Goal: Information Seeking & Learning: Learn about a topic

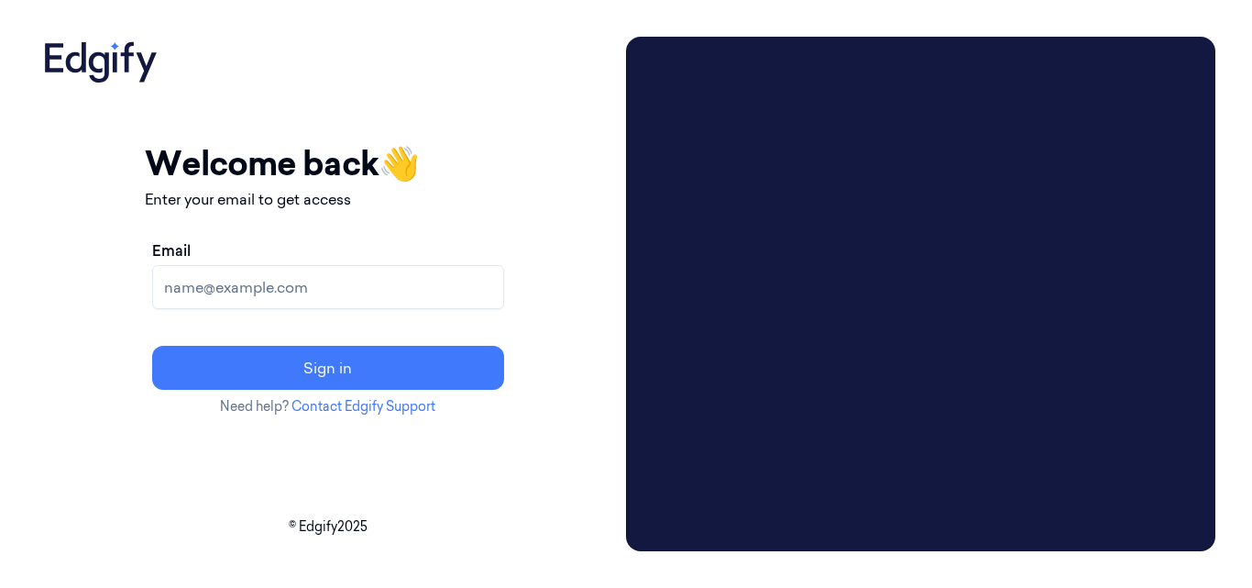
click at [343, 292] on input "Email" at bounding box center [328, 287] width 352 height 44
type input "mohan.kune@indivillage.co"
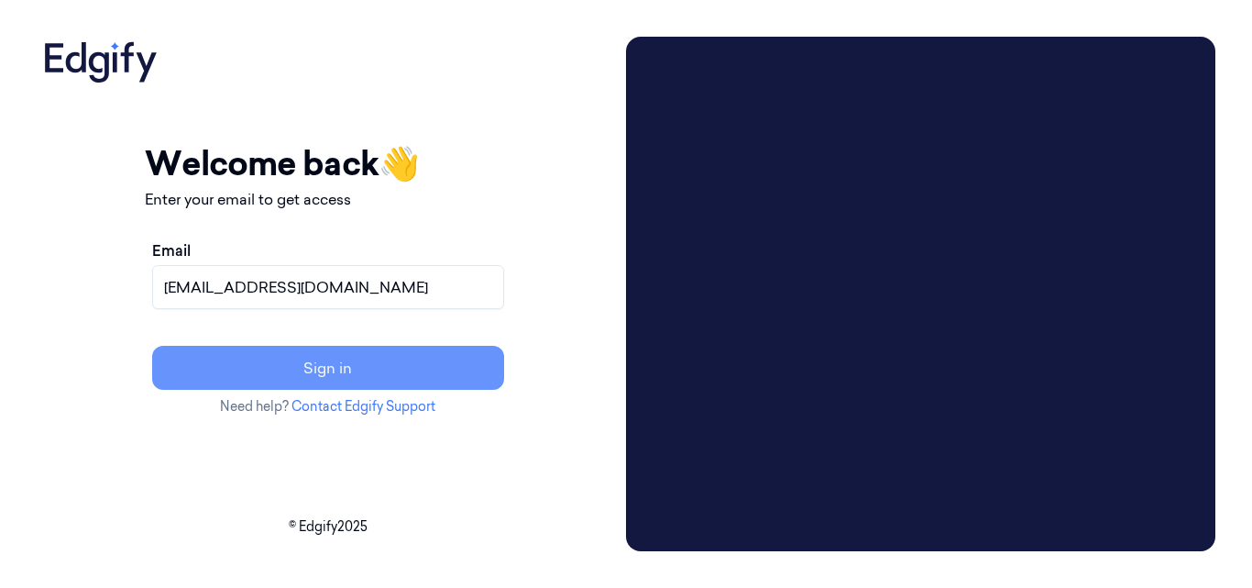
click at [374, 381] on button "Sign in" at bounding box center [328, 368] width 352 height 44
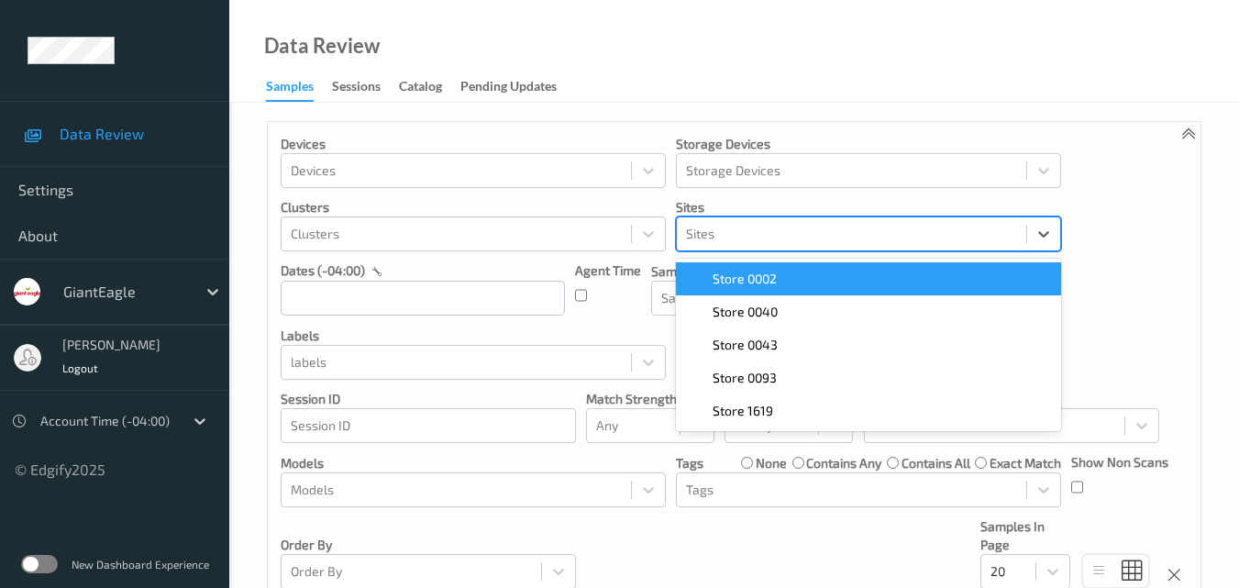
click at [798, 227] on div at bounding box center [851, 234] width 331 height 22
click at [381, 285] on input "text" at bounding box center [423, 298] width 284 height 35
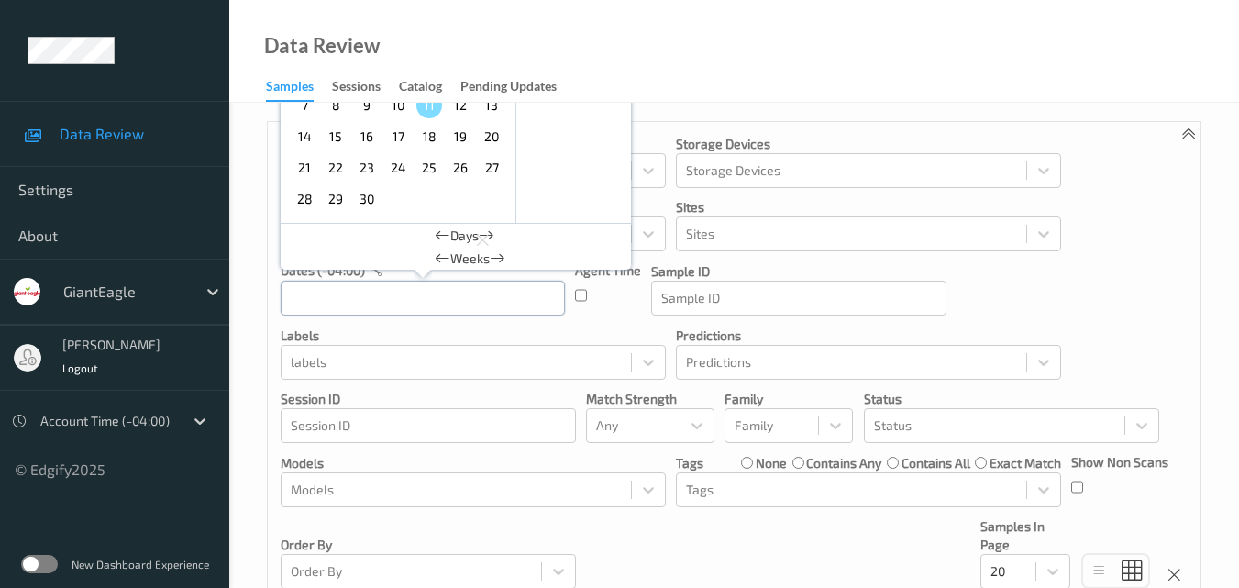
click at [387, 300] on input "text" at bounding box center [423, 298] width 284 height 35
click at [99, 426] on div at bounding box center [107, 421] width 134 height 22
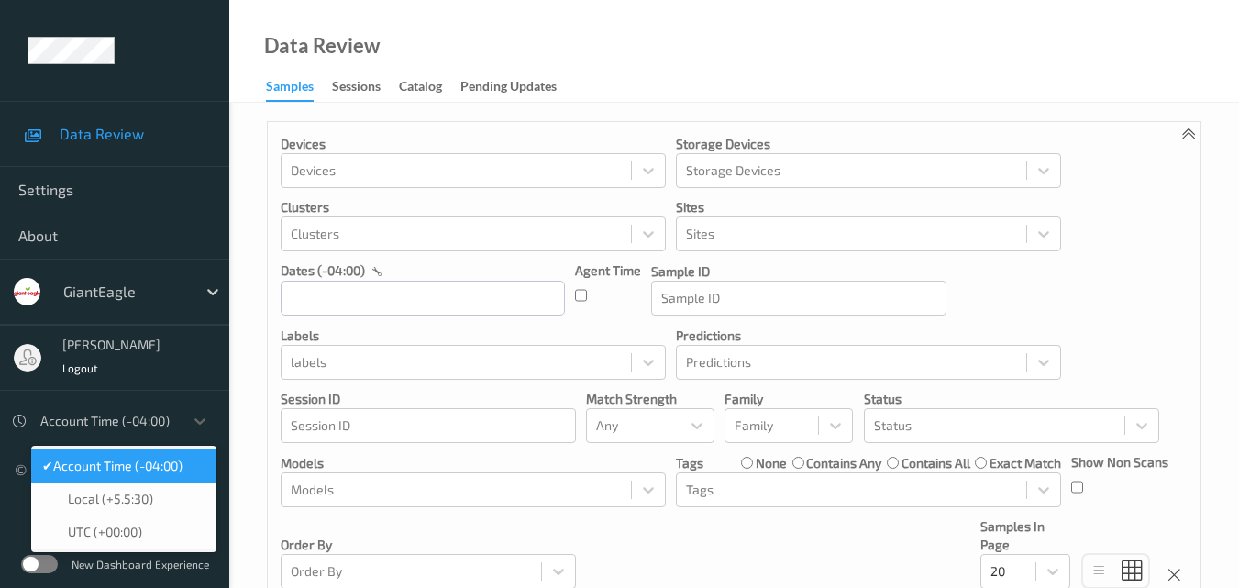
click at [111, 455] on div "✔  Account Time (-04:00)" at bounding box center [123, 465] width 185 height 33
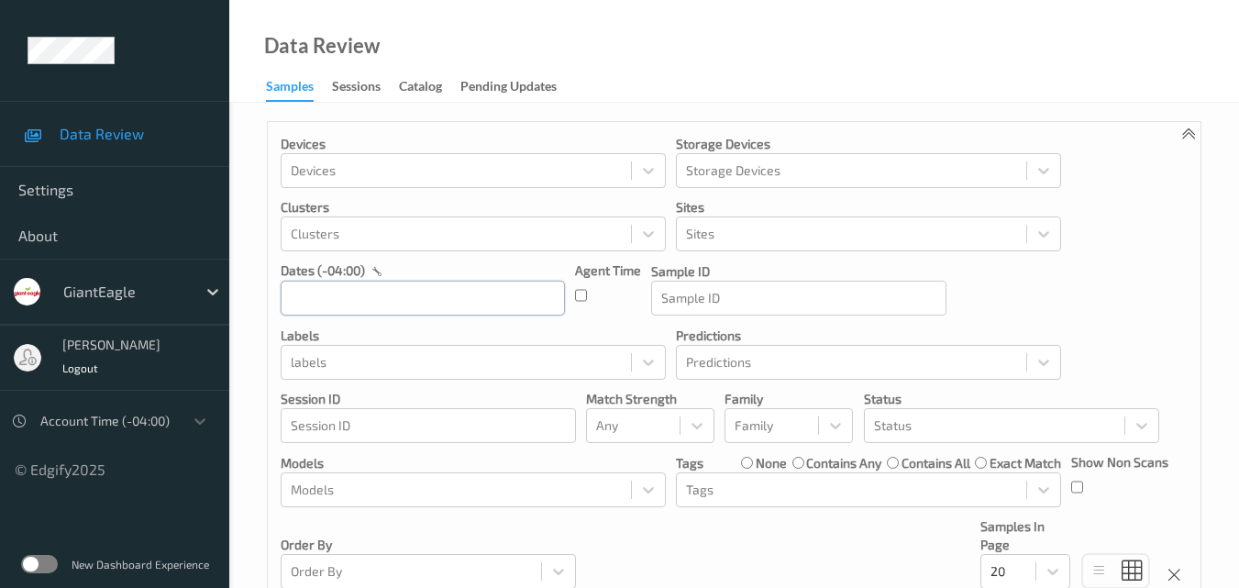
click at [447, 303] on input "text" at bounding box center [423, 298] width 284 height 35
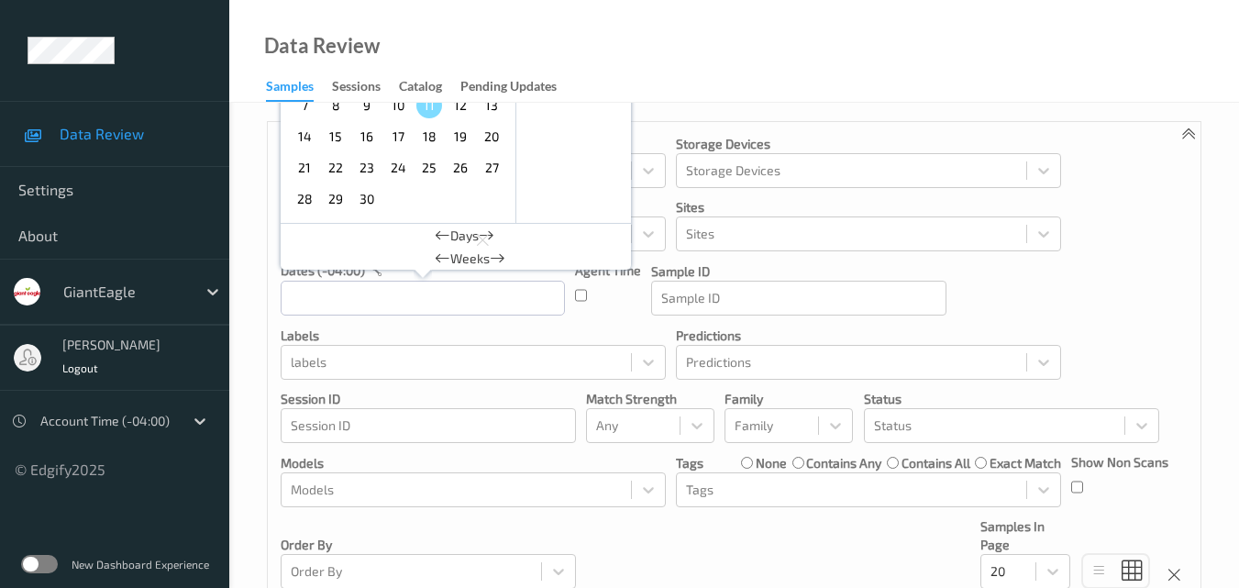
click at [337, 111] on span "8" at bounding box center [336, 106] width 26 height 26
type input "08/09/2025 00:00 -> 08/09/2025 23:59"
click at [608, 318] on div "Devices Devices Storage Devices Storage Devices Clusters Clusters Sites Sites d…" at bounding box center [734, 362] width 932 height 480
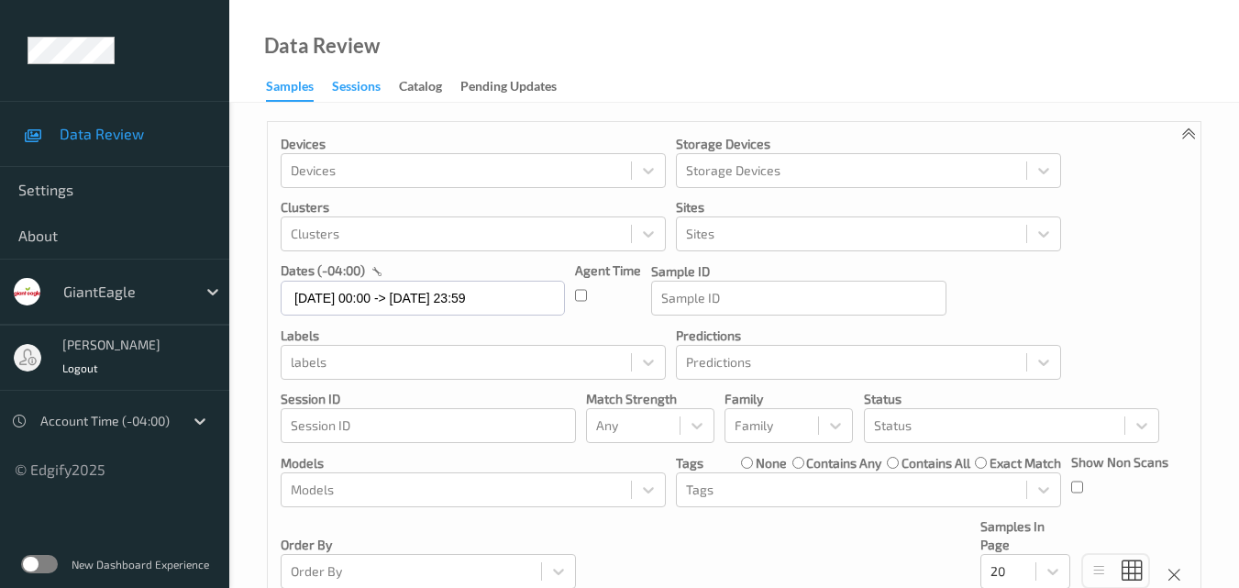
click at [352, 95] on div "Sessions" at bounding box center [356, 88] width 49 height 23
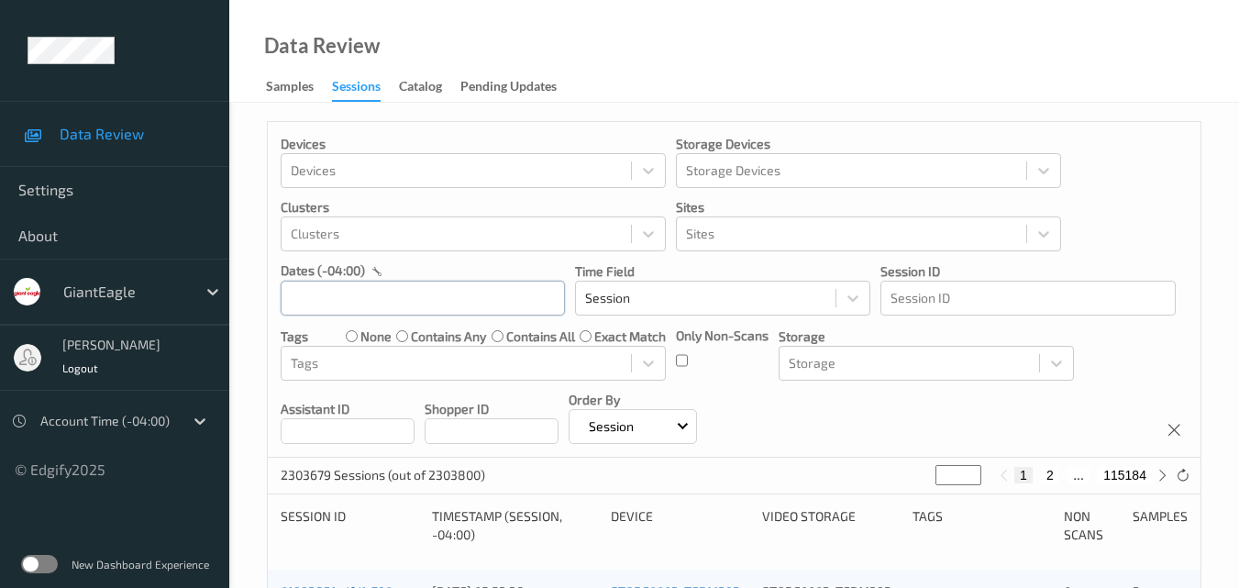
click at [320, 303] on input "text" at bounding box center [423, 298] width 284 height 35
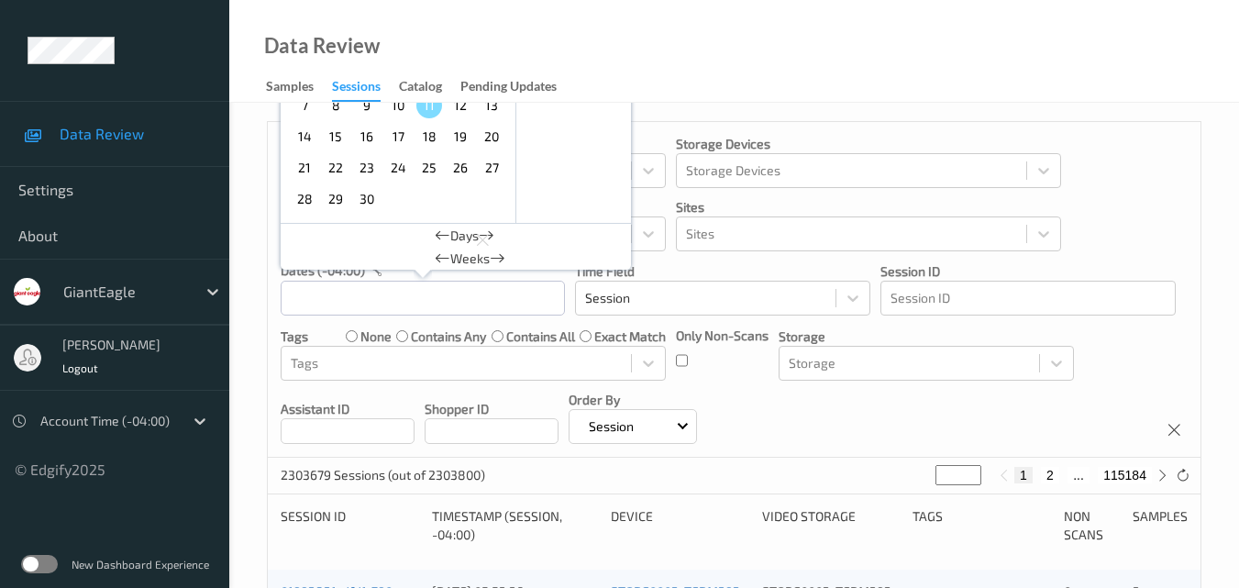
click at [342, 111] on span "8" at bounding box center [336, 106] width 26 height 26
type input "08/09/2025 00:00 -> 08/09/2025 23:59"
click at [994, 36] on div "Data Review Samples Sessions Catalog Pending Updates" at bounding box center [733, 51] width 1009 height 103
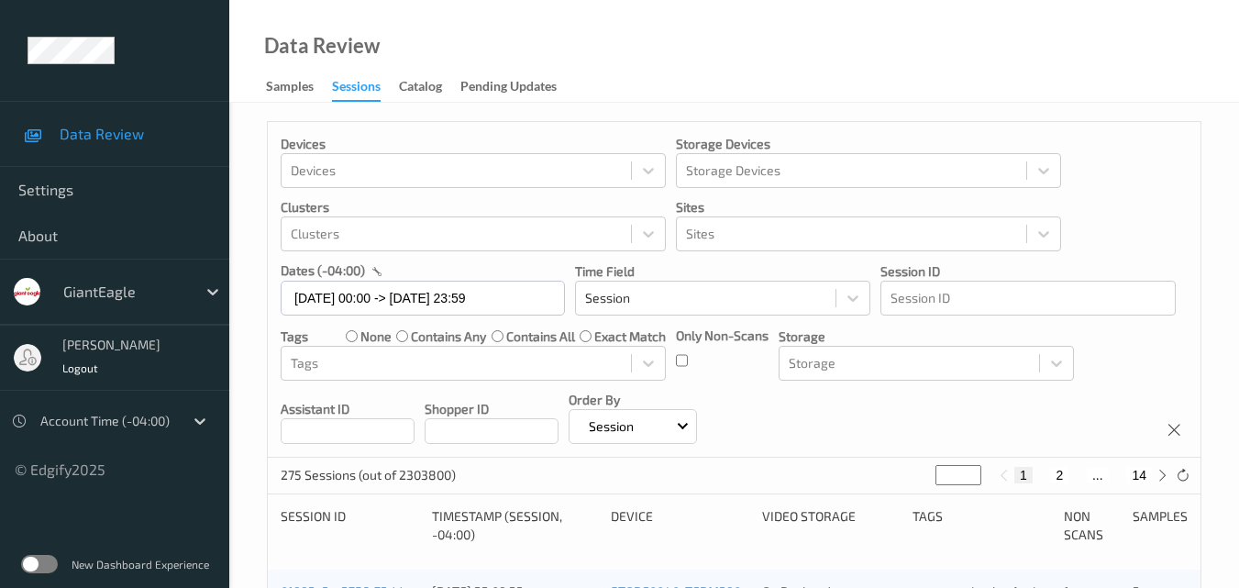
click at [962, 479] on input "*" at bounding box center [958, 475] width 46 height 20
type input "**"
click at [954, 424] on div "Devices Devices Storage Devices Storage Devices Clusters Clusters Sites Sites d…" at bounding box center [734, 290] width 932 height 336
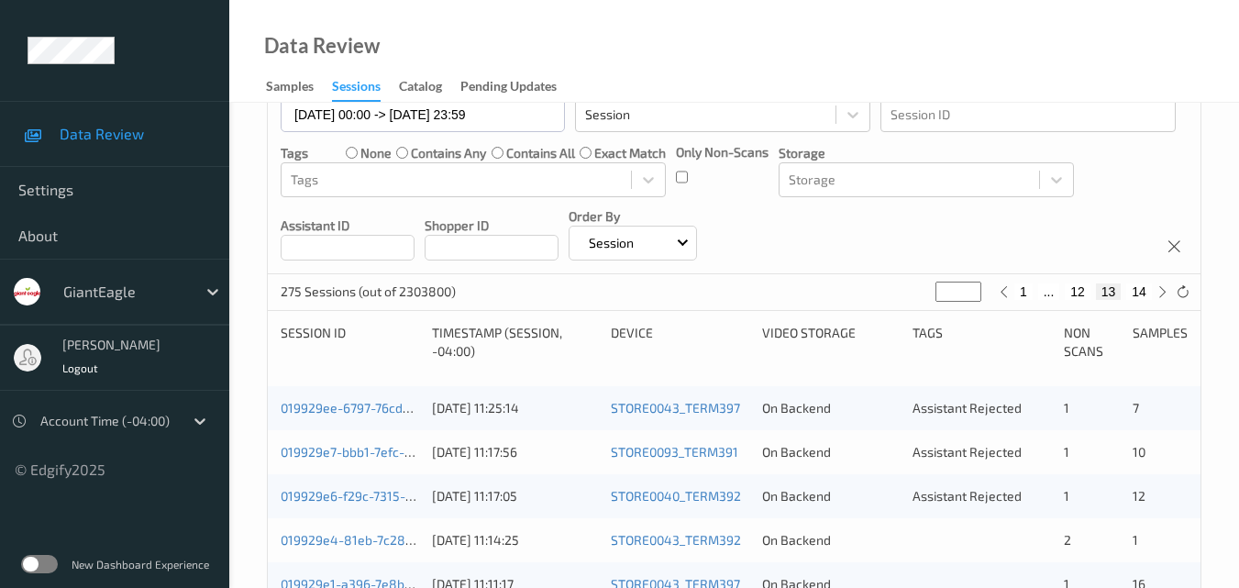
scroll to position [295, 0]
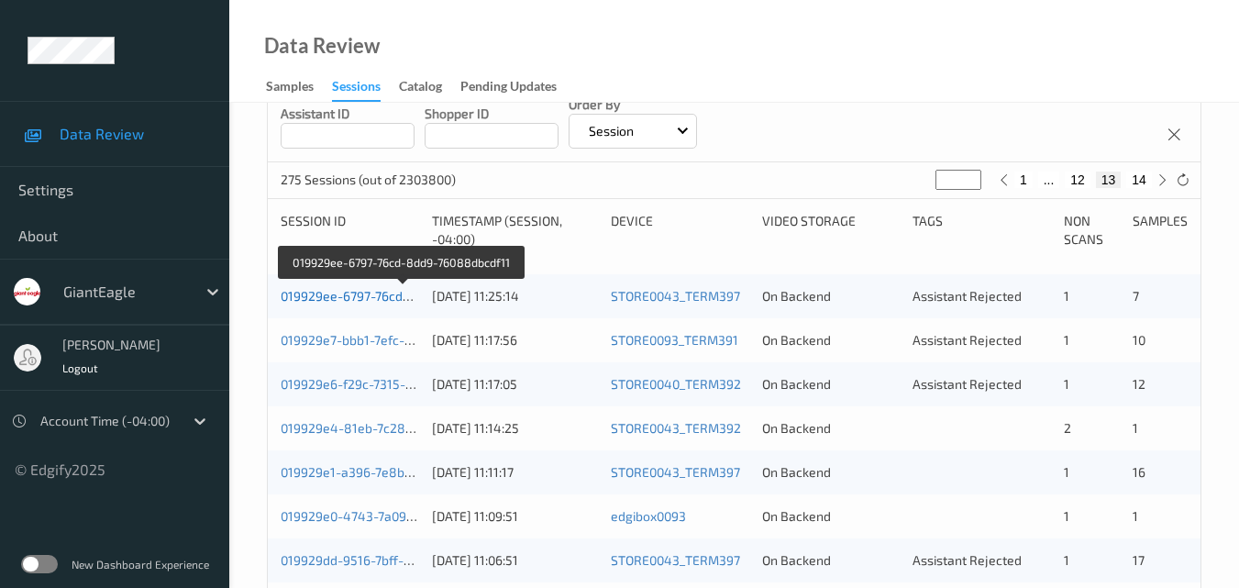
click at [366, 295] on link "019929ee-6797-76cd-8dd9-76088dbcdf11" at bounding box center [403, 296] width 244 height 16
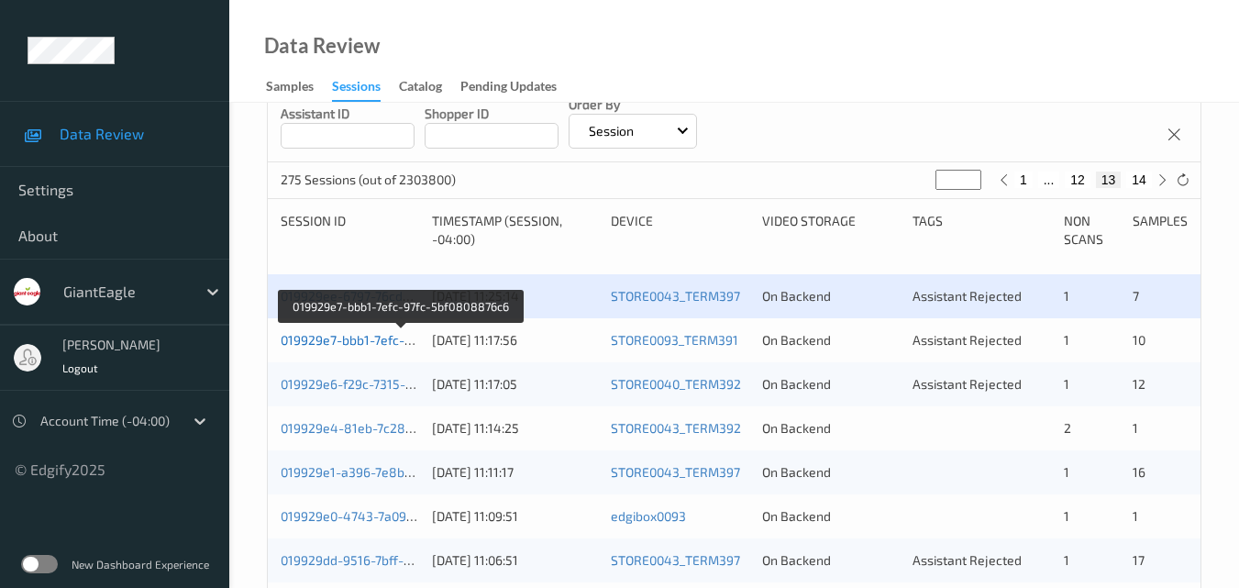
click at [362, 335] on link "019929e7-bbb1-7efc-97fc-5bf0808876c6" at bounding box center [401, 340] width 240 height 16
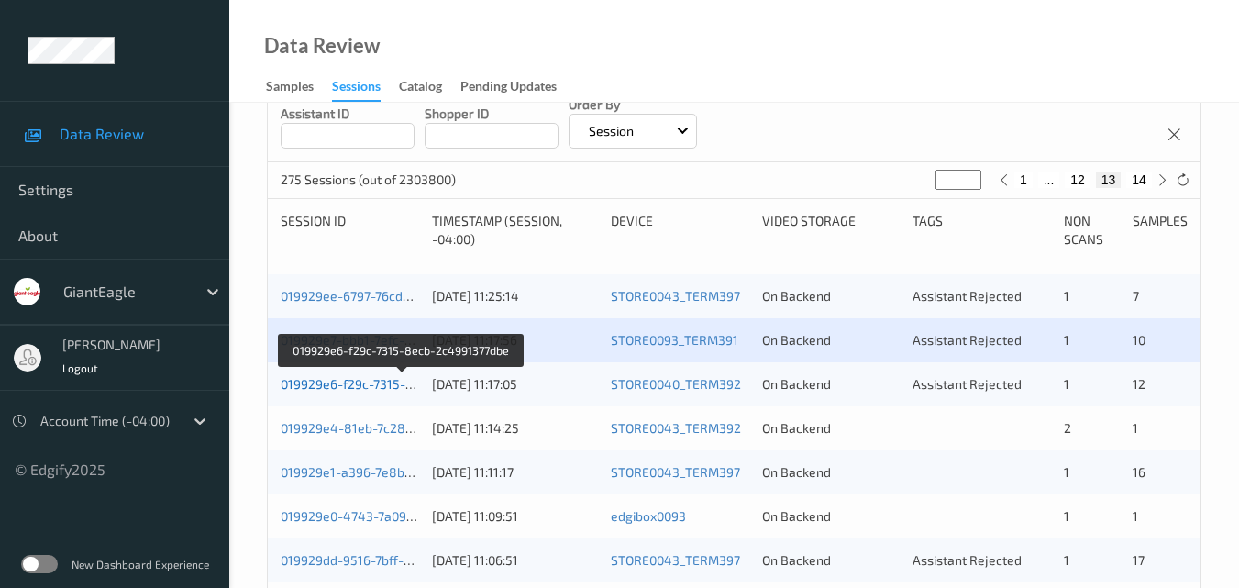
click at [360, 376] on link "019929e6-f29c-7315-8ecb-2c4991377dbe" at bounding box center [403, 384] width 244 height 16
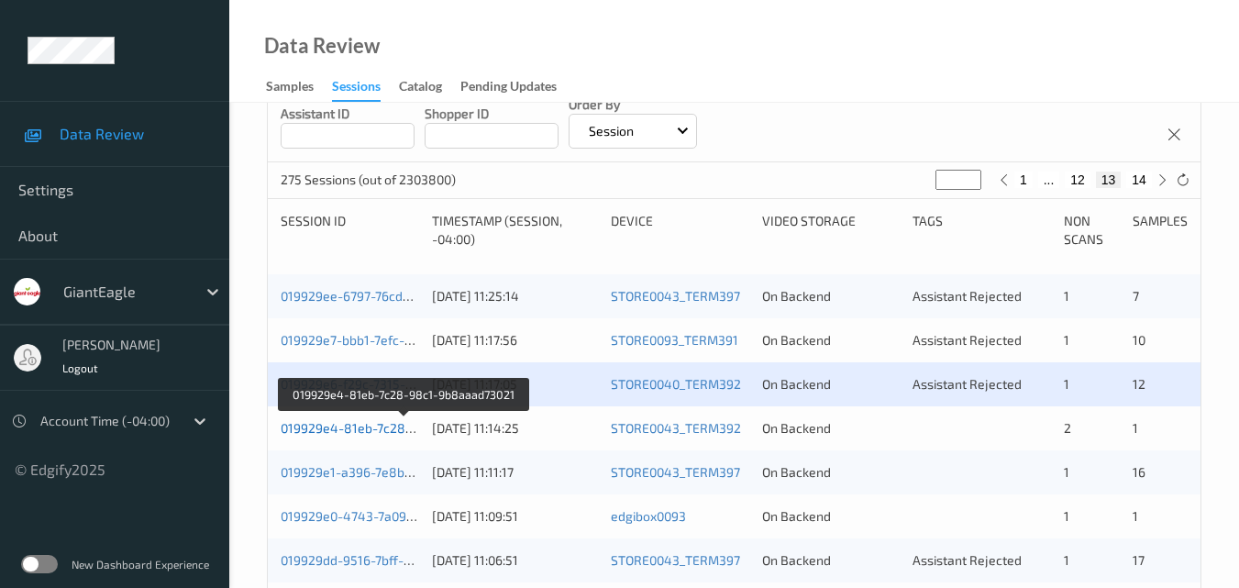
click at [375, 425] on link "019929e4-81eb-7c28-98c1-9b8aaad73021" at bounding box center [405, 428] width 249 height 16
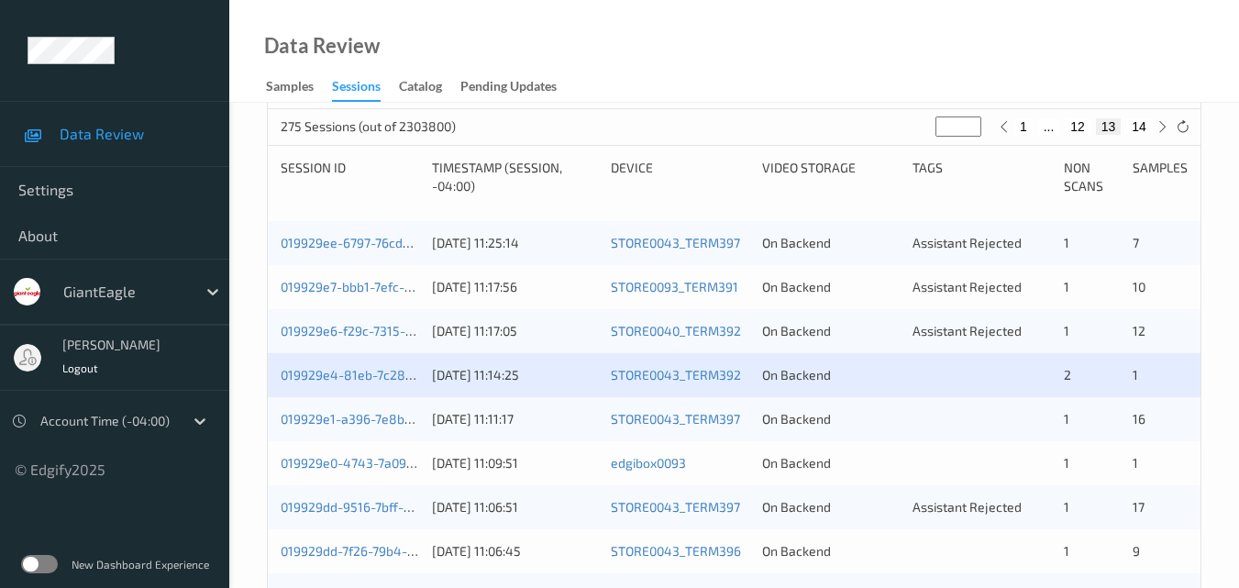
scroll to position [387, 0]
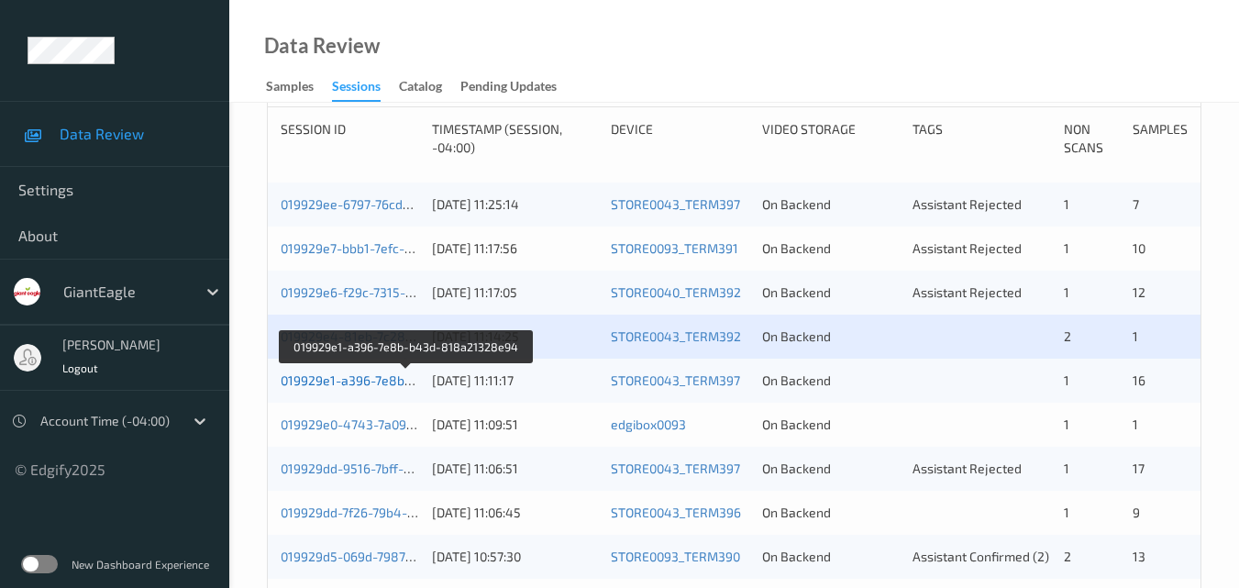
click at [357, 376] on link "019929e1-a396-7e8b-b43d-818a21328e94" at bounding box center [407, 380] width 253 height 16
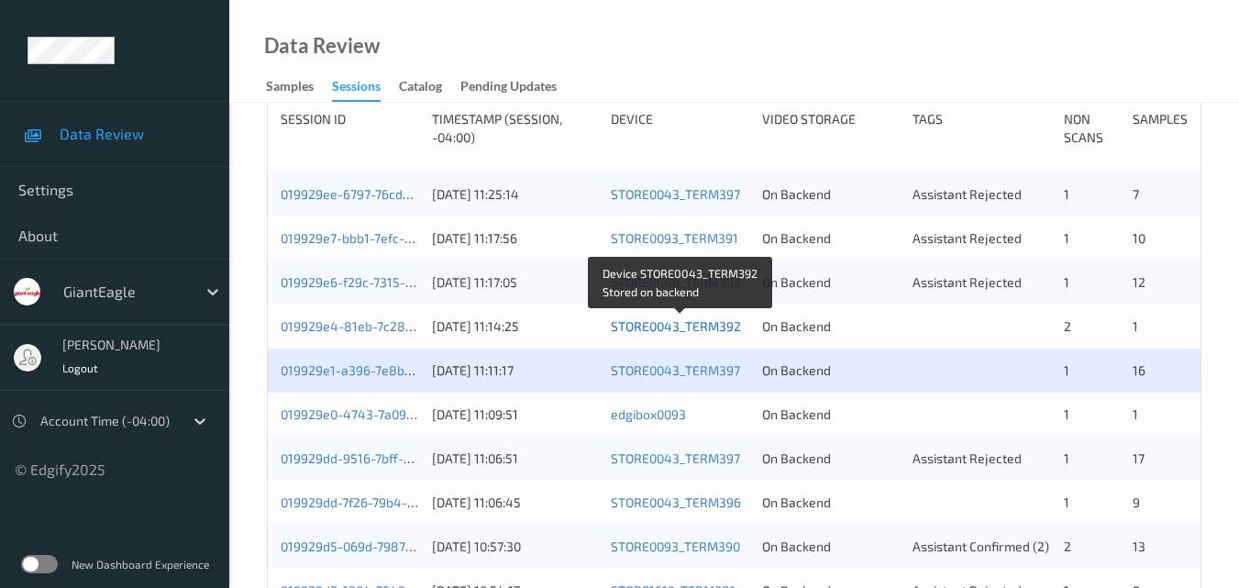
scroll to position [479, 0]
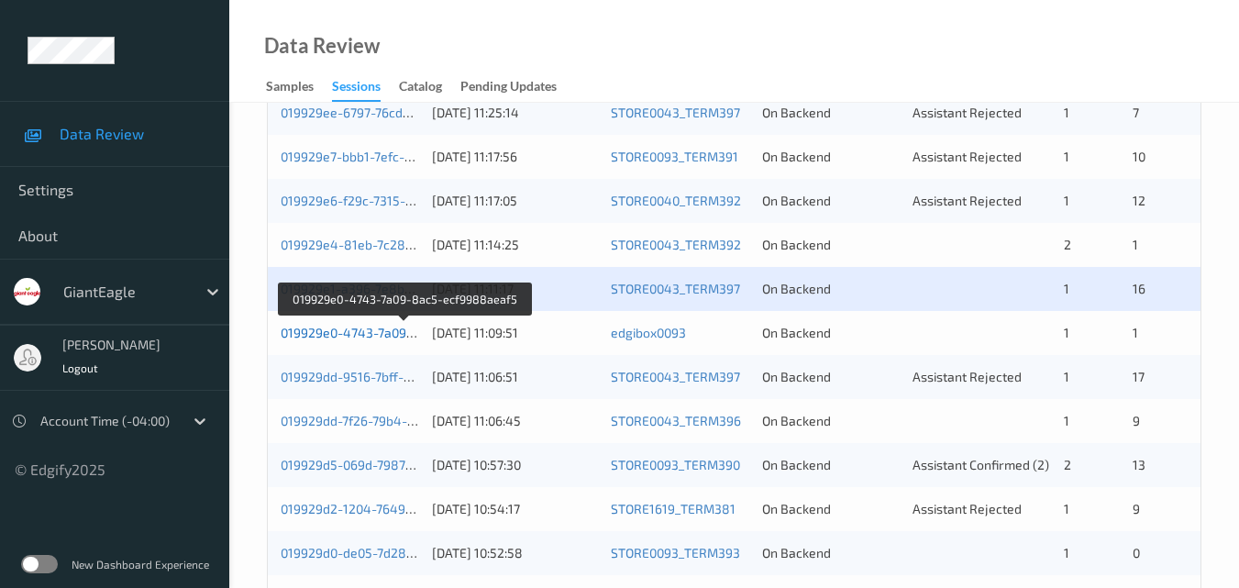
click at [359, 326] on link "019929e0-4743-7a09-8ac5-ecf9988aeaf5" at bounding box center [405, 333] width 249 height 16
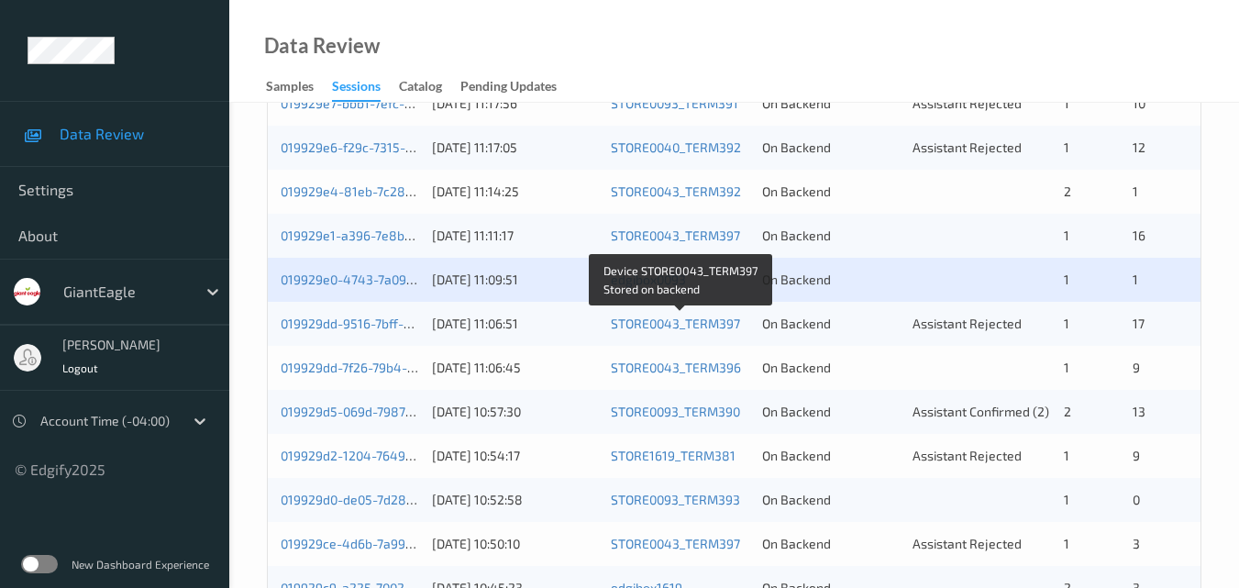
scroll to position [570, 0]
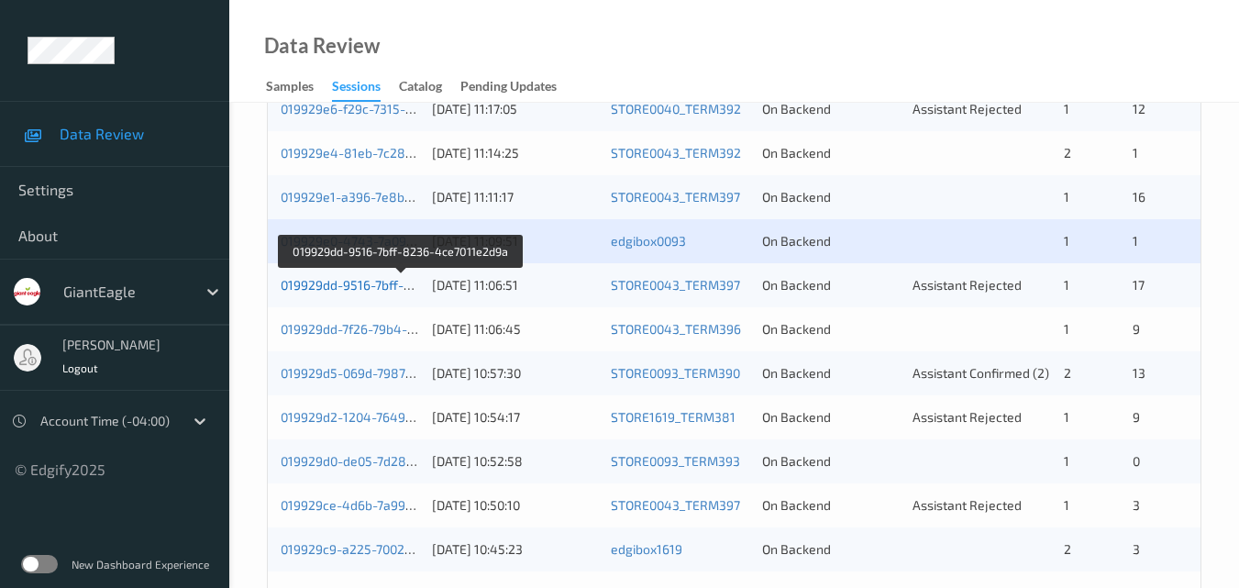
click at [365, 285] on link "019929dd-9516-7bff-8236-4ce7011e2d9a" at bounding box center [402, 285] width 242 height 16
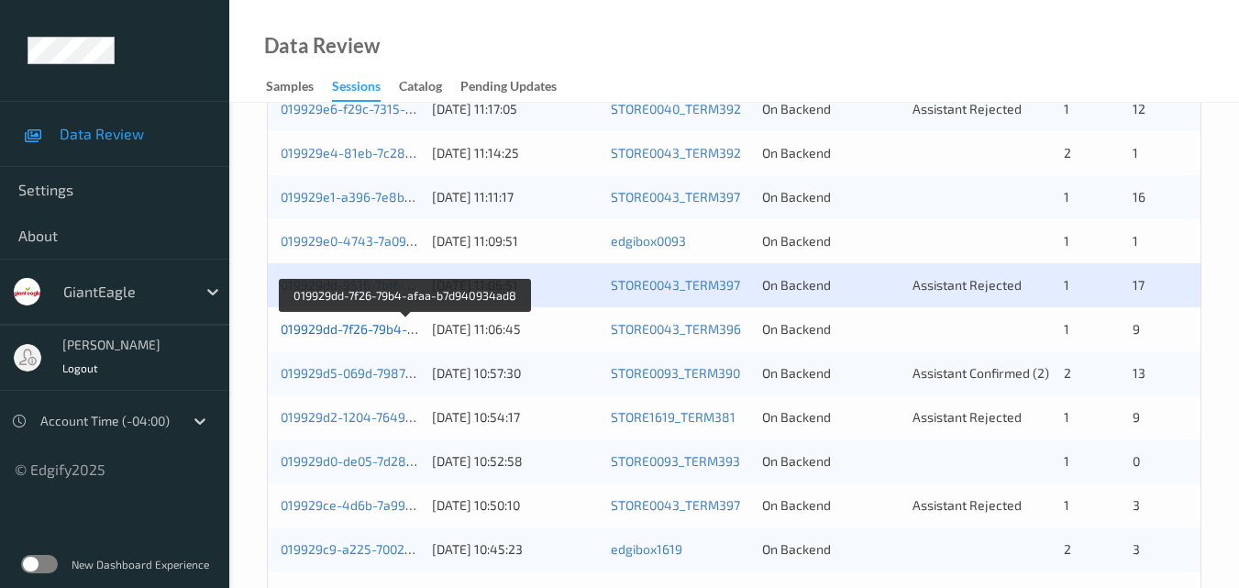
click at [378, 322] on link "019929dd-7f26-79b4-afaa-b7d940934ad8" at bounding box center [405, 329] width 248 height 16
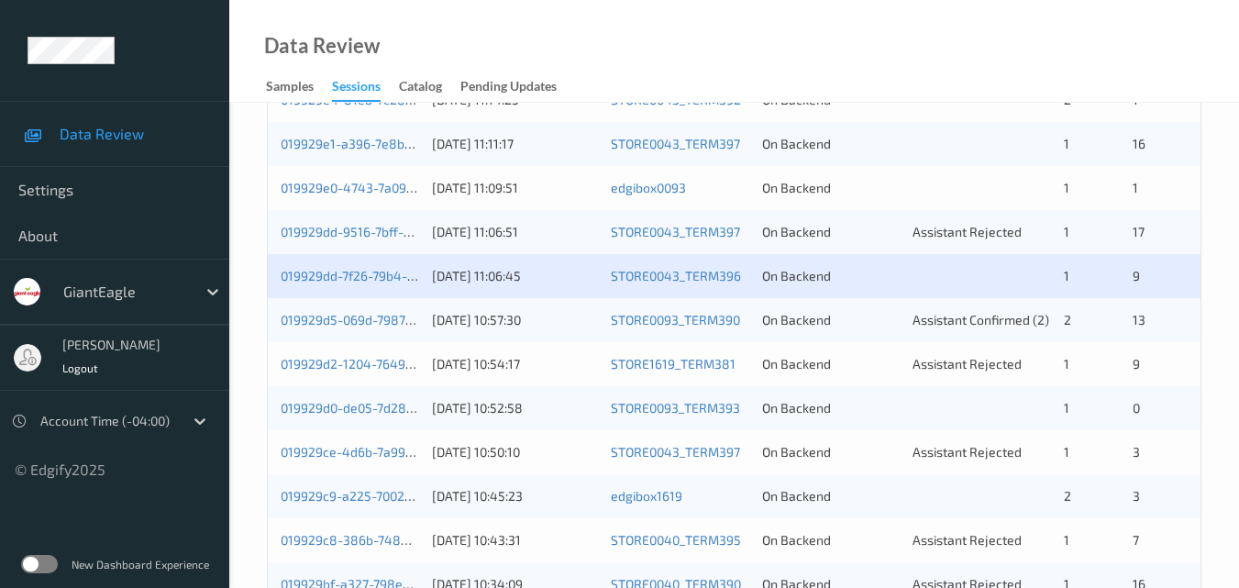
scroll to position [662, 0]
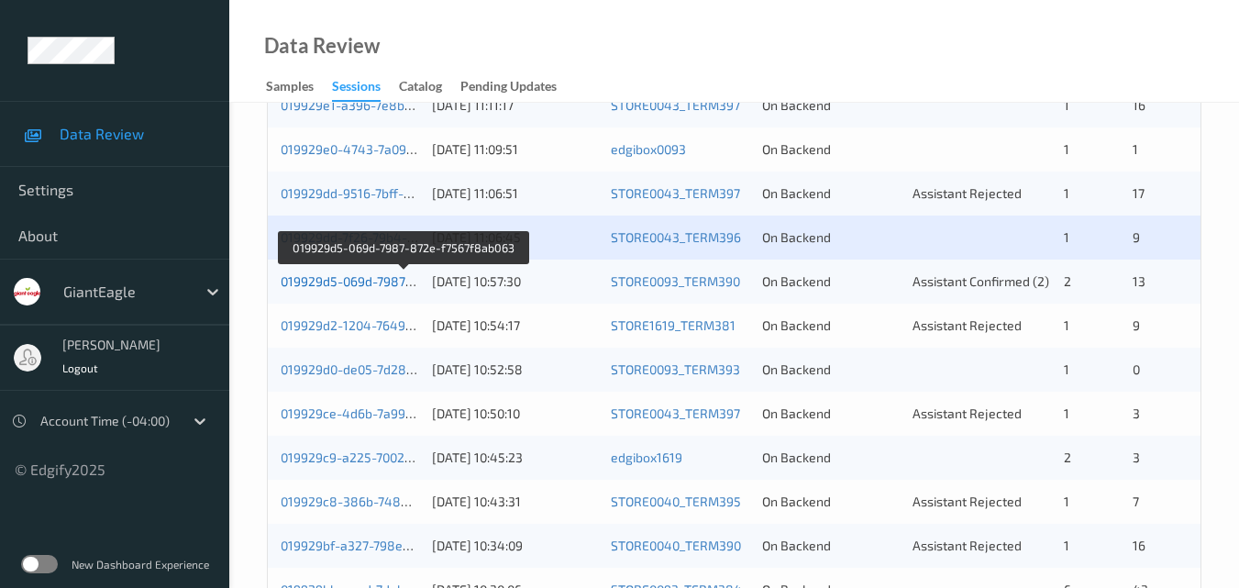
click at [364, 281] on link "019929d5-069d-7987-872e-f7567f8ab063" at bounding box center [404, 281] width 247 height 16
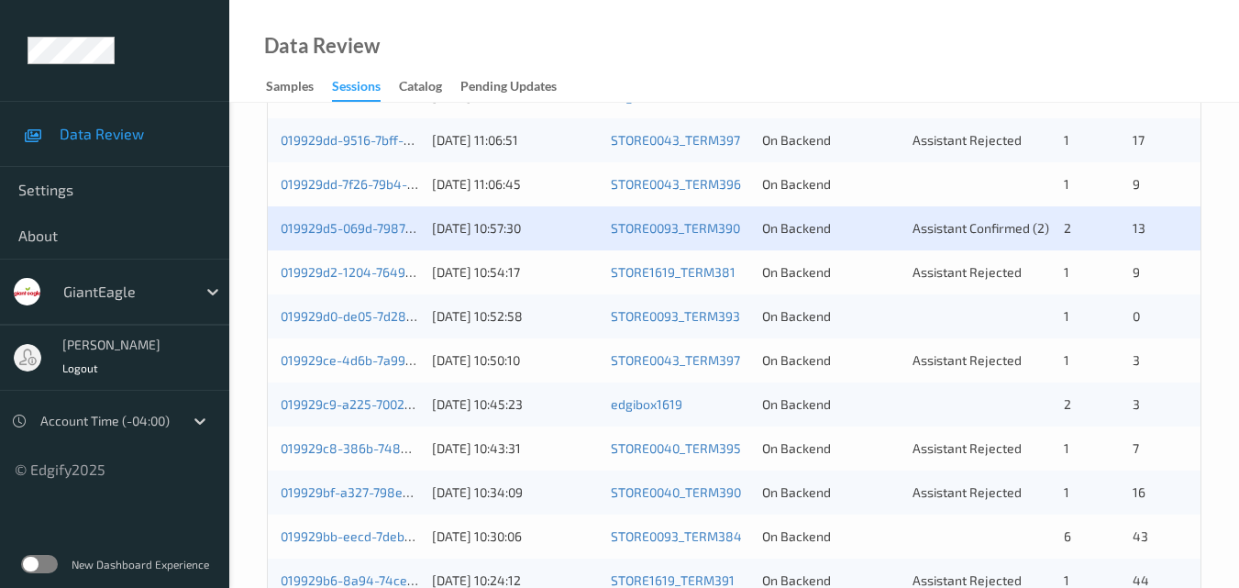
scroll to position [754, 0]
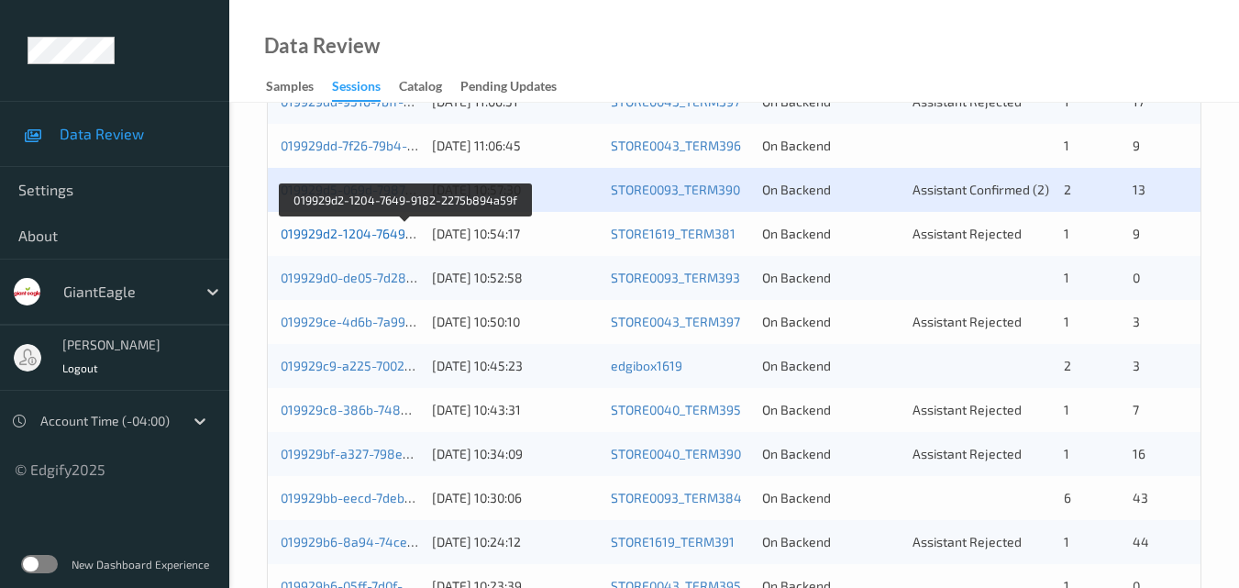
click at [368, 233] on link "019929d2-1204-7649-9182-2275b894a59f" at bounding box center [406, 234] width 250 height 16
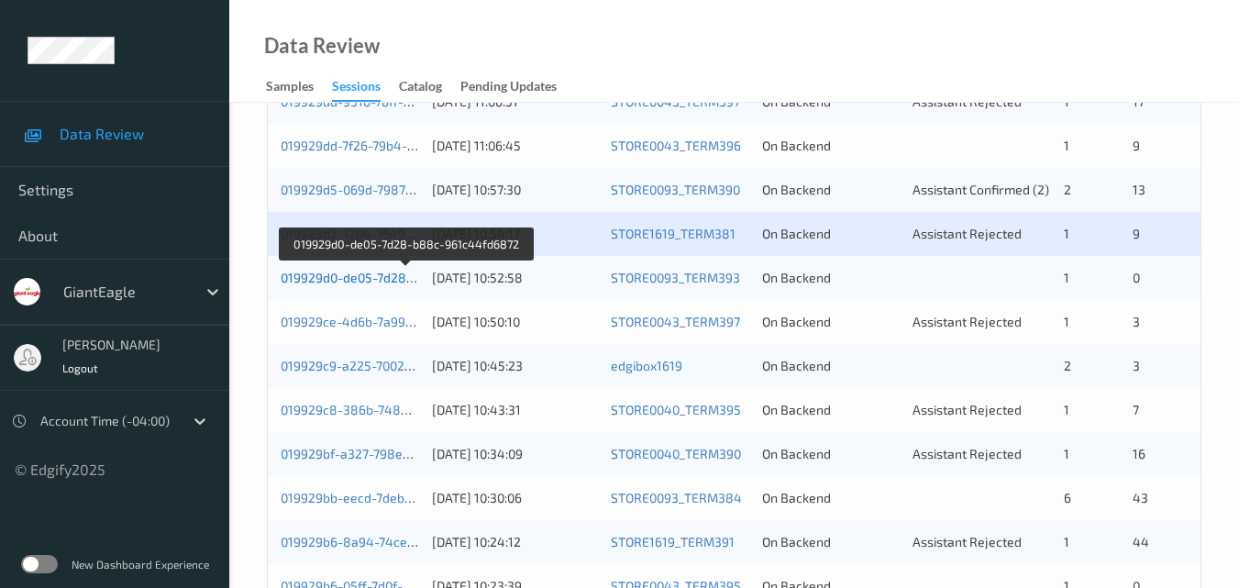
click at [341, 275] on link "019929d0-de05-7d28-b88c-961c44fd6872" at bounding box center [406, 278] width 251 height 16
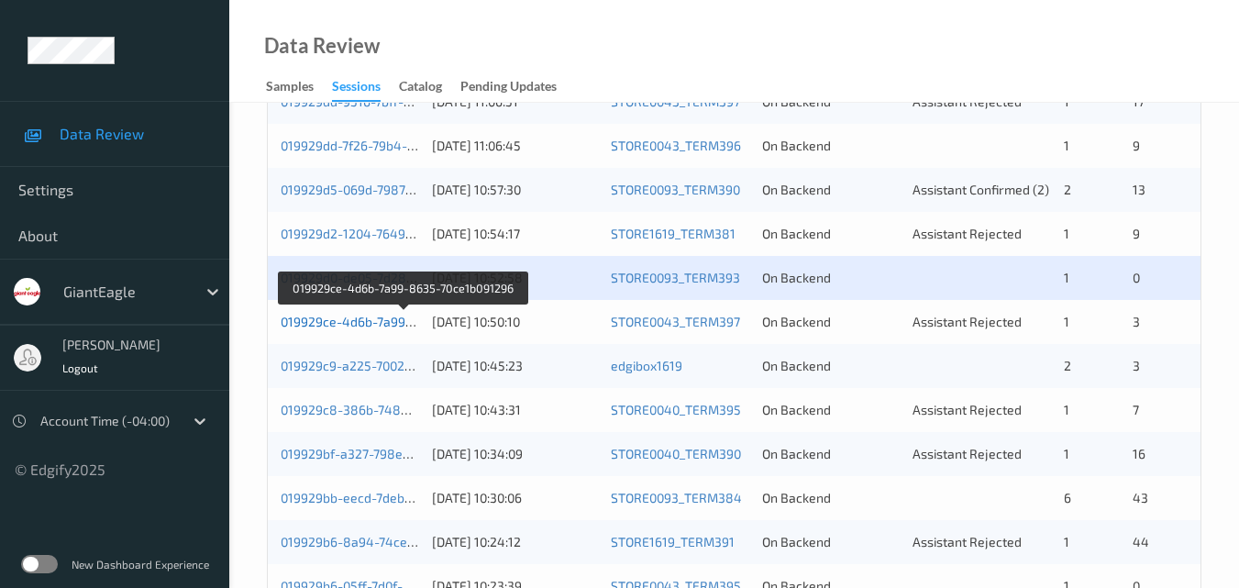
click at [355, 321] on link "019929ce-4d6b-7a99-8635-70ce1b091296" at bounding box center [405, 322] width 248 height 16
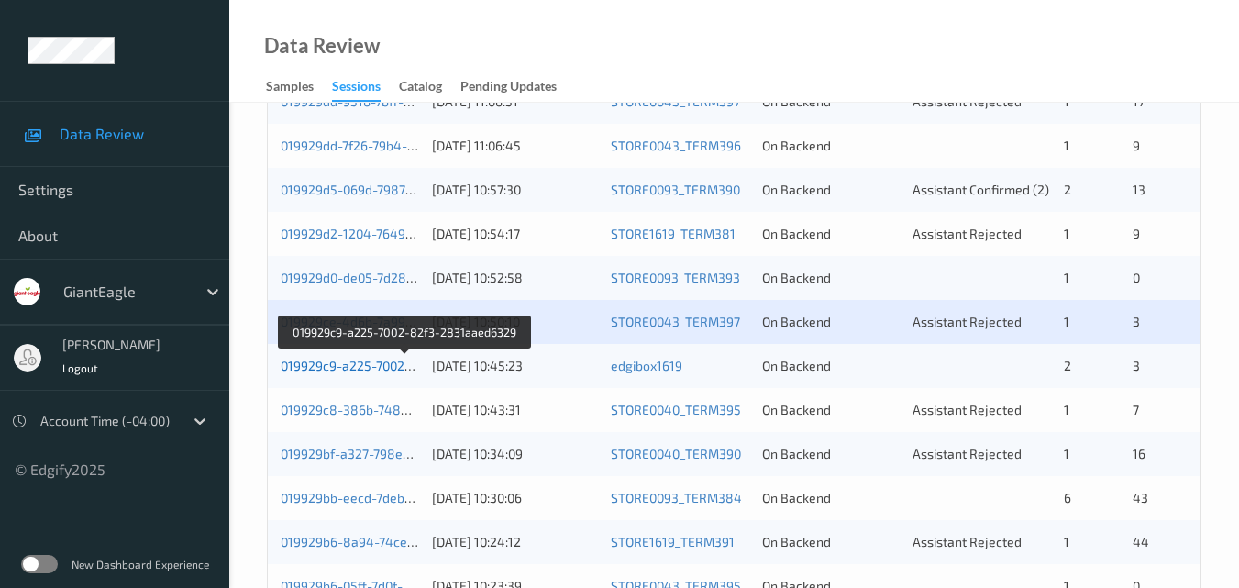
click at [337, 366] on link "019929c9-a225-7002-82f3-2831aaed6329" at bounding box center [405, 366] width 249 height 16
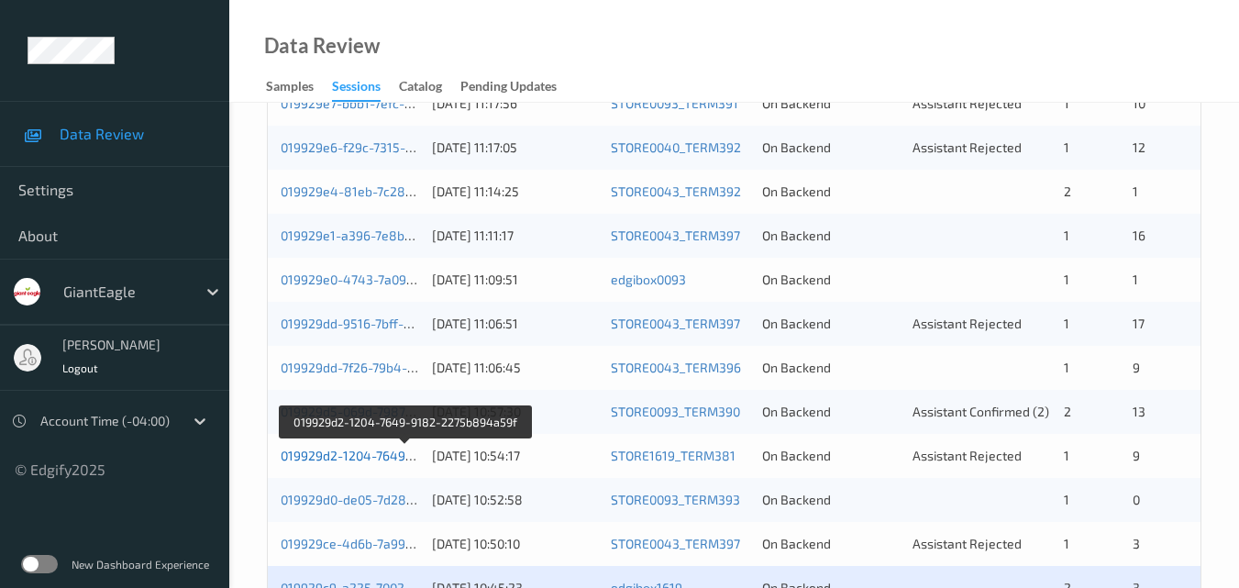
scroll to position [570, 0]
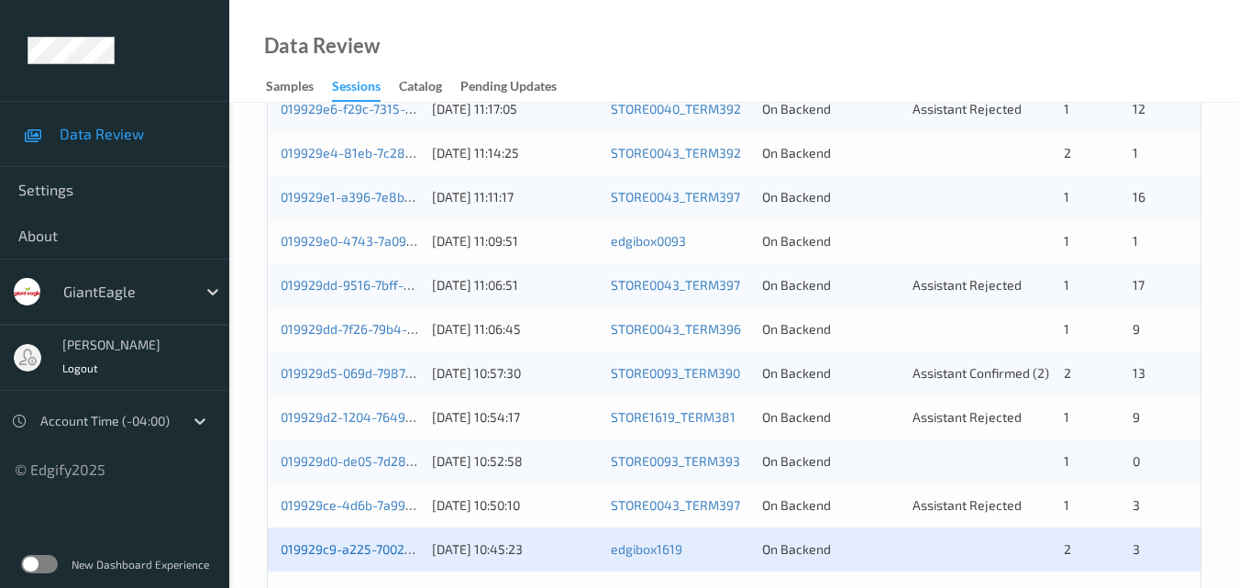
click at [360, 546] on link "019929c9-a225-7002-82f3-2831aaed6329" at bounding box center [405, 549] width 249 height 16
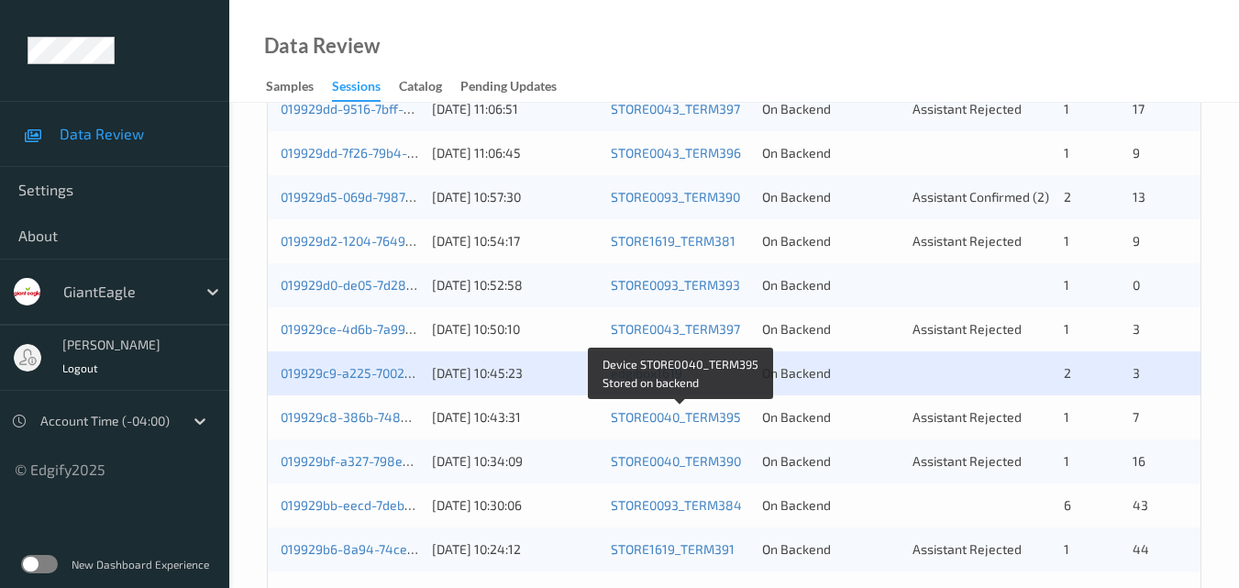
scroll to position [845, 0]
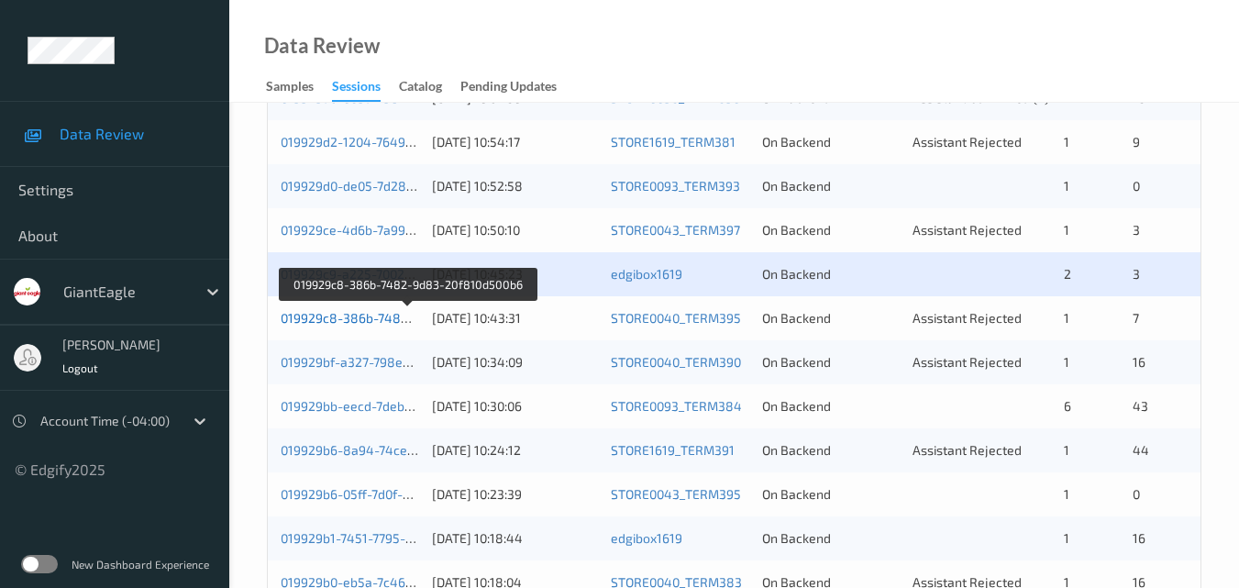
click at [360, 311] on link "019929c8-386b-7482-9d83-20f810d500b6" at bounding box center [407, 318] width 253 height 16
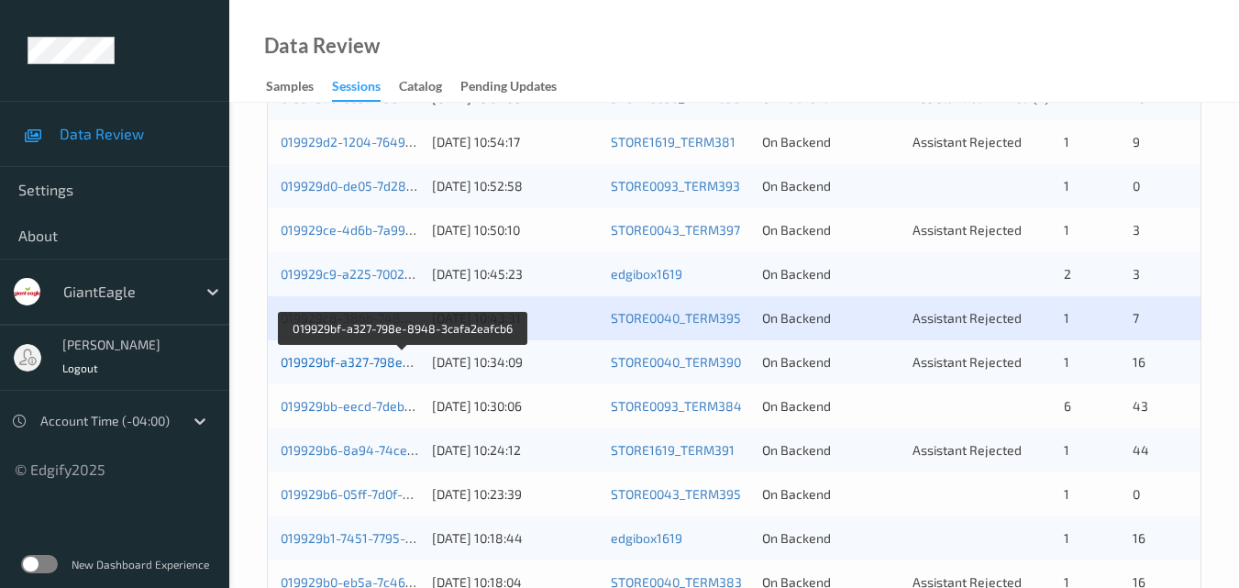
click at [375, 357] on link "019929bf-a327-798e-8948-3cafa2eafcb6" at bounding box center [404, 362] width 246 height 16
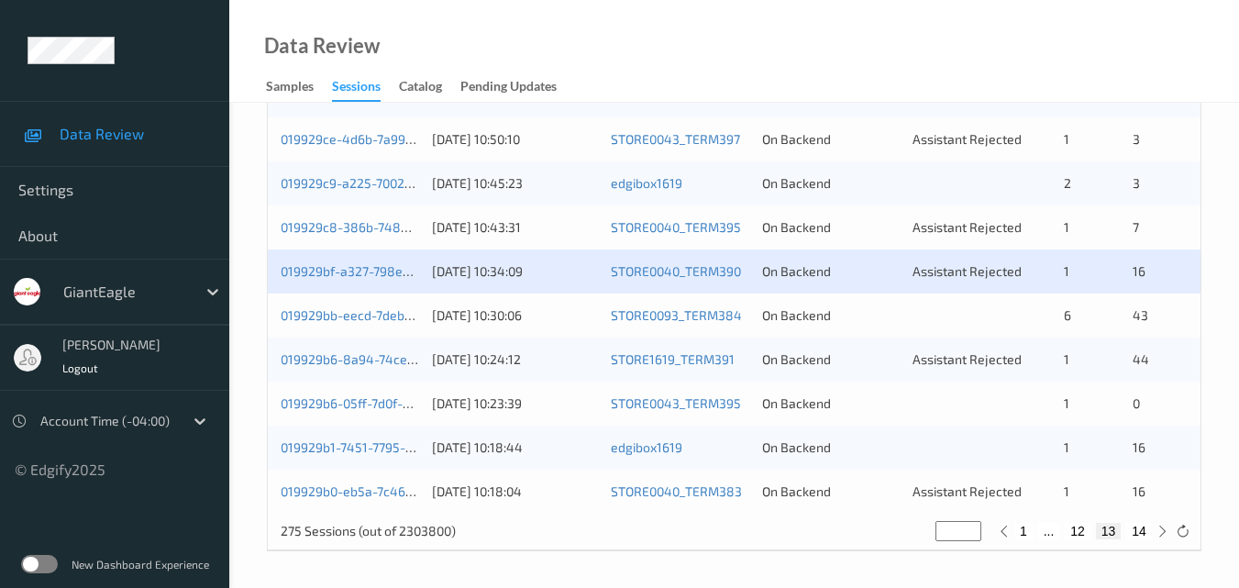
scroll to position [937, 0]
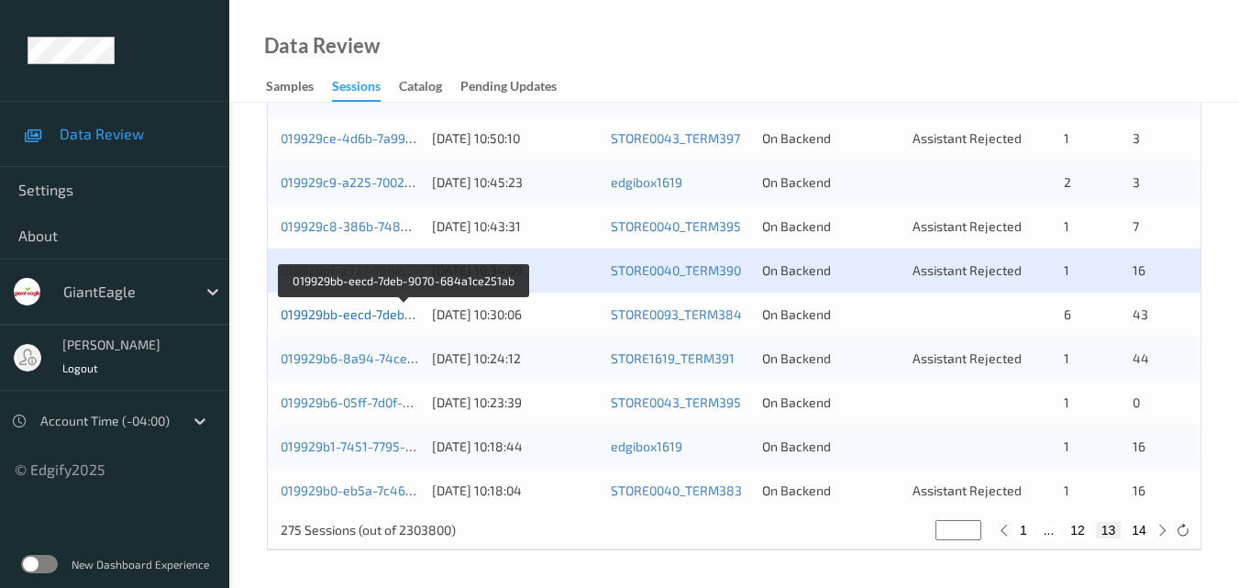
click at [358, 308] on link "019929bb-eecd-7deb-9070-684a1ce251ab" at bounding box center [405, 314] width 248 height 16
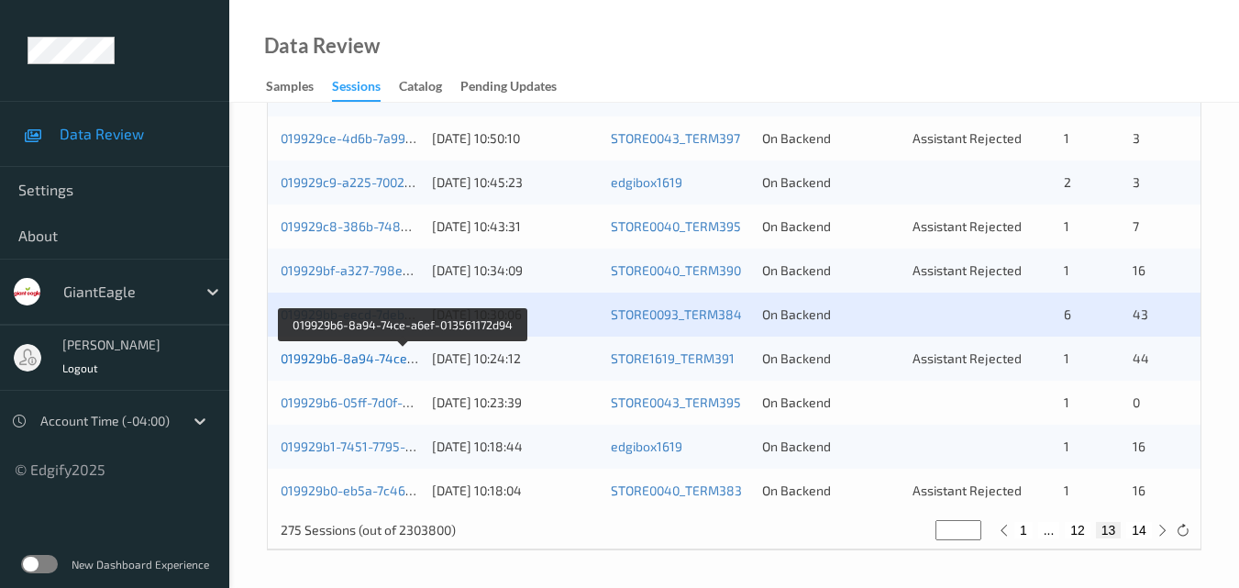
click at [358, 357] on link "019929b6-8a94-74ce-a6ef-013561172d94" at bounding box center [404, 358] width 247 height 16
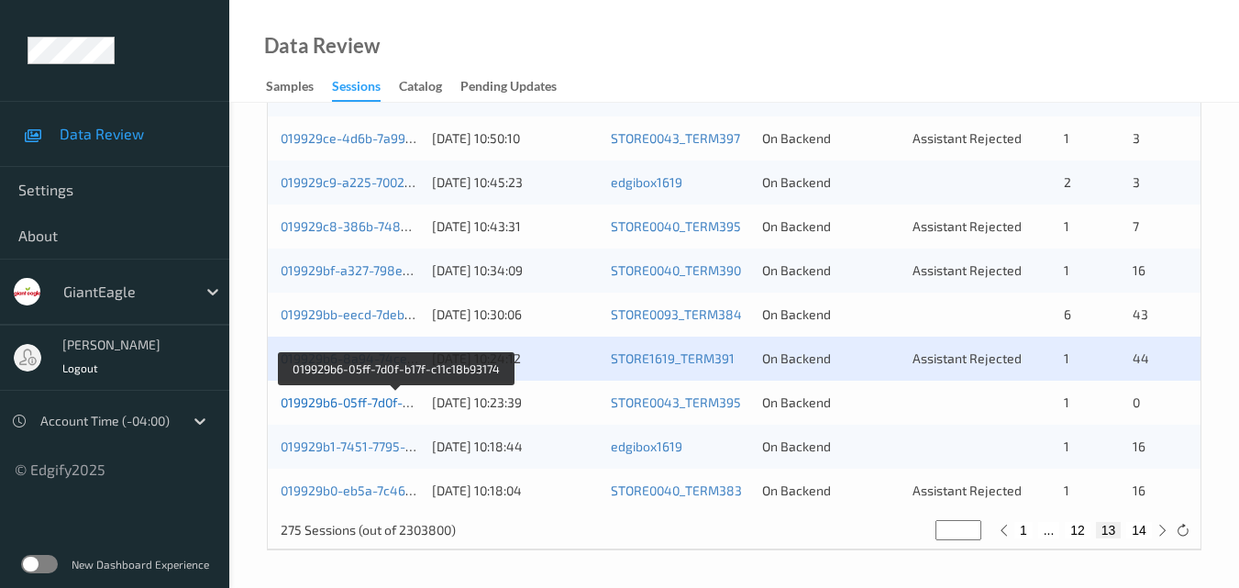
click at [358, 398] on link "019929b6-05ff-7d0f-b17f-c11c18b93174" at bounding box center [396, 402] width 231 height 16
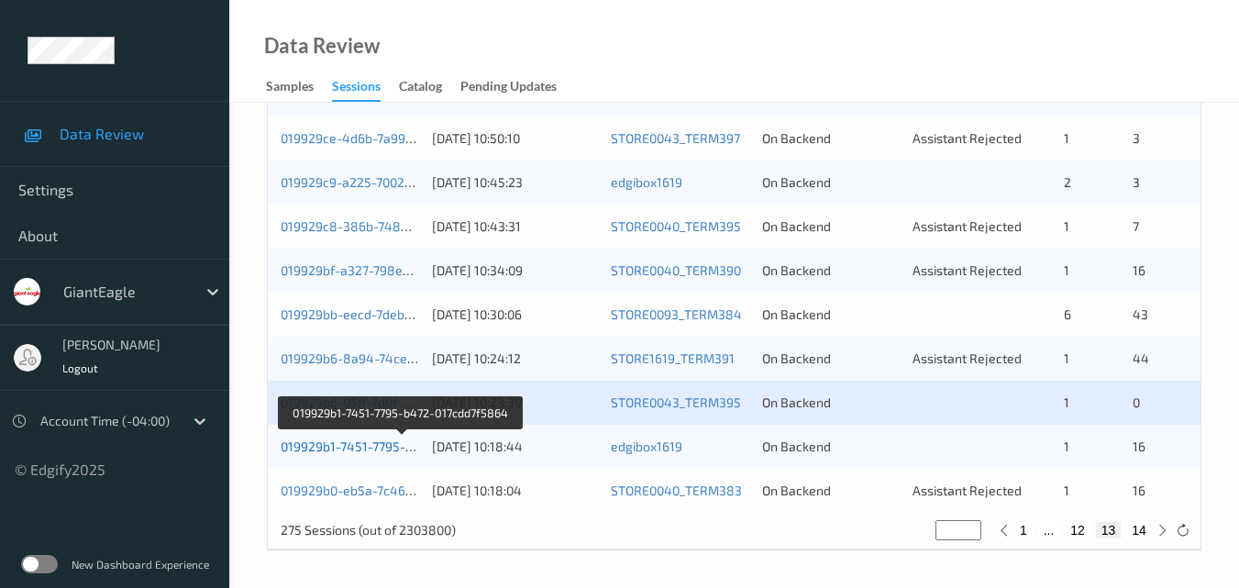
click at [335, 440] on link "019929b1-7451-7795-b472-017cdd7f5864" at bounding box center [402, 446] width 242 height 16
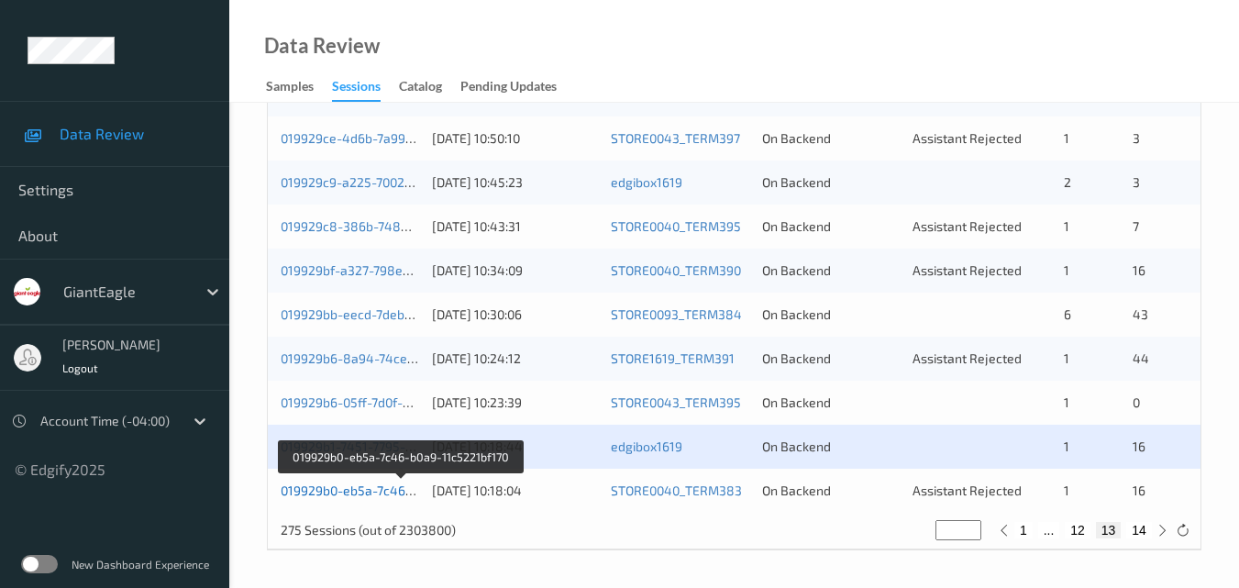
click at [352, 490] on link "019929b0-eb5a-7c46-b0a9-11c5221bf170" at bounding box center [401, 490] width 241 height 16
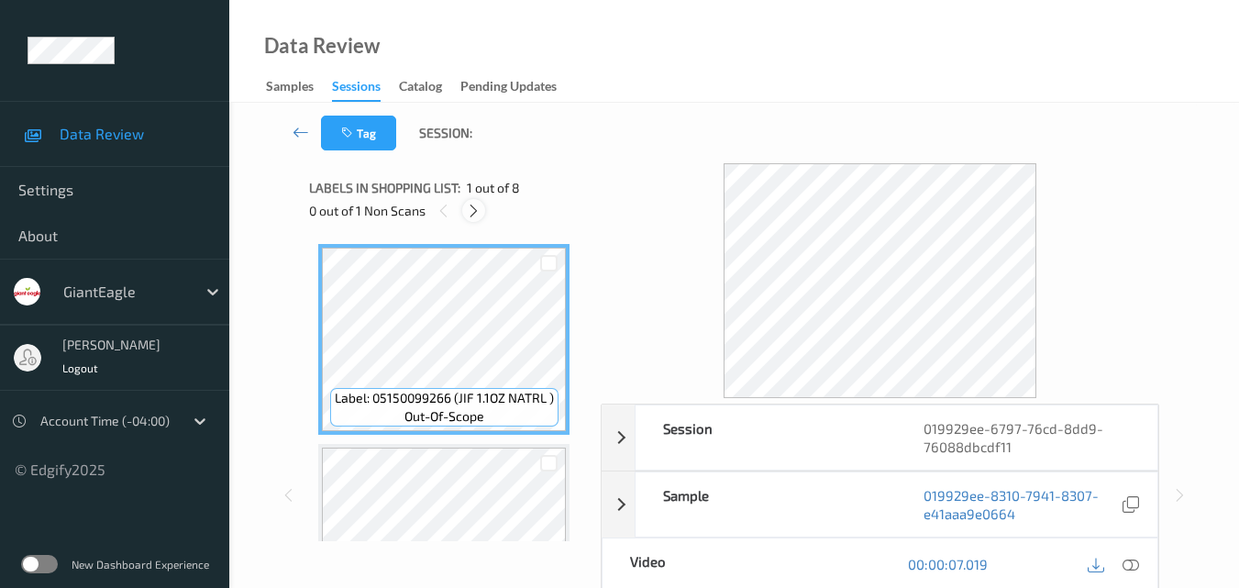
click at [475, 212] on icon at bounding box center [474, 211] width 16 height 17
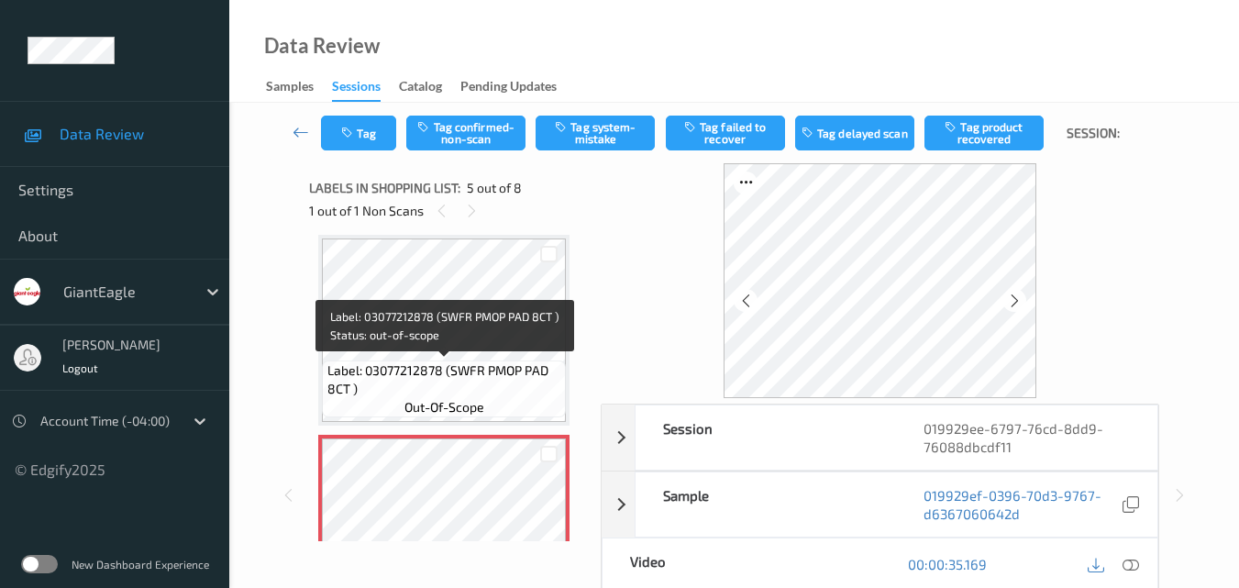
scroll to position [792, 0]
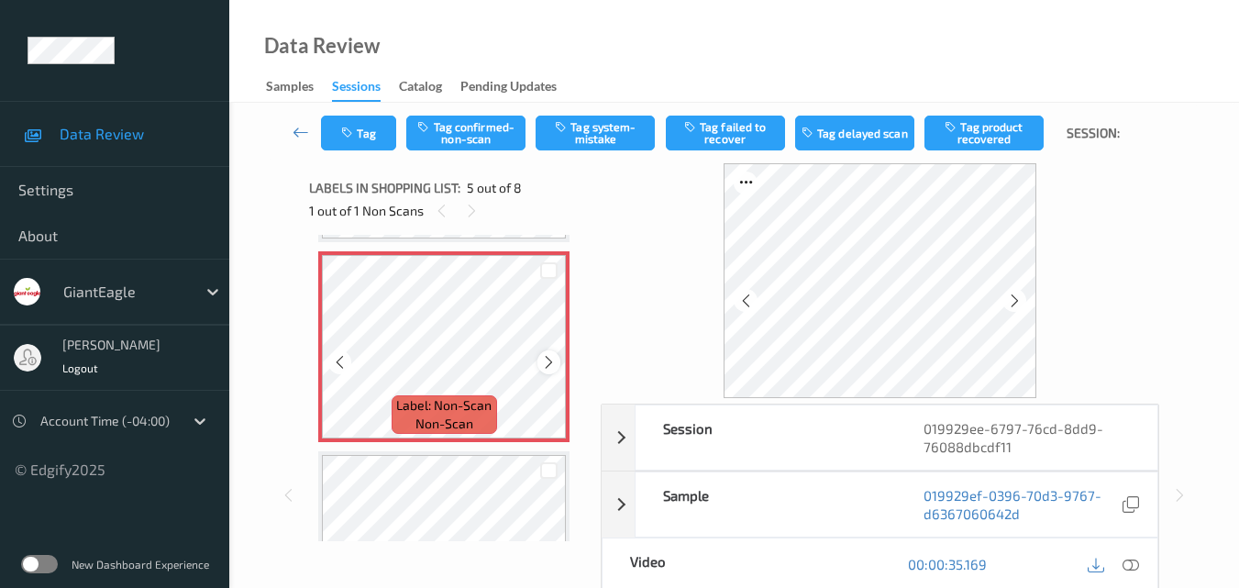
click at [546, 358] on icon at bounding box center [549, 362] width 16 height 17
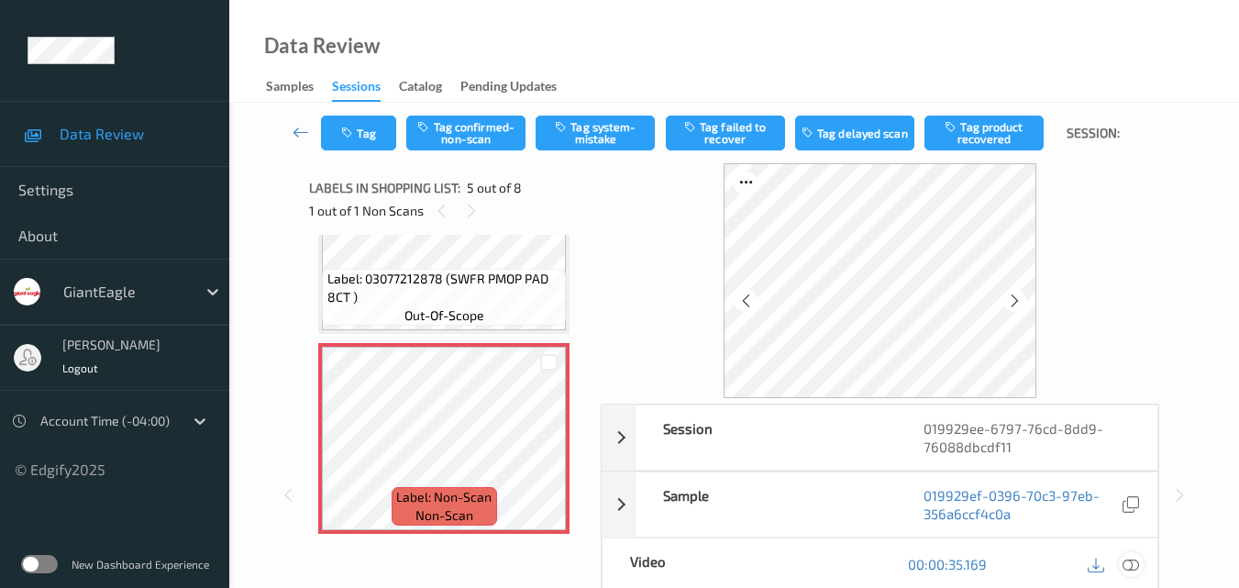
click at [1132, 561] on icon at bounding box center [1130, 564] width 17 height 17
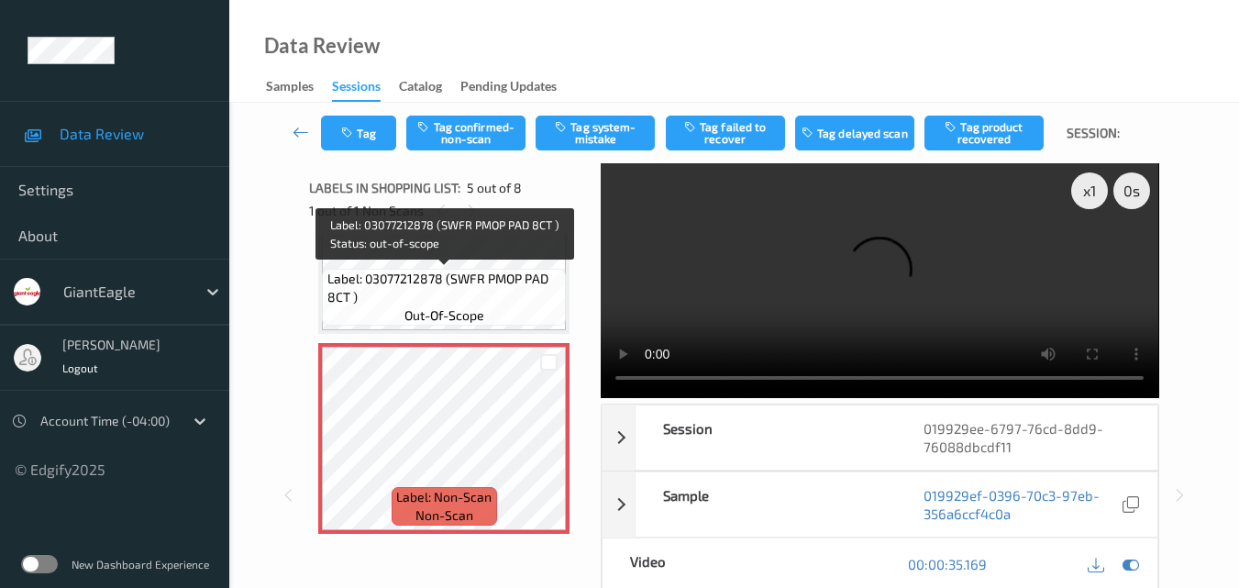
click at [482, 277] on span "Label: 03077212878 (SWFR PMOP PAD 8CT )" at bounding box center [444, 288] width 235 height 37
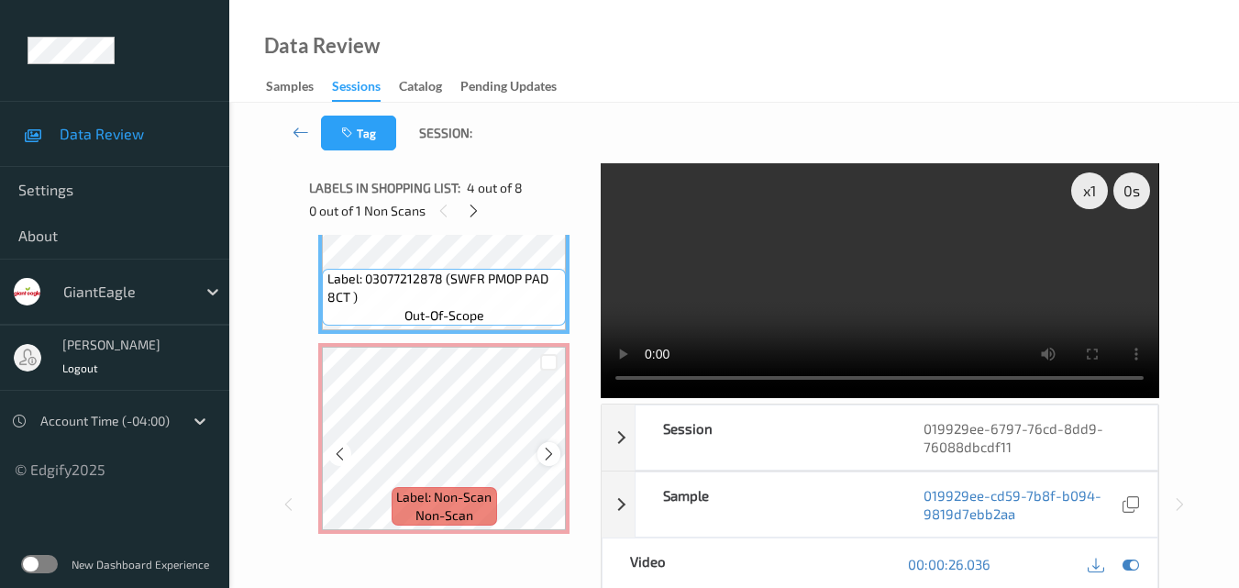
click at [547, 450] on icon at bounding box center [549, 454] width 16 height 17
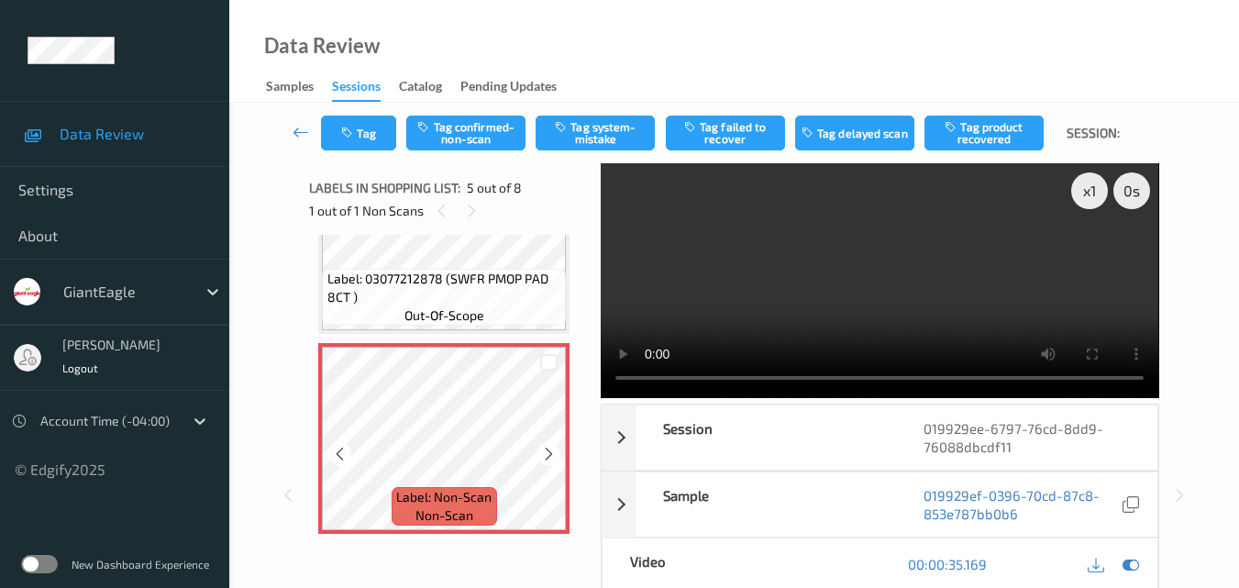
click at [547, 450] on icon at bounding box center [549, 454] width 16 height 17
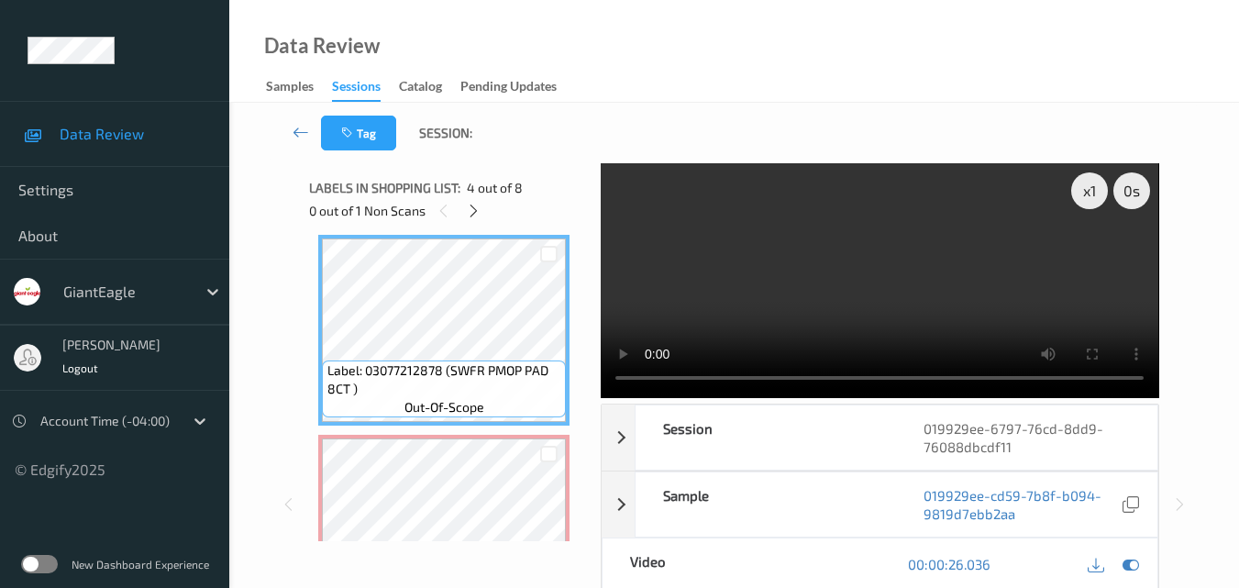
click at [992, 251] on video at bounding box center [879, 280] width 557 height 235
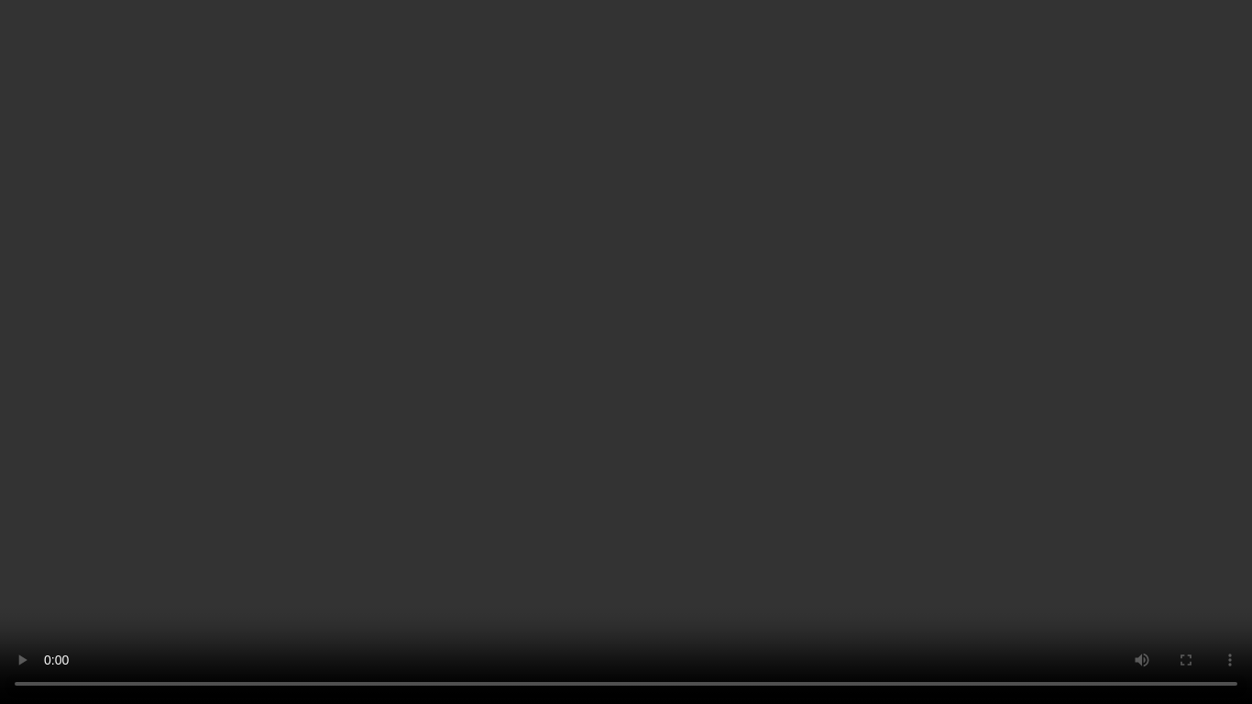
click at [763, 205] on video at bounding box center [626, 352] width 1252 height 704
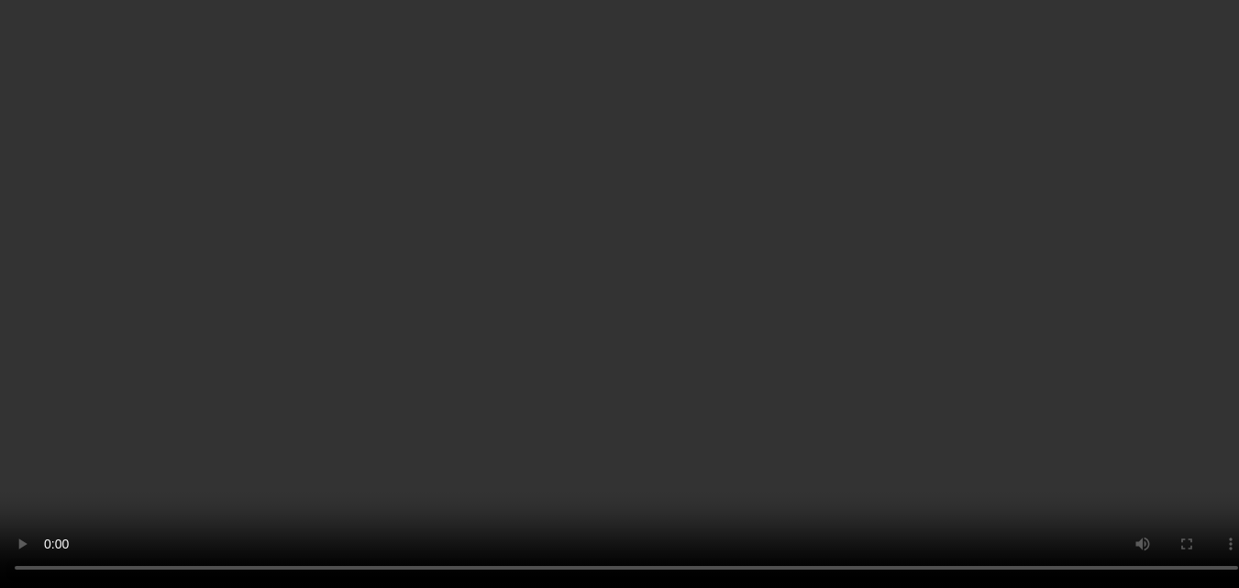
scroll to position [700, 0]
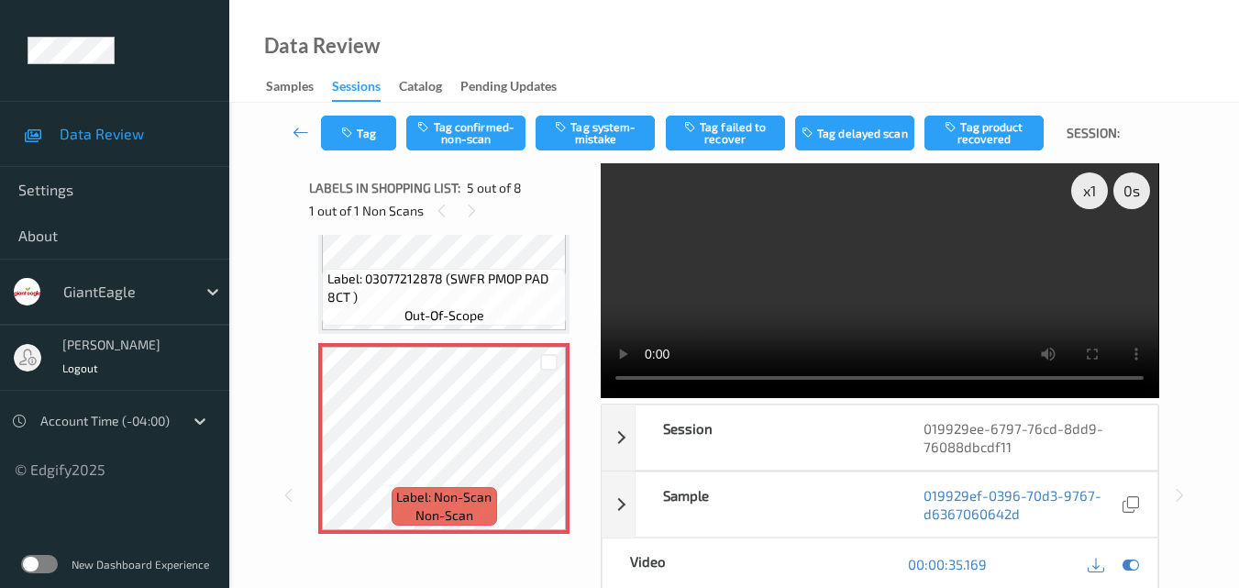
click at [834, 291] on video at bounding box center [879, 280] width 557 height 235
click at [828, 281] on video at bounding box center [879, 280] width 557 height 235
click at [828, 282] on video at bounding box center [879, 280] width 557 height 235
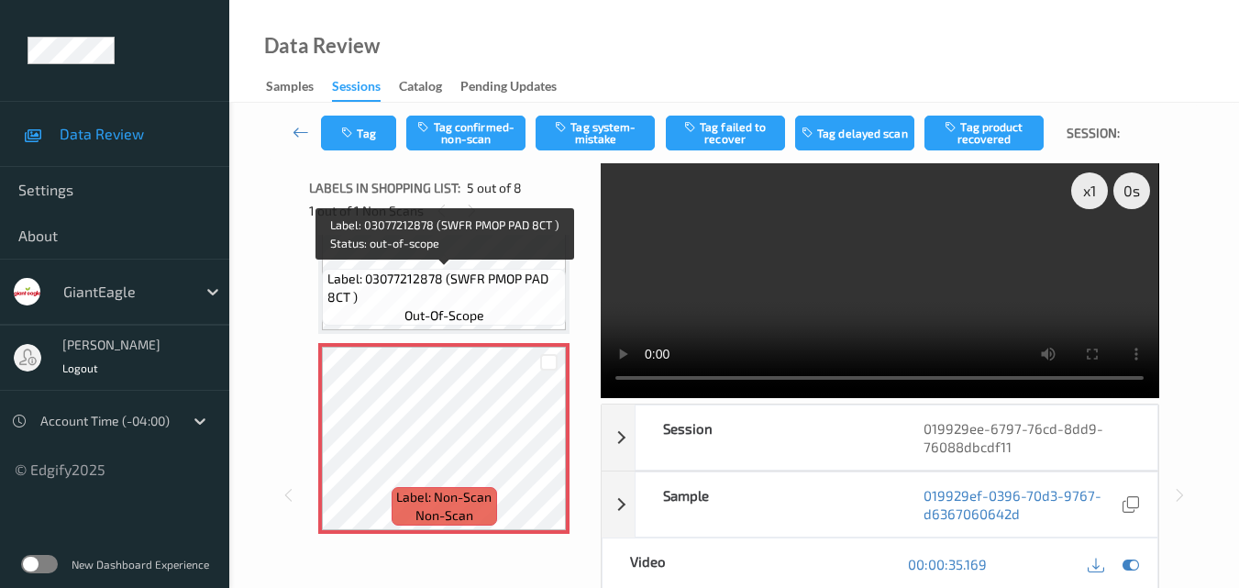
click at [465, 298] on span "Label: 03077212878 (SWFR PMOP PAD 8CT )" at bounding box center [444, 288] width 235 height 37
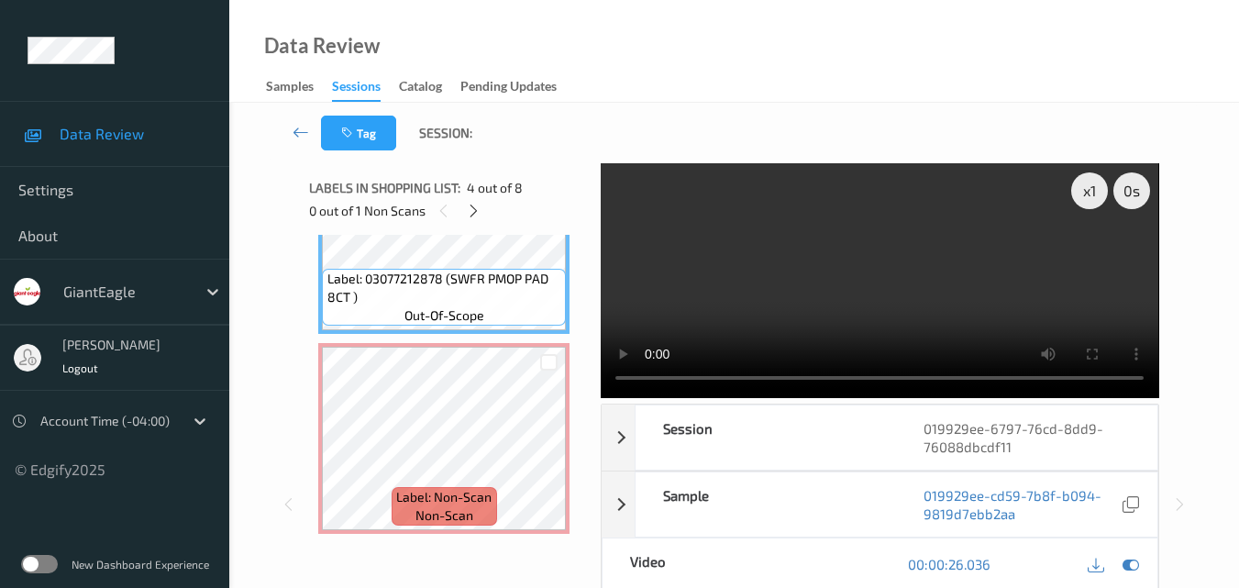
click at [858, 273] on video at bounding box center [879, 280] width 557 height 235
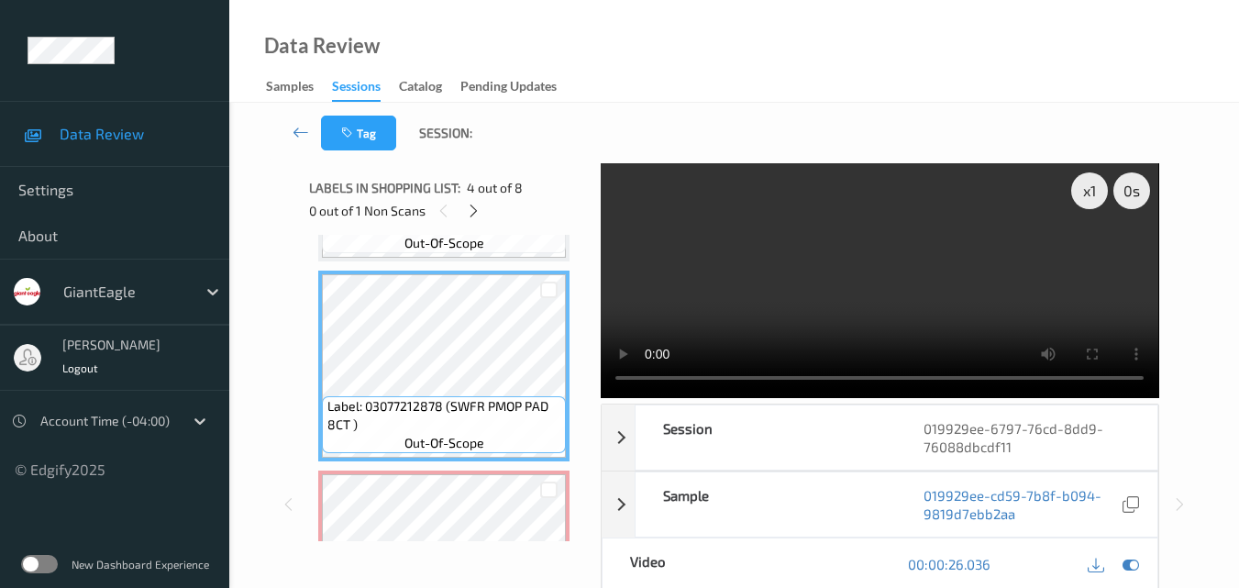
scroll to position [609, 0]
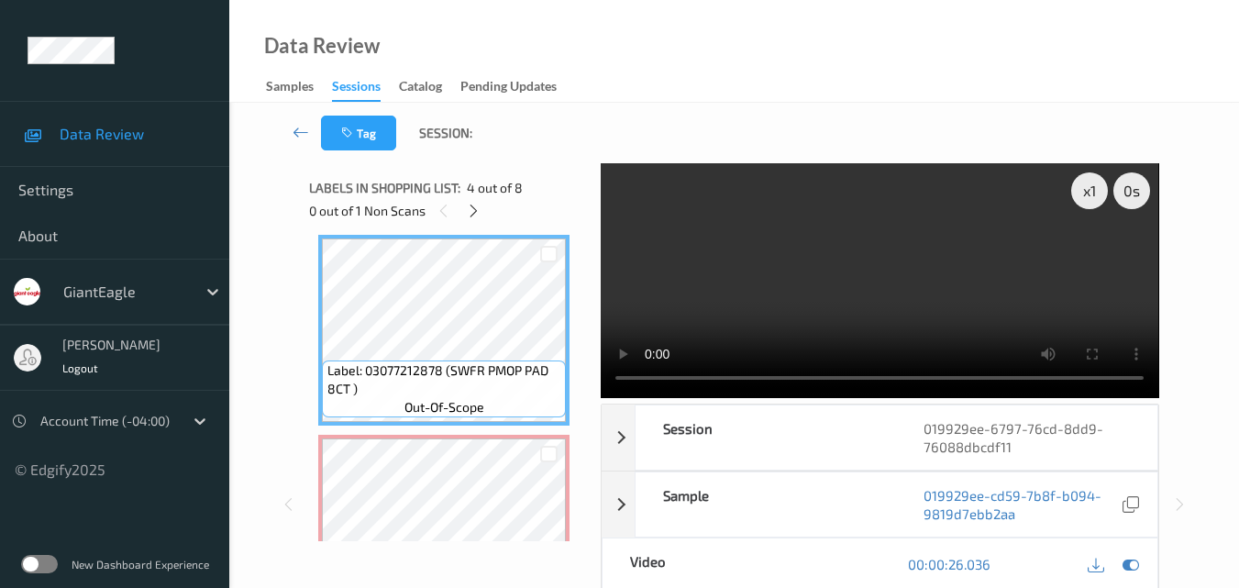
click at [935, 275] on video at bounding box center [879, 280] width 557 height 235
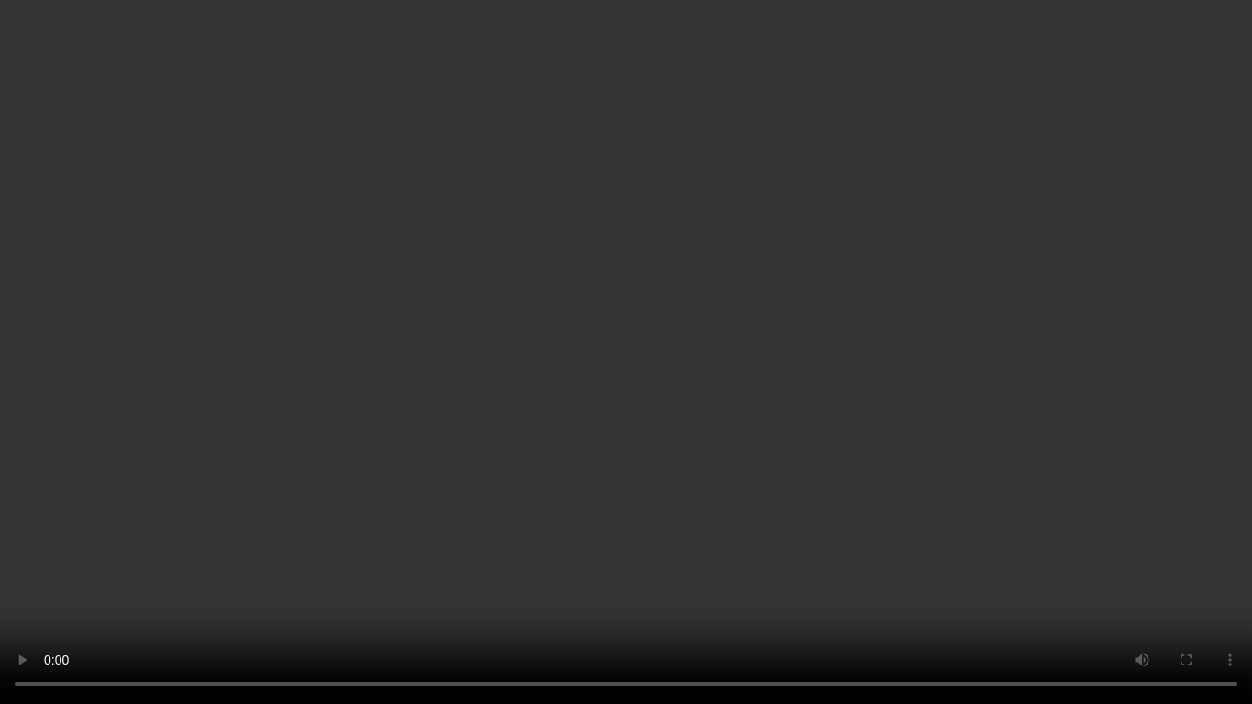
click at [801, 245] on video at bounding box center [626, 352] width 1252 height 704
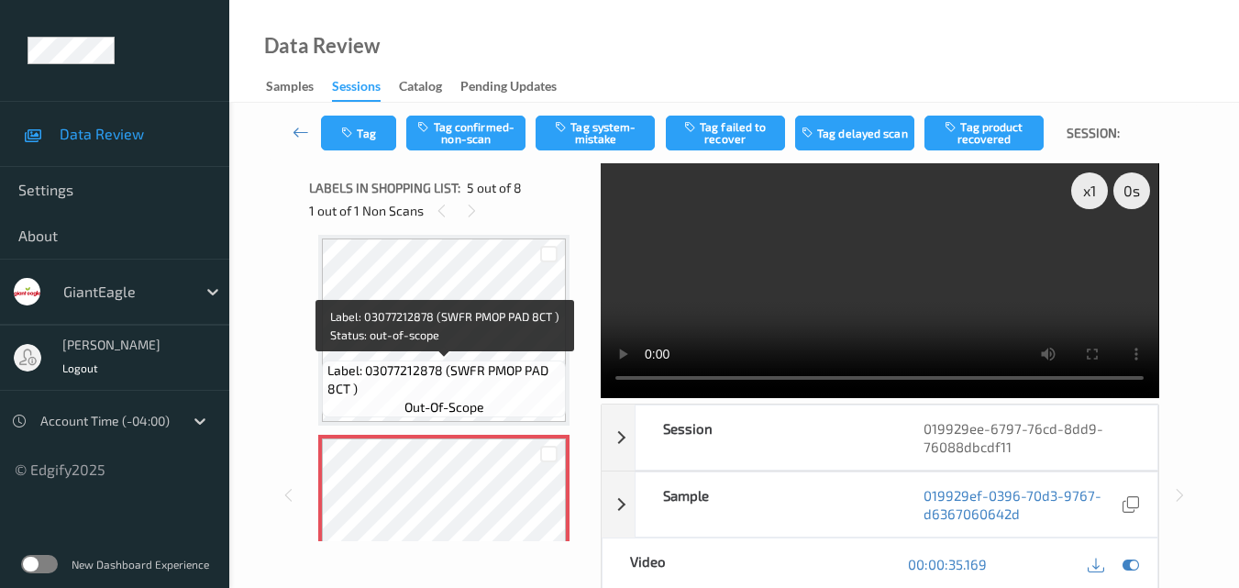
click at [495, 360] on div "Label: 03077212878 (SWFR PMOP PAD 8CT ) out-of-scope" at bounding box center [444, 388] width 244 height 57
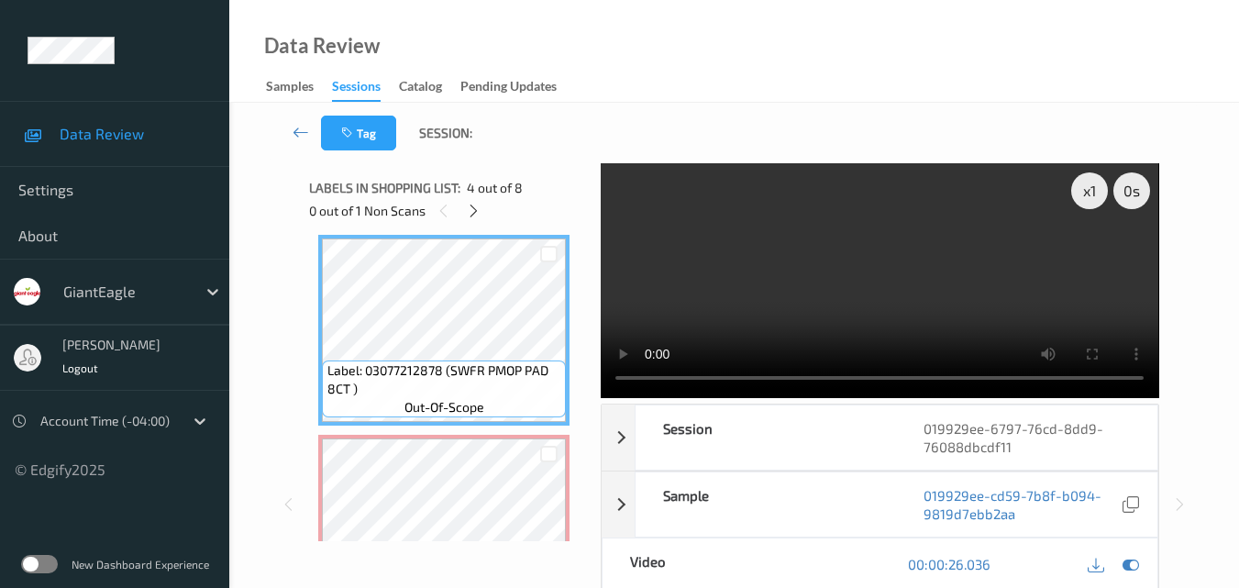
click at [928, 283] on video at bounding box center [879, 280] width 557 height 235
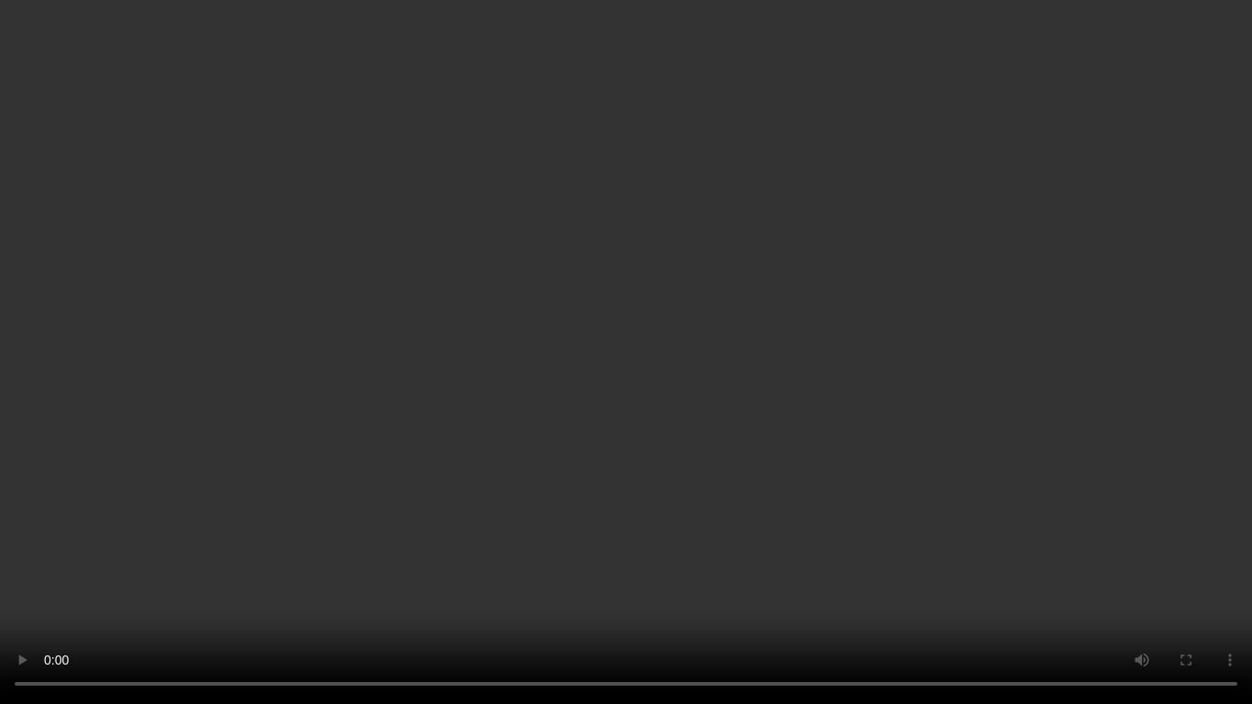
click at [855, 442] on video at bounding box center [626, 352] width 1252 height 704
click at [674, 390] on video at bounding box center [626, 352] width 1252 height 704
click at [647, 321] on video at bounding box center [626, 352] width 1252 height 704
click at [648, 297] on video at bounding box center [626, 352] width 1252 height 704
click at [814, 389] on video at bounding box center [626, 352] width 1252 height 704
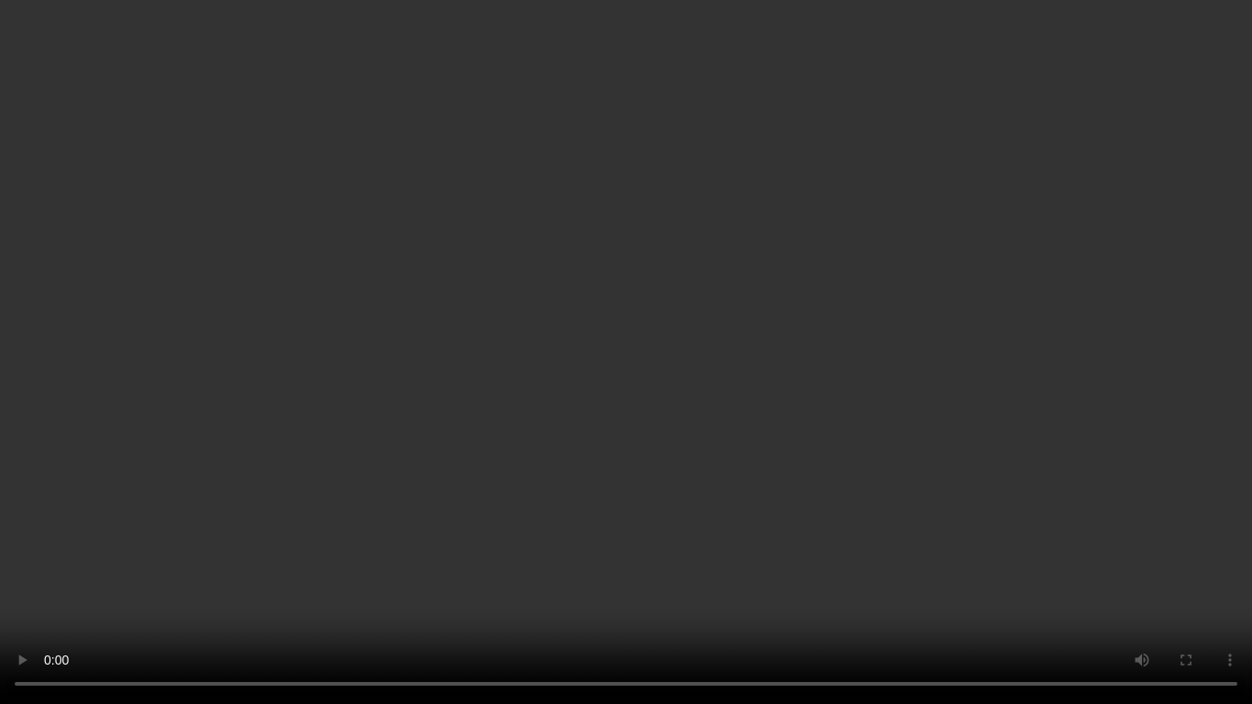
click at [783, 397] on video at bounding box center [626, 352] width 1252 height 704
click at [772, 355] on video at bounding box center [626, 352] width 1252 height 704
click at [581, 383] on video at bounding box center [626, 352] width 1252 height 704
click at [622, 484] on video at bounding box center [626, 352] width 1252 height 704
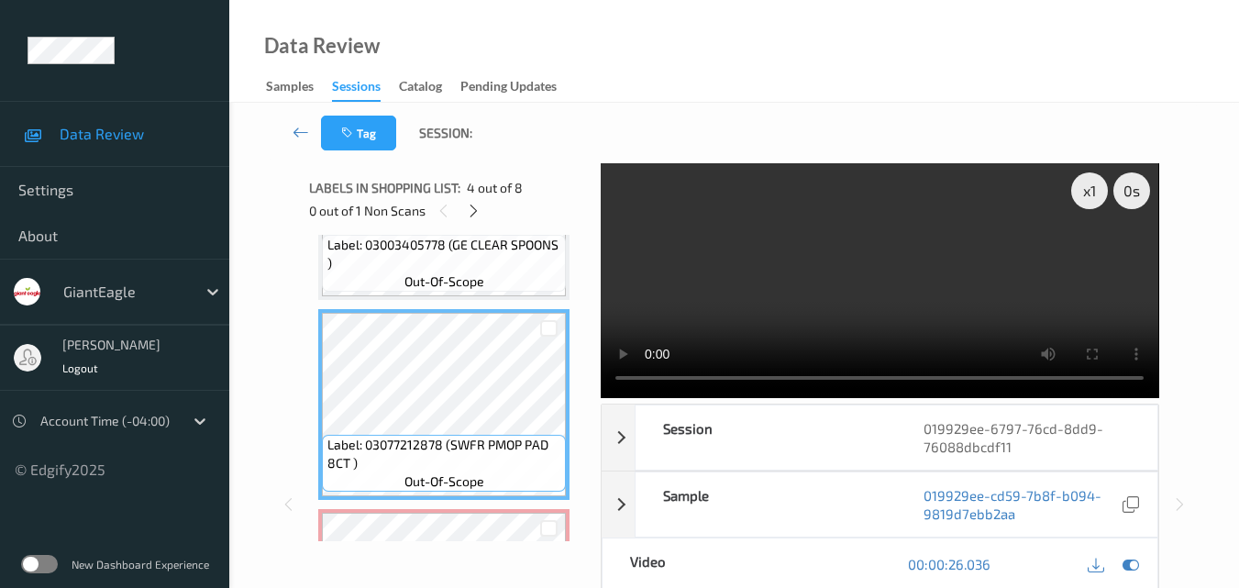
scroll to position [425, 0]
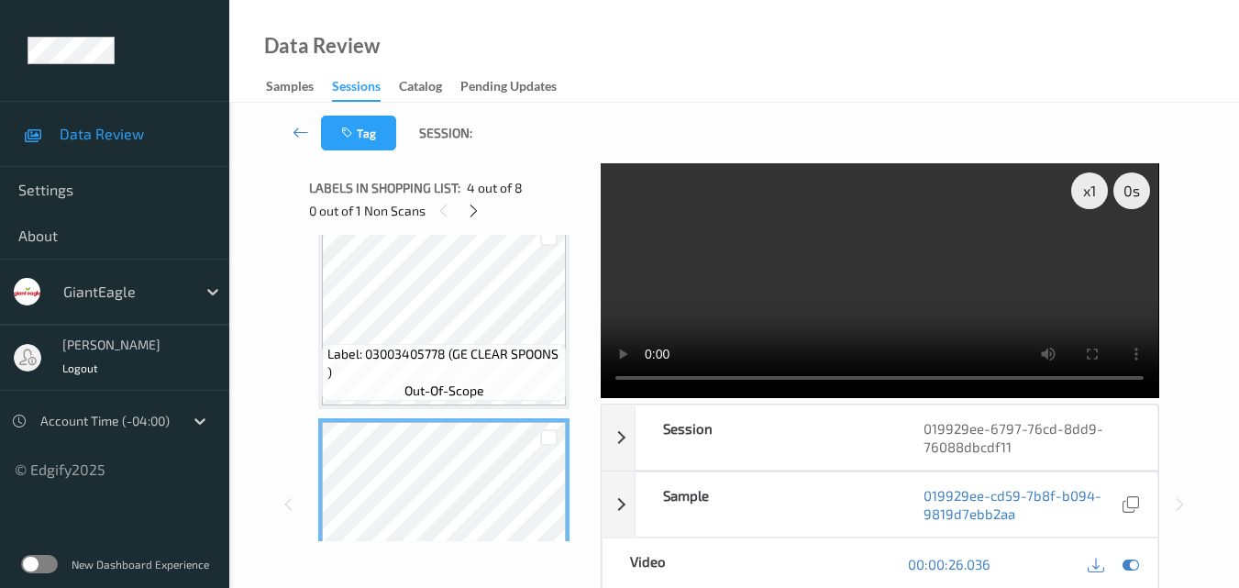
click at [844, 267] on video at bounding box center [879, 280] width 557 height 235
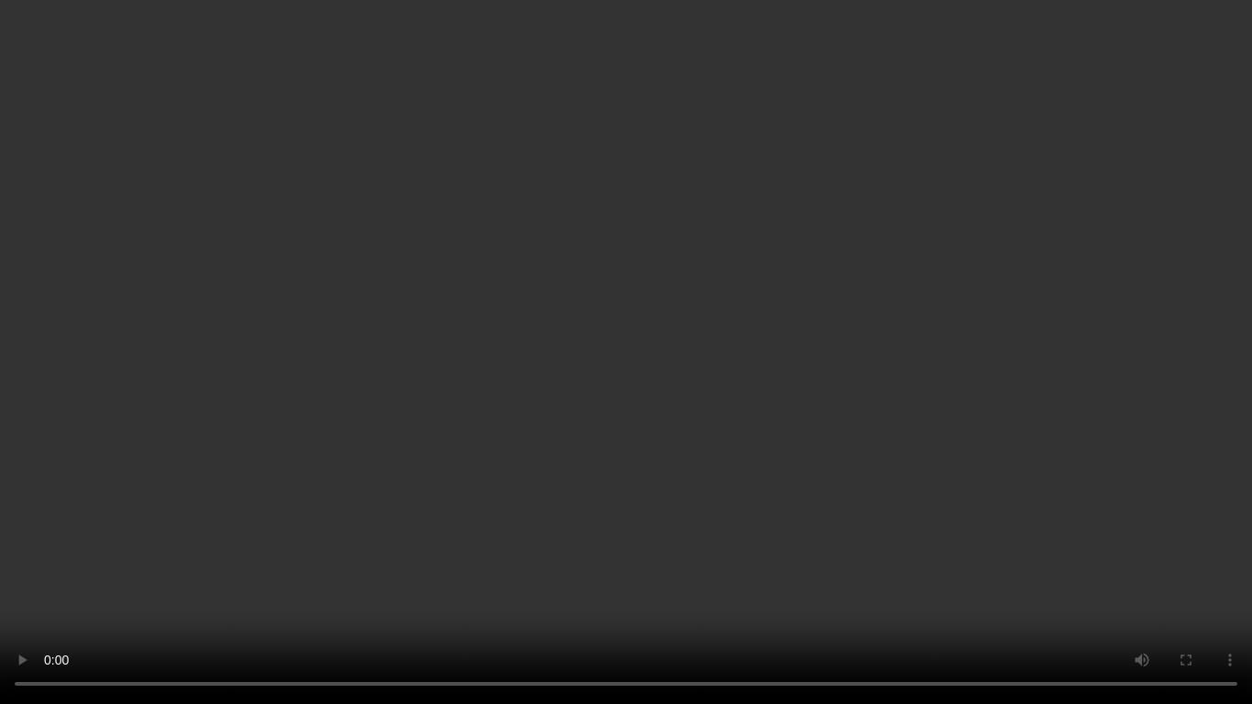
click at [730, 403] on video at bounding box center [626, 352] width 1252 height 704
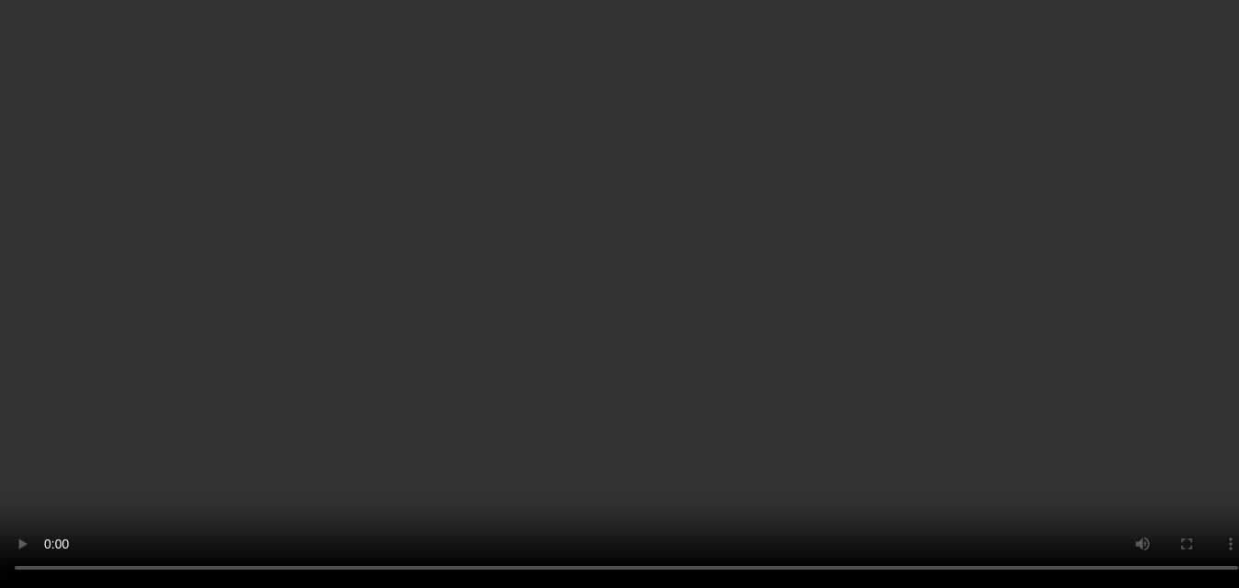
scroll to position [609, 0]
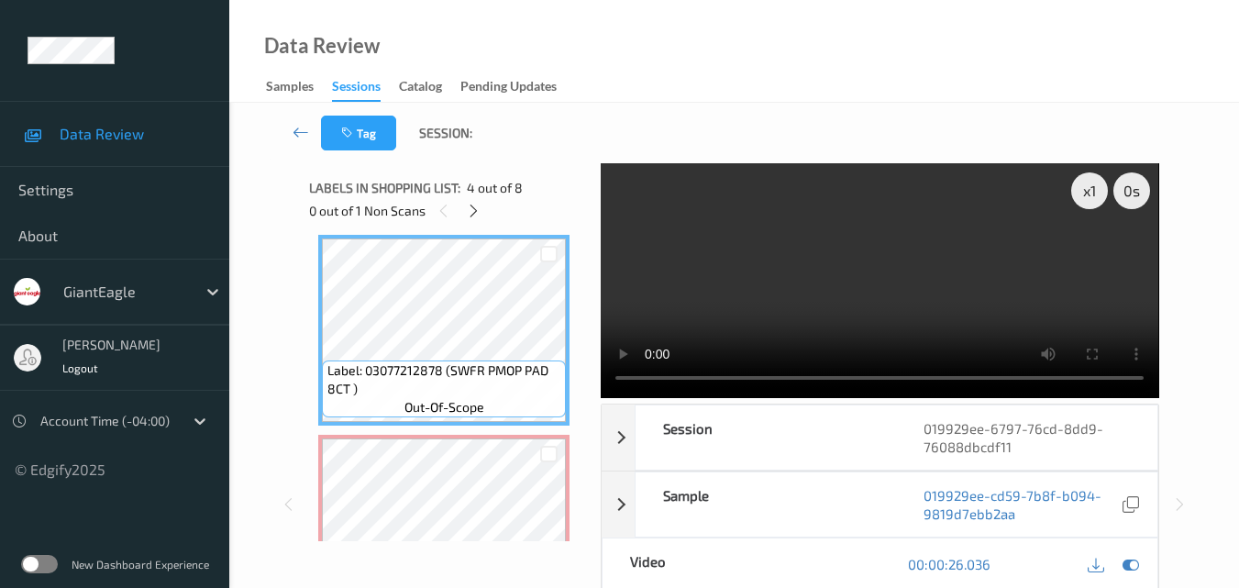
click at [883, 301] on video at bounding box center [879, 280] width 557 height 235
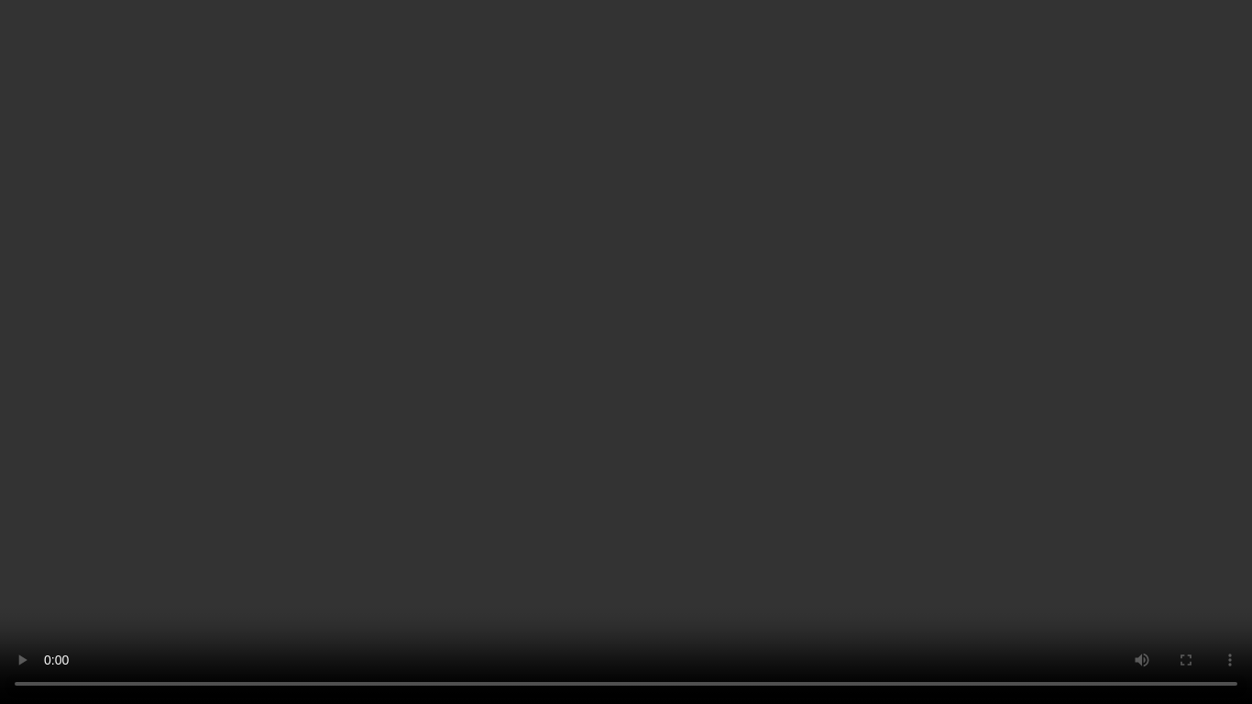
click at [800, 415] on video at bounding box center [626, 352] width 1252 height 704
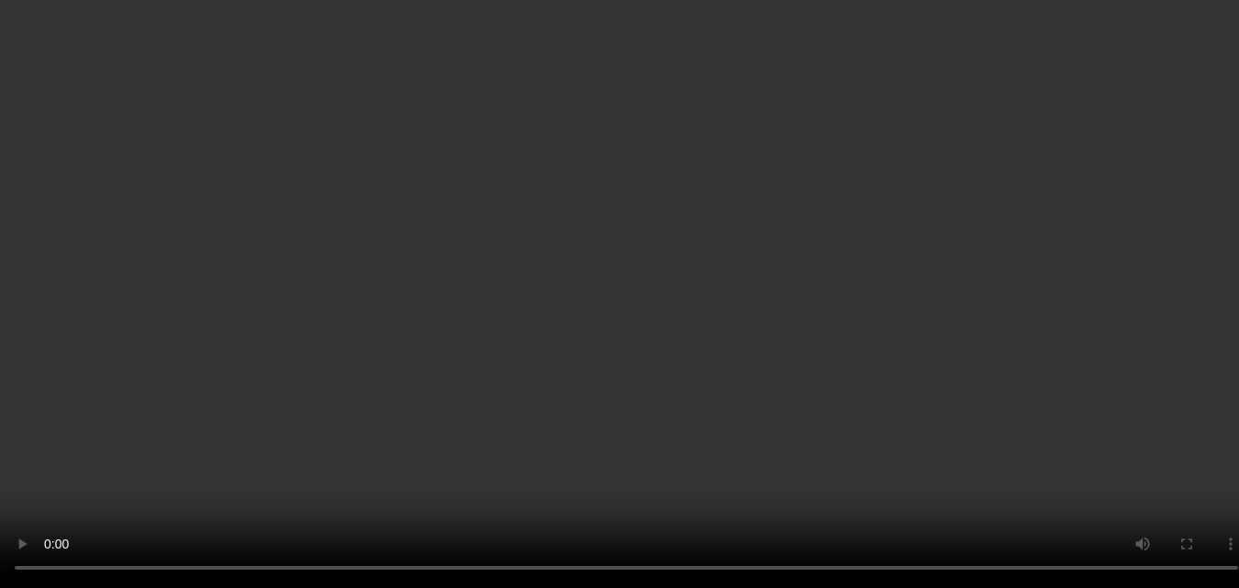
scroll to position [517, 0]
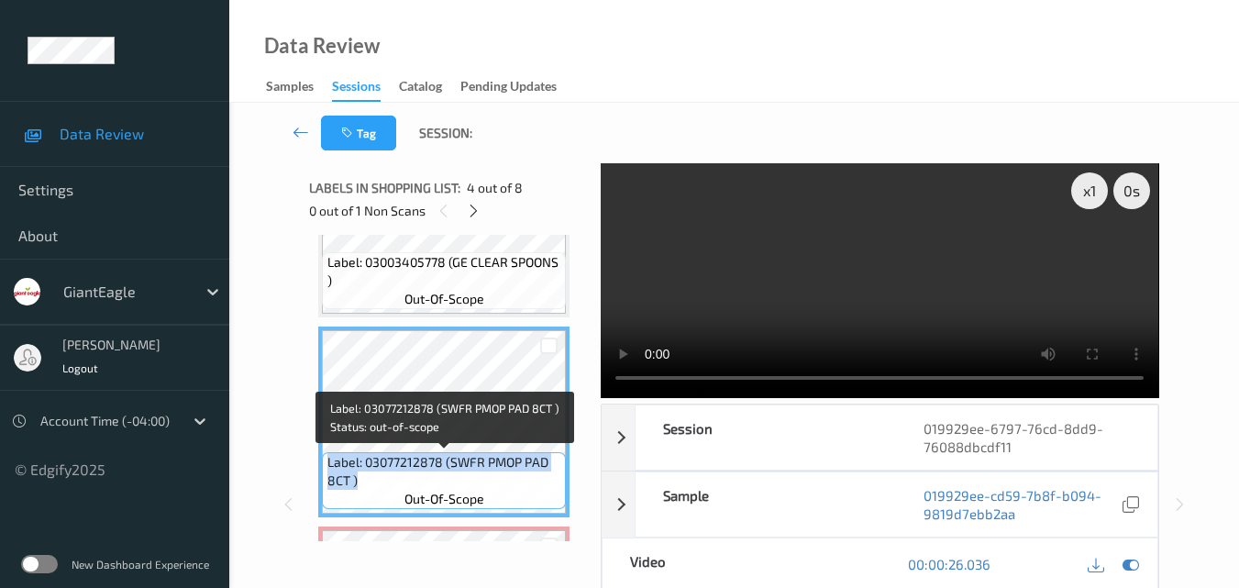
drag, startPoint x: 360, startPoint y: 480, endPoint x: 324, endPoint y: 465, distance: 39.8
click at [324, 465] on div "Label: 03077212878 (SWFR PMOP PAD 8CT ) out-of-scope" at bounding box center [444, 480] width 244 height 57
copy span "Label: 03077212878 (SWFR PMOP PAD 8CT )"
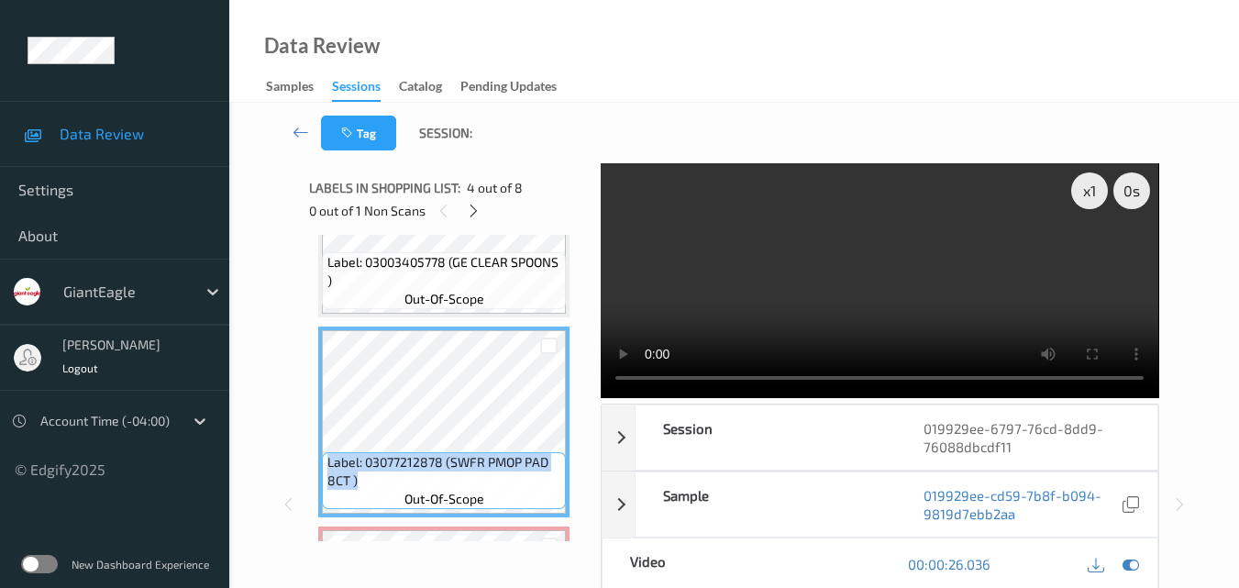
click at [979, 274] on video at bounding box center [879, 280] width 557 height 235
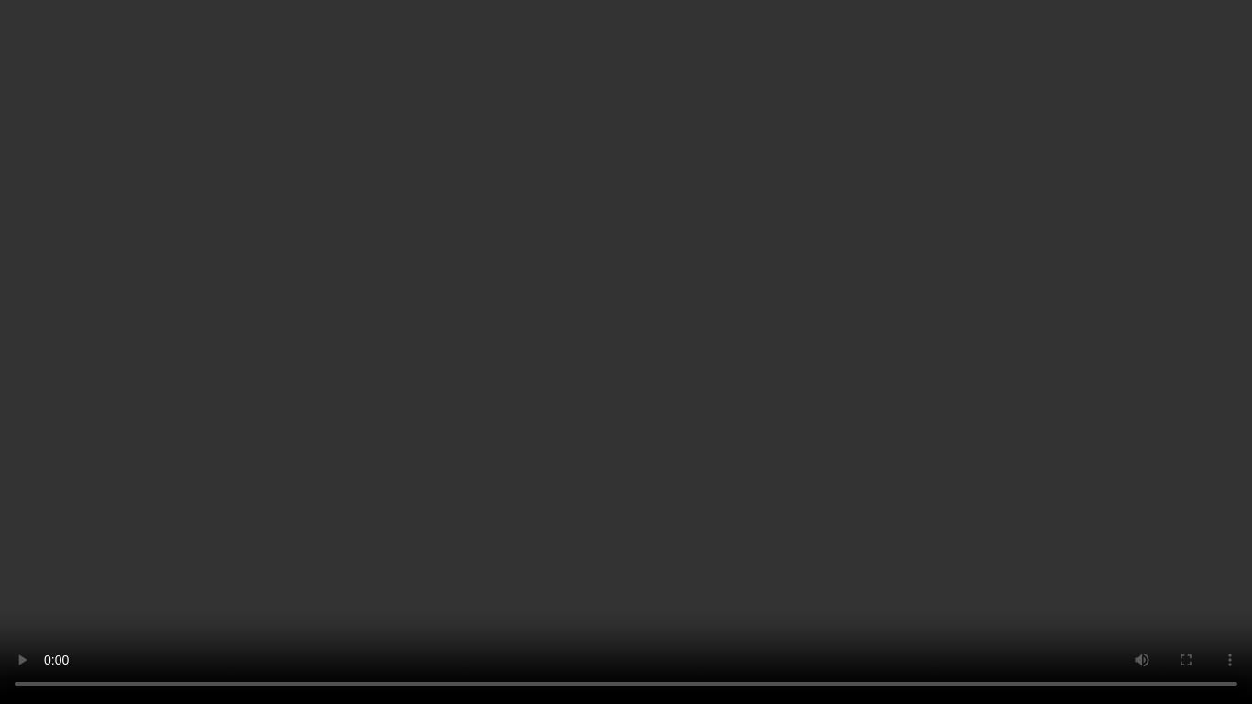
click at [789, 460] on video at bounding box center [626, 352] width 1252 height 704
click at [849, 401] on video at bounding box center [626, 352] width 1252 height 704
click at [531, 349] on video at bounding box center [626, 352] width 1252 height 704
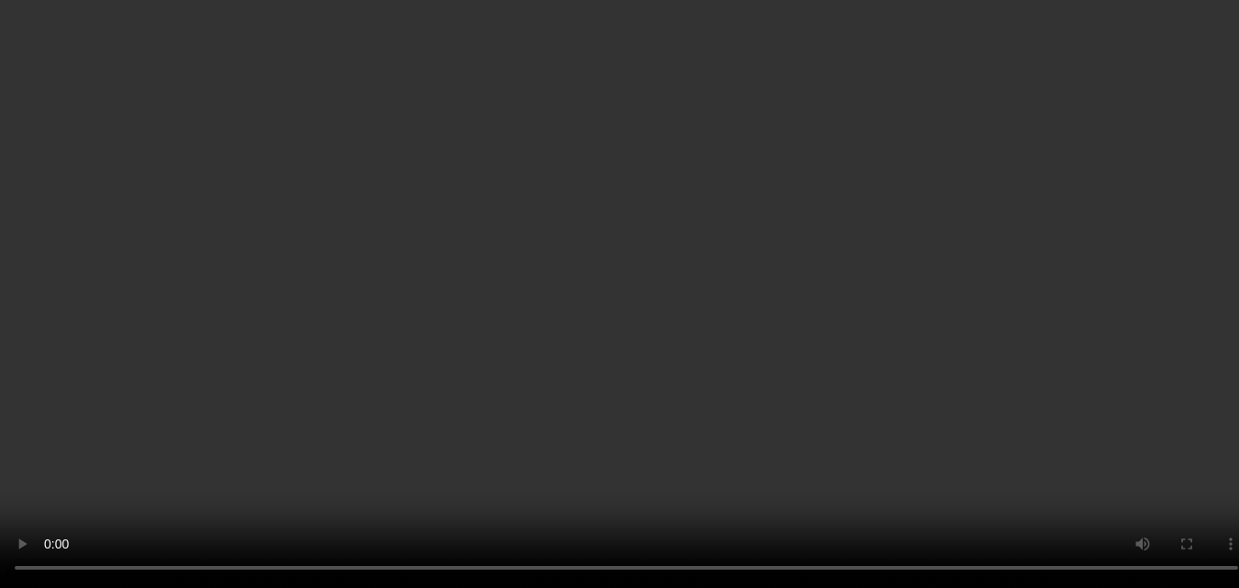
scroll to position [609, 0]
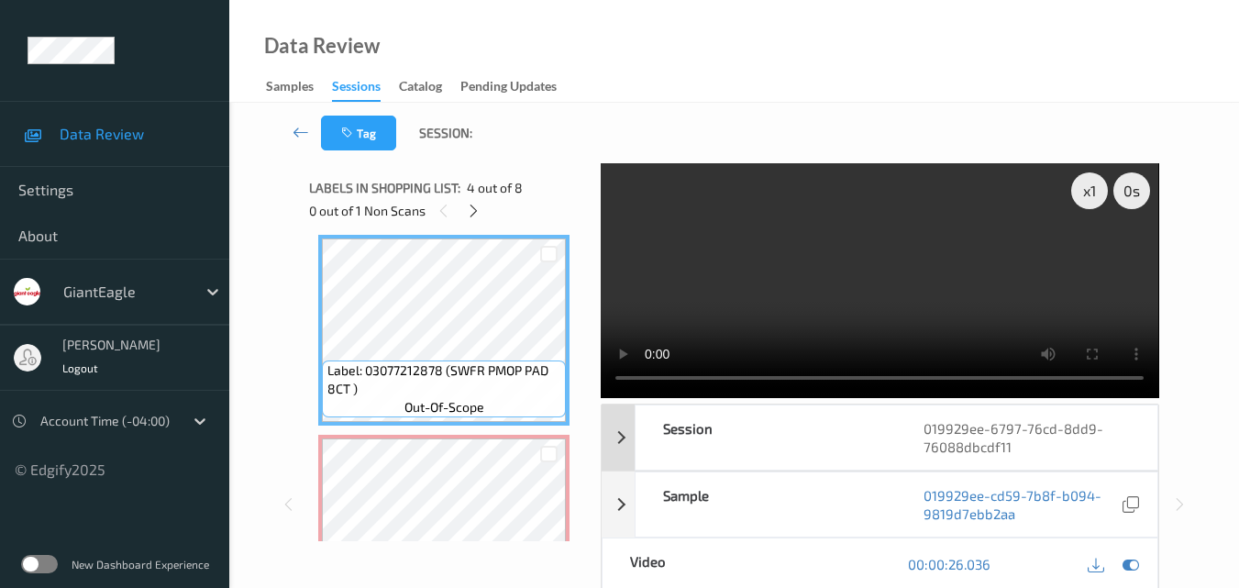
click at [803, 431] on div "Session" at bounding box center [765, 437] width 260 height 64
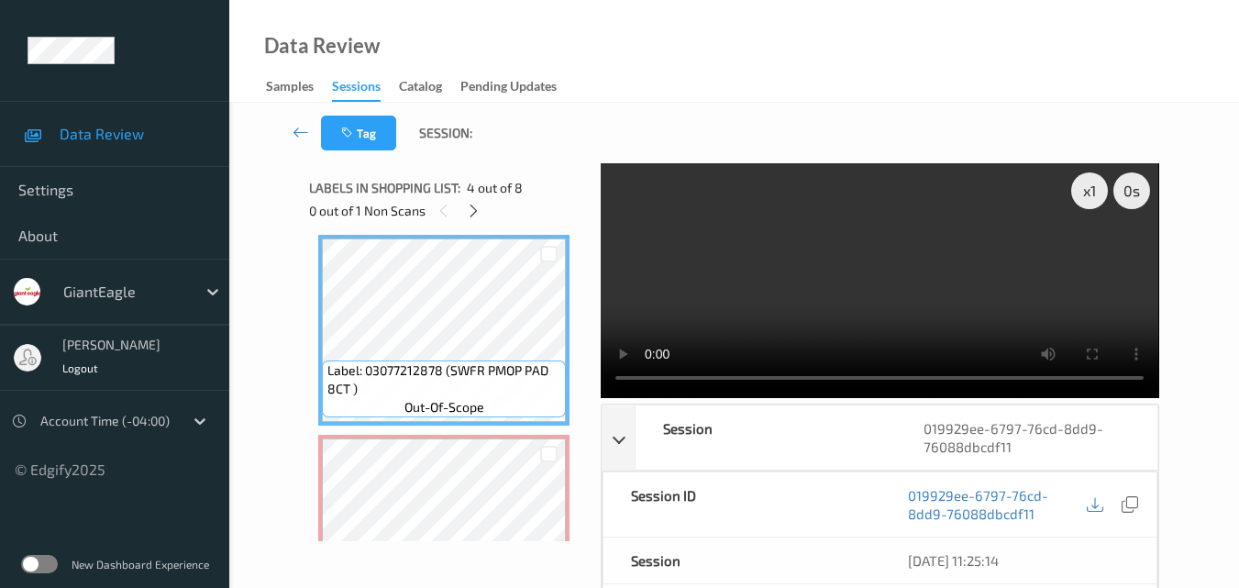
scroll to position [700, 0]
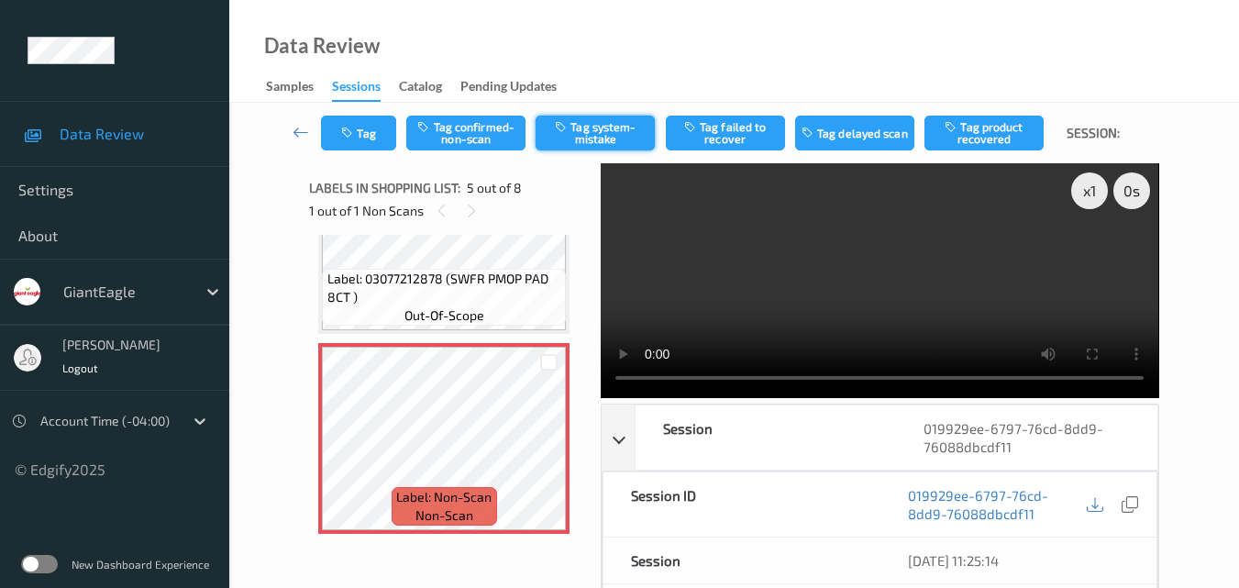
click at [627, 128] on button "Tag system-mistake" at bounding box center [594, 133] width 119 height 35
click at [369, 139] on button "Tag" at bounding box center [358, 133] width 75 height 35
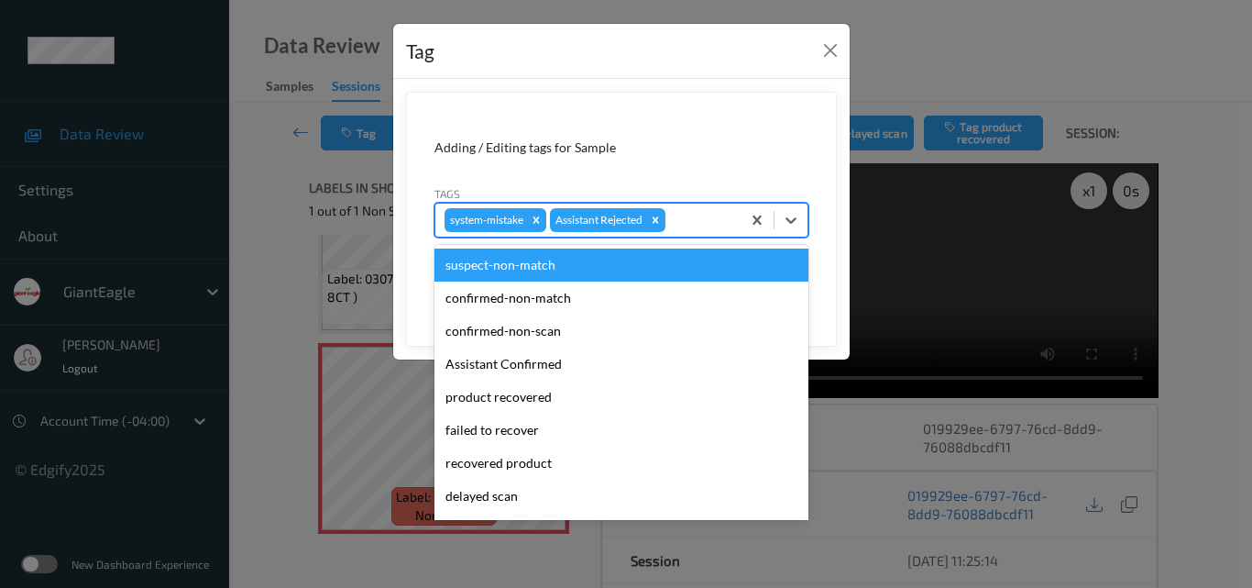
click at [687, 225] on div at bounding box center [700, 220] width 62 height 22
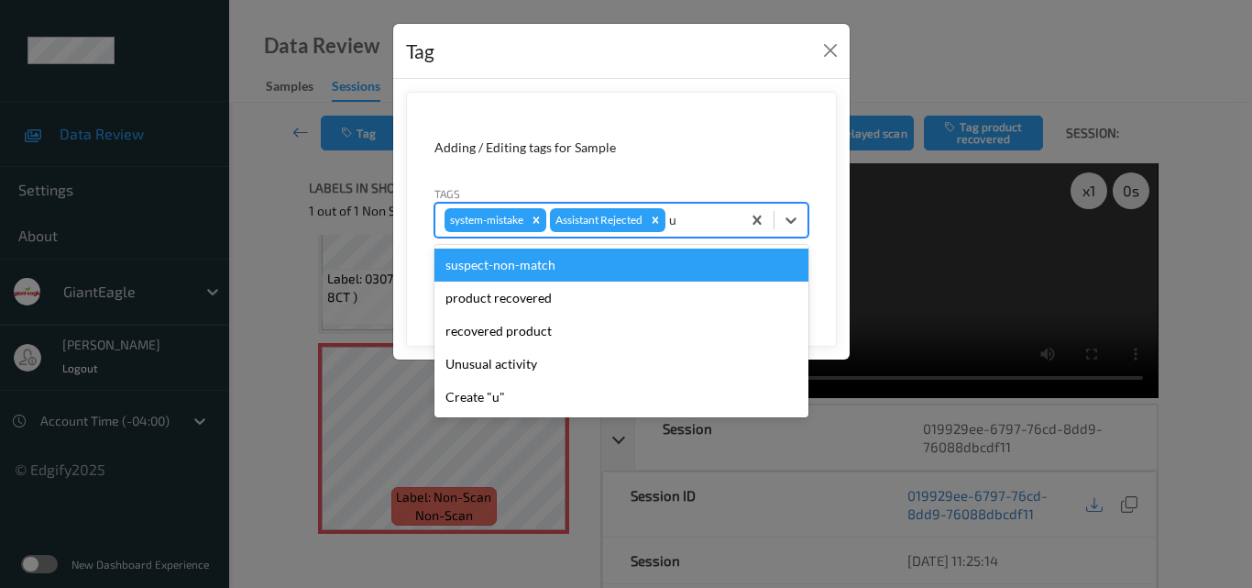
type input "un"
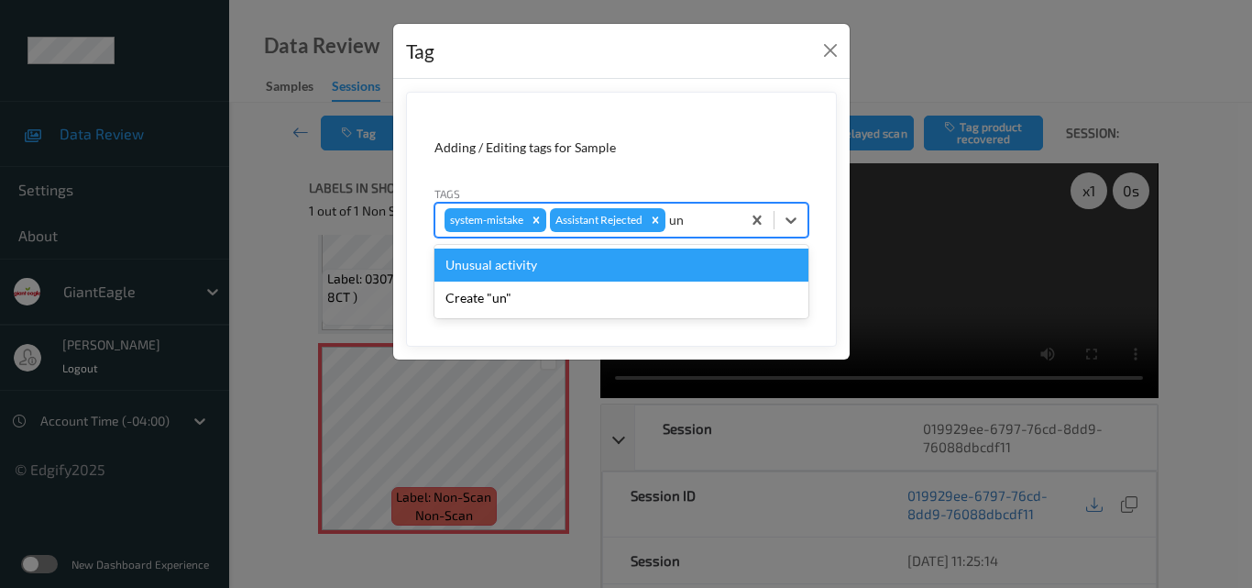
click at [603, 273] on div "Unusual activity" at bounding box center [622, 264] width 374 height 33
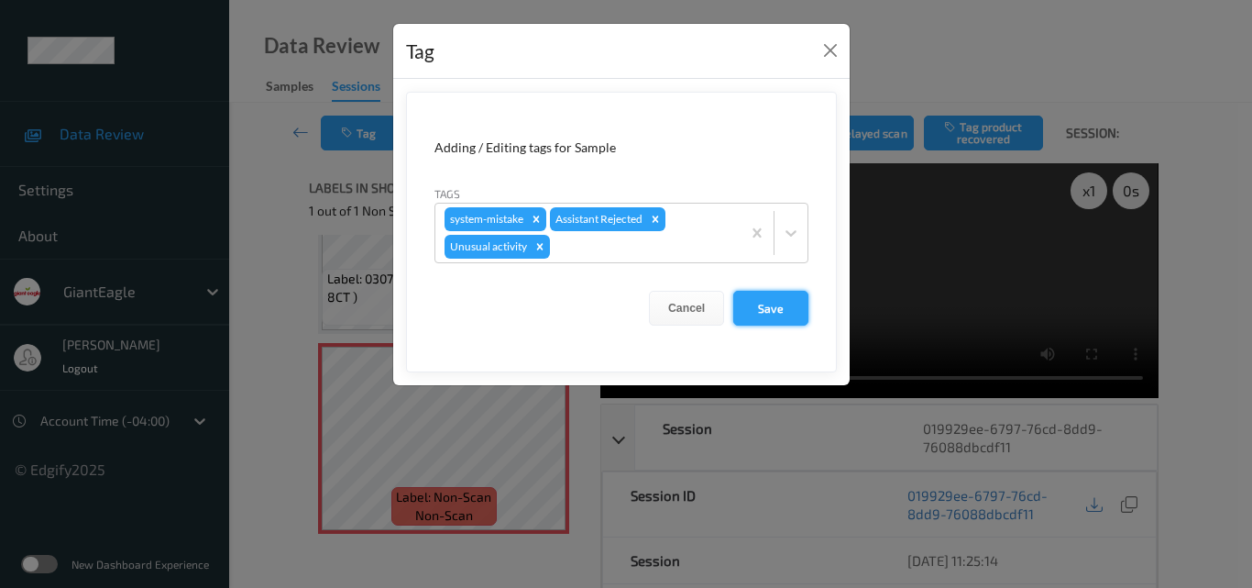
click at [778, 304] on button "Save" at bounding box center [770, 308] width 75 height 35
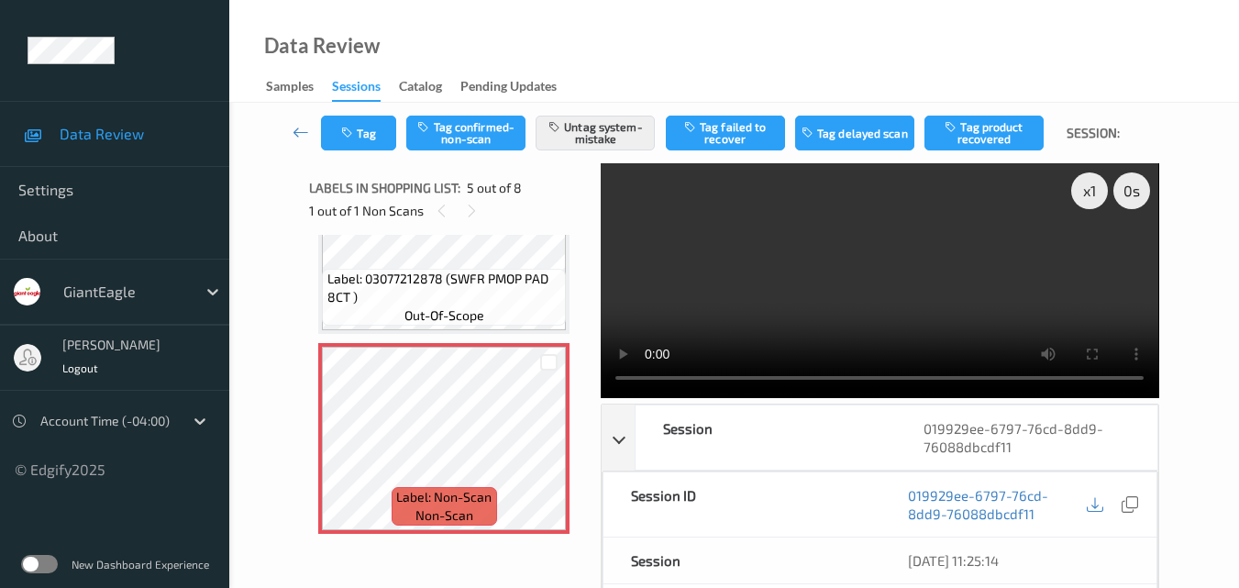
scroll to position [884, 0]
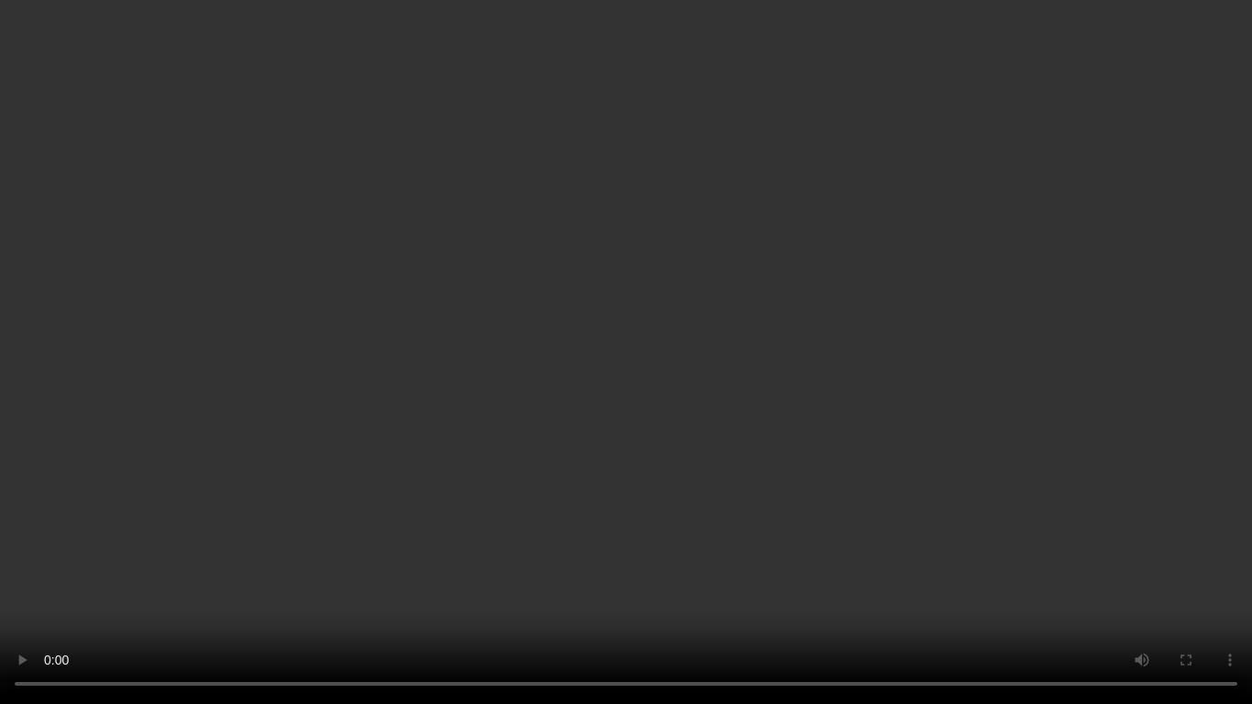
click at [664, 383] on video at bounding box center [626, 352] width 1252 height 704
click at [773, 434] on video at bounding box center [626, 352] width 1252 height 704
click at [683, 528] on video at bounding box center [626, 352] width 1252 height 704
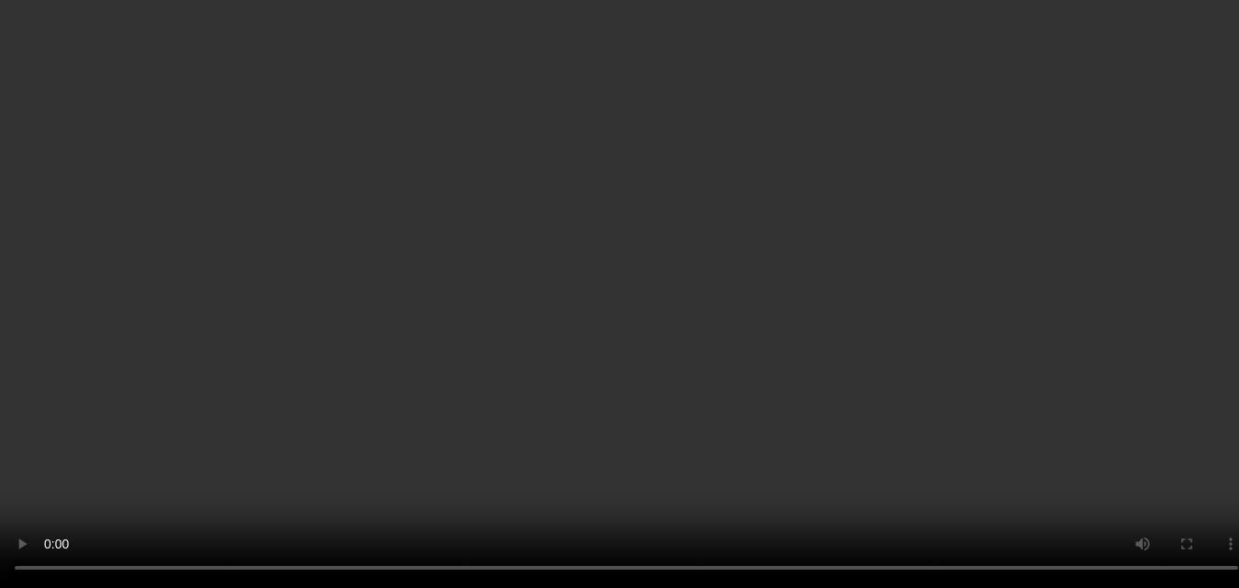
scroll to position [700, 0]
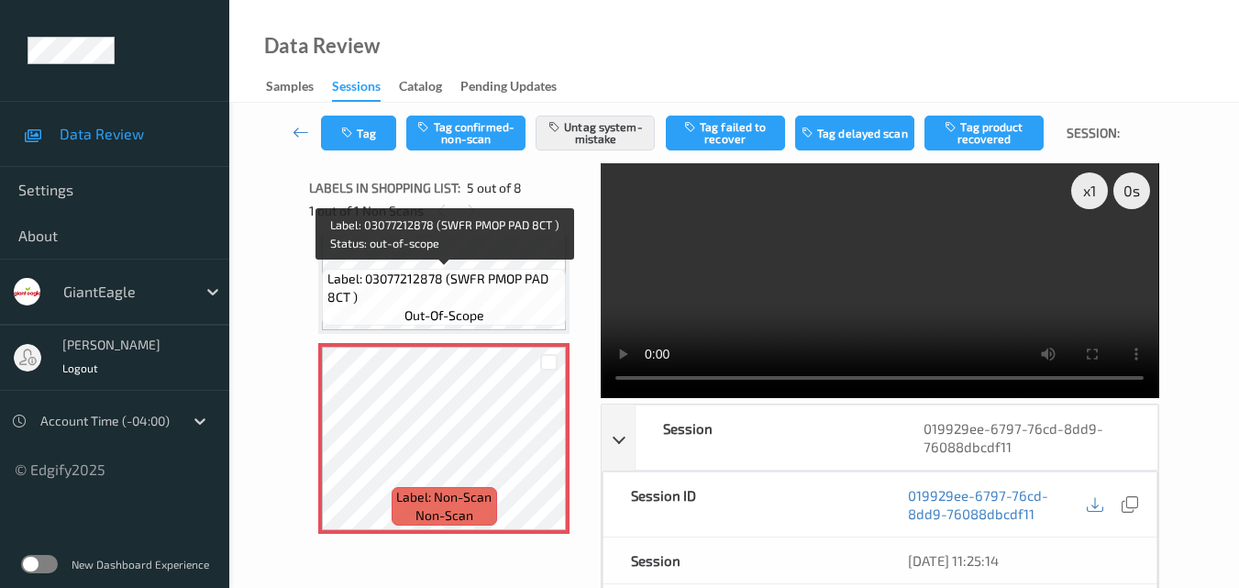
click at [493, 291] on span "Label: 03077212878 (SWFR PMOP PAD 8CT )" at bounding box center [444, 288] width 235 height 37
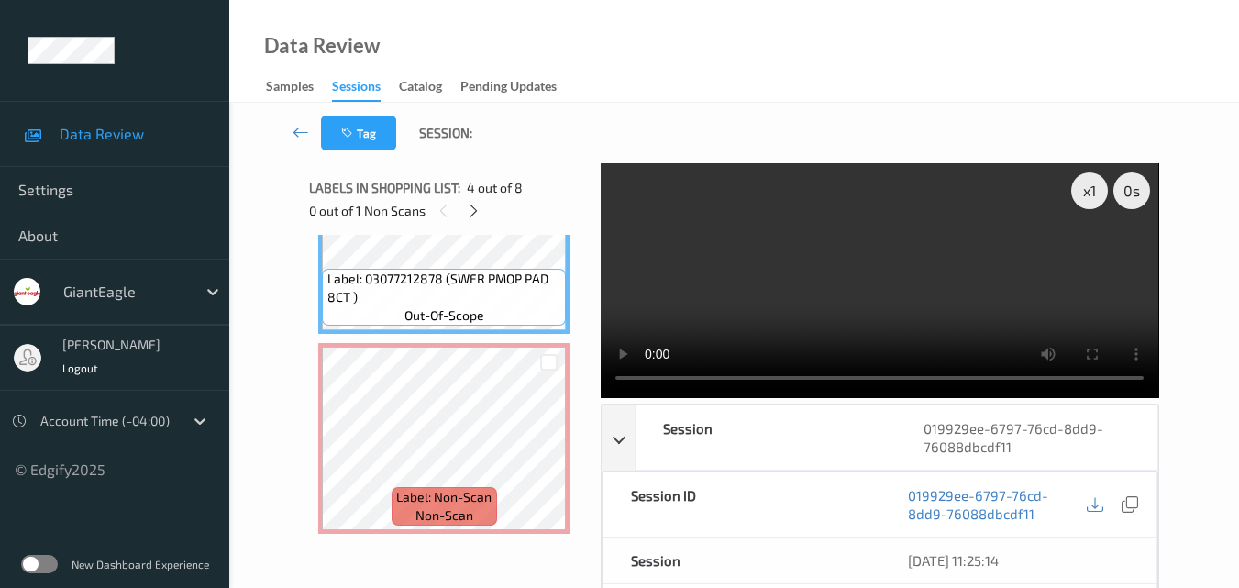
click at [977, 278] on video at bounding box center [879, 280] width 557 height 235
click at [871, 267] on video at bounding box center [879, 280] width 557 height 235
click at [957, 245] on video at bounding box center [879, 280] width 557 height 235
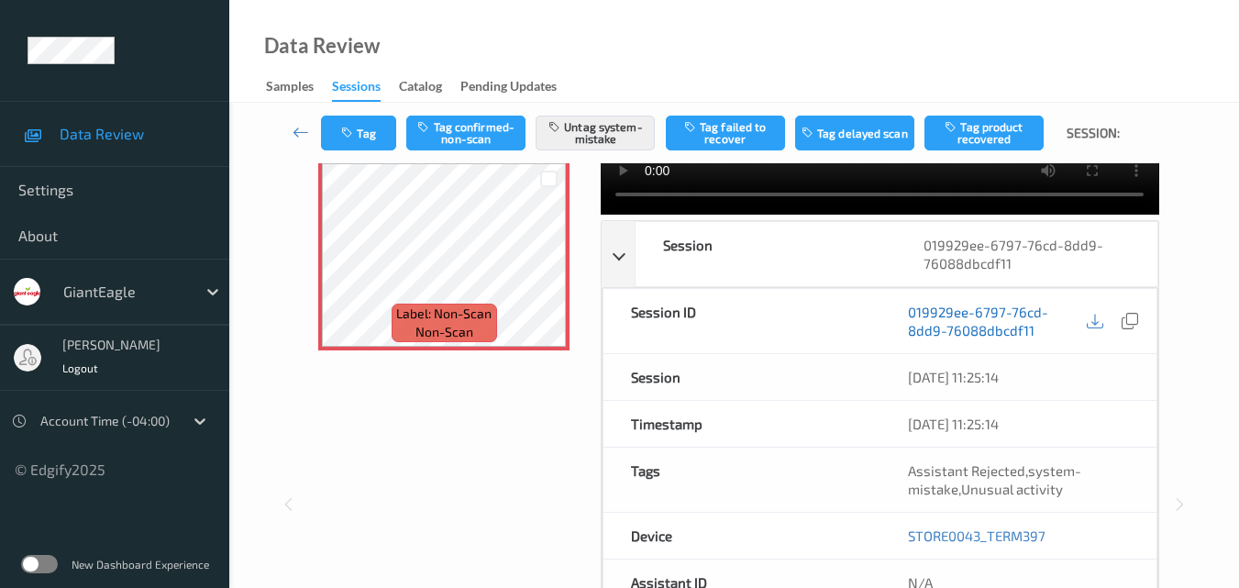
scroll to position [275, 0]
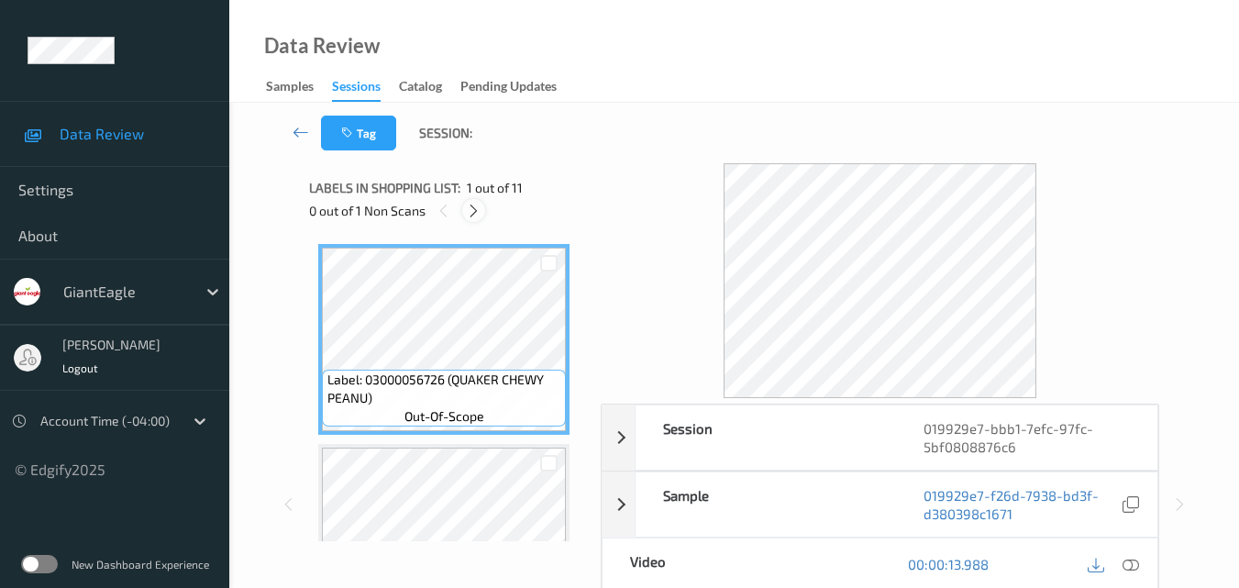
click at [470, 211] on icon at bounding box center [474, 211] width 16 height 17
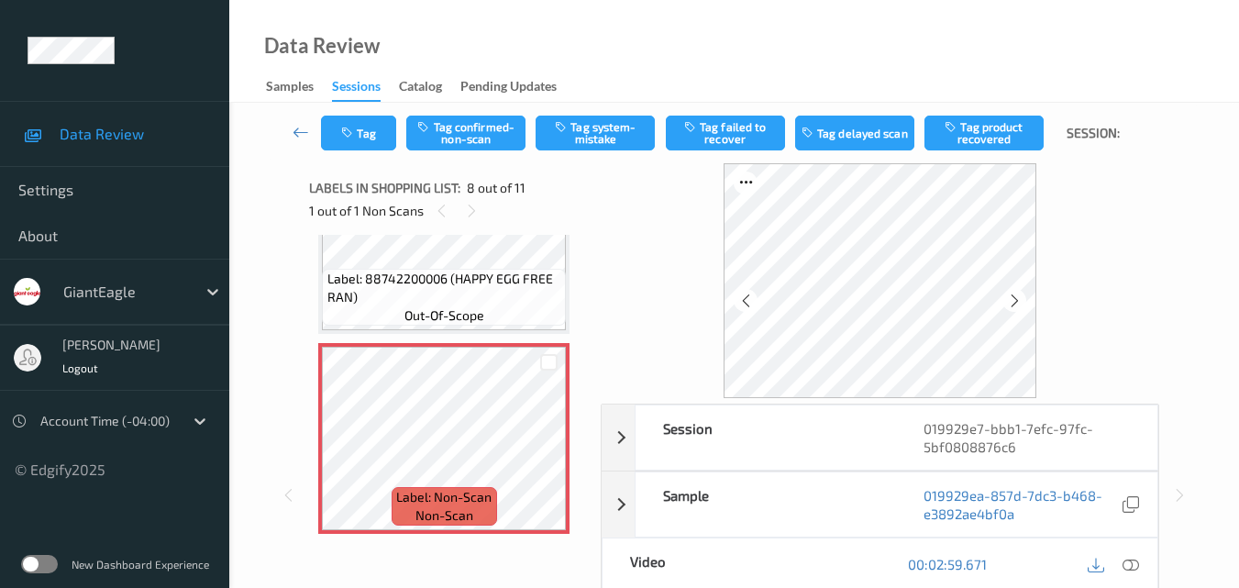
scroll to position [1208, 0]
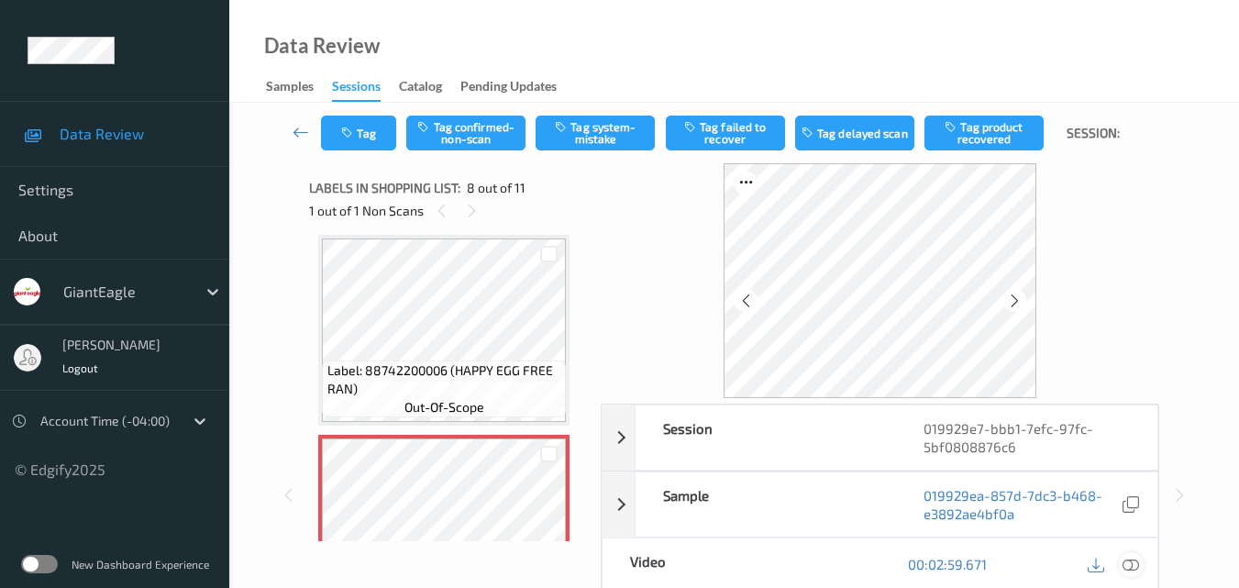
click at [1137, 565] on icon at bounding box center [1130, 564] width 17 height 17
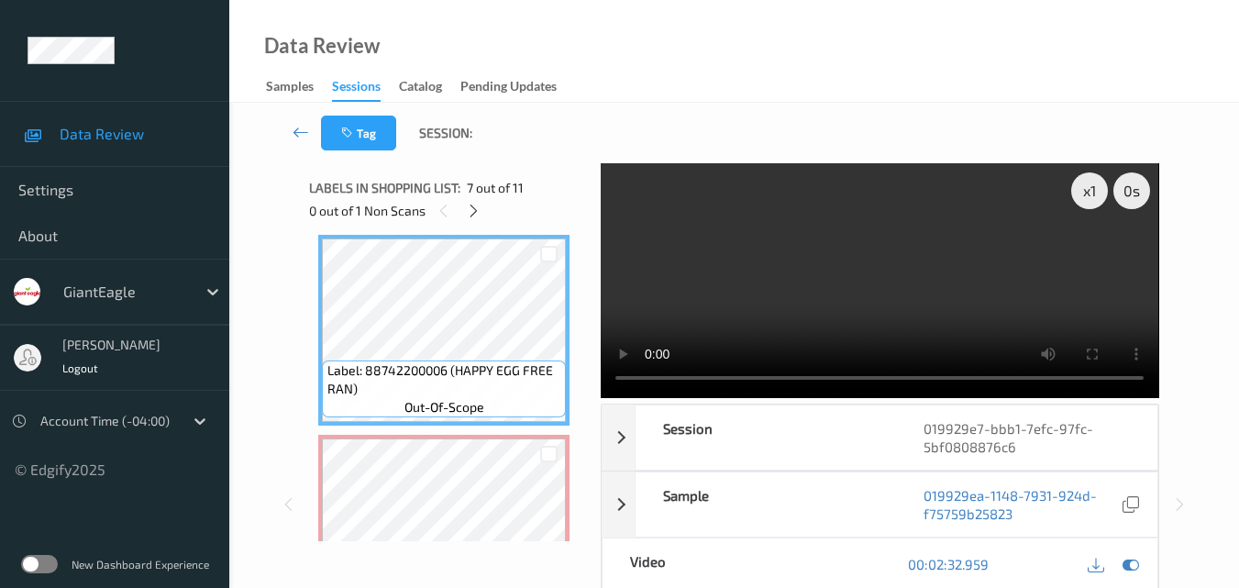
click at [809, 278] on video at bounding box center [879, 280] width 557 height 235
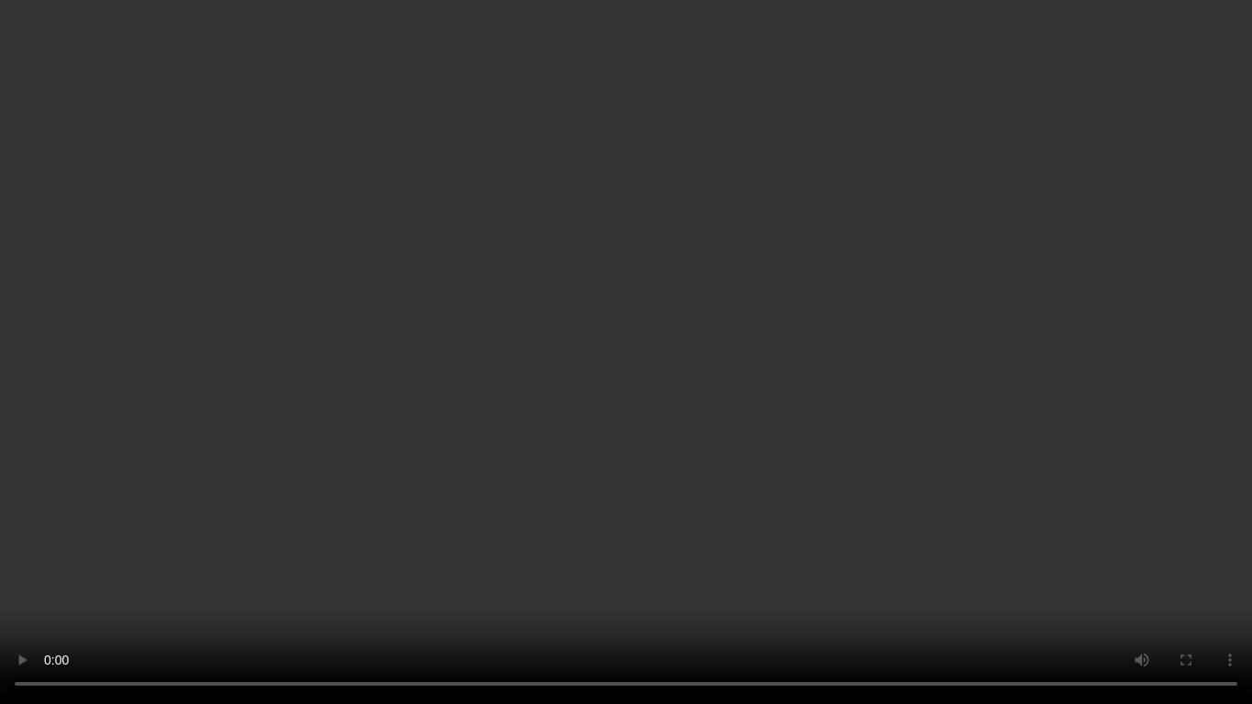
click at [793, 308] on video at bounding box center [626, 352] width 1252 height 704
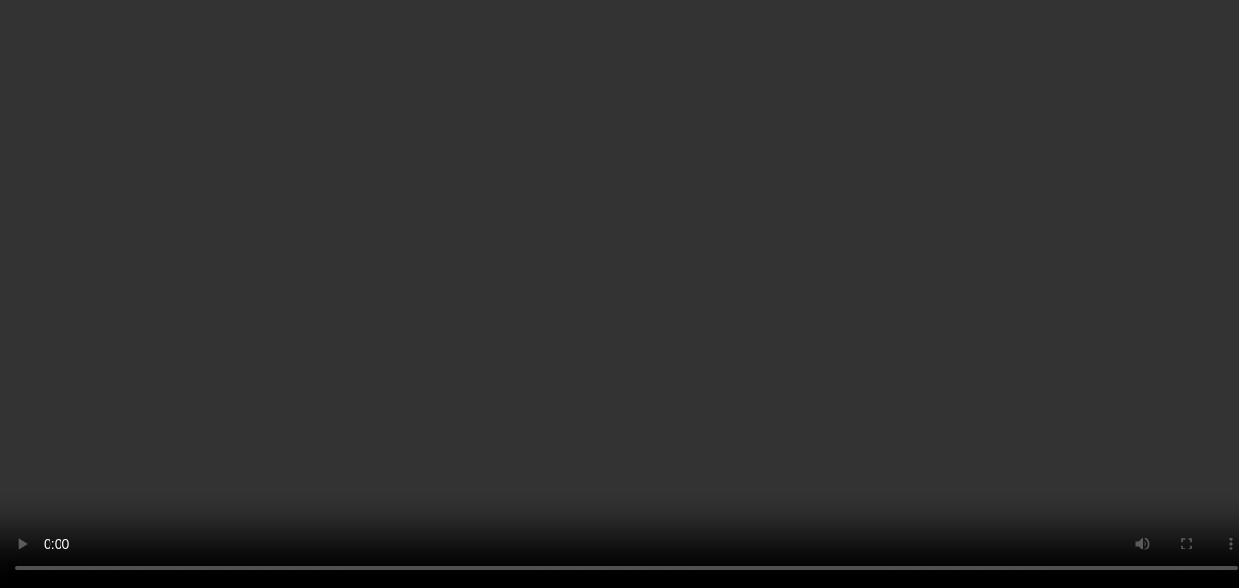
scroll to position [842, 0]
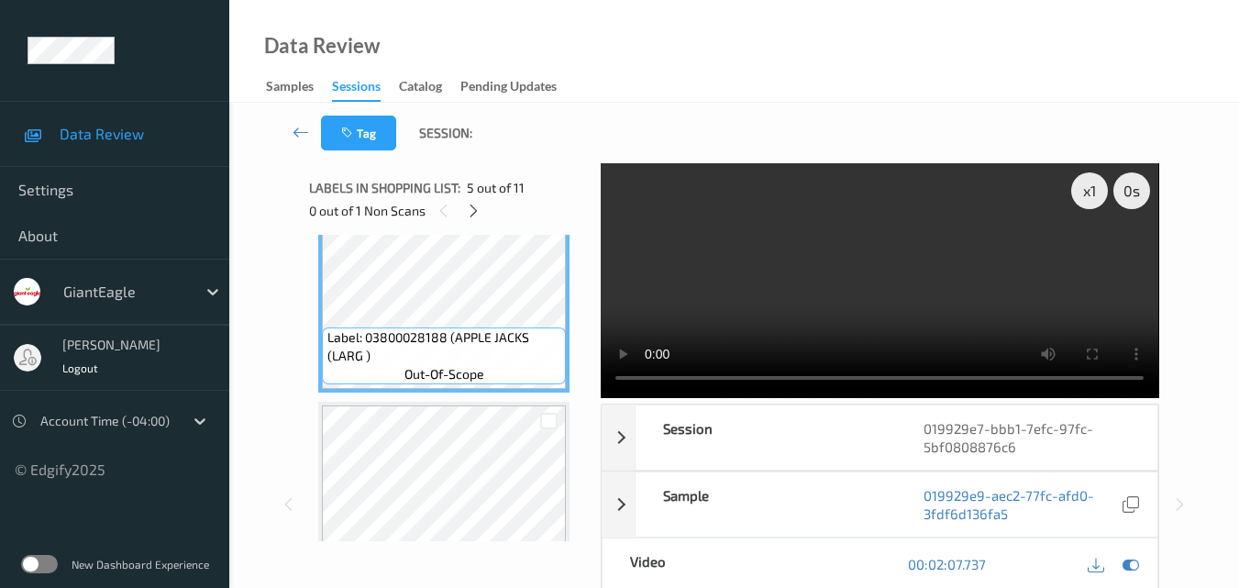
click at [854, 277] on video at bounding box center [879, 280] width 557 height 235
click at [863, 268] on video at bounding box center [879, 280] width 557 height 235
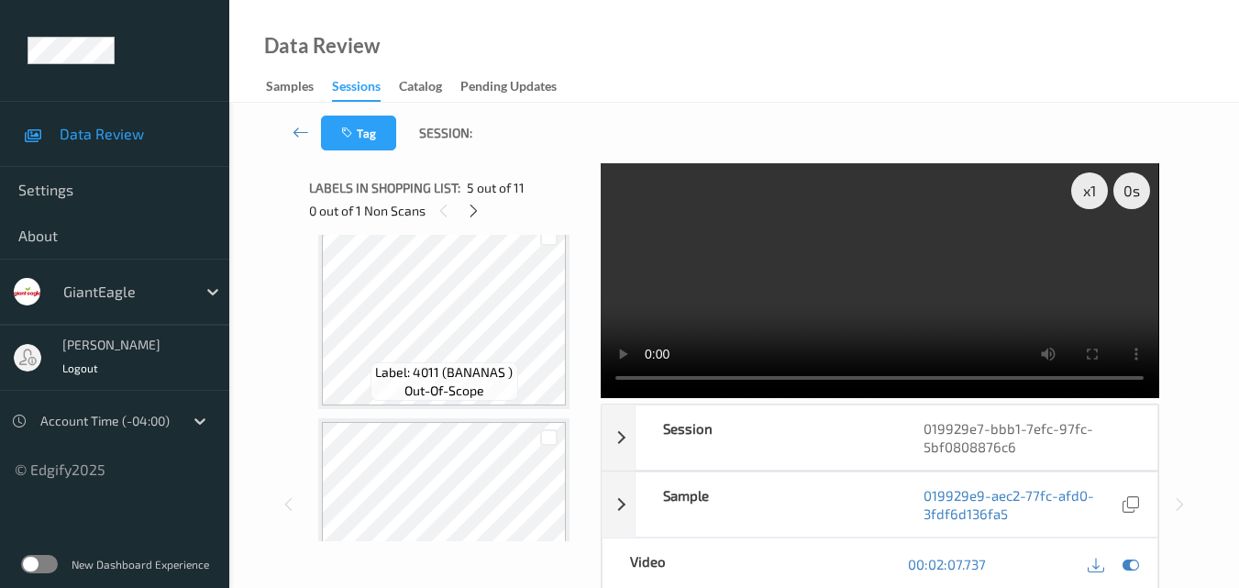
scroll to position [933, 0]
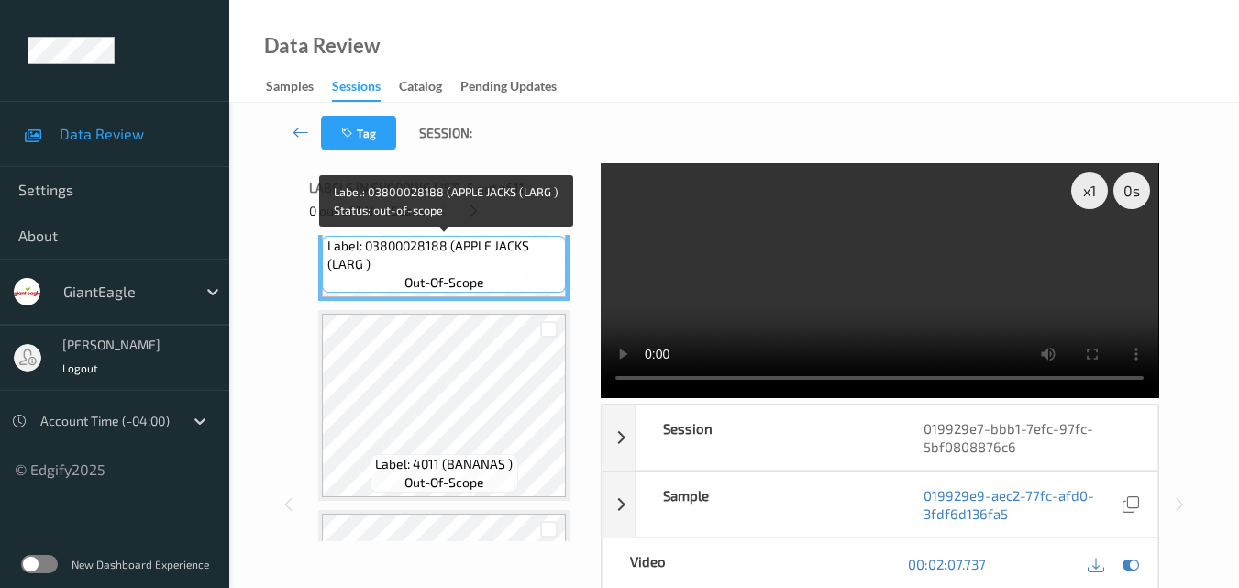
click at [491, 263] on span "Label: 03800028188 (APPLE JACKS (LARG )" at bounding box center [444, 255] width 235 height 37
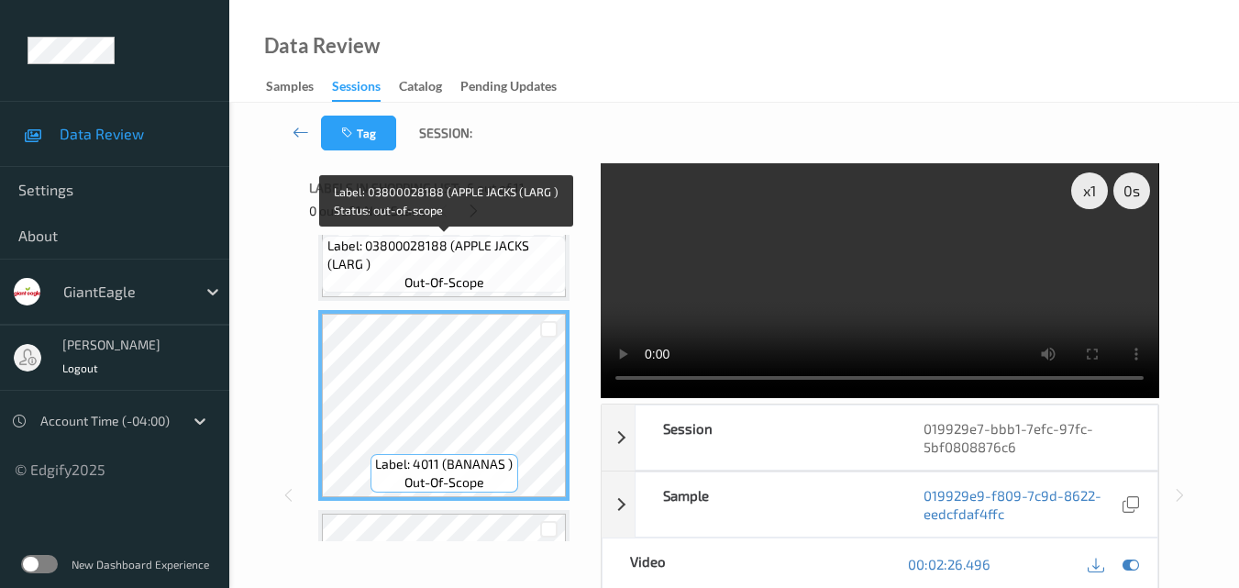
click at [463, 258] on span "Label: 03800028188 (APPLE JACKS (LARG )" at bounding box center [444, 255] width 235 height 37
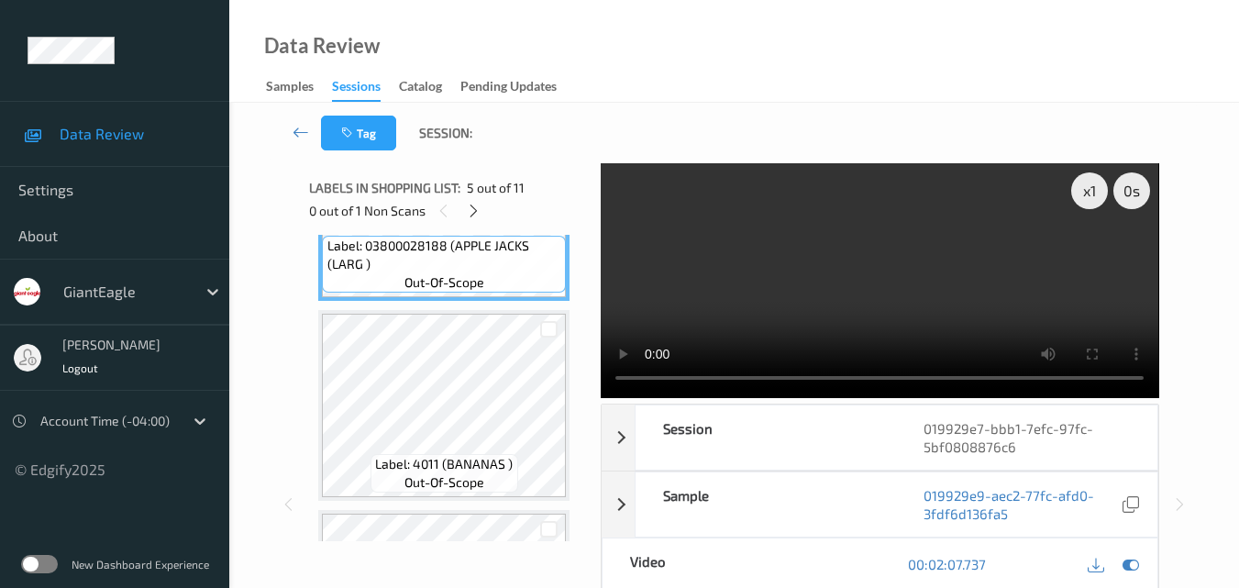
click at [924, 285] on video at bounding box center [879, 280] width 557 height 235
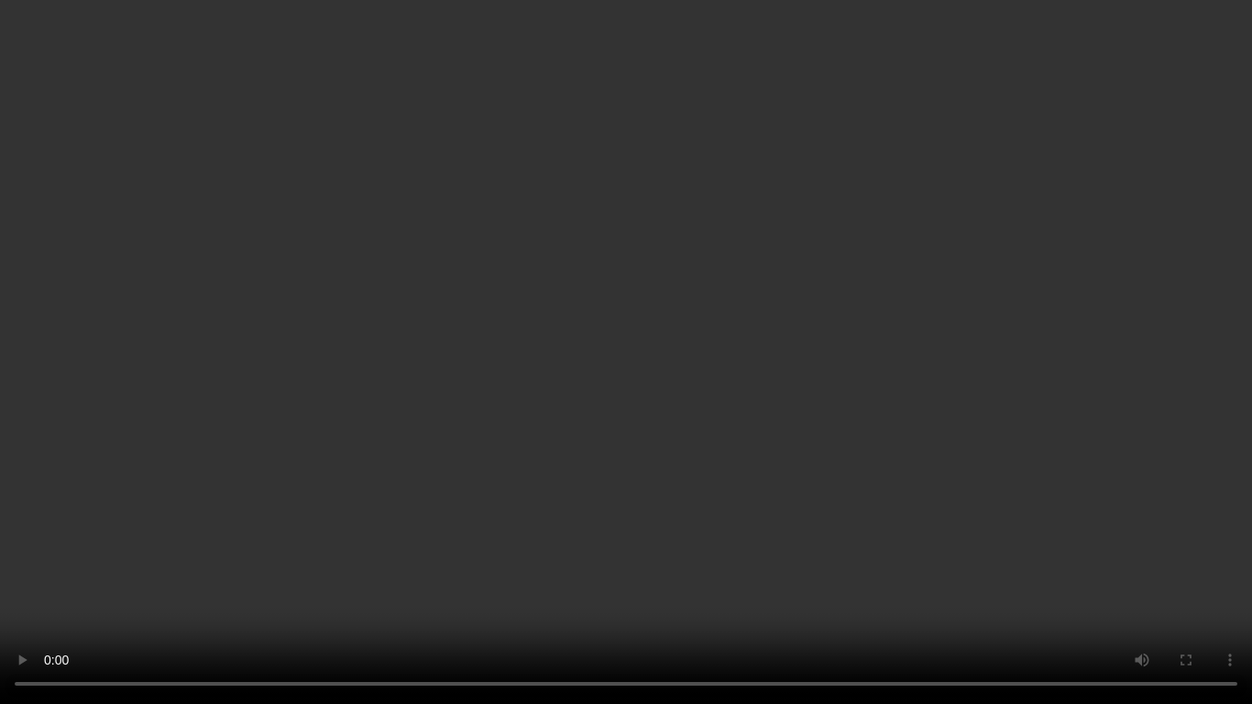
click at [676, 351] on video at bounding box center [626, 352] width 1252 height 704
click at [666, 405] on video at bounding box center [626, 352] width 1252 height 704
click at [707, 347] on video at bounding box center [626, 352] width 1252 height 704
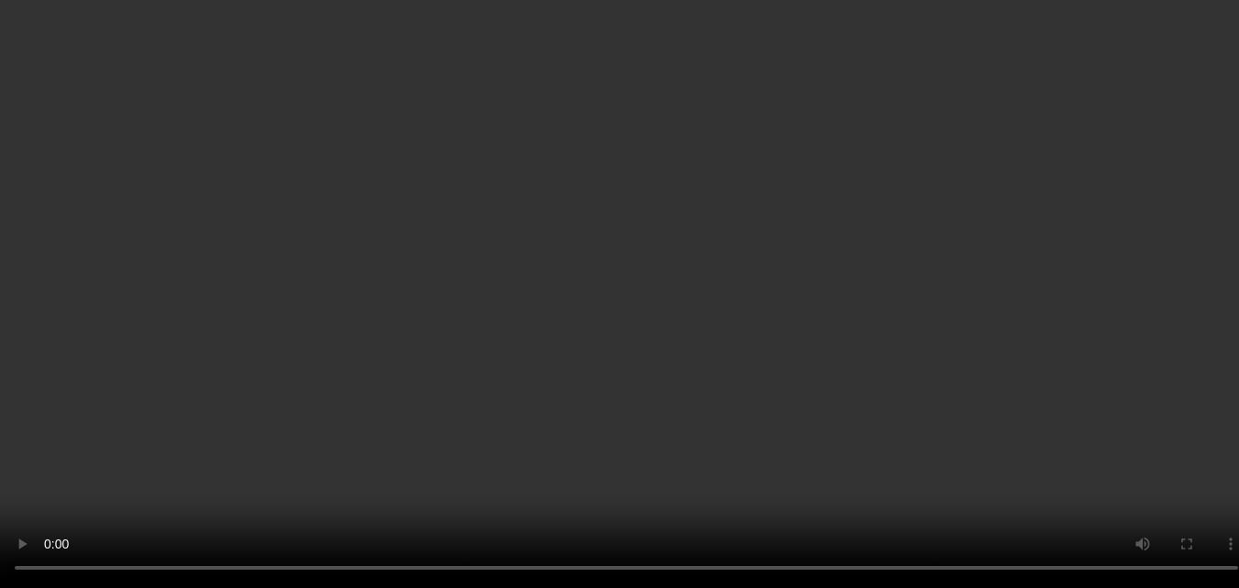
scroll to position [842, 0]
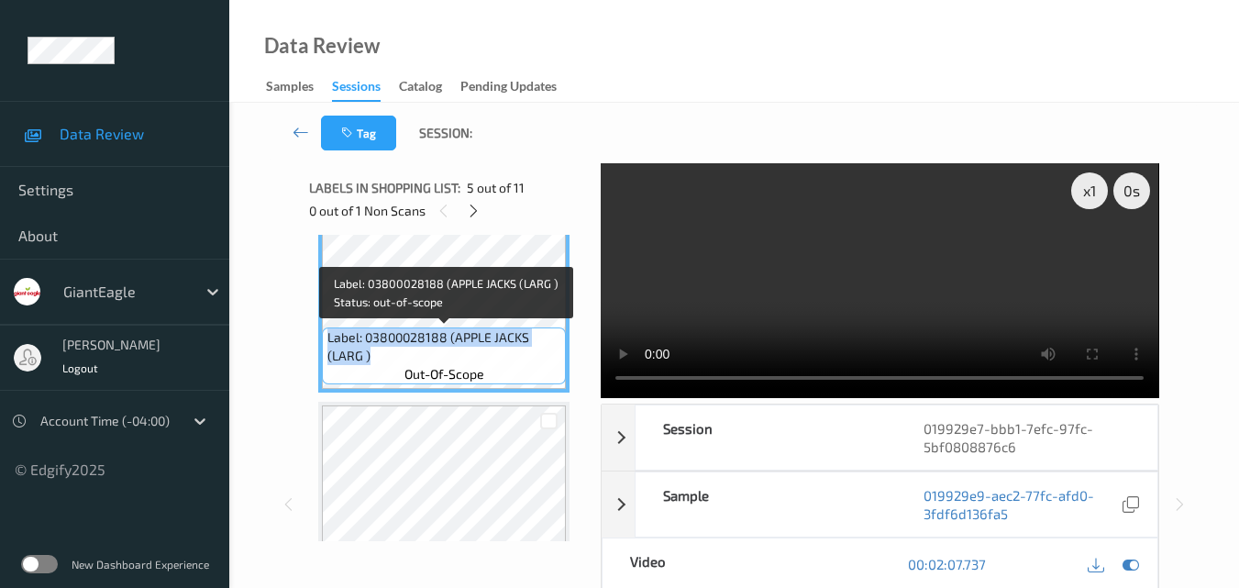
drag, startPoint x: 381, startPoint y: 357, endPoint x: 328, endPoint y: 337, distance: 56.6
click at [328, 337] on span "Label: 03800028188 (APPLE JACKS (LARG )" at bounding box center [444, 346] width 235 height 37
copy span "Label: 03800028188 (APPLE JACKS (LARG )"
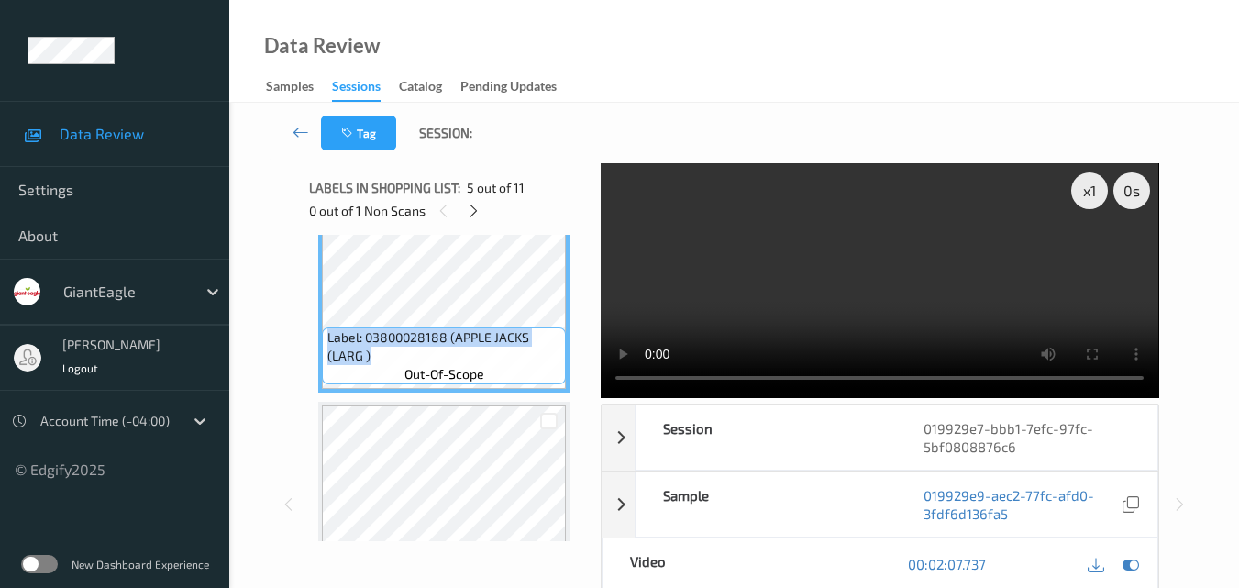
click at [847, 284] on video at bounding box center [879, 280] width 557 height 235
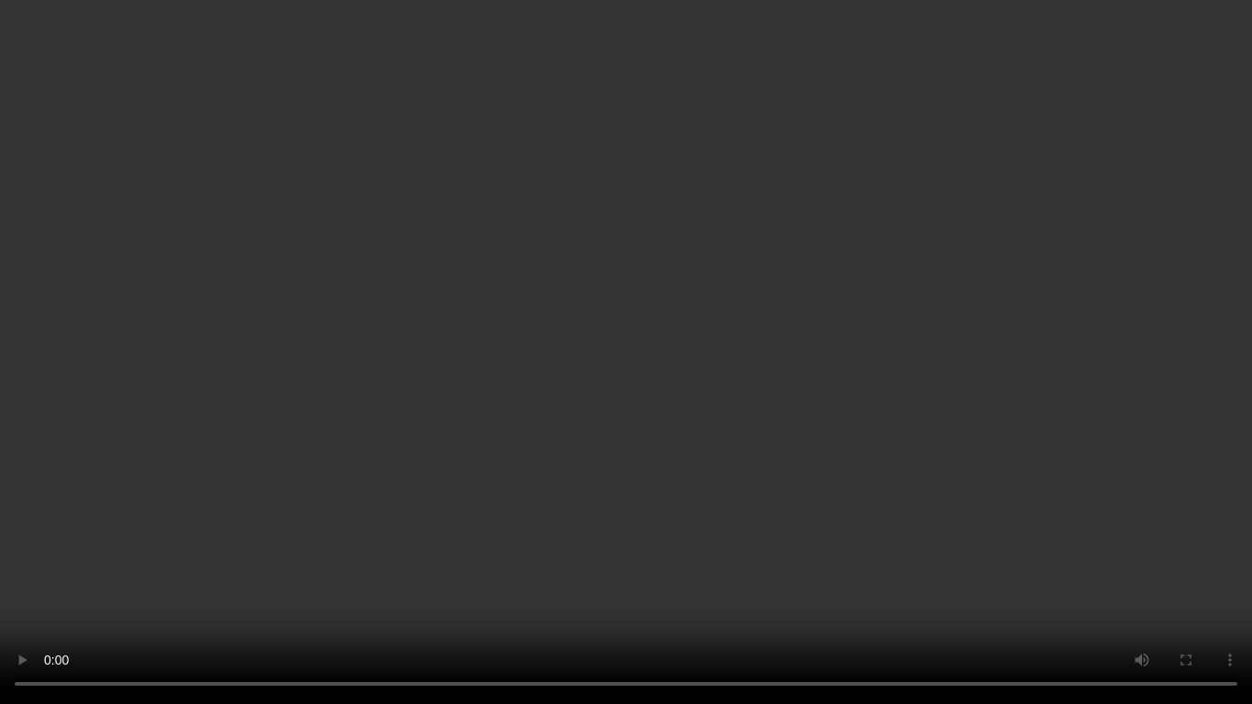
click at [944, 434] on video at bounding box center [626, 352] width 1252 height 704
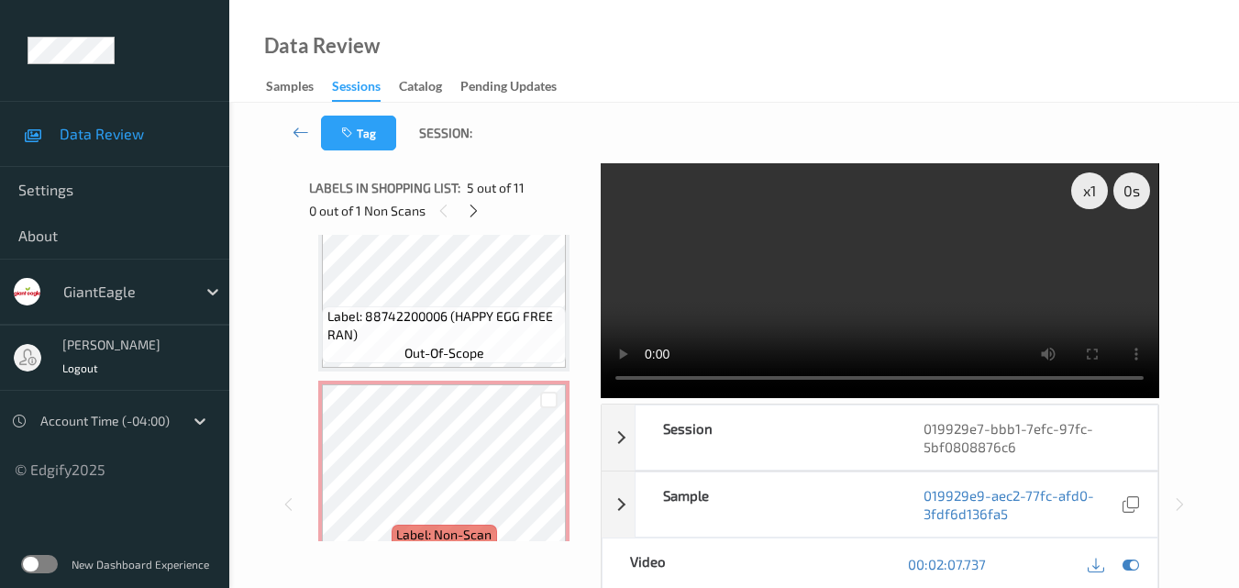
scroll to position [1300, 0]
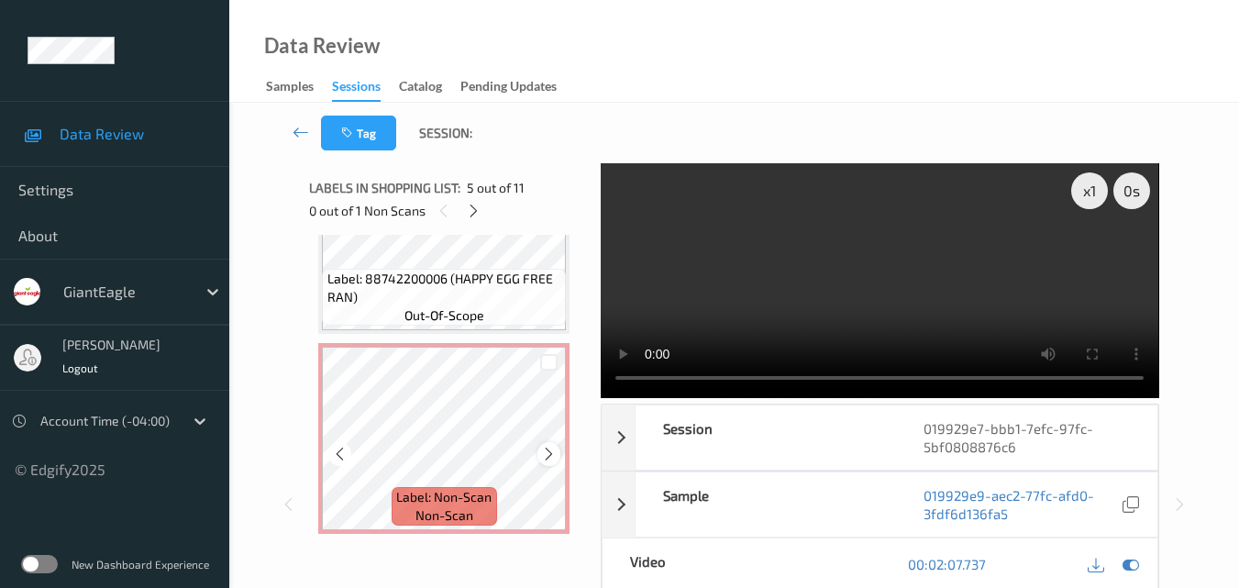
click at [547, 447] on icon at bounding box center [549, 454] width 16 height 17
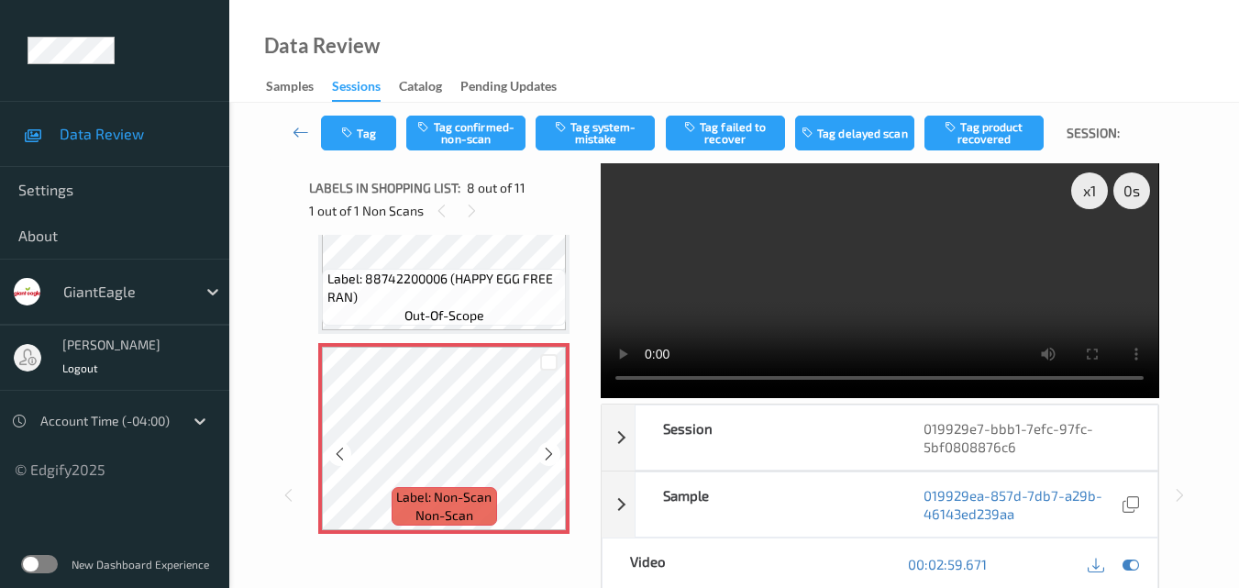
click at [547, 447] on icon at bounding box center [549, 454] width 16 height 17
click at [622, 138] on button "Tag system-mistake" at bounding box center [594, 133] width 119 height 35
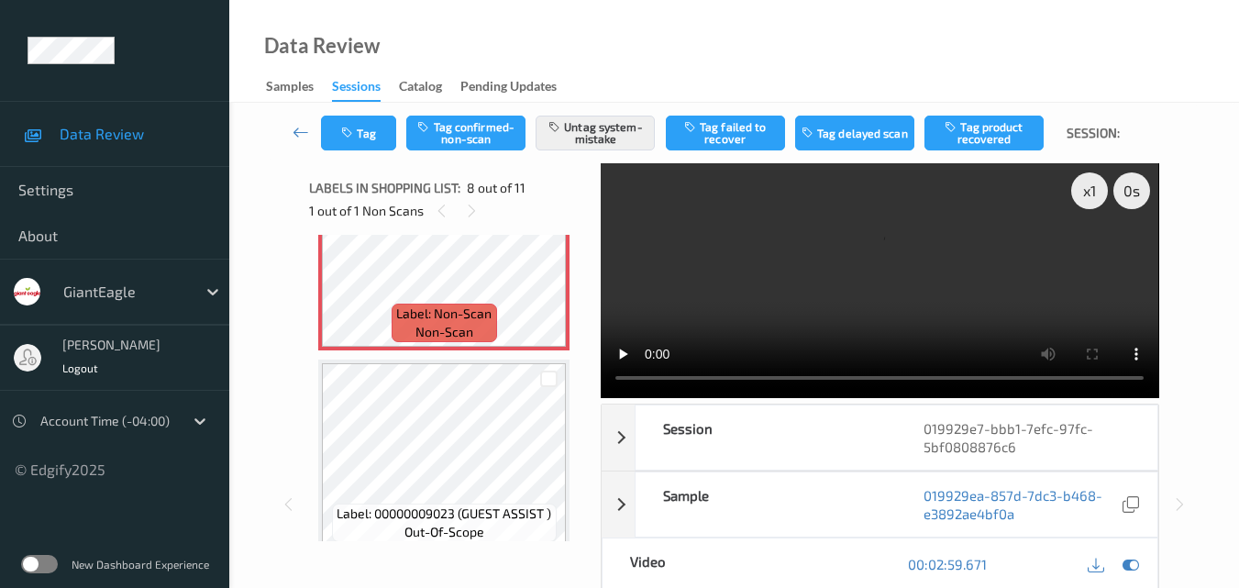
scroll to position [1392, 0]
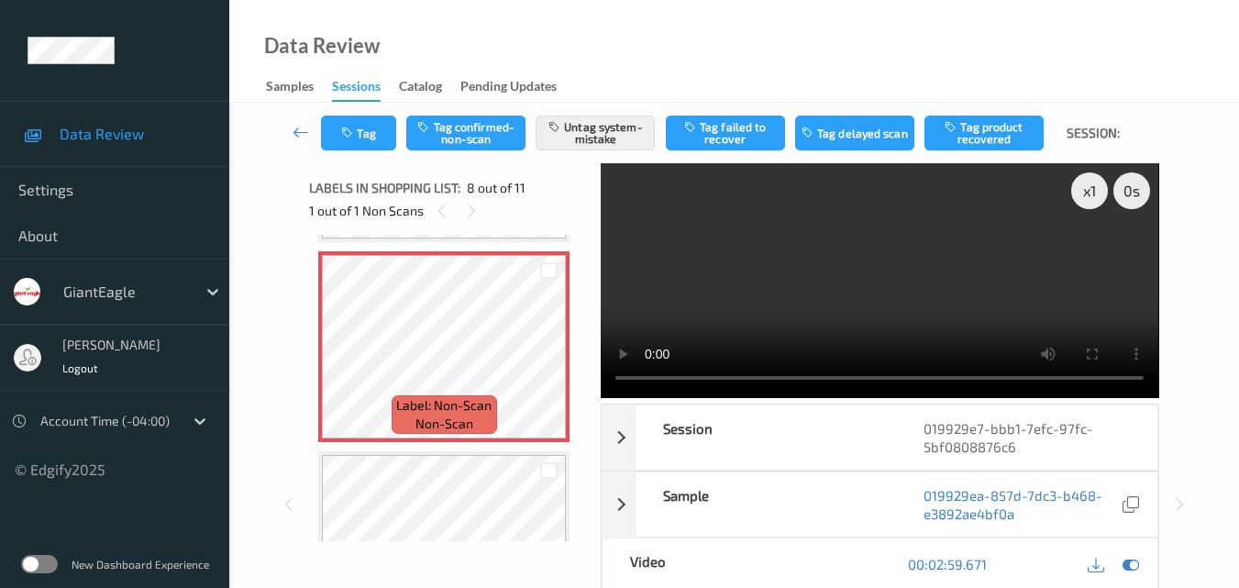
click at [729, 218] on video at bounding box center [879, 280] width 557 height 235
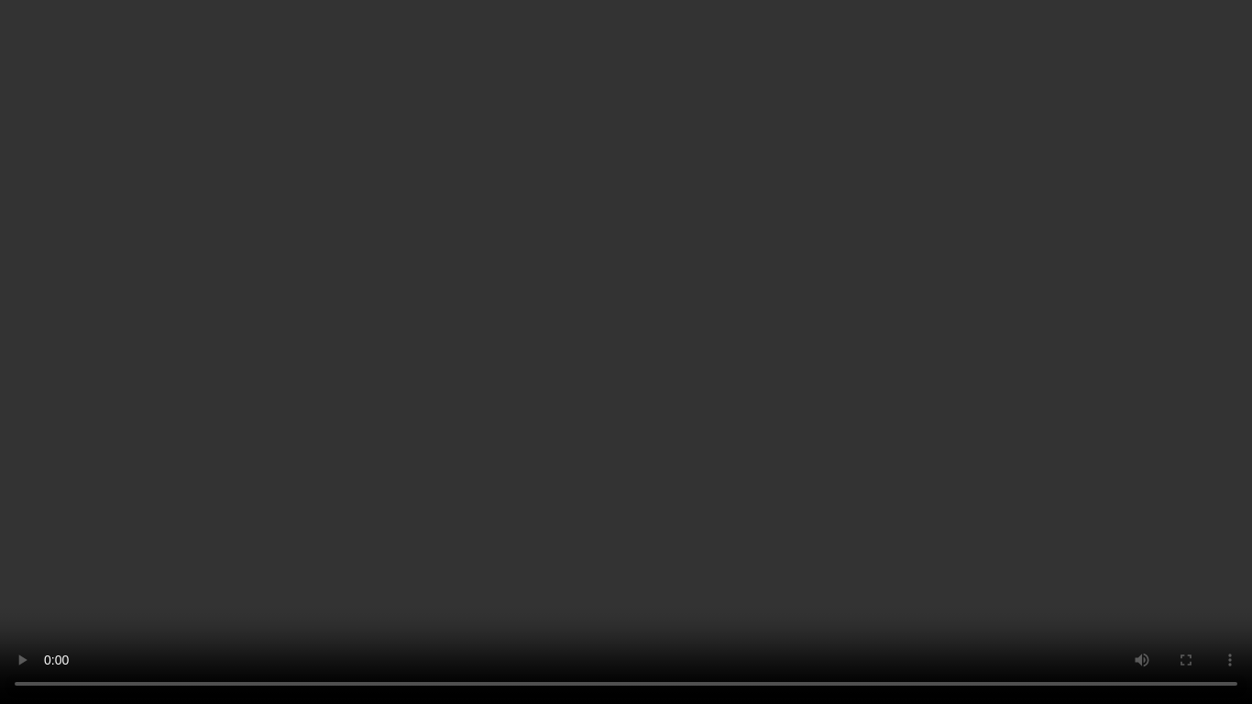
click at [883, 451] on video at bounding box center [626, 352] width 1252 height 704
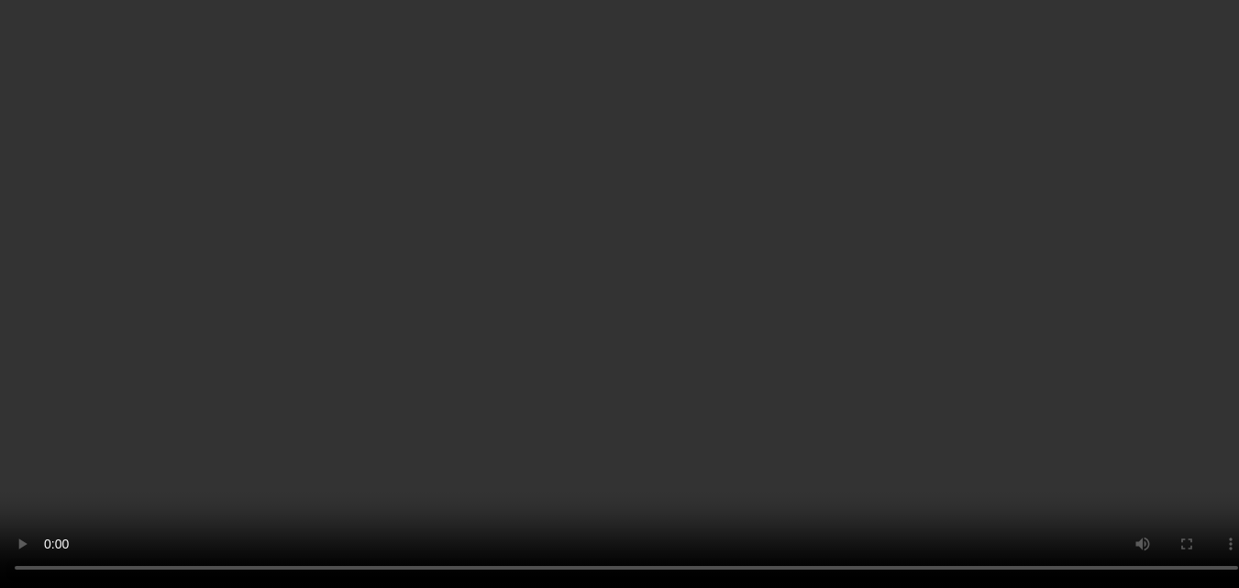
scroll to position [842, 0]
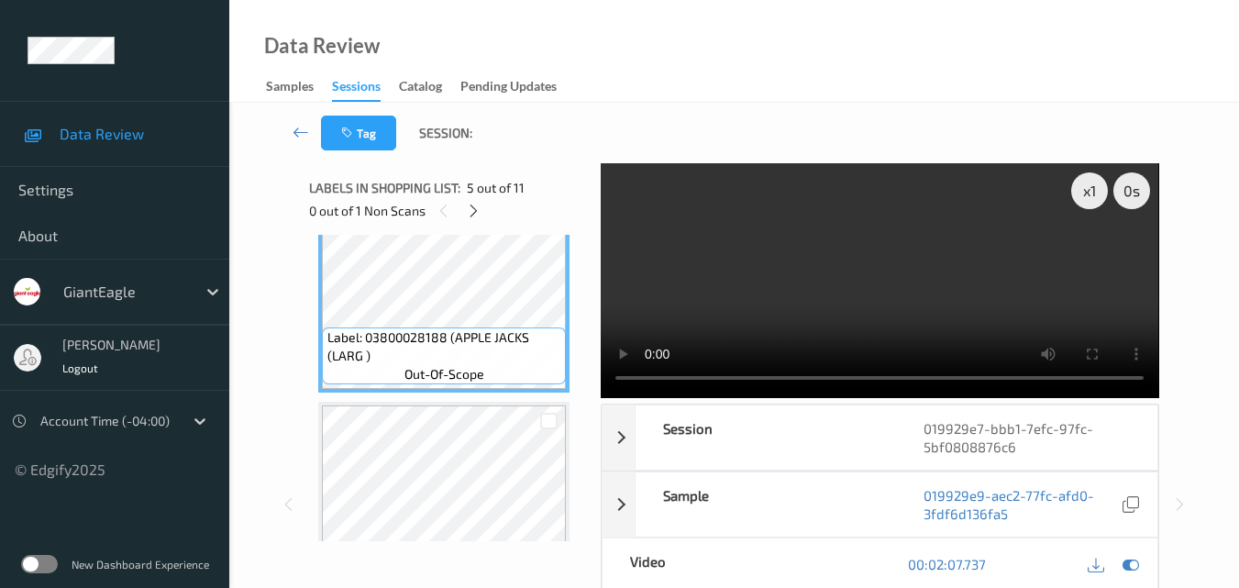
click at [855, 293] on video at bounding box center [879, 280] width 557 height 235
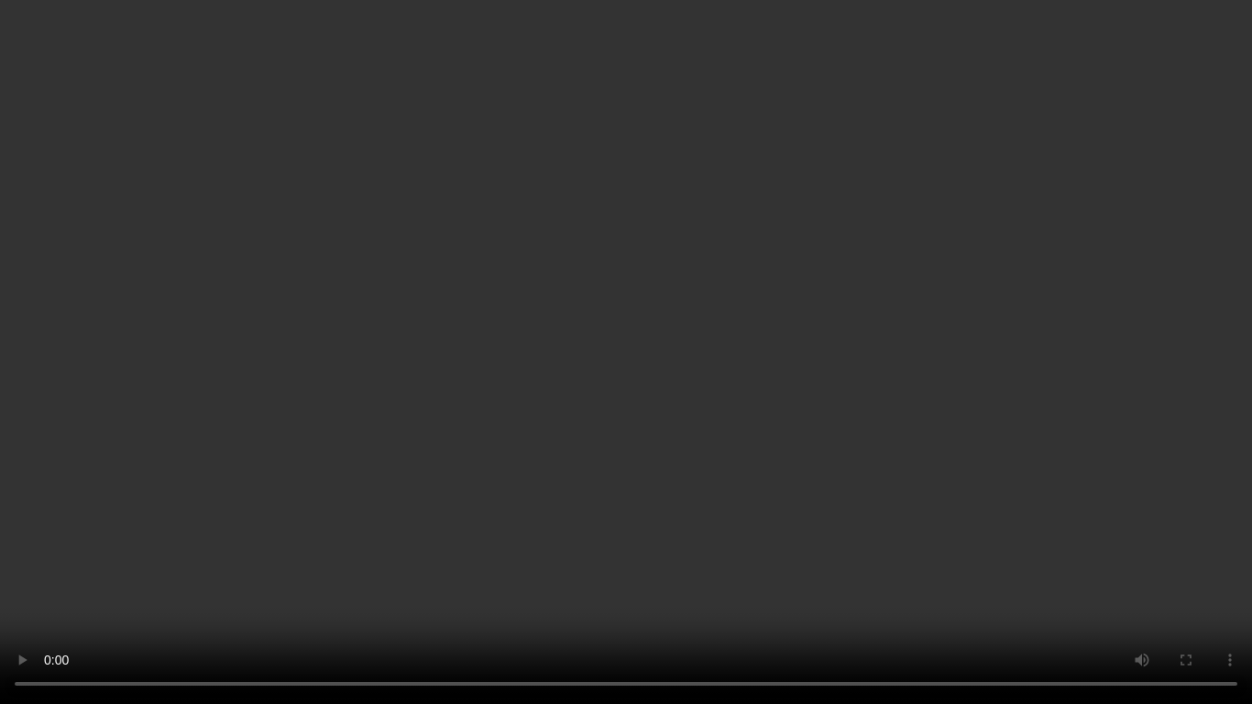
click at [739, 182] on video at bounding box center [626, 352] width 1252 height 704
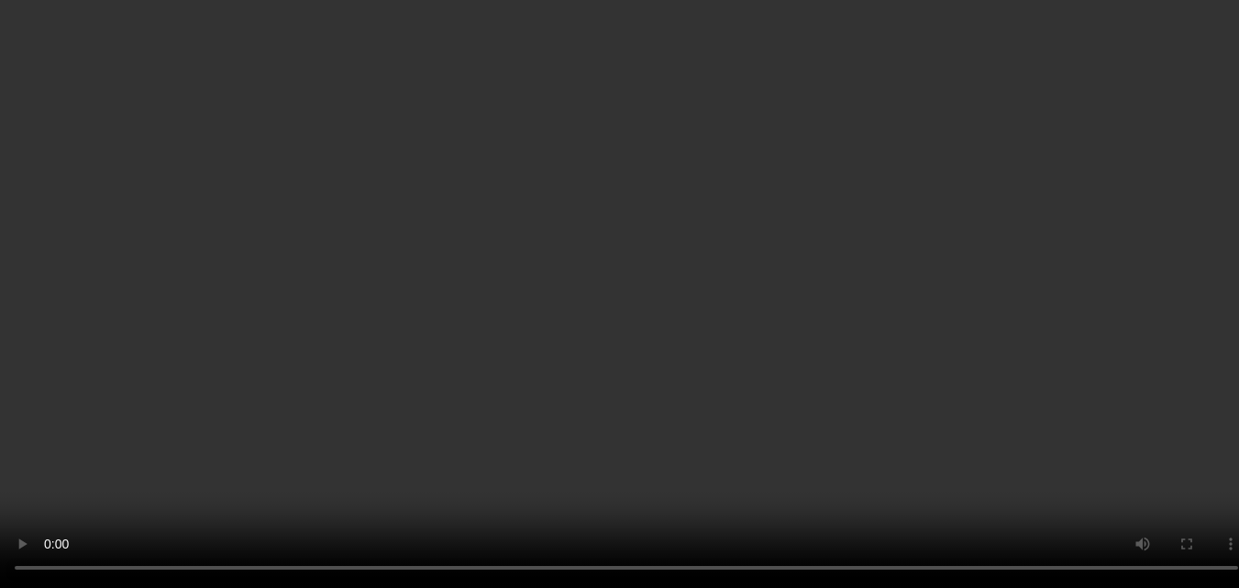
scroll to position [1392, 0]
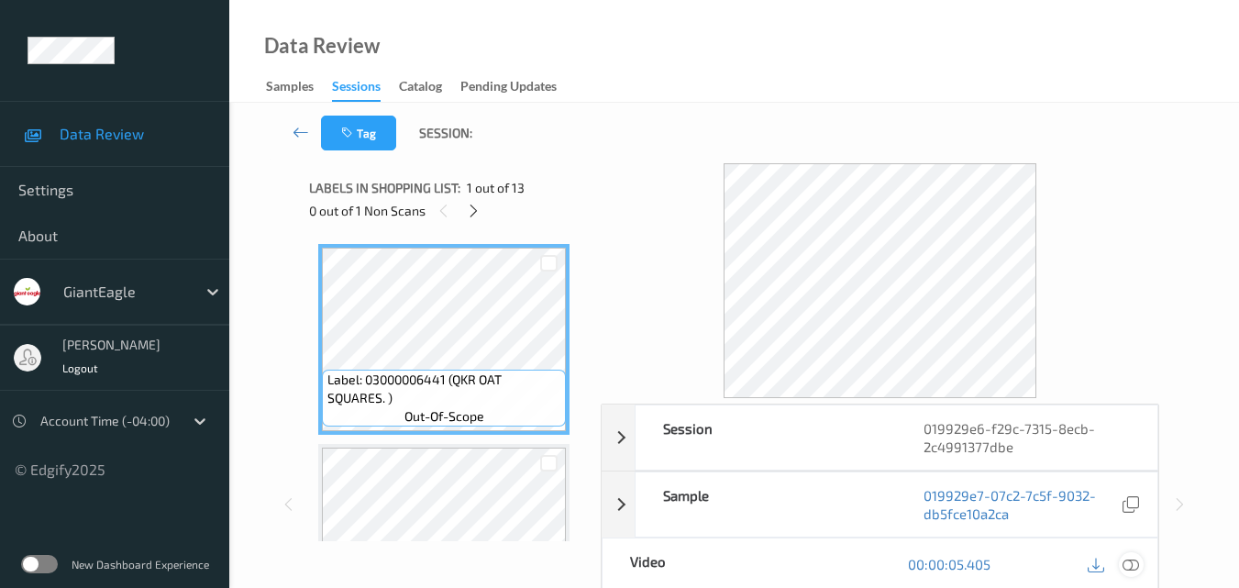
click at [1136, 568] on icon at bounding box center [1130, 564] width 17 height 17
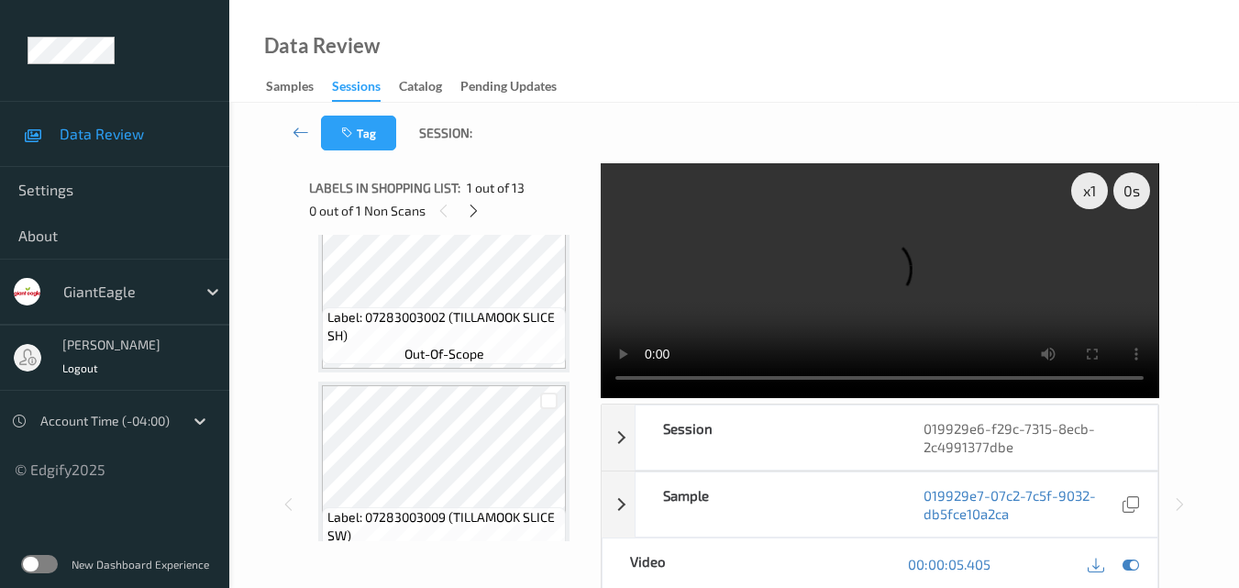
scroll to position [183, 0]
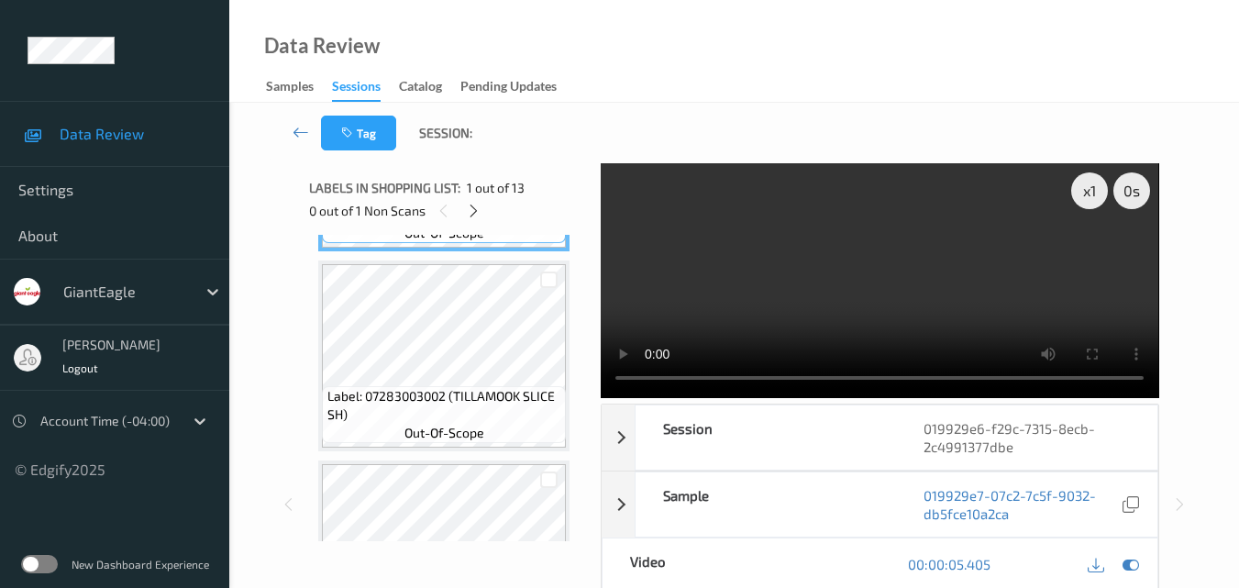
click at [775, 286] on video at bounding box center [879, 280] width 557 height 235
click at [838, 275] on video at bounding box center [879, 280] width 557 height 235
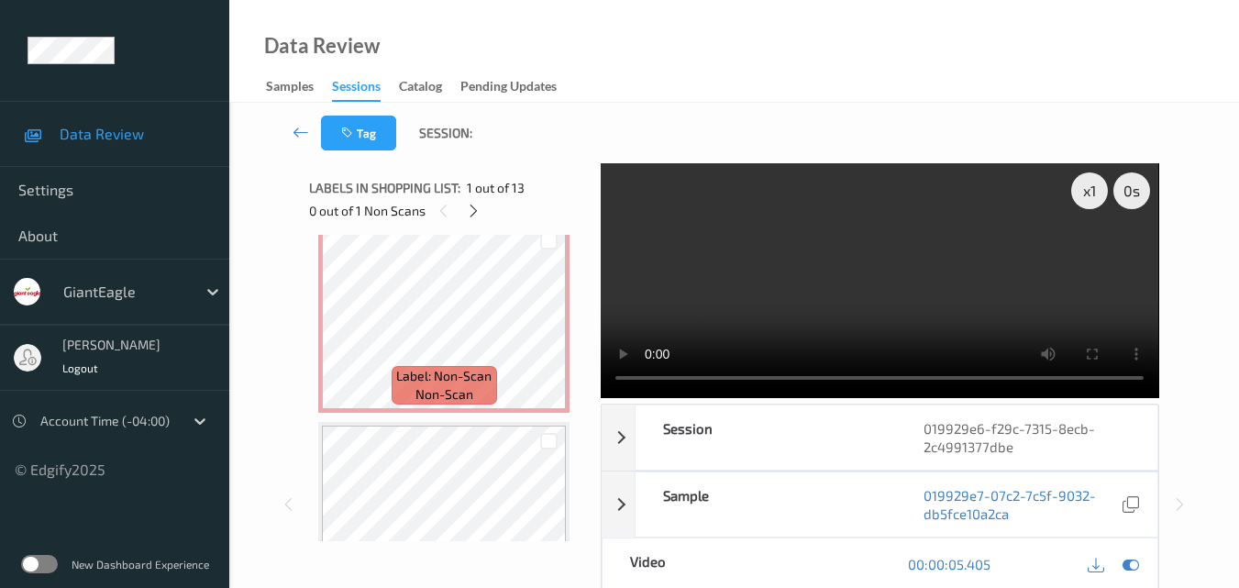
scroll to position [2118, 0]
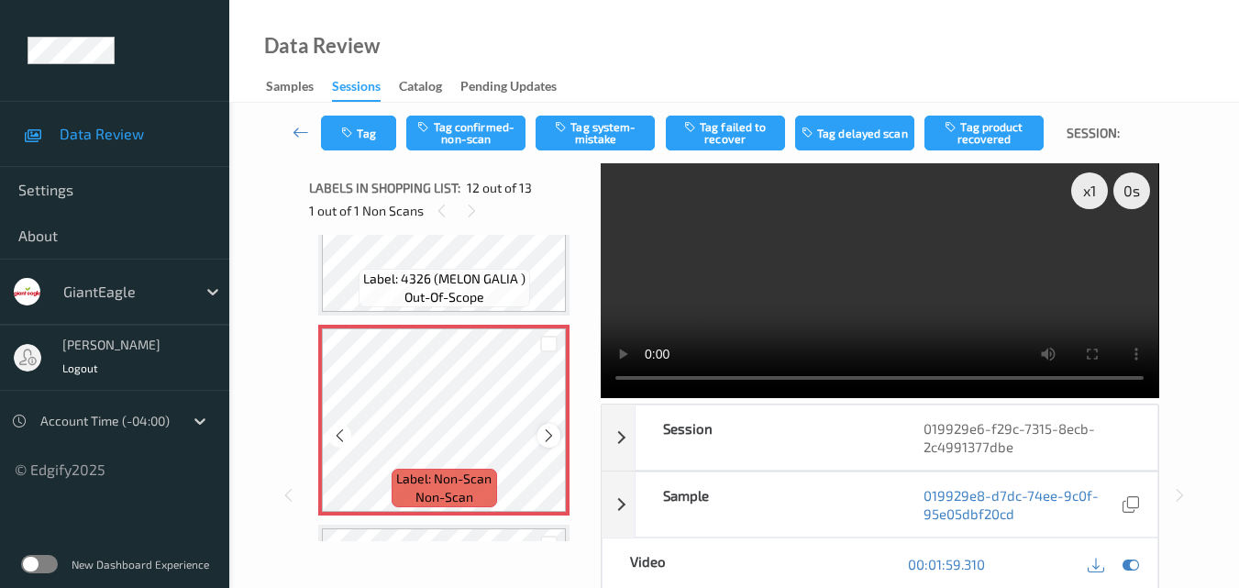
click at [542, 432] on icon at bounding box center [549, 435] width 16 height 17
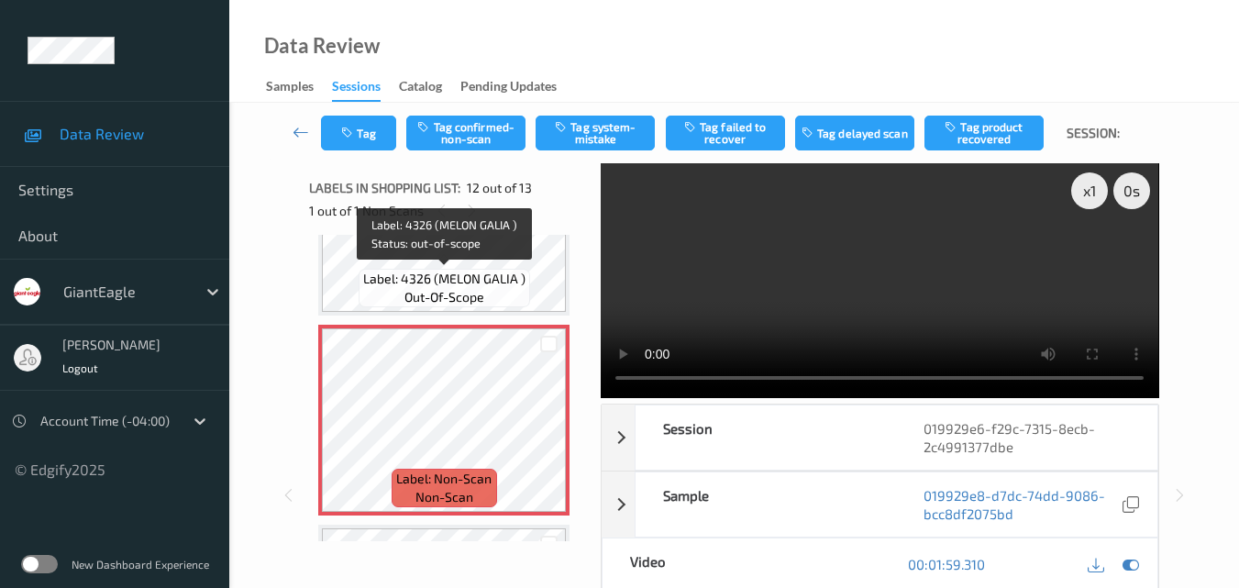
click at [481, 280] on span "Label: 4326 (MELON GALIA )" at bounding box center [444, 279] width 162 height 18
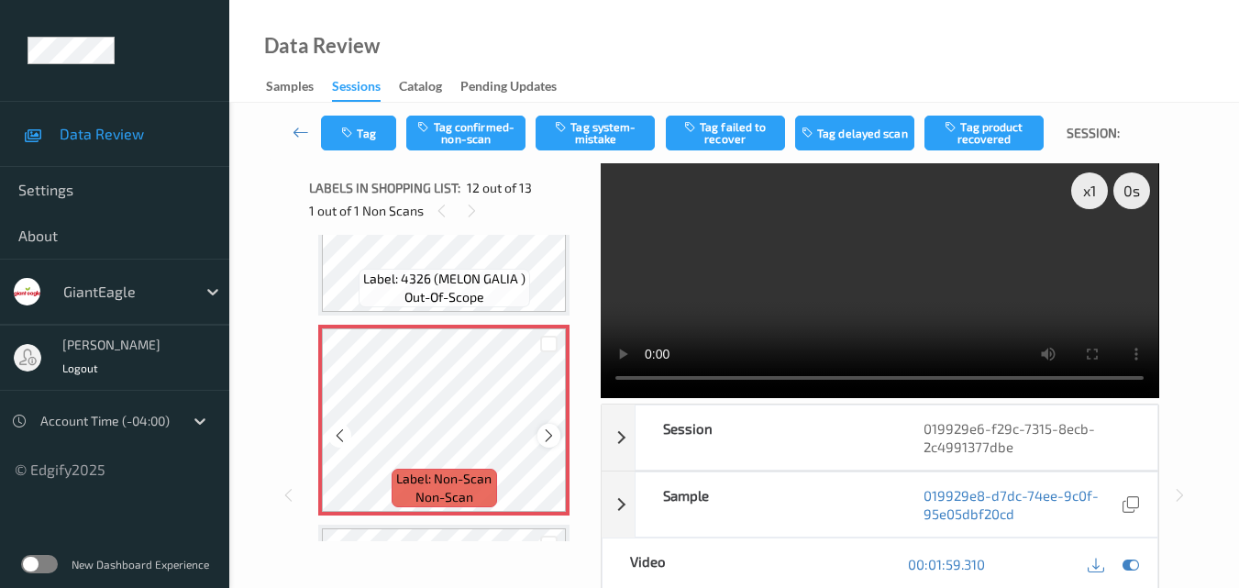
click at [551, 438] on icon at bounding box center [549, 435] width 16 height 17
drag, startPoint x: 573, startPoint y: 425, endPoint x: 552, endPoint y: 431, distance: 21.8
click at [552, 431] on icon at bounding box center [549, 435] width 16 height 17
click at [612, 126] on button "Tag system-mistake" at bounding box center [594, 133] width 119 height 35
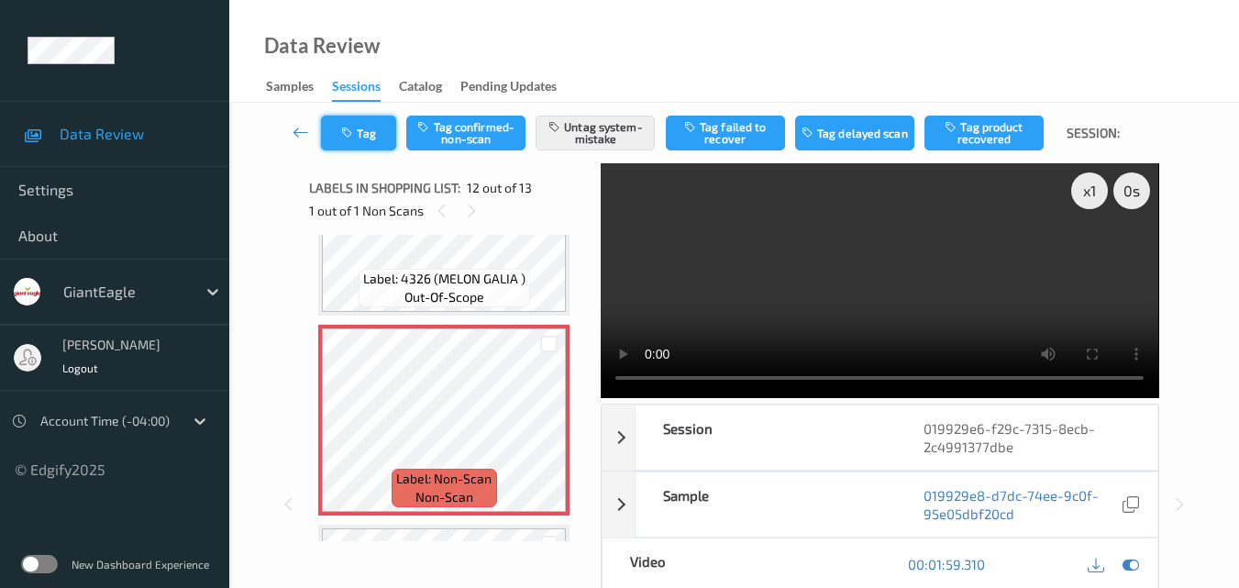
click at [360, 136] on button "Tag" at bounding box center [358, 133] width 75 height 35
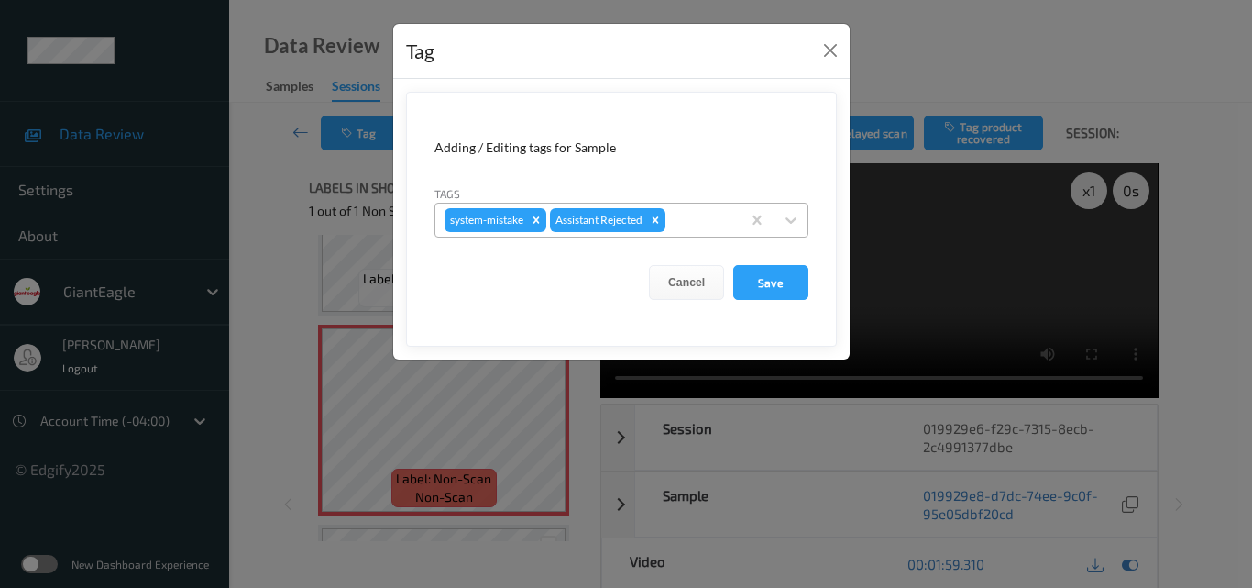
click at [690, 217] on div at bounding box center [700, 220] width 62 height 22
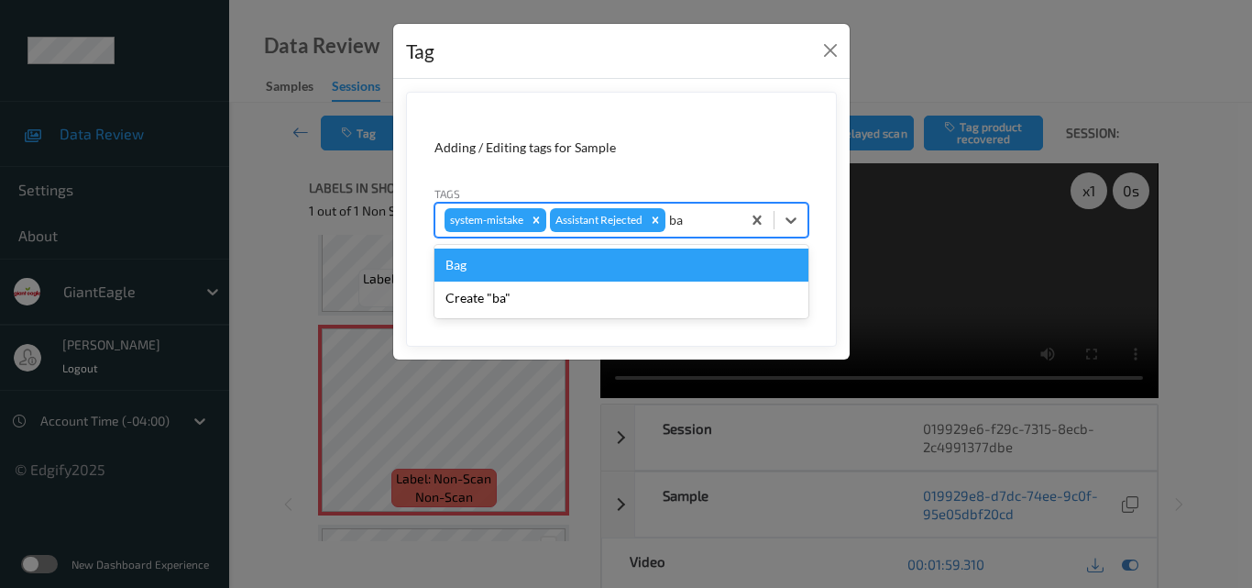
type input "bag"
click at [551, 274] on div "Bag" at bounding box center [622, 264] width 374 height 33
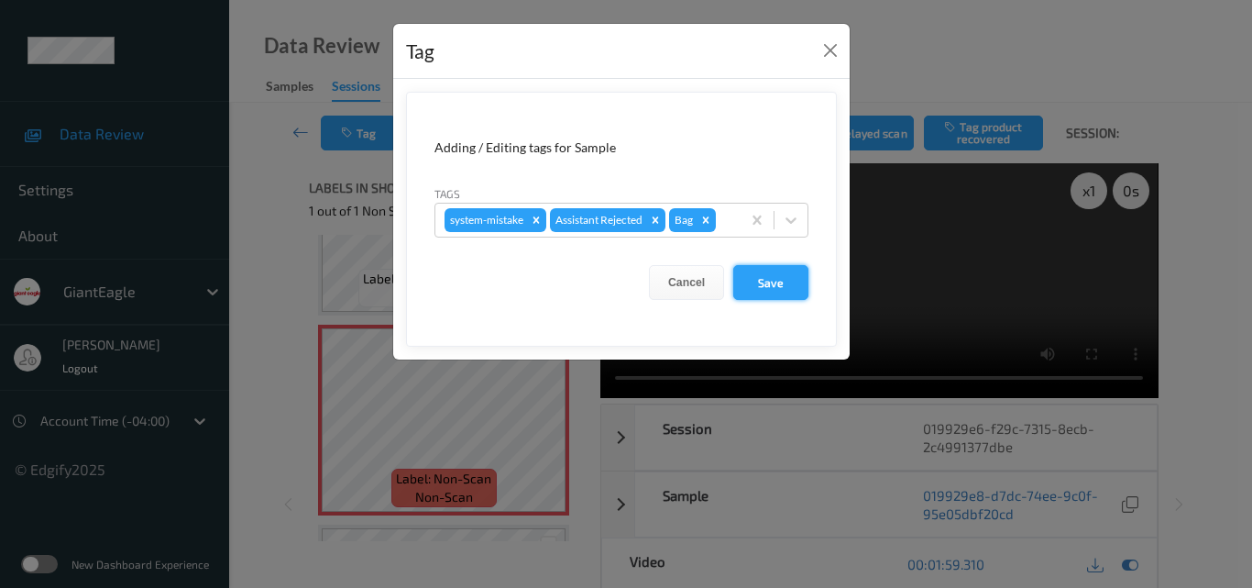
click at [766, 284] on button "Save" at bounding box center [770, 282] width 75 height 35
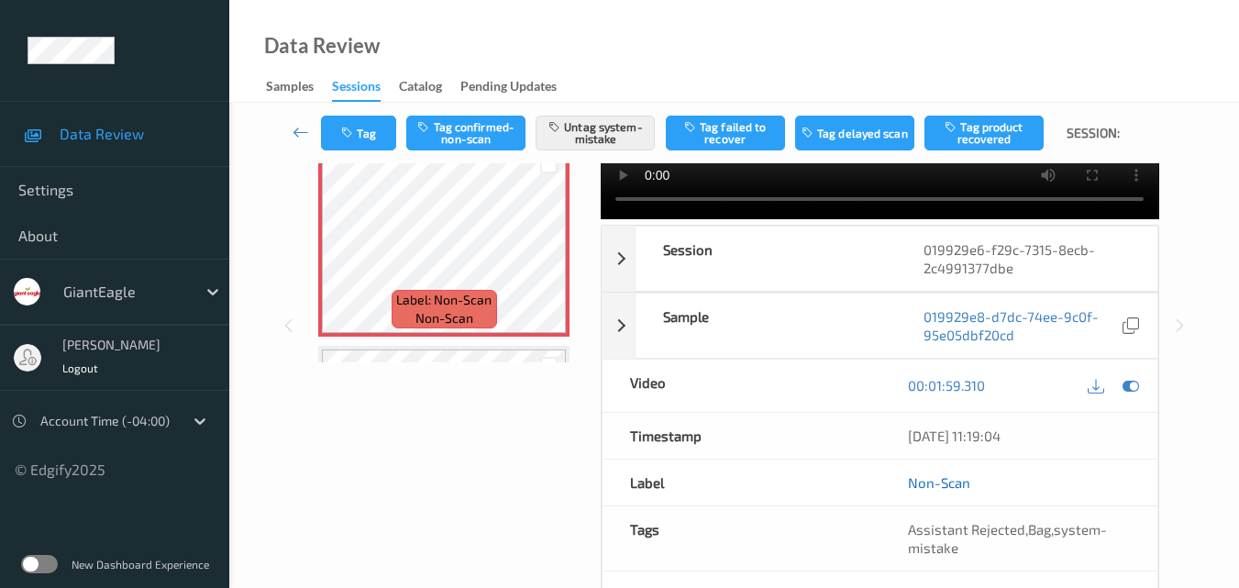
scroll to position [111, 0]
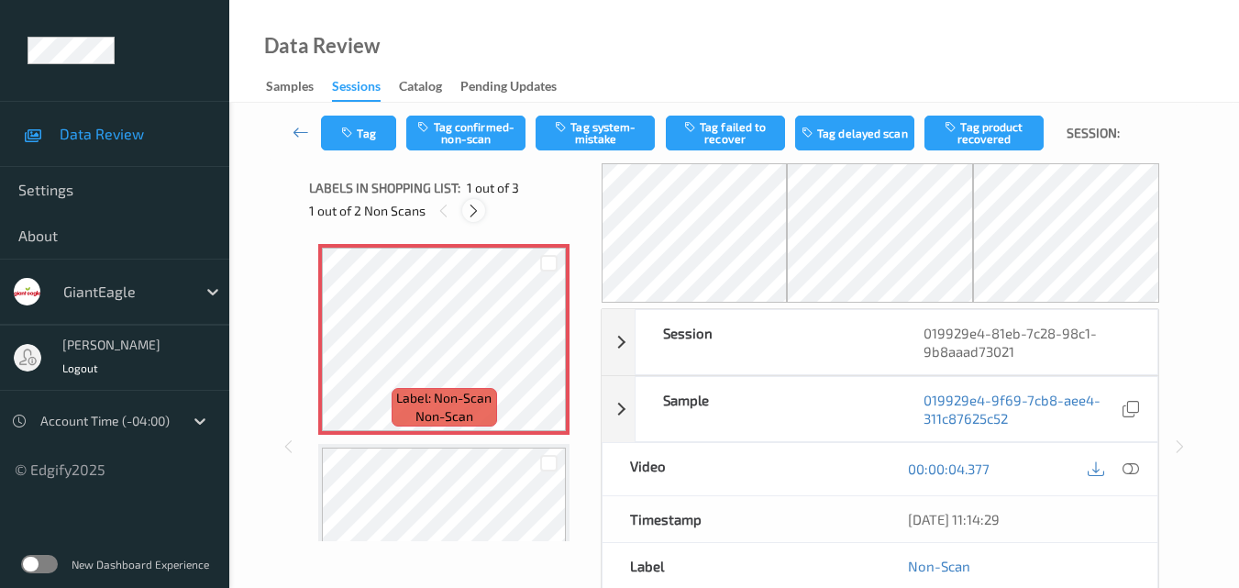
click at [471, 212] on icon at bounding box center [474, 211] width 16 height 17
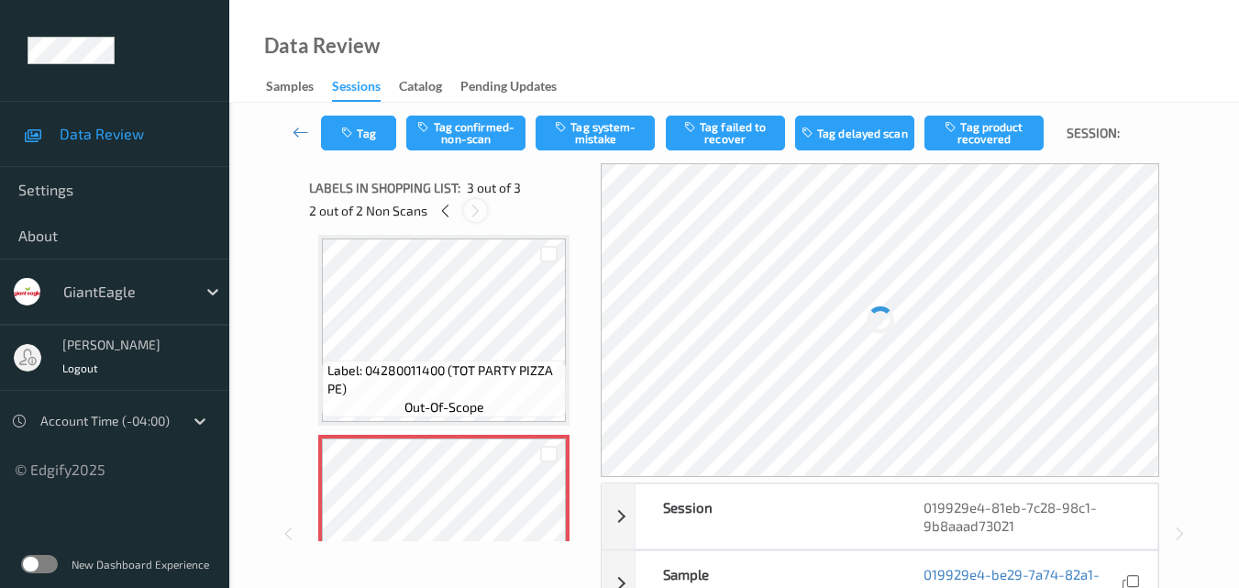
click at [471, 212] on icon at bounding box center [476, 211] width 16 height 17
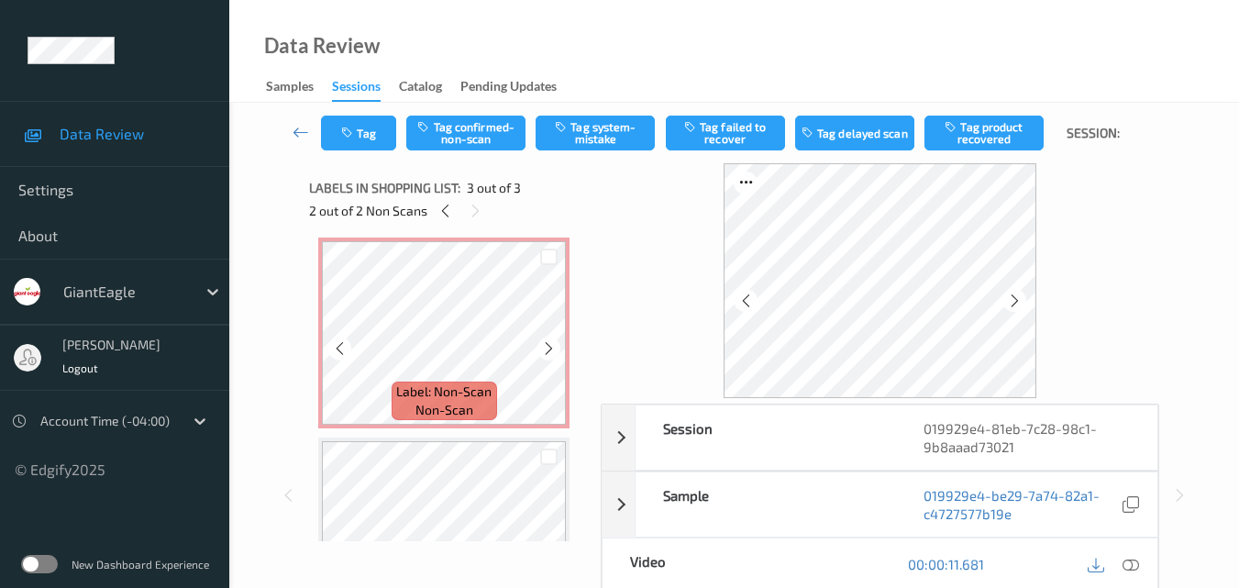
scroll to position [0, 0]
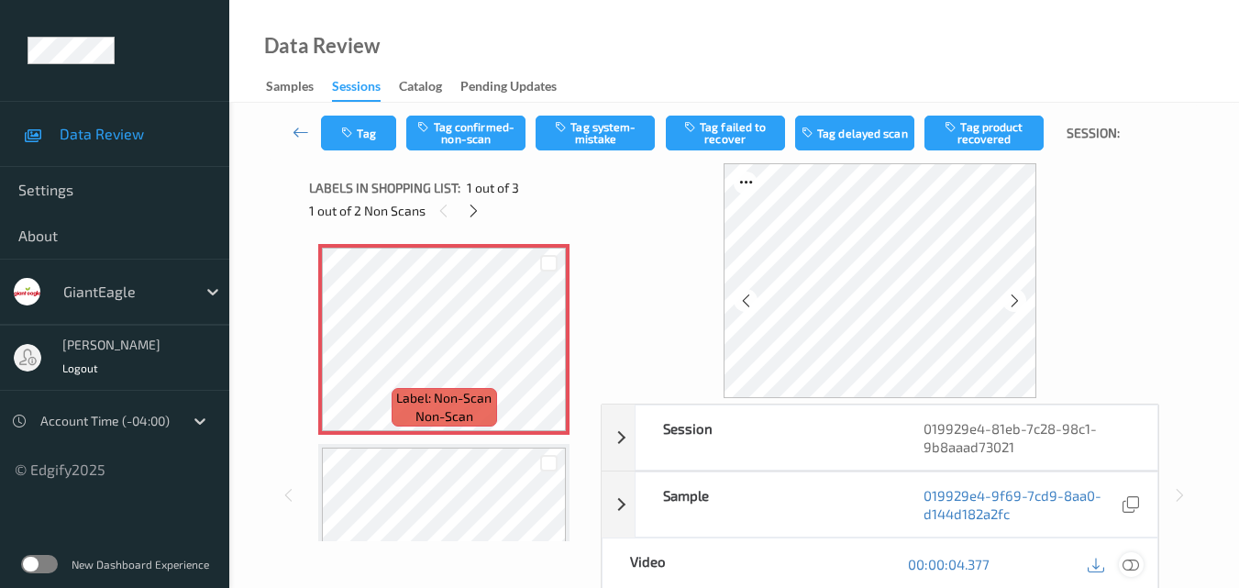
click at [1135, 565] on icon at bounding box center [1130, 564] width 17 height 17
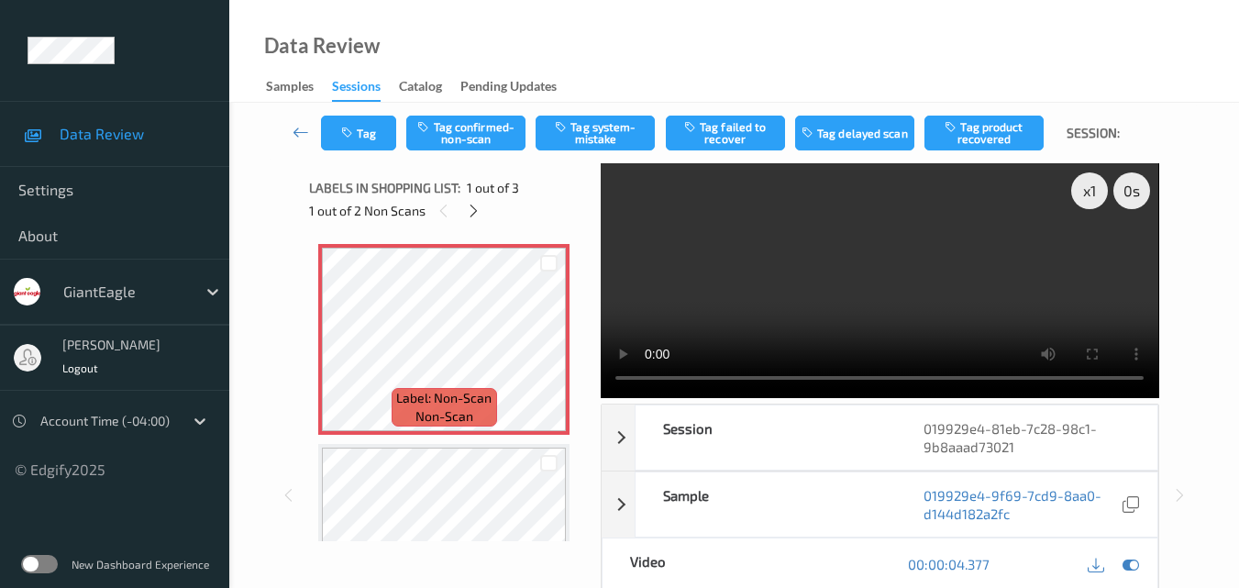
click at [926, 247] on video at bounding box center [879, 280] width 557 height 235
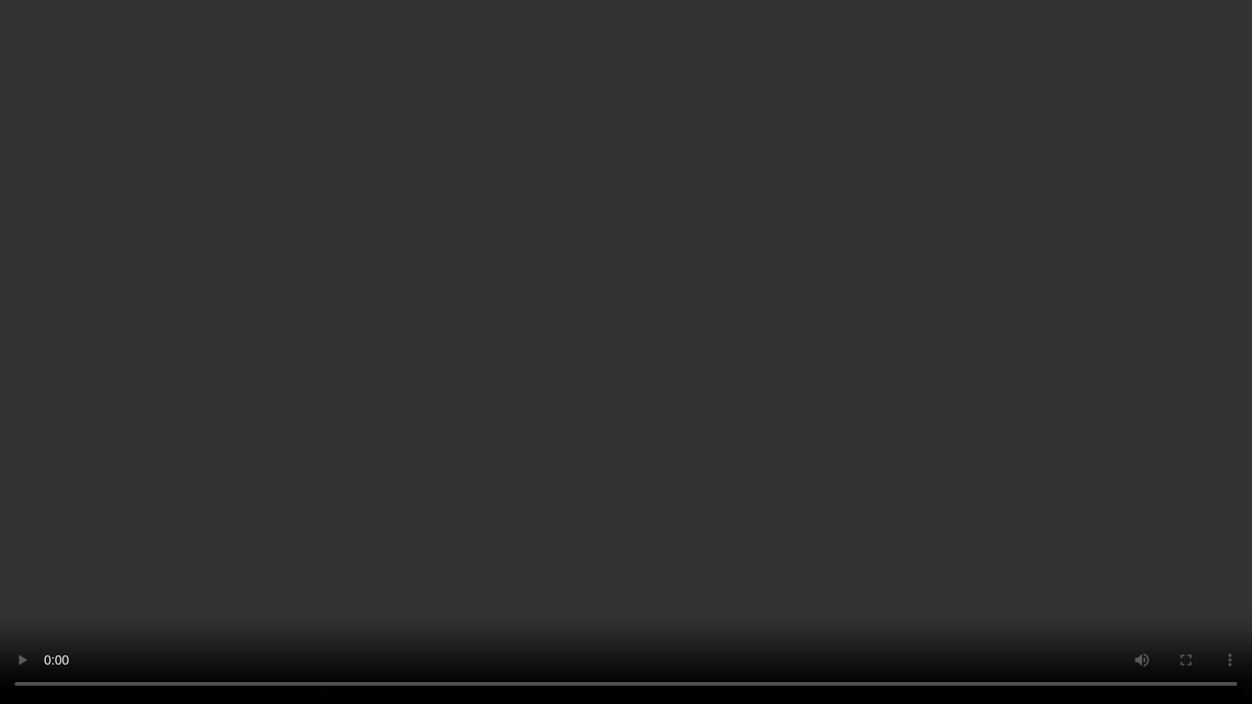
click at [768, 327] on video at bounding box center [626, 352] width 1252 height 704
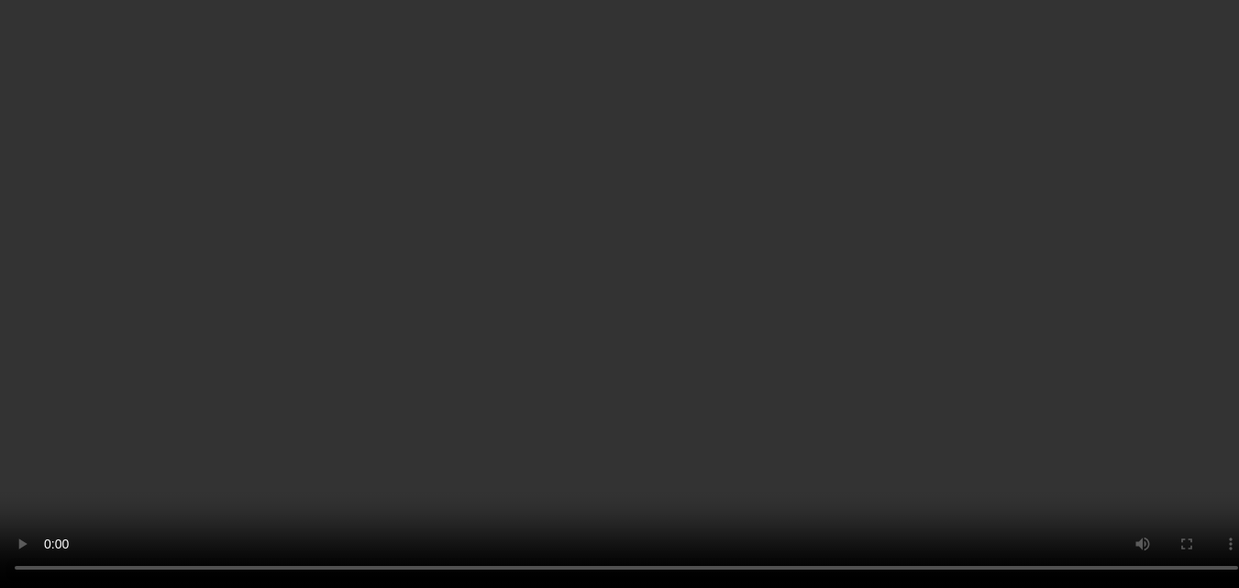
scroll to position [92, 0]
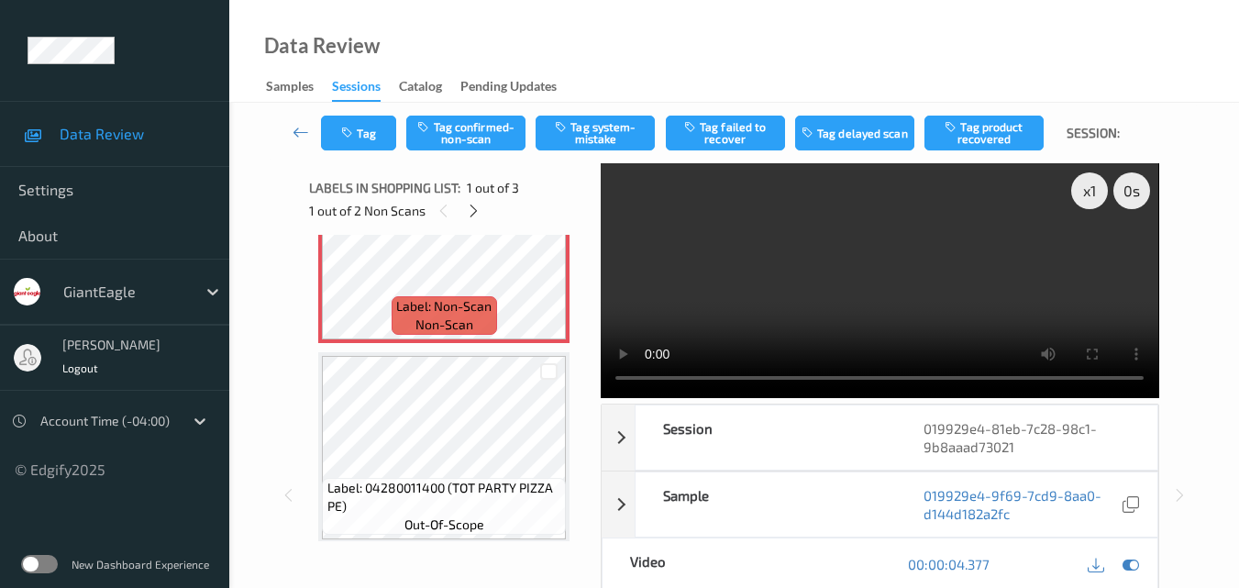
click at [891, 270] on video at bounding box center [879, 280] width 557 height 235
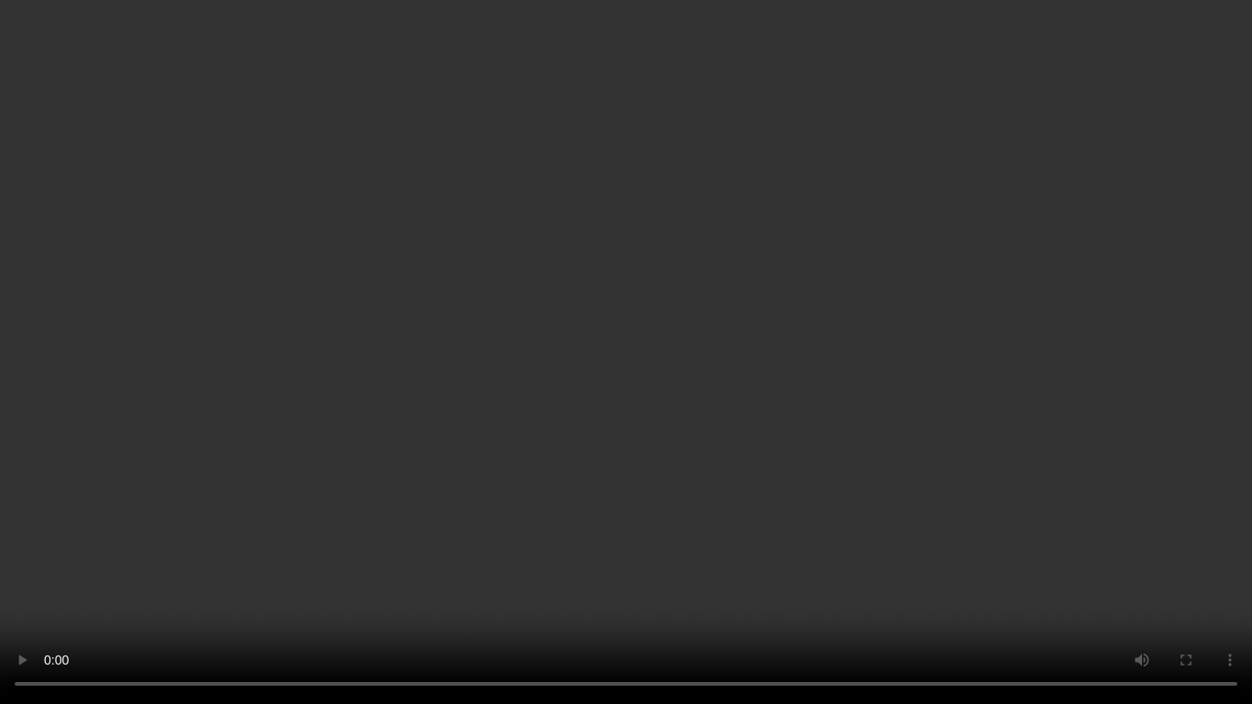
click at [789, 326] on video at bounding box center [626, 352] width 1252 height 704
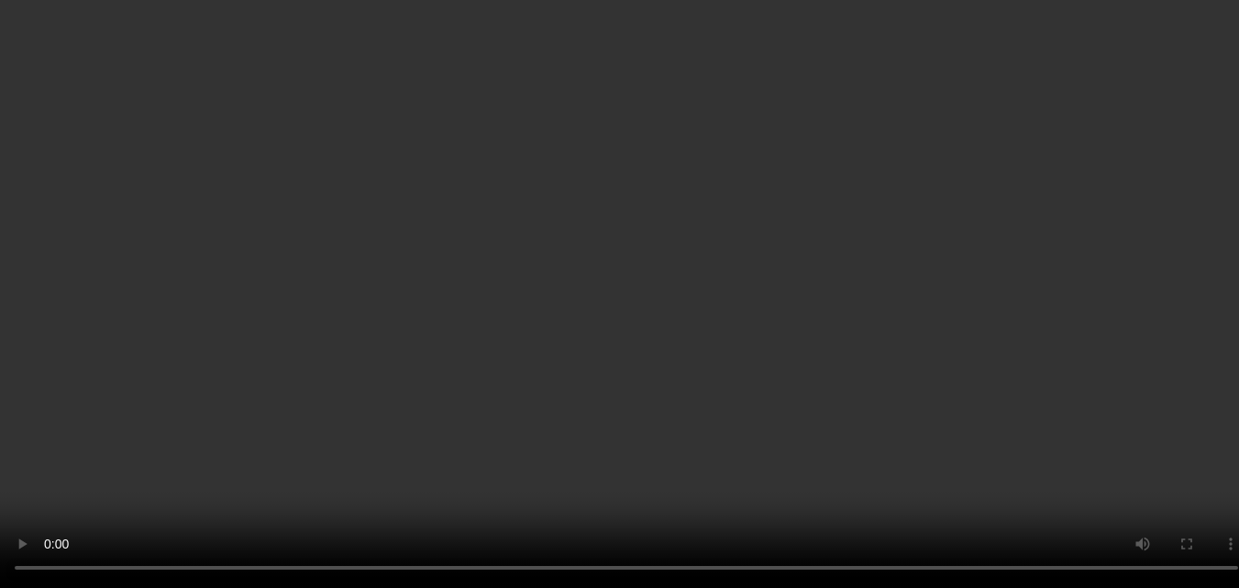
scroll to position [0, 0]
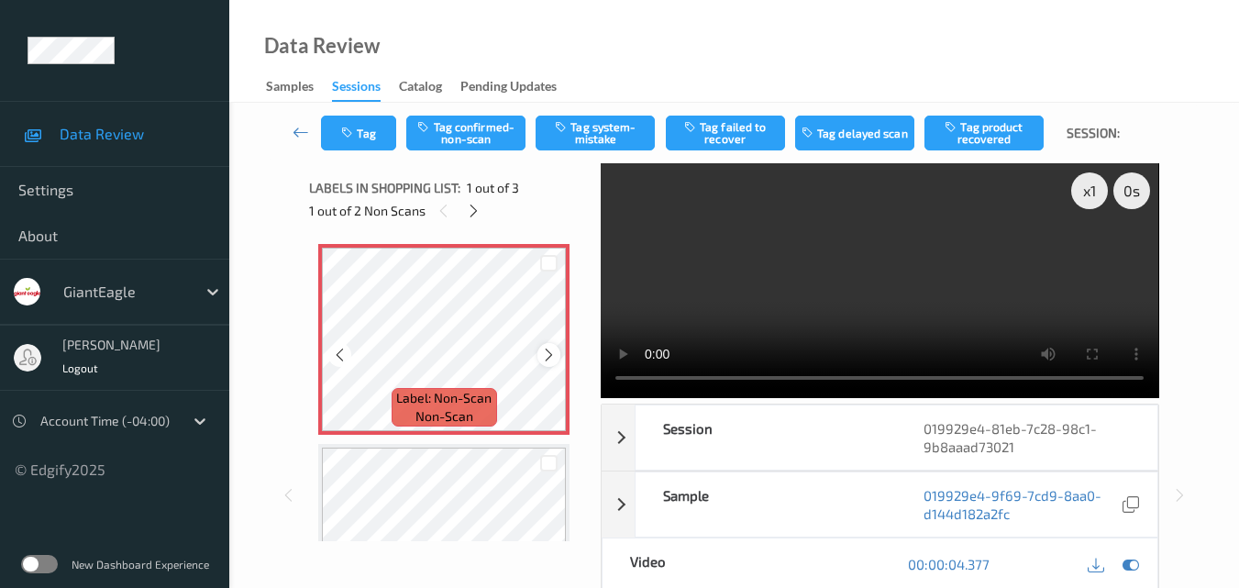
click at [543, 355] on icon at bounding box center [549, 355] width 16 height 17
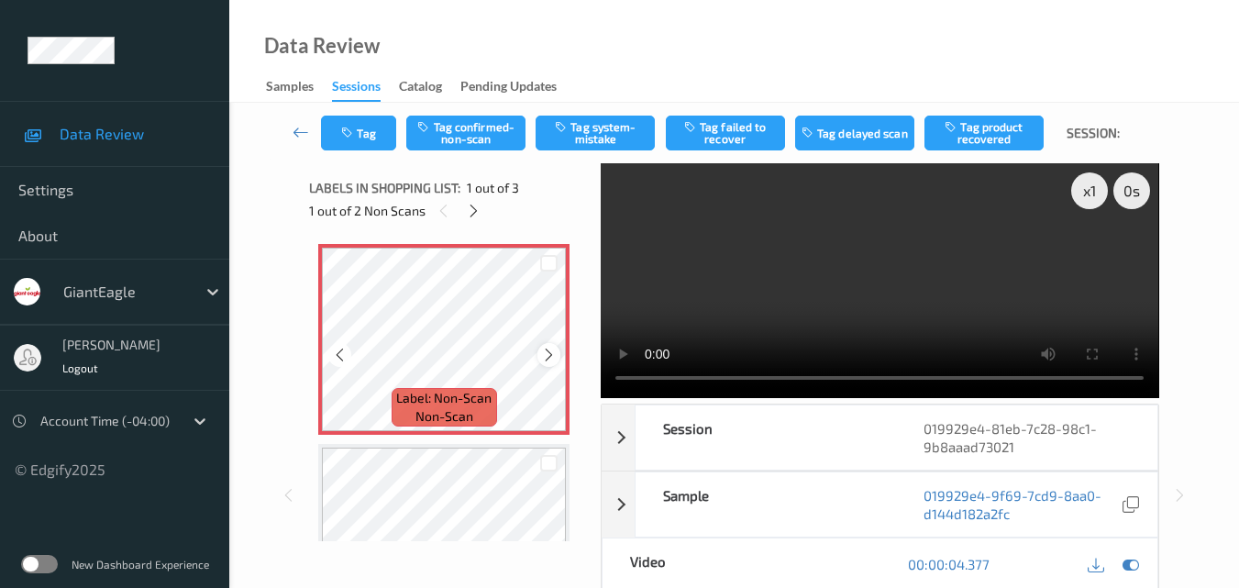
click at [544, 353] on icon at bounding box center [549, 355] width 16 height 17
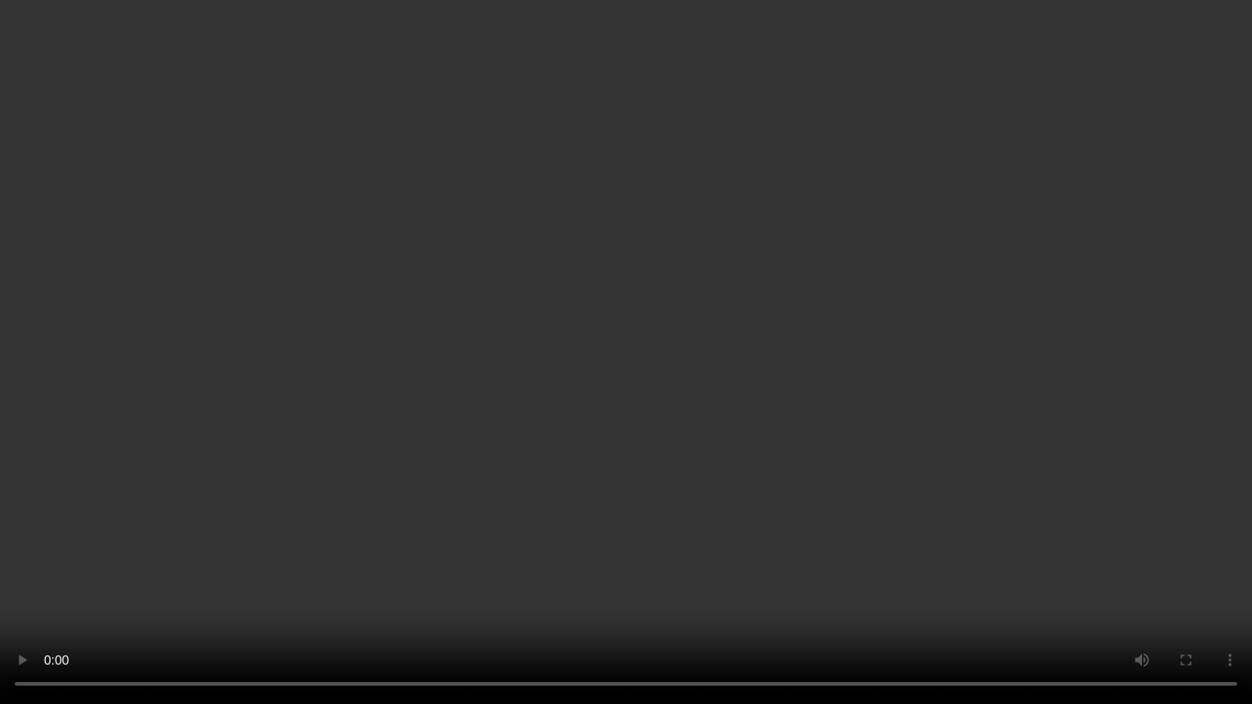
click at [726, 424] on video at bounding box center [626, 352] width 1252 height 704
click at [567, 457] on video at bounding box center [626, 352] width 1252 height 704
click at [801, 380] on video at bounding box center [626, 352] width 1252 height 704
click at [880, 314] on video at bounding box center [626, 352] width 1252 height 704
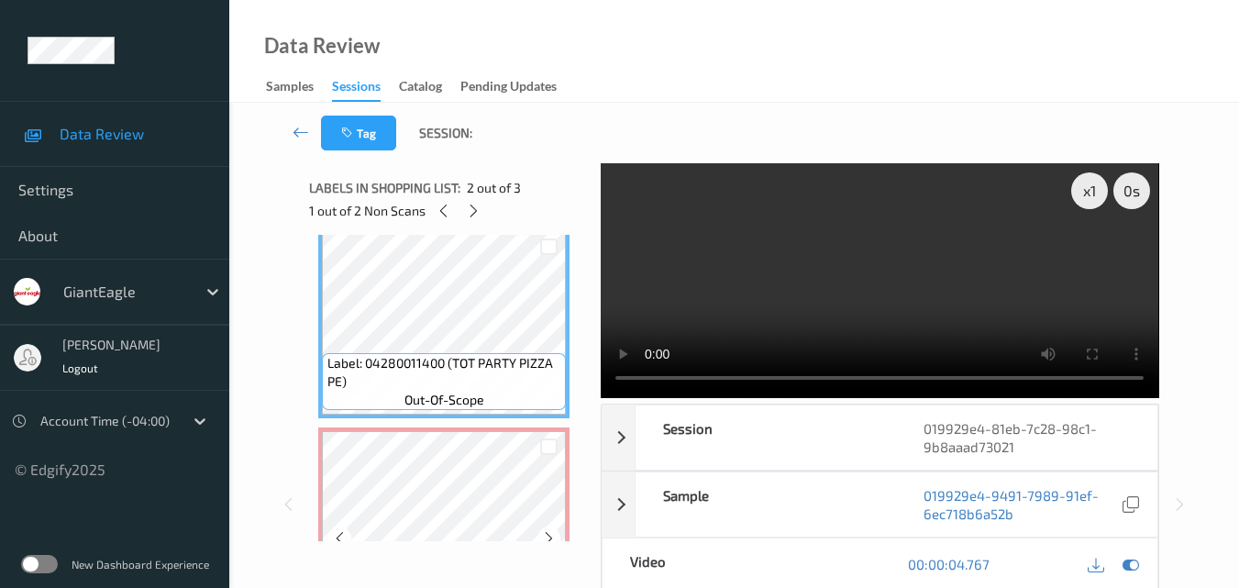
scroll to position [183, 0]
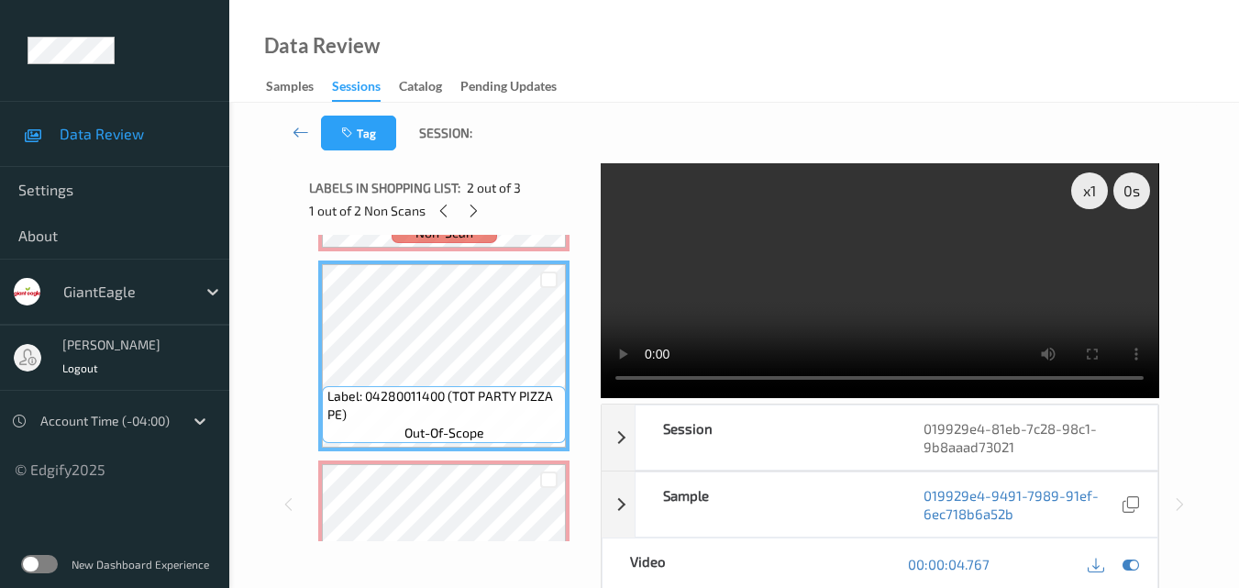
click at [865, 290] on video at bounding box center [879, 280] width 557 height 235
click at [1086, 188] on div "x 1" at bounding box center [1089, 190] width 37 height 37
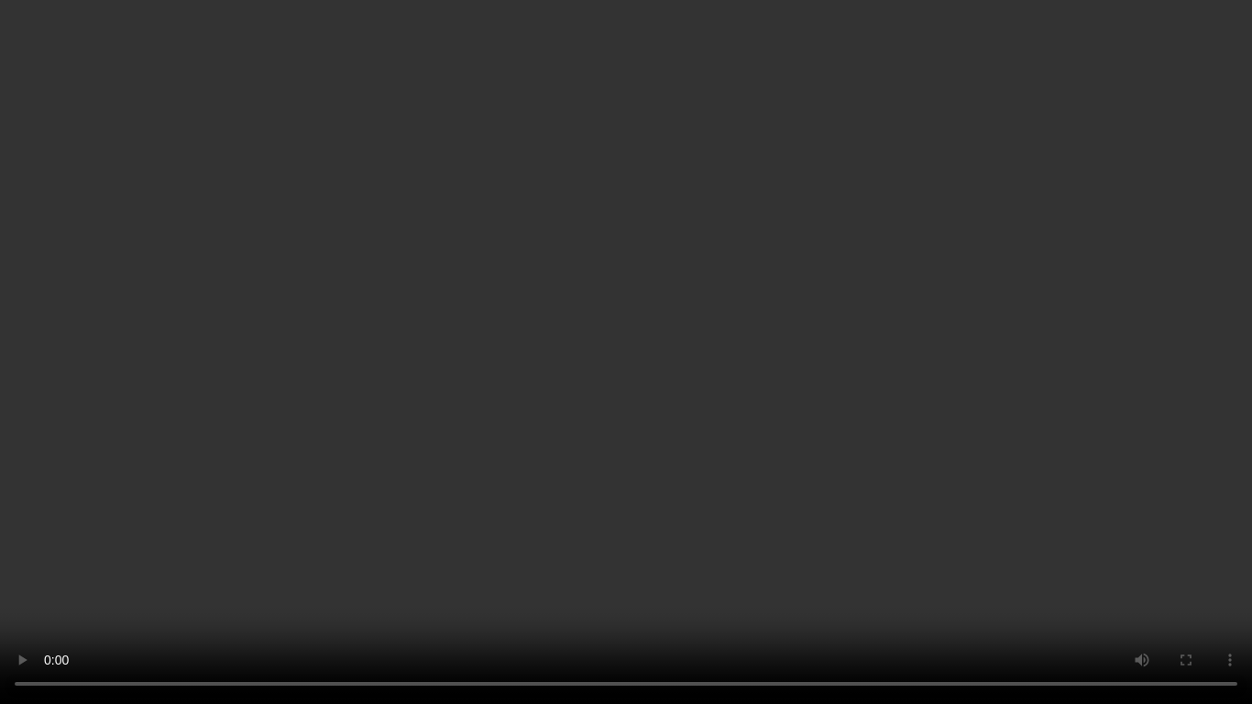
click at [937, 427] on video at bounding box center [626, 352] width 1252 height 704
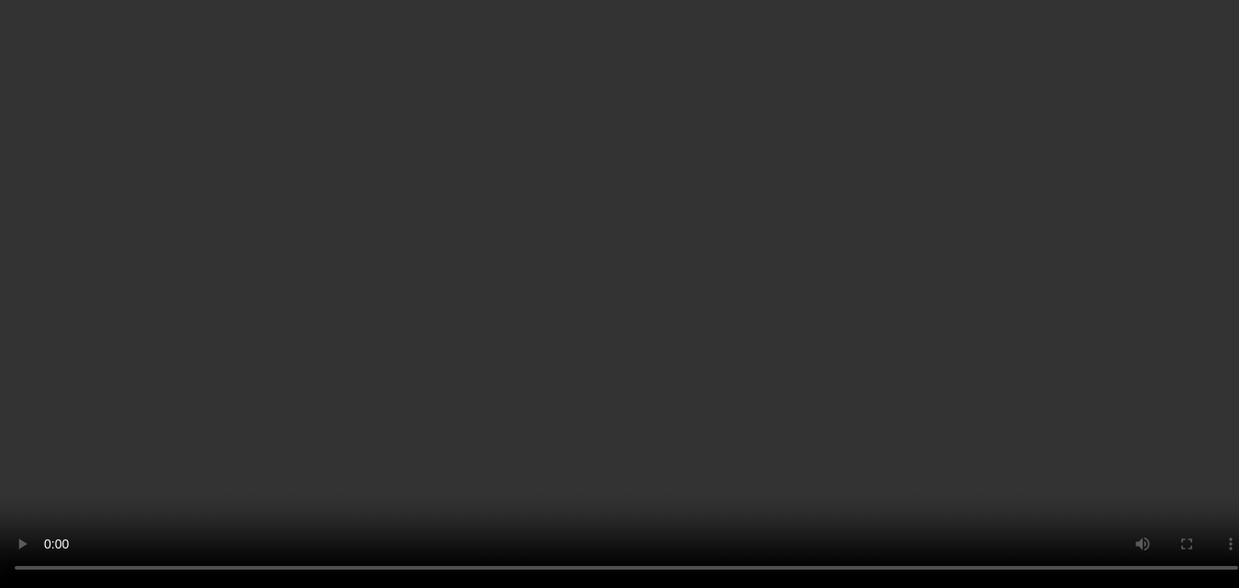
scroll to position [119, 0]
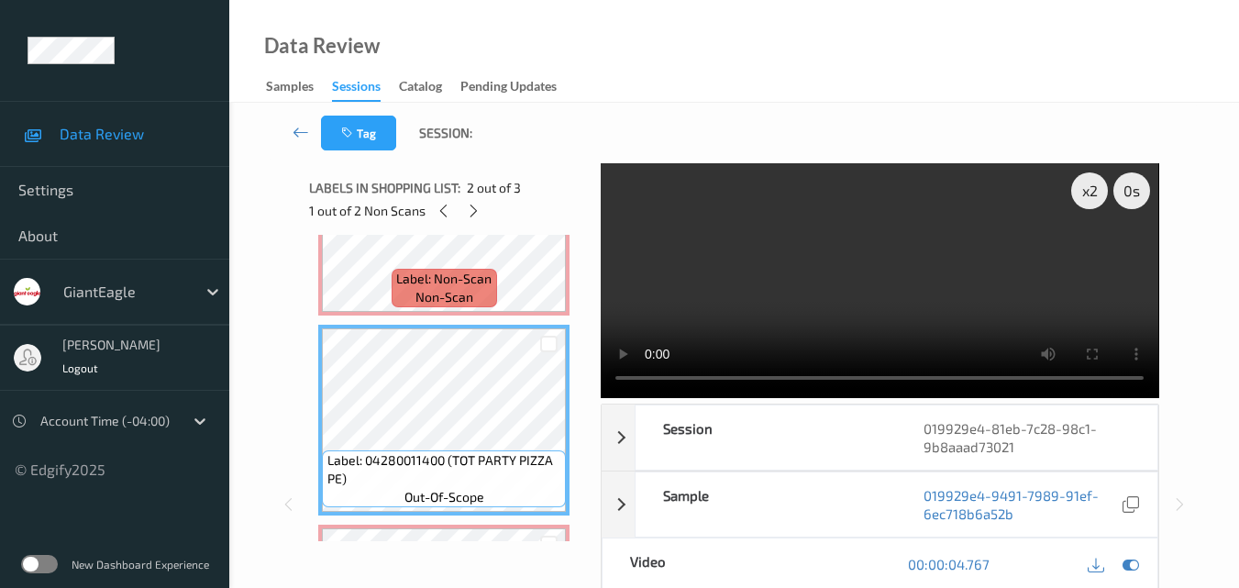
click at [827, 298] on video at bounding box center [879, 280] width 557 height 235
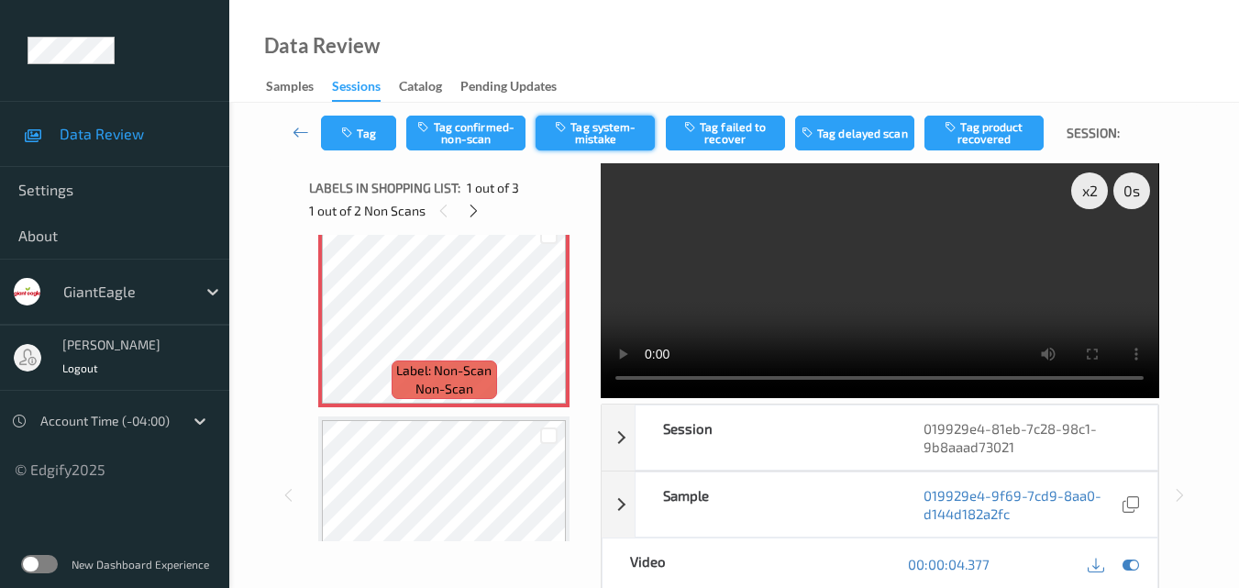
click at [599, 127] on button "Tag system-mistake" at bounding box center [594, 133] width 119 height 35
click at [359, 131] on button "Tag" at bounding box center [358, 133] width 75 height 35
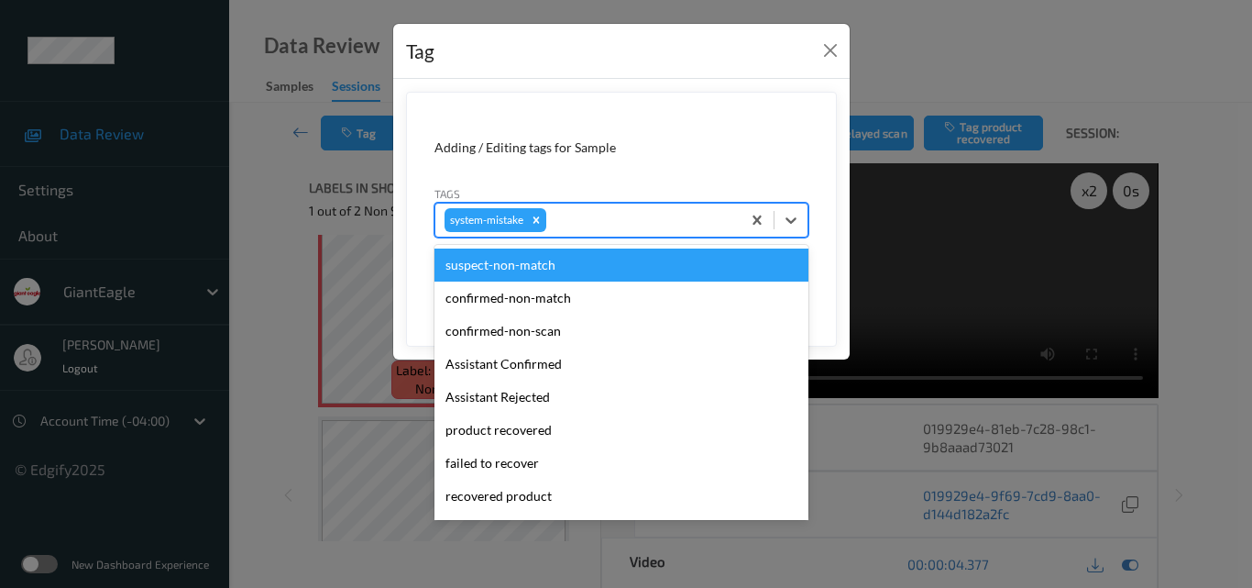
click at [604, 224] on div at bounding box center [641, 220] width 182 height 22
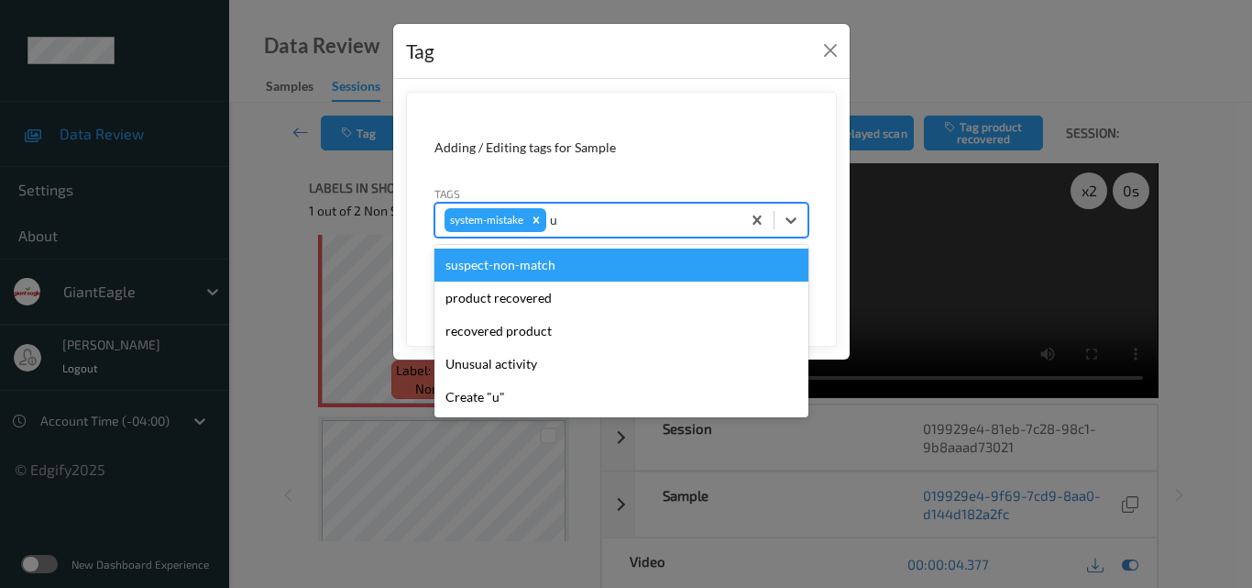
type input "un"
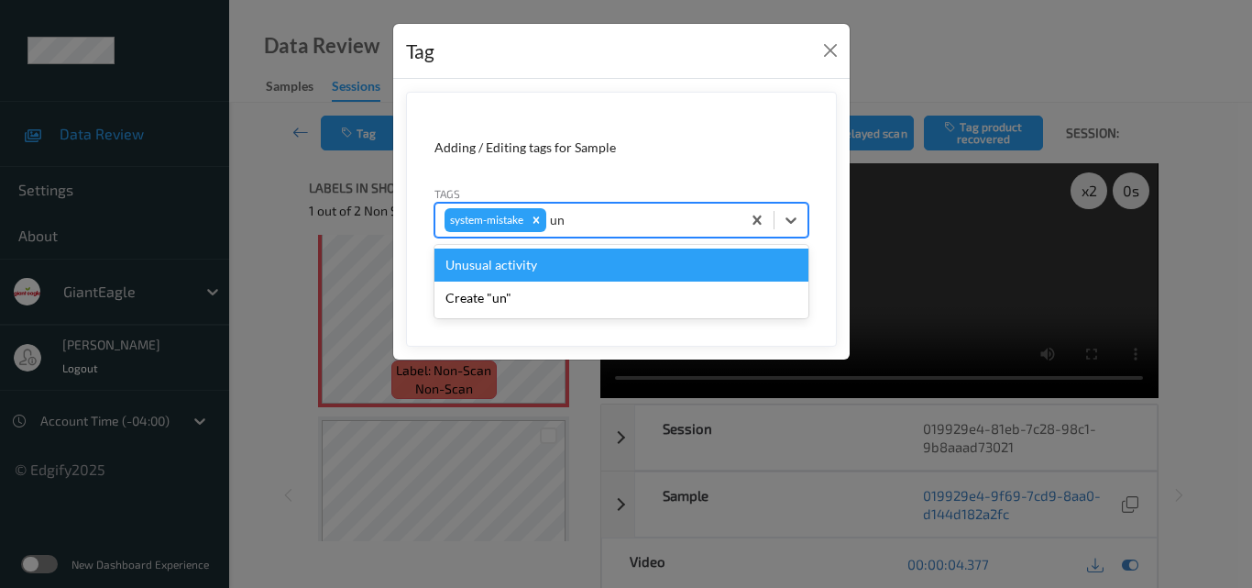
click at [549, 269] on div "Unusual activity" at bounding box center [622, 264] width 374 height 33
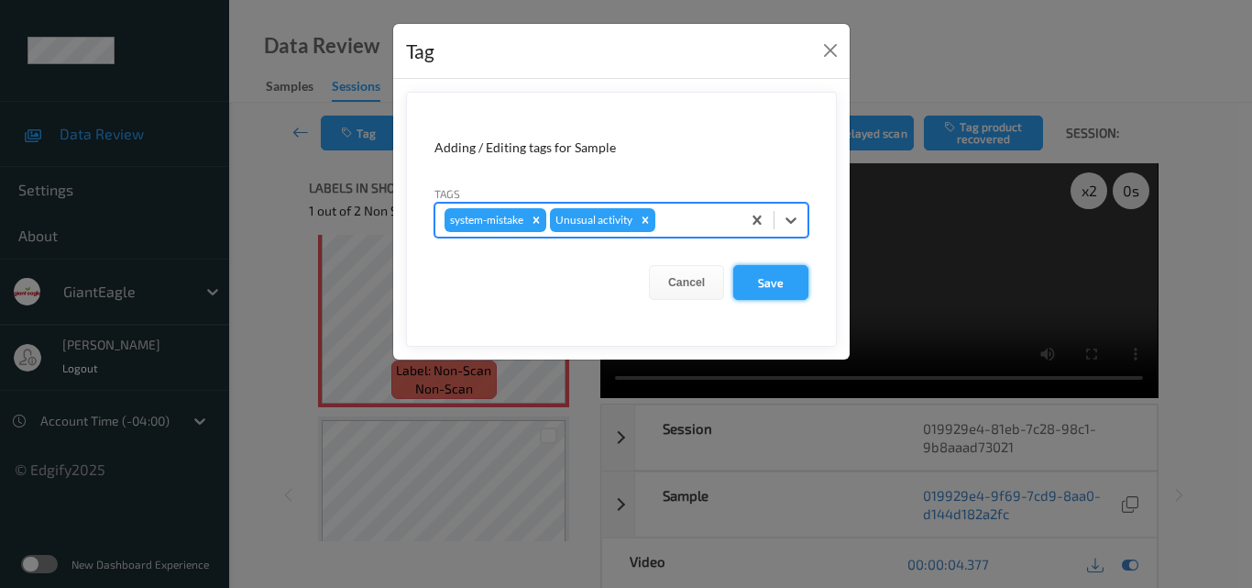
click at [769, 277] on button "Save" at bounding box center [770, 282] width 75 height 35
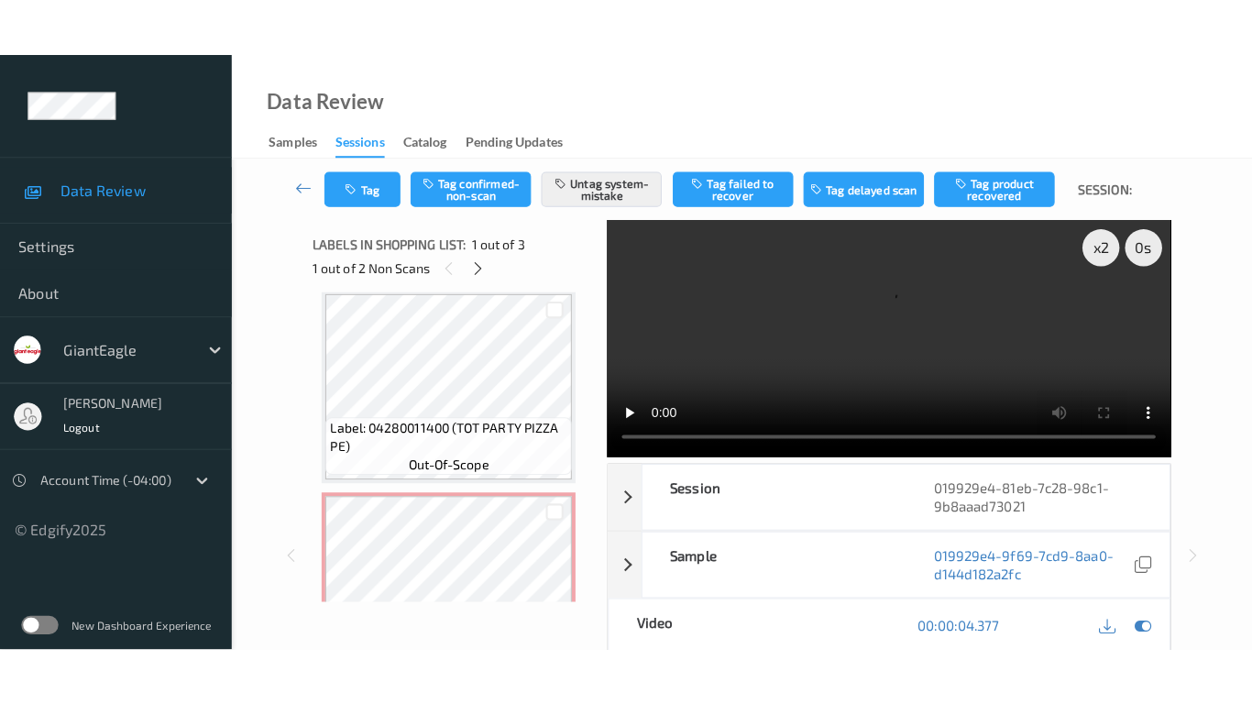
scroll to position [303, 0]
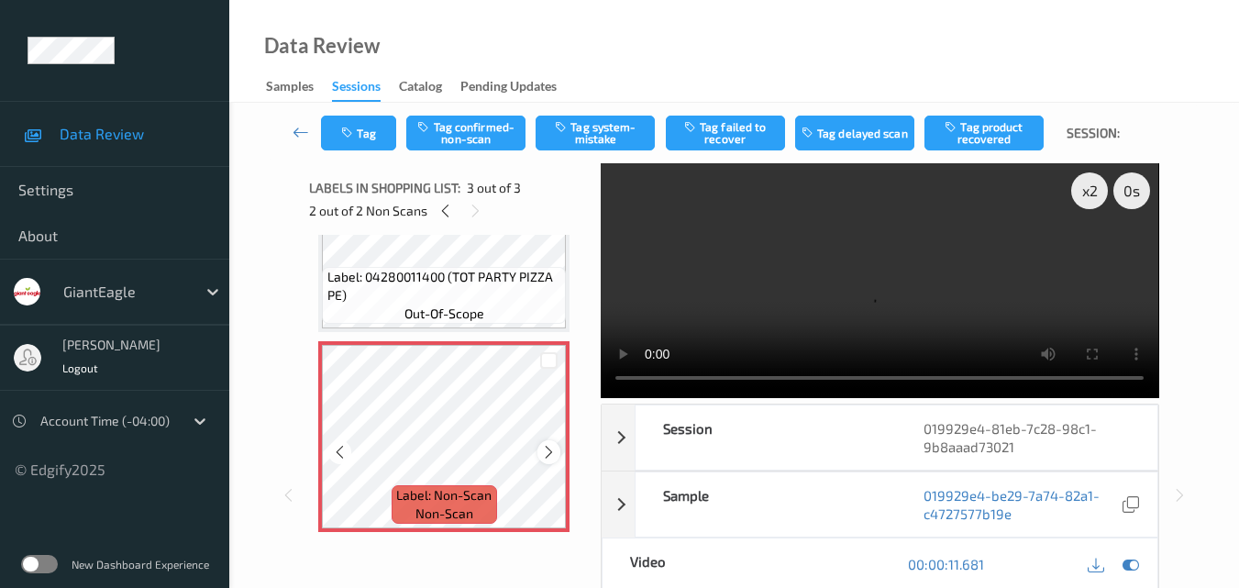
click at [548, 453] on icon at bounding box center [549, 452] width 16 height 17
click at [860, 277] on video at bounding box center [879, 280] width 557 height 235
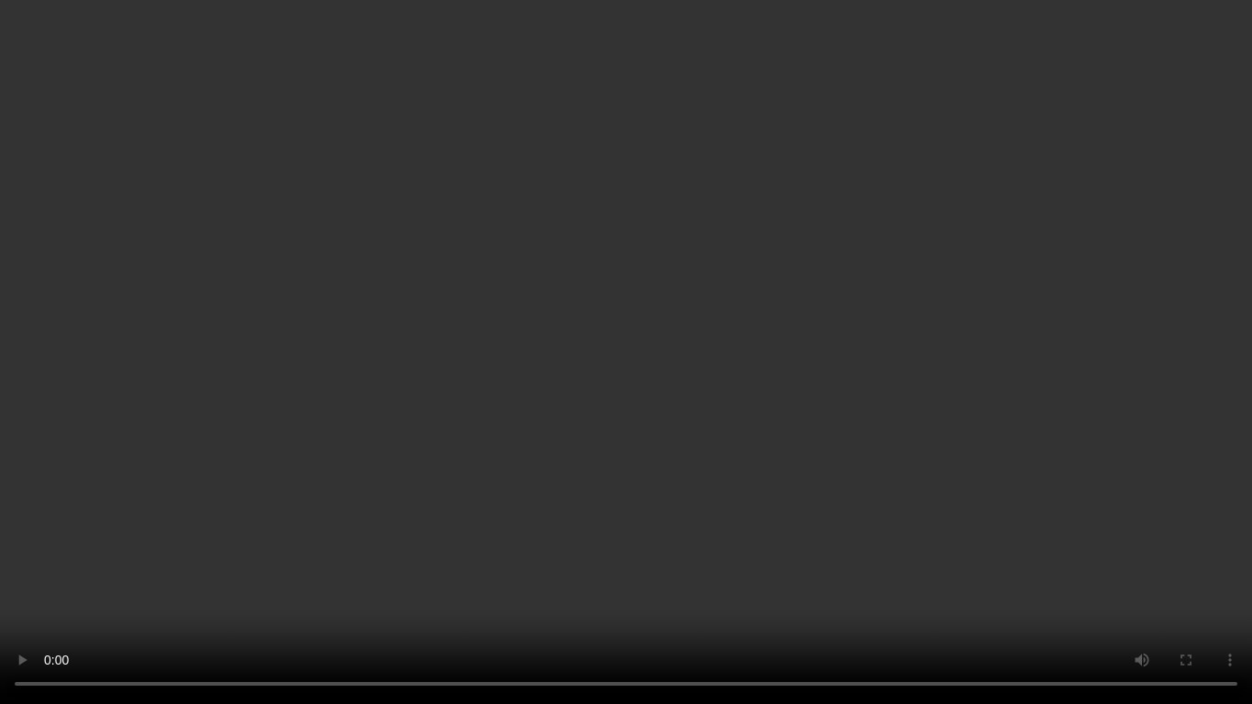
click at [744, 471] on video at bounding box center [626, 352] width 1252 height 704
click at [615, 514] on video at bounding box center [626, 352] width 1252 height 704
click at [699, 528] on video at bounding box center [626, 352] width 1252 height 704
click at [562, 479] on video at bounding box center [626, 352] width 1252 height 704
click at [739, 429] on video at bounding box center [626, 352] width 1252 height 704
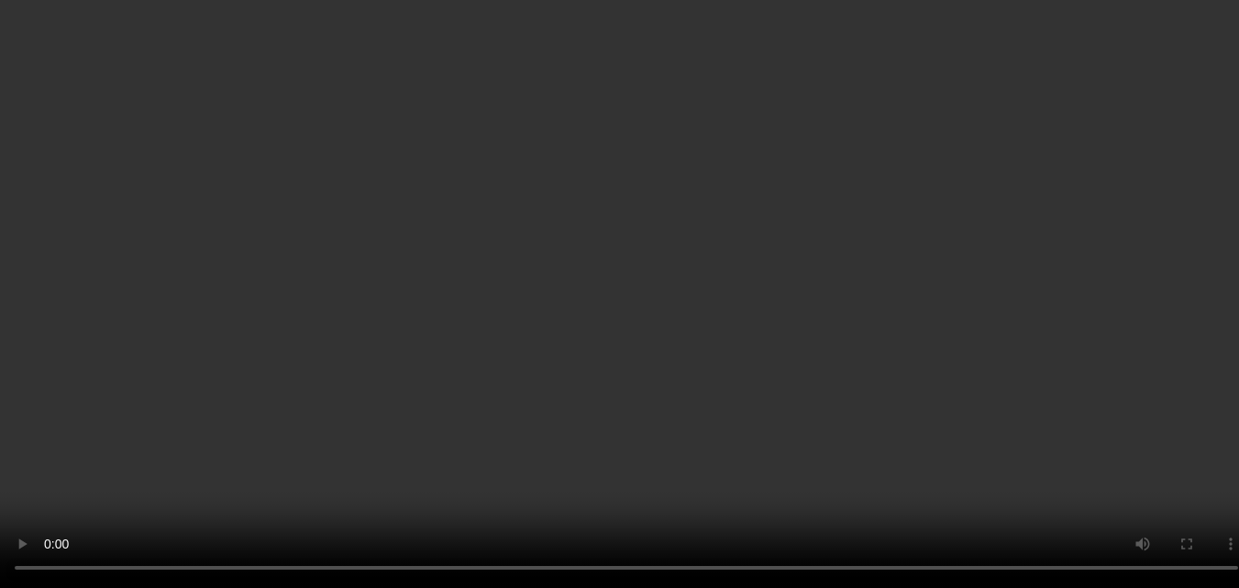
scroll to position [28, 0]
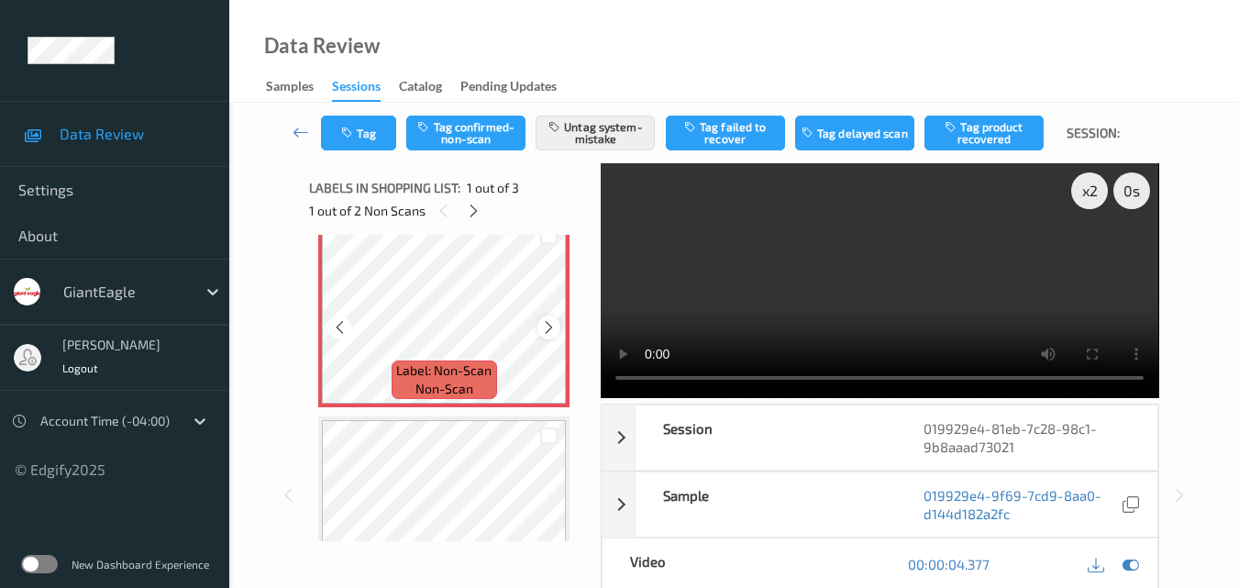
click at [546, 325] on icon at bounding box center [549, 327] width 16 height 17
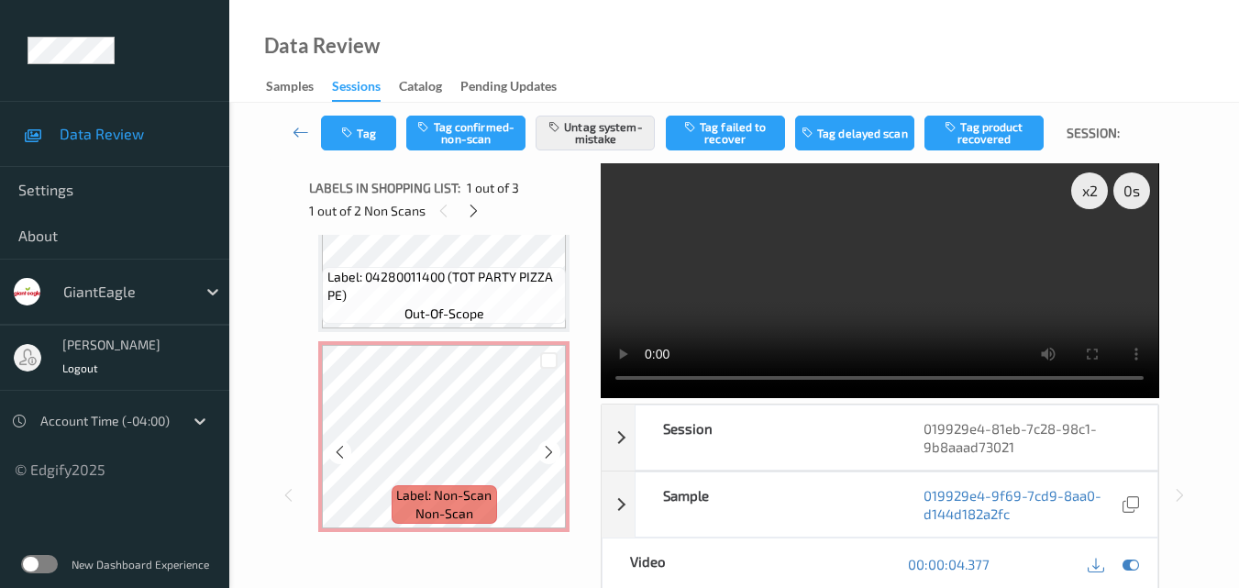
scroll to position [92, 0]
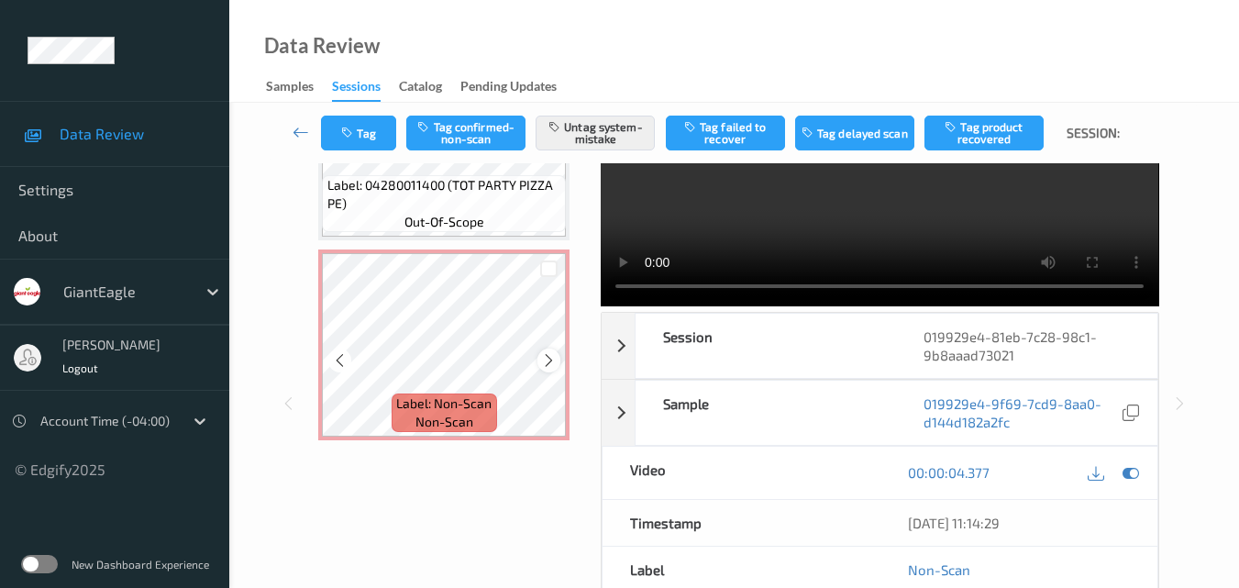
click at [545, 363] on icon at bounding box center [549, 360] width 16 height 17
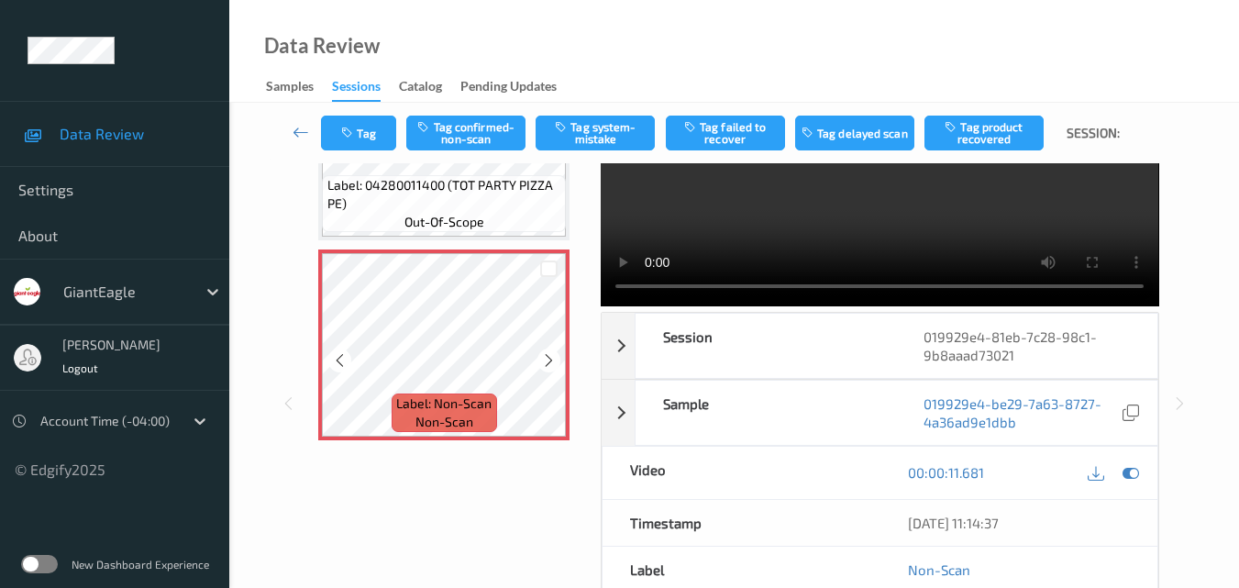
click at [545, 363] on icon at bounding box center [549, 360] width 16 height 17
click at [454, 133] on button "Tag confirmed-non-scan" at bounding box center [465, 133] width 119 height 35
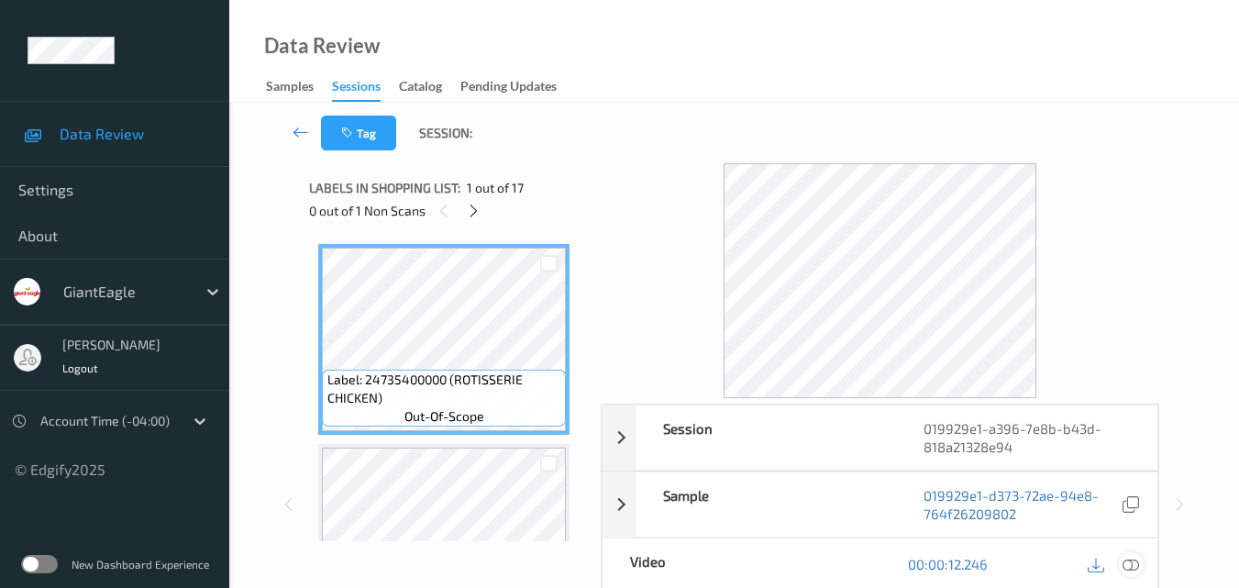
click at [1133, 571] on icon at bounding box center [1130, 564] width 17 height 17
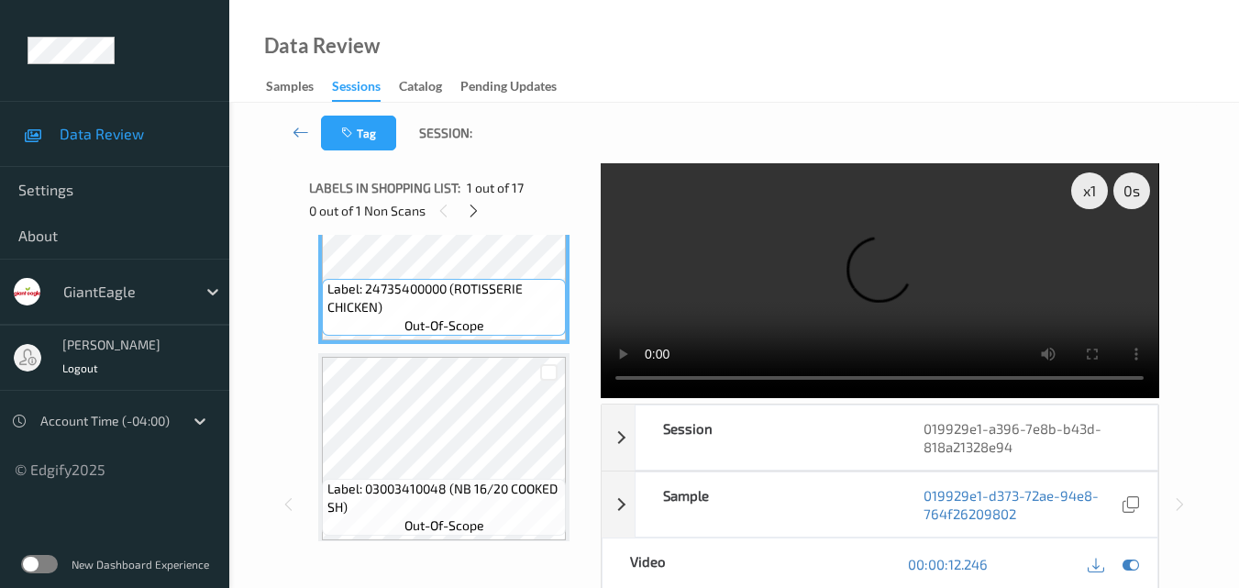
scroll to position [92, 0]
click at [474, 212] on icon at bounding box center [474, 211] width 16 height 17
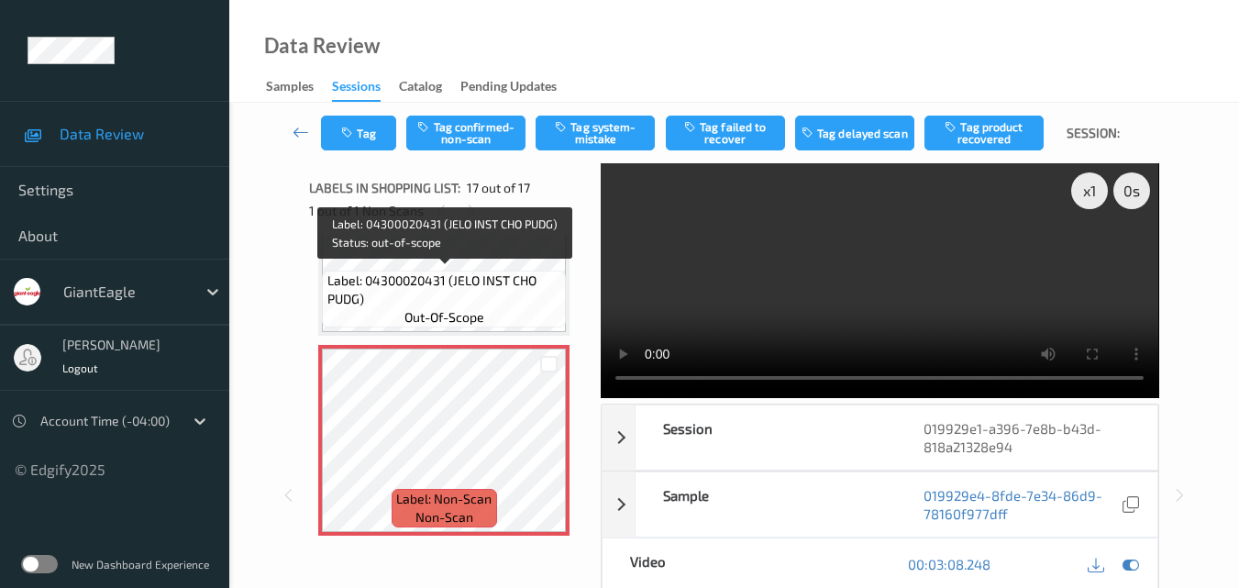
scroll to position [3101, 0]
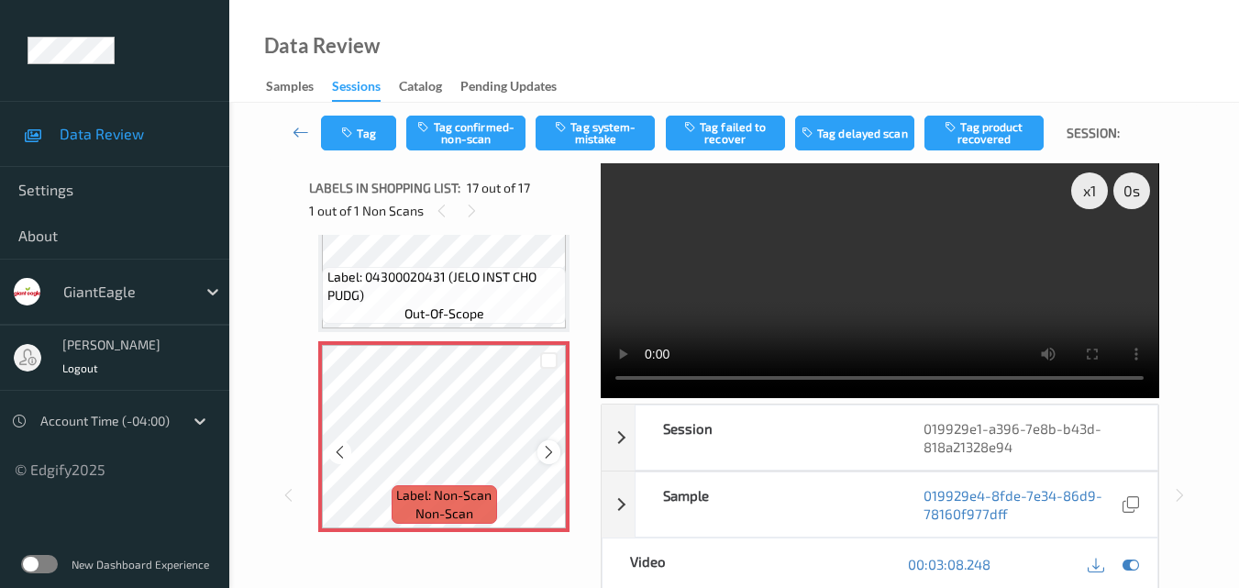
click at [541, 446] on icon at bounding box center [549, 452] width 16 height 17
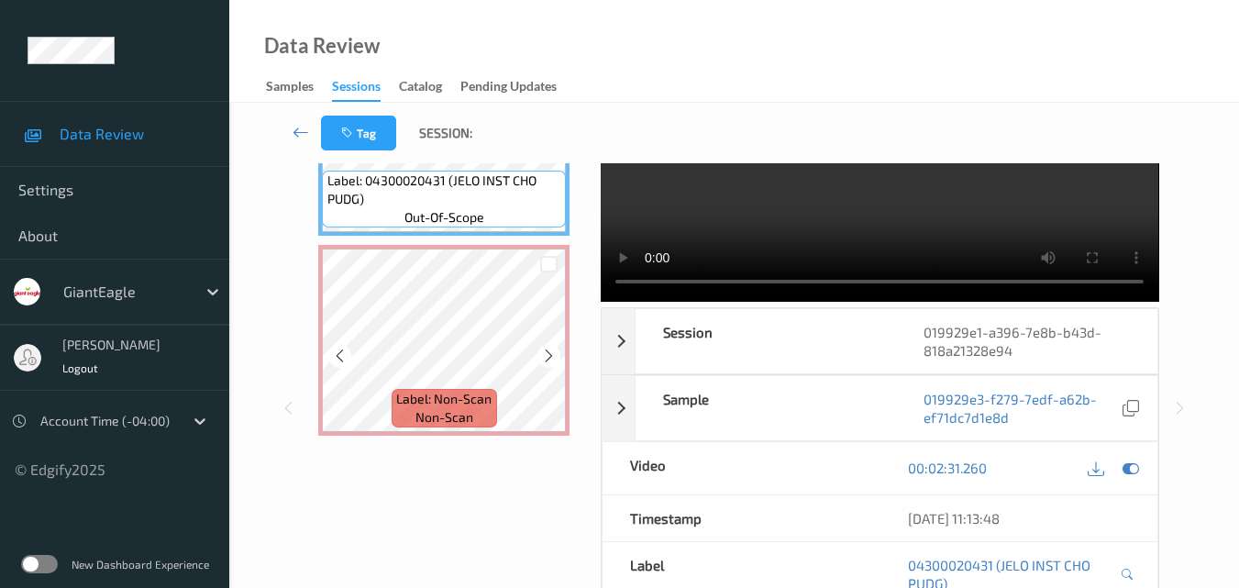
scroll to position [183, 0]
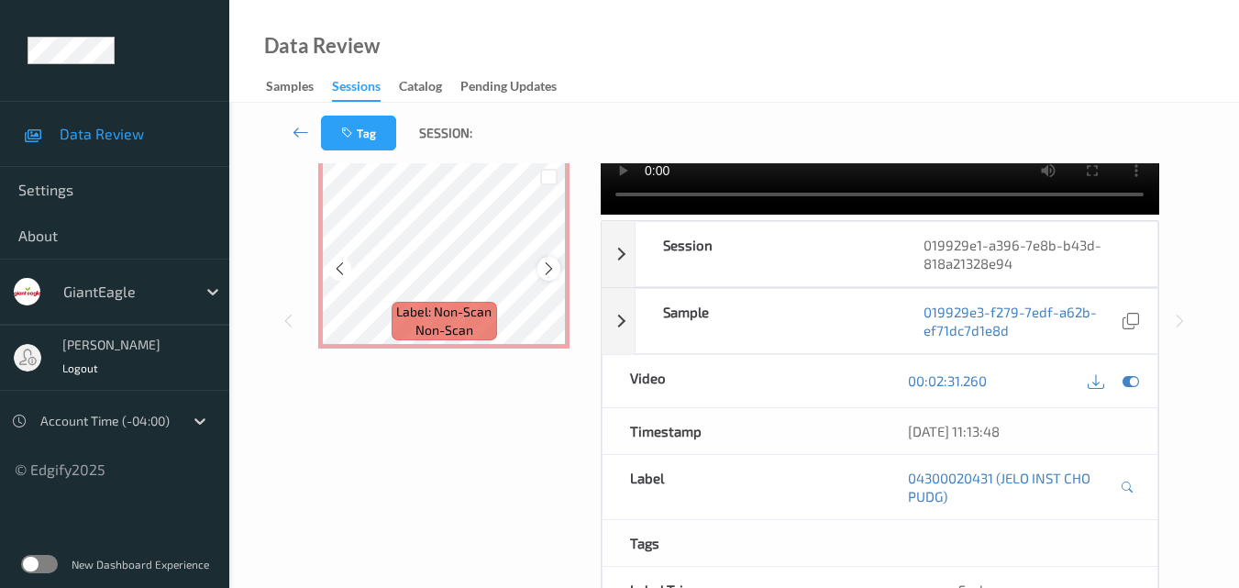
click at [543, 264] on icon at bounding box center [549, 268] width 16 height 17
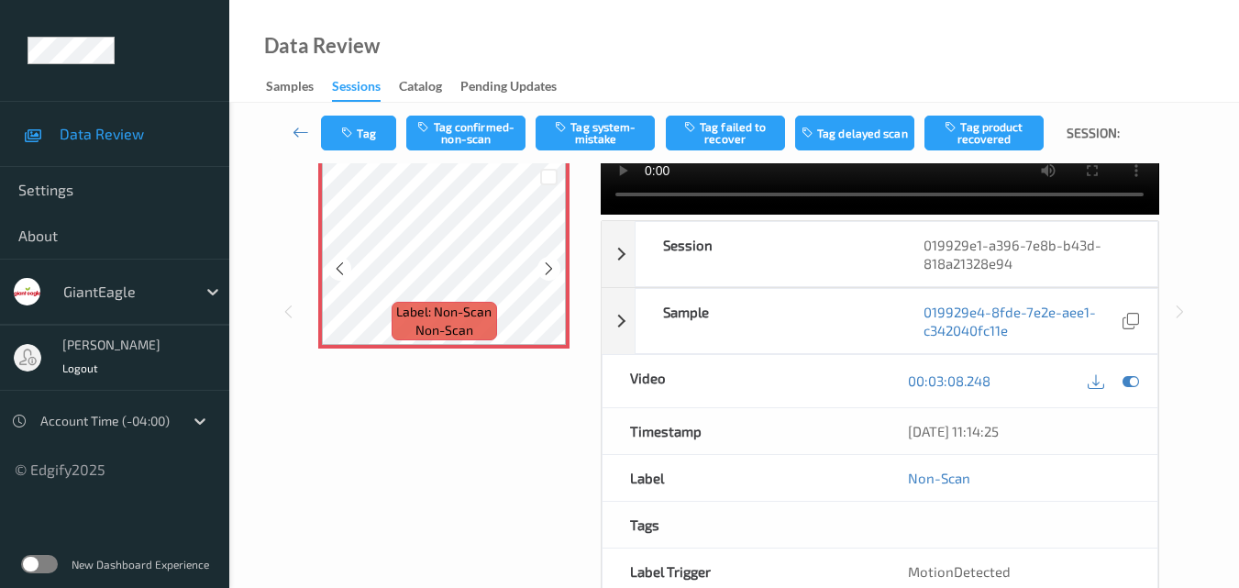
click at [543, 264] on icon at bounding box center [549, 268] width 16 height 17
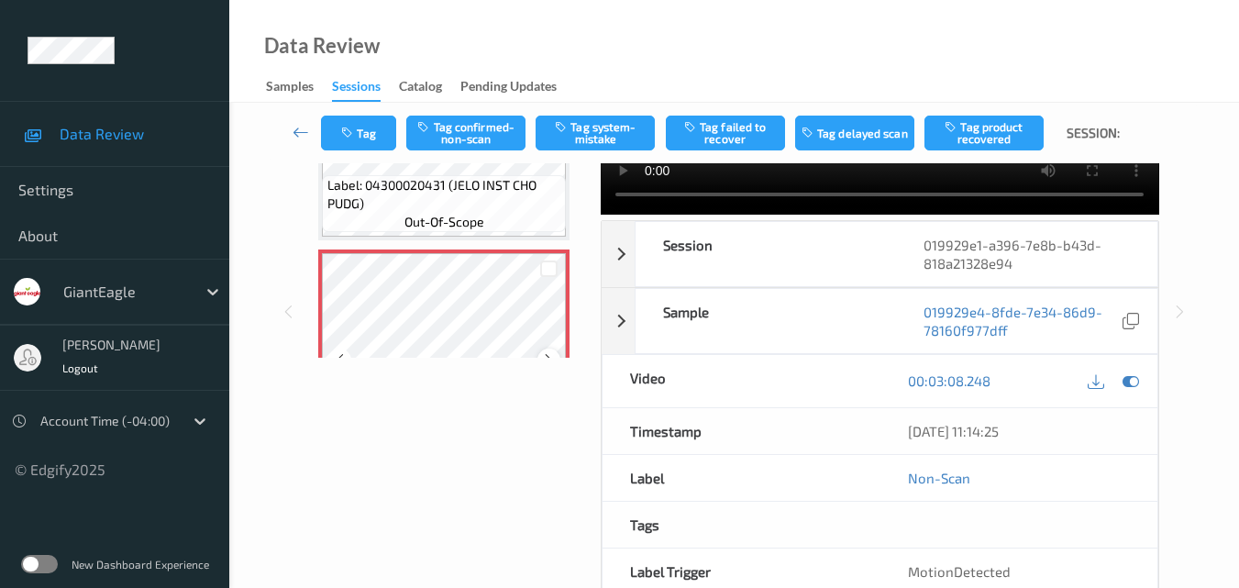
scroll to position [3101, 0]
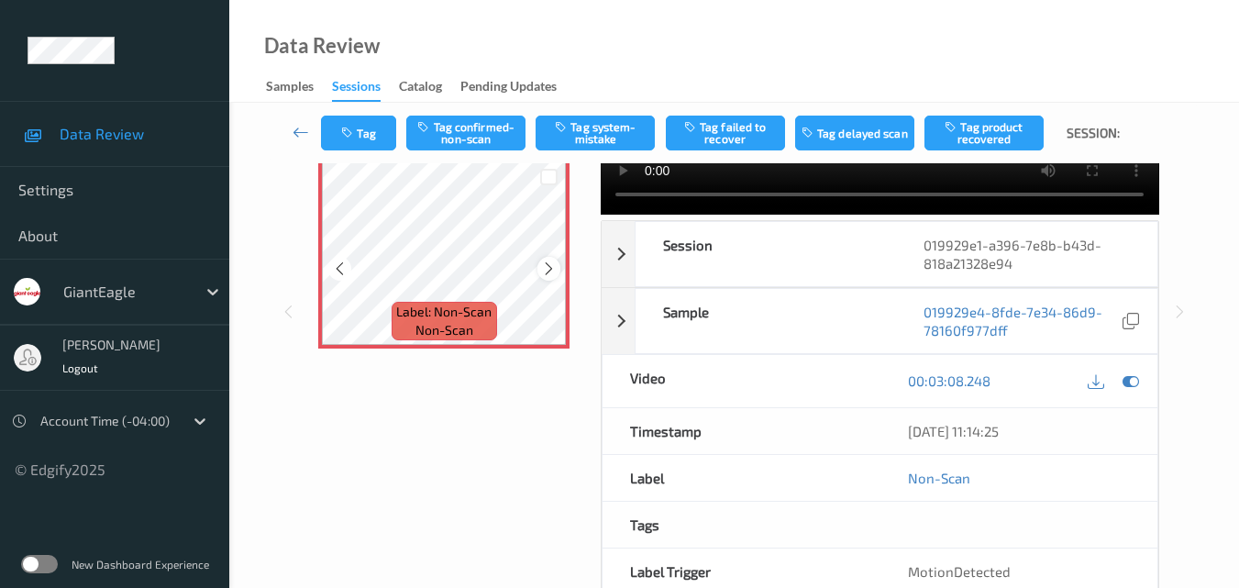
click at [544, 271] on icon at bounding box center [549, 268] width 16 height 17
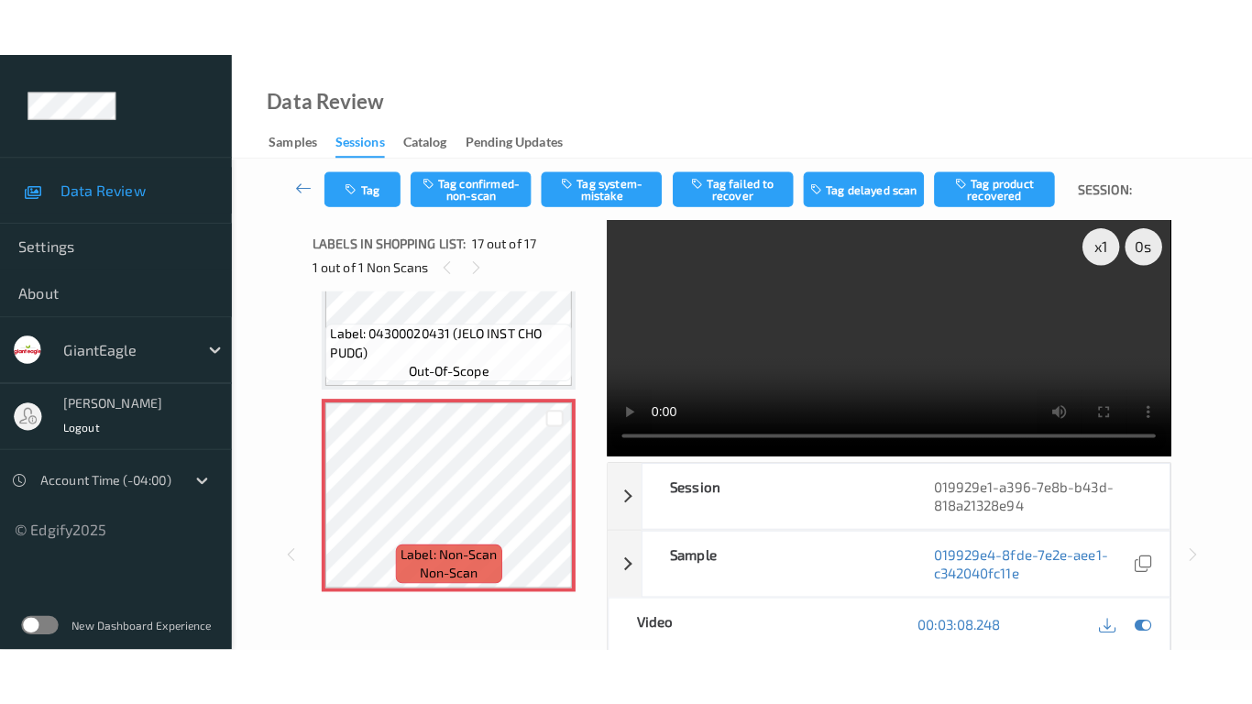
scroll to position [0, 0]
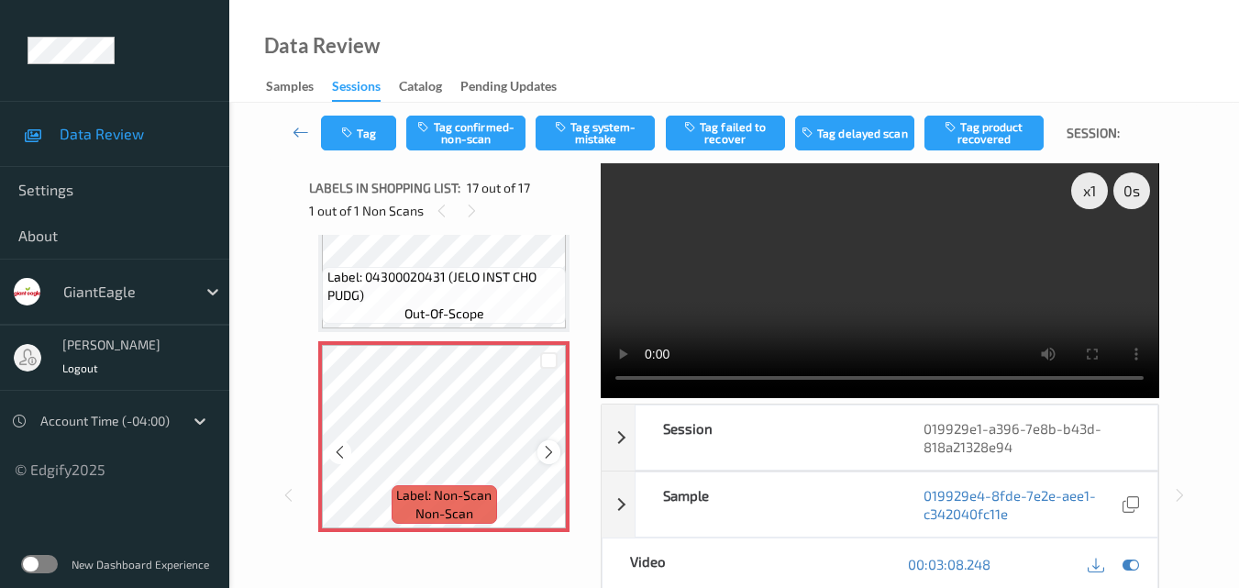
click at [549, 453] on icon at bounding box center [549, 452] width 16 height 17
click at [936, 298] on video at bounding box center [879, 280] width 557 height 235
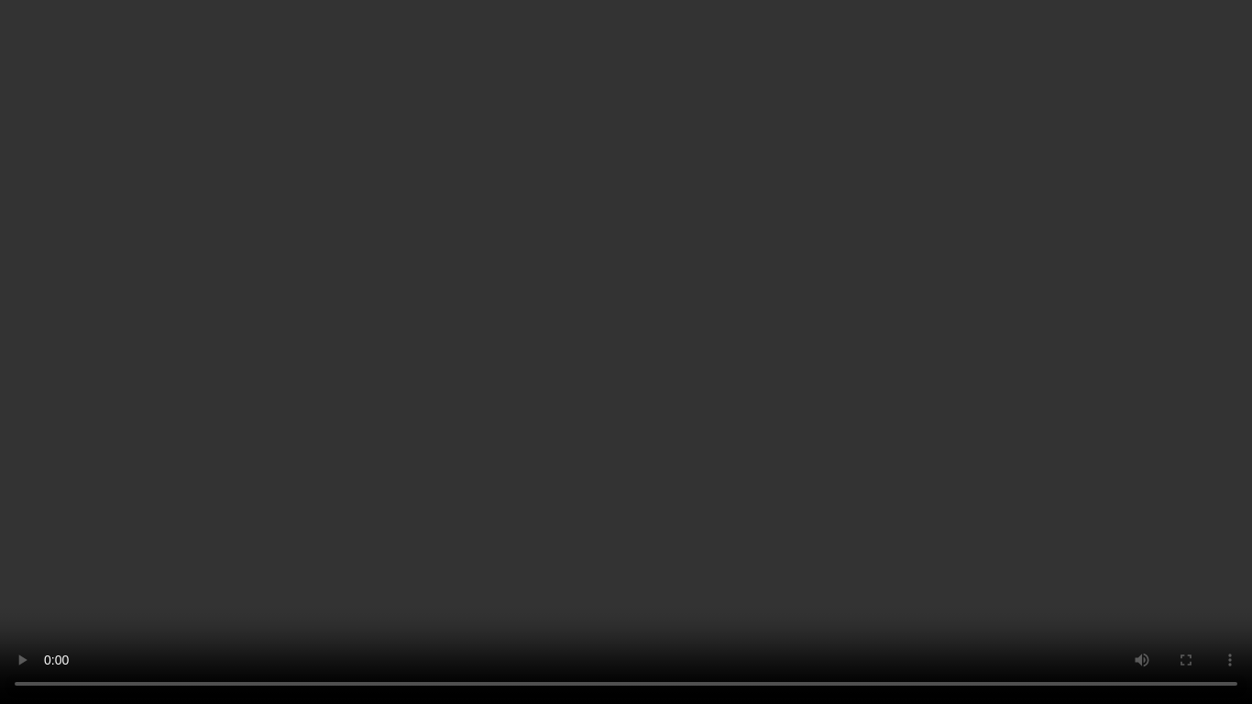
click at [951, 404] on video at bounding box center [626, 352] width 1252 height 704
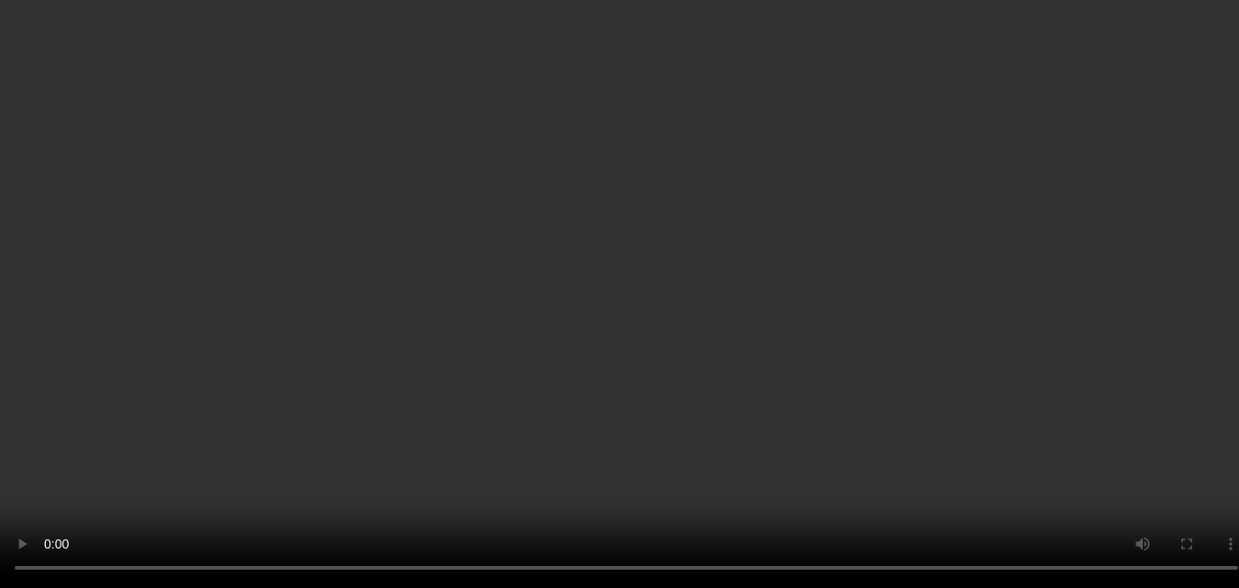
scroll to position [3101, 0]
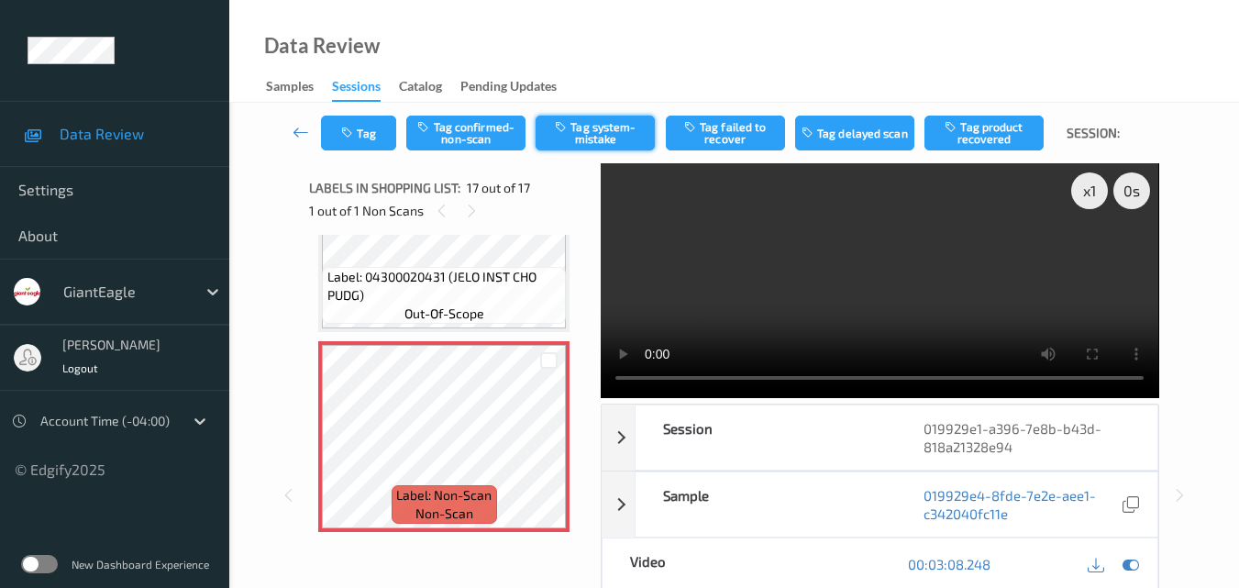
click at [609, 139] on button "Tag system-mistake" at bounding box center [594, 133] width 119 height 35
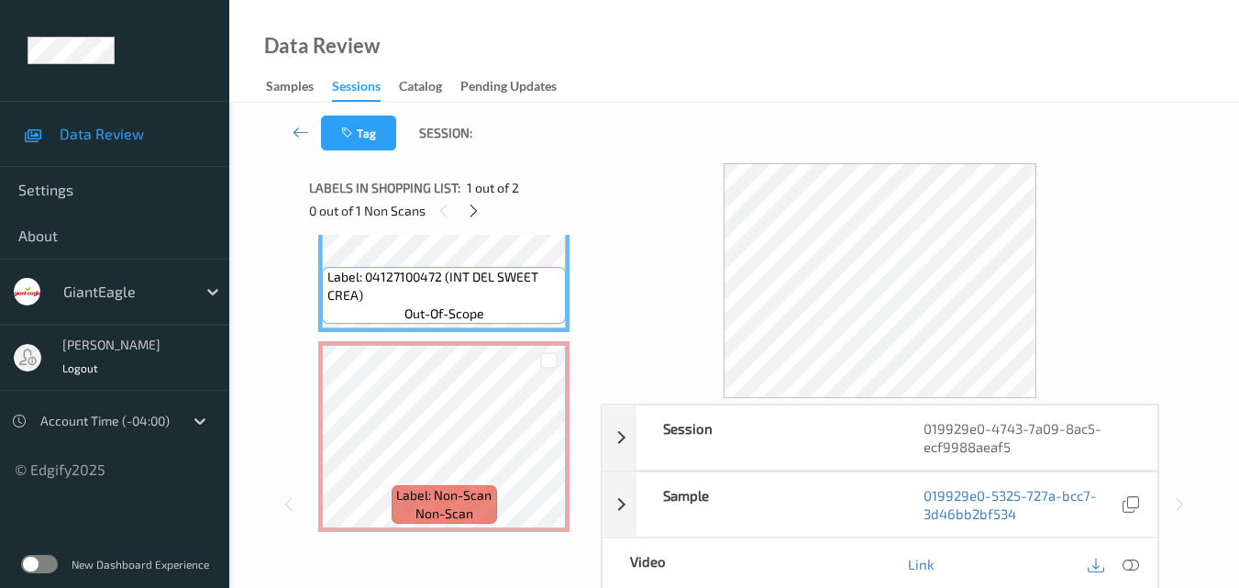
scroll to position [11, 0]
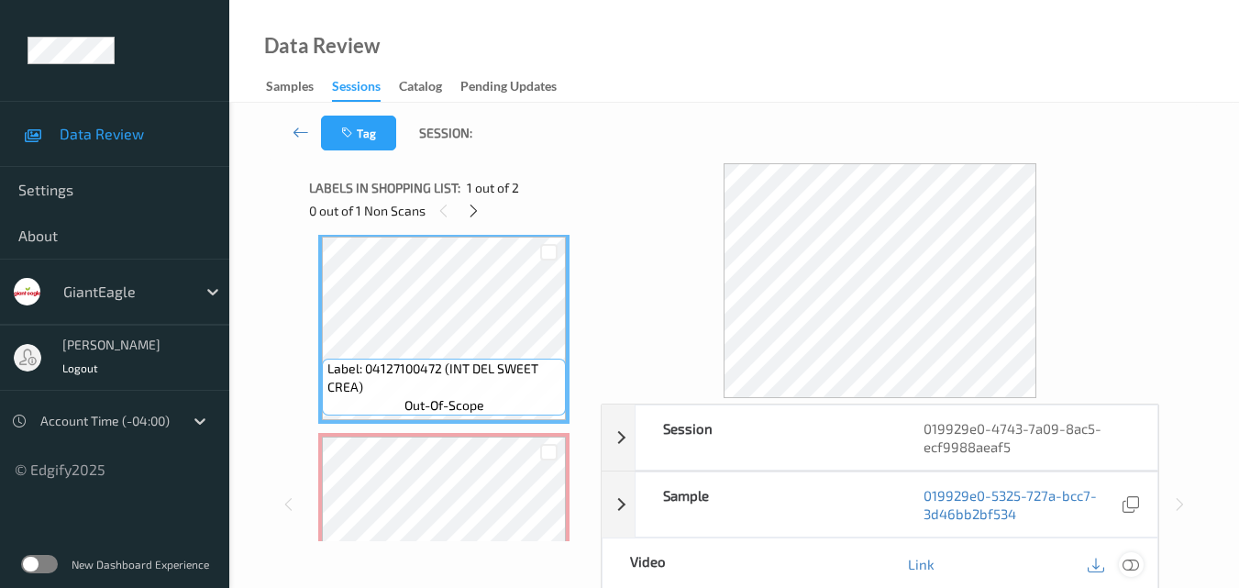
click at [1137, 565] on icon at bounding box center [1130, 564] width 17 height 17
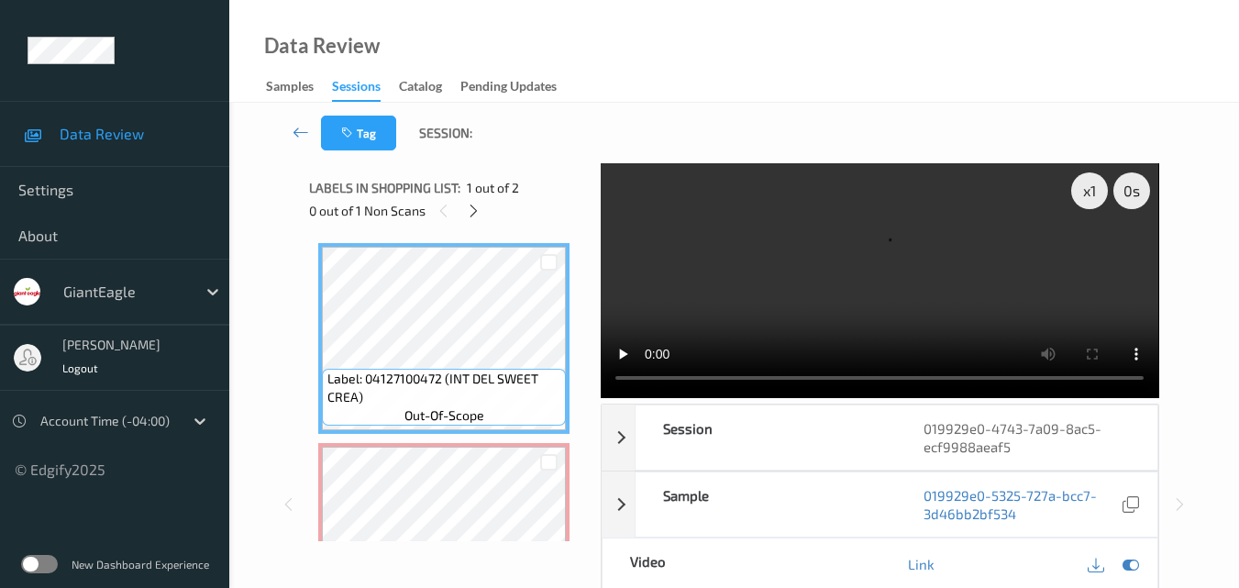
scroll to position [0, 0]
click at [738, 304] on video at bounding box center [879, 280] width 557 height 235
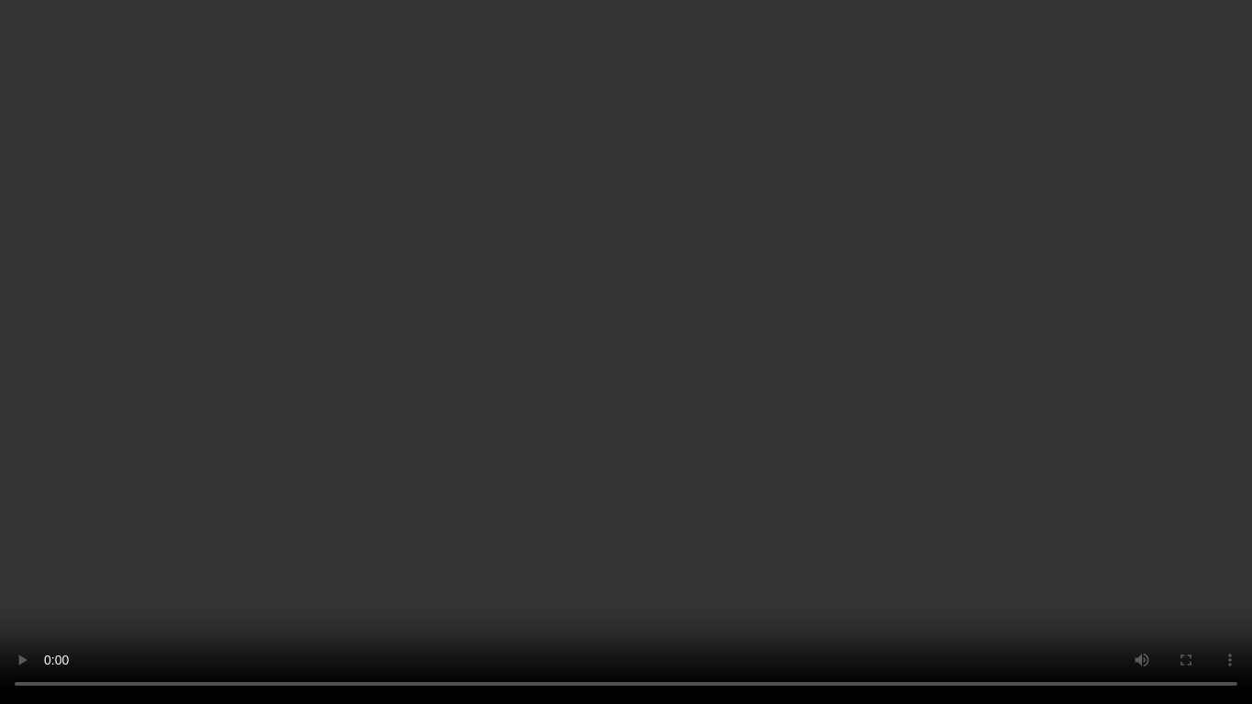
click at [1083, 436] on video at bounding box center [626, 352] width 1252 height 704
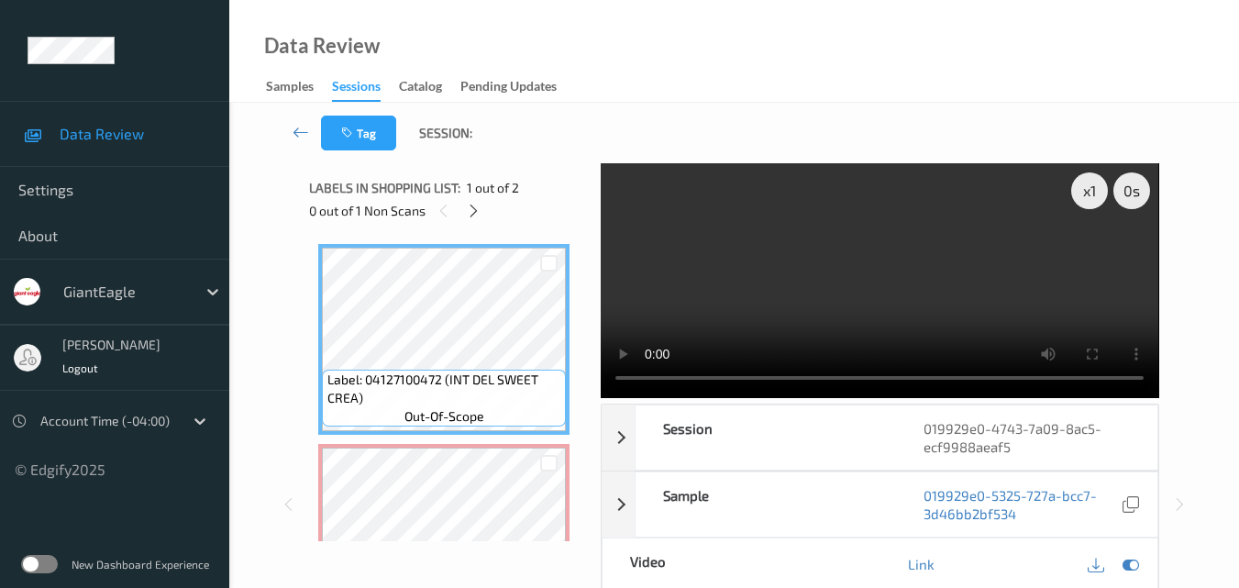
click at [860, 288] on video at bounding box center [879, 280] width 557 height 235
click at [931, 283] on video at bounding box center [879, 280] width 557 height 235
click at [961, 271] on video at bounding box center [879, 280] width 557 height 235
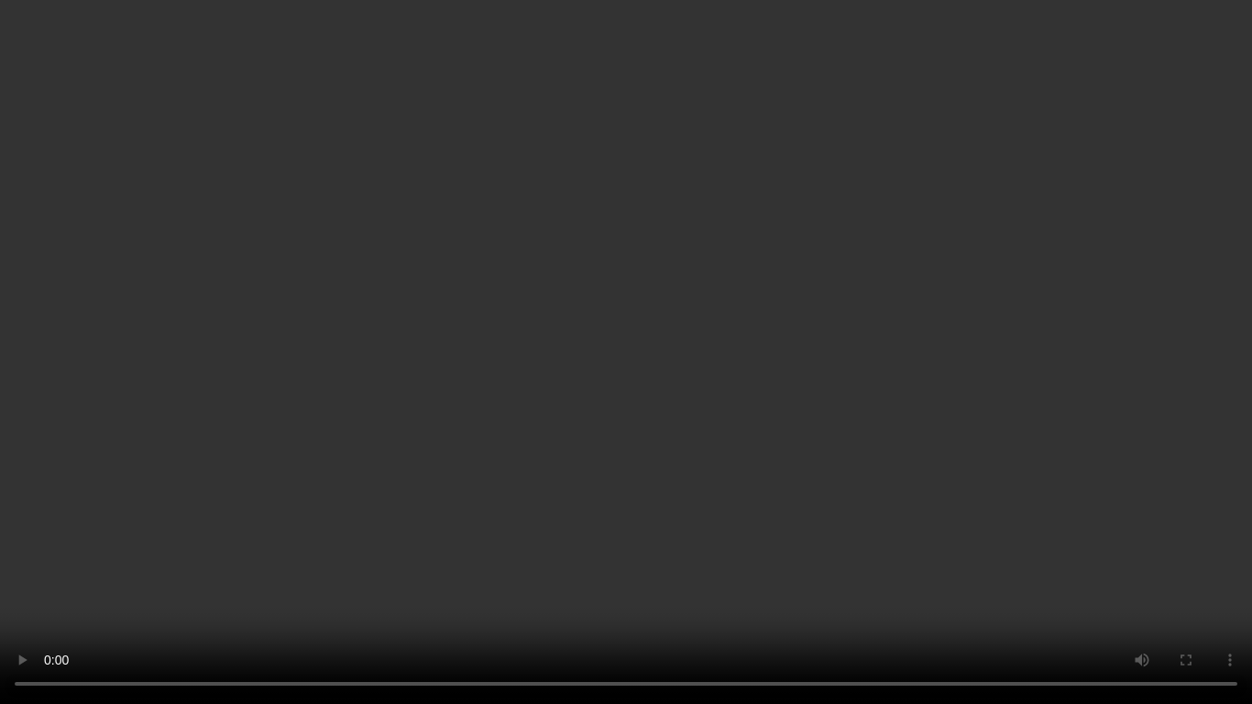
click at [969, 338] on video at bounding box center [626, 352] width 1252 height 704
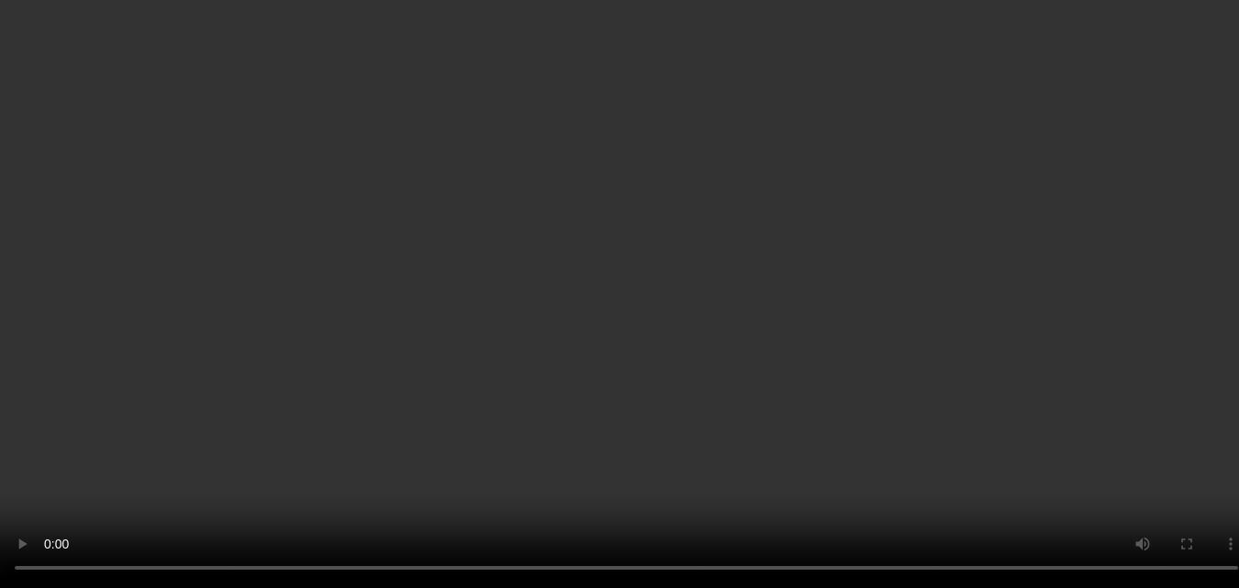
scroll to position [92, 0]
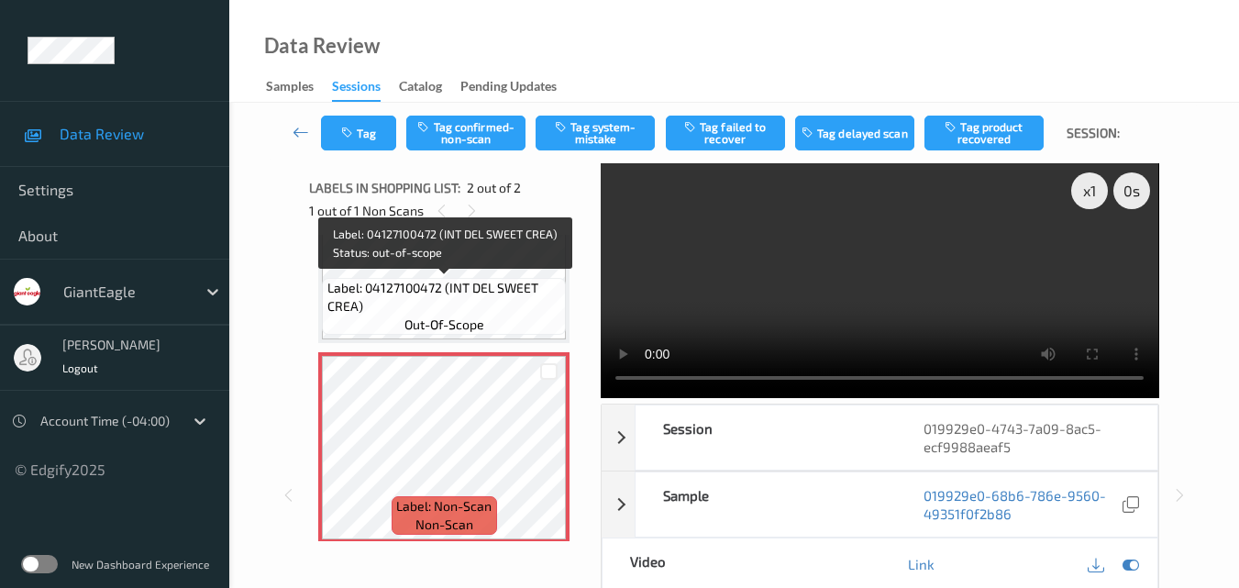
click at [505, 292] on span "Label: 04127100472 (INT DEL SWEET CREA)" at bounding box center [444, 297] width 235 height 37
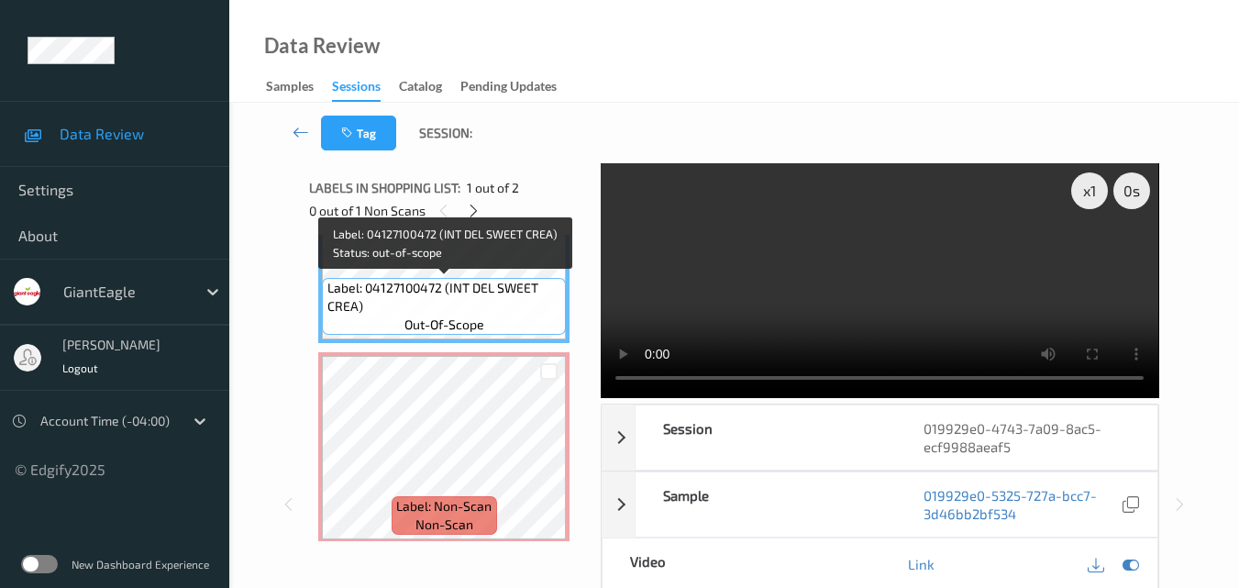
click at [480, 290] on span "Label: 04127100472 (INT DEL SWEET CREA)" at bounding box center [444, 297] width 235 height 37
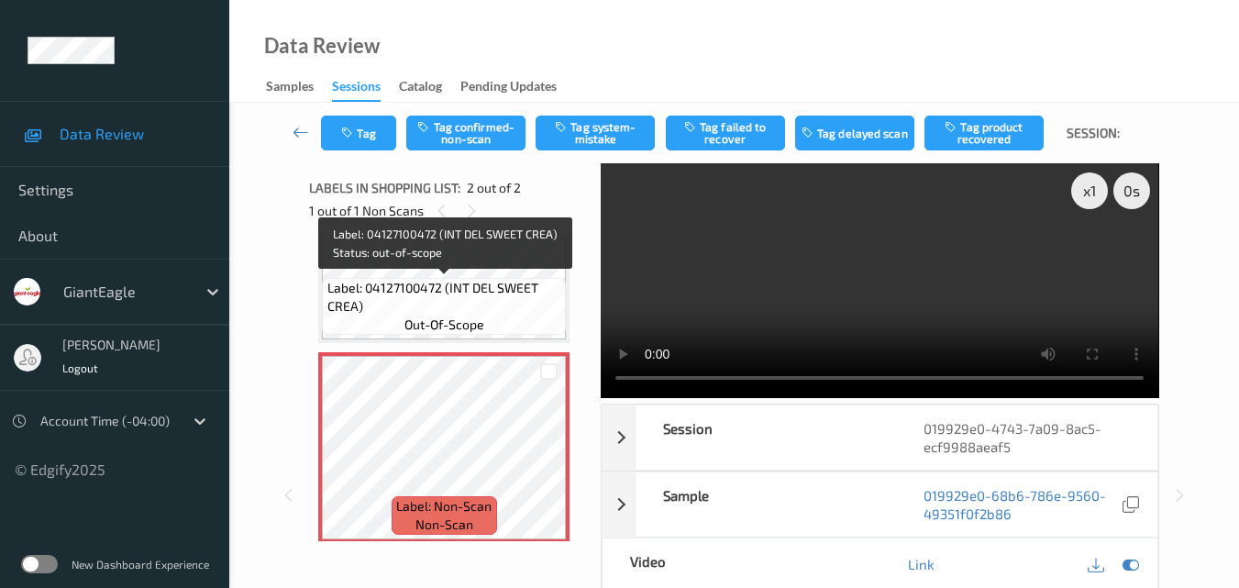
click at [489, 303] on span "Label: 04127100472 (INT DEL SWEET CREA)" at bounding box center [444, 297] width 235 height 37
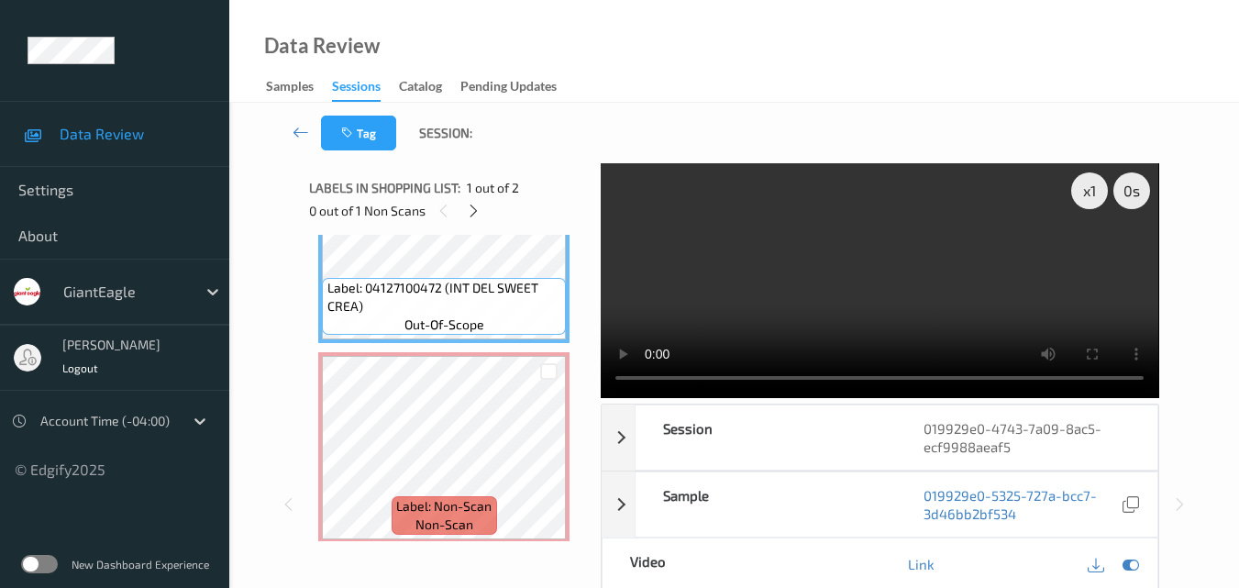
click at [838, 296] on video at bounding box center [879, 280] width 557 height 235
click at [786, 296] on video at bounding box center [879, 280] width 557 height 235
click at [900, 251] on video at bounding box center [879, 280] width 557 height 235
click at [879, 269] on video at bounding box center [879, 280] width 557 height 235
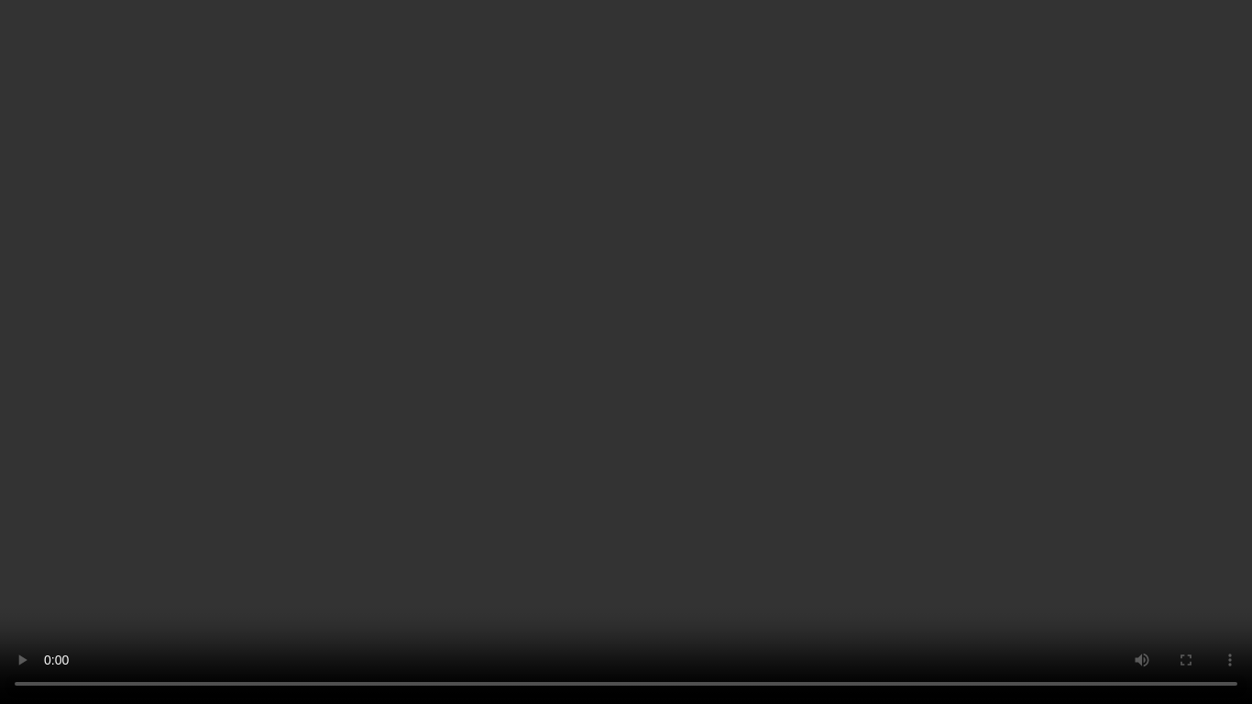
click at [887, 303] on video at bounding box center [626, 352] width 1252 height 704
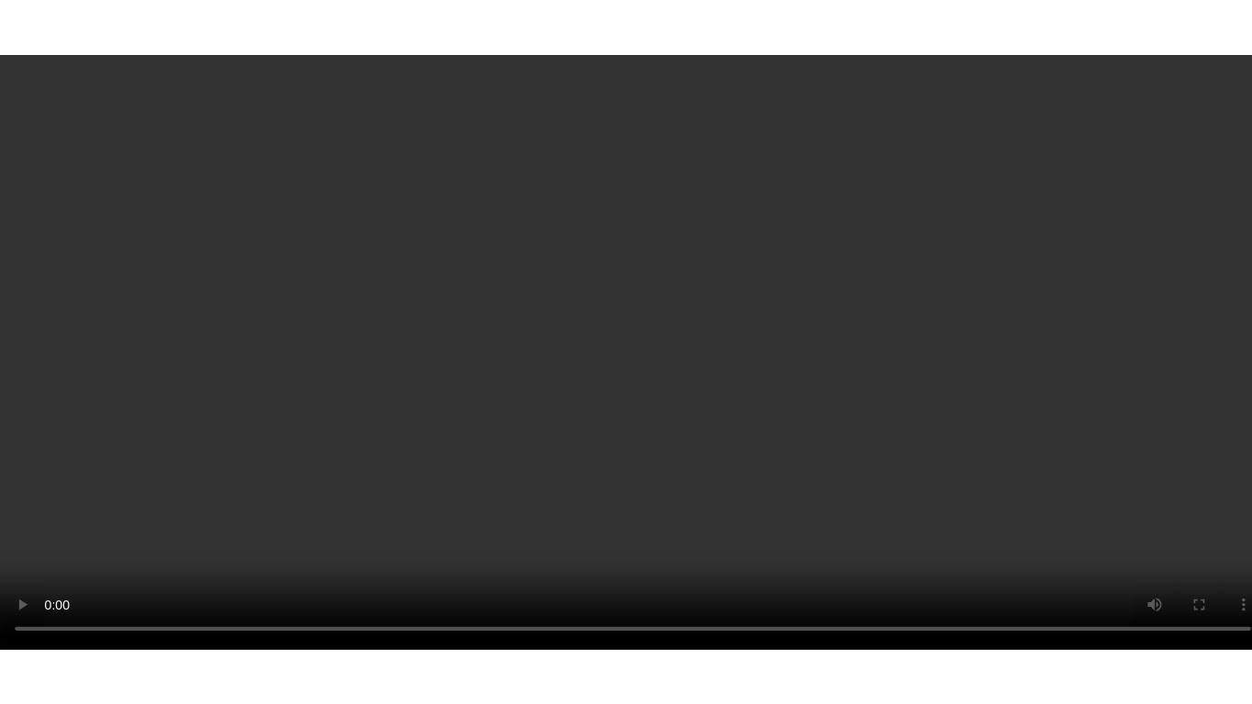
scroll to position [92, 0]
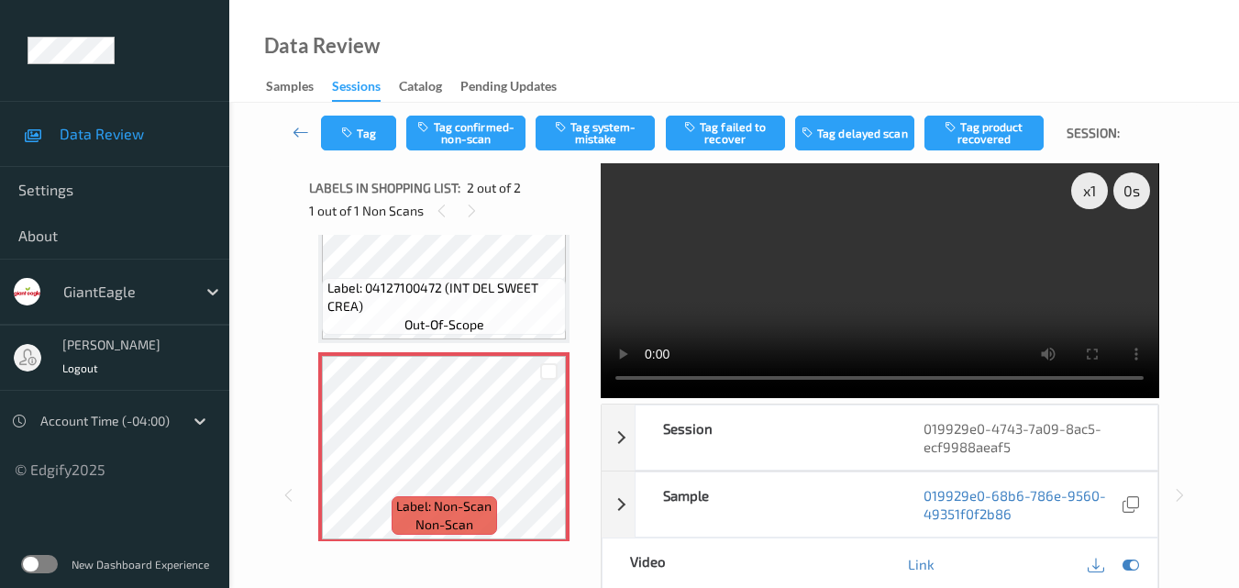
click at [906, 279] on video at bounding box center [879, 280] width 557 height 235
click at [1087, 189] on div "x 1" at bounding box center [1089, 190] width 37 height 37
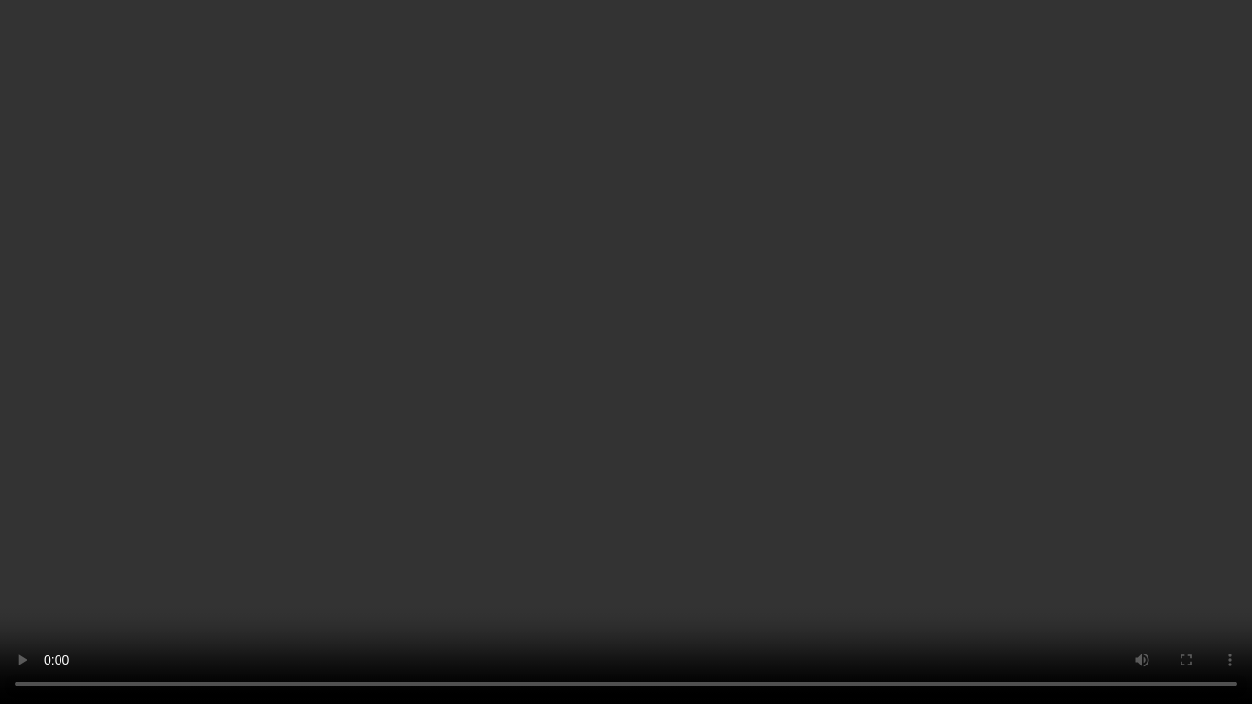
click at [891, 358] on video at bounding box center [626, 352] width 1252 height 704
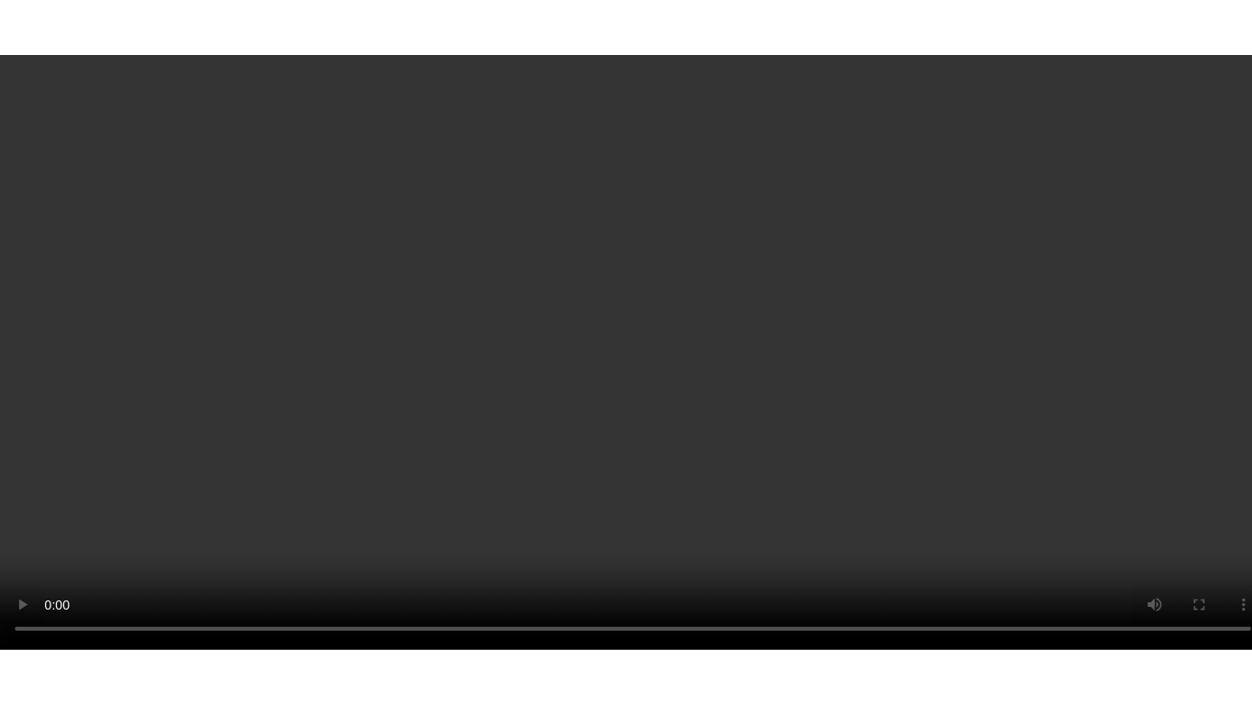
scroll to position [103, 0]
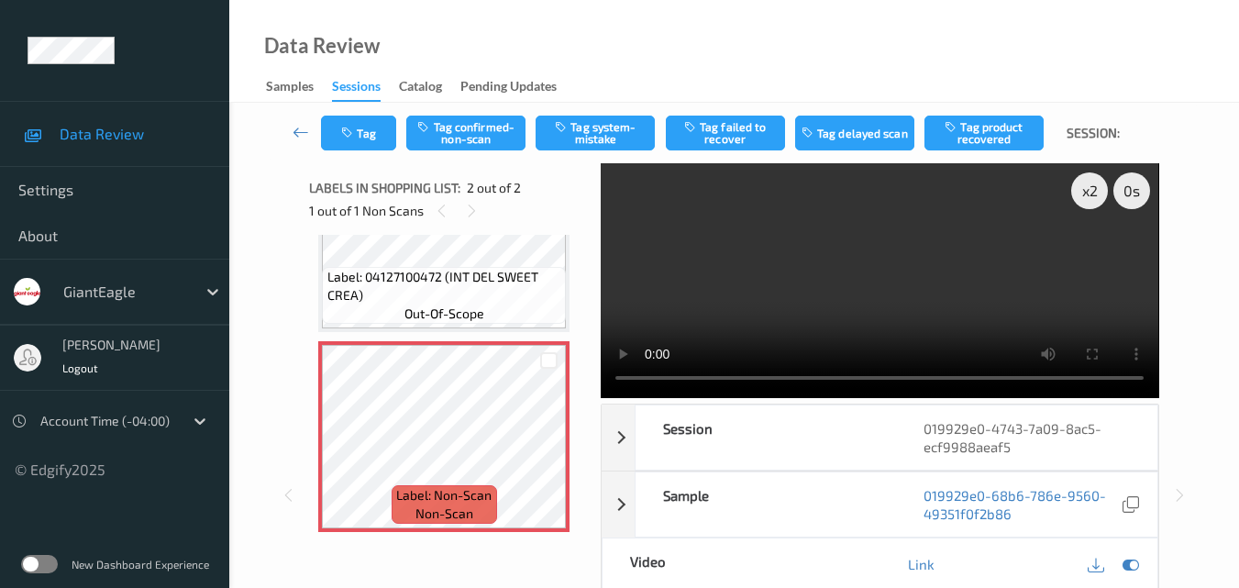
click at [899, 264] on video at bounding box center [879, 280] width 557 height 235
click at [1092, 195] on div "x 2" at bounding box center [1089, 190] width 37 height 37
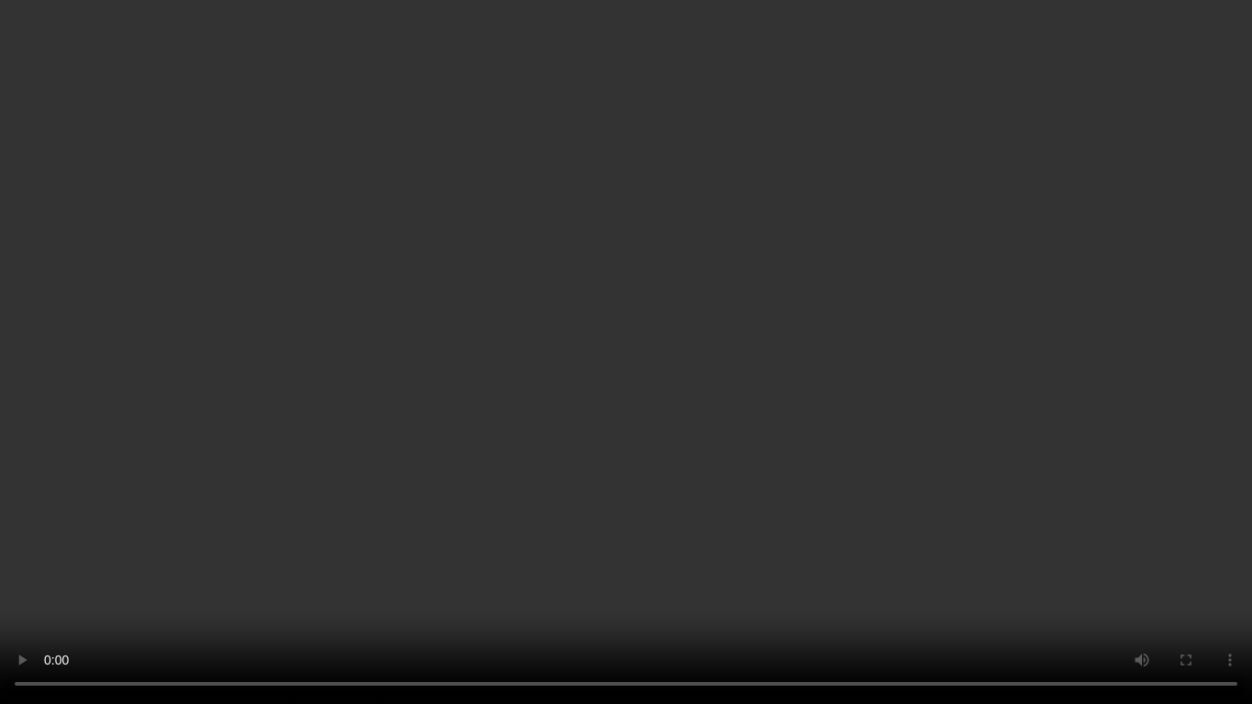
click at [603, 348] on video at bounding box center [626, 352] width 1252 height 704
click at [590, 363] on video at bounding box center [626, 352] width 1252 height 704
click at [678, 311] on video at bounding box center [626, 352] width 1252 height 704
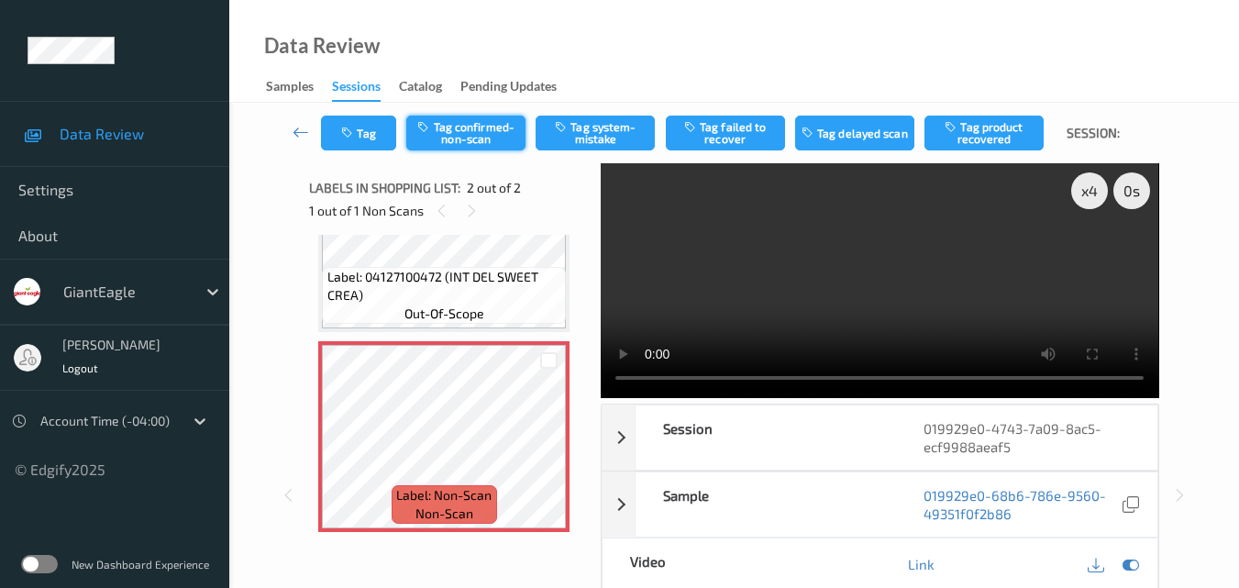
click at [477, 144] on button "Tag confirmed-non-scan" at bounding box center [465, 133] width 119 height 35
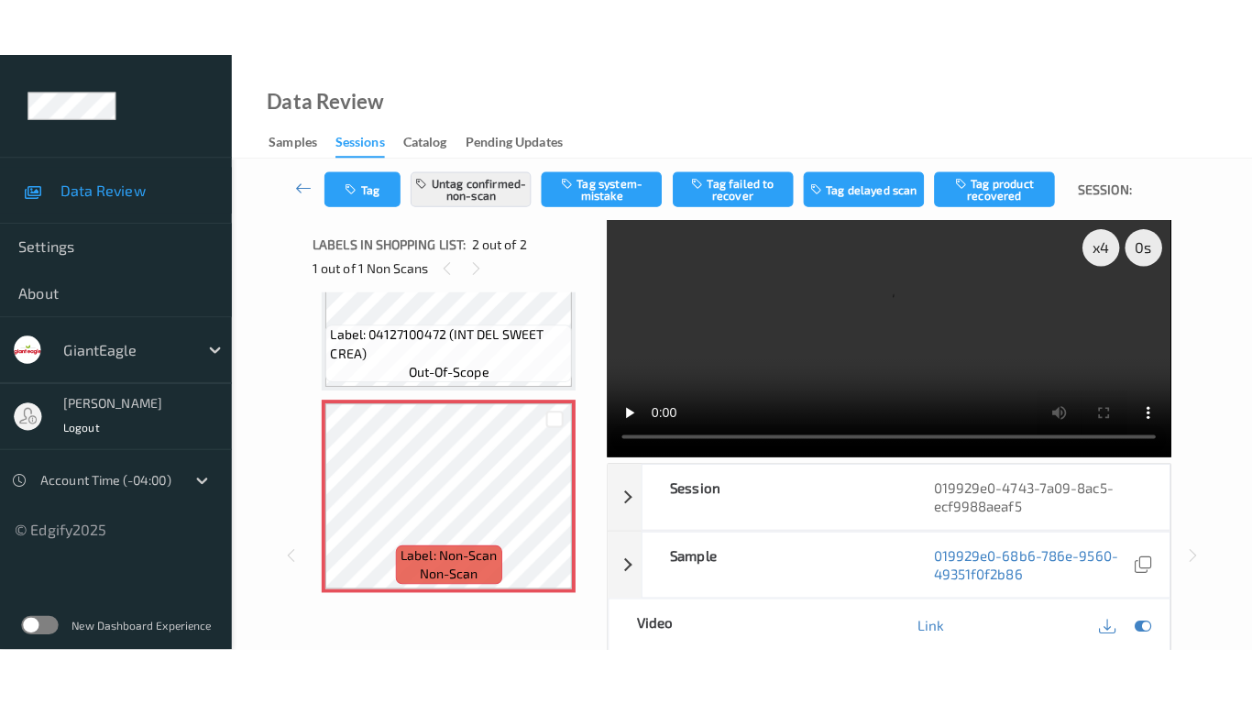
scroll to position [11, 0]
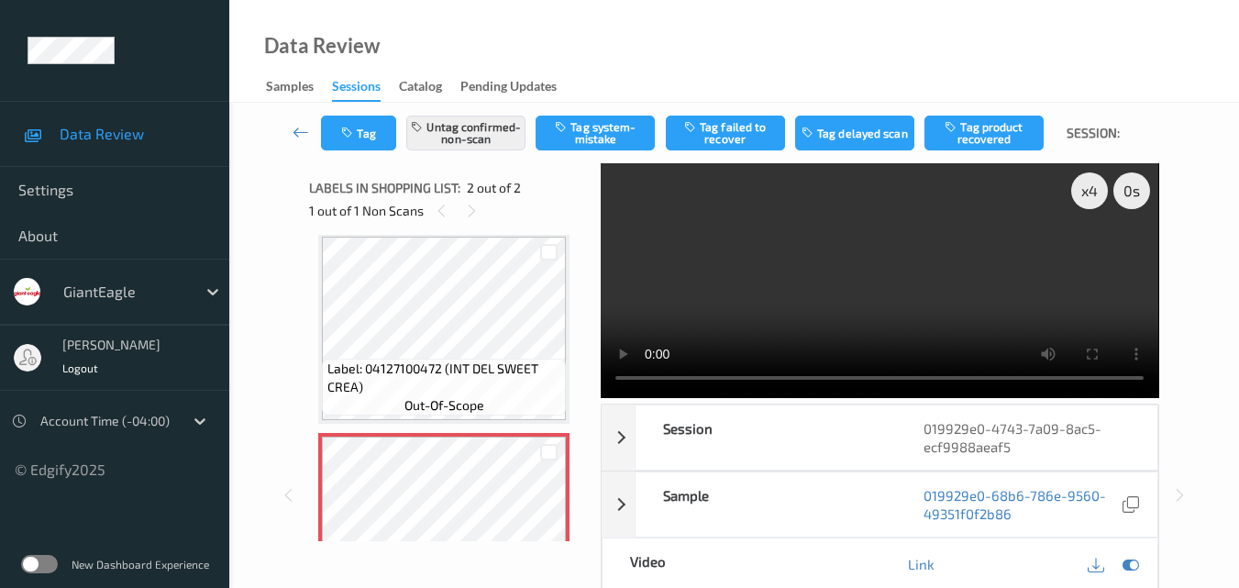
click at [887, 298] on video at bounding box center [879, 280] width 557 height 235
click at [1083, 191] on div "x 4" at bounding box center [1089, 190] width 37 height 37
click at [1083, 191] on div "x 8" at bounding box center [1089, 190] width 37 height 37
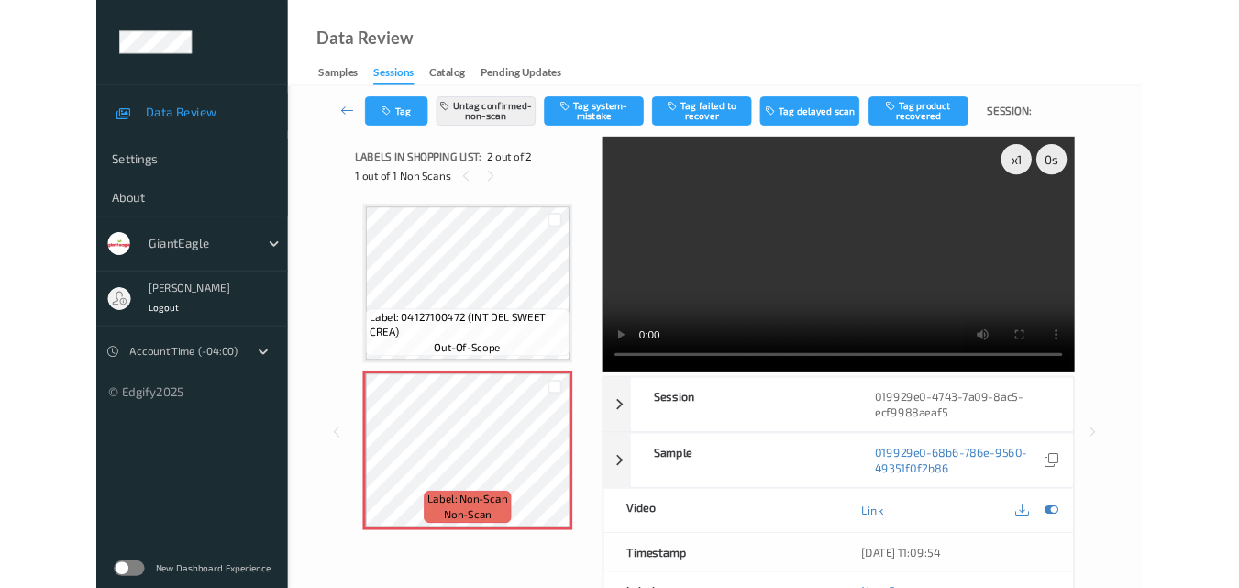
scroll to position [0, 0]
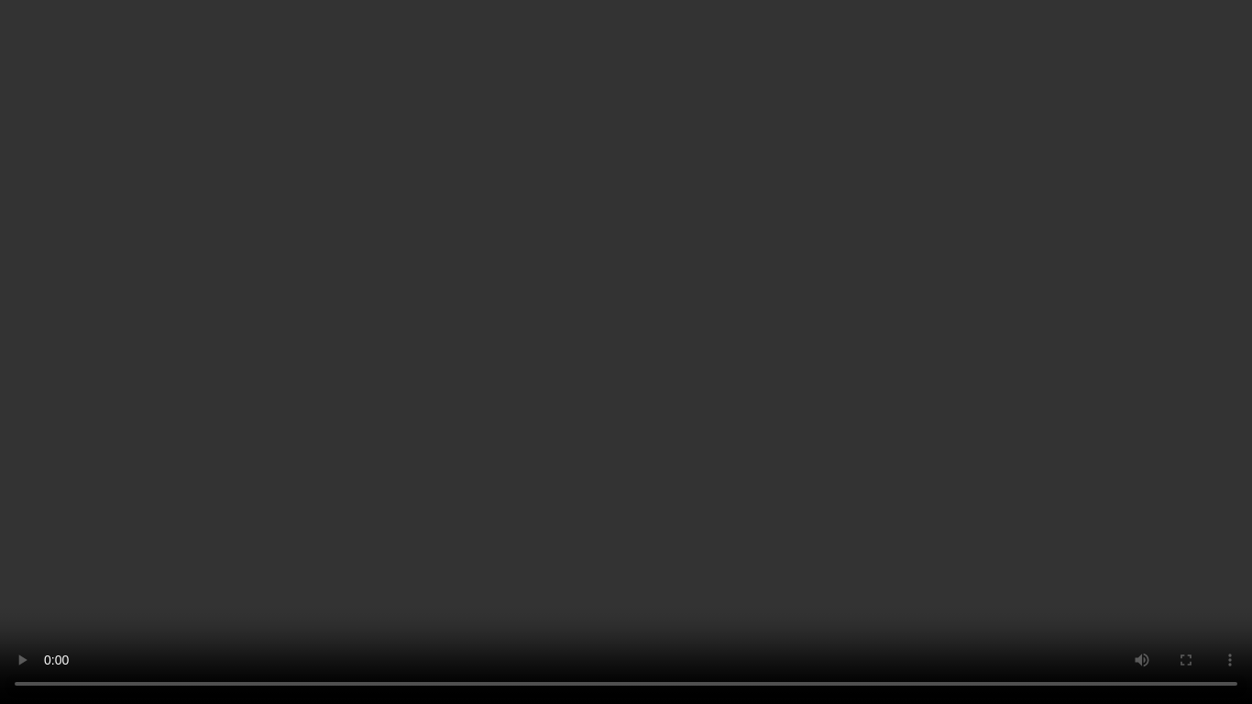
click at [792, 424] on video at bounding box center [626, 352] width 1252 height 704
click at [975, 396] on video at bounding box center [626, 352] width 1252 height 704
click at [771, 328] on video at bounding box center [626, 352] width 1252 height 704
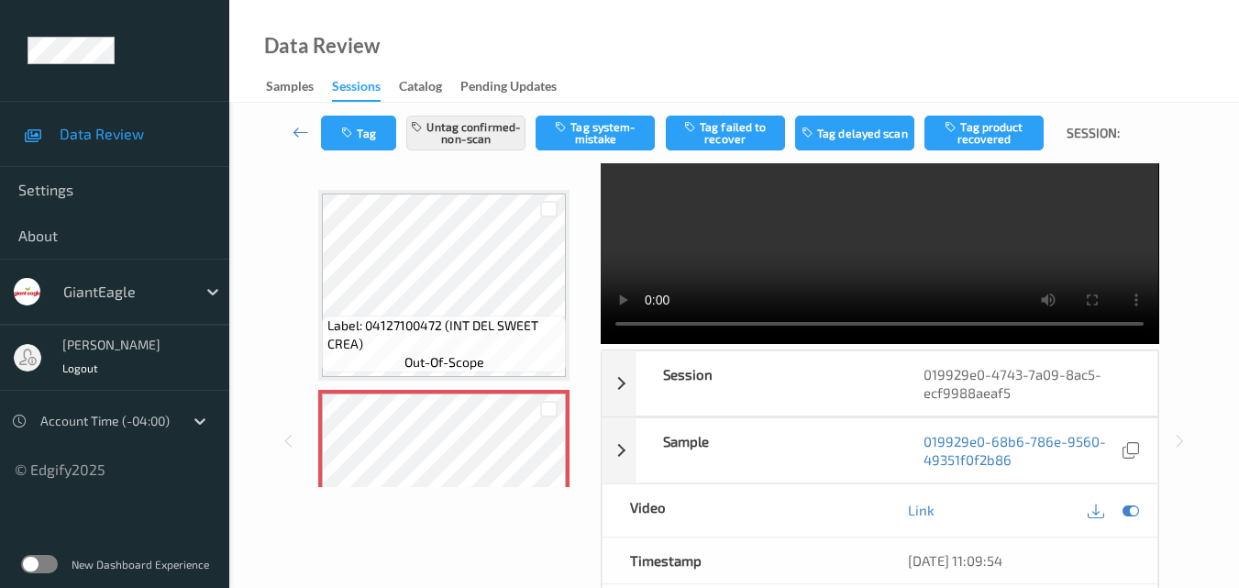
scroll to position [92, 0]
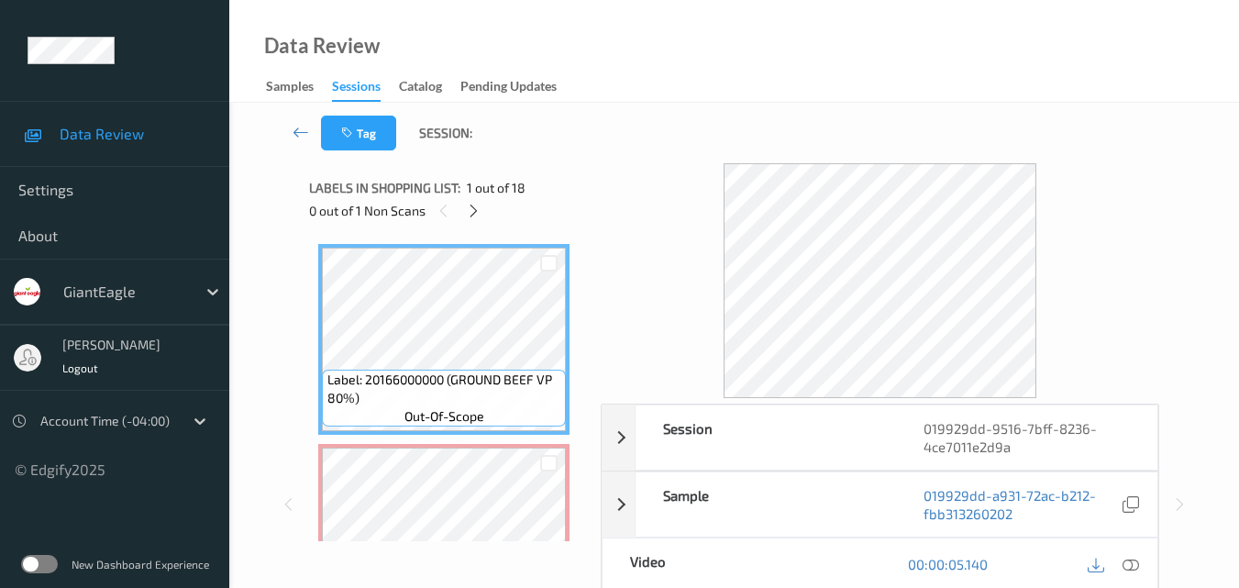
click at [628, 141] on div "Tag Session:" at bounding box center [734, 133] width 934 height 61
click at [1134, 561] on icon at bounding box center [1130, 564] width 17 height 17
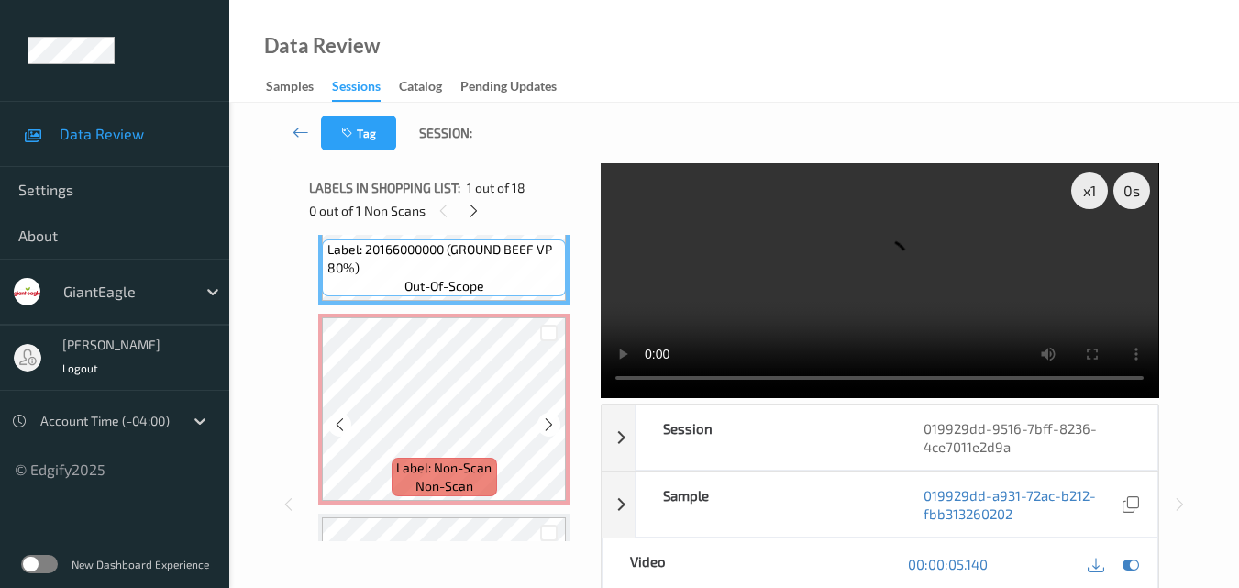
scroll to position [92, 0]
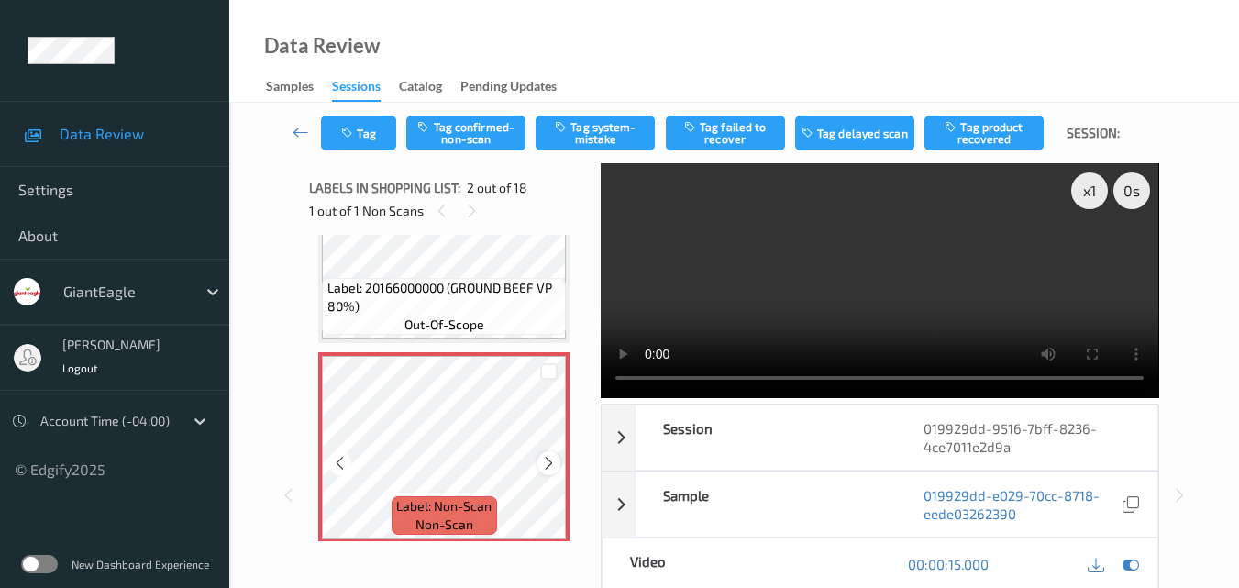
click at [544, 455] on icon at bounding box center [549, 463] width 16 height 17
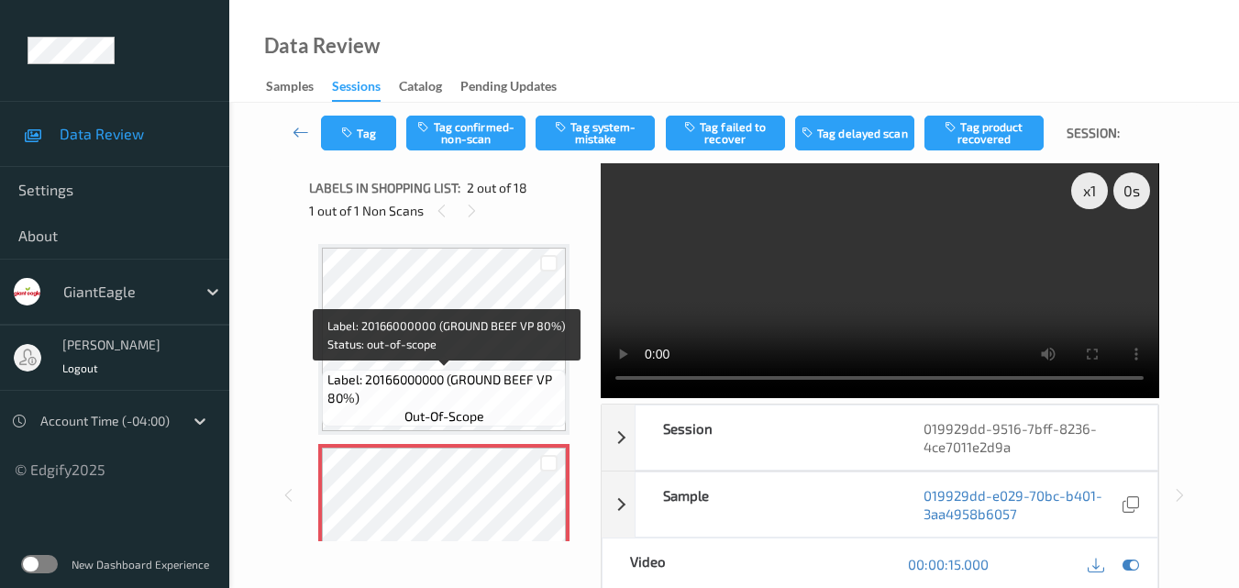
click at [484, 400] on span "Label: 20166000000 (GROUND BEEF VP 80%)" at bounding box center [444, 388] width 235 height 37
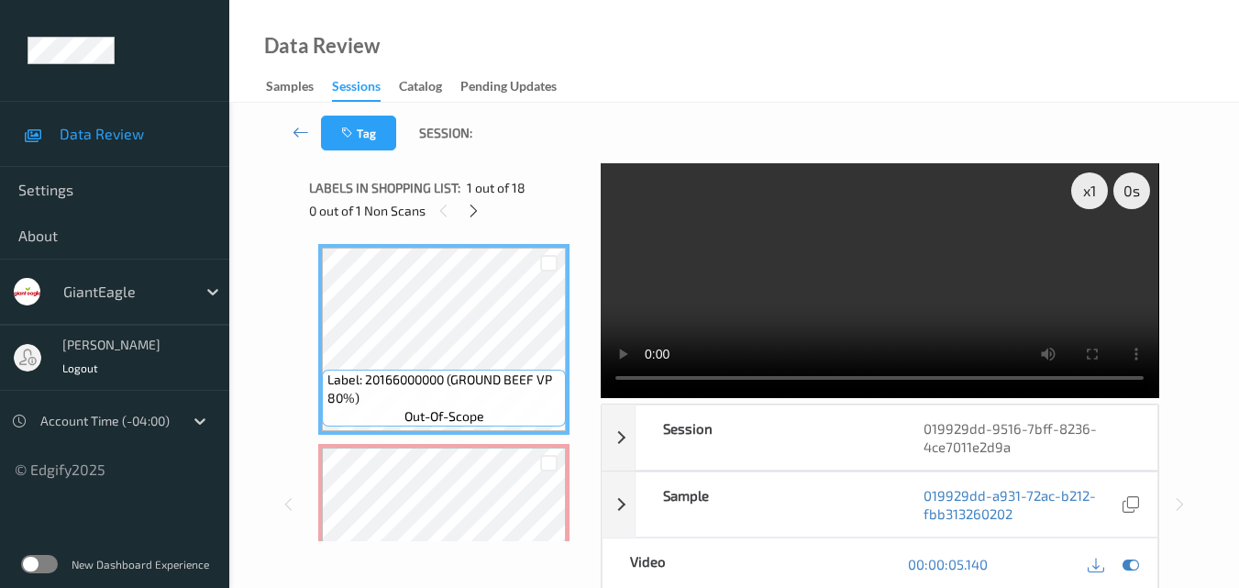
click at [874, 303] on video at bounding box center [879, 280] width 557 height 235
click at [895, 246] on video at bounding box center [879, 280] width 557 height 235
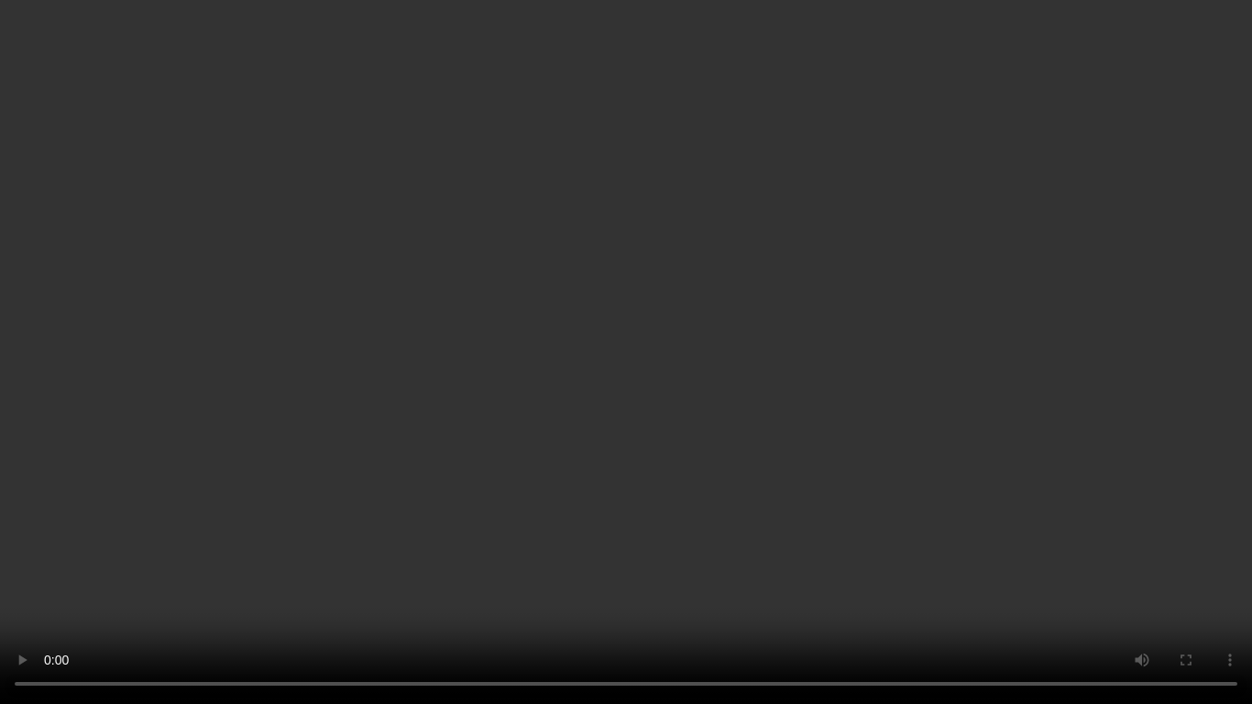
click at [700, 348] on video at bounding box center [626, 352] width 1252 height 704
click at [657, 319] on video at bounding box center [626, 352] width 1252 height 704
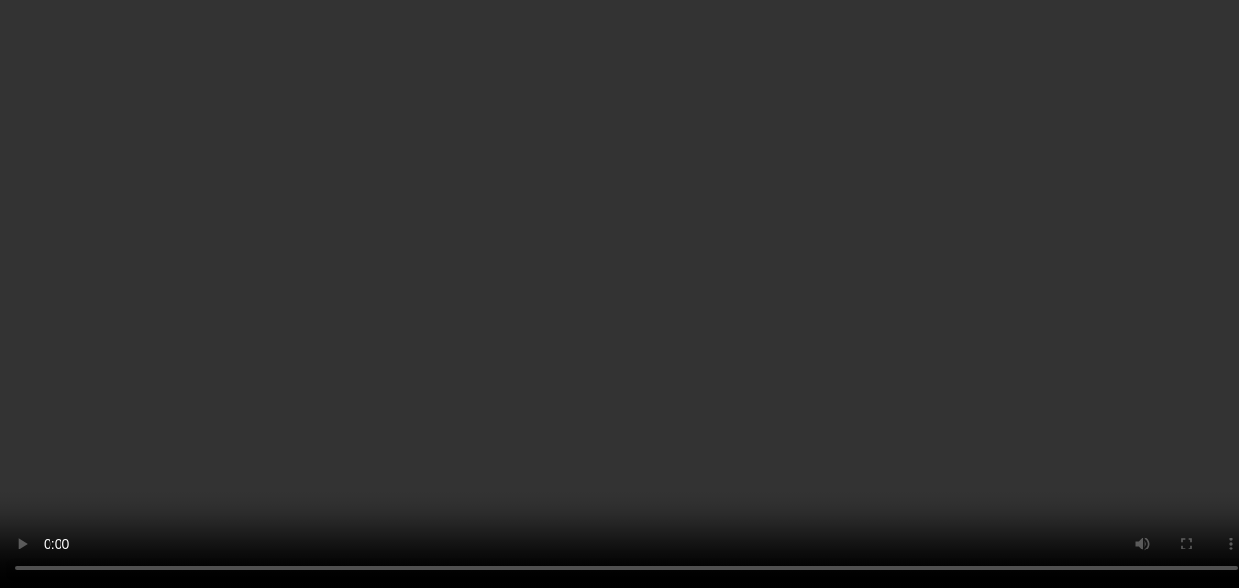
scroll to position [92, 0]
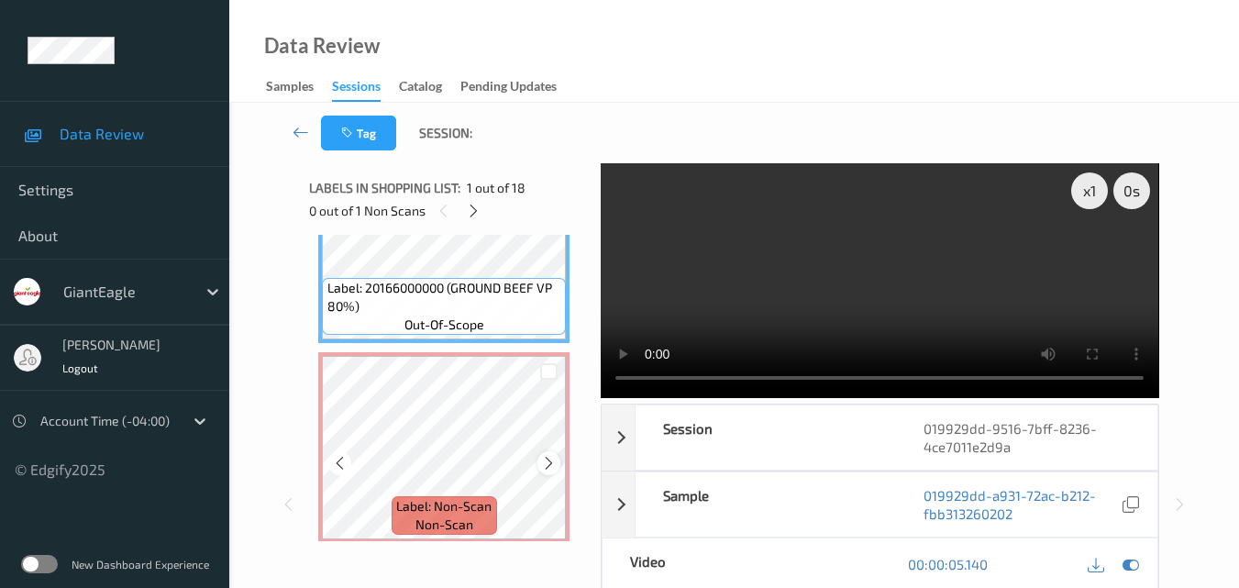
click at [547, 458] on icon at bounding box center [549, 463] width 16 height 17
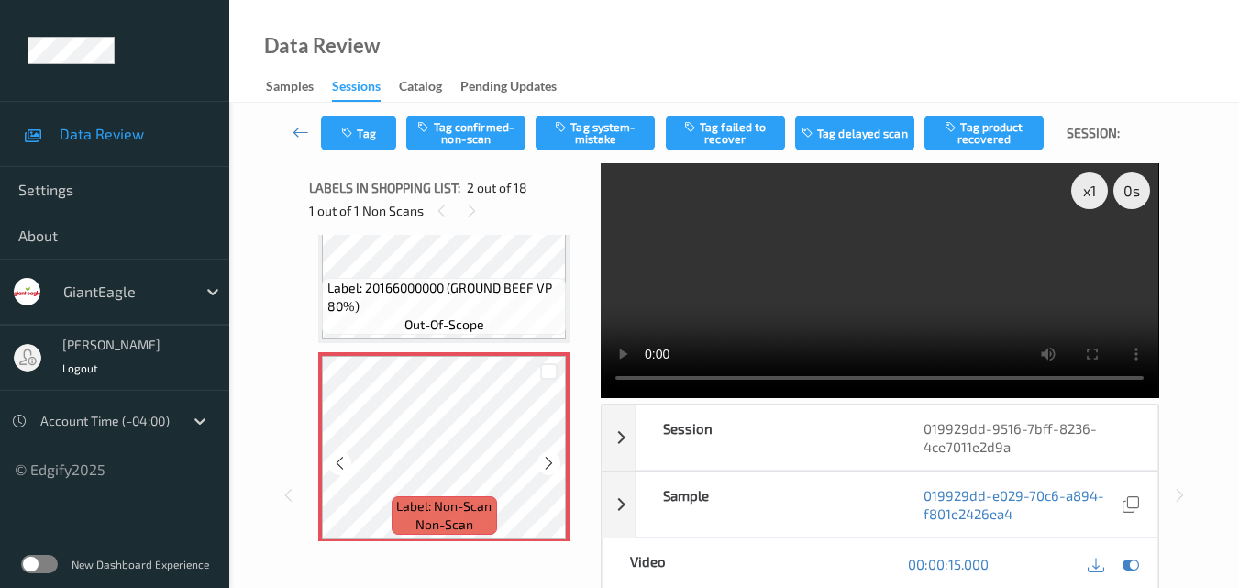
click at [547, 458] on icon at bounding box center [549, 463] width 16 height 17
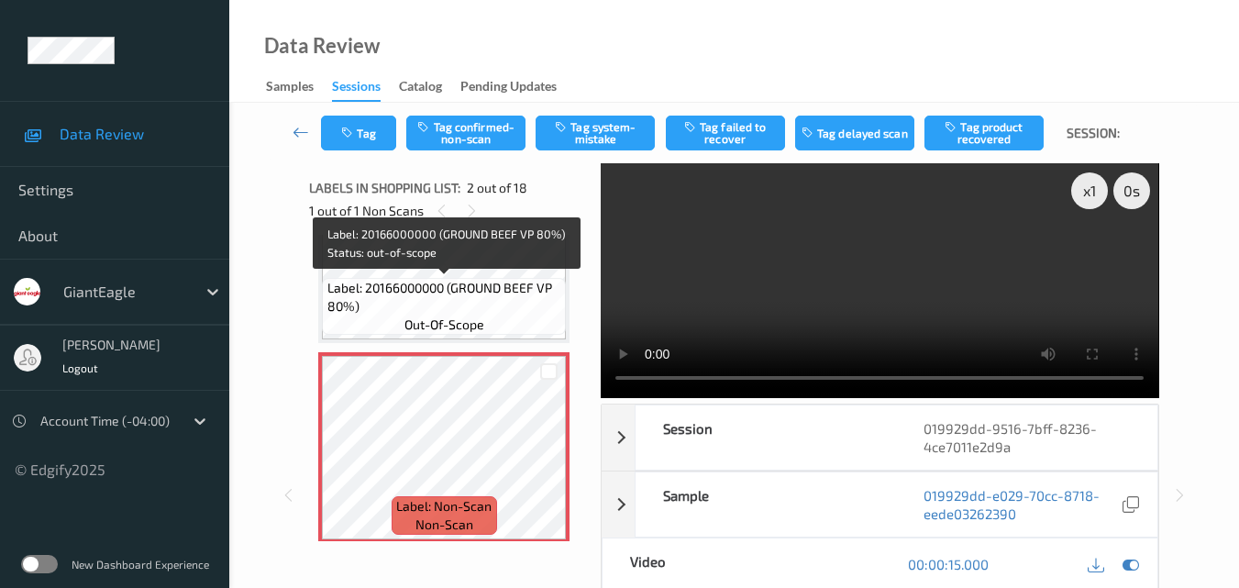
click at [491, 303] on span "Label: 20166000000 (GROUND BEEF VP 80%)" at bounding box center [444, 297] width 235 height 37
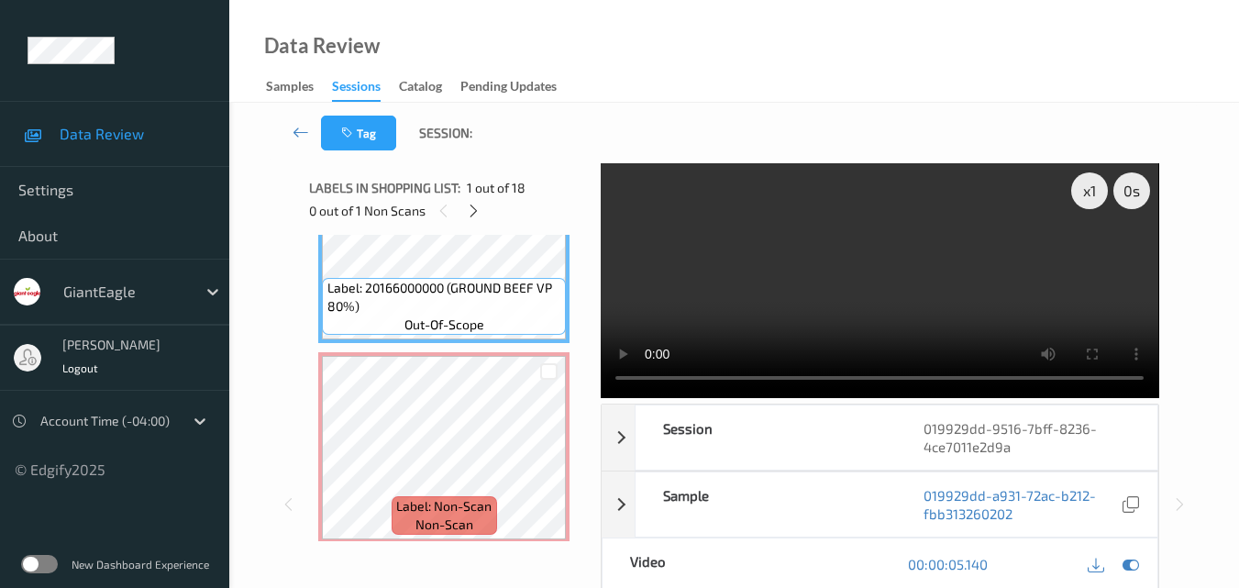
click at [840, 303] on video at bounding box center [879, 280] width 557 height 235
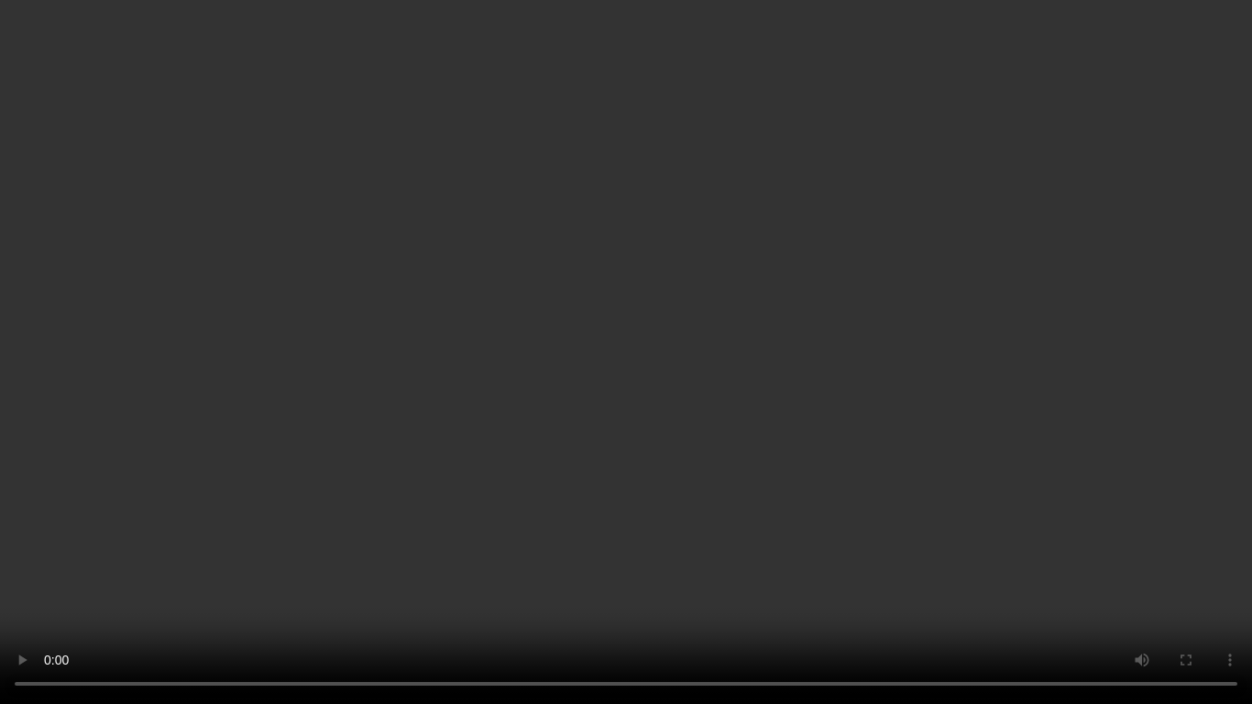
click at [945, 408] on video at bounding box center [626, 352] width 1252 height 704
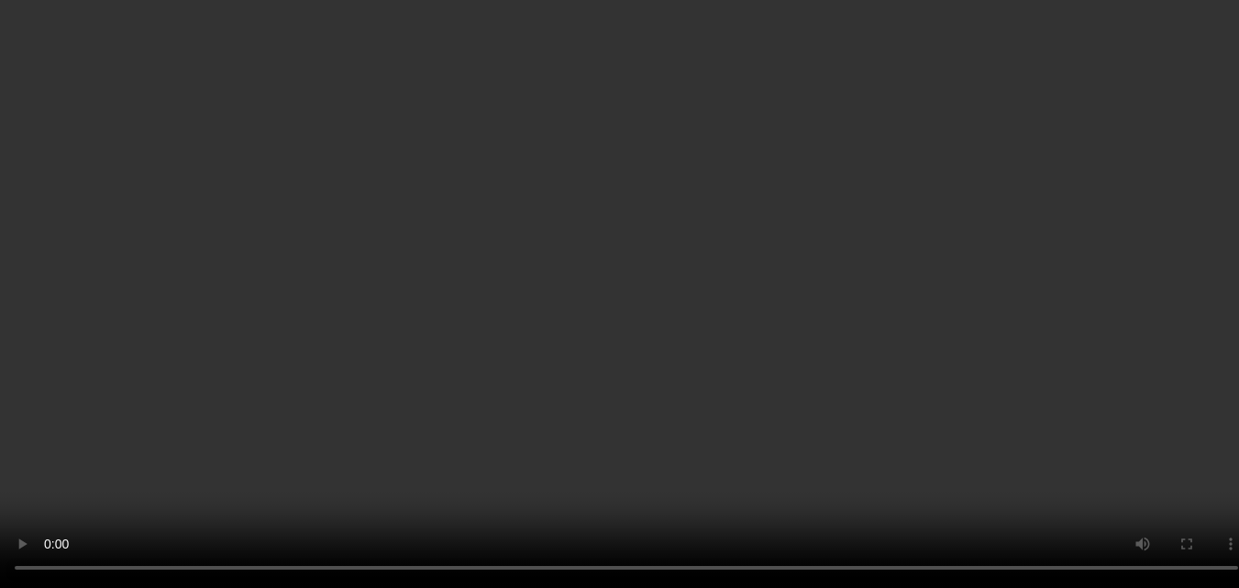
scroll to position [275, 0]
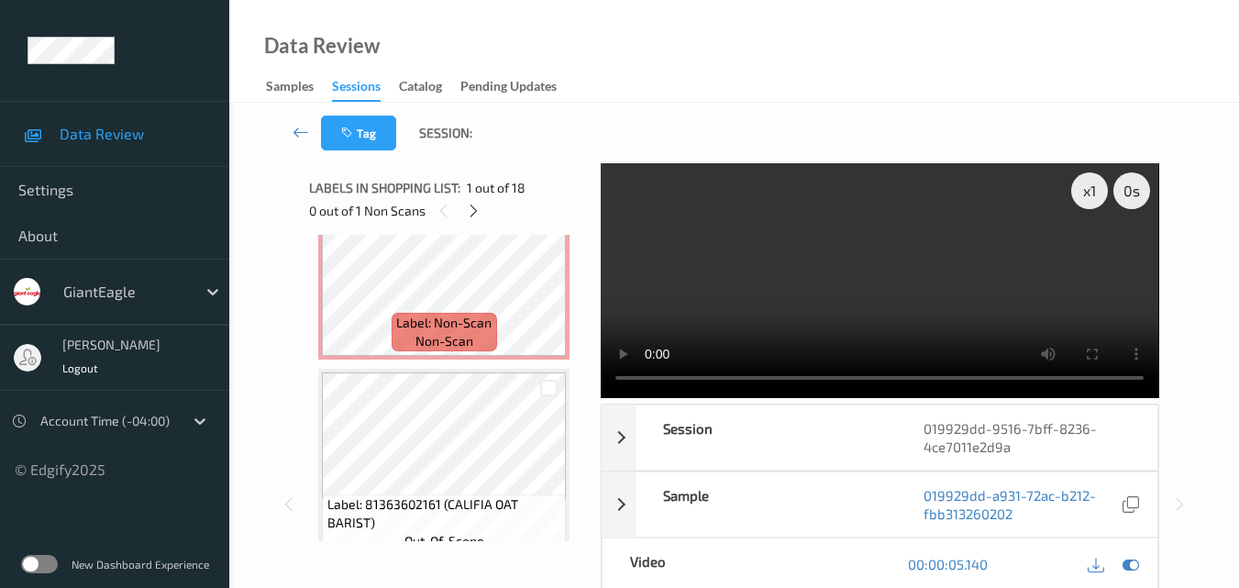
click at [861, 279] on video at bounding box center [879, 280] width 557 height 235
click at [1089, 192] on div "x 1" at bounding box center [1089, 190] width 37 height 37
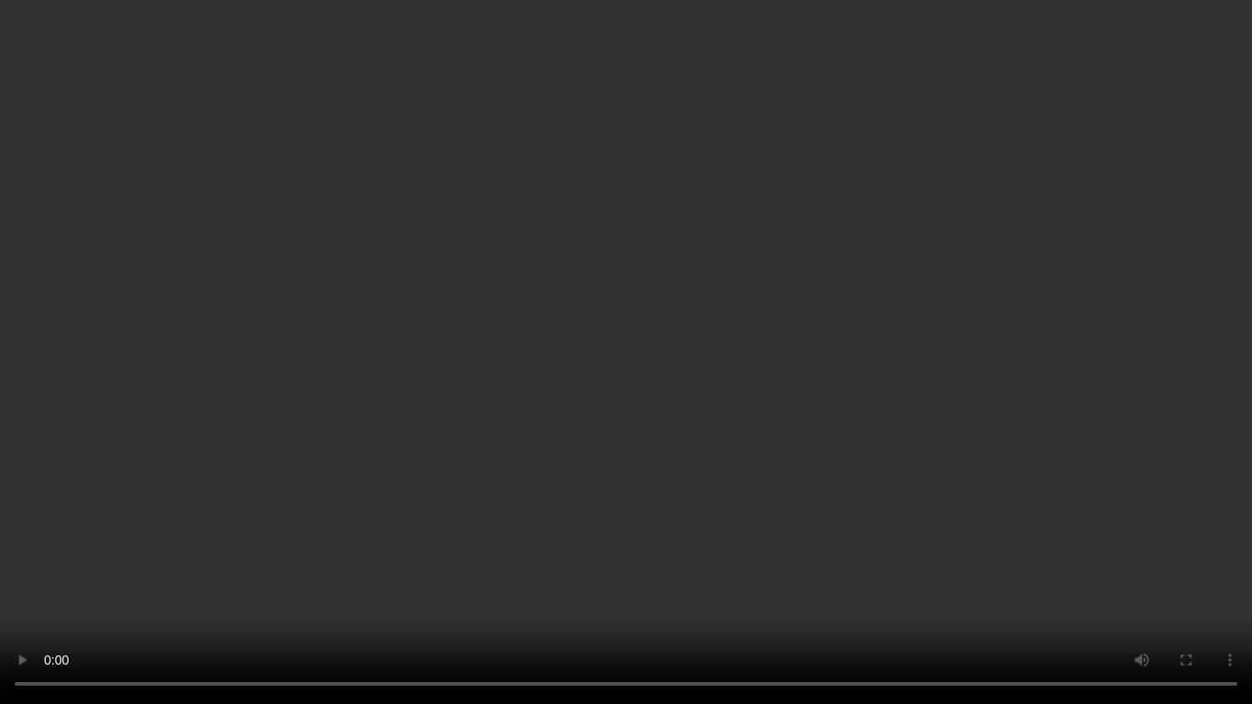
click at [851, 387] on video at bounding box center [626, 352] width 1252 height 704
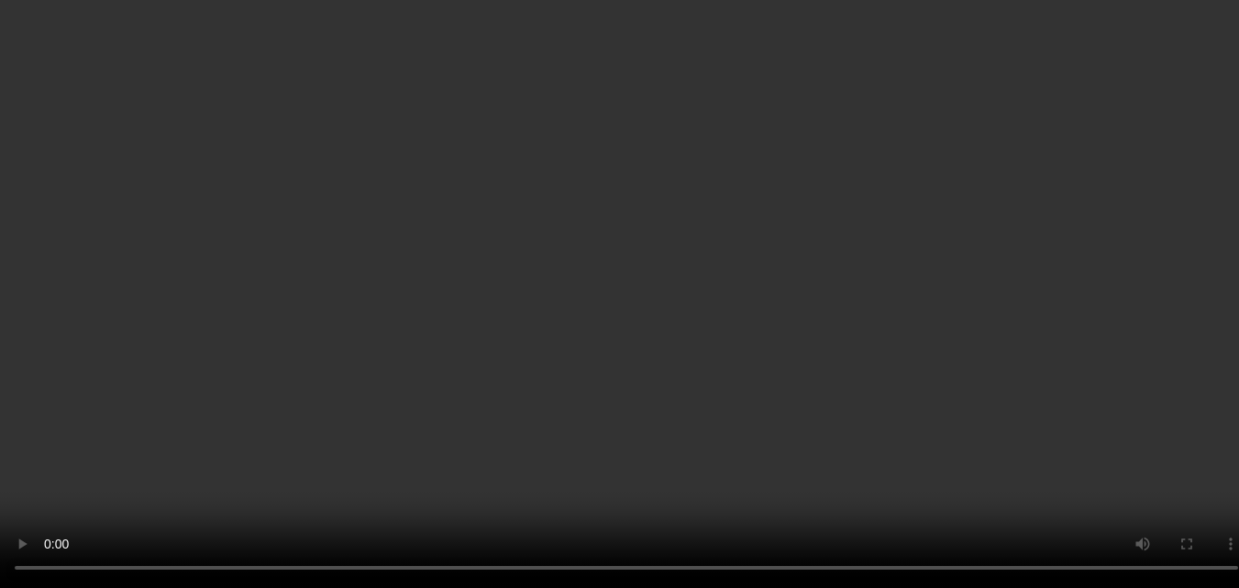
scroll to position [367, 0]
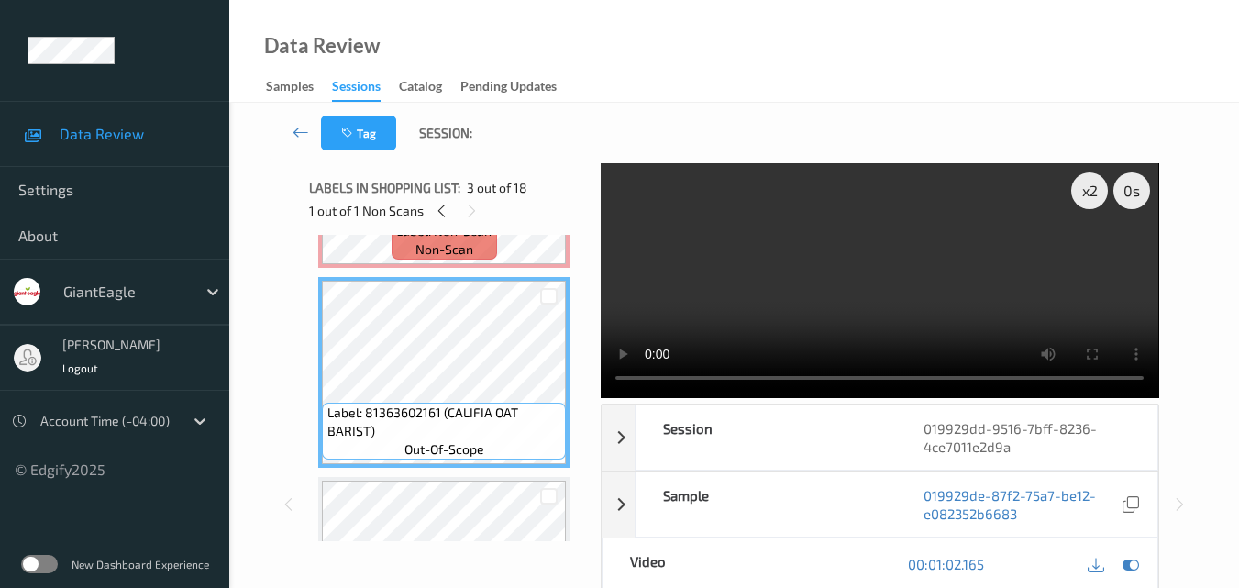
click at [835, 280] on video at bounding box center [879, 280] width 557 height 235
click at [935, 314] on video at bounding box center [879, 280] width 557 height 235
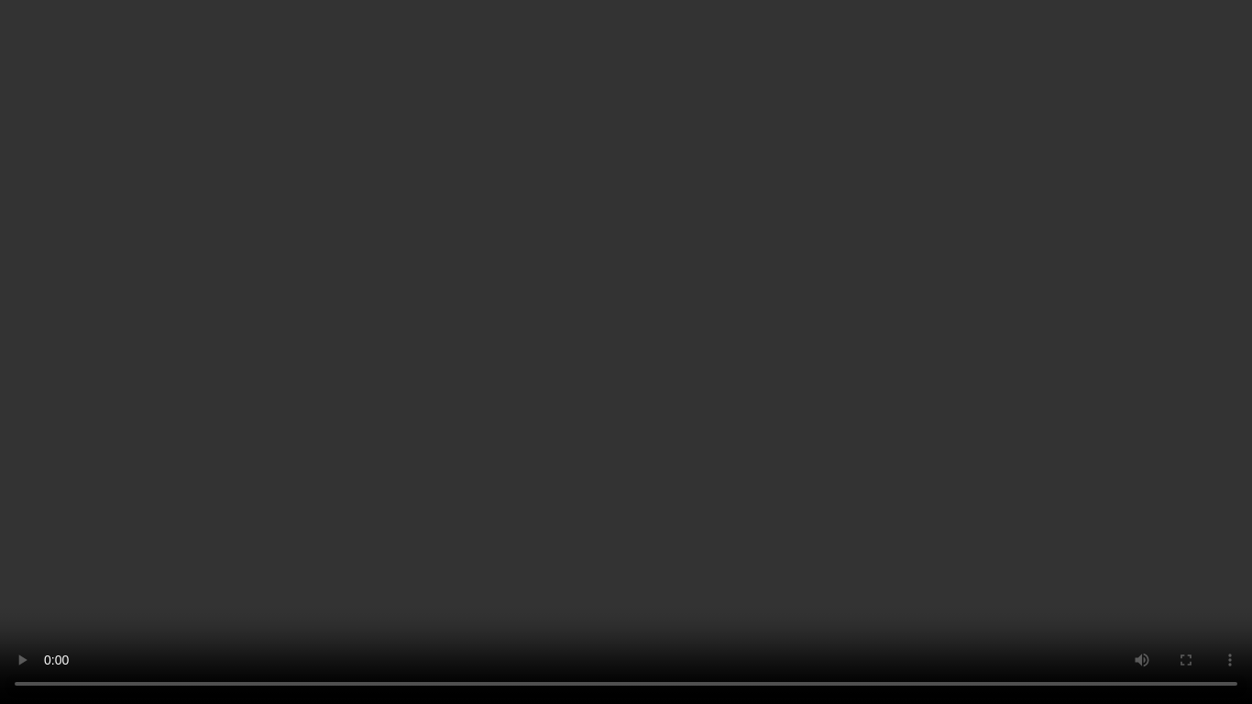
click at [759, 445] on video at bounding box center [626, 352] width 1252 height 704
click at [768, 443] on video at bounding box center [626, 352] width 1252 height 704
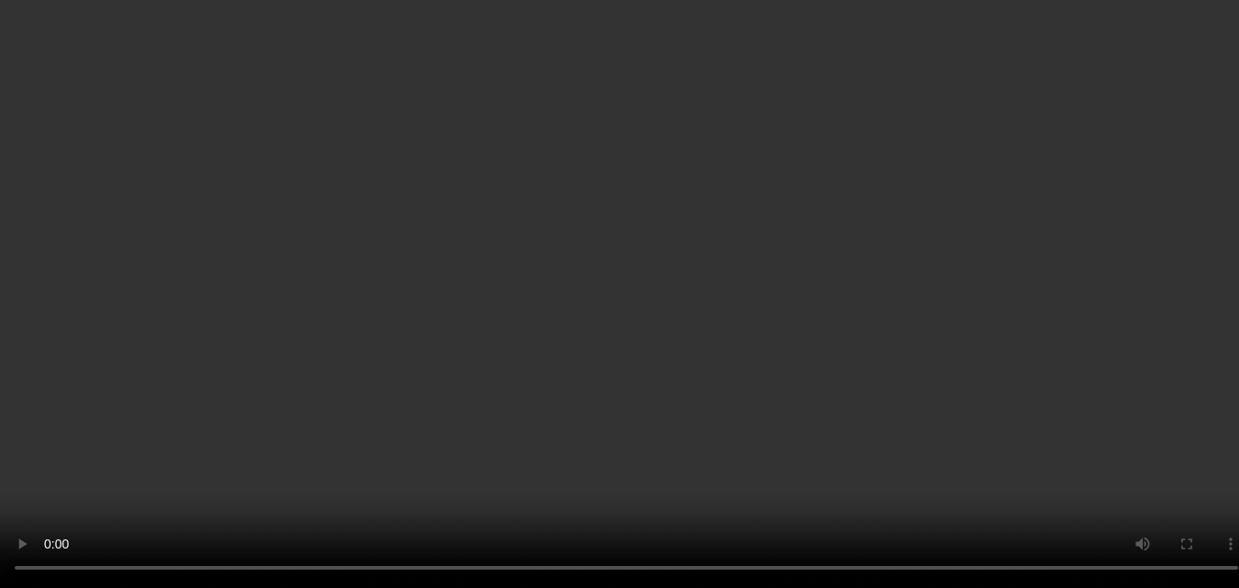
scroll to position [183, 0]
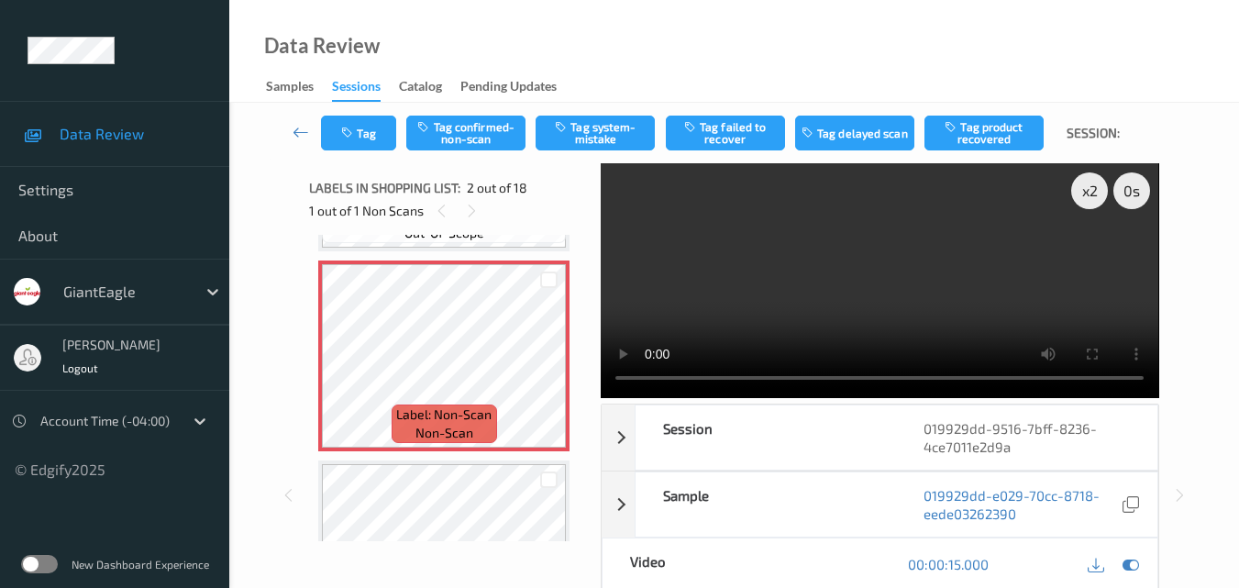
click at [866, 282] on video at bounding box center [879, 280] width 557 height 235
click at [861, 291] on video at bounding box center [879, 280] width 557 height 235
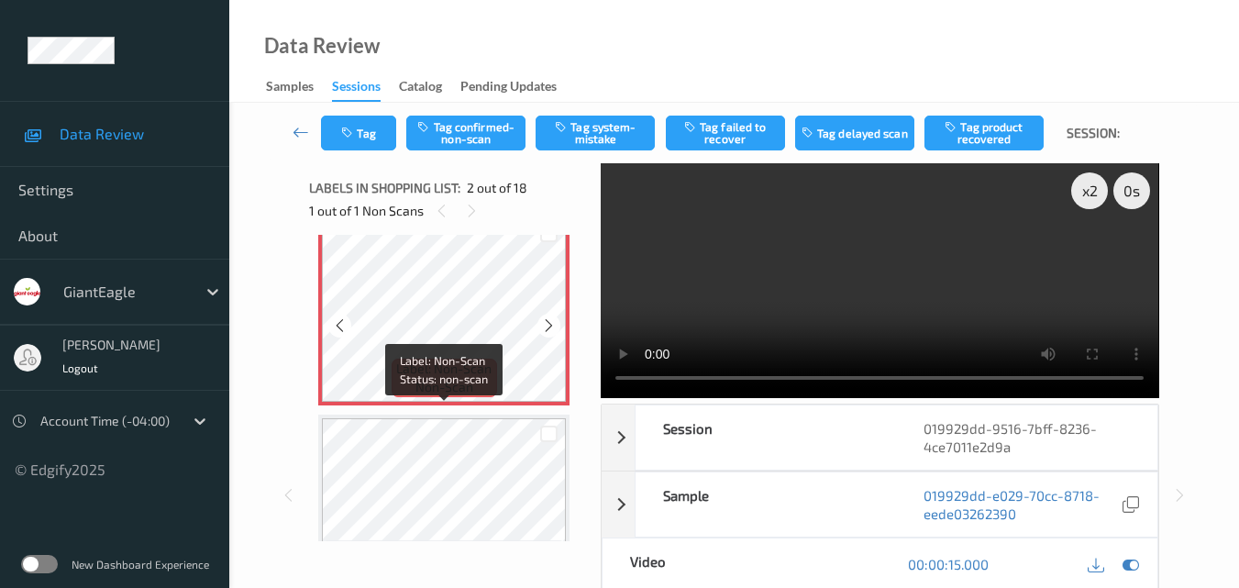
scroll to position [275, 0]
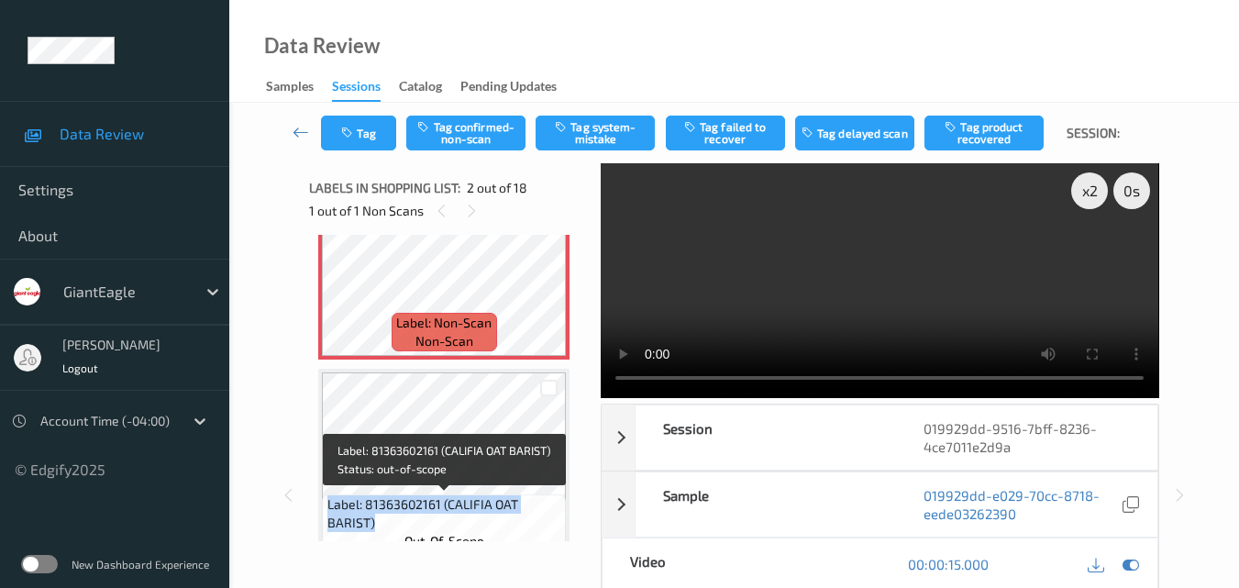
drag, startPoint x: 381, startPoint y: 524, endPoint x: 329, endPoint y: 507, distance: 55.1
click at [329, 507] on span "Label: 81363602161 (CALIFIA OAT BARIST)" at bounding box center [444, 513] width 235 height 37
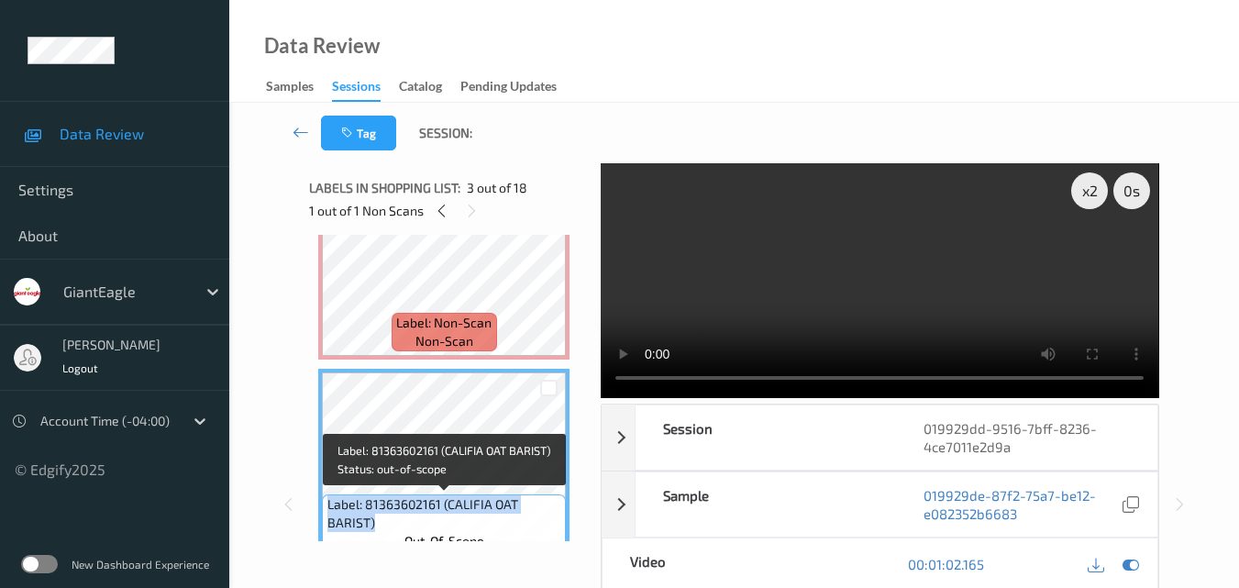
copy span "Label: 81363602161 (CALIFIA OAT BARIST)"
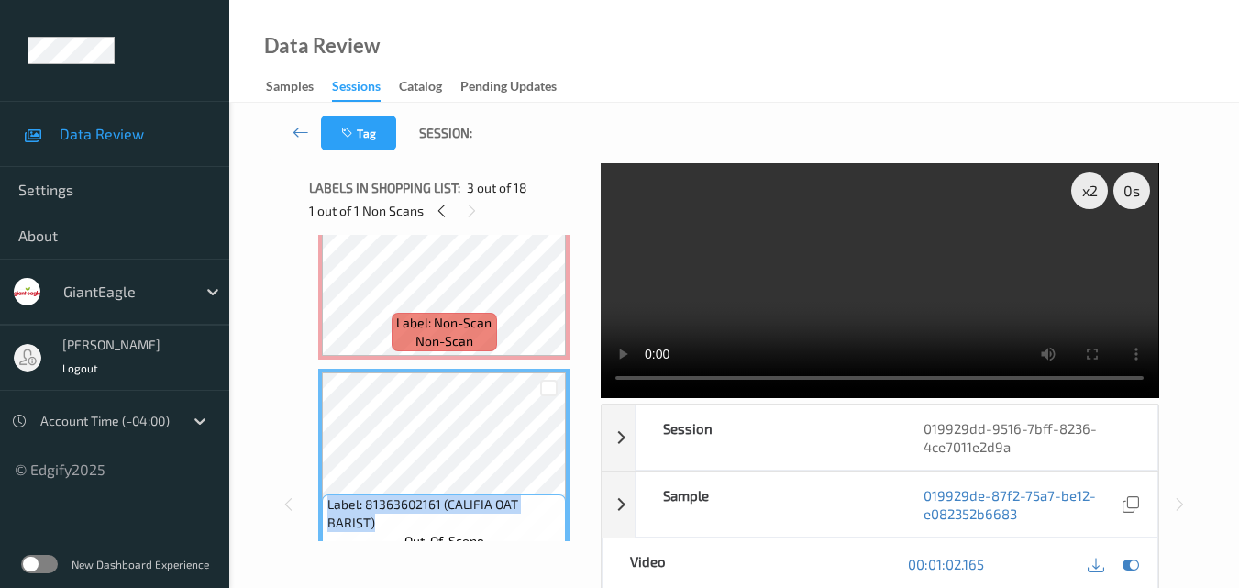
click at [898, 281] on video at bounding box center [879, 280] width 557 height 235
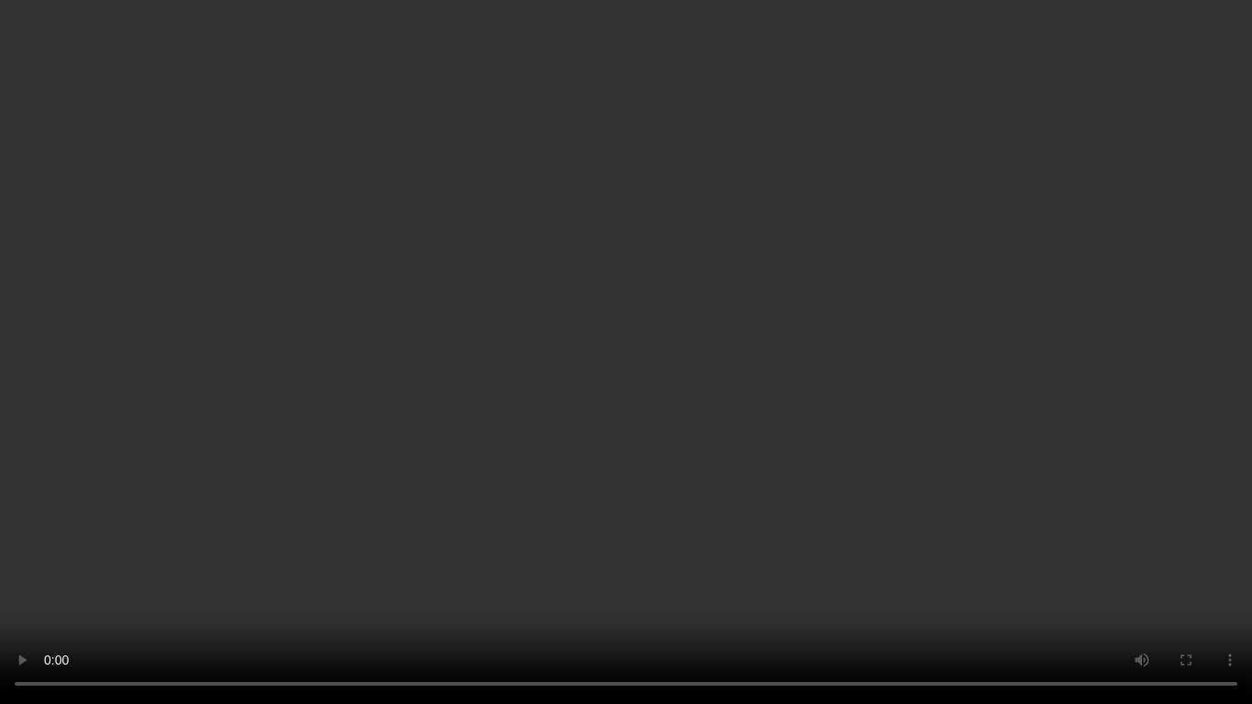
click at [633, 459] on video at bounding box center [626, 352] width 1252 height 704
click at [678, 426] on video at bounding box center [626, 352] width 1252 height 704
click at [732, 427] on video at bounding box center [626, 352] width 1252 height 704
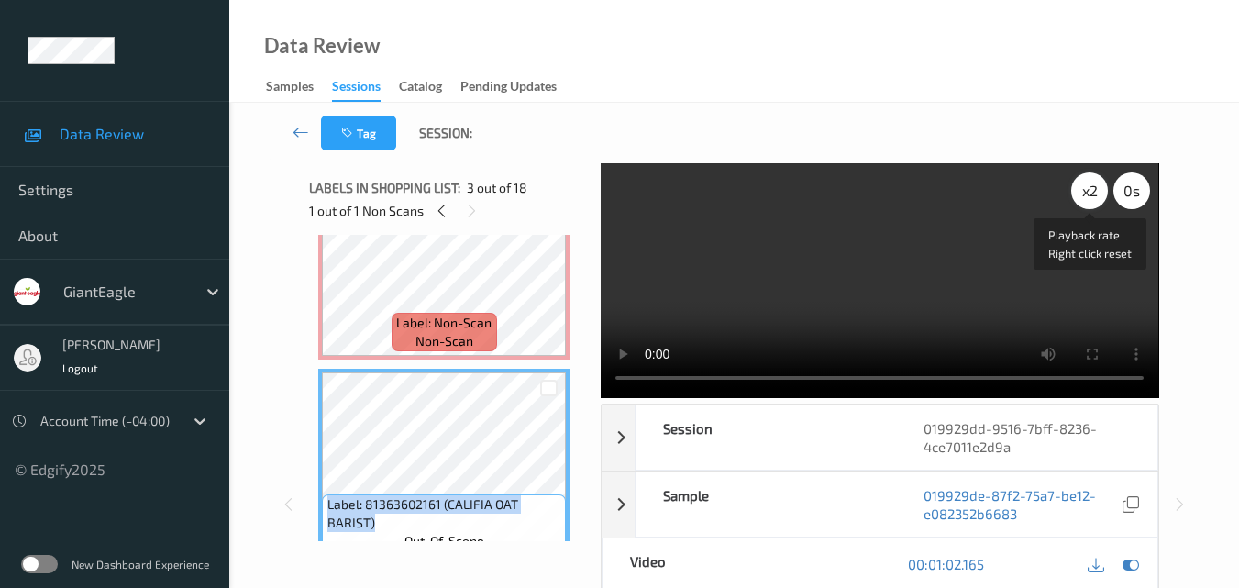
click at [1086, 193] on div "x 2" at bounding box center [1089, 190] width 37 height 37
click at [1086, 193] on div "x 4" at bounding box center [1089, 190] width 37 height 37
click at [1086, 193] on div "x 8" at bounding box center [1089, 190] width 37 height 37
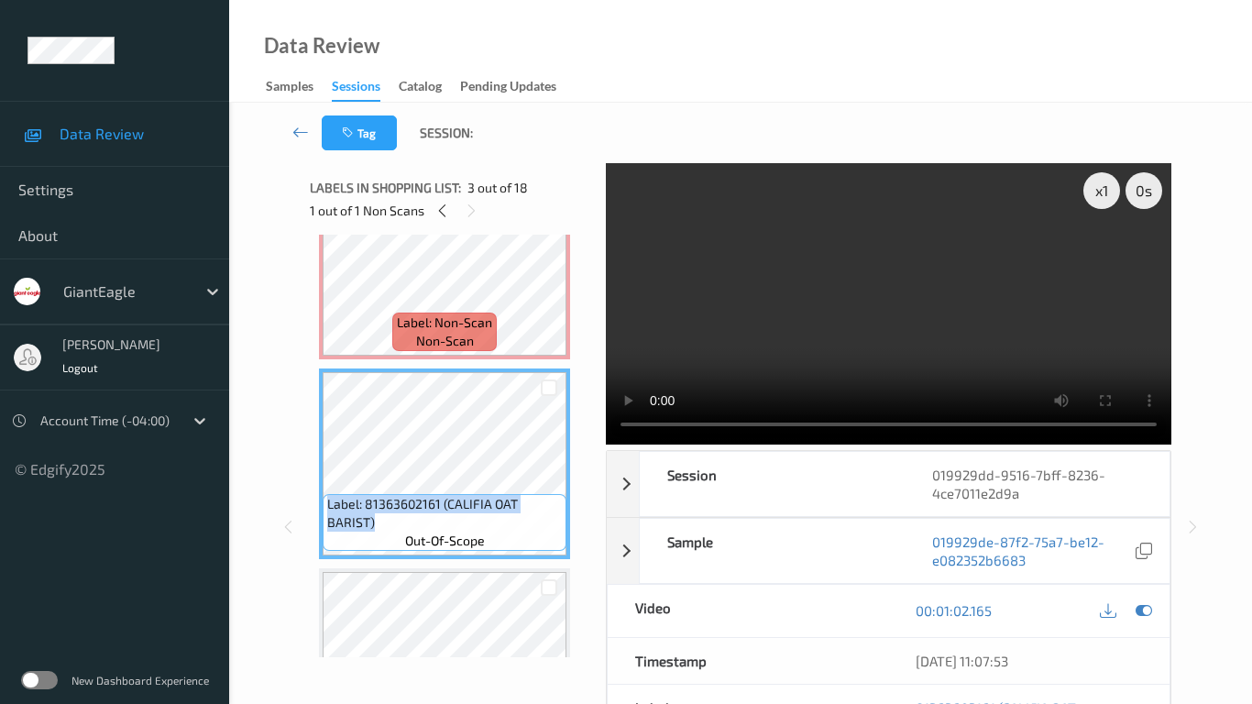
click at [755, 340] on video at bounding box center [889, 303] width 566 height 281
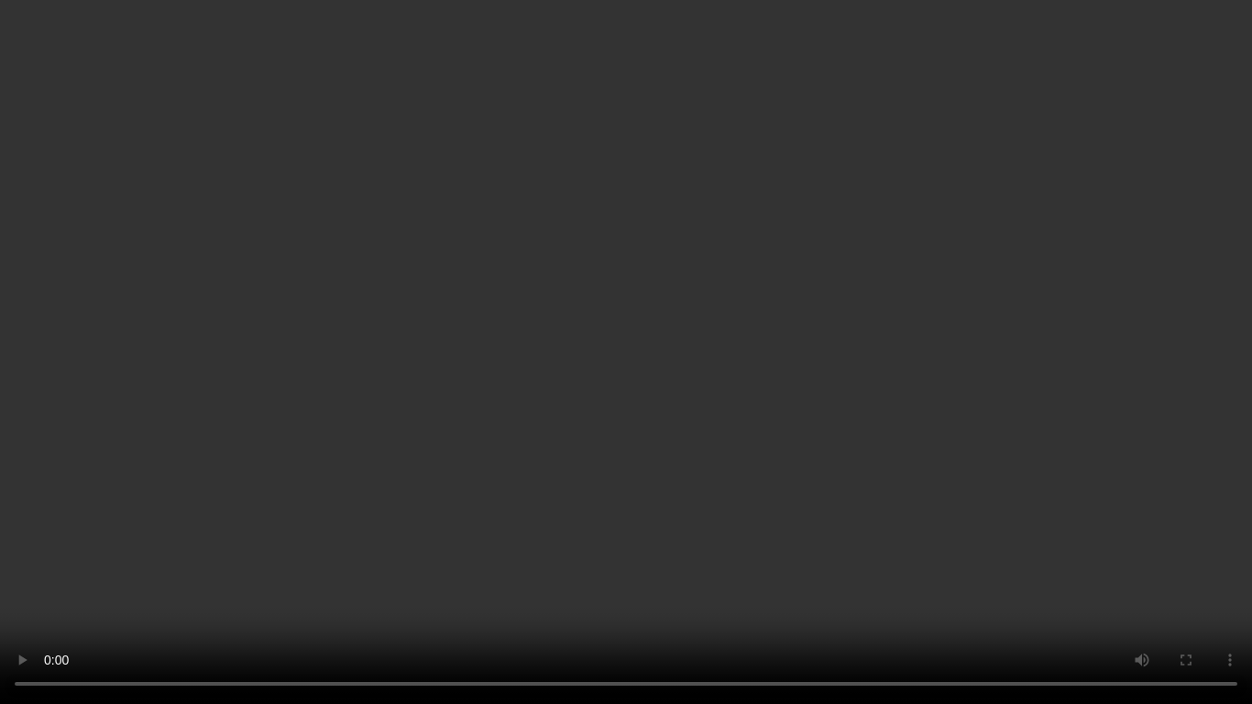
click at [966, 347] on video at bounding box center [626, 352] width 1252 height 704
click at [646, 452] on video at bounding box center [626, 352] width 1252 height 704
click at [872, 375] on video at bounding box center [626, 352] width 1252 height 704
click at [670, 292] on video at bounding box center [626, 352] width 1252 height 704
click at [671, 328] on video at bounding box center [626, 352] width 1252 height 704
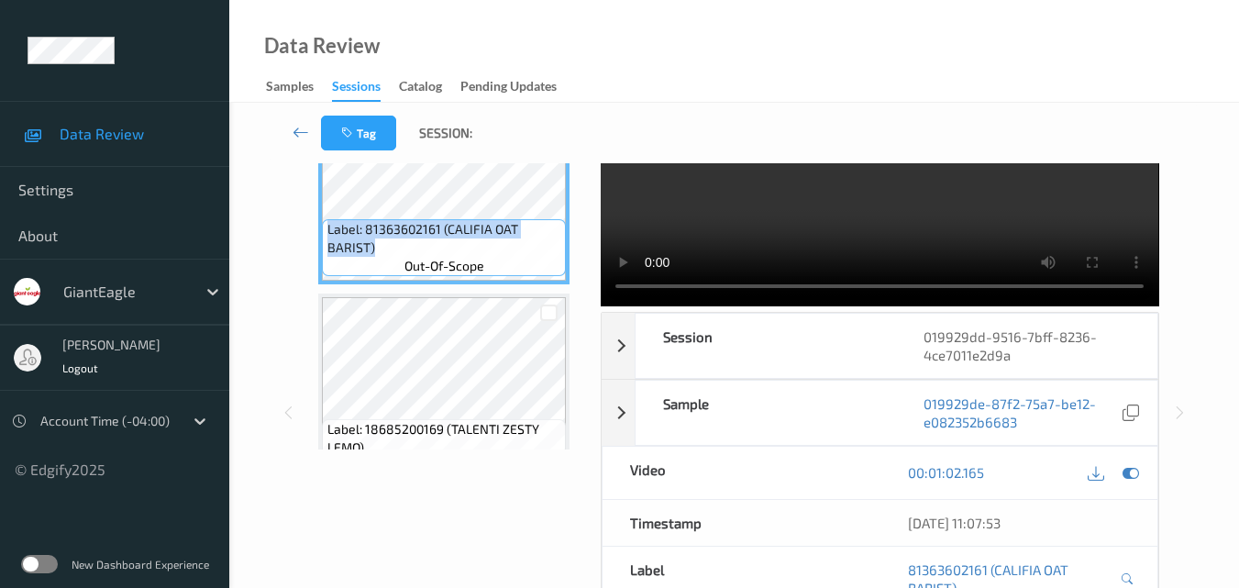
scroll to position [550, 0]
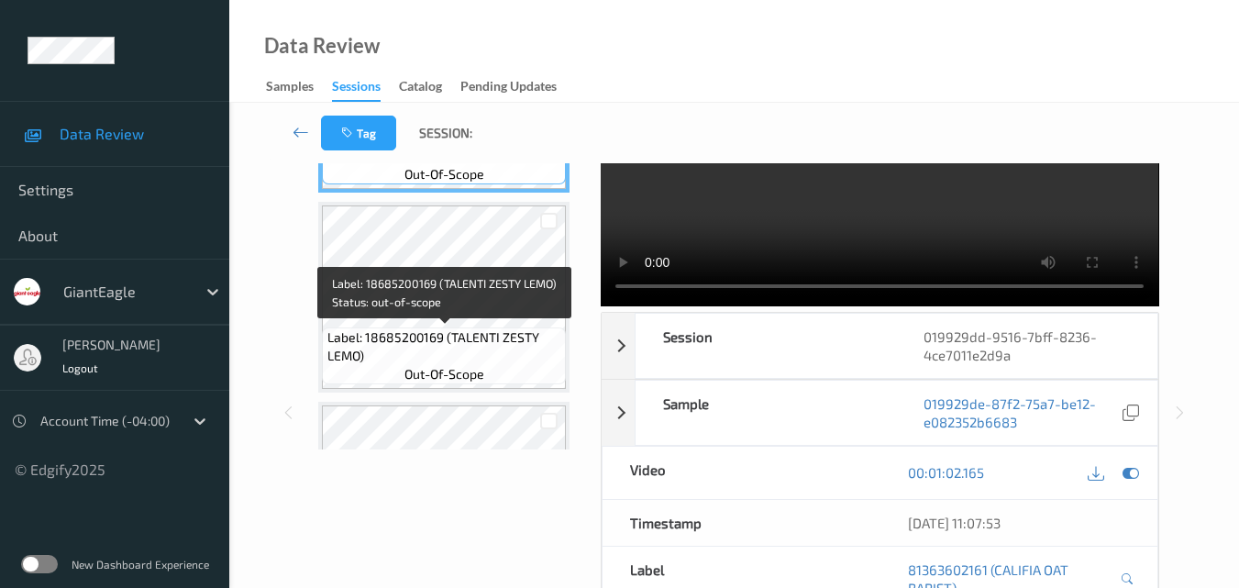
click at [438, 334] on span "Label: 18685200169 (TALENTI ZESTY LEMO)" at bounding box center [444, 346] width 235 height 37
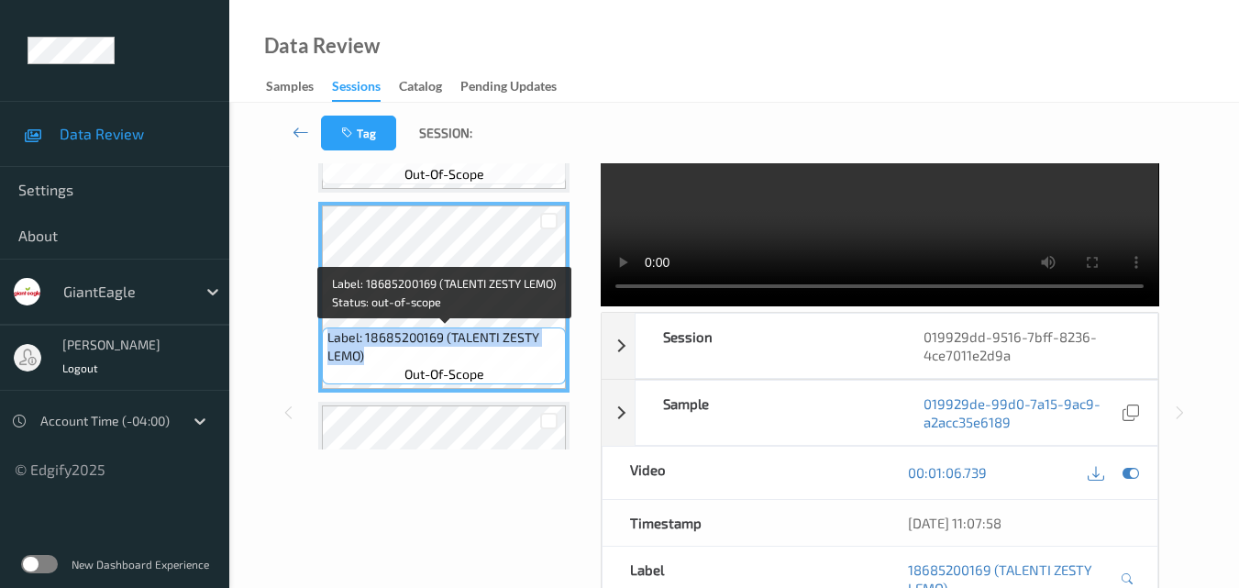
drag, startPoint x: 375, startPoint y: 357, endPoint x: 327, endPoint y: 342, distance: 49.9
click at [327, 342] on span "Label: 18685200169 (TALENTI ZESTY LEMO)" at bounding box center [444, 346] width 235 height 37
copy span "Label: 18685200169 (TALENTI ZESTY LEMO)"
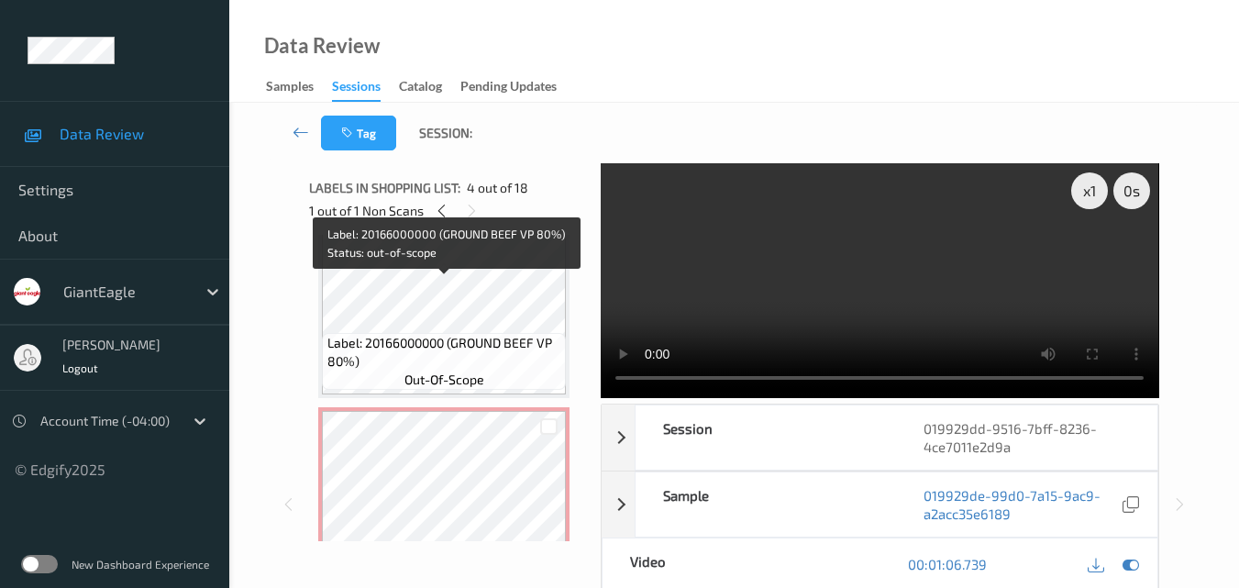
scroll to position [0, 0]
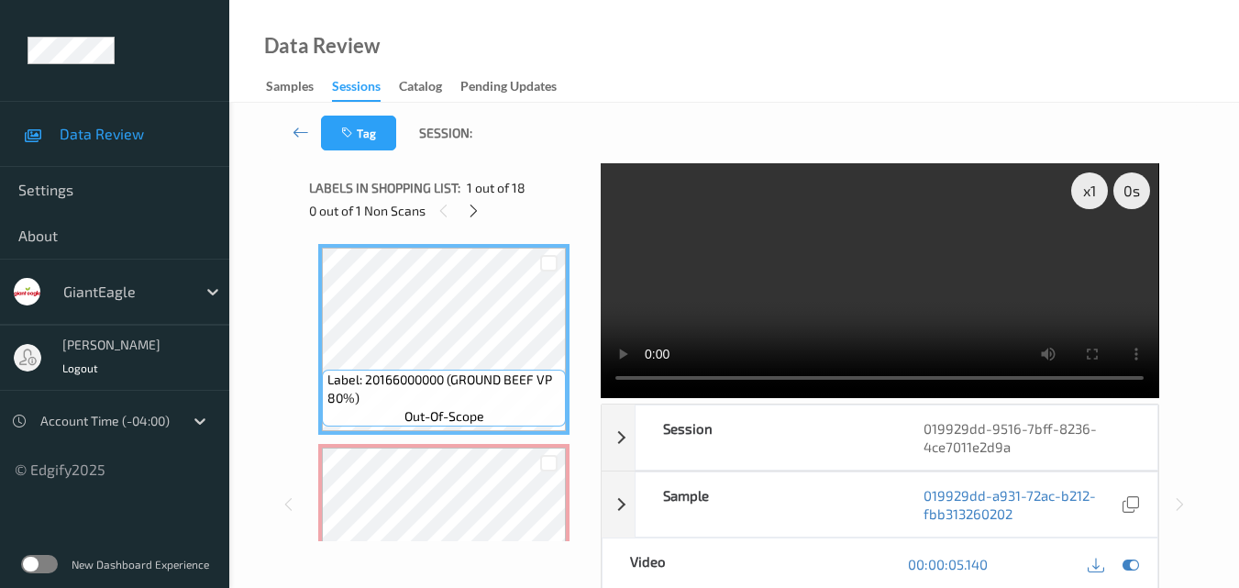
click at [898, 280] on video at bounding box center [879, 280] width 557 height 235
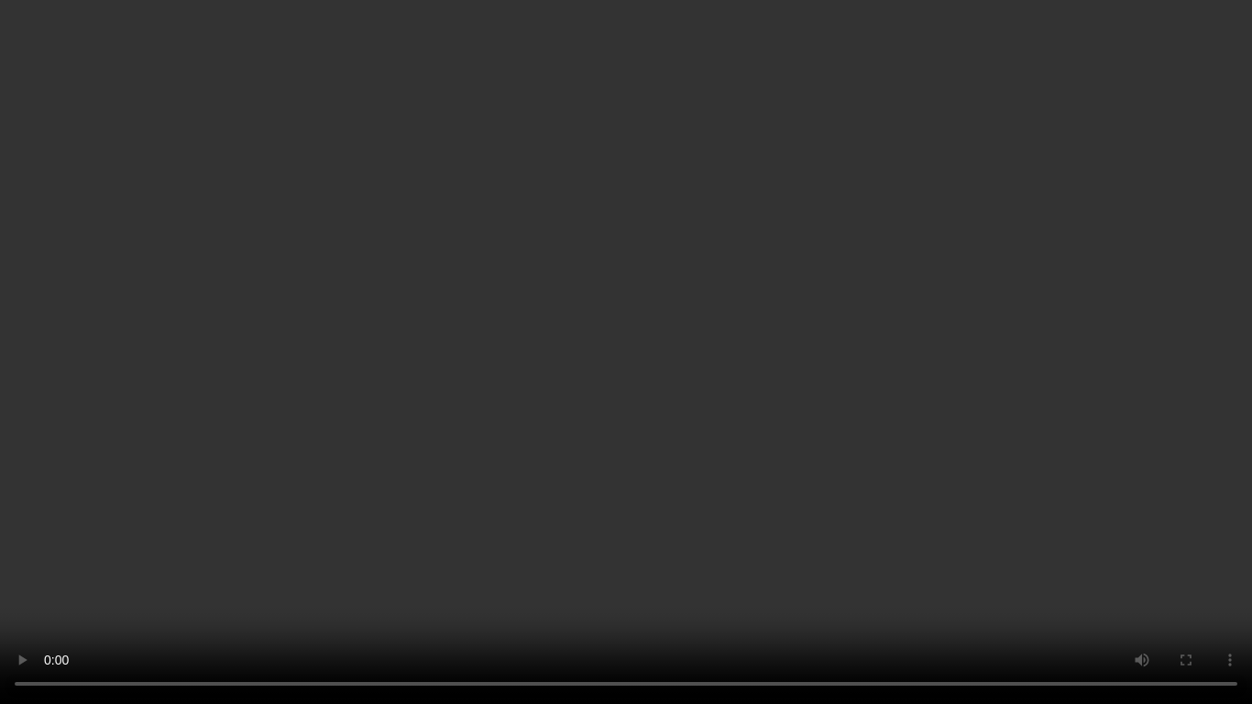
click at [654, 182] on video at bounding box center [626, 352] width 1252 height 704
click at [780, 340] on video at bounding box center [626, 352] width 1252 height 704
click at [684, 255] on video at bounding box center [626, 352] width 1252 height 704
click at [677, 404] on video at bounding box center [626, 352] width 1252 height 704
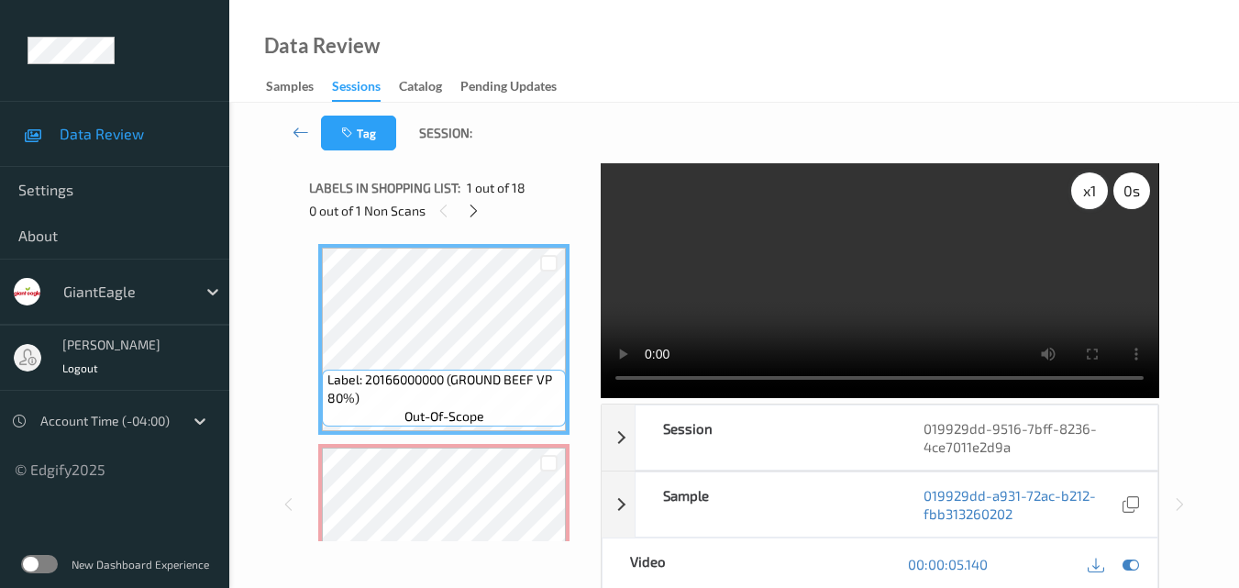
click at [1088, 188] on div "x 1" at bounding box center [1089, 190] width 37 height 37
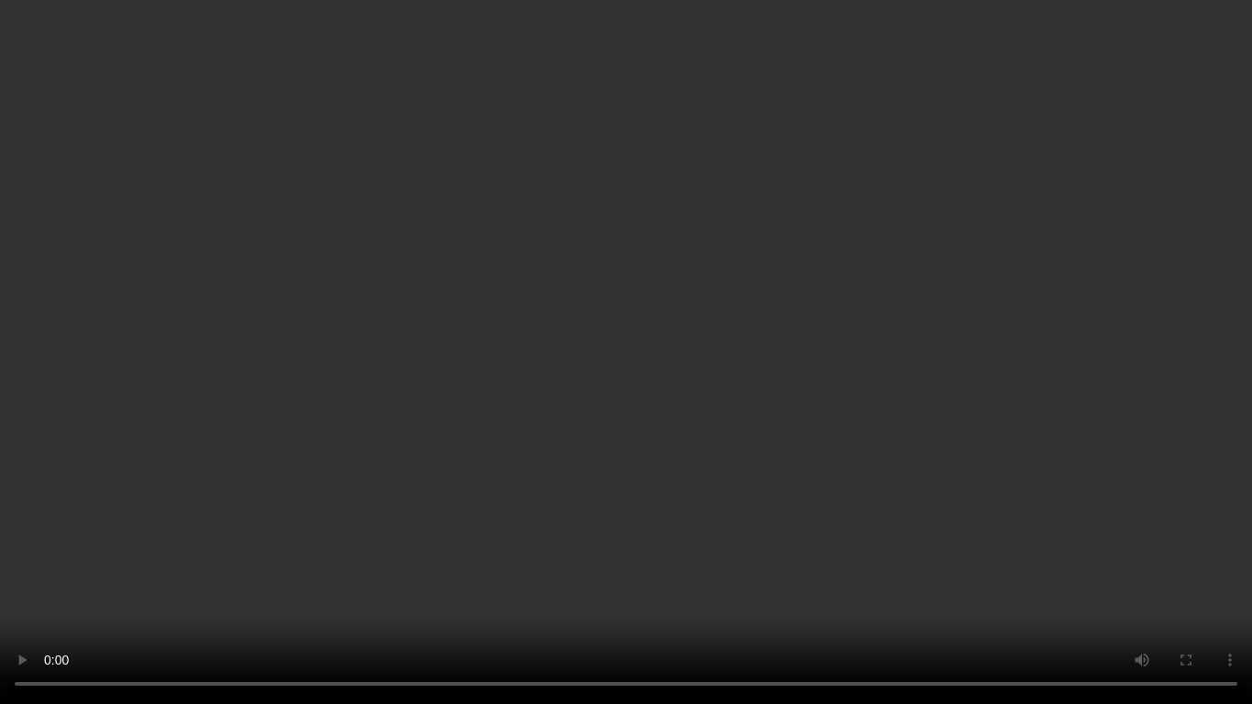
click at [886, 69] on video at bounding box center [626, 352] width 1252 height 704
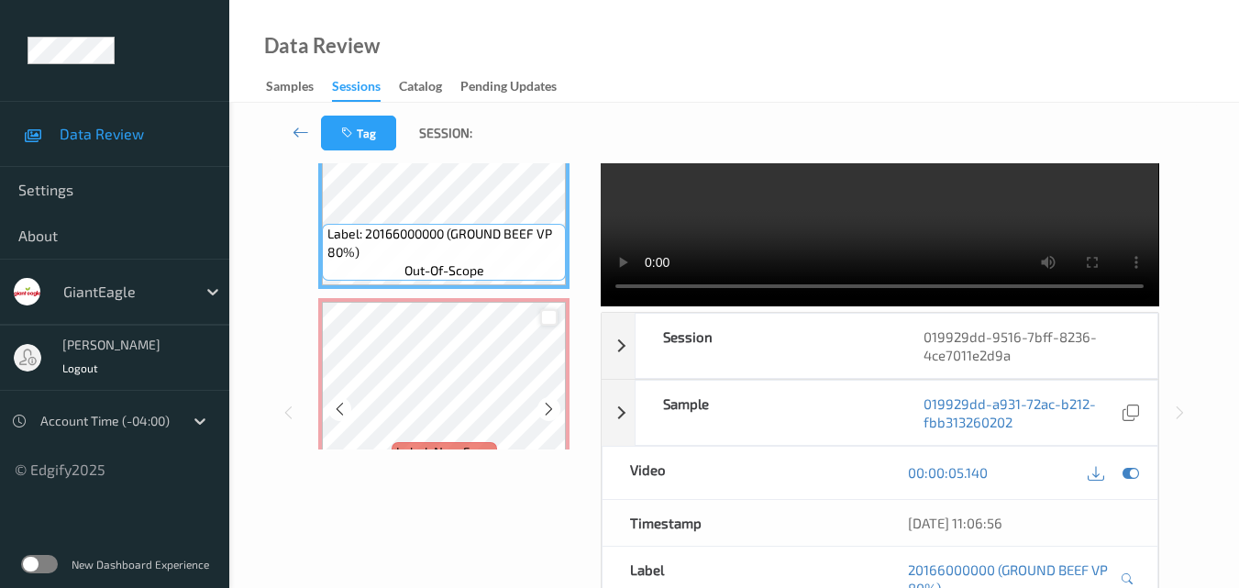
scroll to position [92, 0]
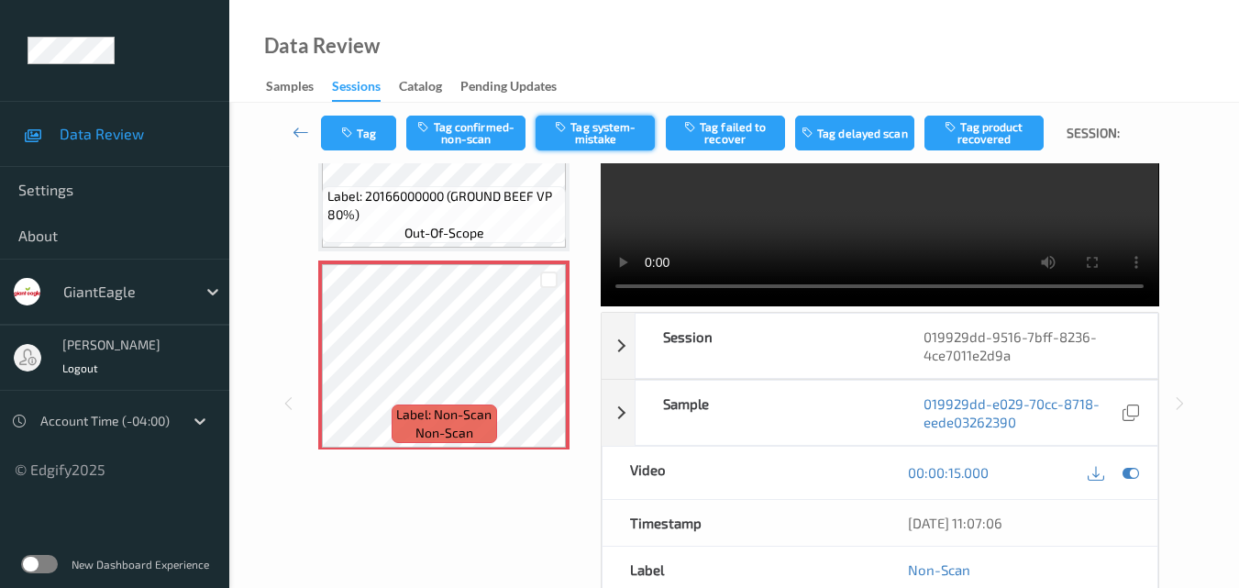
click at [616, 122] on button "Tag system-mistake" at bounding box center [594, 133] width 119 height 35
click at [376, 132] on button "Tag" at bounding box center [358, 133] width 75 height 35
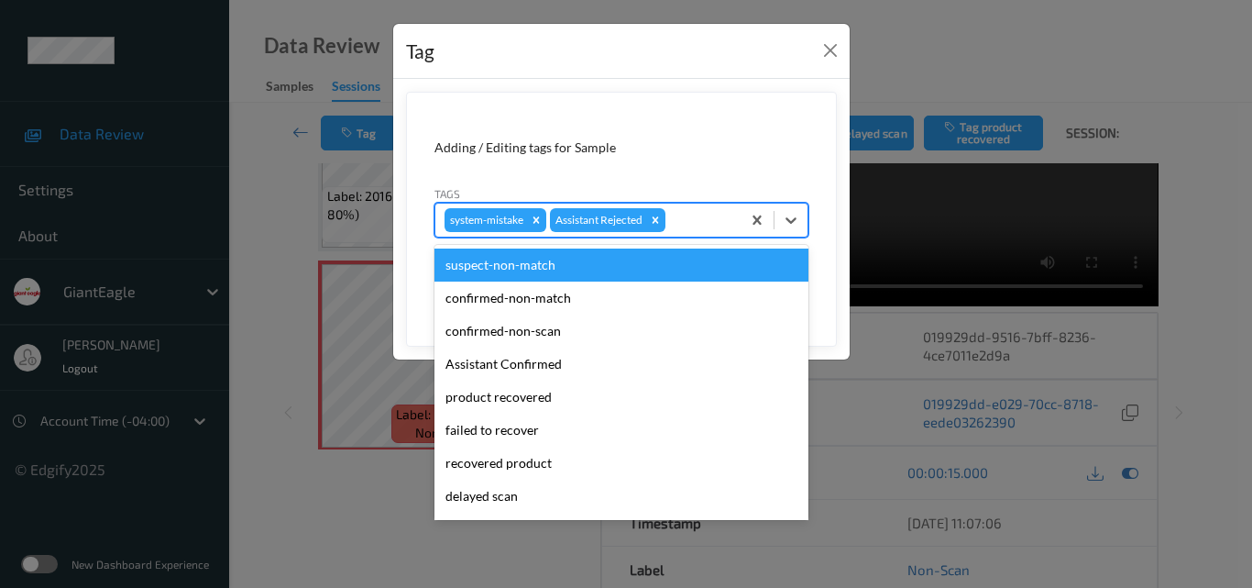
click at [682, 222] on div at bounding box center [700, 220] width 62 height 22
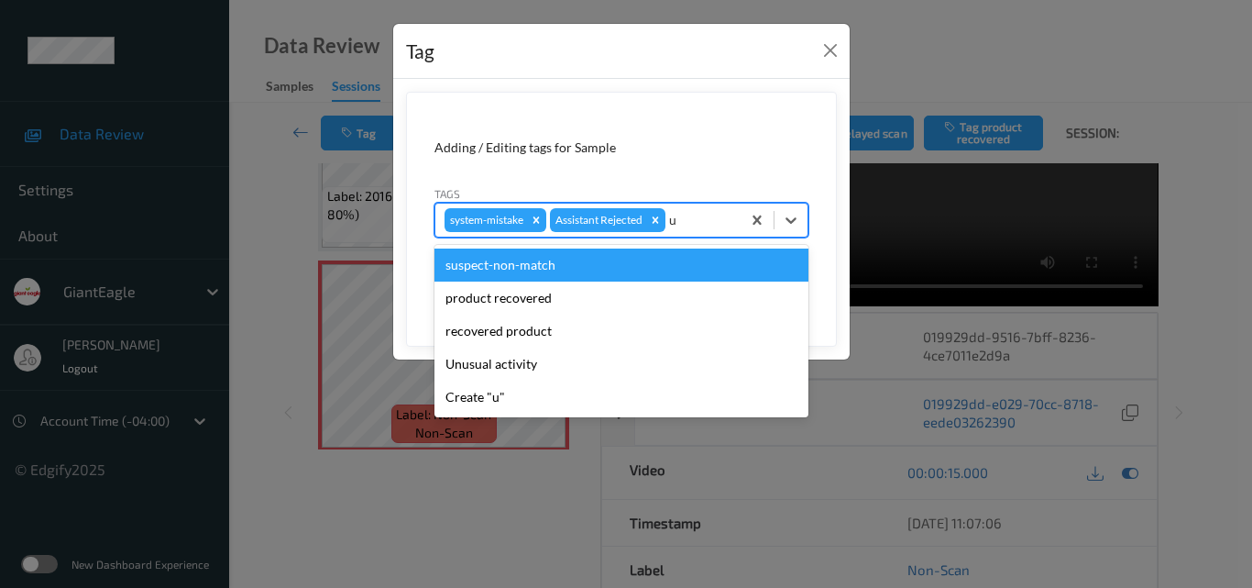
type input "un"
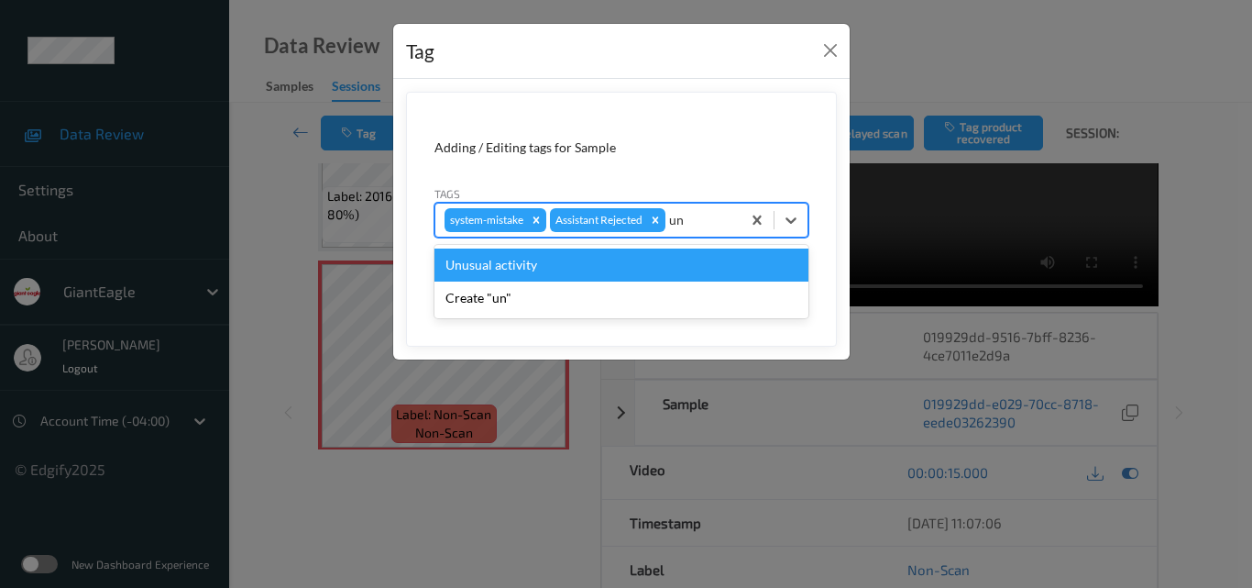
click at [641, 270] on div "Unusual activity" at bounding box center [622, 264] width 374 height 33
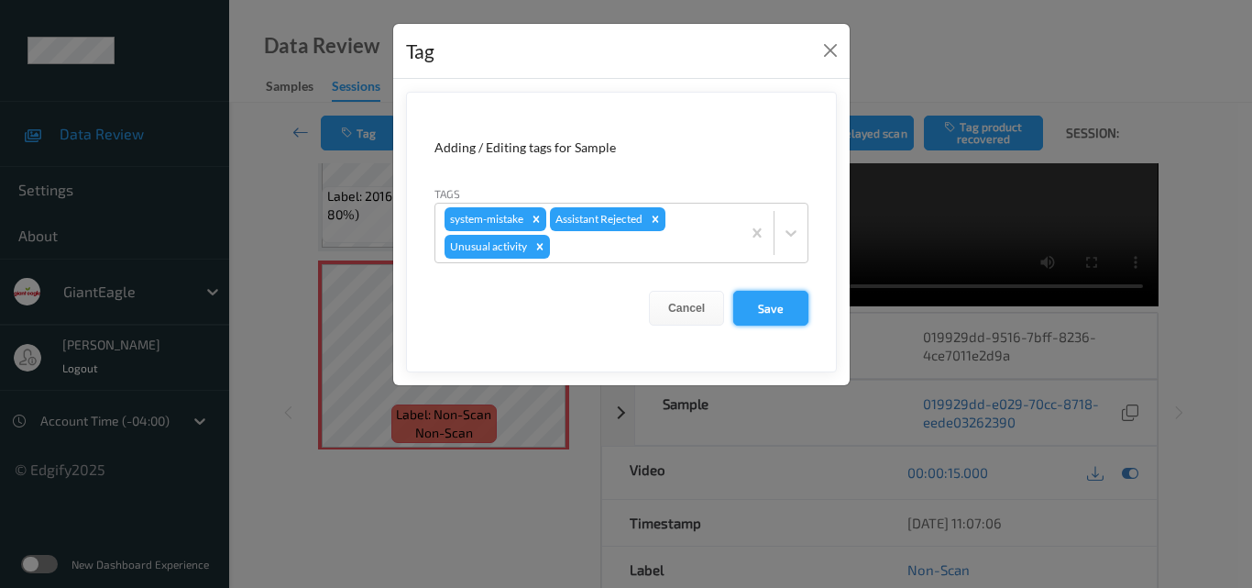
click at [777, 303] on button "Save" at bounding box center [770, 308] width 75 height 35
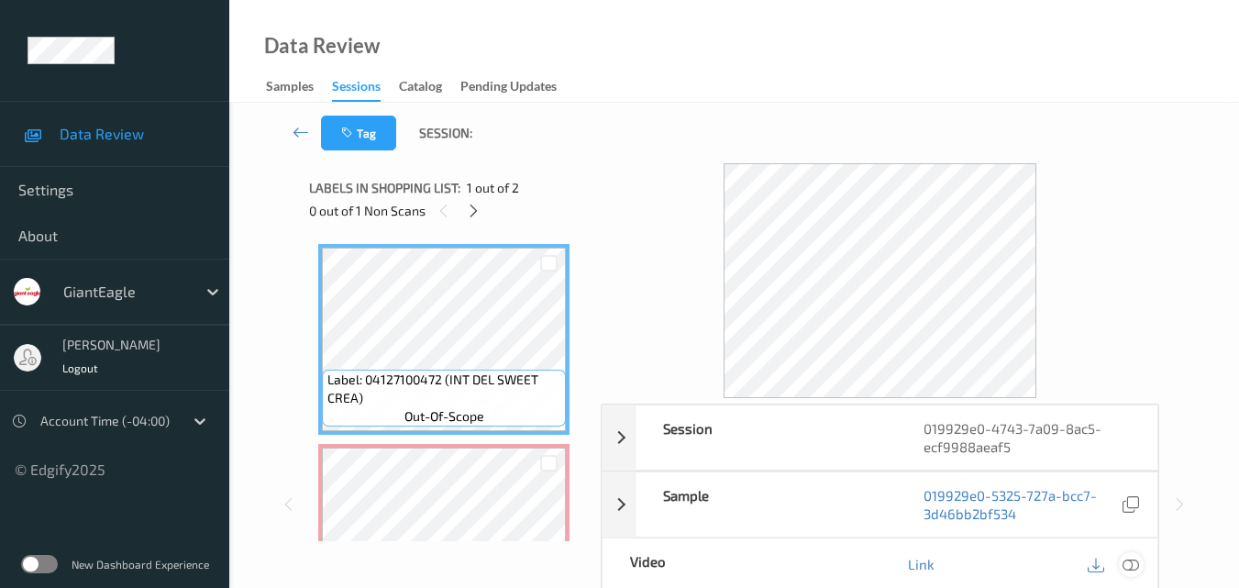
click at [1131, 570] on icon at bounding box center [1130, 564] width 17 height 17
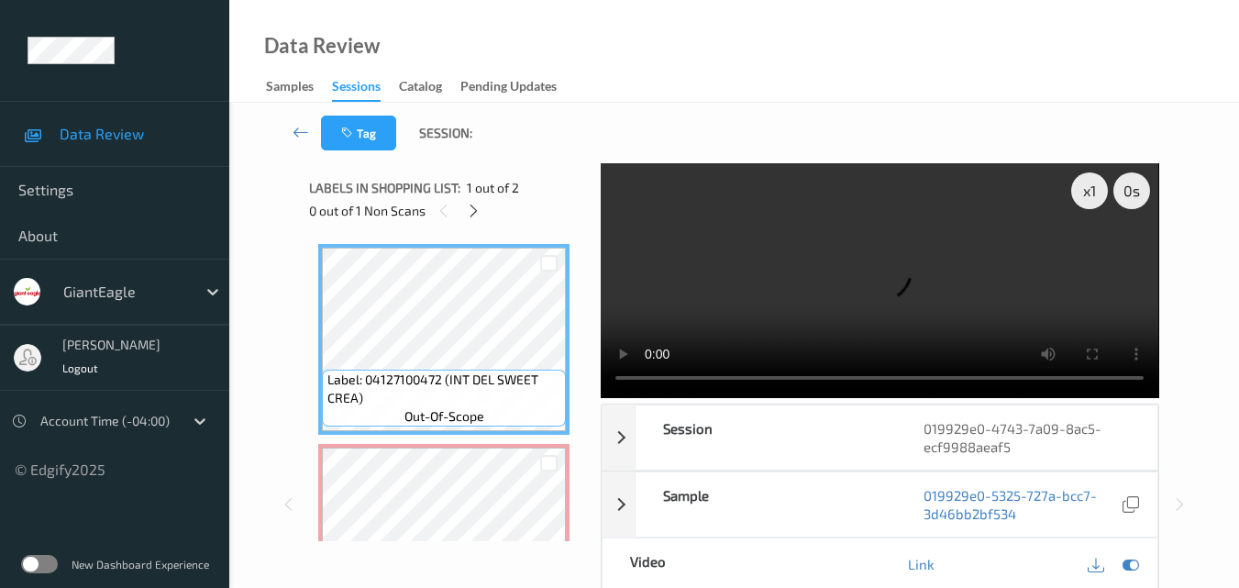
click at [908, 268] on video at bounding box center [879, 280] width 557 height 235
click at [1101, 186] on div "x 1" at bounding box center [1089, 190] width 37 height 37
click at [1101, 186] on div "x 2" at bounding box center [1089, 190] width 37 height 37
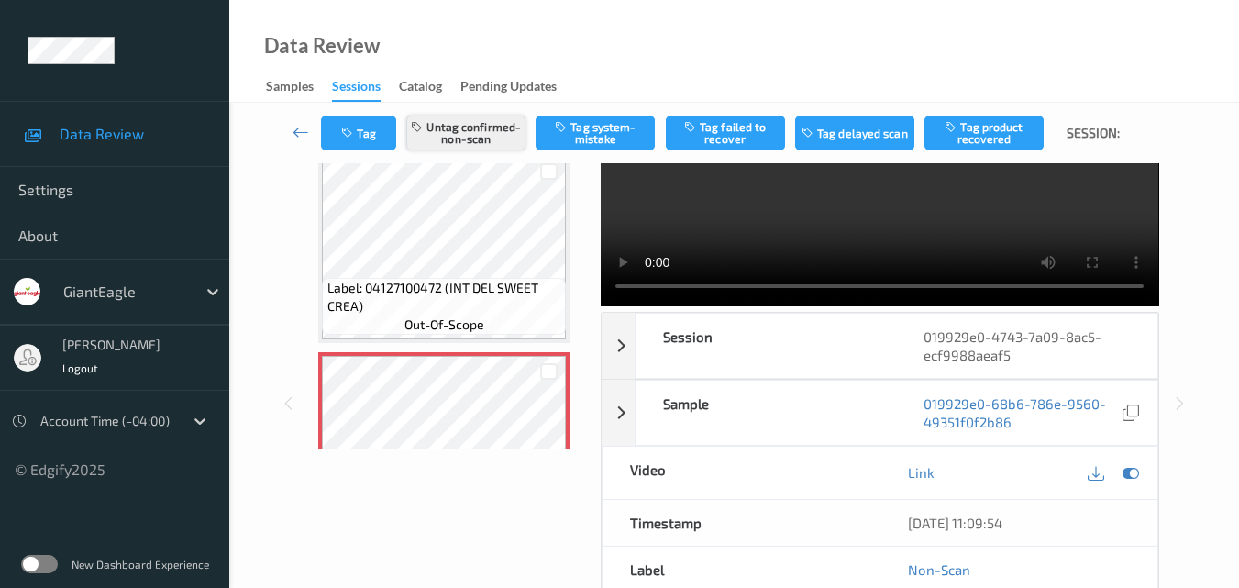
click at [486, 127] on button "Untag confirmed-non-scan" at bounding box center [465, 133] width 119 height 35
click at [600, 132] on button "Tag system-mistake" at bounding box center [594, 133] width 119 height 35
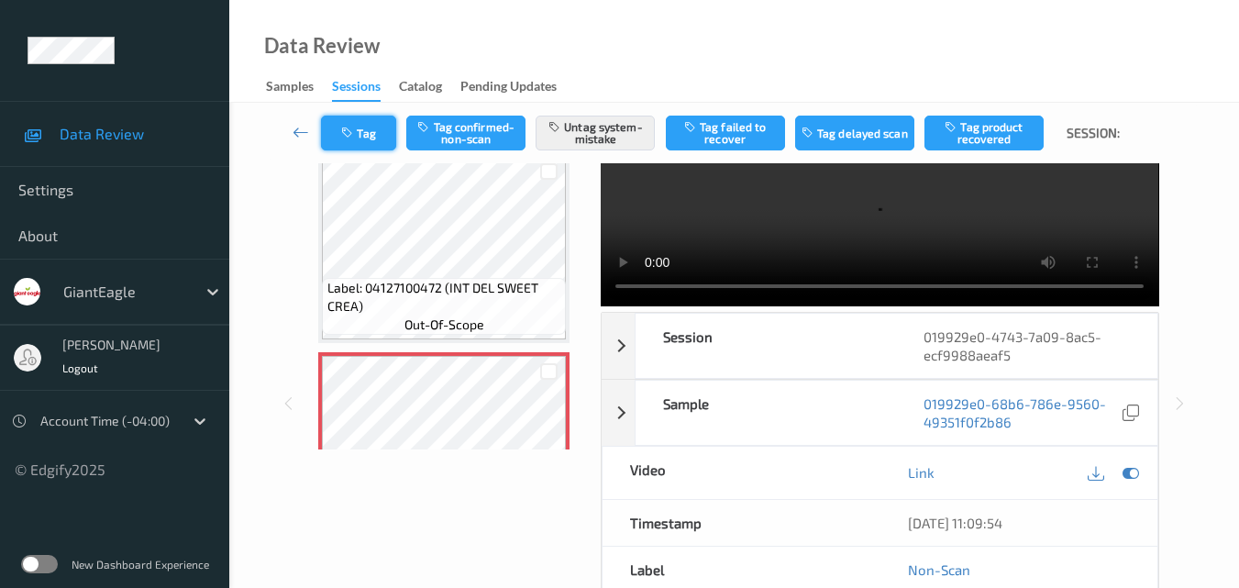
click at [361, 130] on button "Tag" at bounding box center [358, 133] width 75 height 35
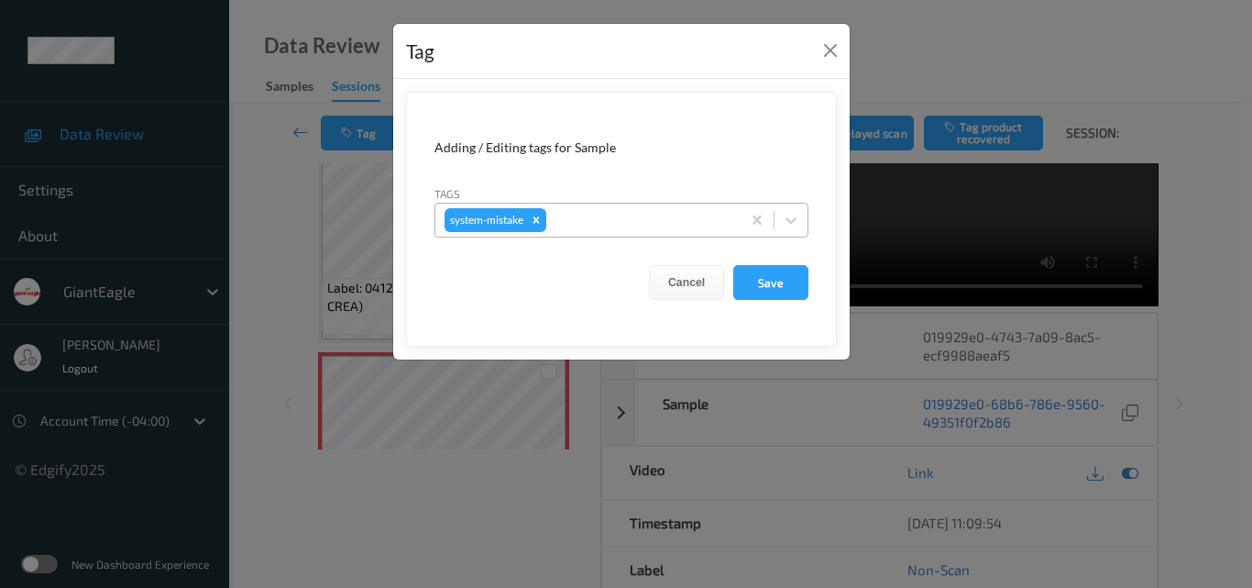
click at [639, 226] on div at bounding box center [641, 220] width 182 height 22
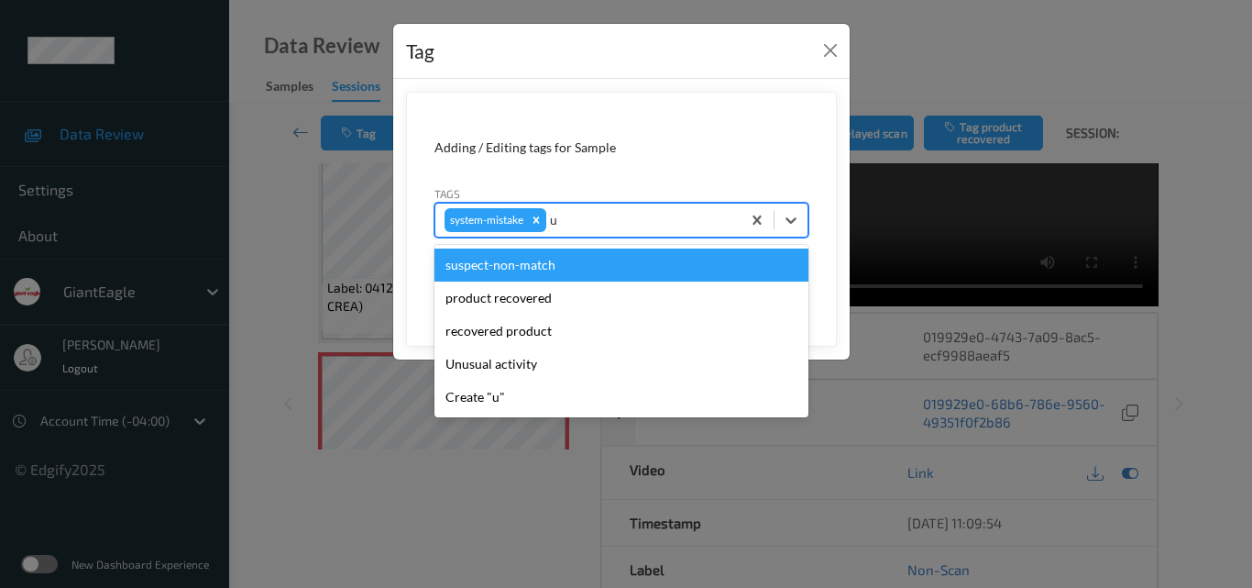
type input "un"
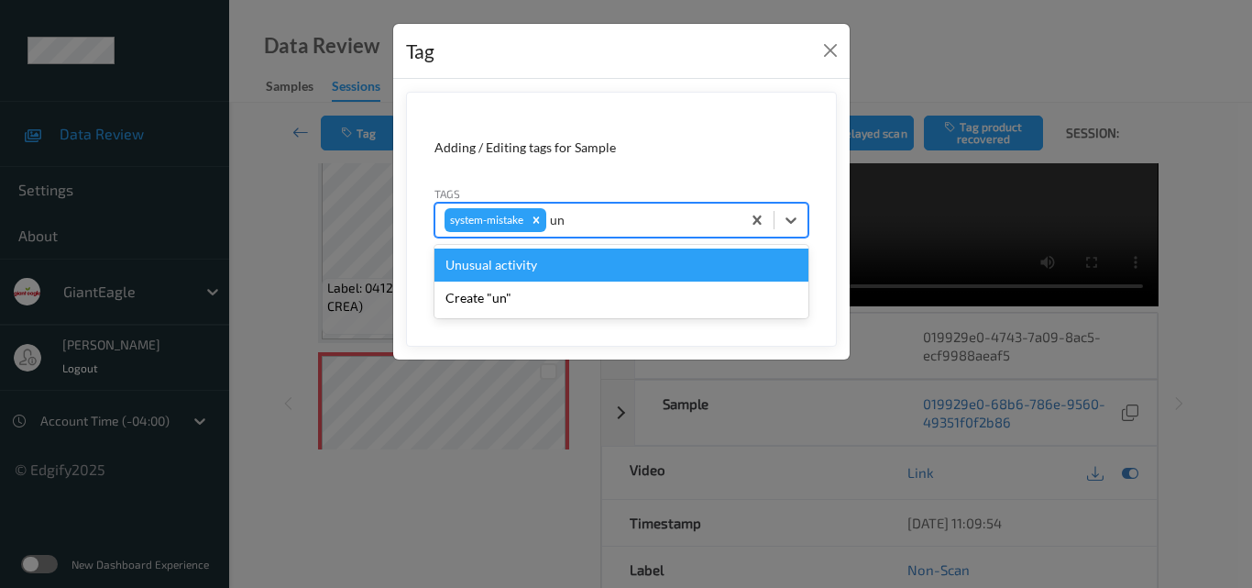
click at [589, 271] on div "Unusual activity" at bounding box center [622, 264] width 374 height 33
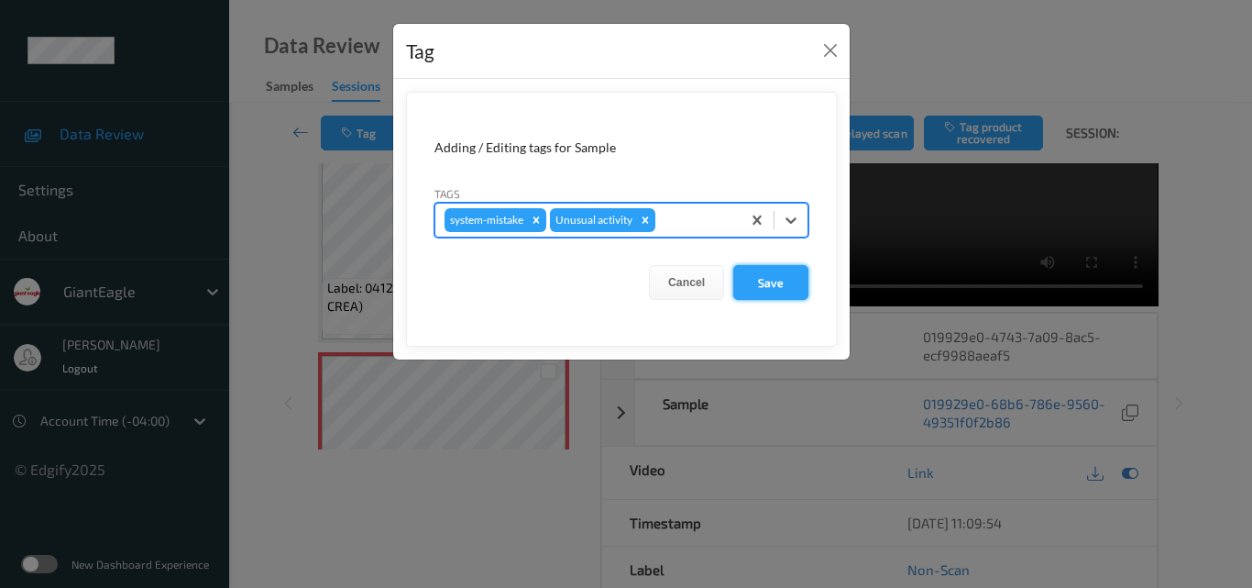
click at [783, 284] on button "Save" at bounding box center [770, 282] width 75 height 35
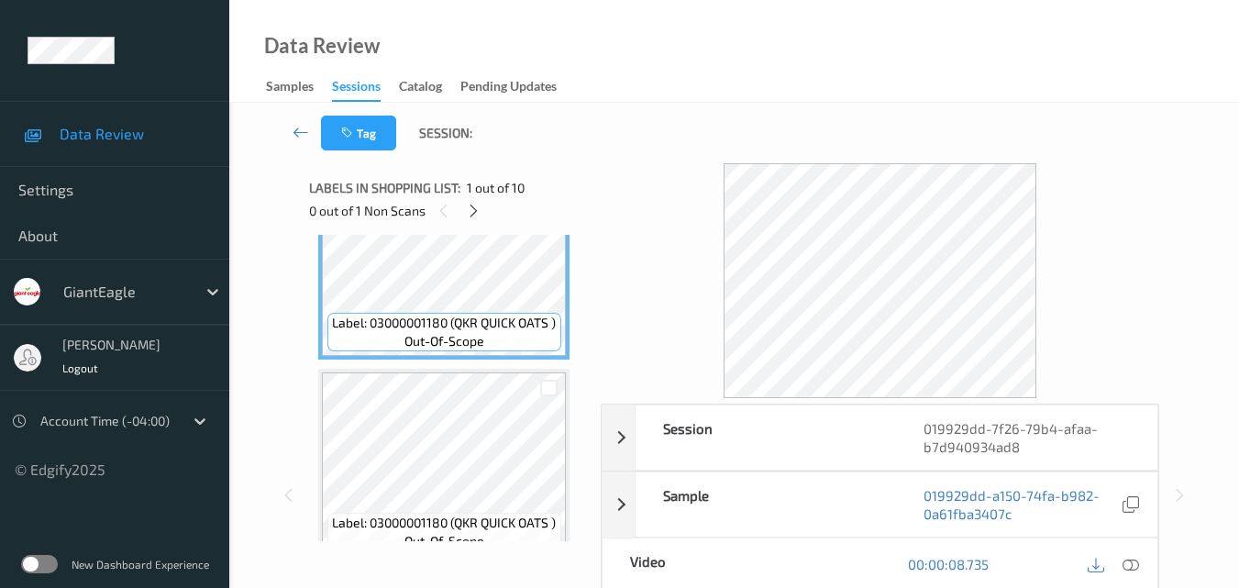
scroll to position [183, 0]
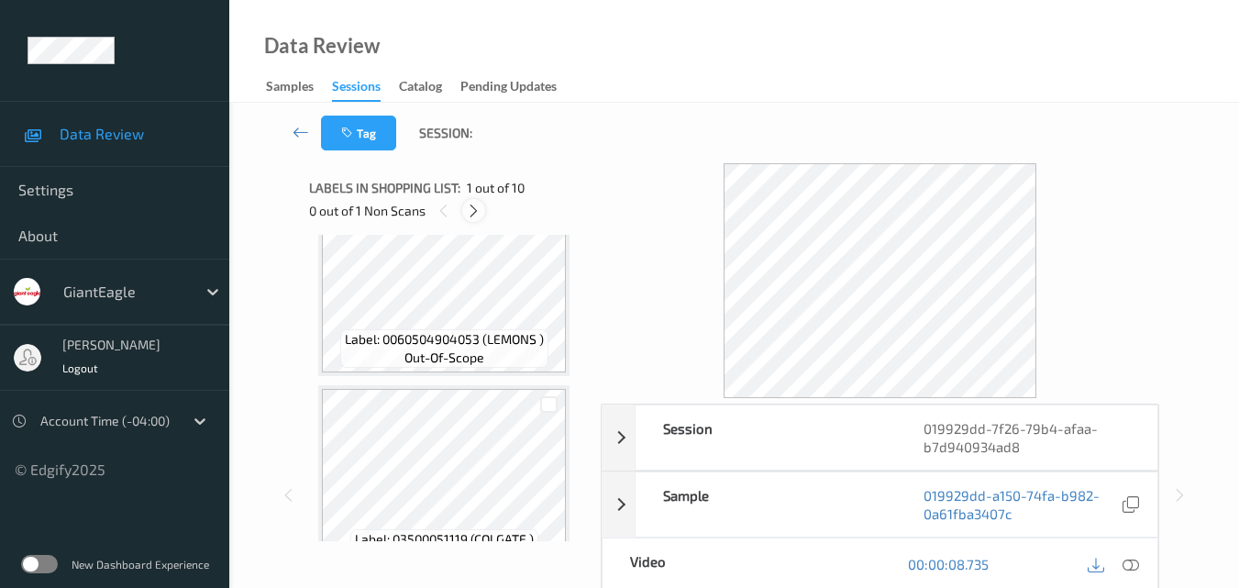
click at [478, 212] on icon at bounding box center [474, 211] width 16 height 17
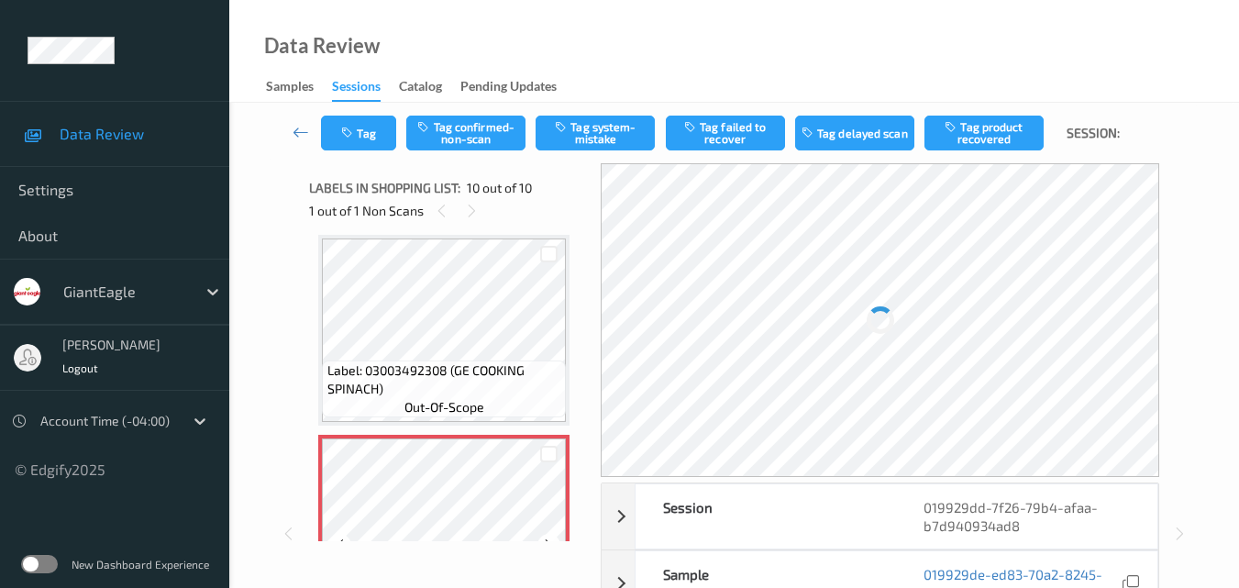
scroll to position [1700, 0]
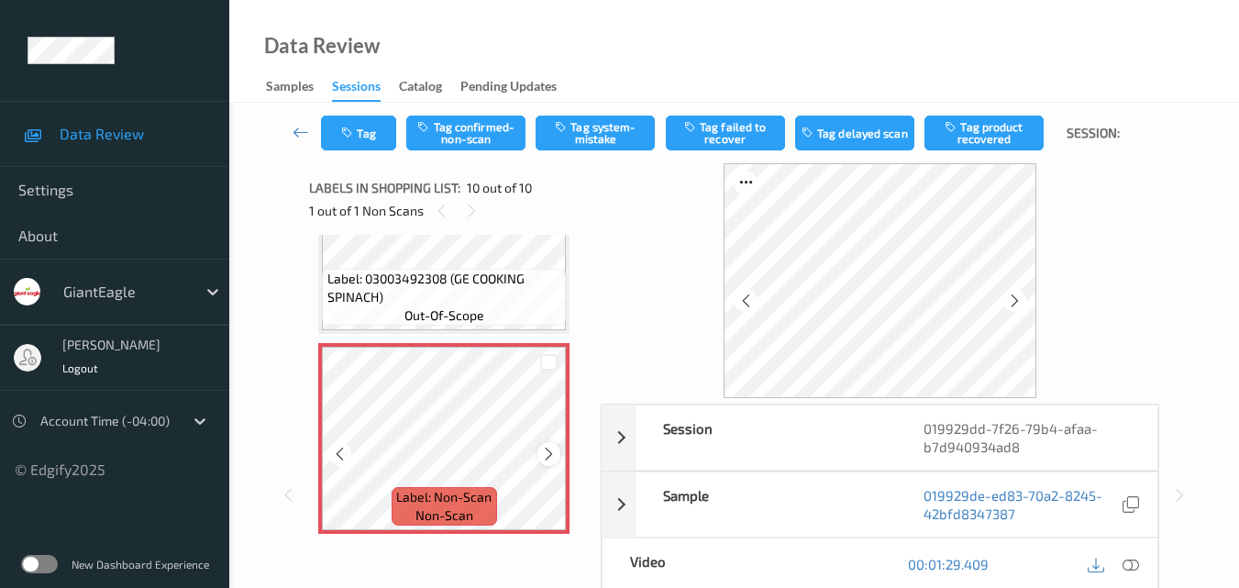
click at [546, 451] on icon at bounding box center [549, 454] width 16 height 17
click at [1134, 565] on icon at bounding box center [1130, 564] width 17 height 17
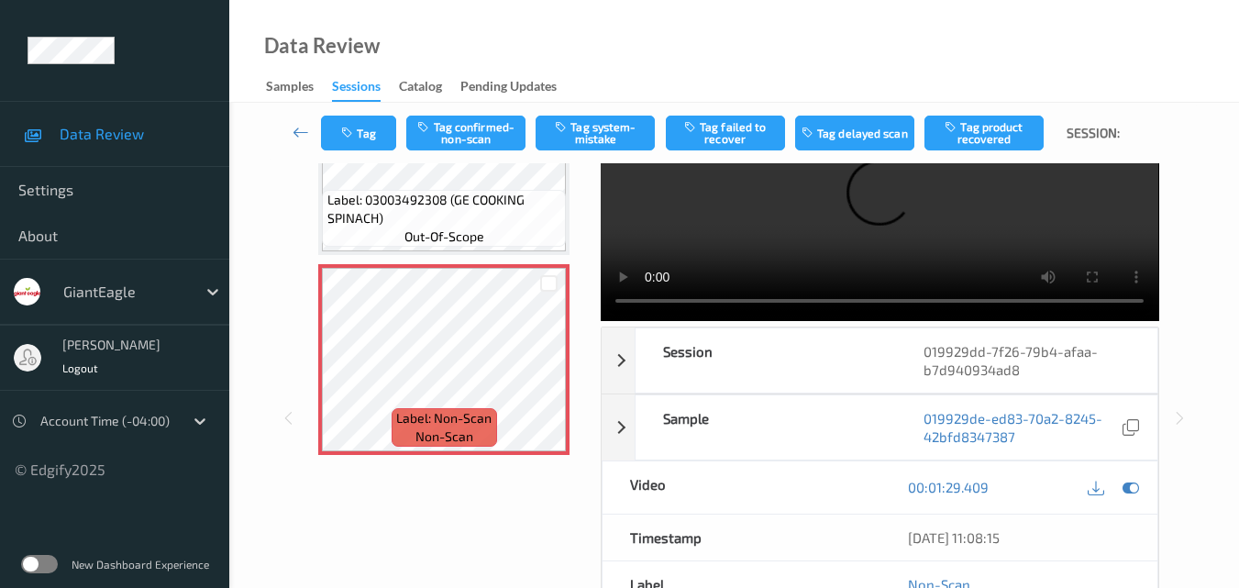
scroll to position [0, 0]
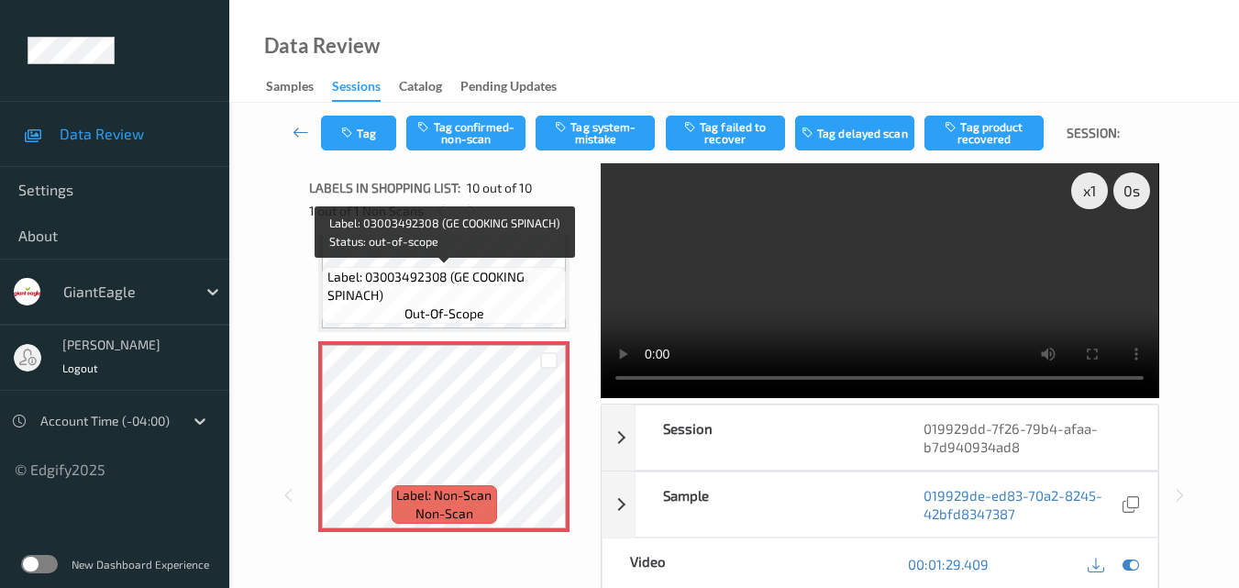
click at [469, 293] on span "Label: 03003492308 (GE COOKING SPINACH)" at bounding box center [444, 286] width 235 height 37
click at [411, 275] on span "Label: 03003492308 (GE COOKING SPINACH)" at bounding box center [444, 286] width 235 height 37
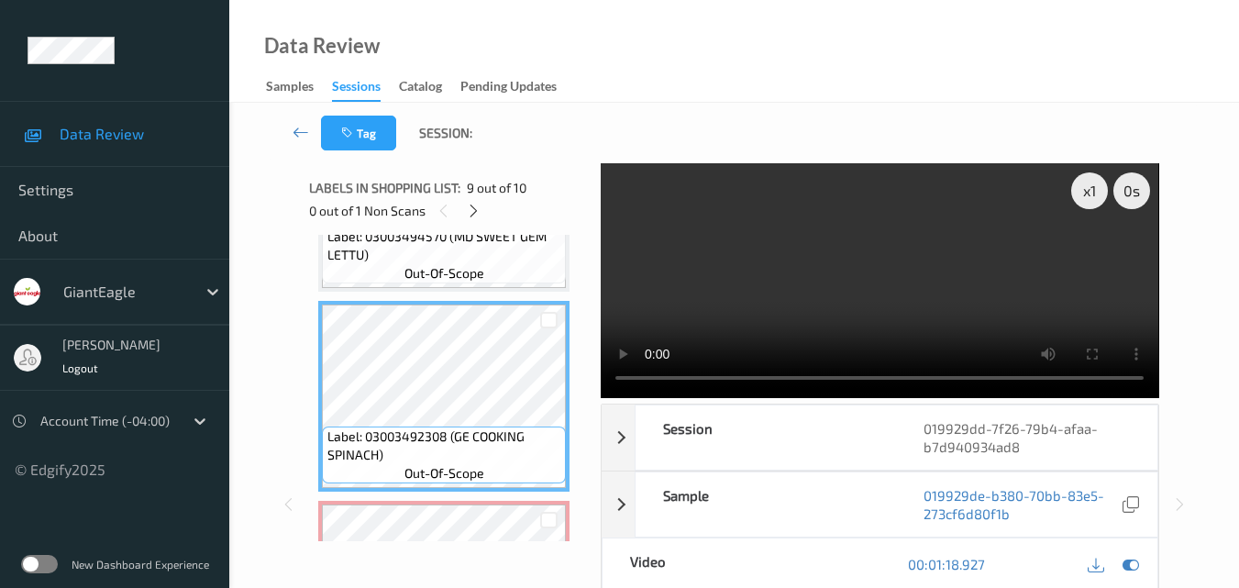
scroll to position [1518, 0]
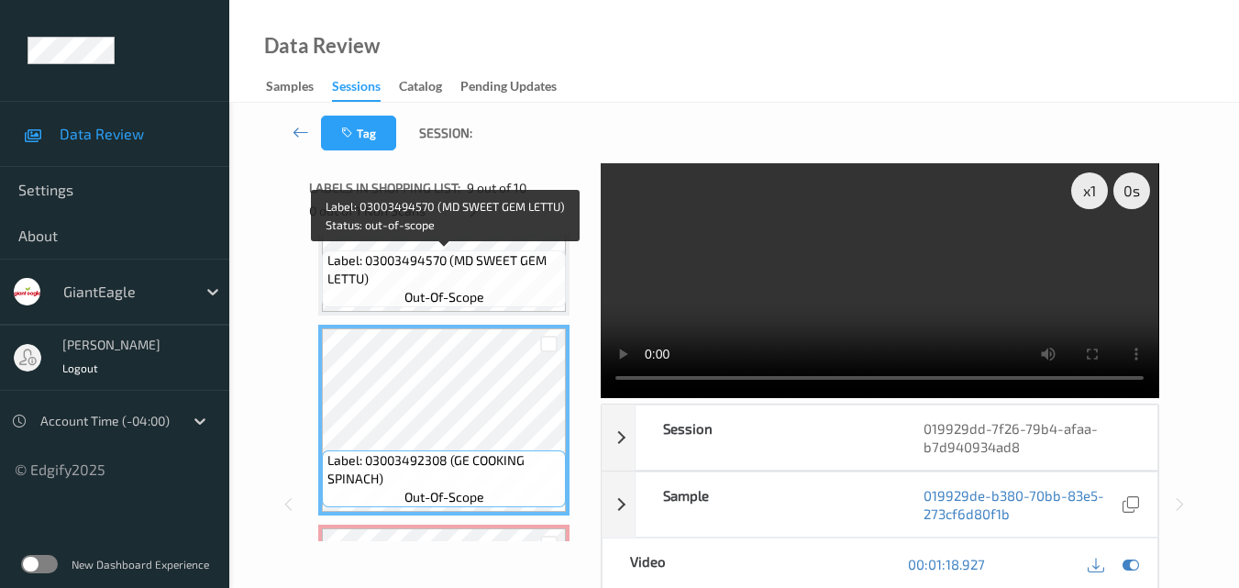
click at [490, 272] on span "Label: 03003494570 (MD SWEET GEM LETTU)" at bounding box center [444, 269] width 235 height 37
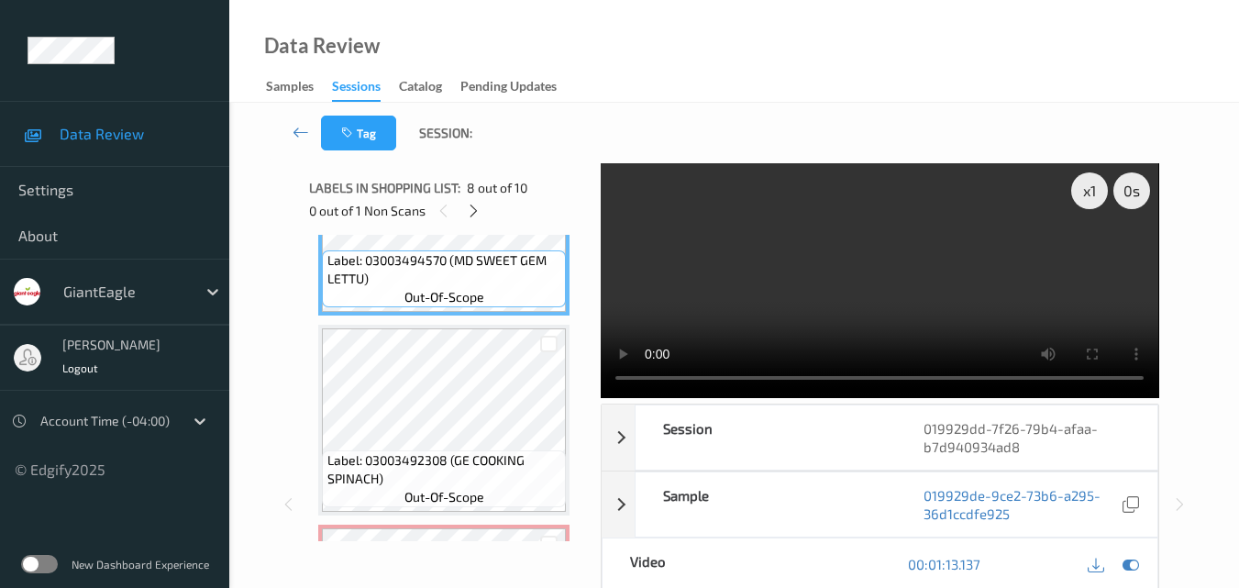
click at [859, 296] on video at bounding box center [879, 280] width 557 height 235
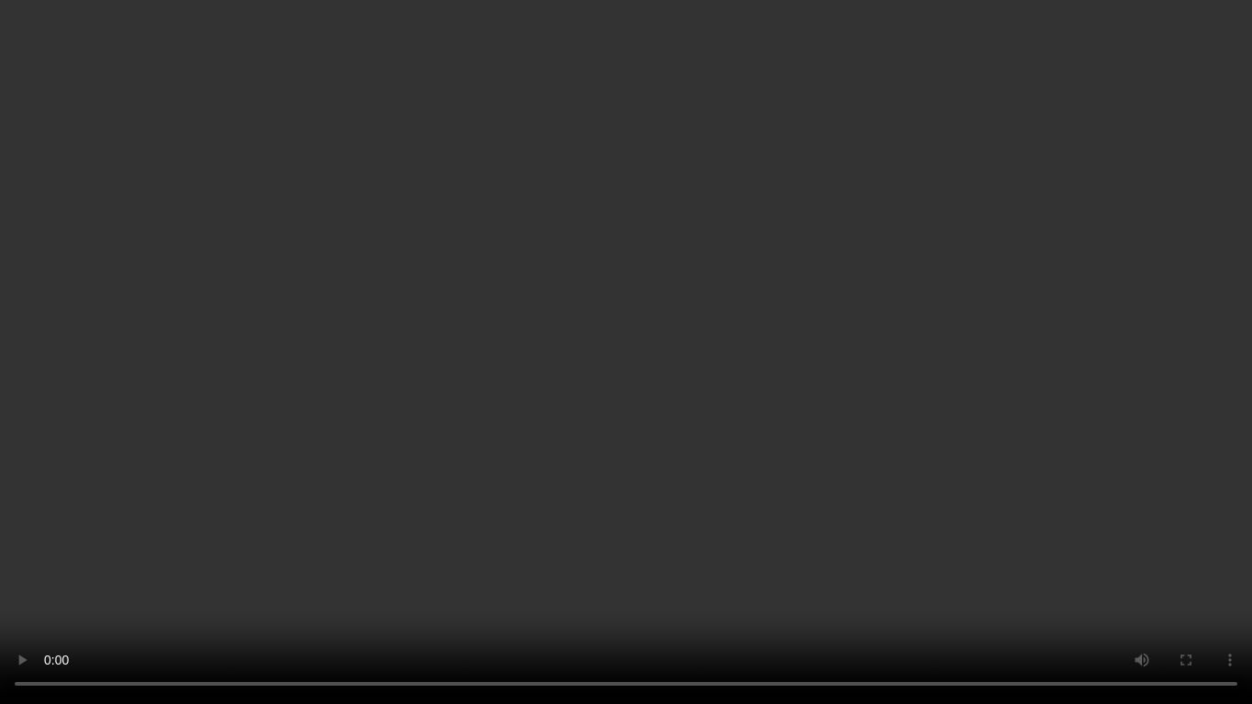
click at [799, 371] on video at bounding box center [626, 352] width 1252 height 704
click at [737, 357] on video at bounding box center [626, 352] width 1252 height 704
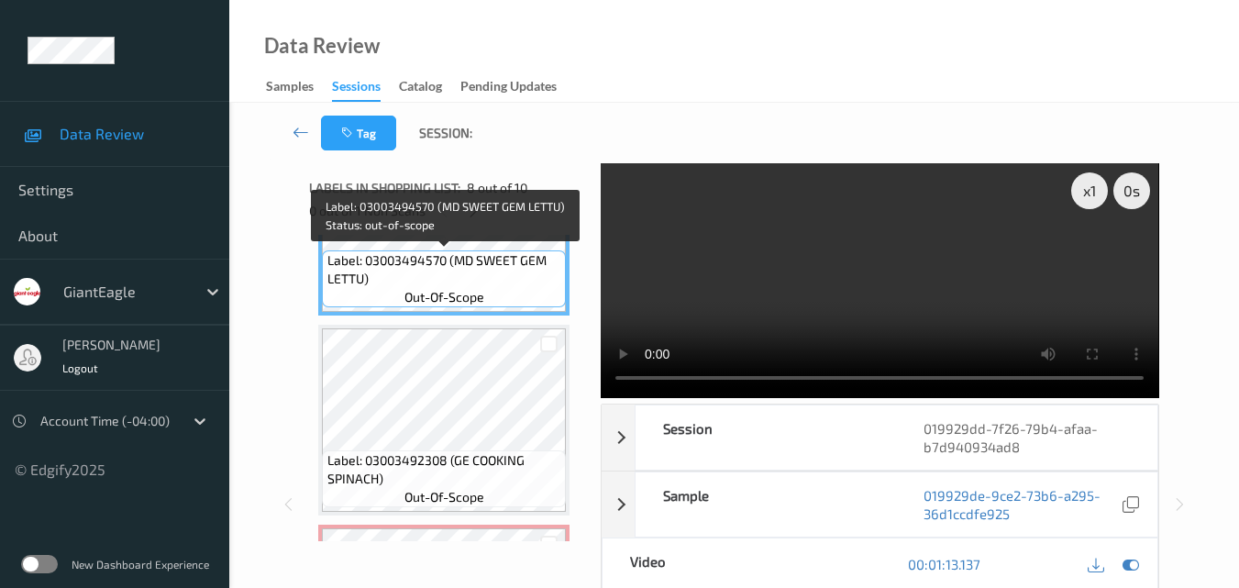
click at [513, 279] on span "Label: 03003494570 (MD SWEET GEM LETTU)" at bounding box center [444, 269] width 235 height 37
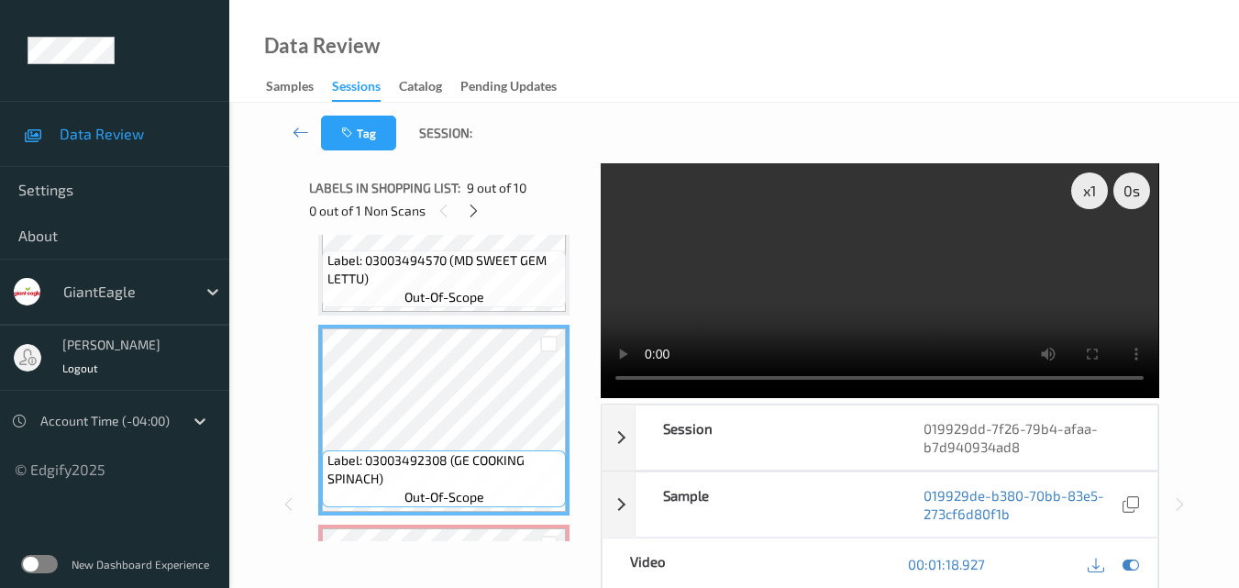
click at [951, 297] on video at bounding box center [879, 280] width 557 height 235
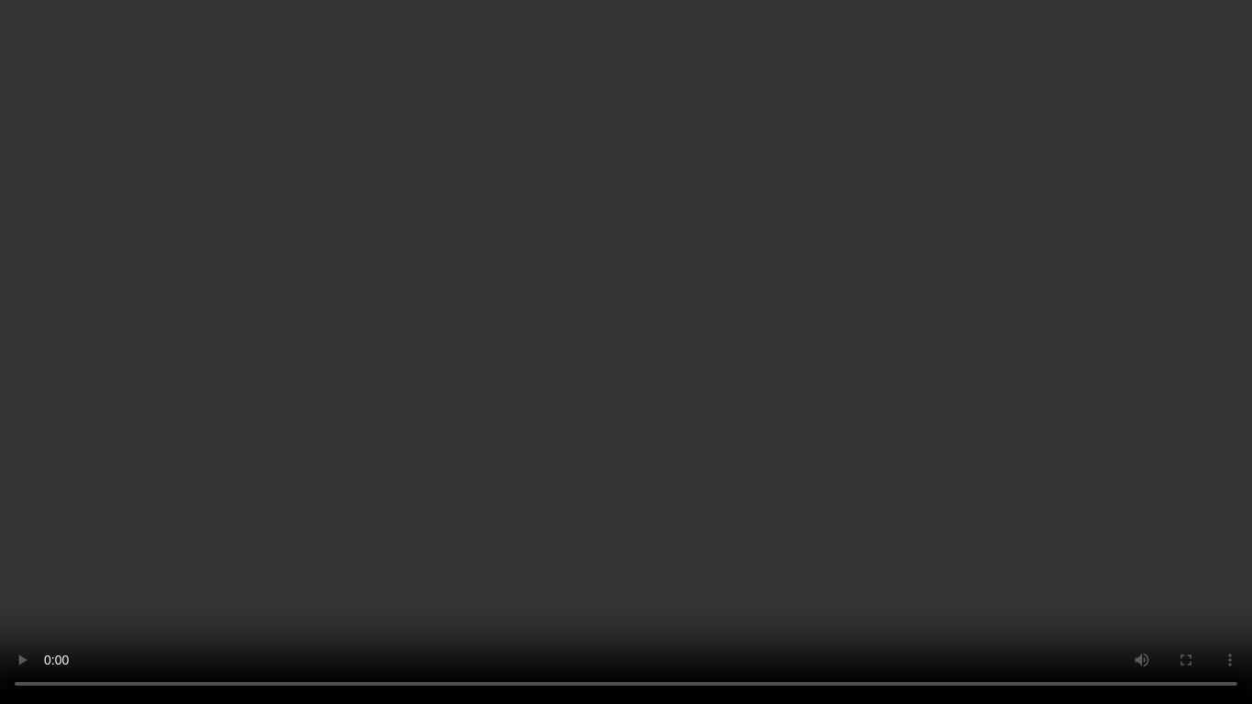
click at [707, 394] on video at bounding box center [626, 352] width 1252 height 704
click at [836, 460] on video at bounding box center [626, 352] width 1252 height 704
click at [895, 447] on video at bounding box center [626, 352] width 1252 height 704
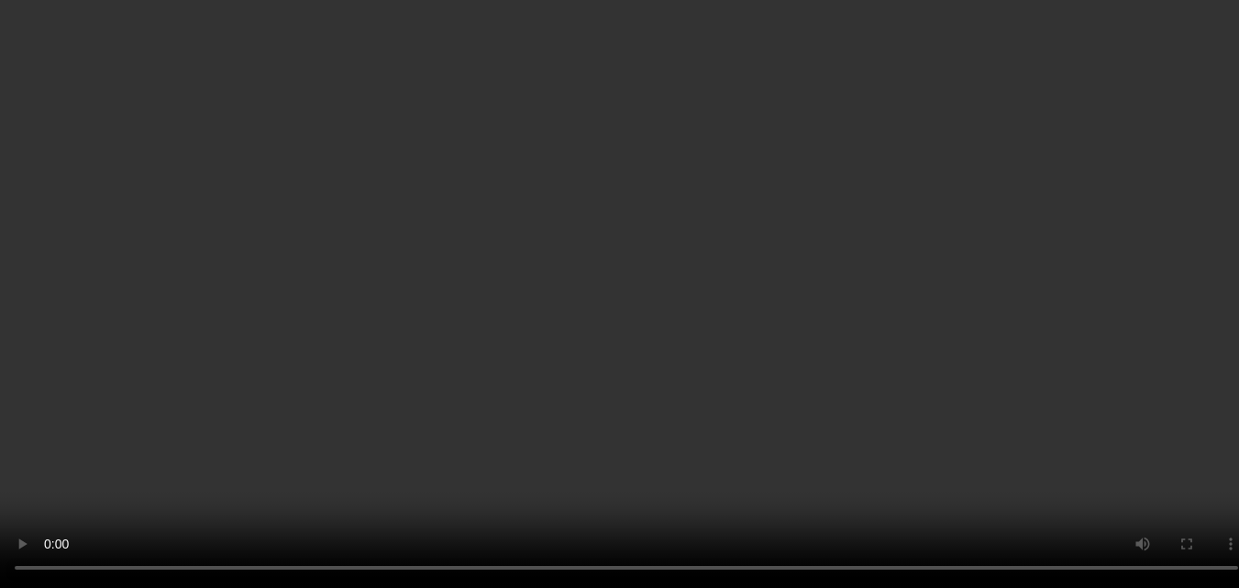
scroll to position [1702, 0]
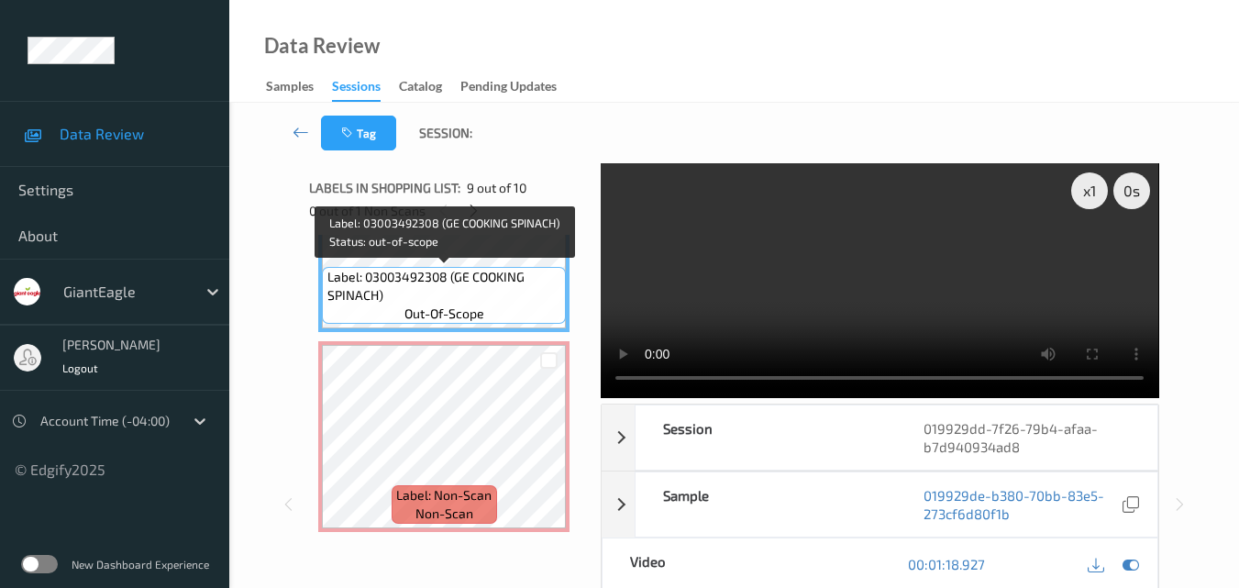
click at [488, 293] on span "Label: 03003492308 (GE COOKING SPINACH)" at bounding box center [444, 286] width 235 height 37
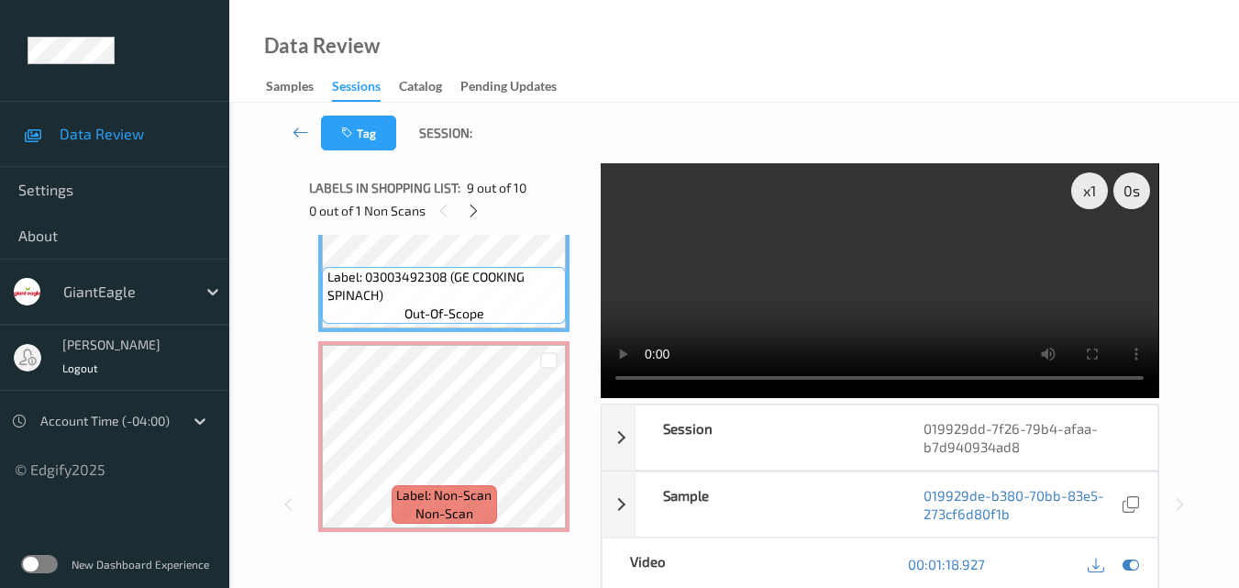
click at [840, 298] on video at bounding box center [879, 280] width 557 height 235
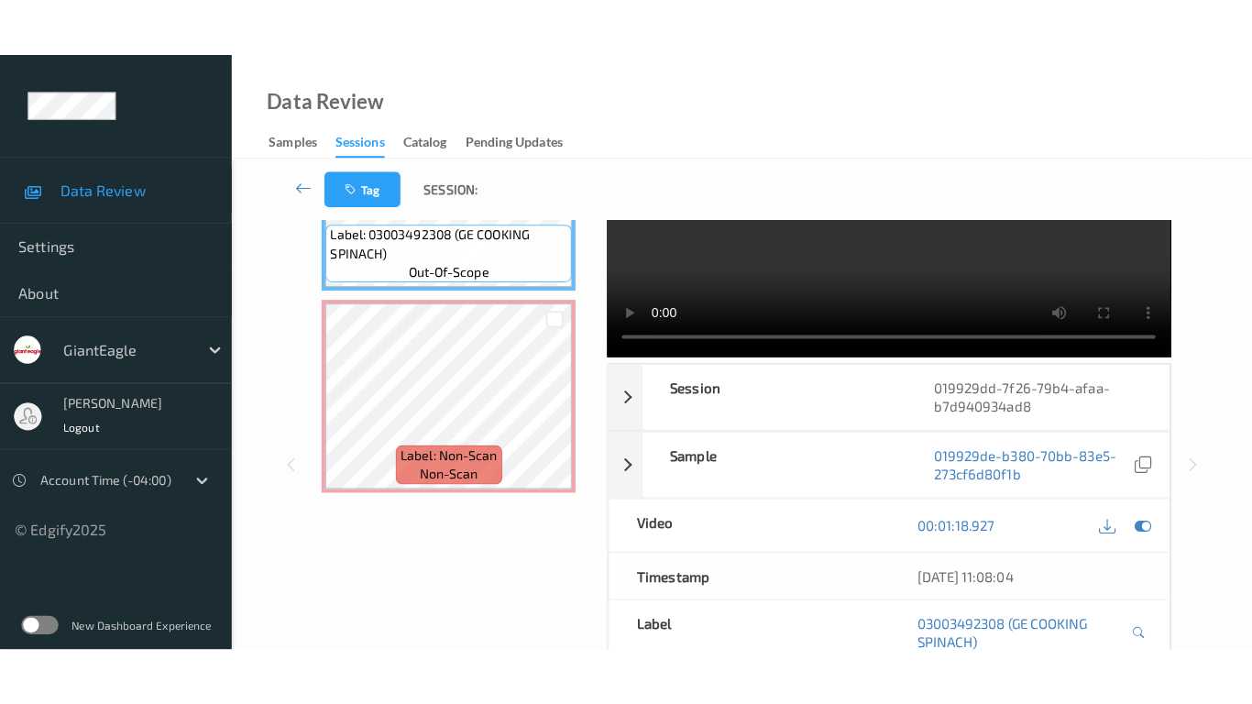
scroll to position [0, 0]
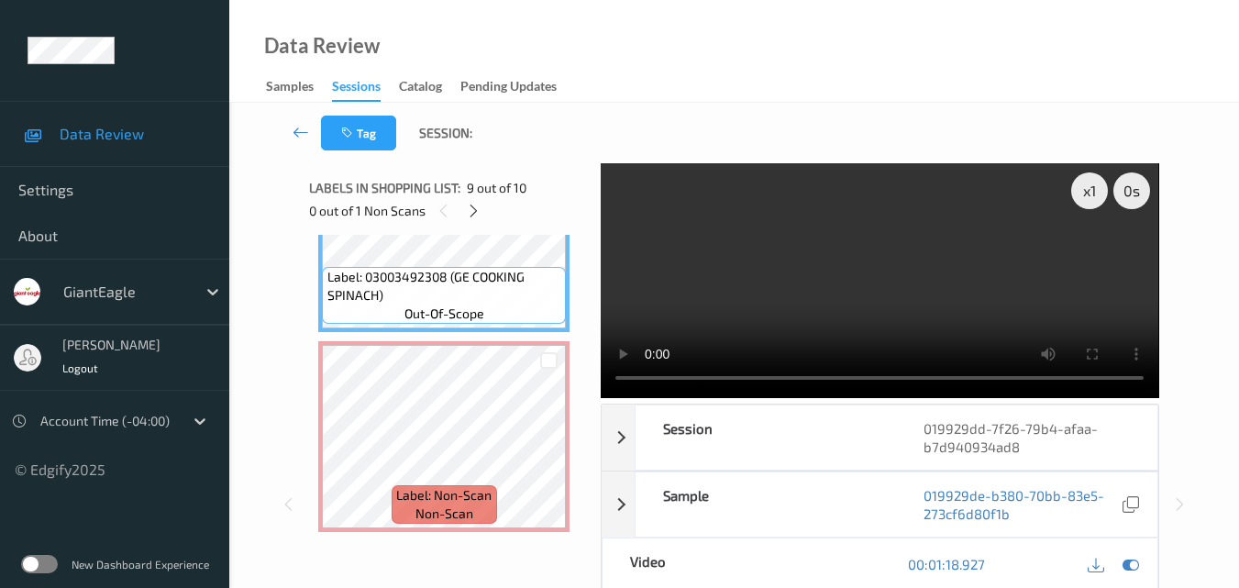
click at [895, 234] on video at bounding box center [879, 280] width 557 height 235
click at [1091, 192] on div "x 1" at bounding box center [1089, 190] width 37 height 37
click at [943, 249] on video at bounding box center [879, 280] width 557 height 235
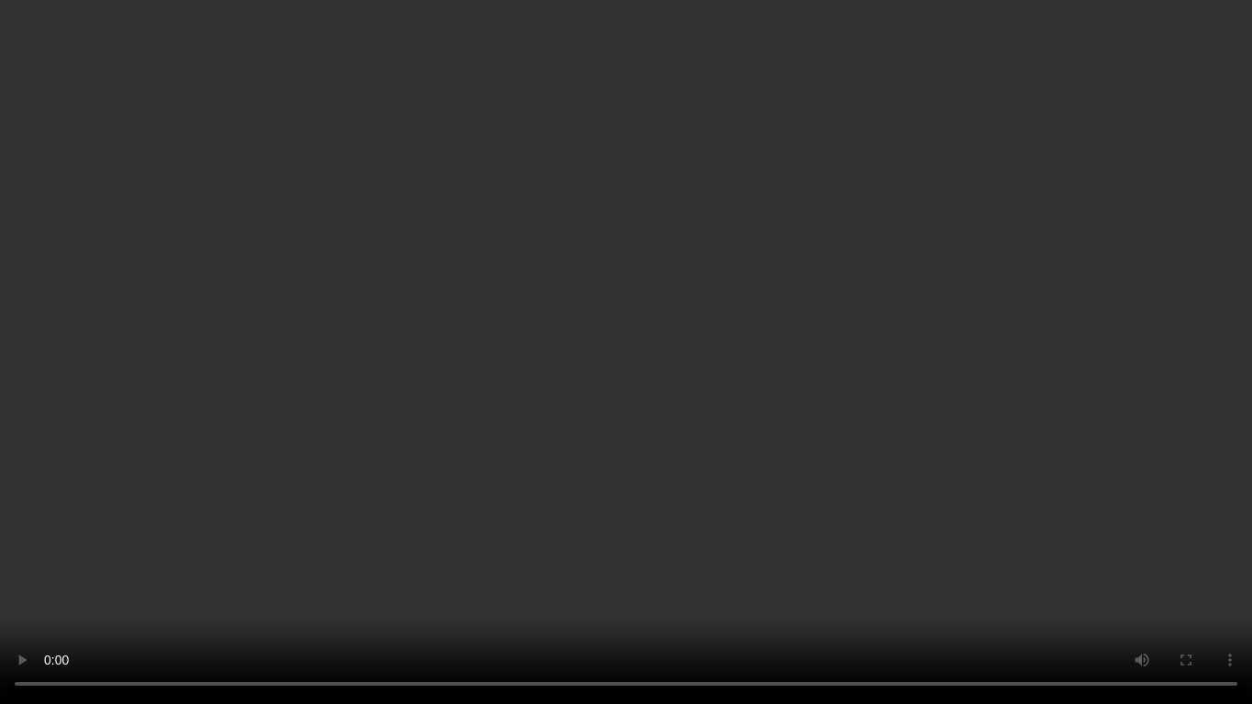
click at [852, 403] on video at bounding box center [626, 352] width 1252 height 704
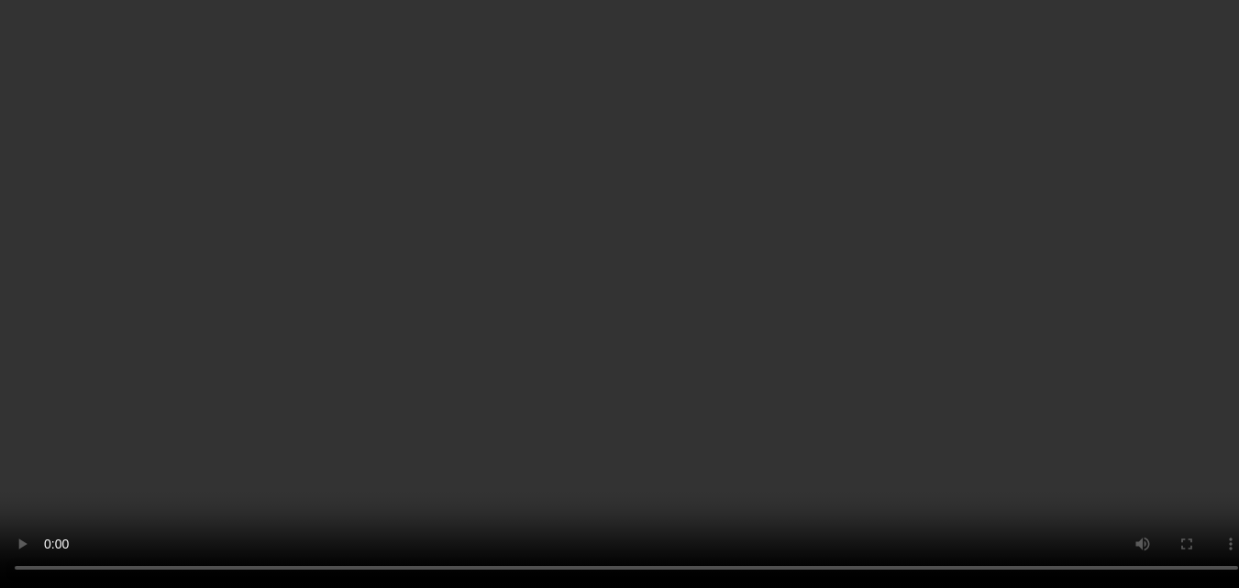
scroll to position [1702, 0]
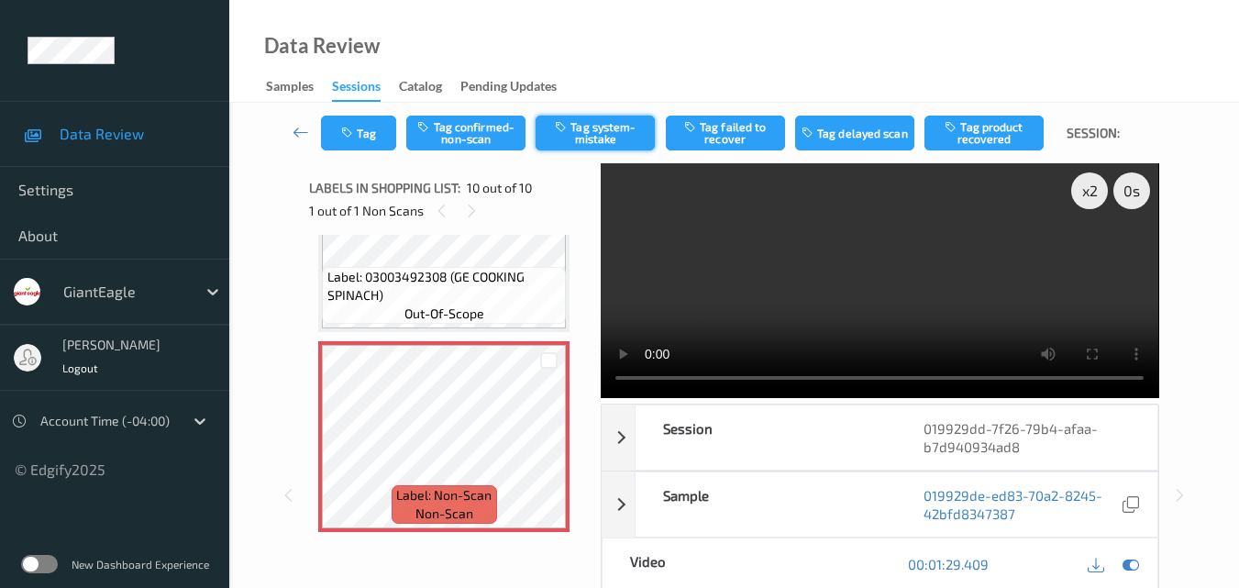
click at [600, 118] on button "Tag system-mistake" at bounding box center [594, 133] width 119 height 35
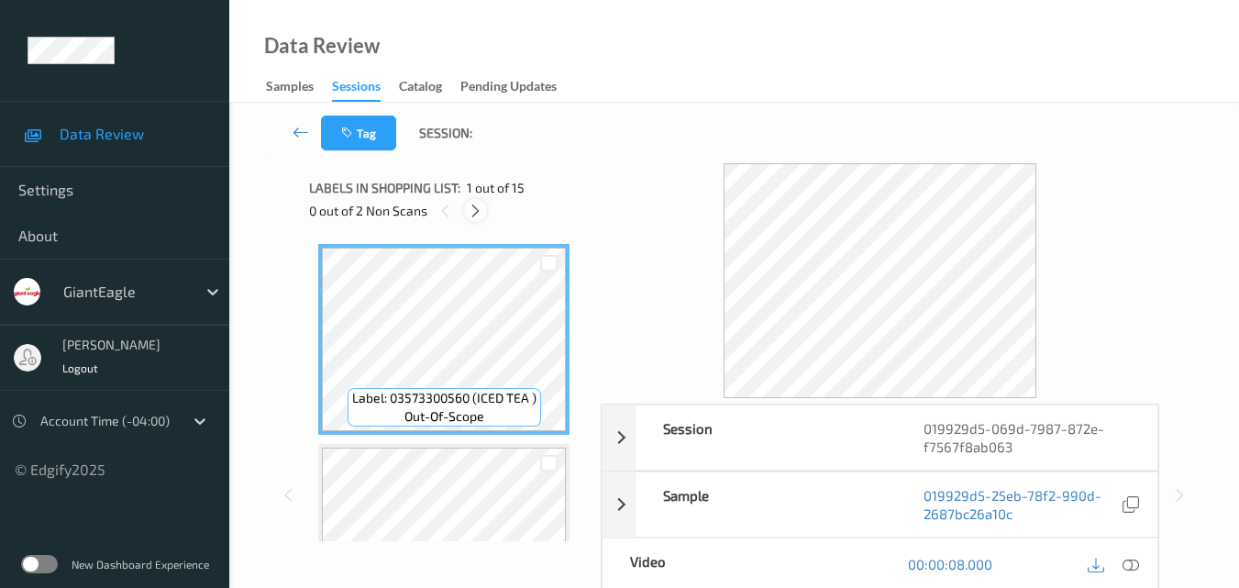
click at [467, 215] on div at bounding box center [475, 210] width 23 height 23
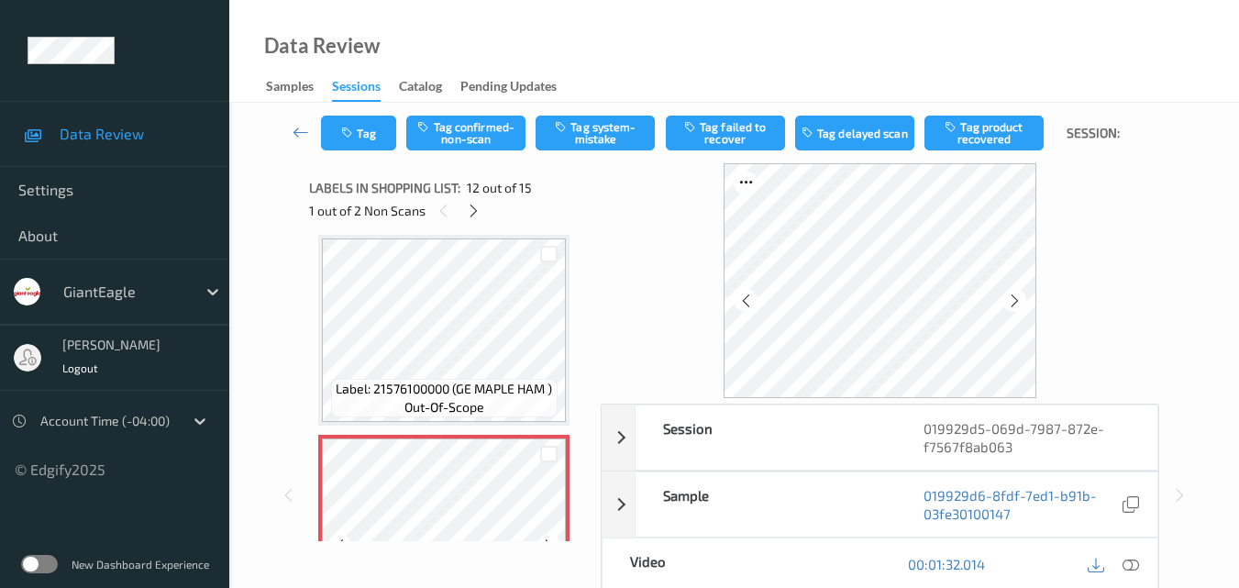
scroll to position [2100, 0]
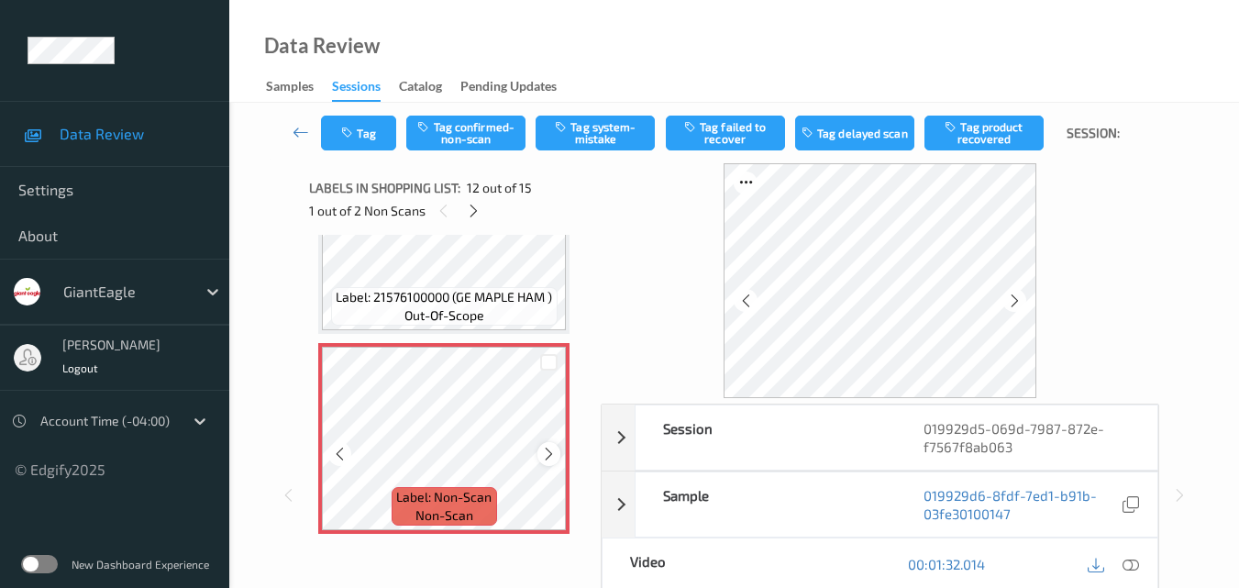
click at [543, 454] on icon at bounding box center [549, 454] width 16 height 17
click at [1134, 559] on icon at bounding box center [1130, 564] width 17 height 17
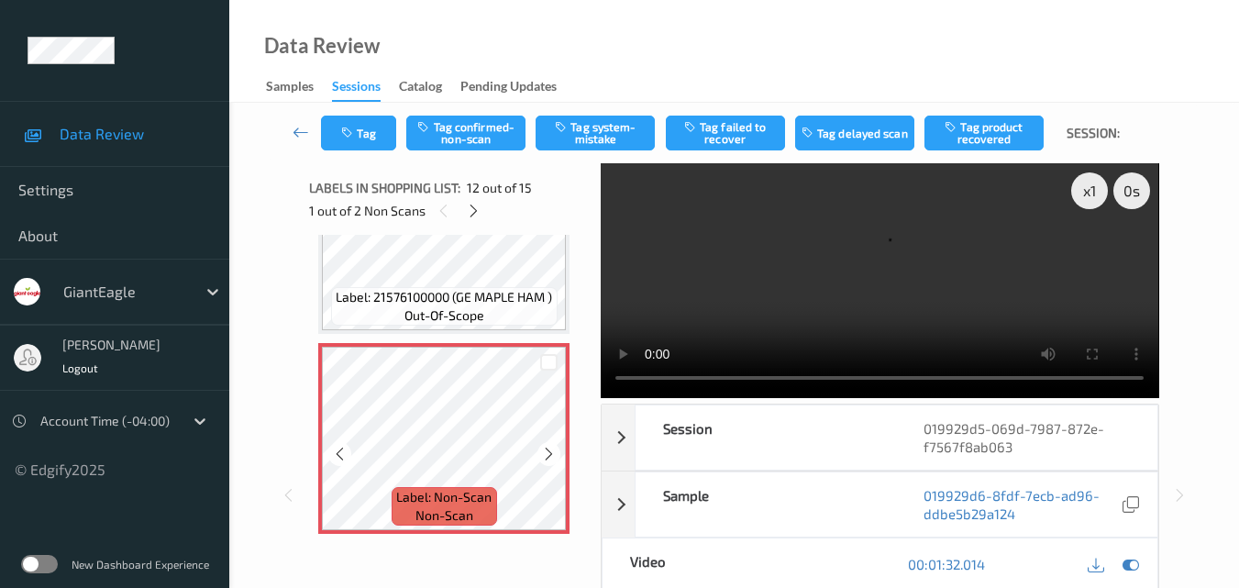
scroll to position [2008, 0]
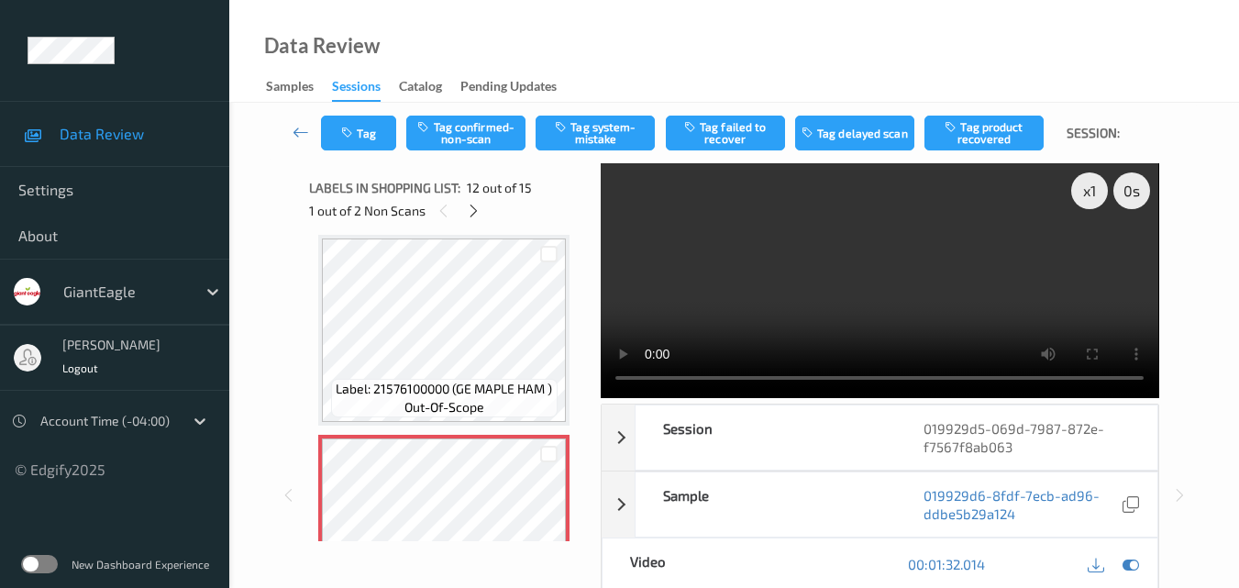
click at [901, 278] on video at bounding box center [879, 280] width 557 height 235
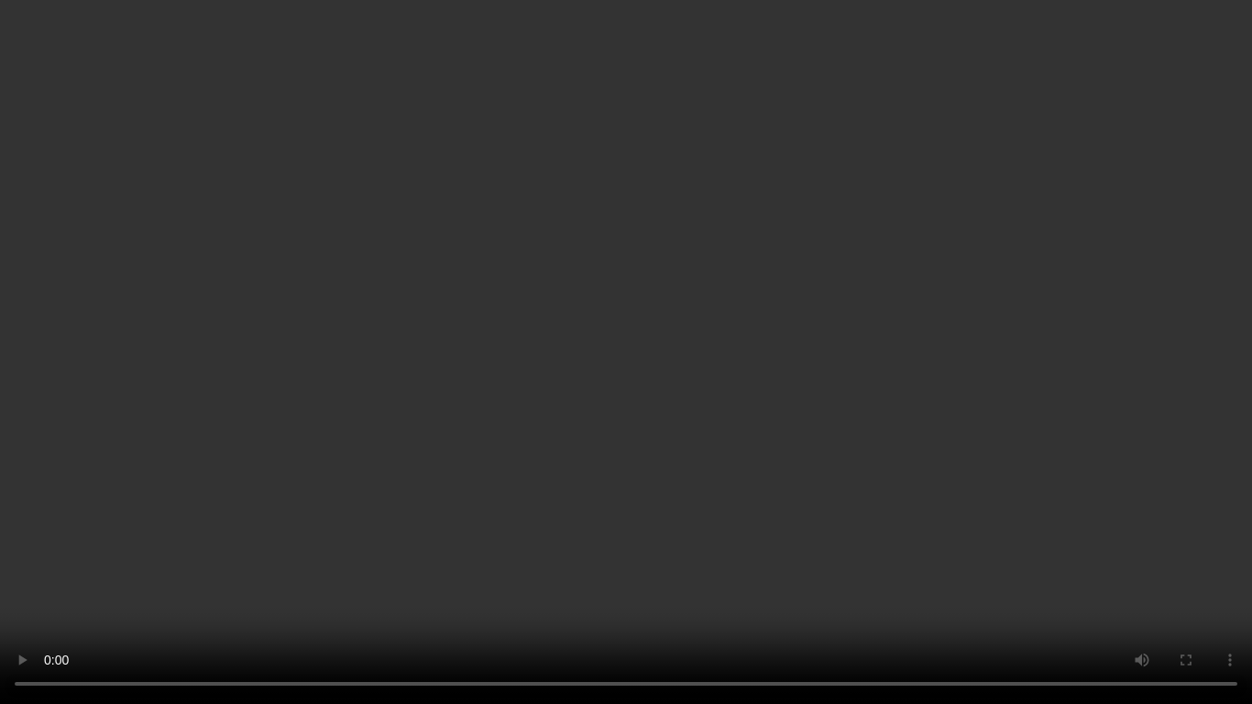
click at [679, 484] on video at bounding box center [626, 352] width 1252 height 704
click at [653, 446] on video at bounding box center [626, 352] width 1252 height 704
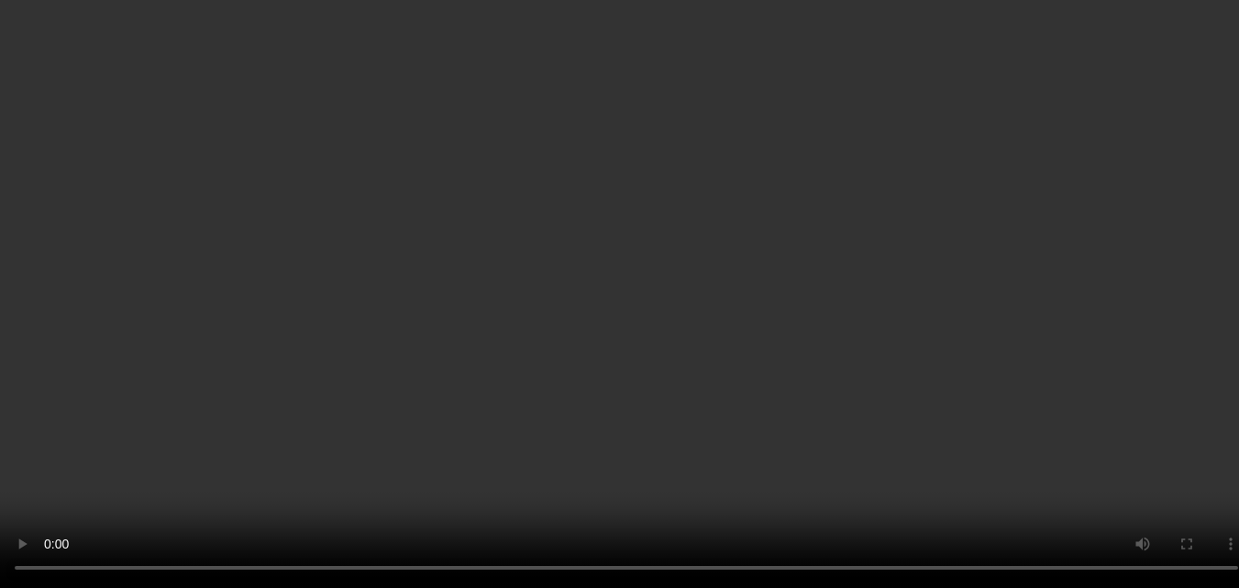
scroll to position [1916, 0]
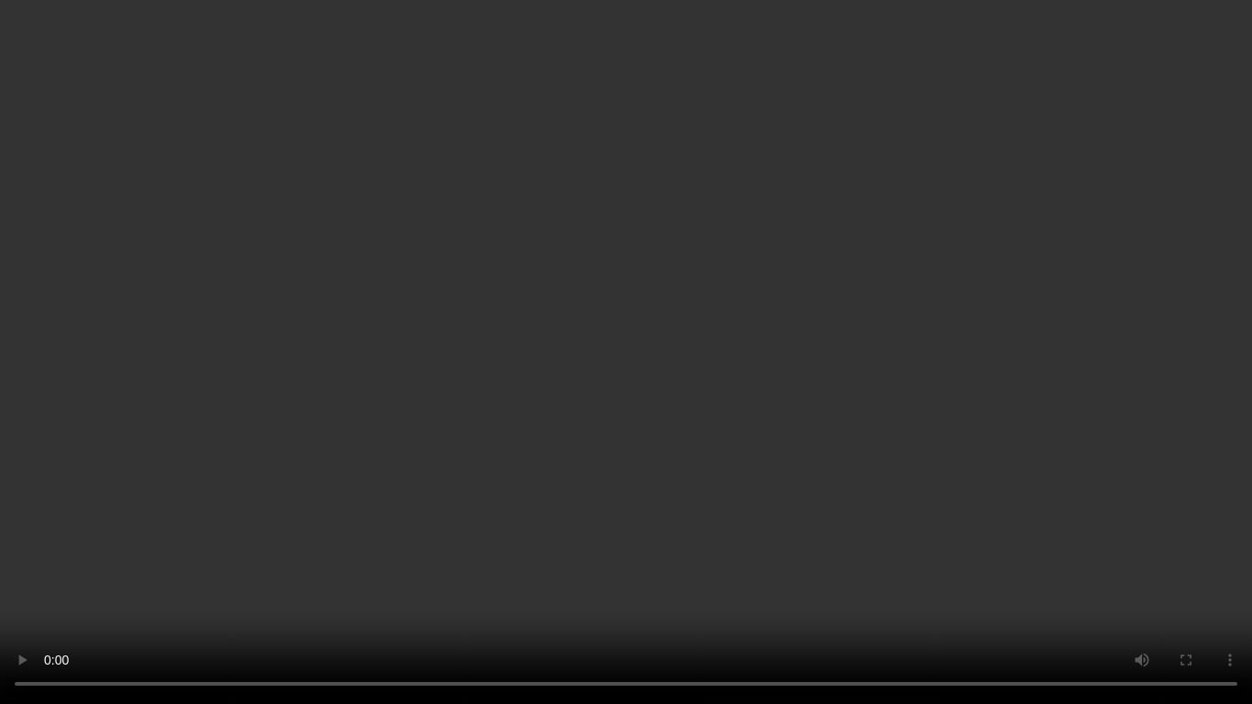
click at [381, 105] on video at bounding box center [626, 352] width 1252 height 704
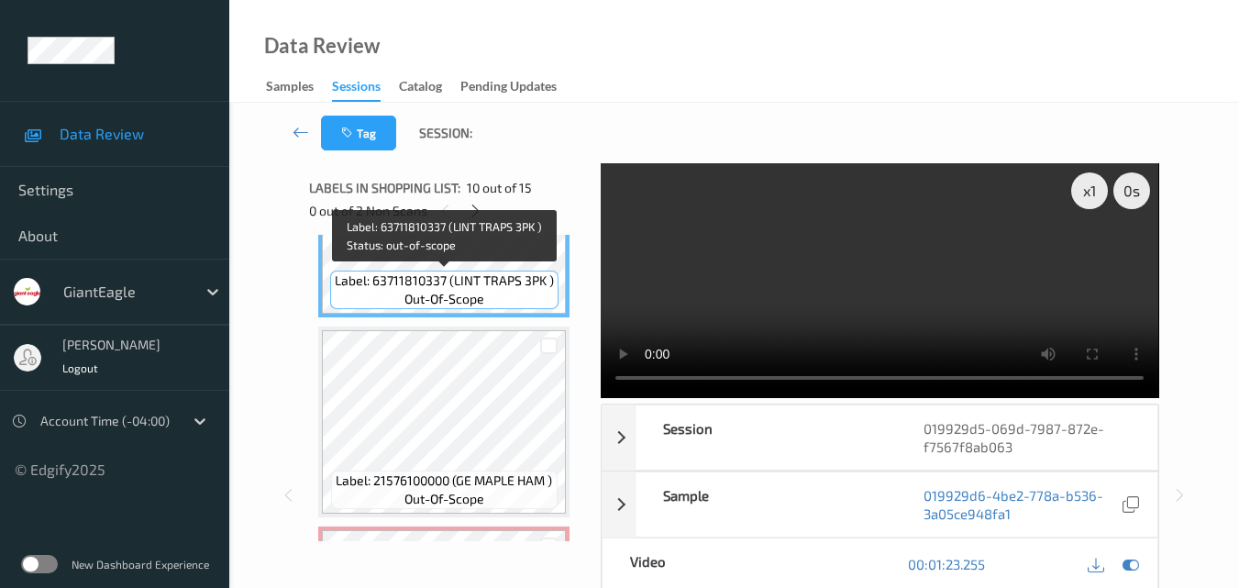
click at [503, 292] on div "Label: 63711810337 (LINT TRAPS 3PK ) out-of-scope" at bounding box center [444, 289] width 228 height 39
click at [496, 278] on span "Label: 63711810337 (LINT TRAPS 3PK )" at bounding box center [444, 280] width 219 height 18
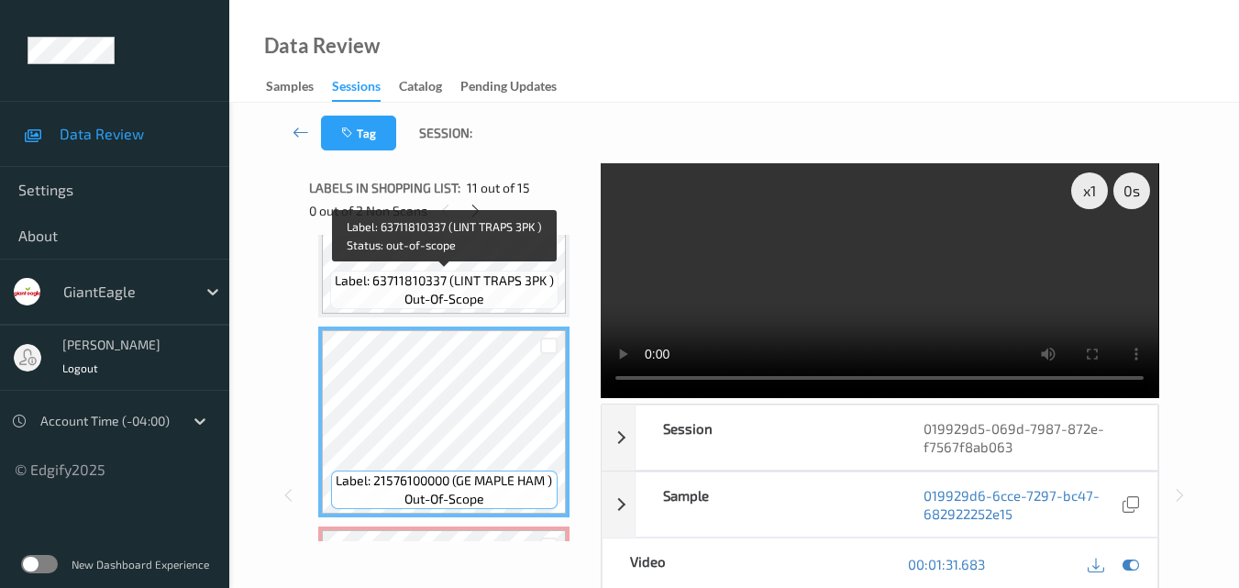
click at [515, 276] on span "Label: 63711810337 (LINT TRAPS 3PK )" at bounding box center [444, 280] width 219 height 18
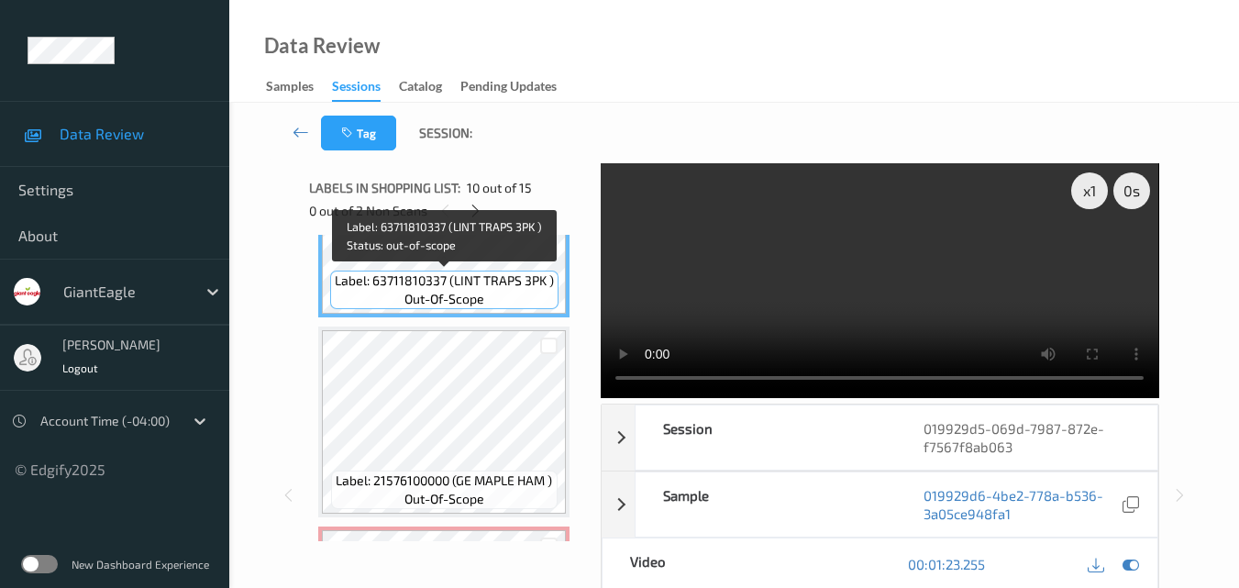
click at [537, 282] on span "Label: 63711810337 (LINT TRAPS 3PK )" at bounding box center [444, 280] width 219 height 18
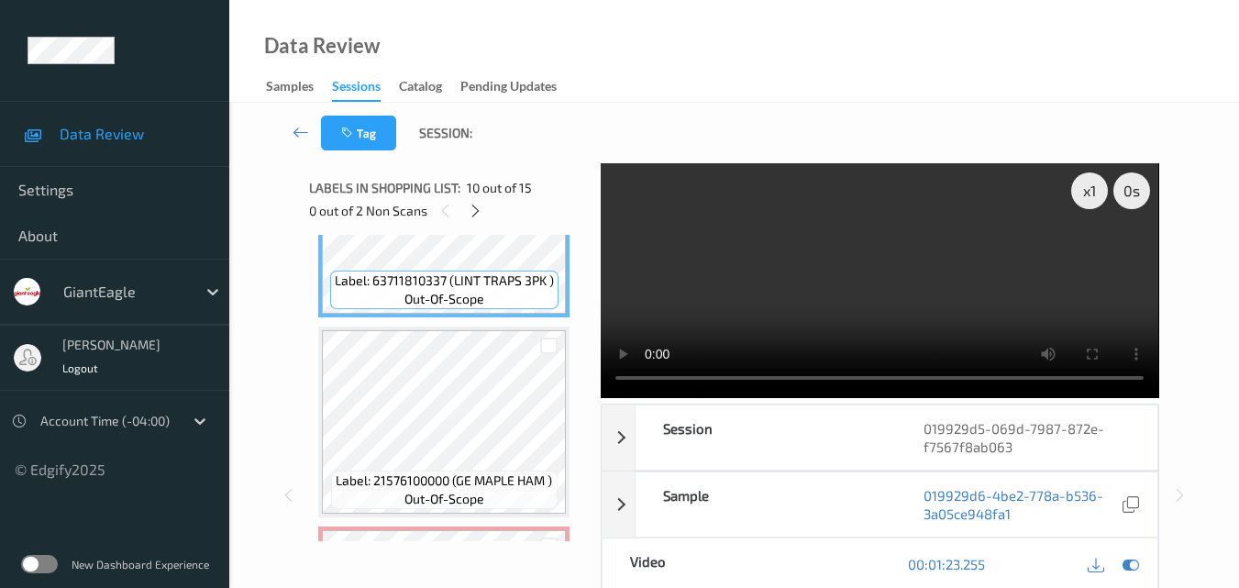
click at [885, 261] on video at bounding box center [879, 280] width 557 height 235
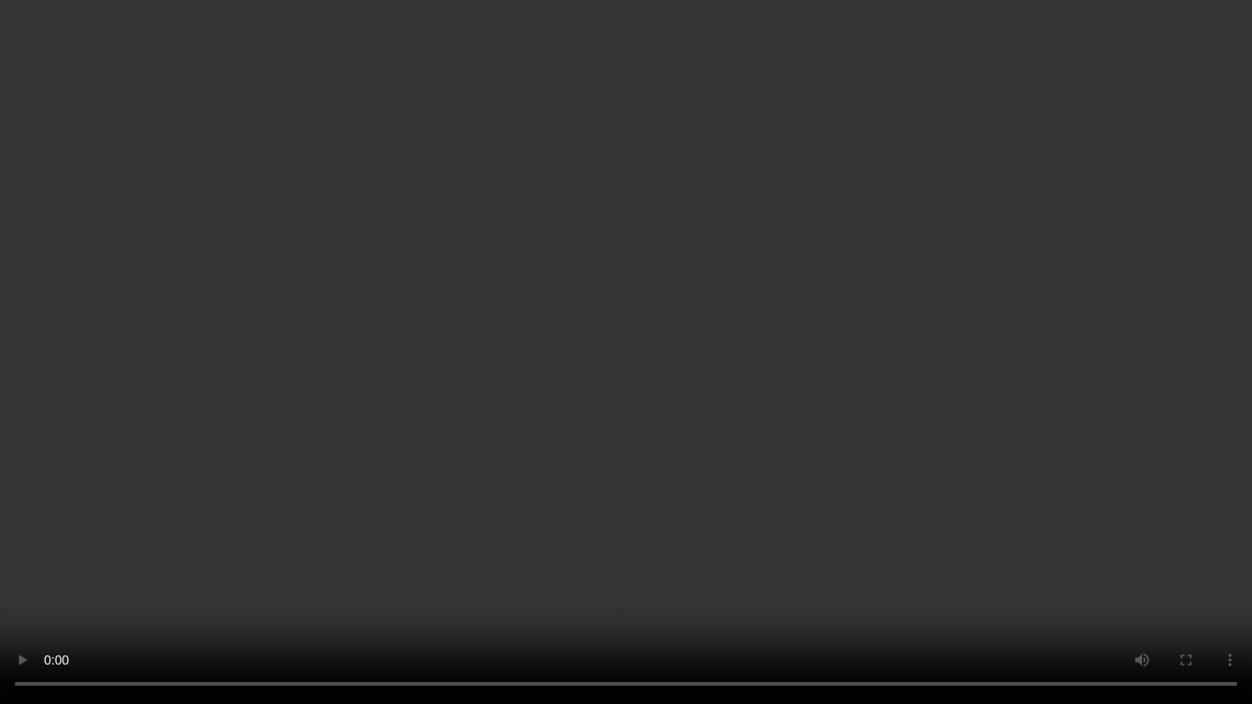
click at [943, 429] on video at bounding box center [626, 352] width 1252 height 704
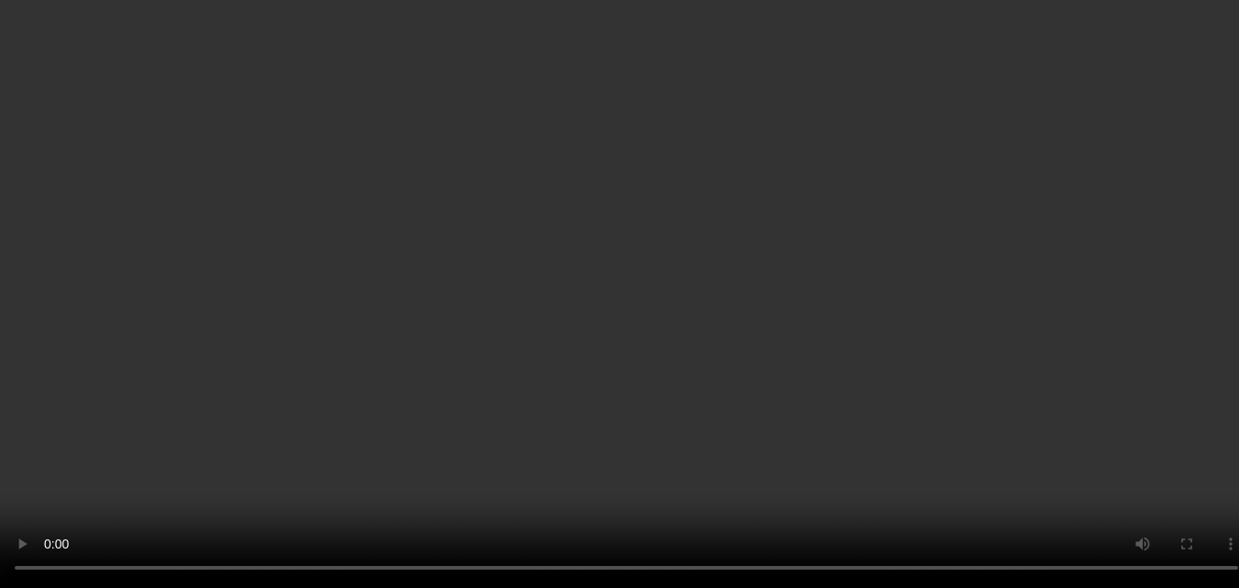
scroll to position [2100, 0]
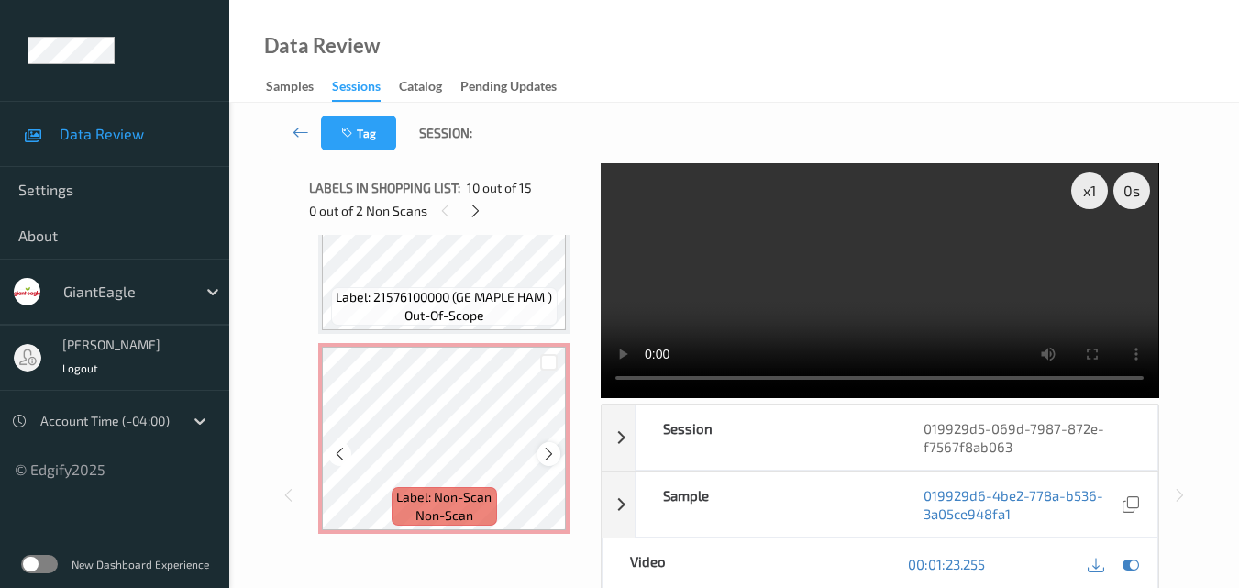
click at [554, 458] on icon at bounding box center [549, 454] width 16 height 17
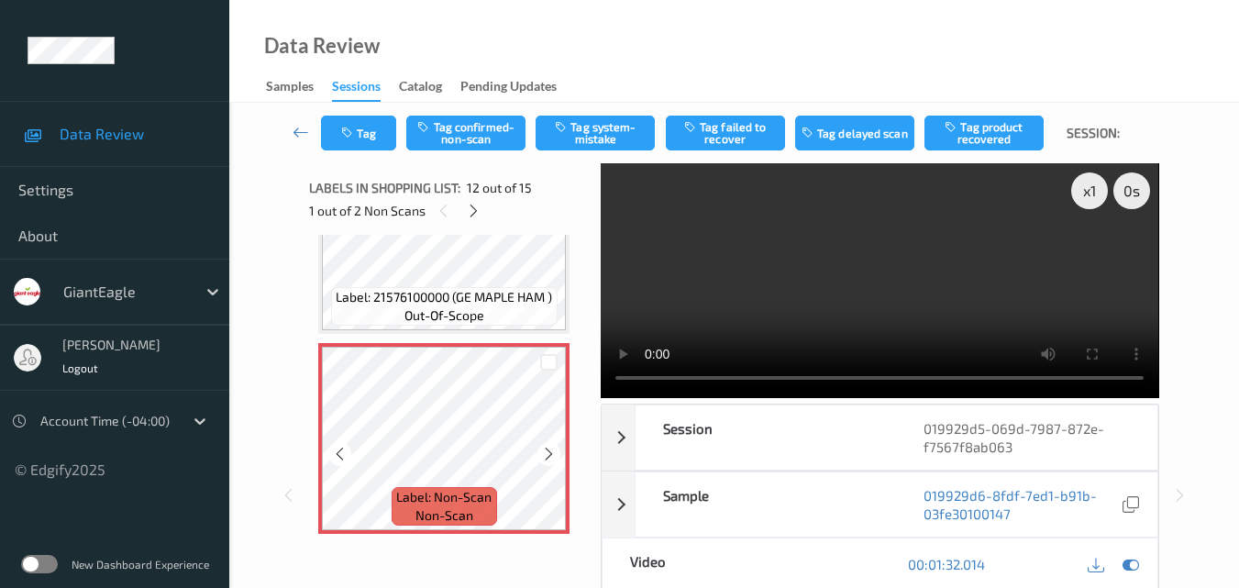
click at [554, 458] on icon at bounding box center [549, 454] width 16 height 17
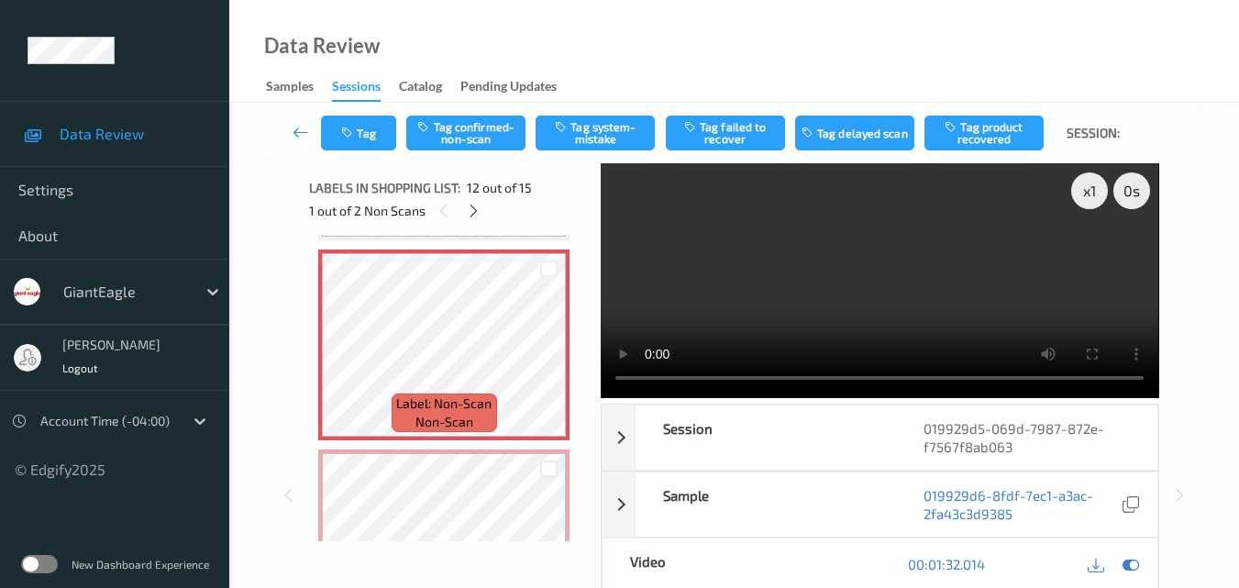
scroll to position [2191, 0]
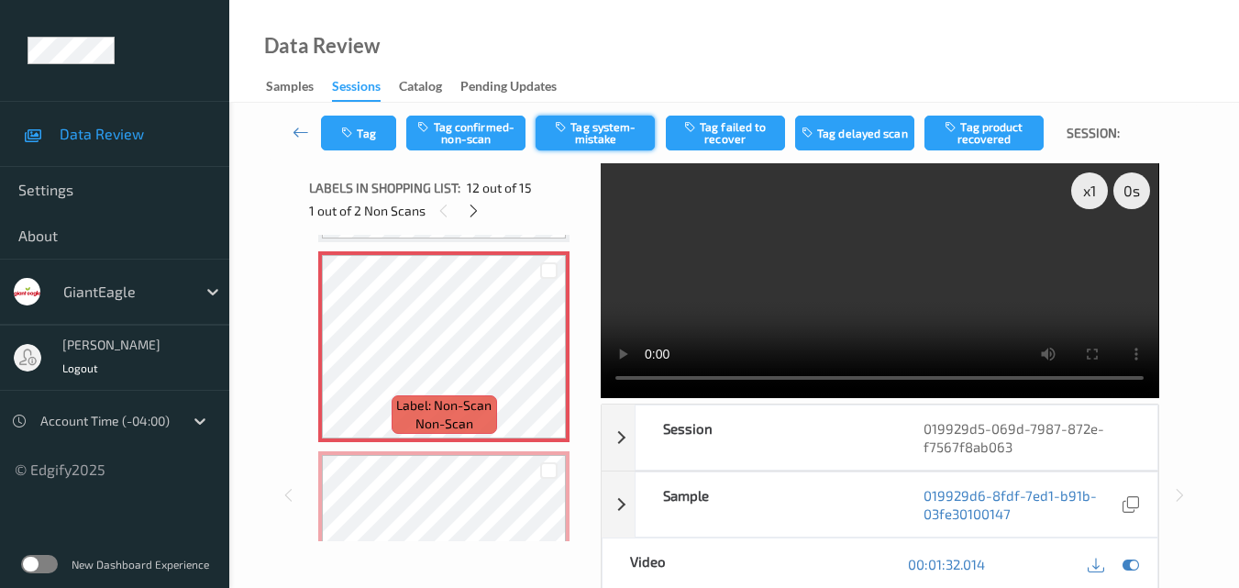
click at [589, 129] on button "Tag system-mistake" at bounding box center [594, 133] width 119 height 35
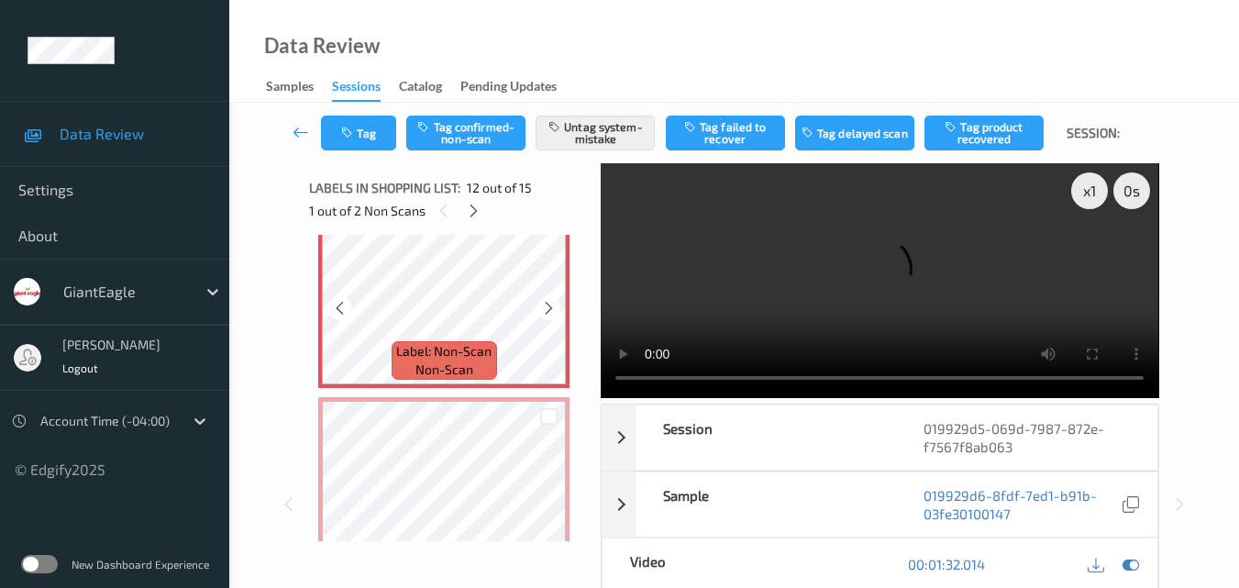
scroll to position [2283, 0]
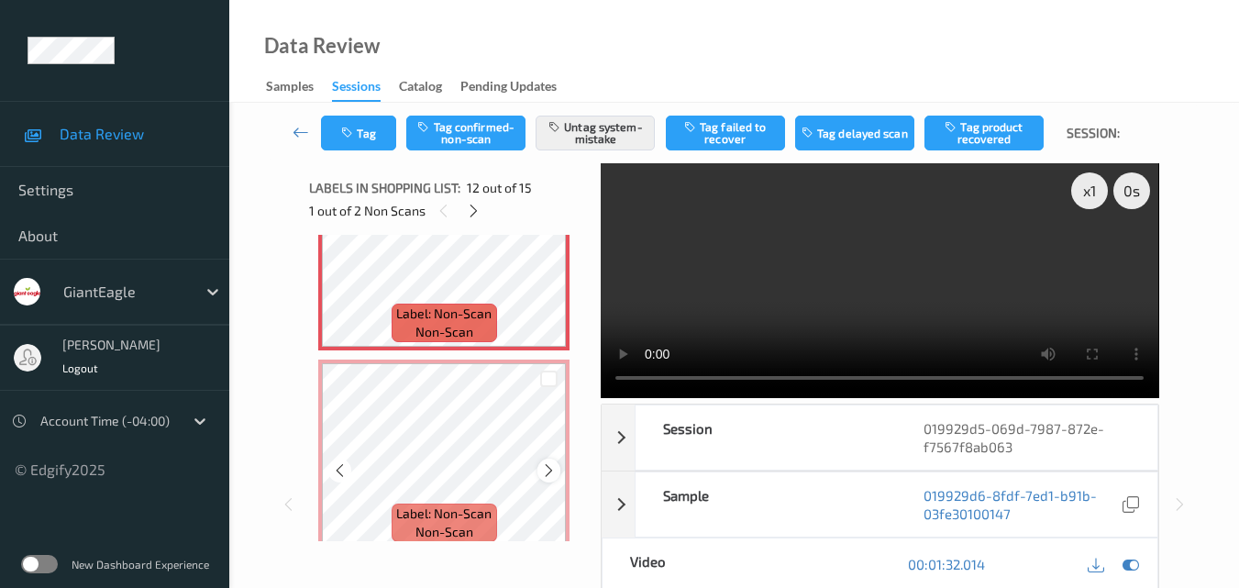
click at [541, 468] on icon at bounding box center [549, 470] width 16 height 17
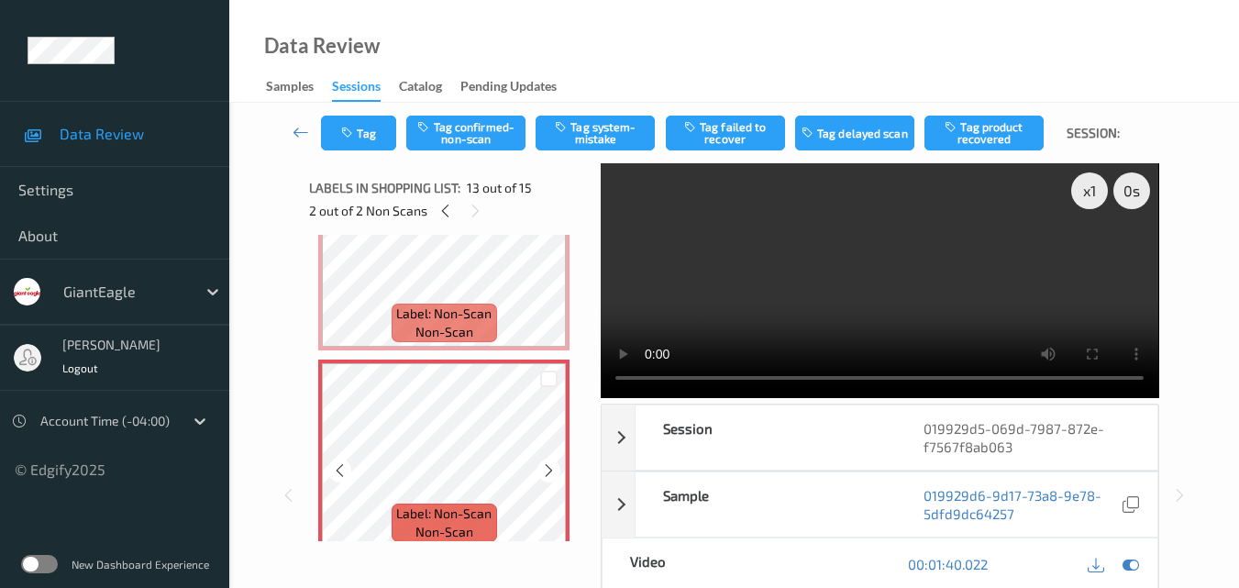
click at [541, 468] on icon at bounding box center [549, 470] width 16 height 17
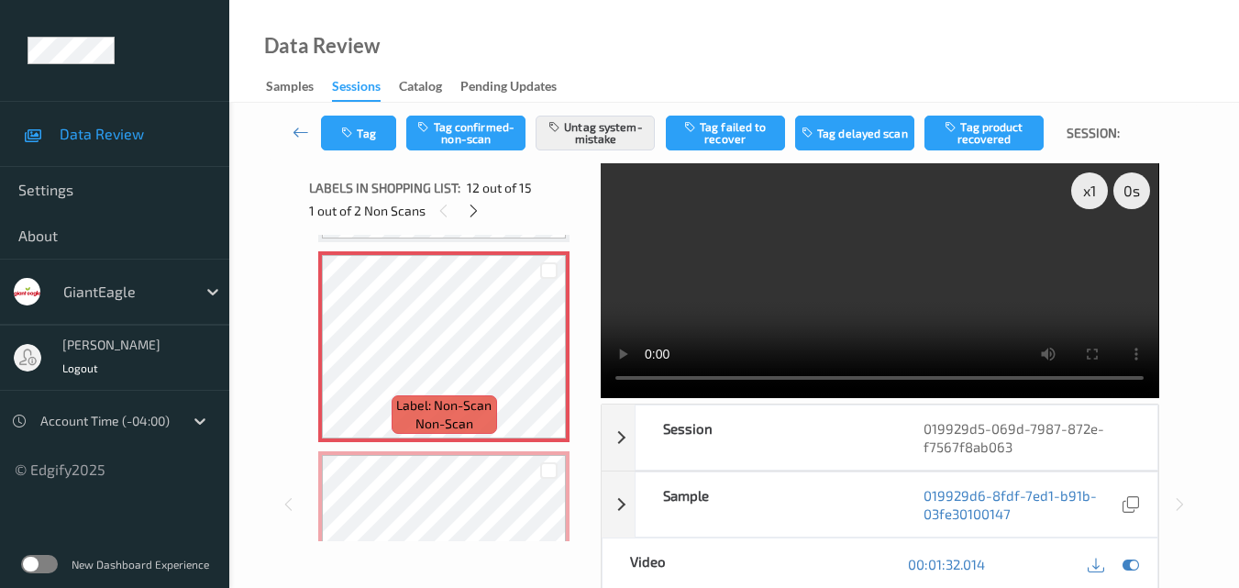
click at [777, 287] on video at bounding box center [879, 280] width 557 height 235
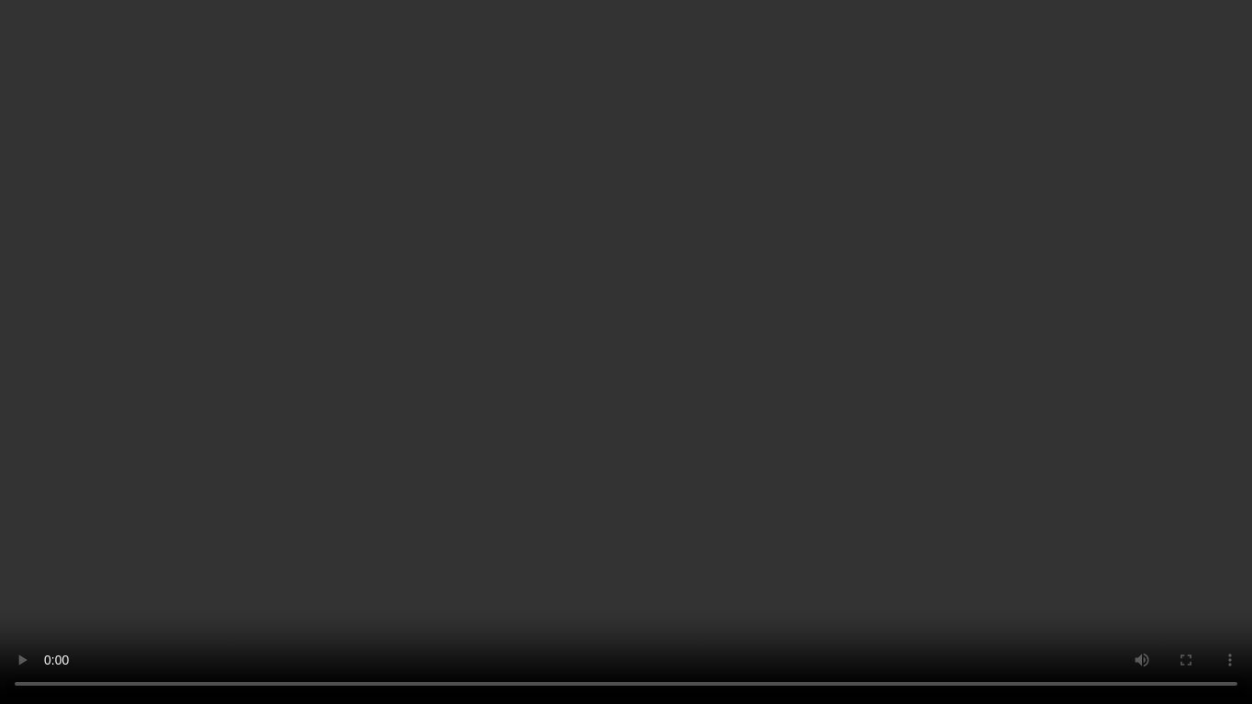
click at [576, 438] on video at bounding box center [626, 352] width 1252 height 704
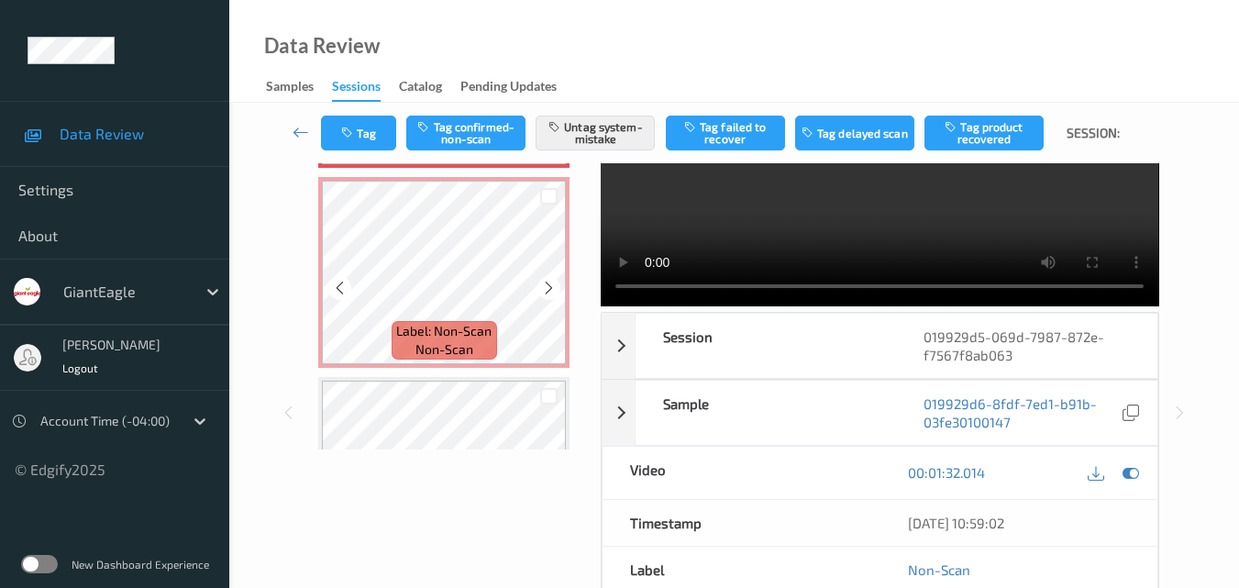
scroll to position [2375, 0]
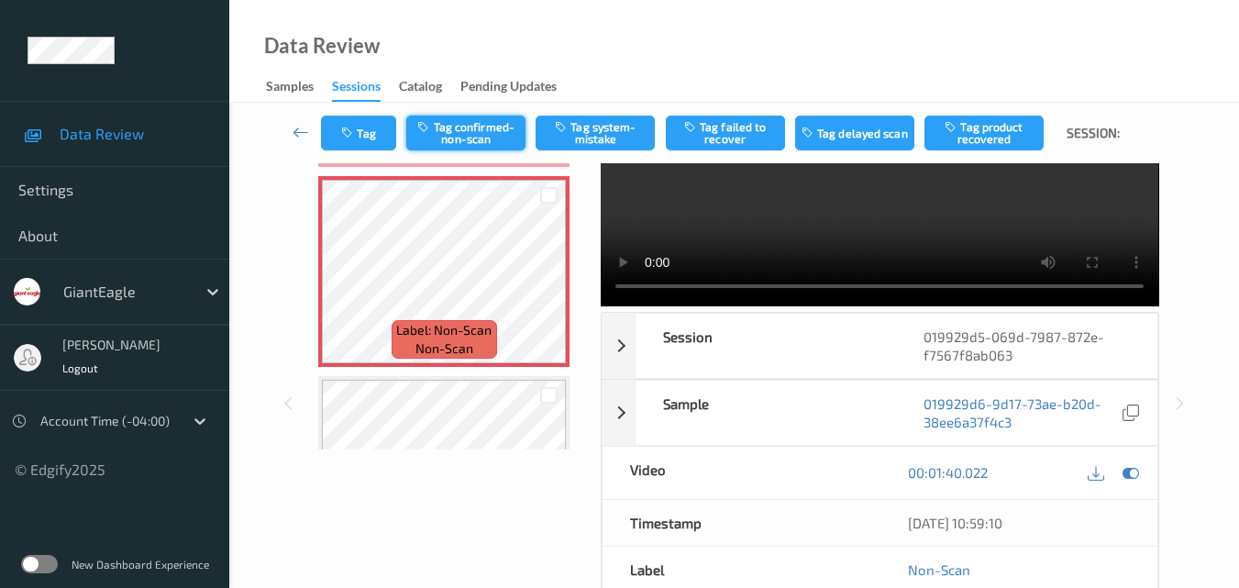
click at [458, 133] on button "Tag confirmed-non-scan" at bounding box center [465, 133] width 119 height 35
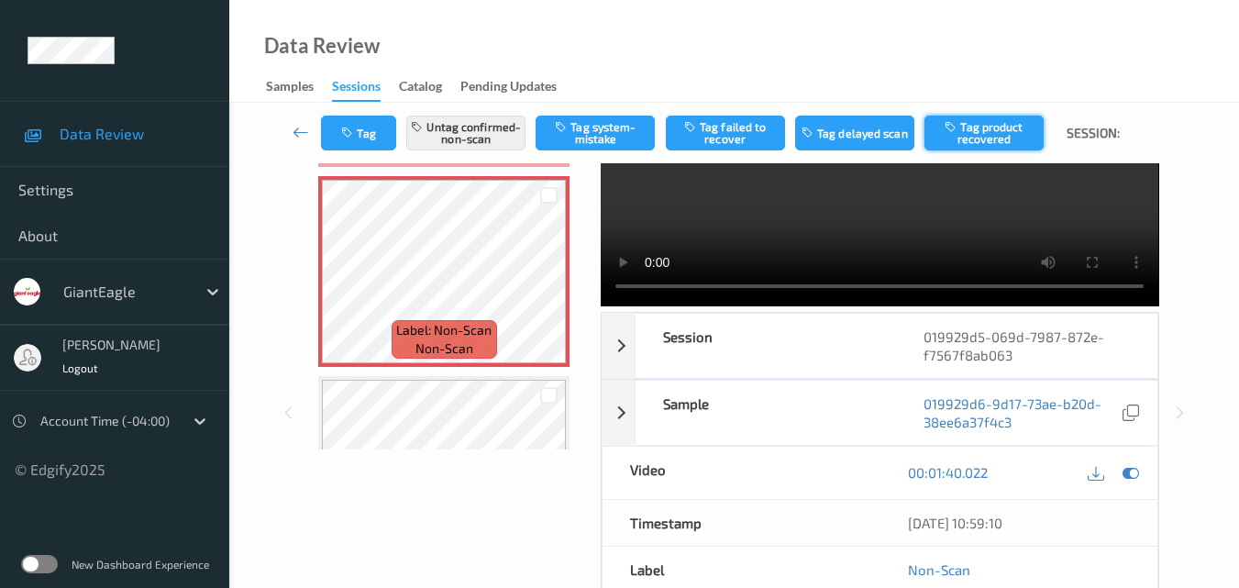
click at [997, 138] on button "Tag product recovered" at bounding box center [983, 133] width 119 height 35
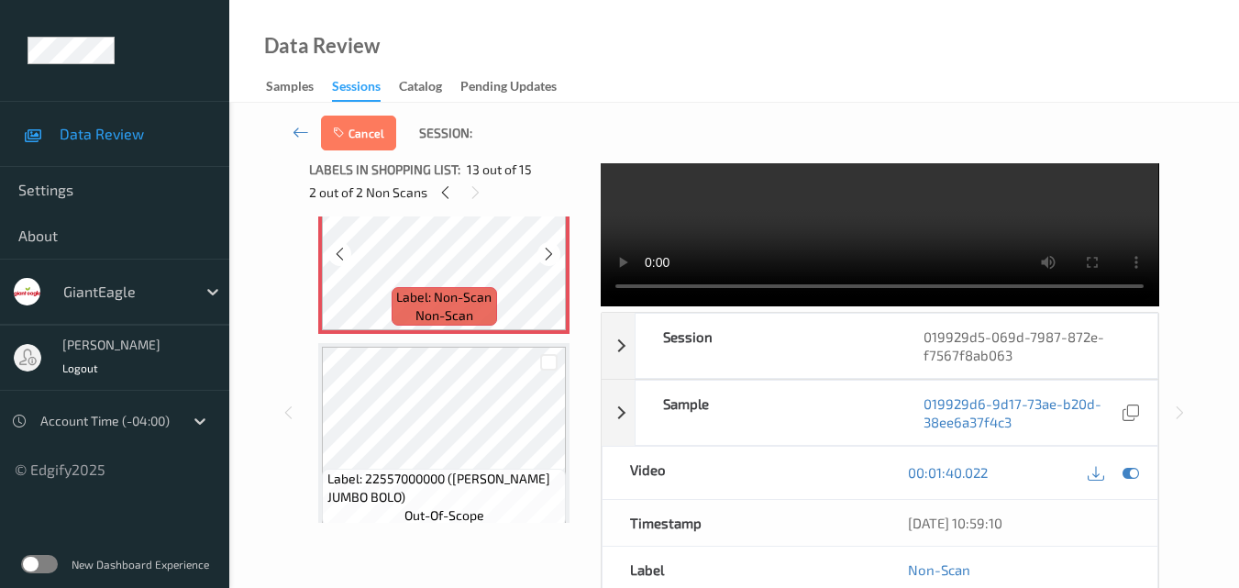
scroll to position [2518, 0]
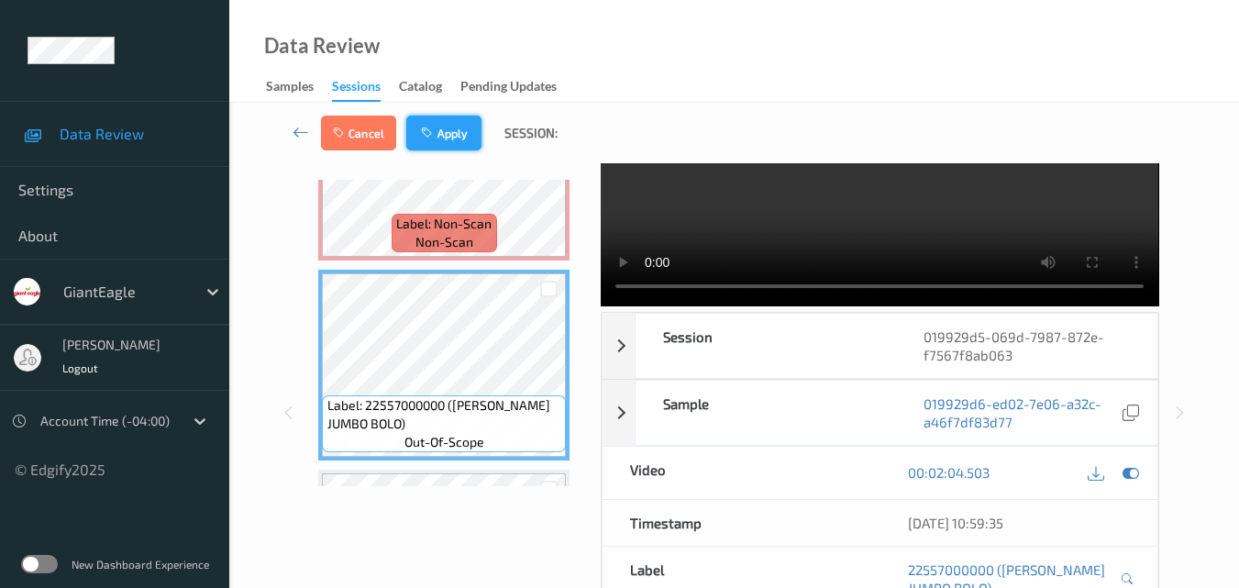
click at [460, 129] on button "Apply" at bounding box center [443, 133] width 75 height 35
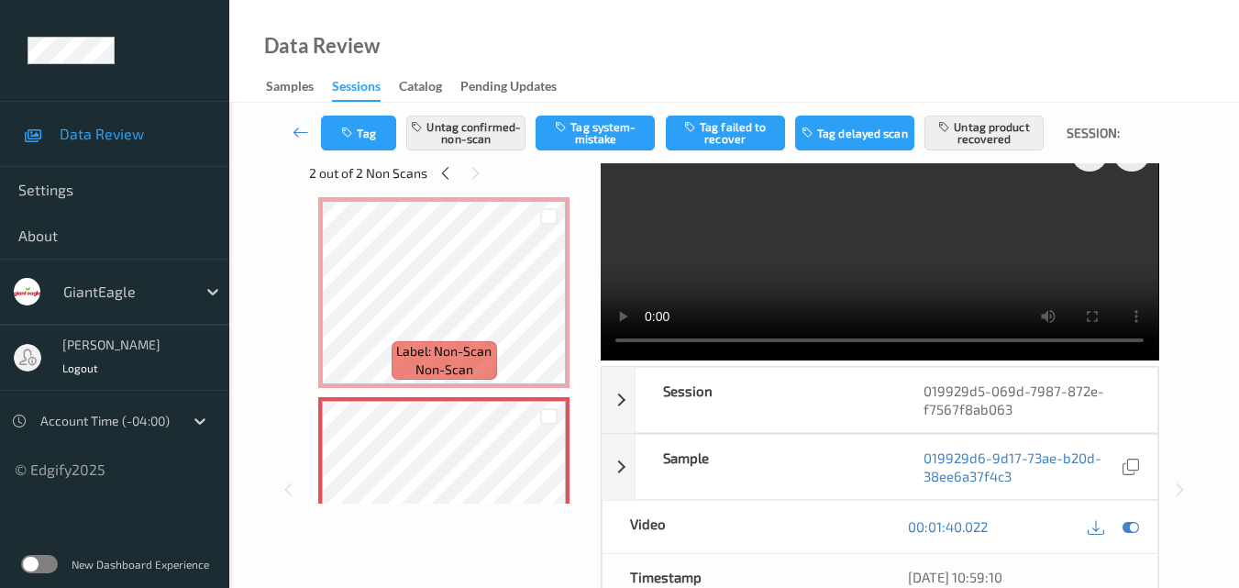
scroll to position [0, 0]
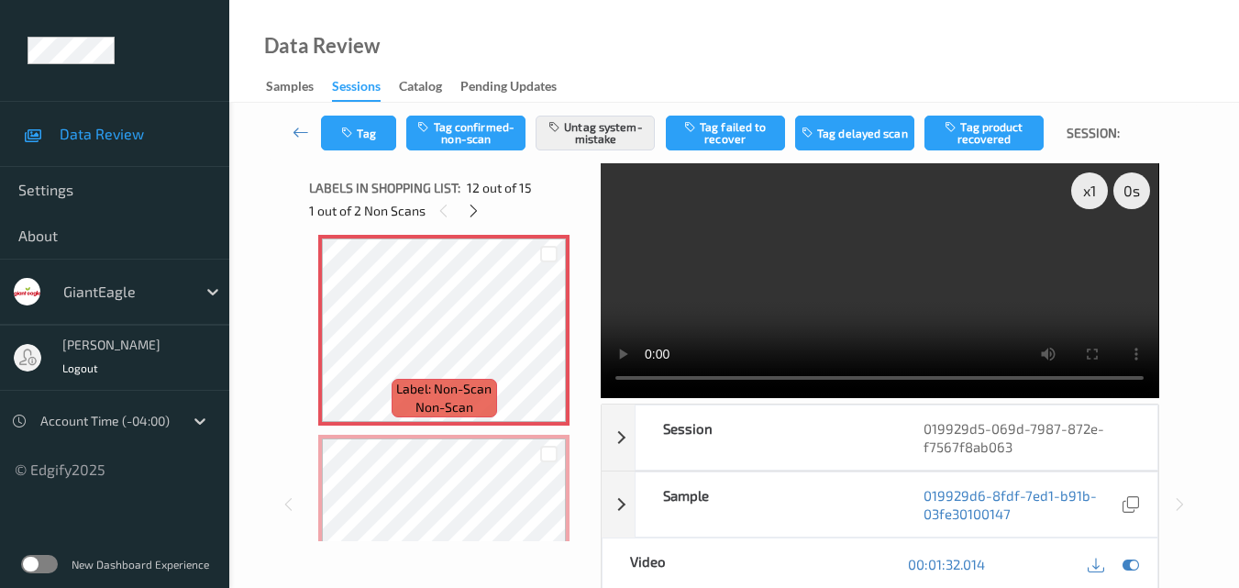
click at [755, 309] on video at bounding box center [879, 280] width 557 height 235
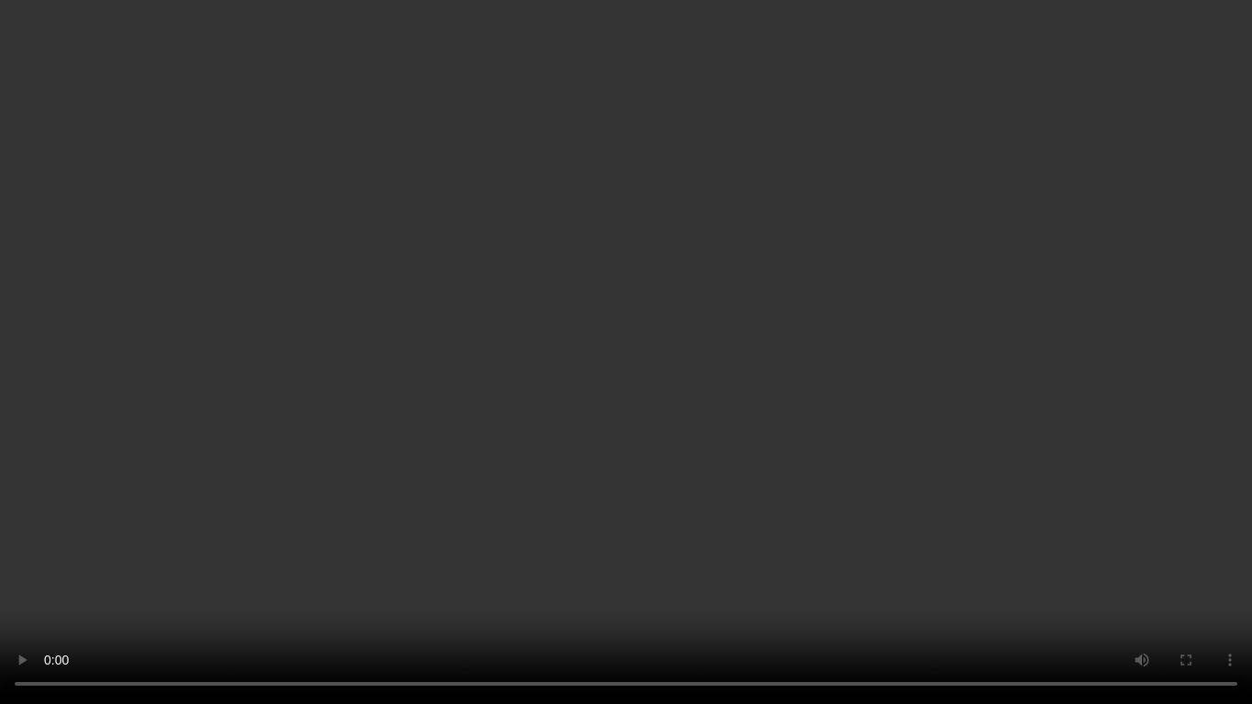
click at [745, 391] on video at bounding box center [626, 352] width 1252 height 704
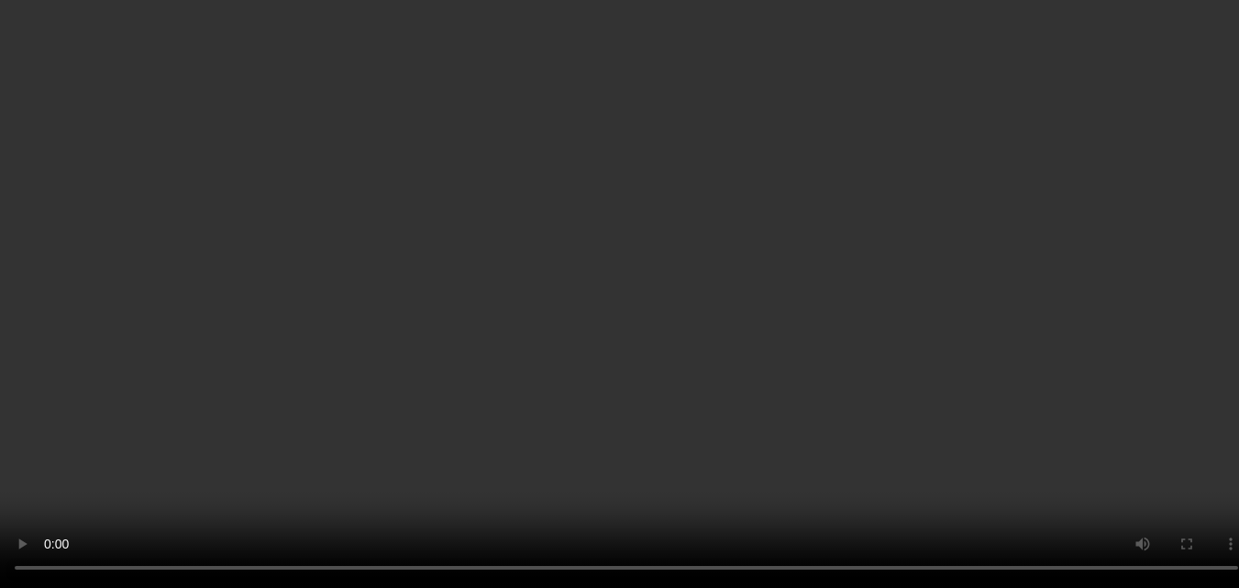
scroll to position [2024, 0]
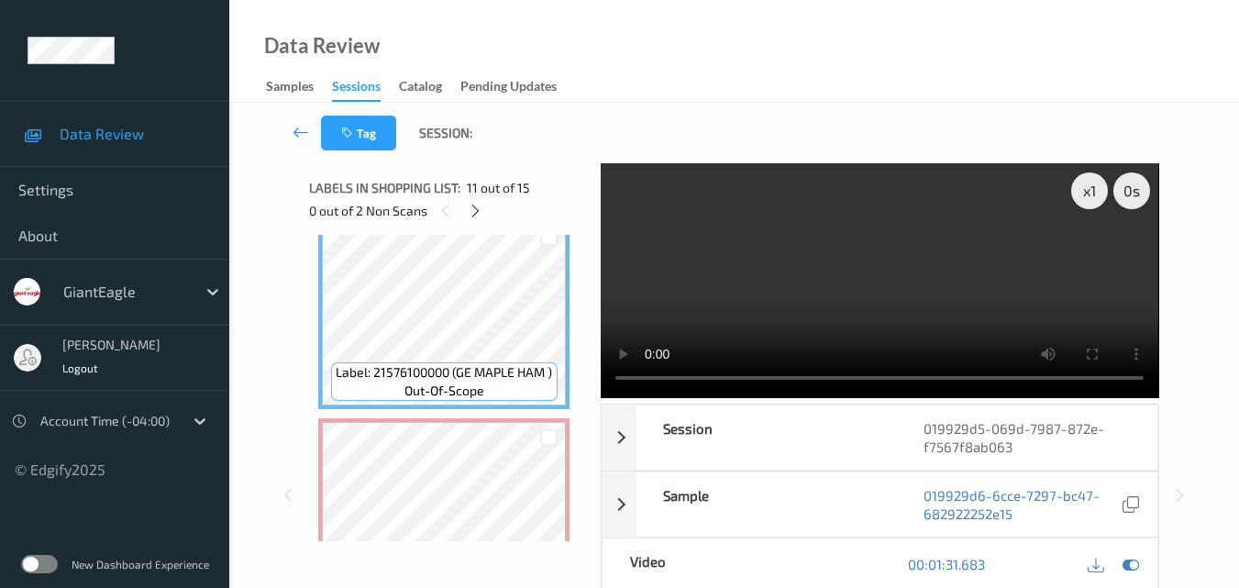
click at [949, 304] on video at bounding box center [879, 280] width 557 height 235
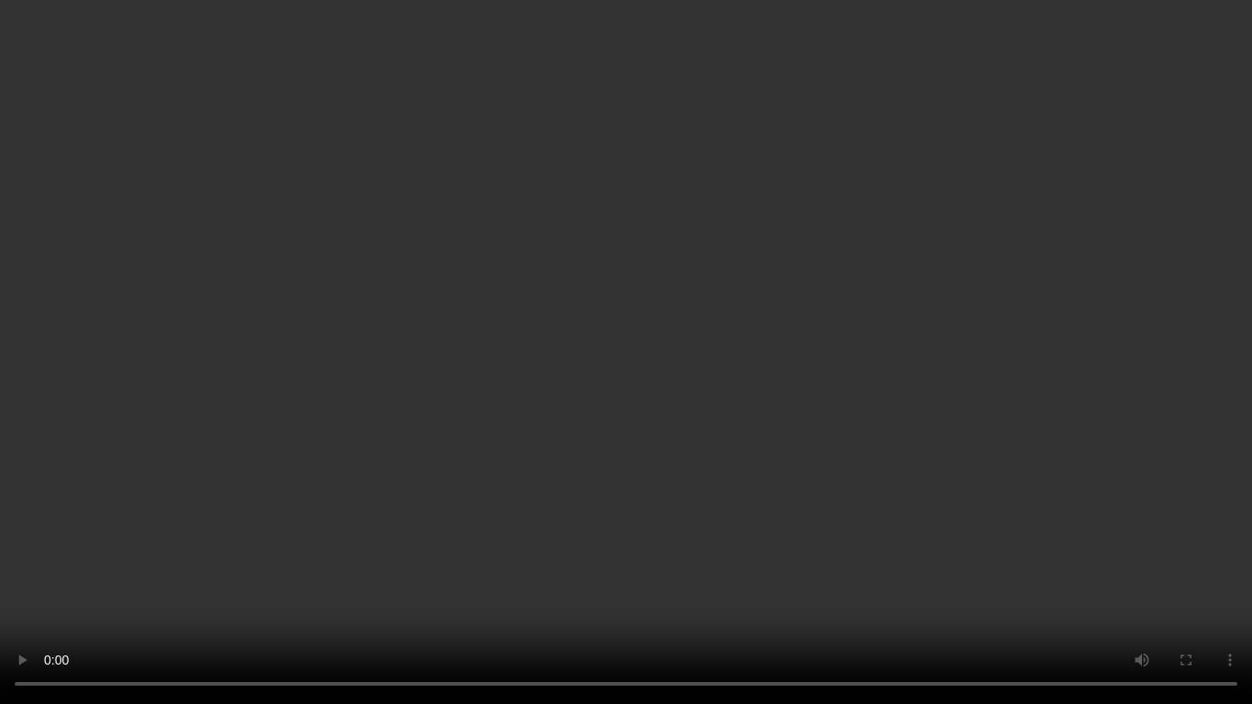
click at [749, 357] on video at bounding box center [626, 352] width 1252 height 704
click at [811, 348] on video at bounding box center [626, 352] width 1252 height 704
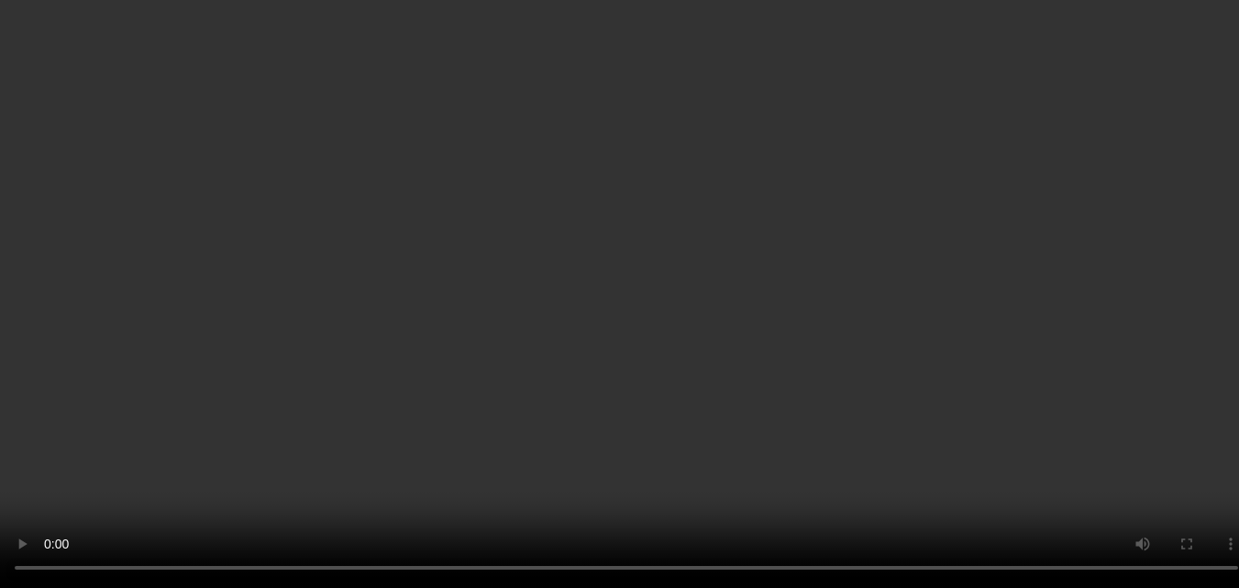
scroll to position [2483, 0]
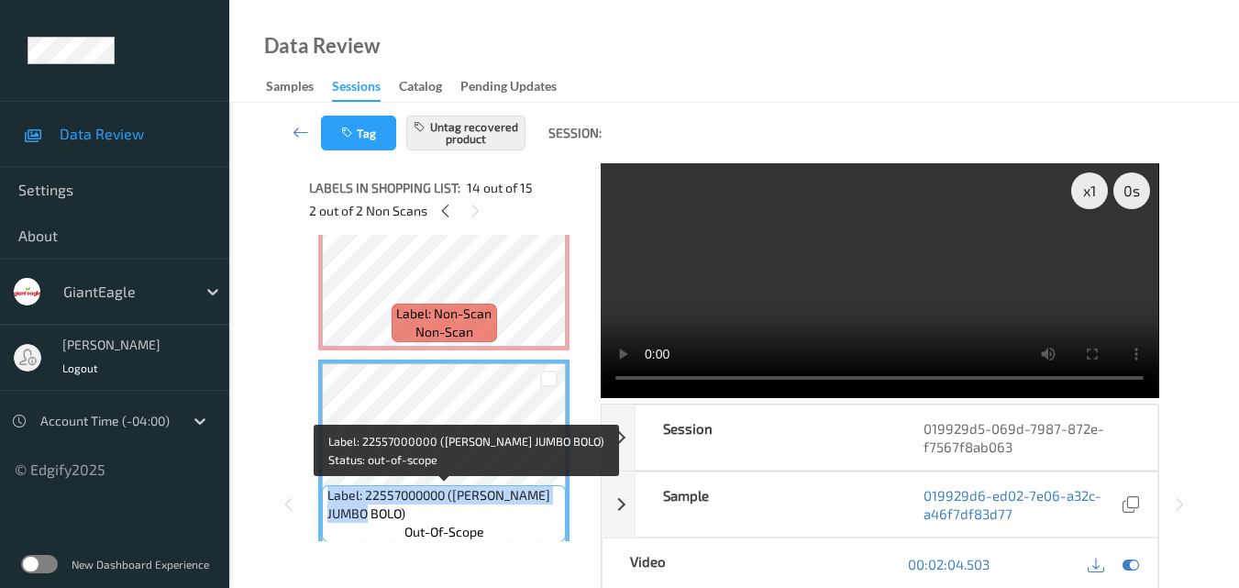
drag, startPoint x: 355, startPoint y: 514, endPoint x: 325, endPoint y: 502, distance: 32.0
click at [325, 502] on div "Label: 22557000000 (ECKRICH JUMBO BOLO) out-of-scope" at bounding box center [444, 513] width 244 height 57
copy span "Label: 22557000000 (ECKRICH JUMBO BOLO)"
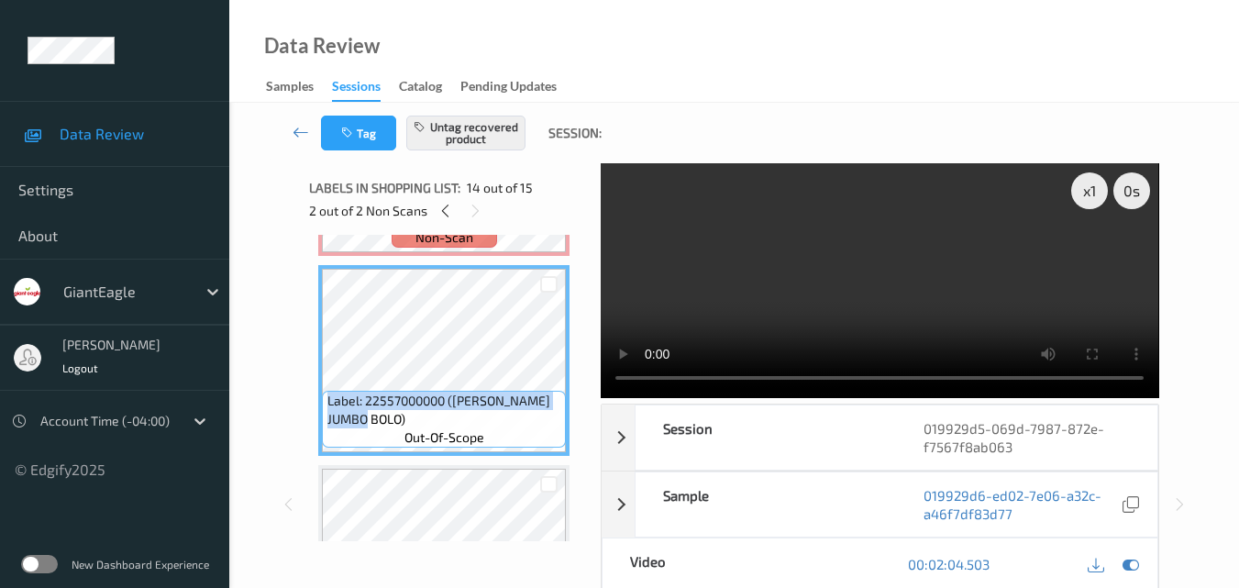
scroll to position [2575, 0]
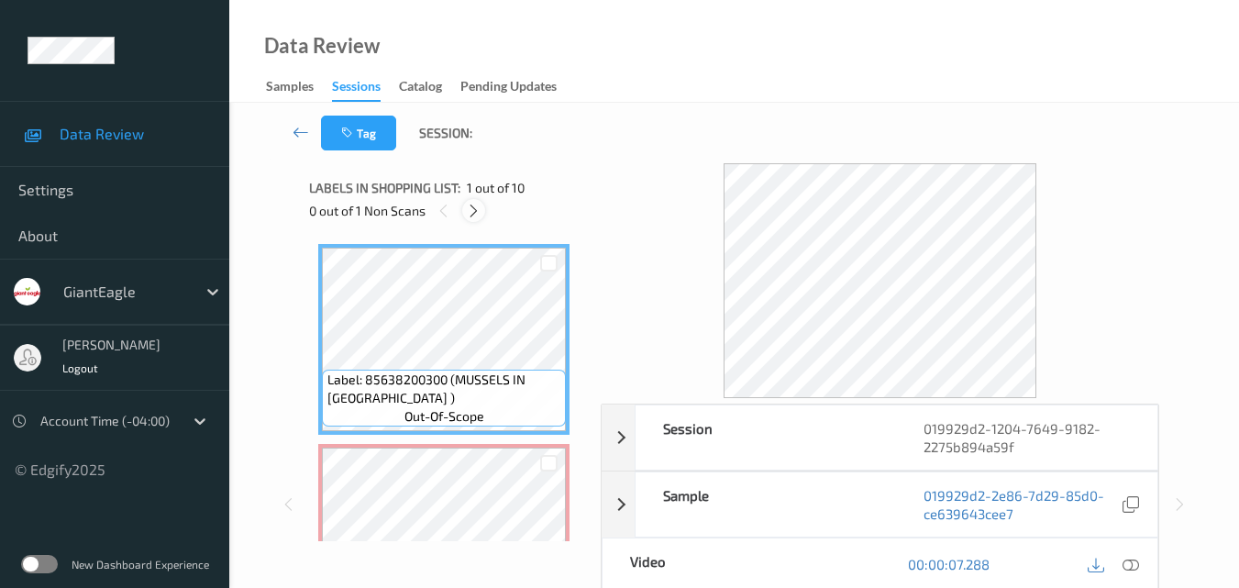
click at [475, 217] on icon at bounding box center [474, 211] width 16 height 17
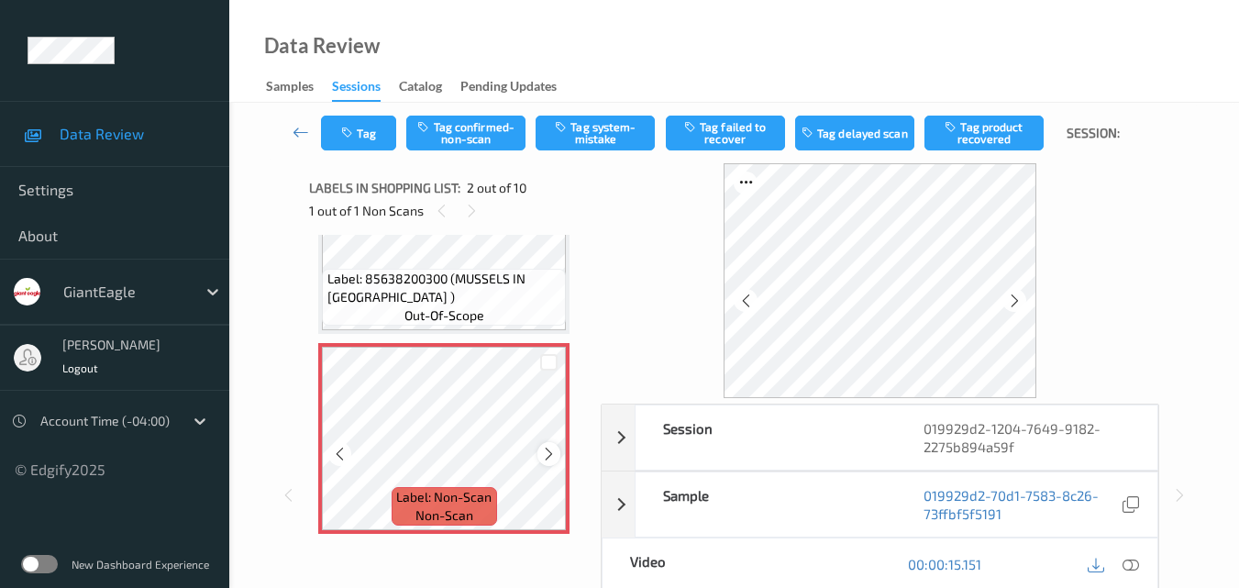
click at [545, 454] on icon at bounding box center [549, 454] width 16 height 17
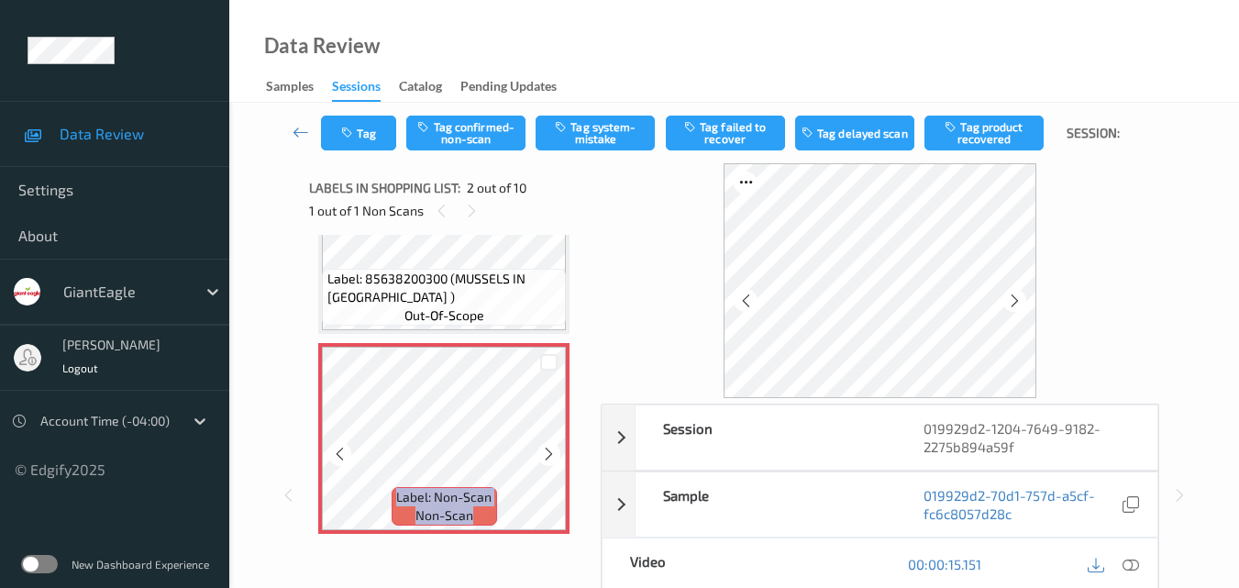
click at [545, 454] on icon at bounding box center [549, 454] width 16 height 17
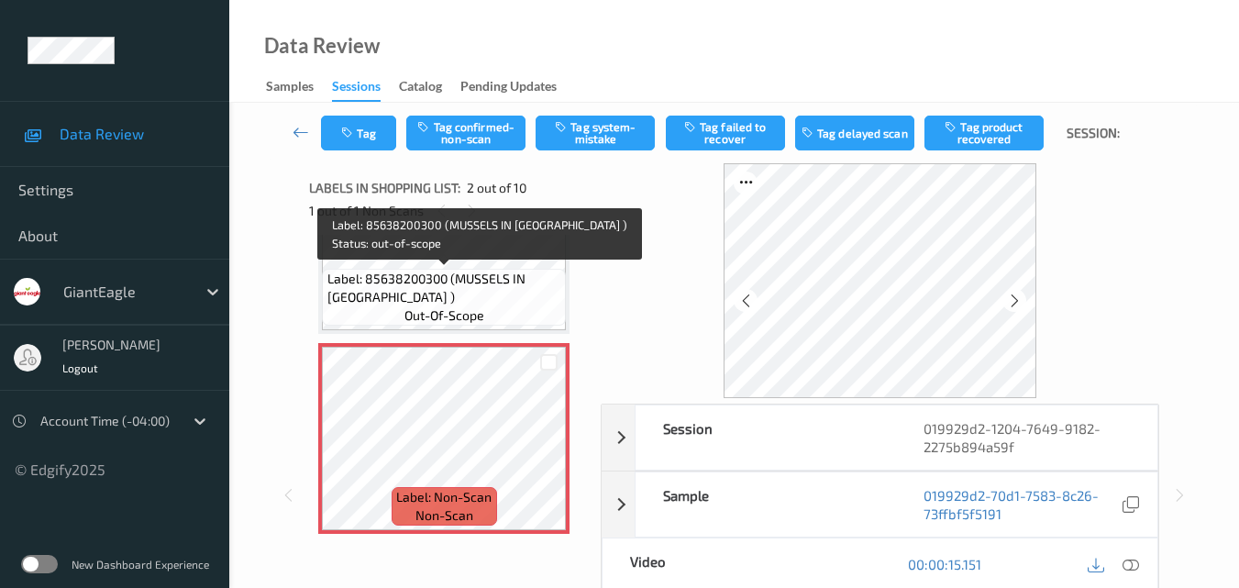
click at [463, 277] on span "Label: 85638200300 (MUSSELS IN [GEOGRAPHIC_DATA] )" at bounding box center [444, 288] width 235 height 37
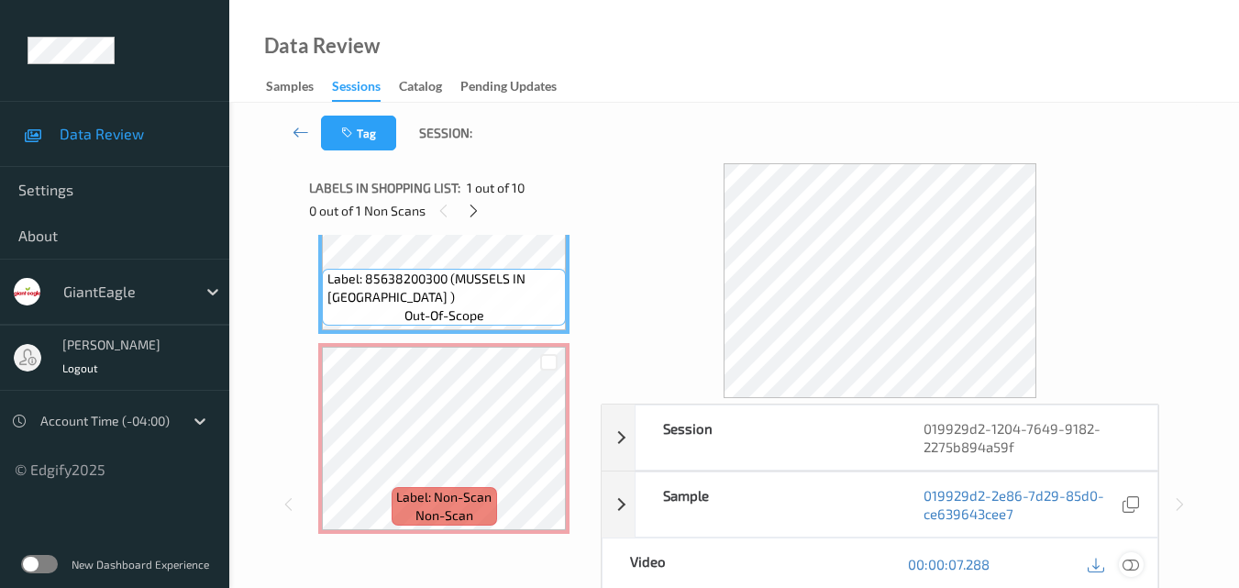
click at [1137, 566] on icon at bounding box center [1130, 564] width 17 height 17
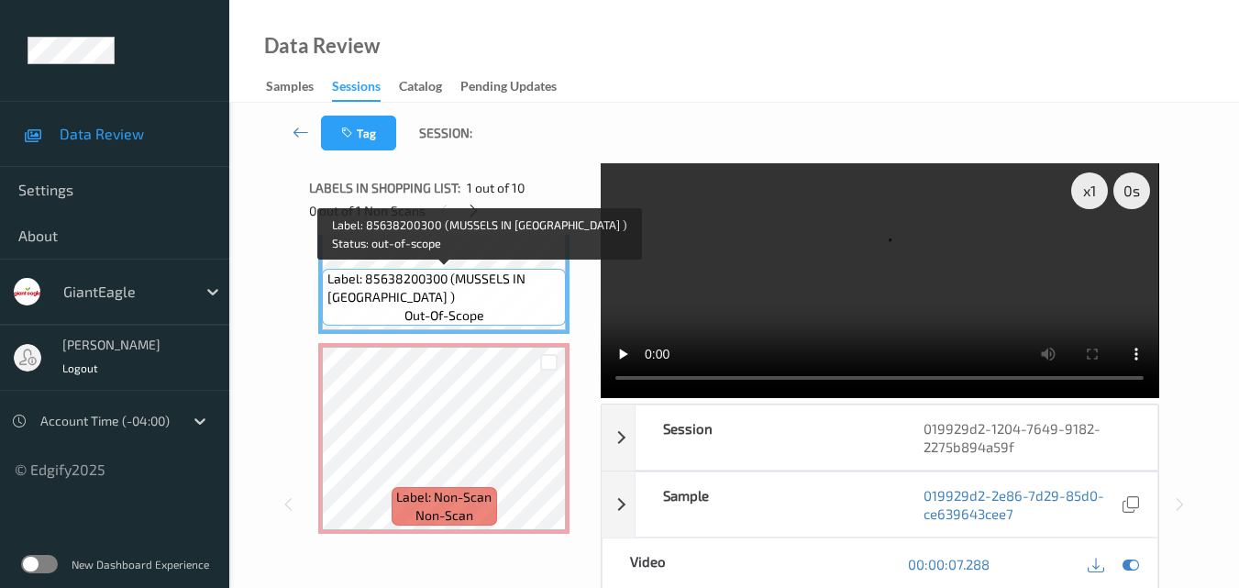
scroll to position [0, 0]
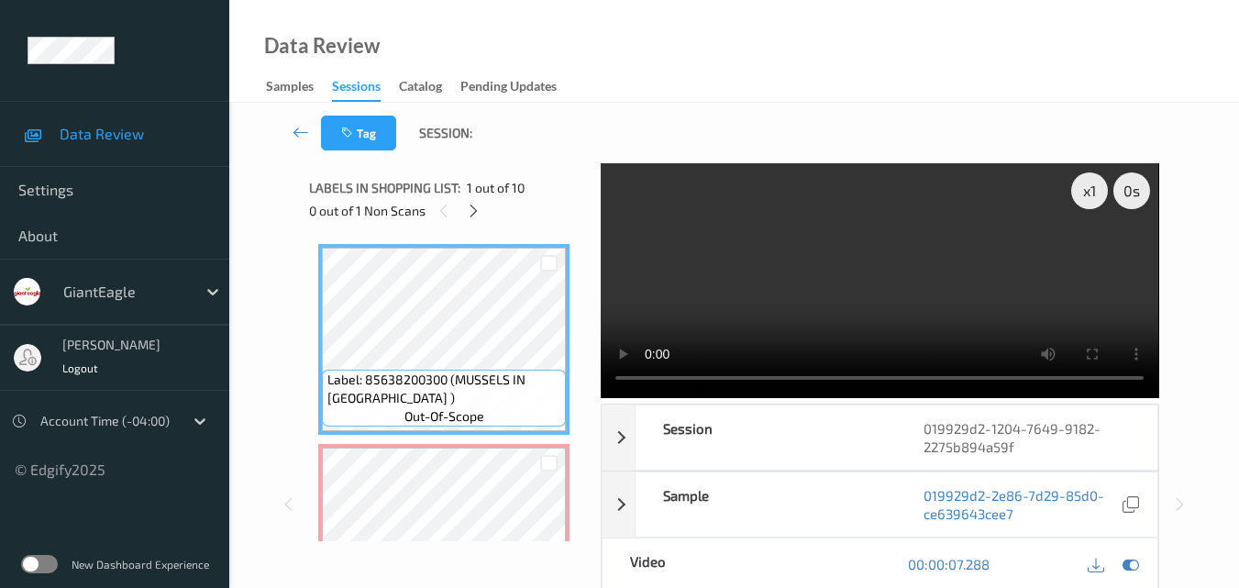
click at [808, 303] on video at bounding box center [879, 280] width 557 height 235
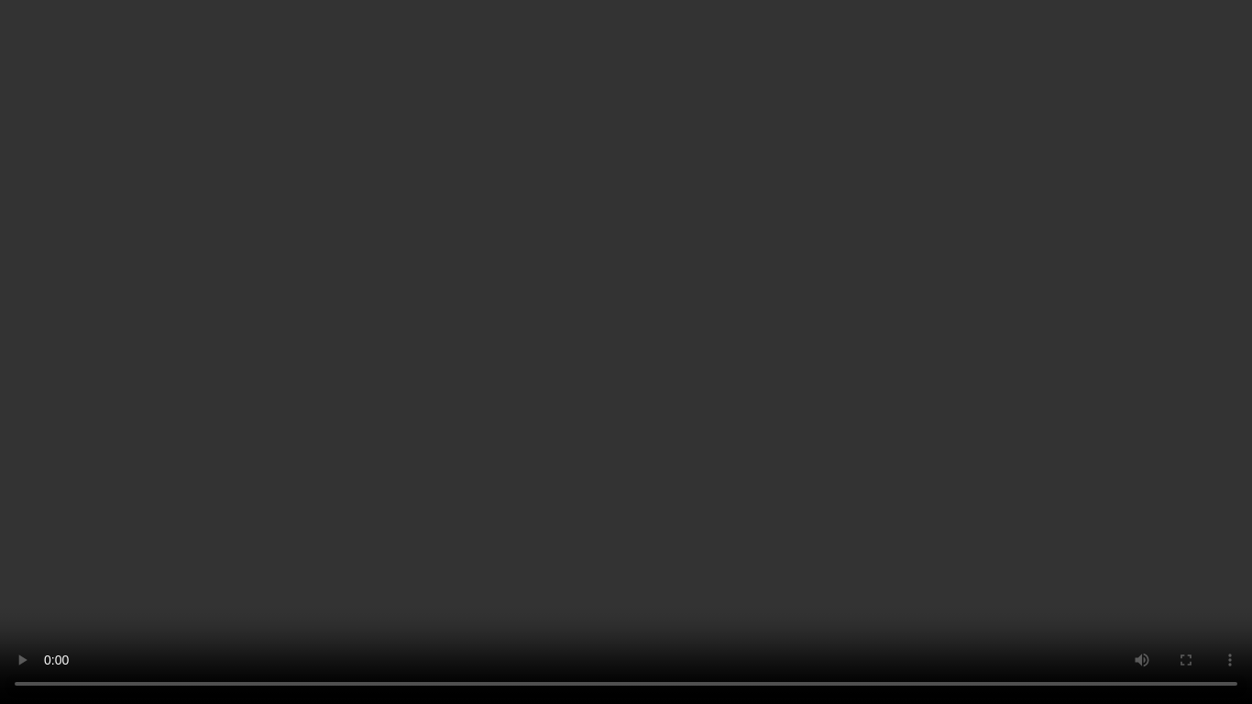
click at [850, 338] on video at bounding box center [626, 352] width 1252 height 704
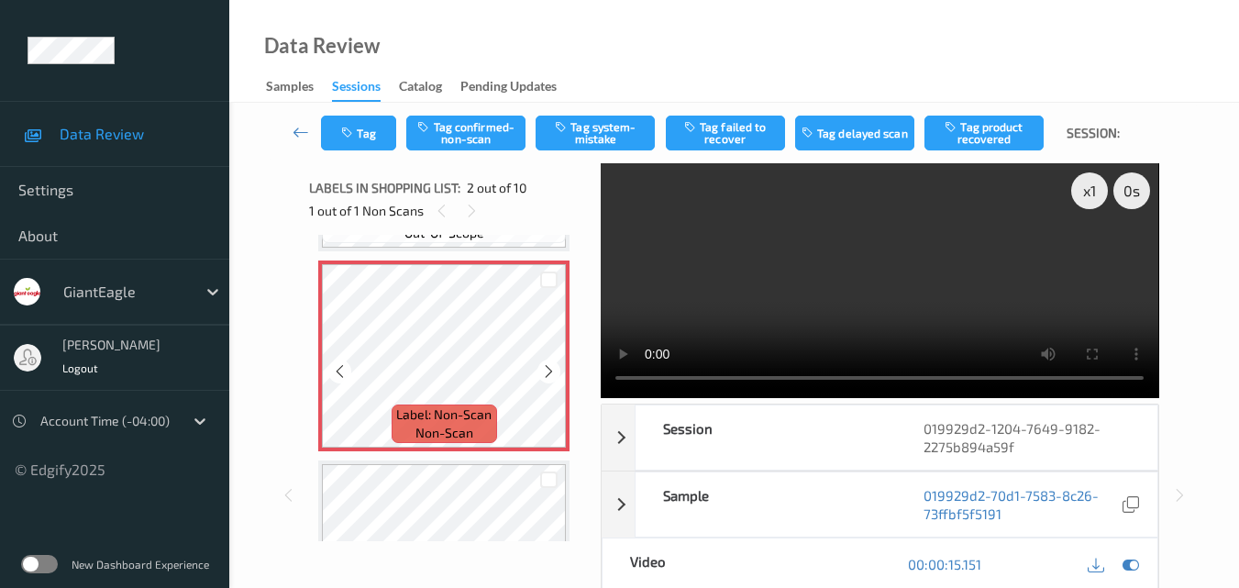
scroll to position [92, 0]
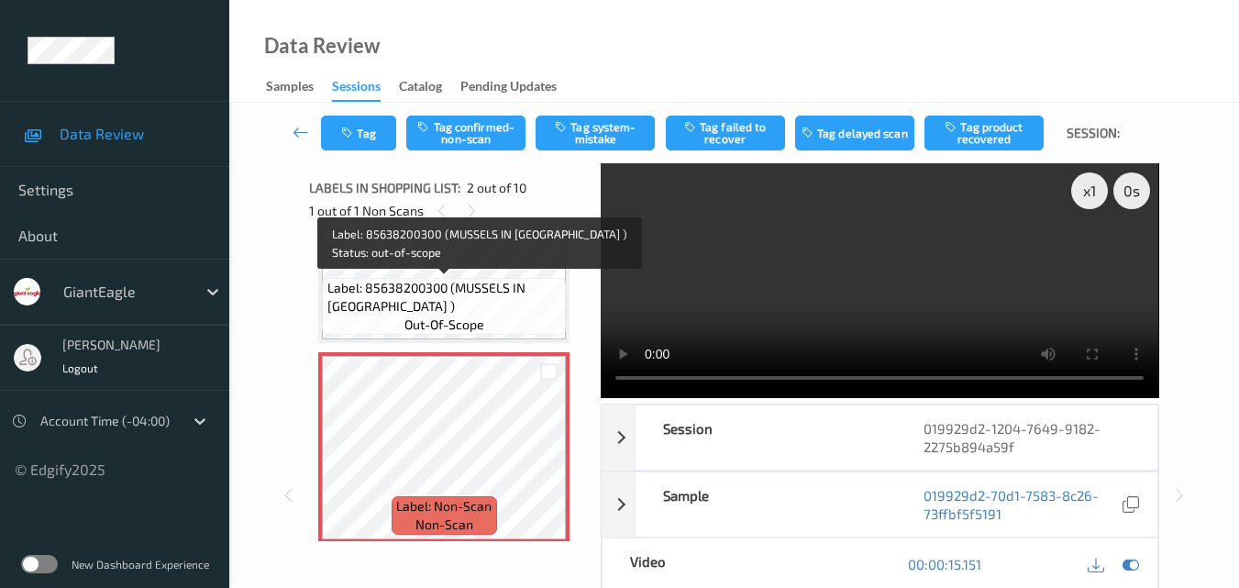
click at [487, 294] on span "Label: 85638200300 (MUSSELS IN [GEOGRAPHIC_DATA] )" at bounding box center [444, 297] width 235 height 37
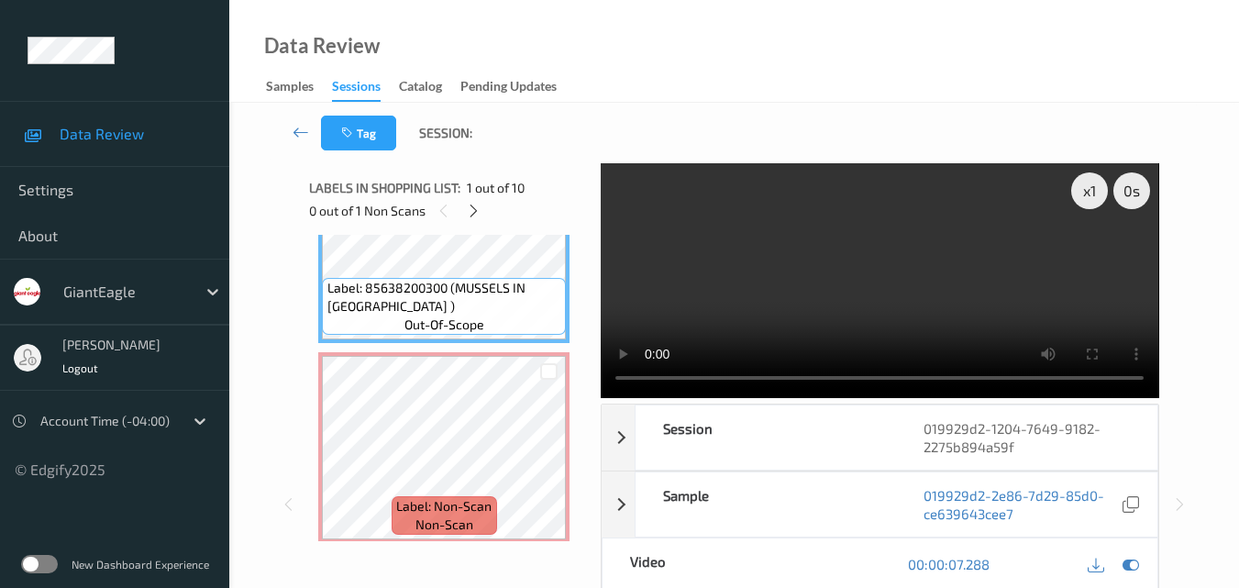
click at [936, 278] on video at bounding box center [879, 280] width 557 height 235
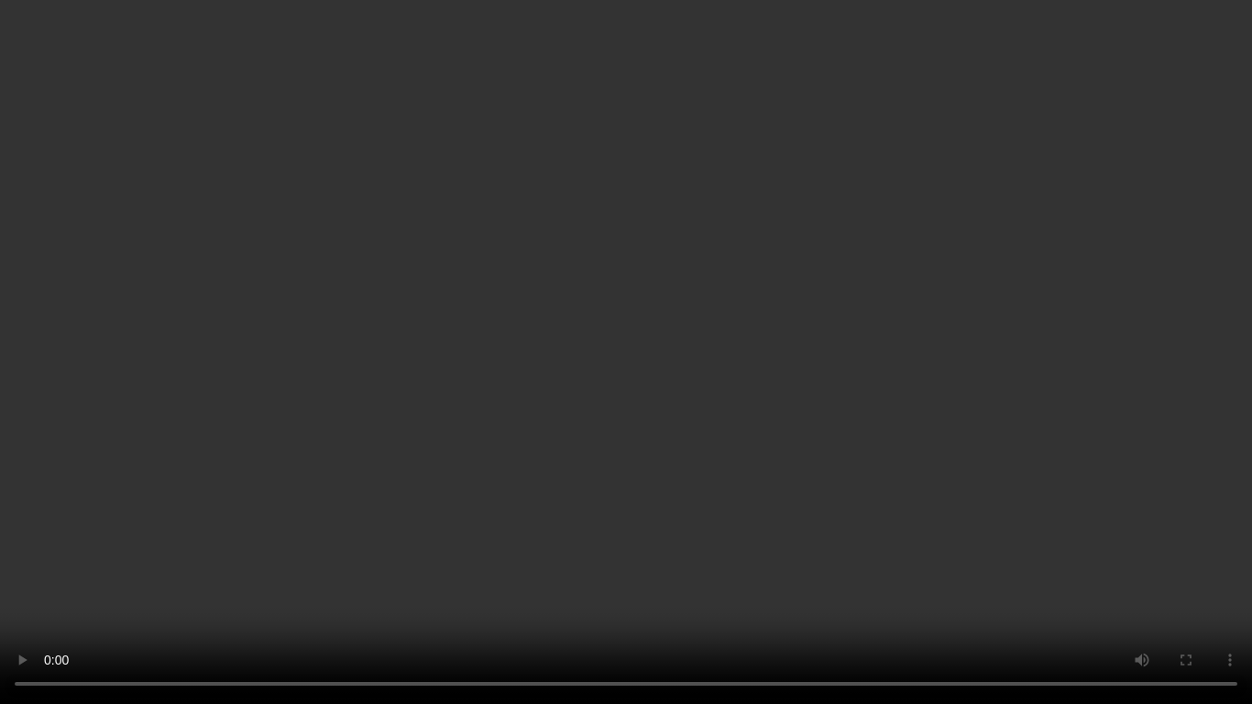
click at [726, 393] on video at bounding box center [626, 352] width 1252 height 704
click at [637, 329] on video at bounding box center [626, 352] width 1252 height 704
click at [835, 306] on video at bounding box center [626, 352] width 1252 height 704
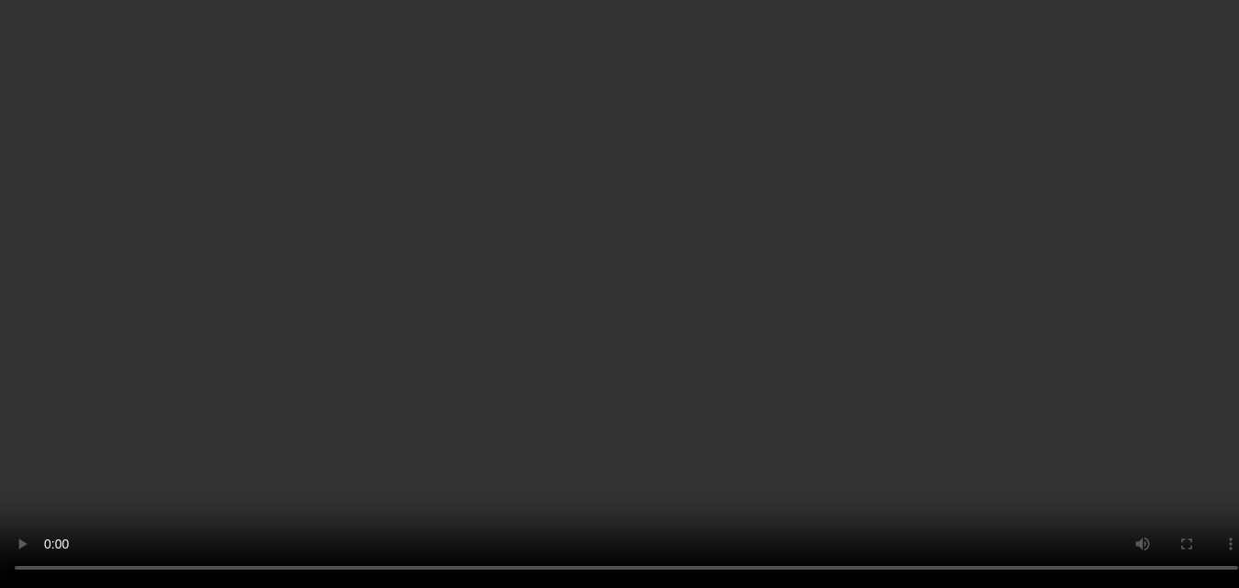
scroll to position [183, 0]
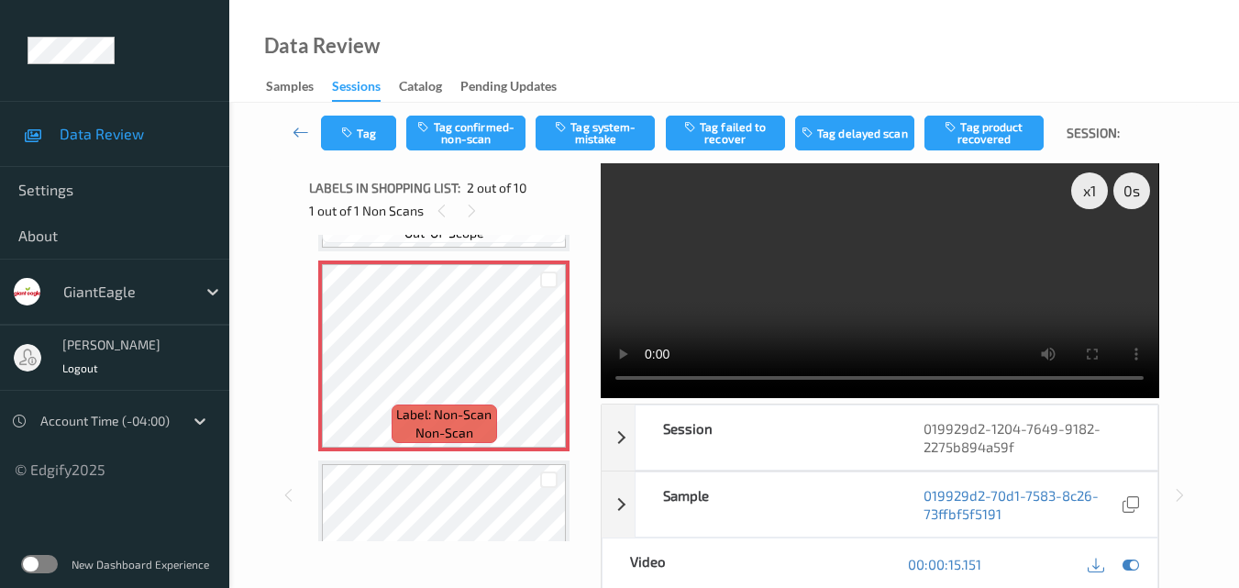
click at [859, 260] on video at bounding box center [879, 280] width 557 height 235
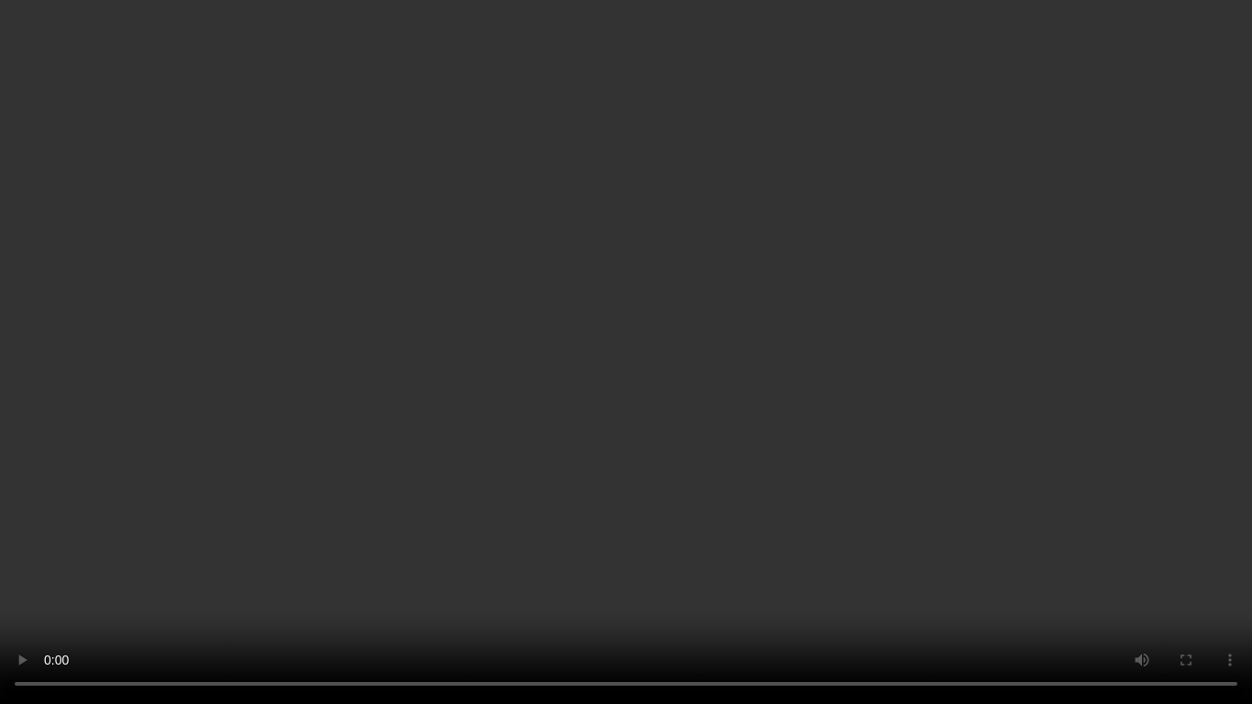
click at [850, 427] on video at bounding box center [626, 352] width 1252 height 704
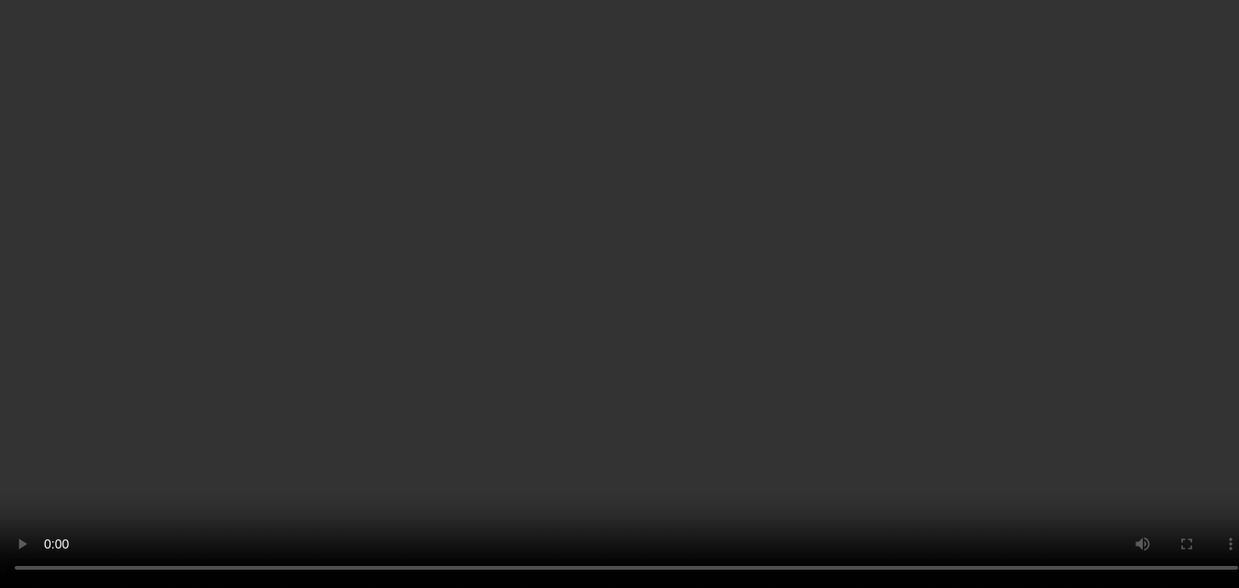
scroll to position [92, 0]
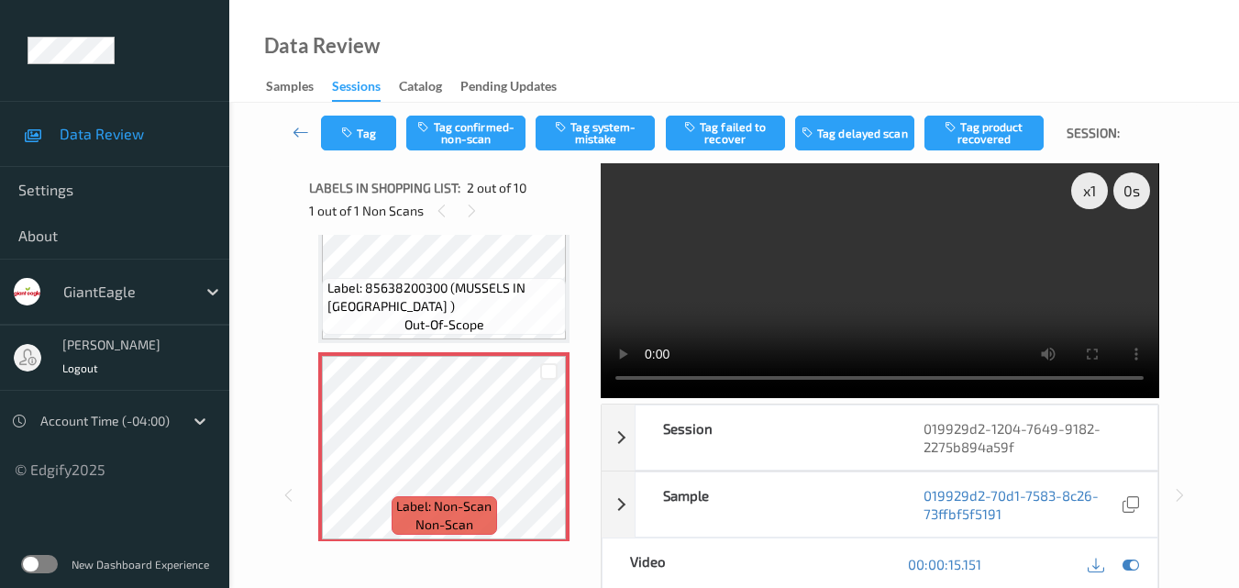
click at [851, 286] on video at bounding box center [879, 280] width 557 height 235
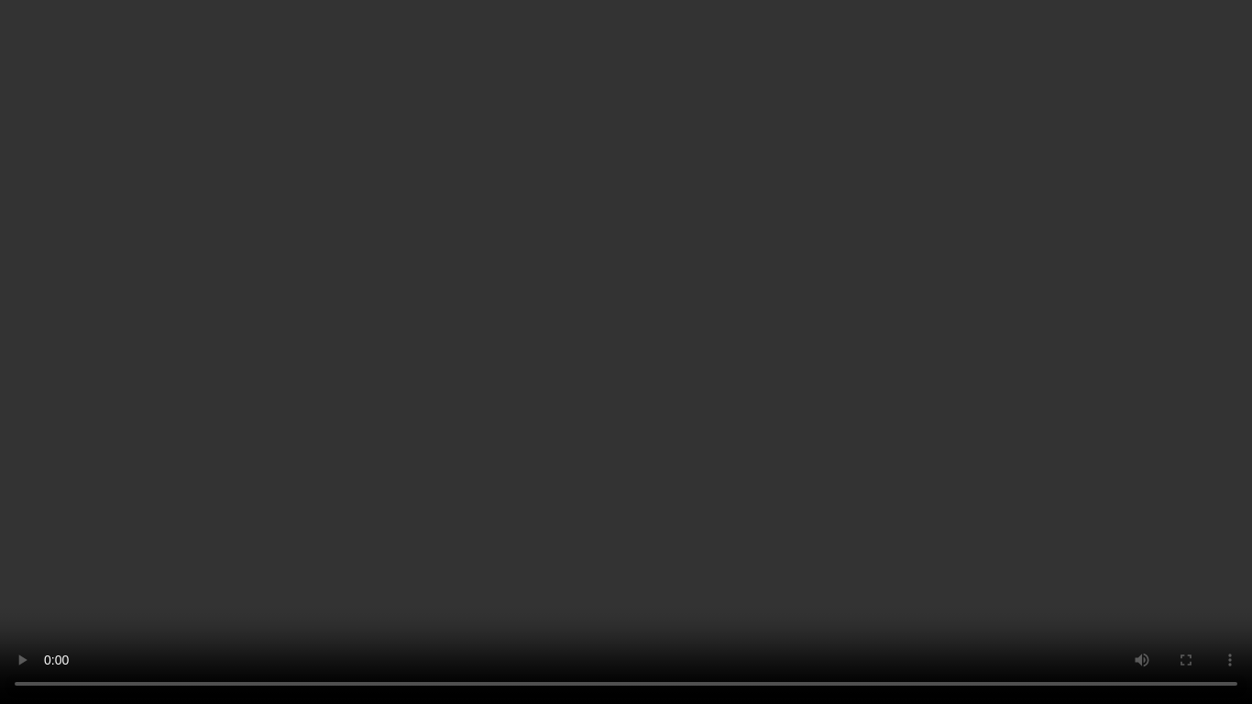
click at [709, 316] on video at bounding box center [626, 352] width 1252 height 704
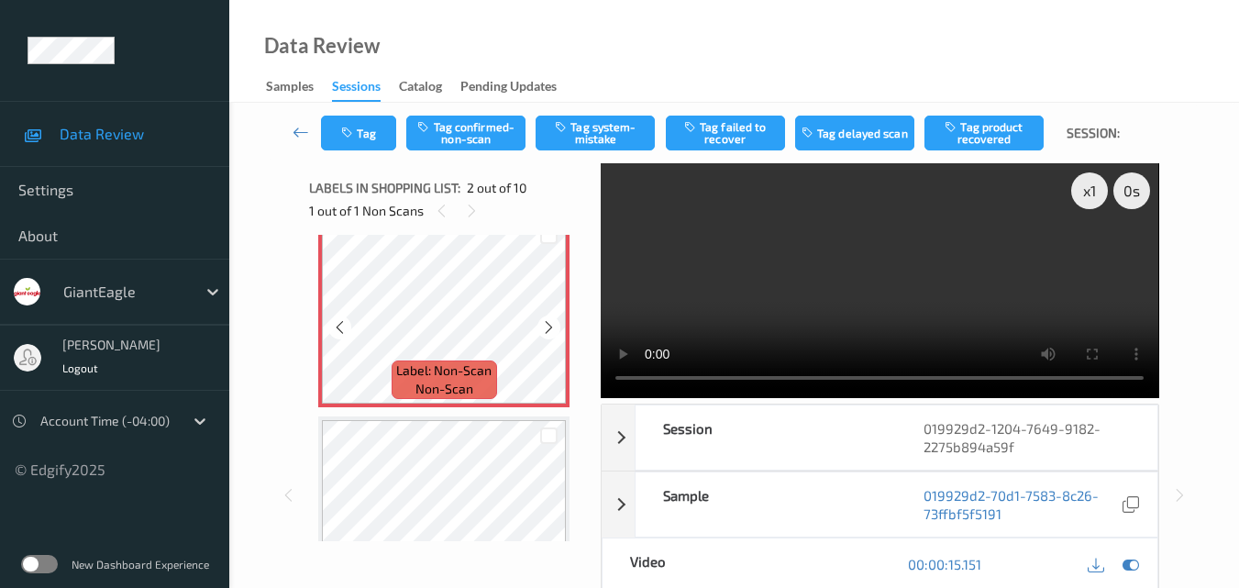
scroll to position [275, 0]
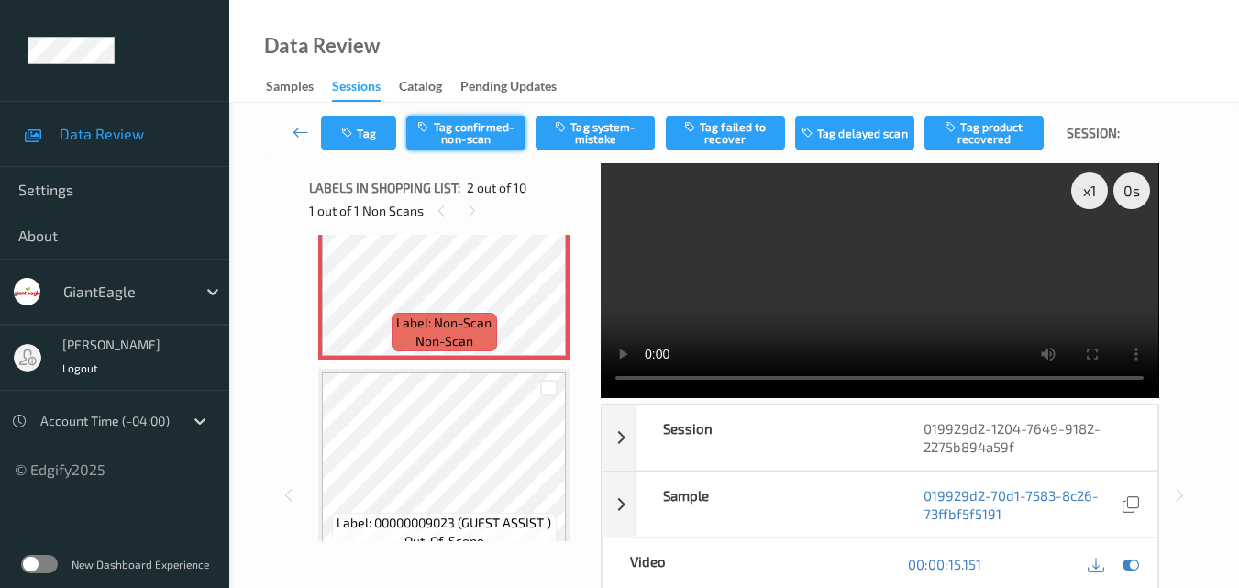
click at [477, 134] on button "Tag confirmed-non-scan" at bounding box center [465, 133] width 119 height 35
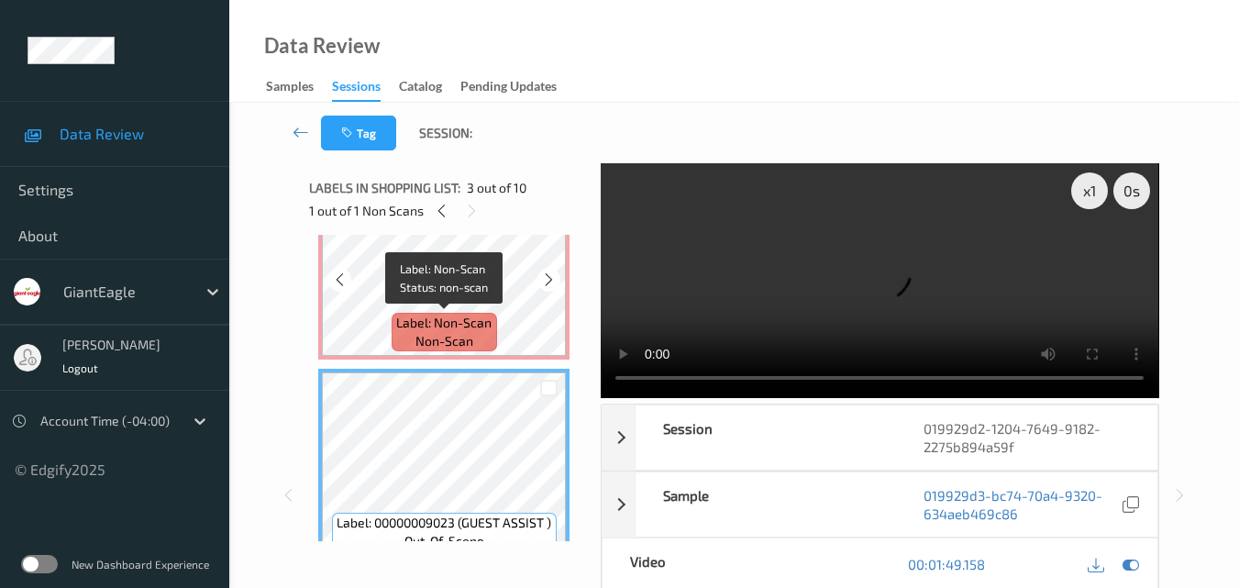
click at [496, 323] on div "Label: Non-Scan non-scan" at bounding box center [443, 332] width 105 height 39
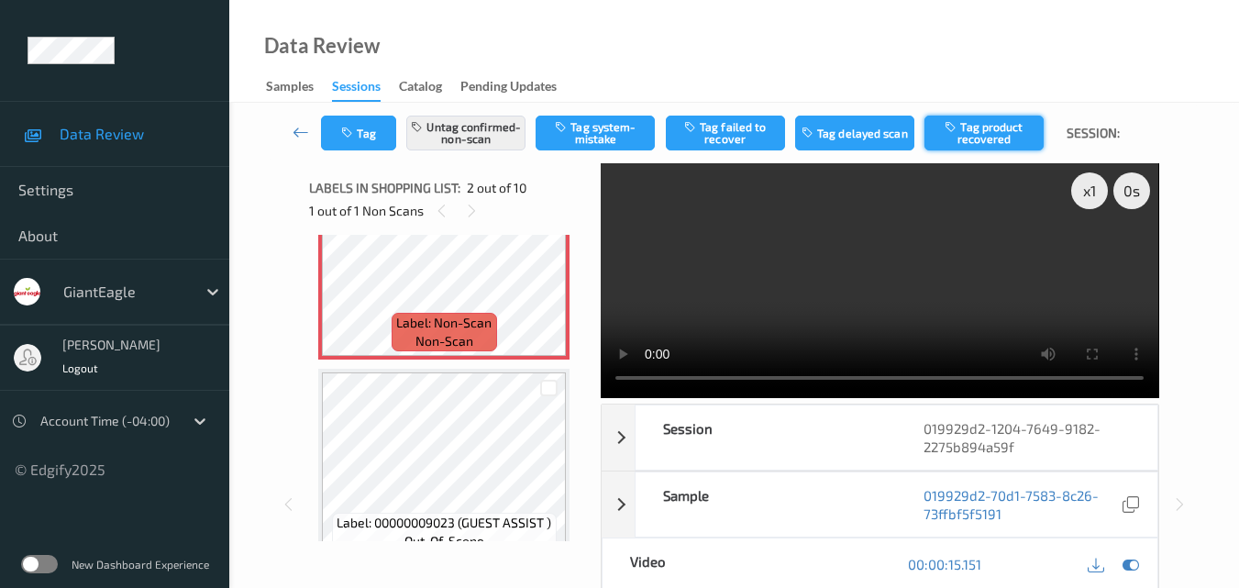
click at [977, 126] on button "Tag product recovered" at bounding box center [983, 133] width 119 height 35
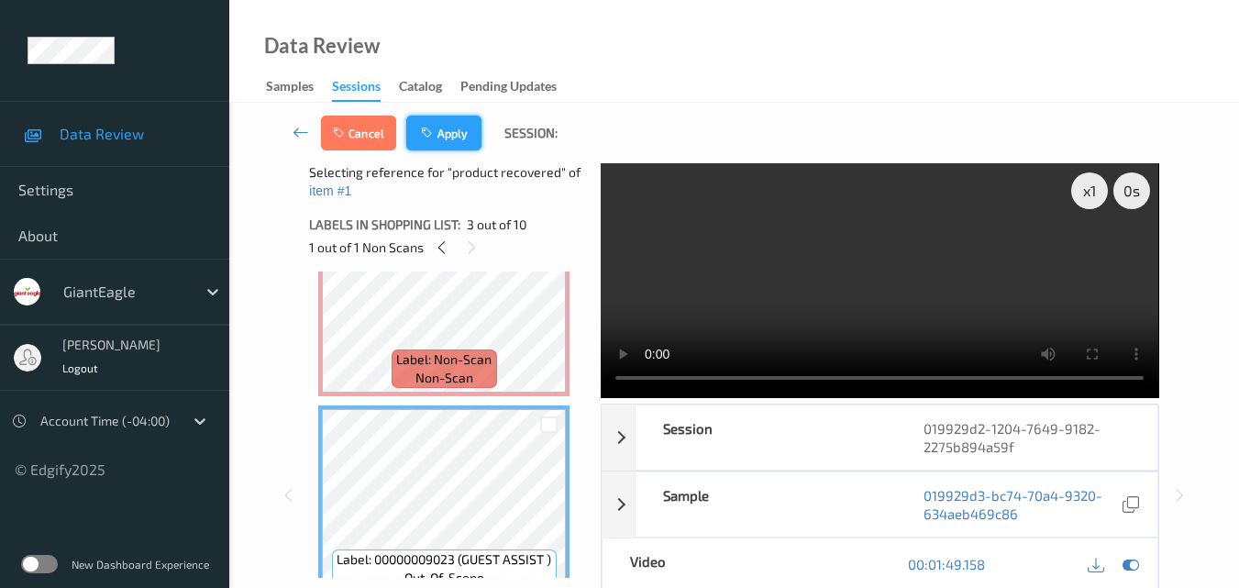
click at [456, 127] on button "Apply" at bounding box center [443, 133] width 75 height 35
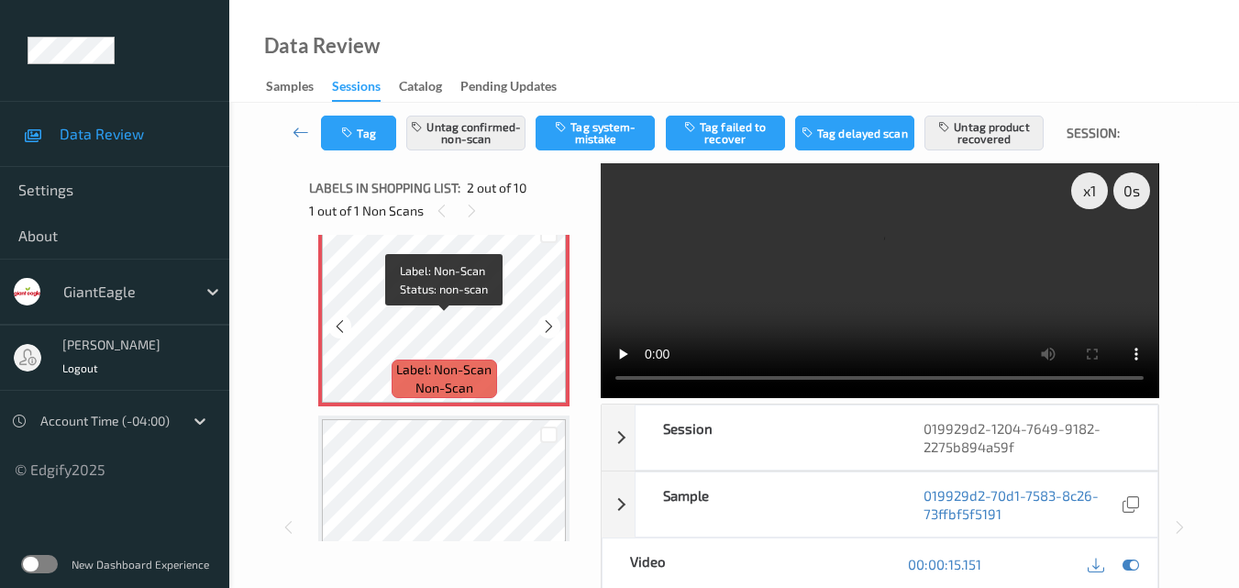
scroll to position [193, 0]
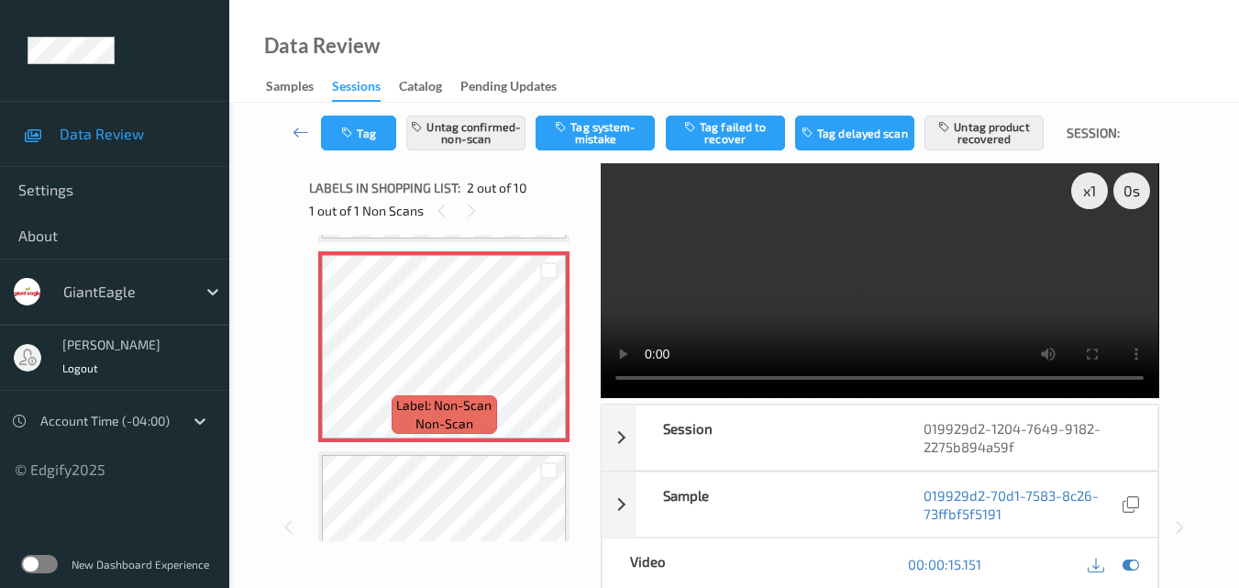
click at [822, 281] on video at bounding box center [879, 280] width 557 height 235
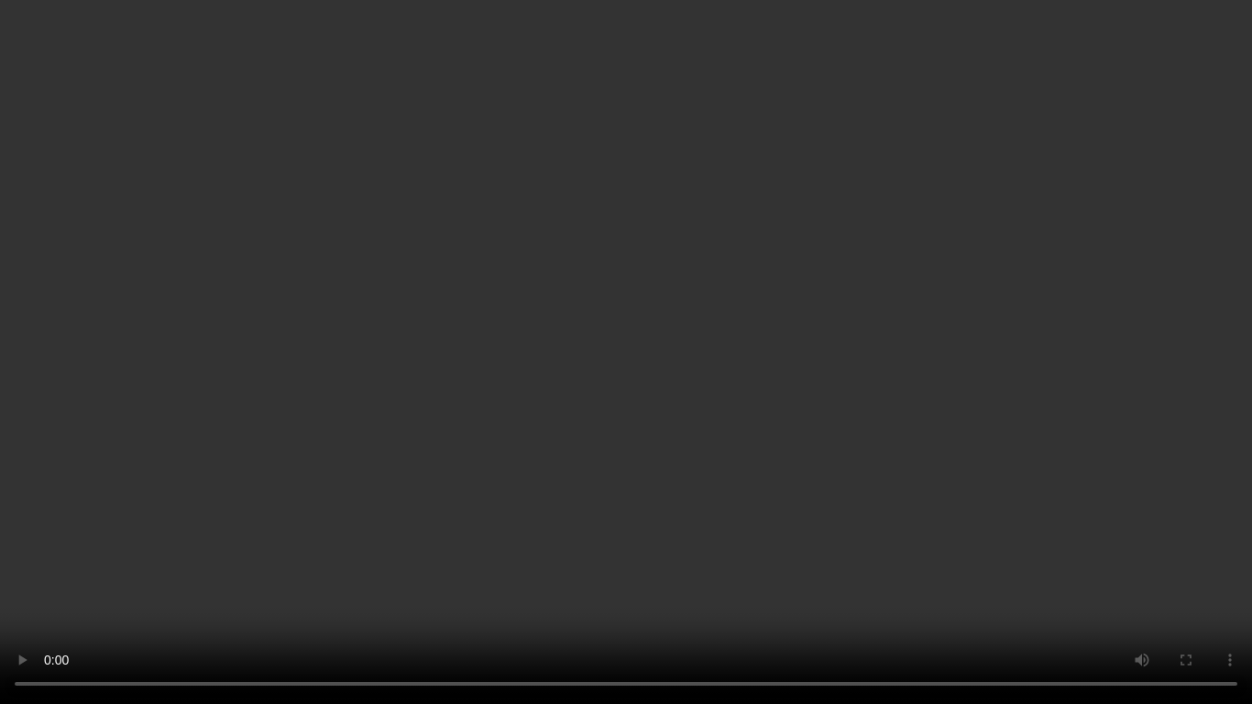
click at [773, 334] on video at bounding box center [626, 352] width 1252 height 704
click at [410, 302] on video at bounding box center [626, 352] width 1252 height 704
click at [675, 211] on video at bounding box center [626, 352] width 1252 height 704
click at [660, 260] on video at bounding box center [626, 352] width 1252 height 704
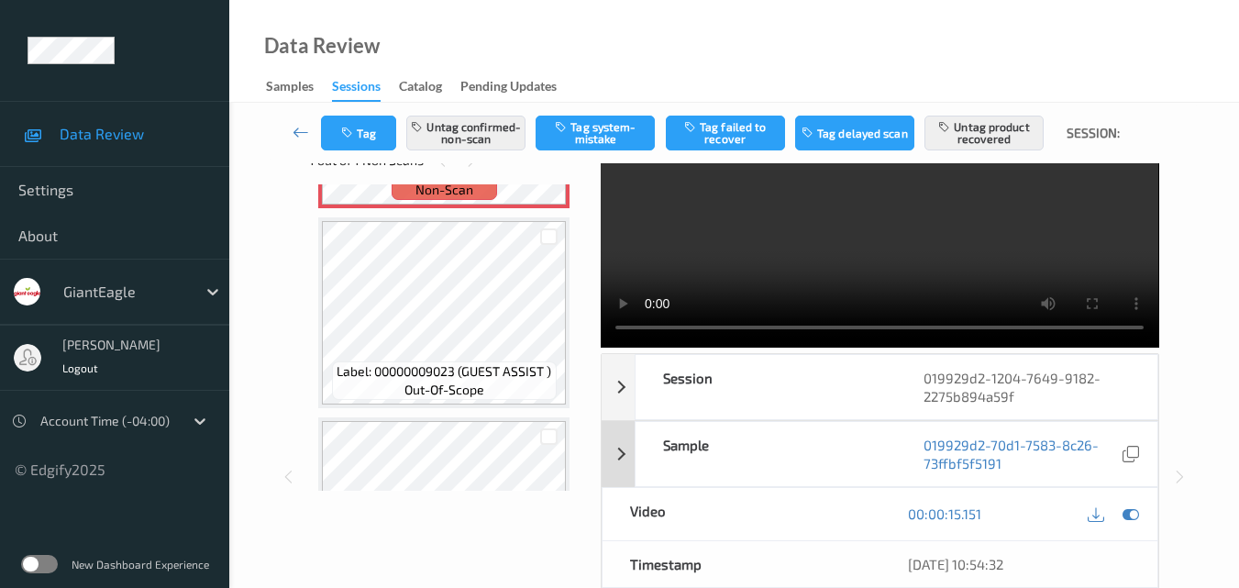
scroll to position [0, 0]
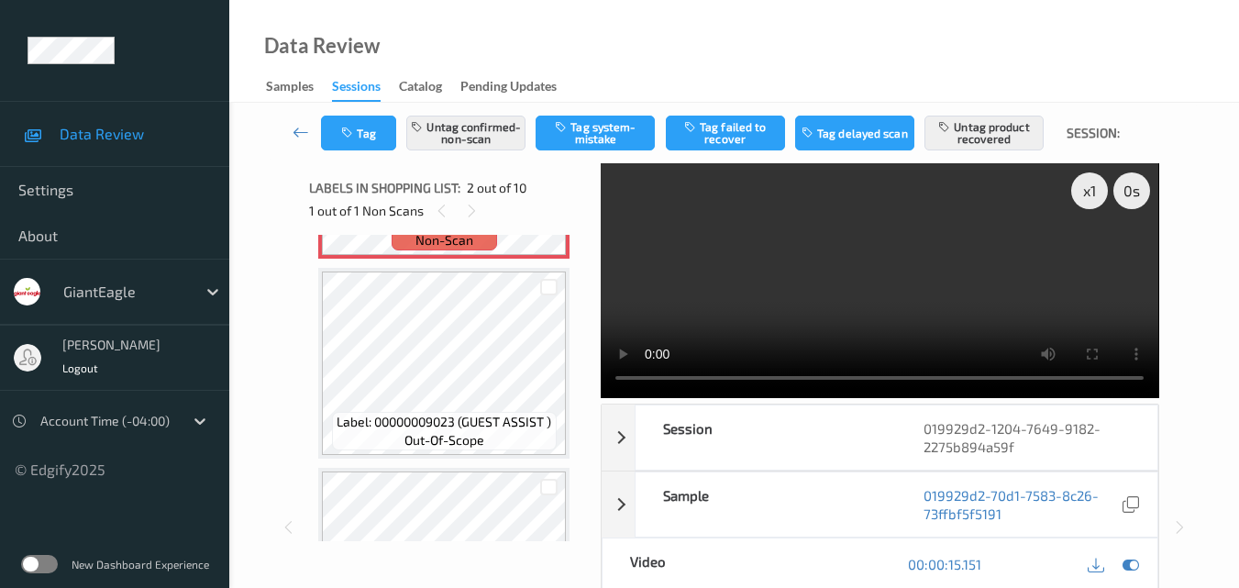
click at [897, 287] on video at bounding box center [879, 280] width 557 height 235
click at [846, 261] on video at bounding box center [879, 280] width 557 height 235
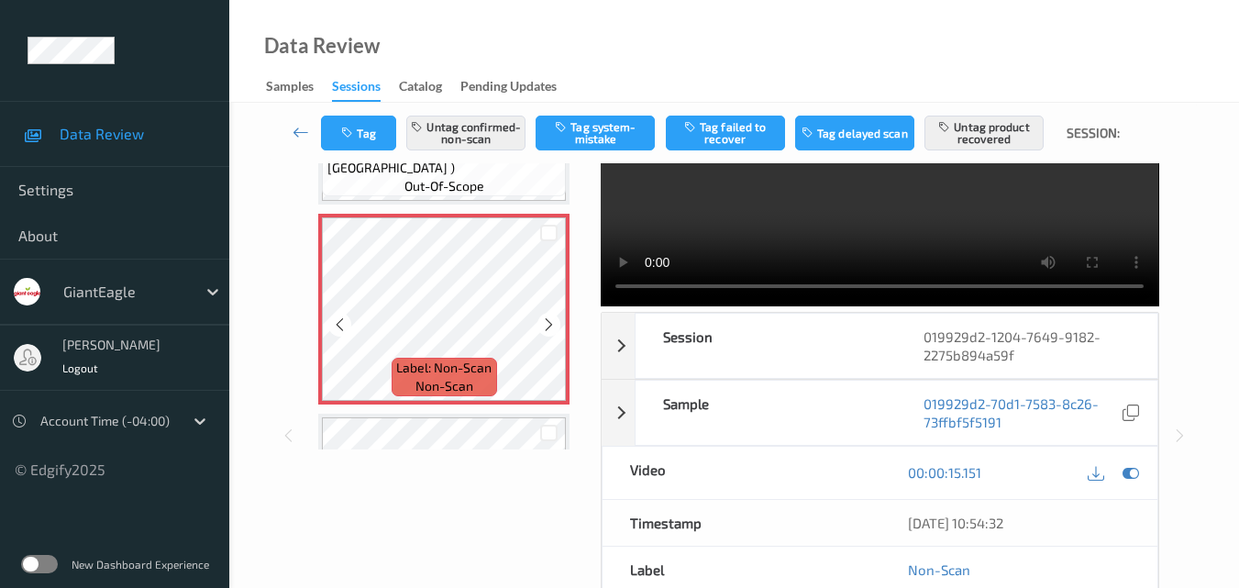
scroll to position [101, 0]
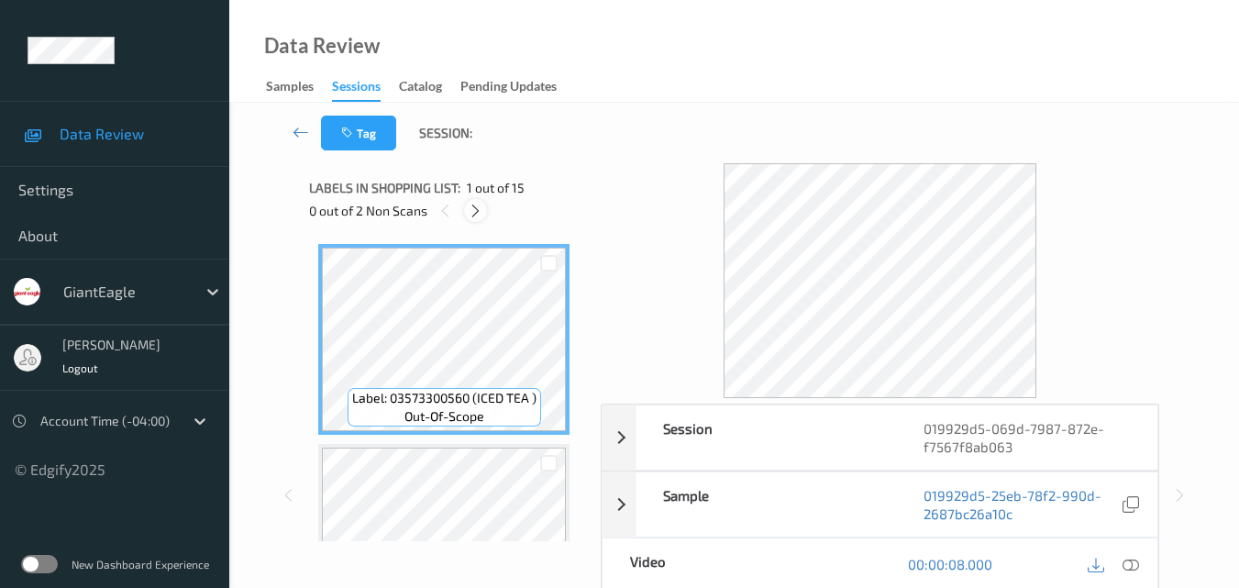
click at [477, 212] on icon at bounding box center [476, 211] width 16 height 17
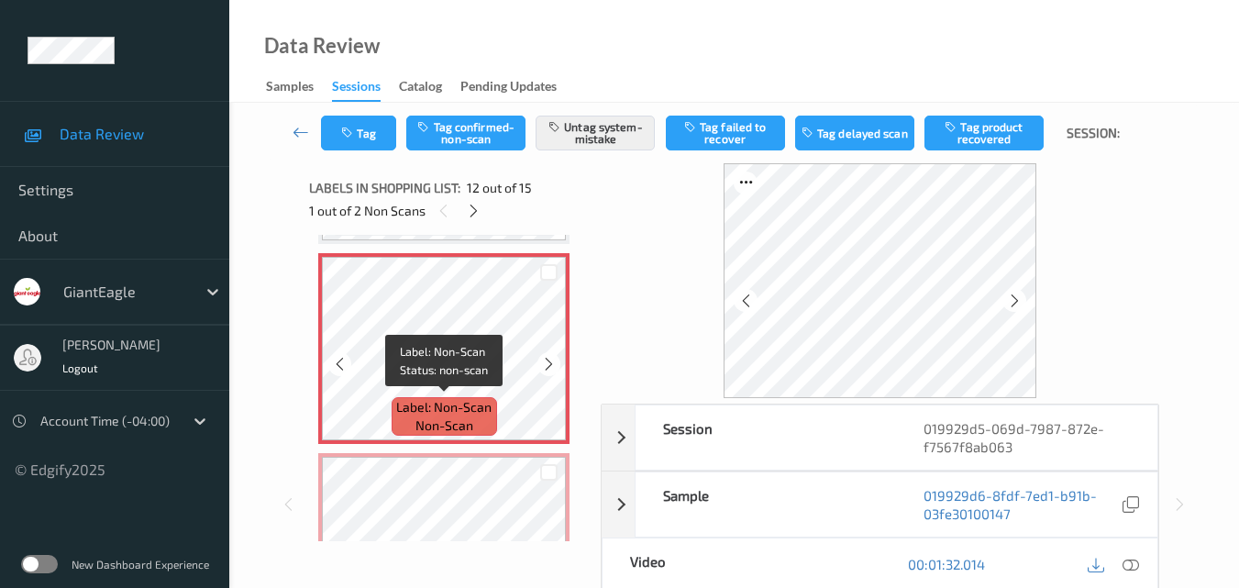
scroll to position [2191, 0]
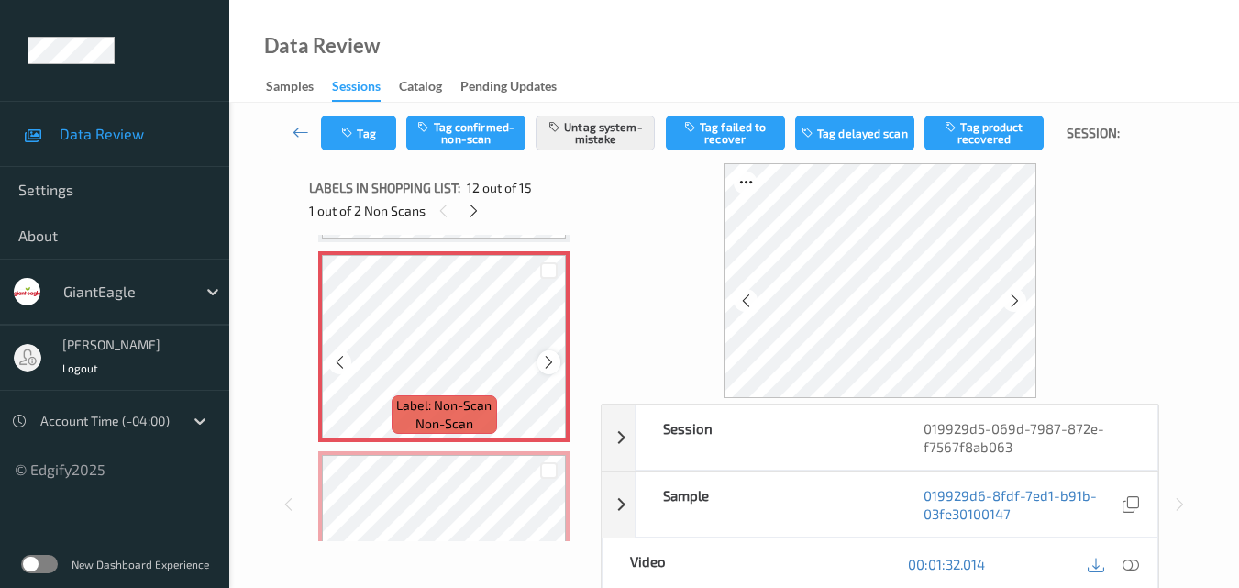
click at [546, 364] on icon at bounding box center [549, 362] width 16 height 17
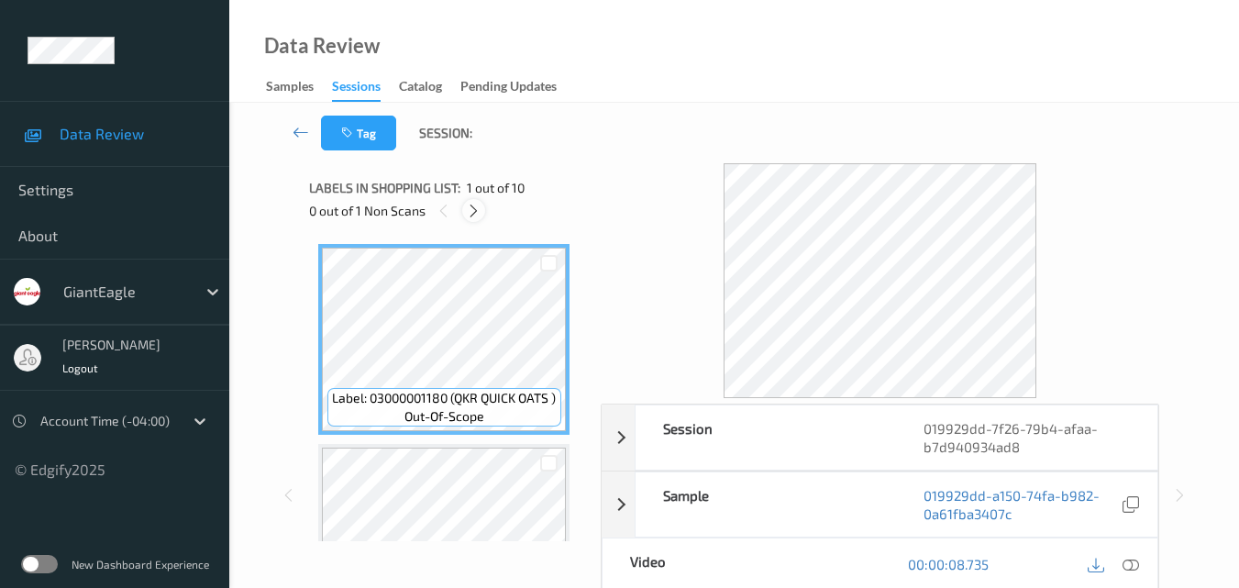
click at [470, 209] on icon at bounding box center [474, 211] width 16 height 17
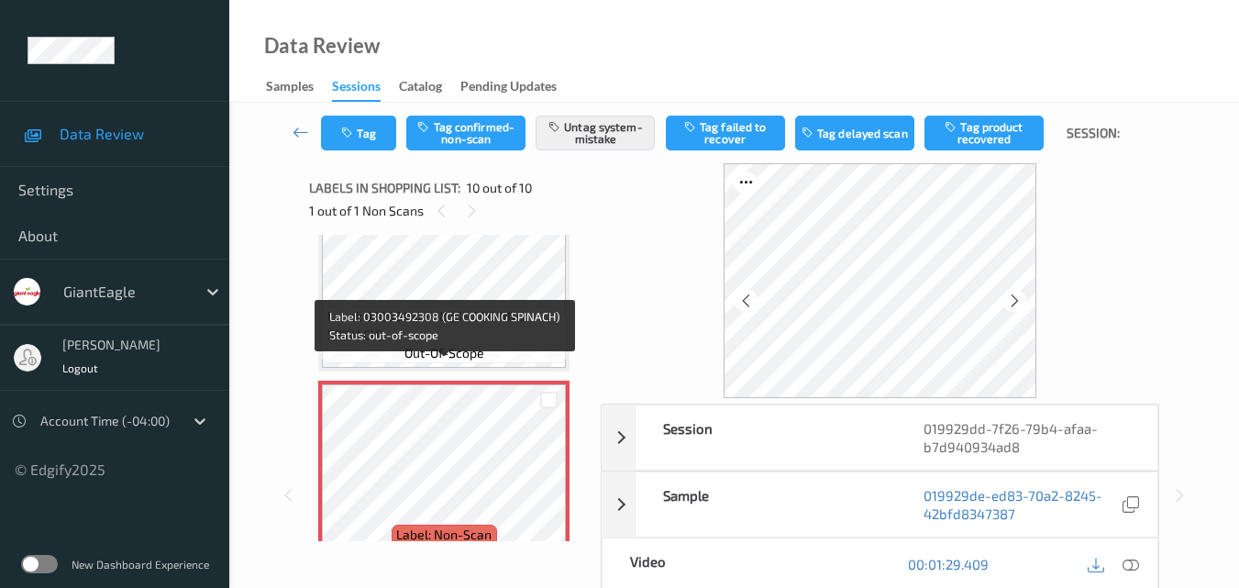
scroll to position [1700, 0]
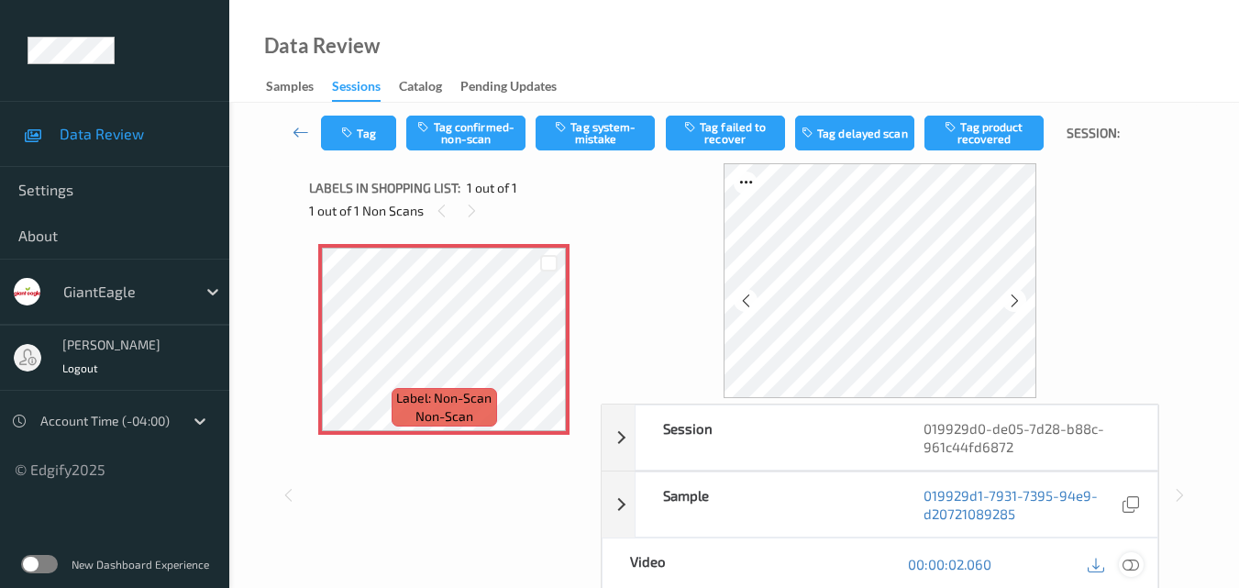
click at [1136, 559] on icon at bounding box center [1130, 564] width 17 height 17
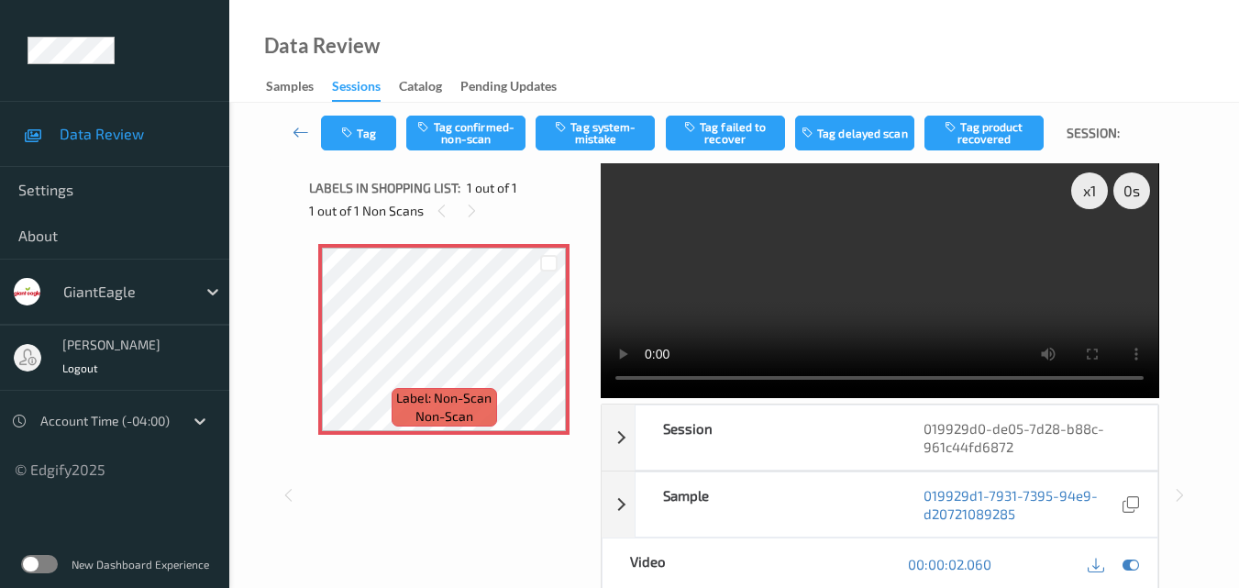
click at [822, 232] on video at bounding box center [879, 280] width 557 height 235
click at [744, 231] on video at bounding box center [879, 280] width 557 height 235
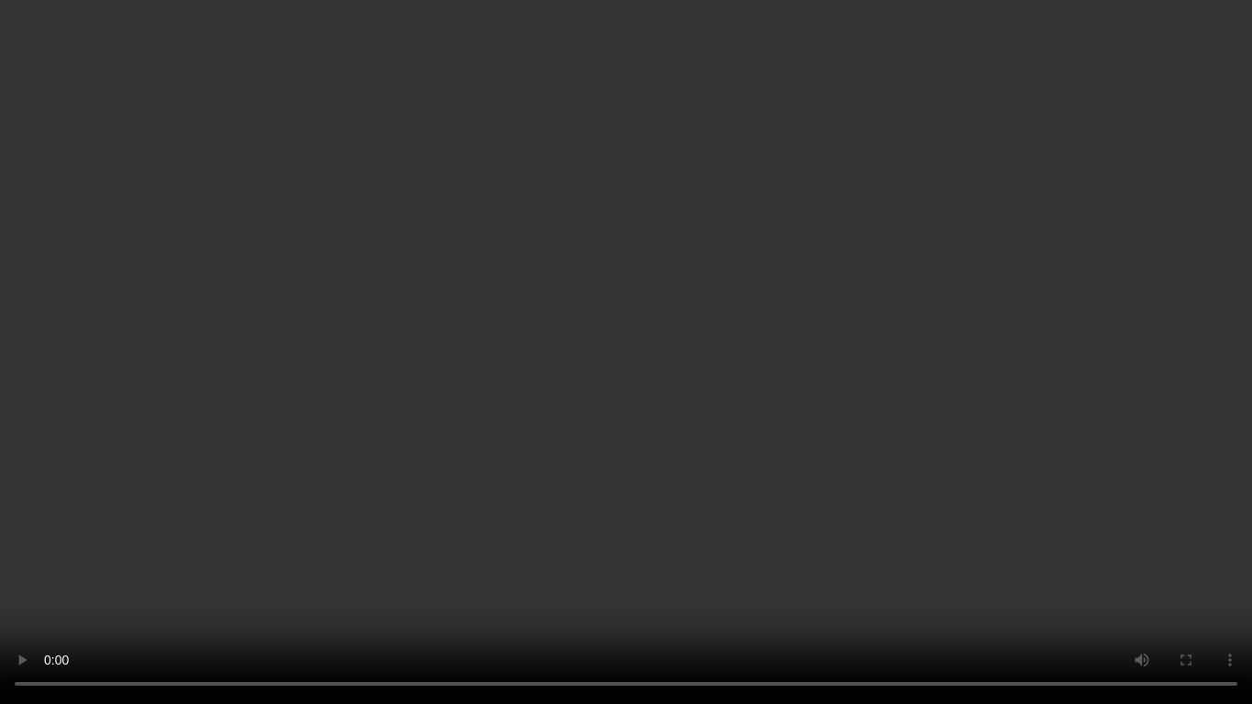
click at [1081, 442] on video at bounding box center [626, 352] width 1252 height 704
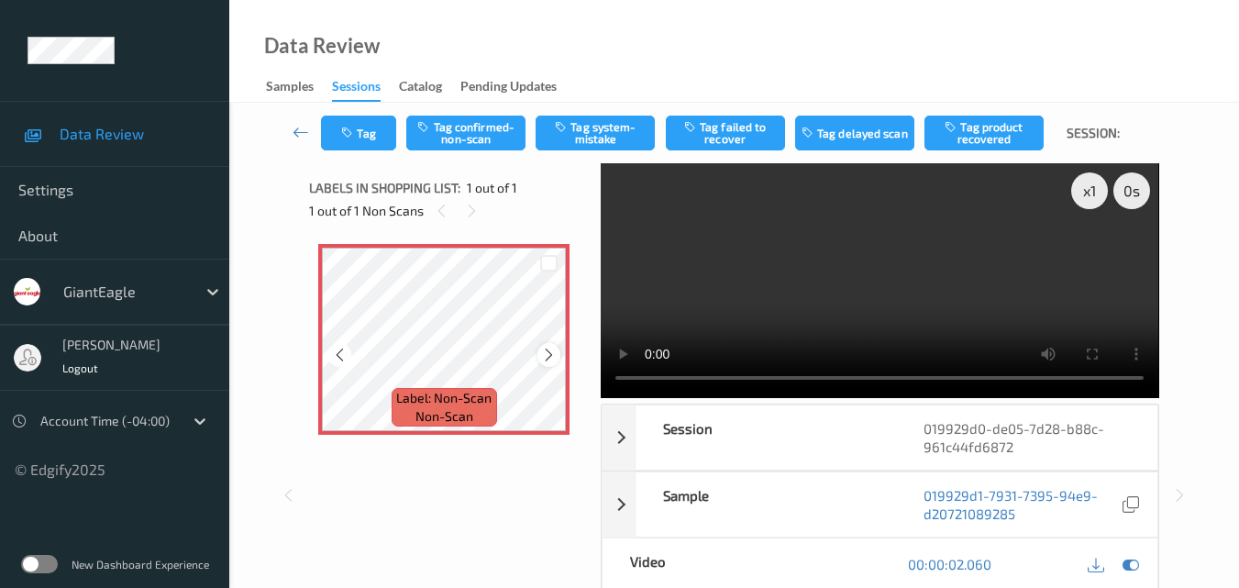
click at [552, 353] on icon at bounding box center [549, 355] width 16 height 17
click at [838, 257] on video at bounding box center [879, 280] width 557 height 235
click at [925, 248] on video at bounding box center [879, 280] width 557 height 235
click at [1086, 198] on div "x 1" at bounding box center [1089, 190] width 37 height 37
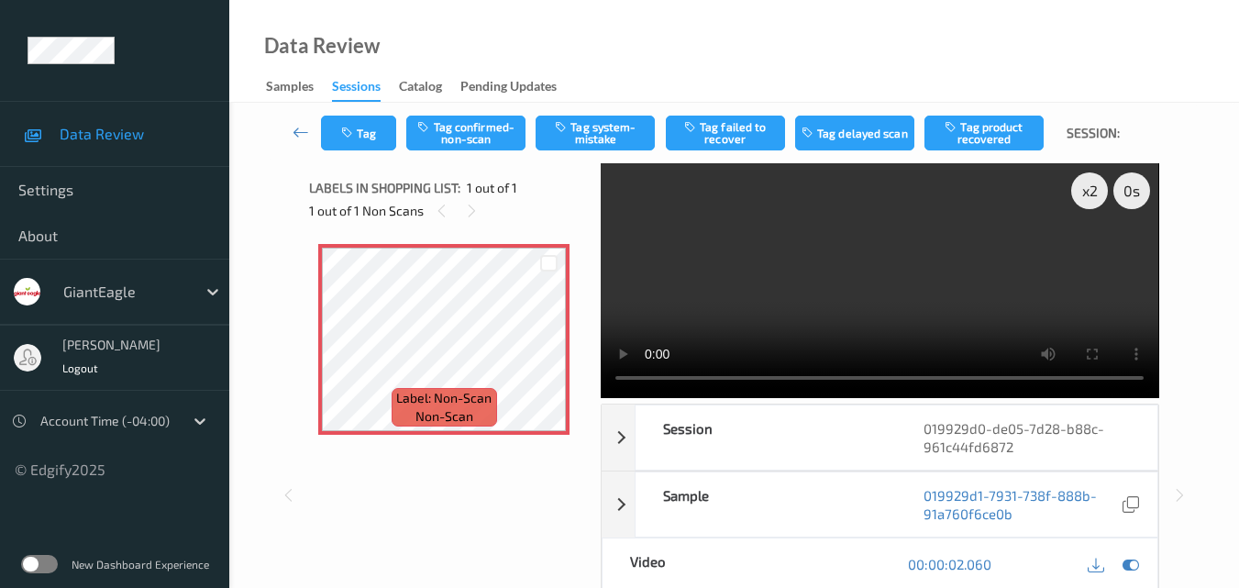
click at [706, 219] on video at bounding box center [879, 280] width 557 height 235
click at [1087, 186] on div "x 2" at bounding box center [1089, 190] width 37 height 37
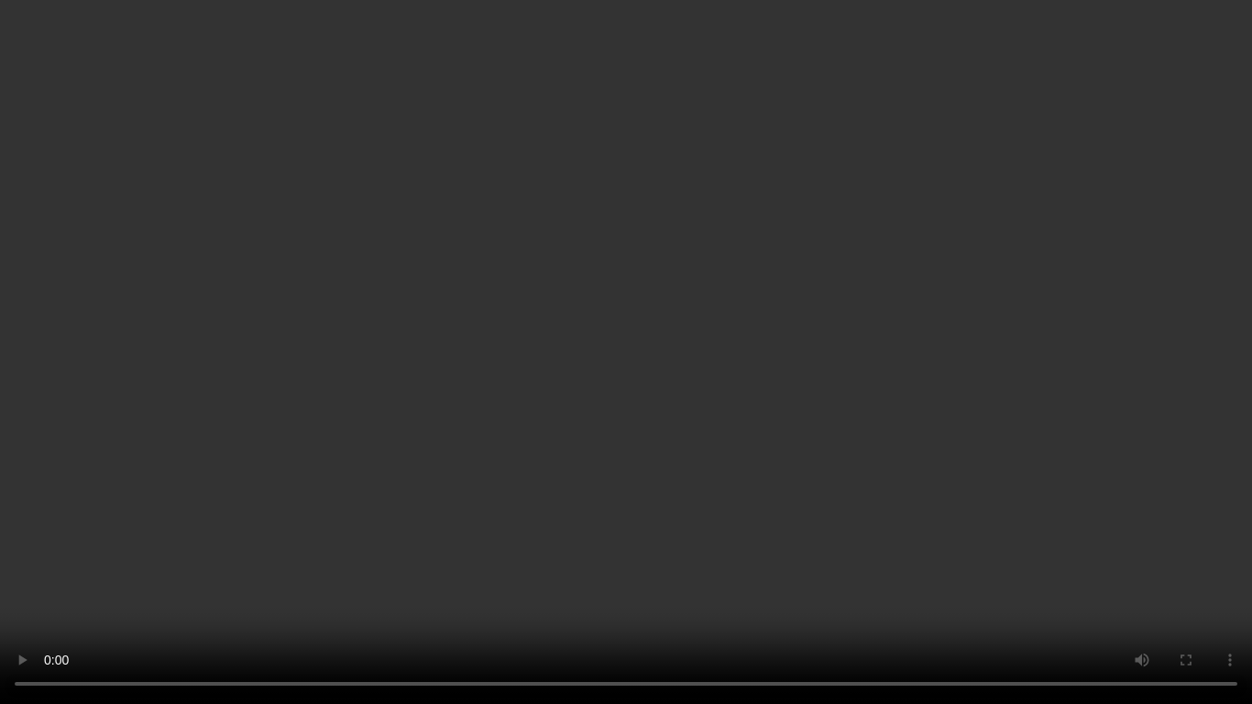
click at [789, 289] on video at bounding box center [626, 352] width 1252 height 704
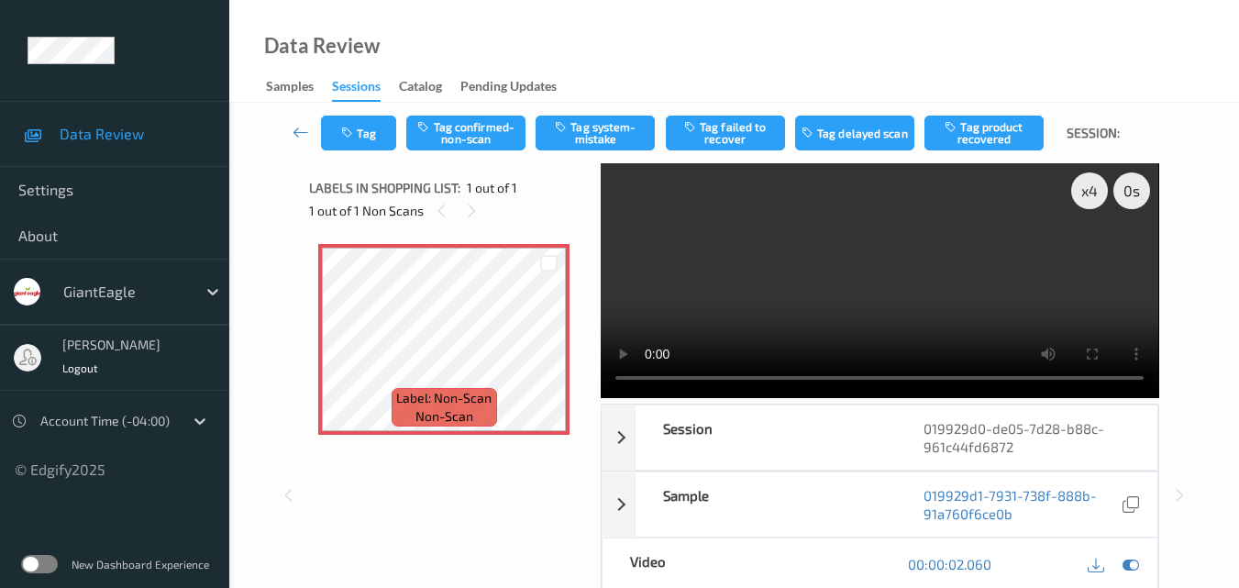
click at [889, 287] on video at bounding box center [879, 280] width 557 height 235
click at [924, 259] on video at bounding box center [879, 280] width 557 height 235
click at [910, 263] on video at bounding box center [879, 280] width 557 height 235
click at [977, 256] on video at bounding box center [879, 280] width 557 height 235
click at [954, 270] on video at bounding box center [879, 280] width 557 height 235
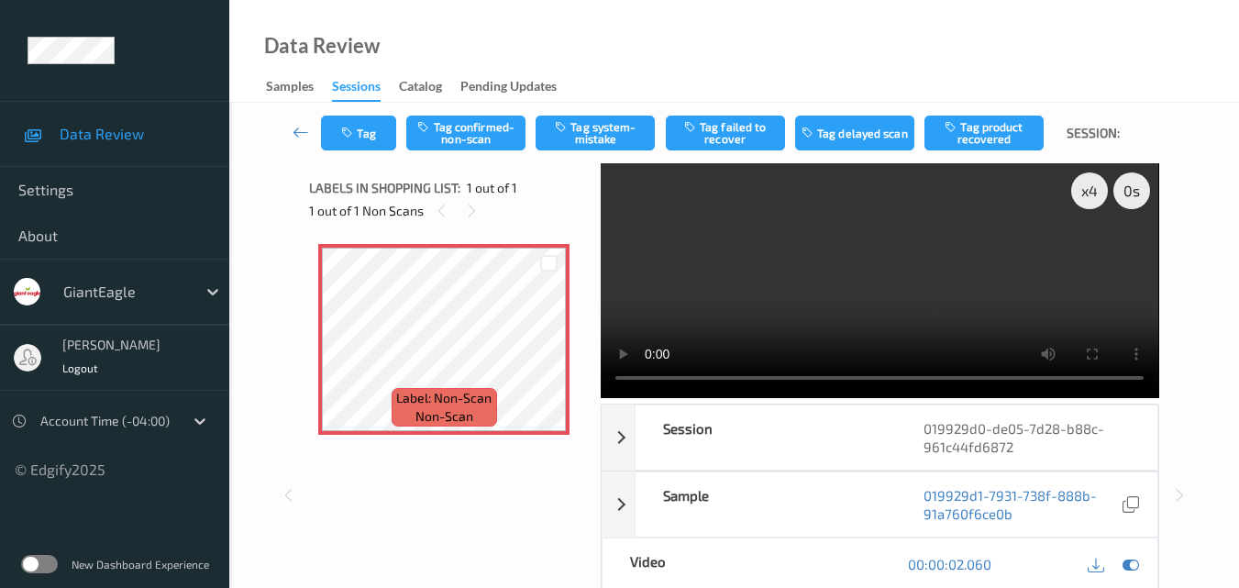
click at [948, 292] on video at bounding box center [879, 280] width 557 height 235
click at [596, 130] on button "Tag system-mistake" at bounding box center [594, 133] width 119 height 35
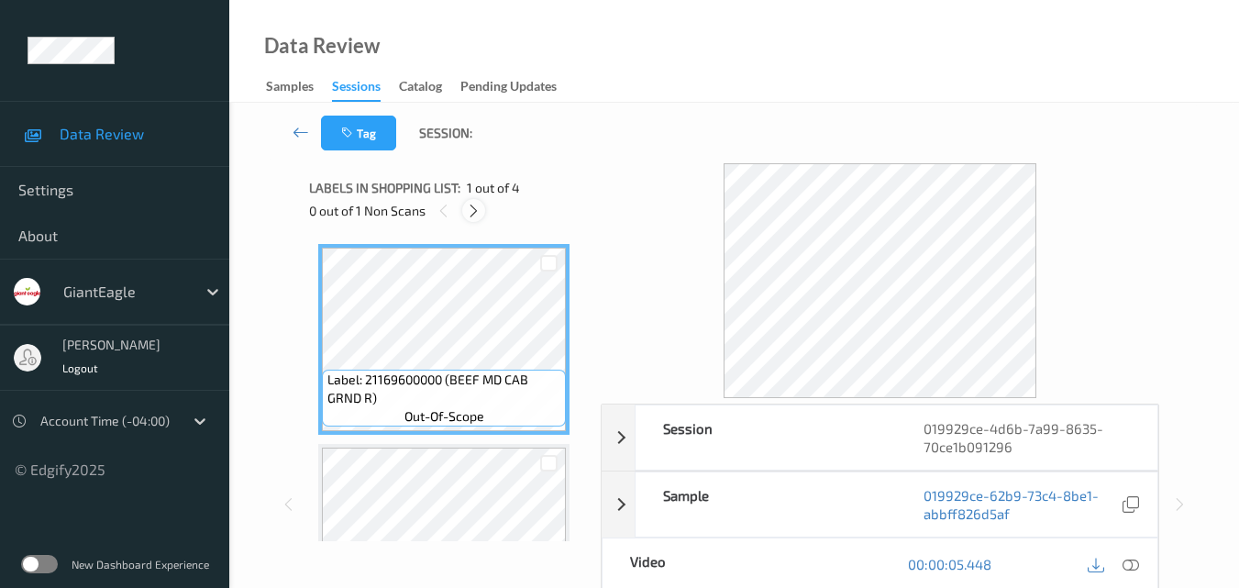
click at [470, 212] on icon at bounding box center [474, 211] width 16 height 17
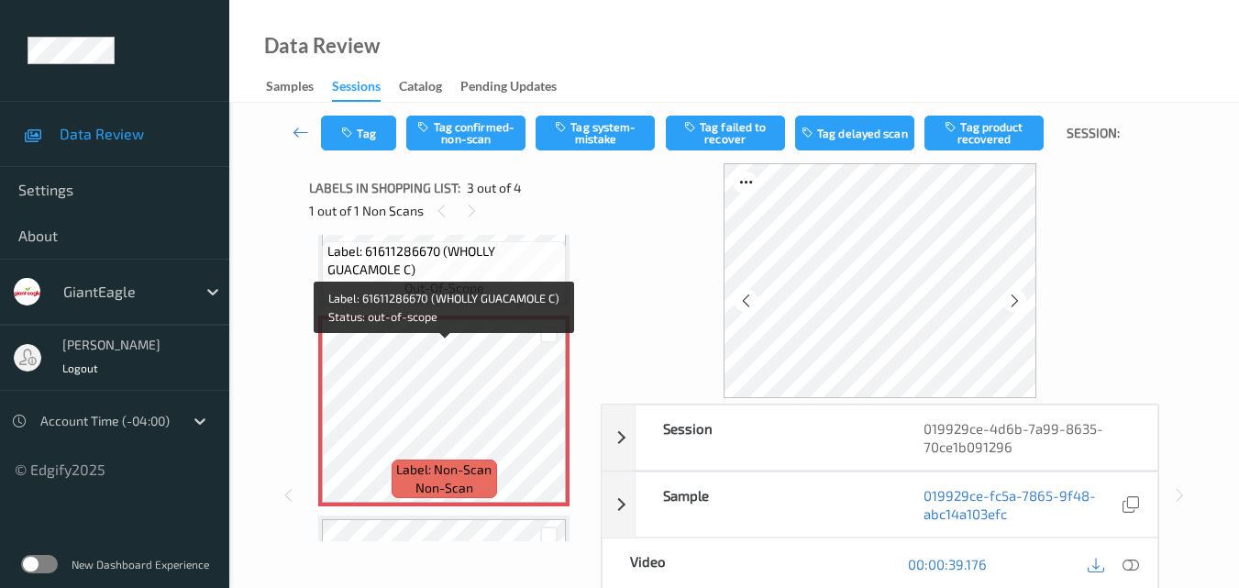
scroll to position [319, 0]
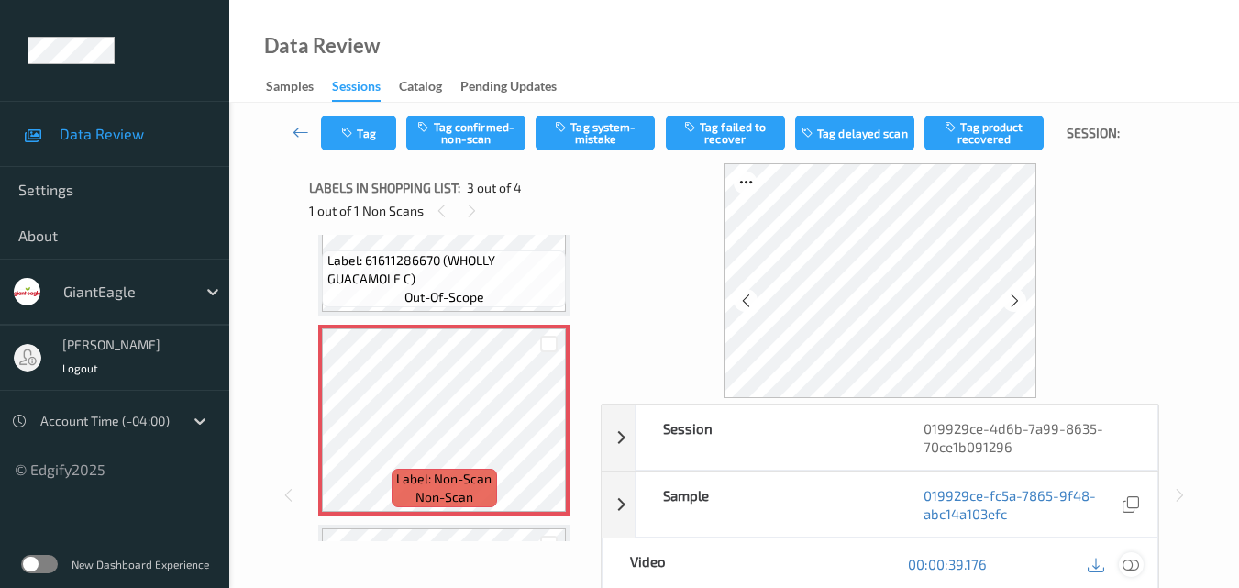
click at [1131, 564] on icon at bounding box center [1130, 564] width 17 height 17
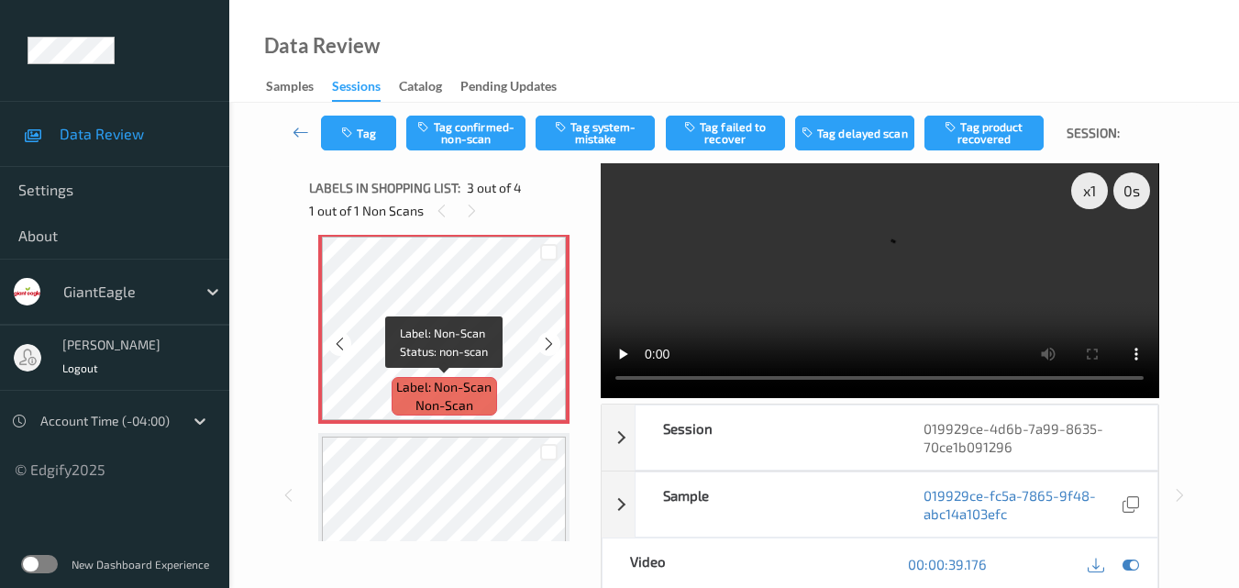
scroll to position [502, 0]
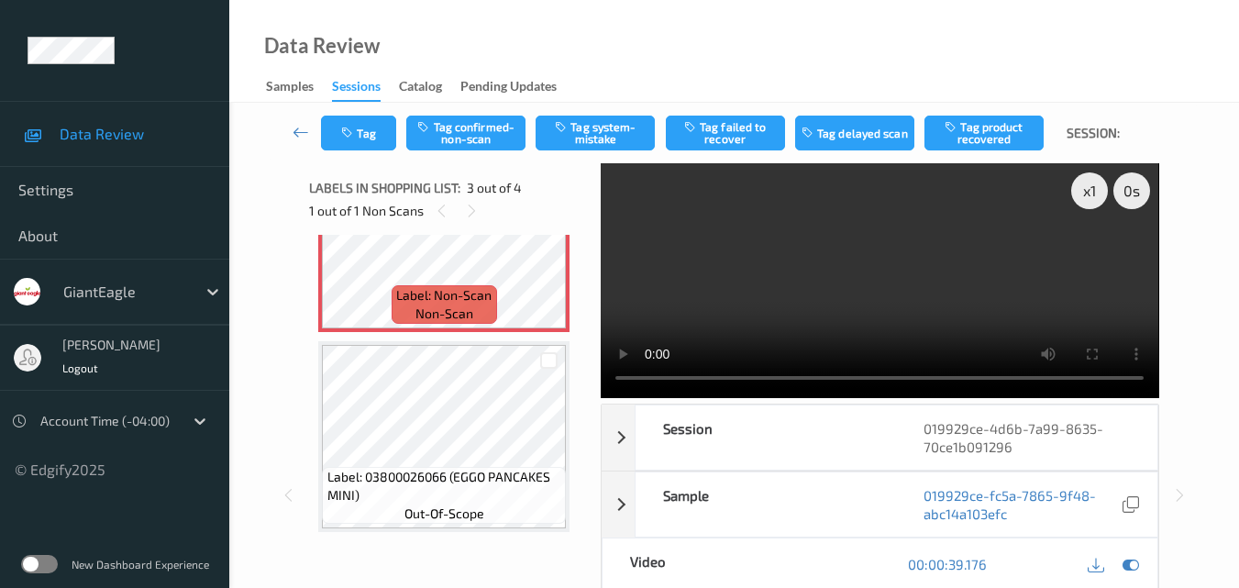
click at [1018, 323] on video at bounding box center [879, 280] width 557 height 235
click at [893, 225] on video at bounding box center [879, 280] width 557 height 235
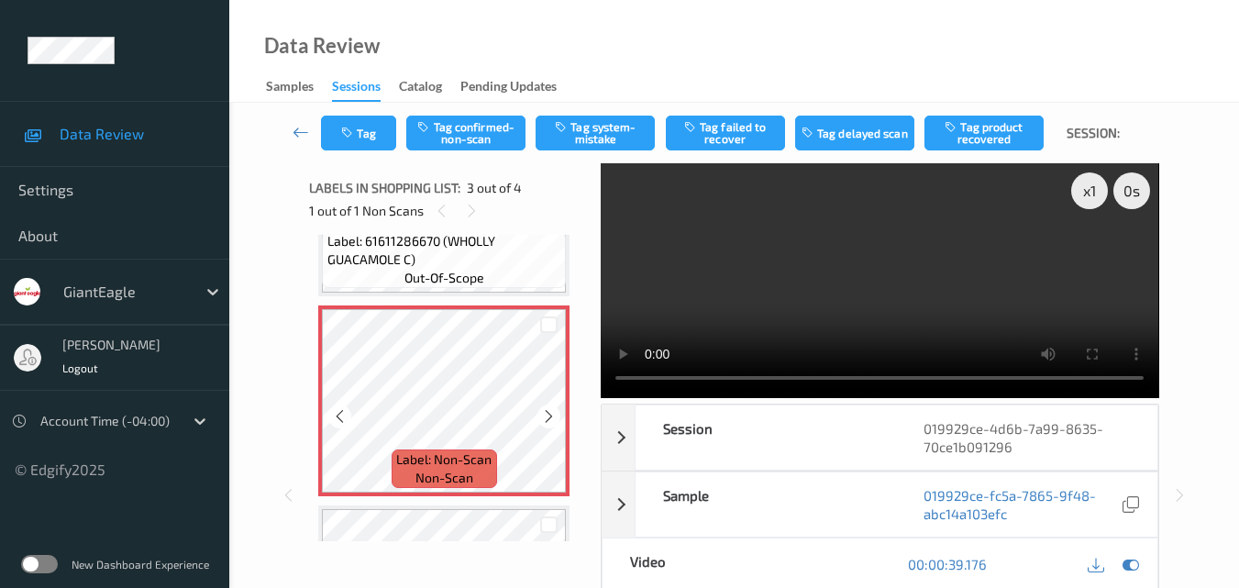
scroll to position [319, 0]
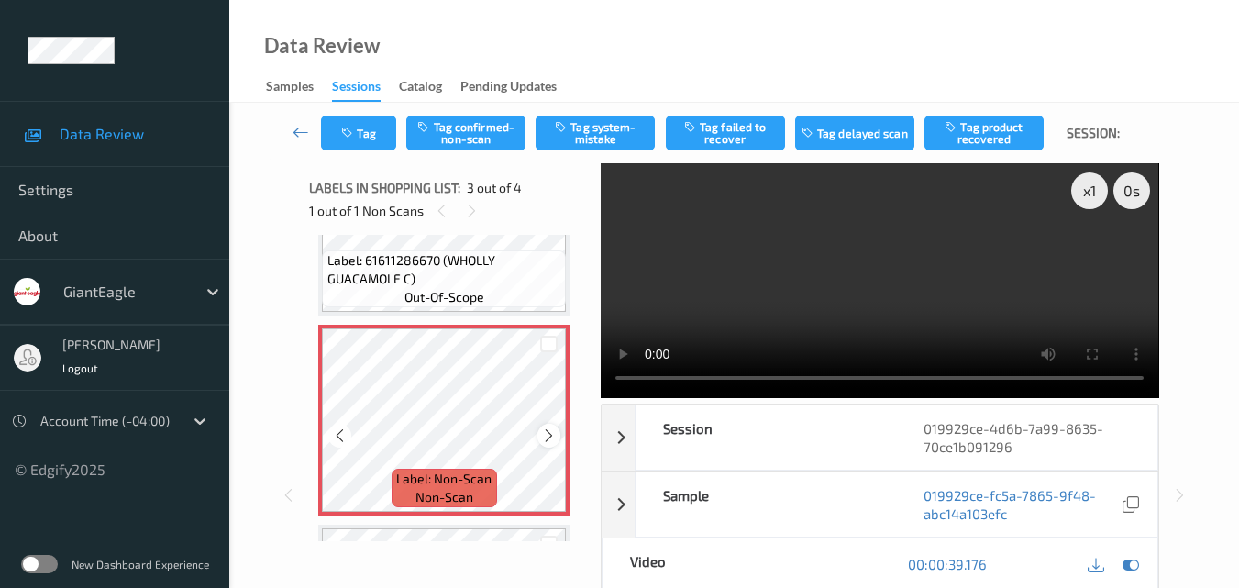
click at [548, 436] on icon at bounding box center [549, 435] width 16 height 17
click at [542, 433] on icon at bounding box center [549, 435] width 16 height 17
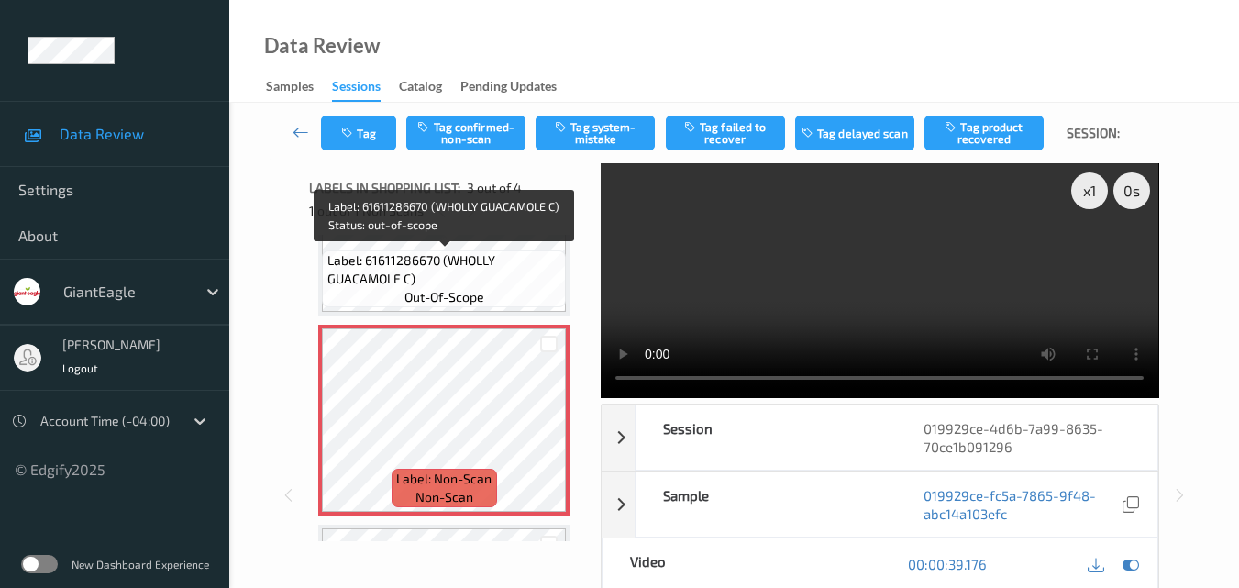
click at [491, 303] on div "Label: 61611286670 (WHOLLY GUACAMOLE C) out-of-scope" at bounding box center [444, 278] width 244 height 57
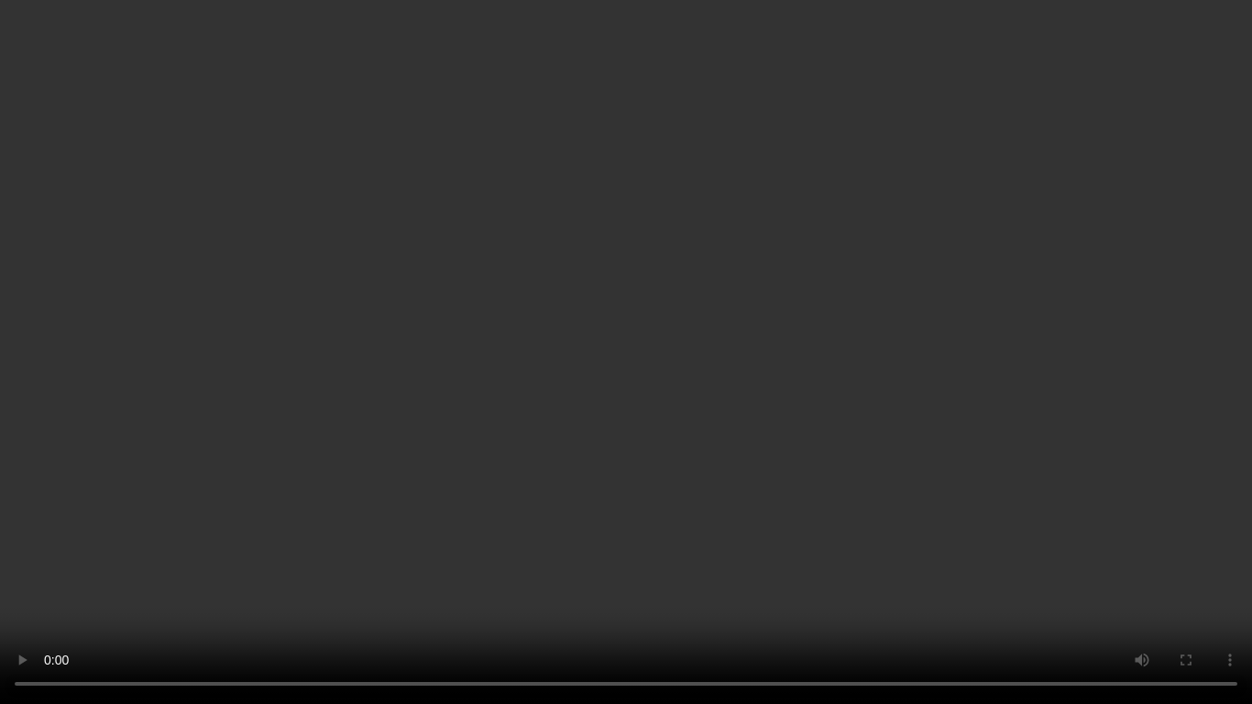
click at [736, 347] on video at bounding box center [626, 352] width 1252 height 704
click at [625, 459] on video at bounding box center [626, 352] width 1252 height 704
click at [717, 401] on video at bounding box center [626, 352] width 1252 height 704
click at [570, 524] on video at bounding box center [626, 352] width 1252 height 704
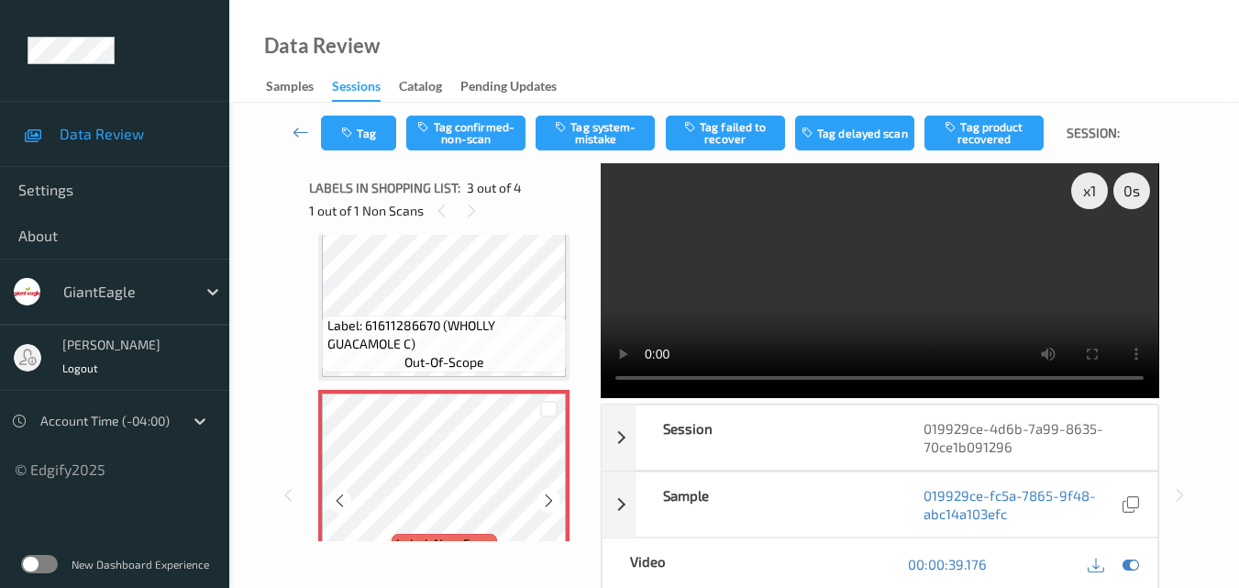
scroll to position [227, 0]
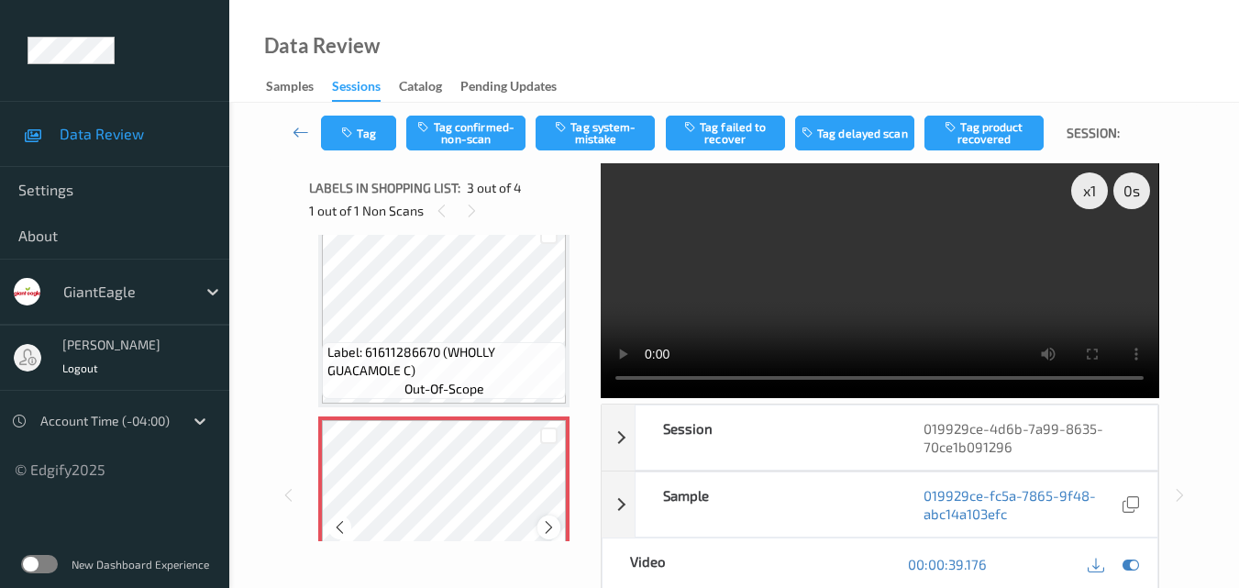
click at [547, 519] on icon at bounding box center [549, 527] width 16 height 17
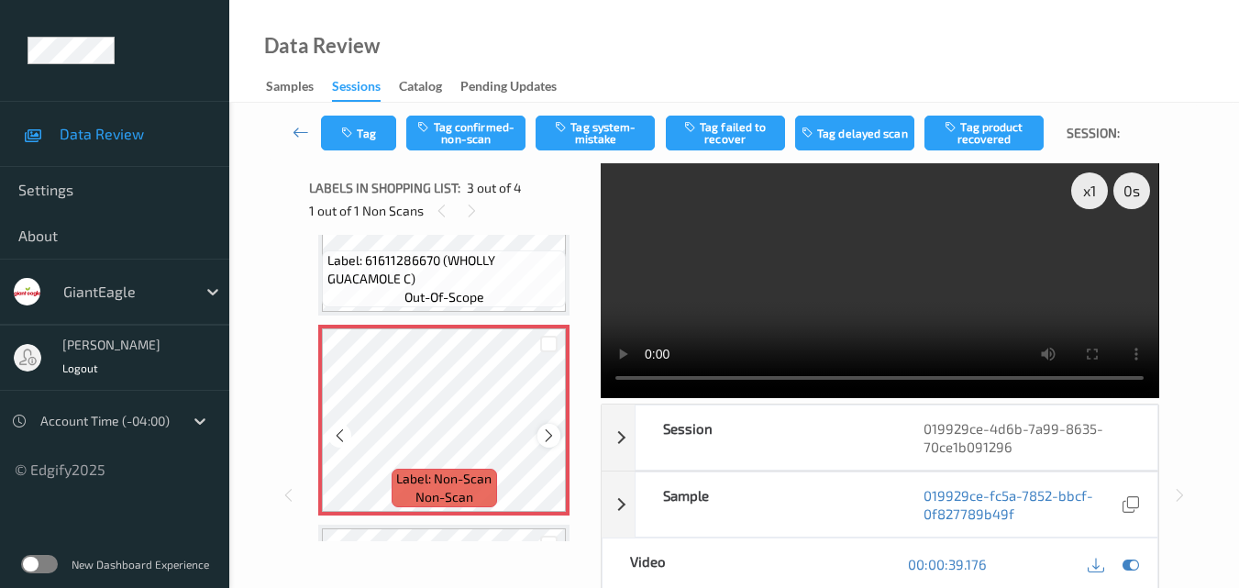
click at [546, 431] on icon at bounding box center [549, 435] width 16 height 17
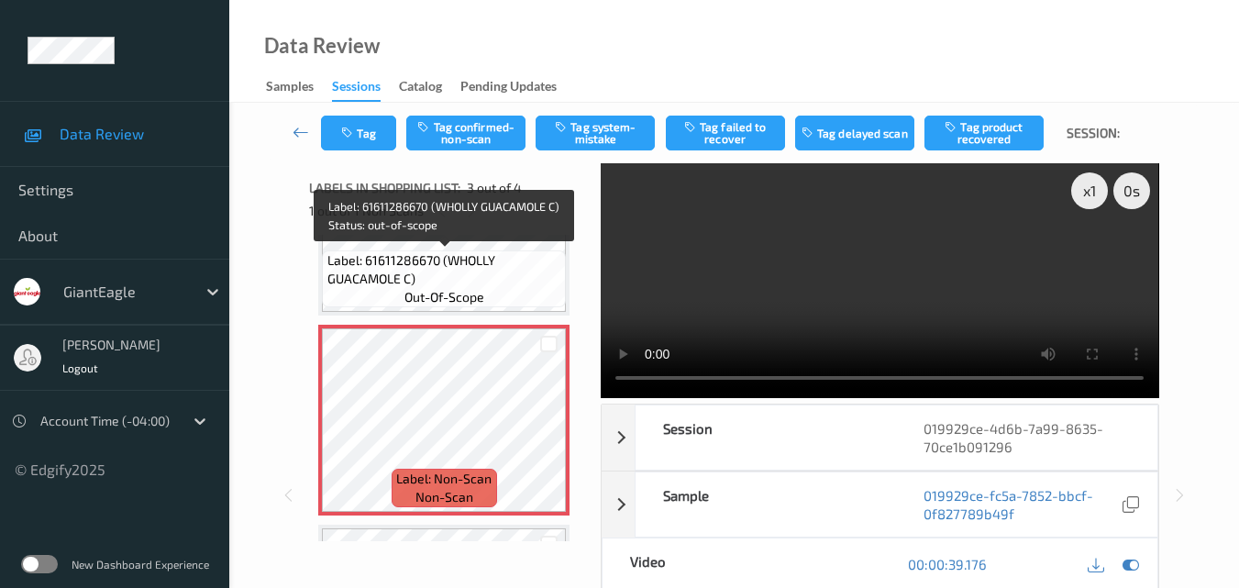
click at [502, 270] on span "Label: 61611286670 (WHOLLY GUACAMOLE C)" at bounding box center [444, 269] width 235 height 37
click at [508, 276] on span "Label: 61611286670 (WHOLLY GUACAMOLE C)" at bounding box center [444, 269] width 235 height 37
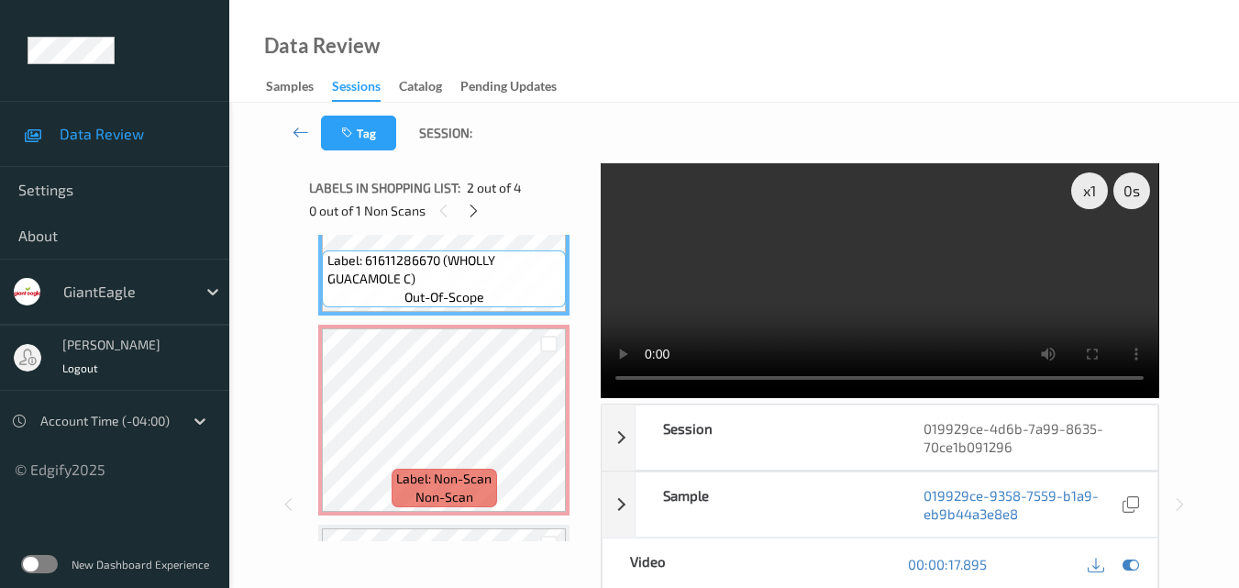
click at [881, 264] on video at bounding box center [879, 280] width 557 height 235
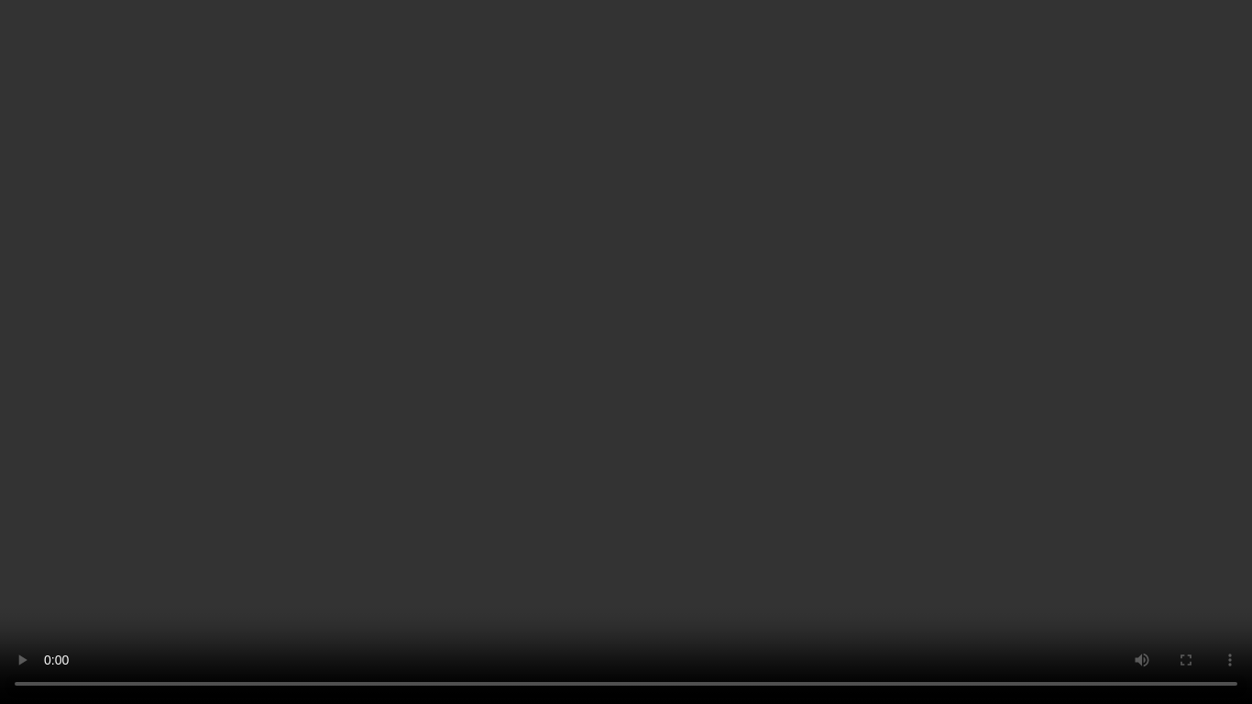
click at [706, 378] on video at bounding box center [626, 352] width 1252 height 704
click at [718, 415] on video at bounding box center [626, 352] width 1252 height 704
click at [558, 424] on video at bounding box center [626, 352] width 1252 height 704
click at [632, 421] on video at bounding box center [626, 352] width 1252 height 704
click at [672, 432] on video at bounding box center [626, 352] width 1252 height 704
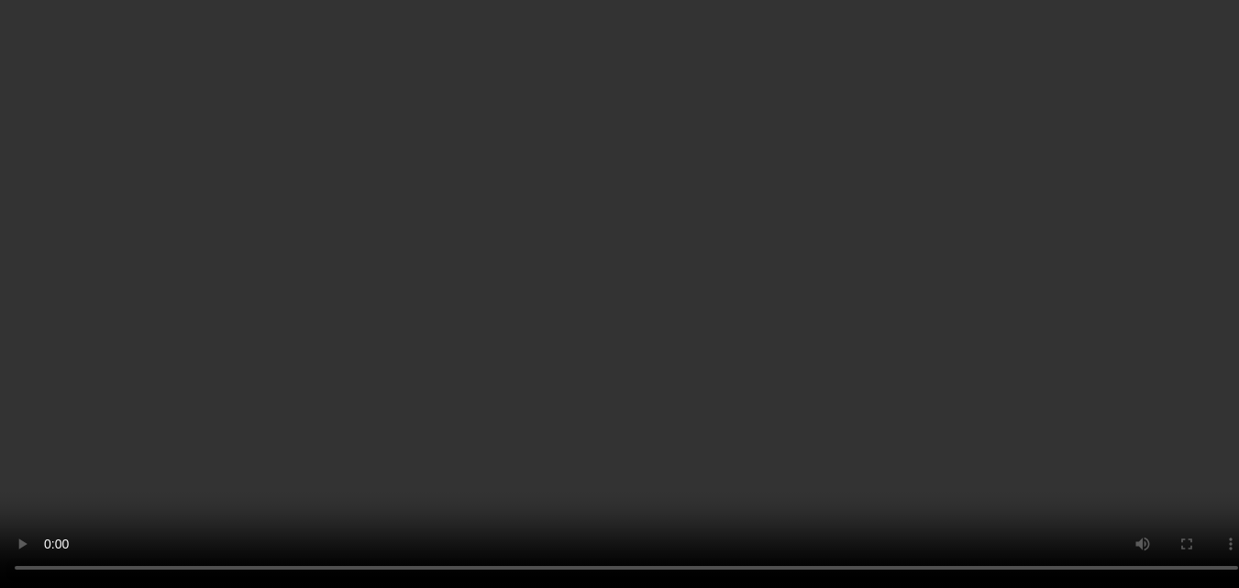
scroll to position [227, 0]
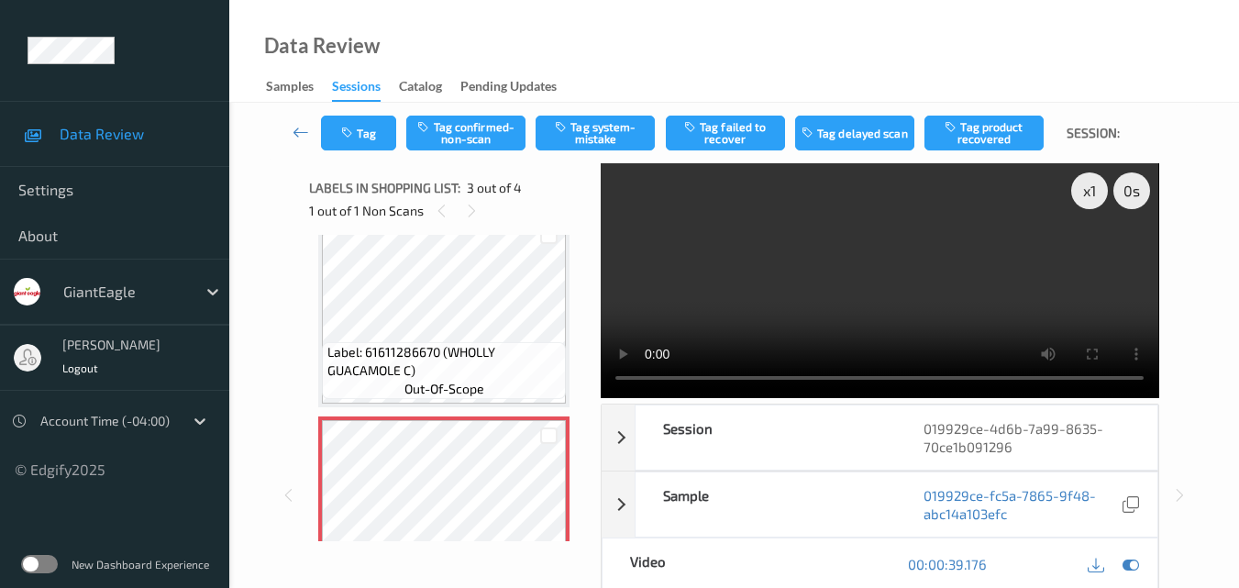
click at [863, 291] on video at bounding box center [879, 280] width 557 height 235
click at [876, 313] on video at bounding box center [879, 280] width 557 height 235
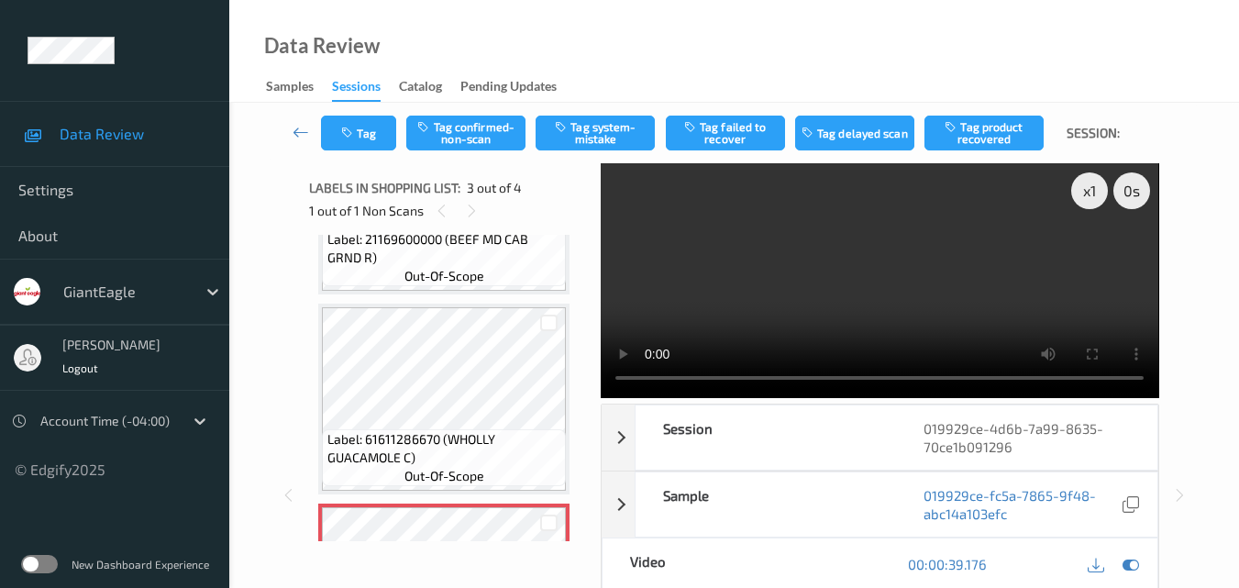
scroll to position [136, 0]
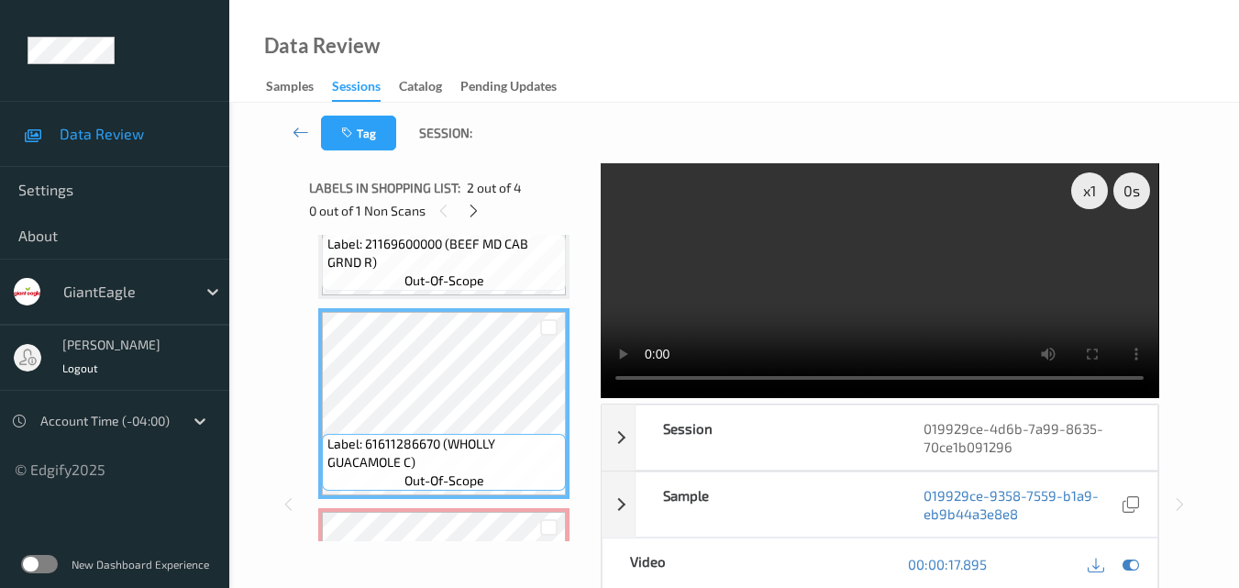
click at [916, 282] on video at bounding box center [879, 280] width 557 height 235
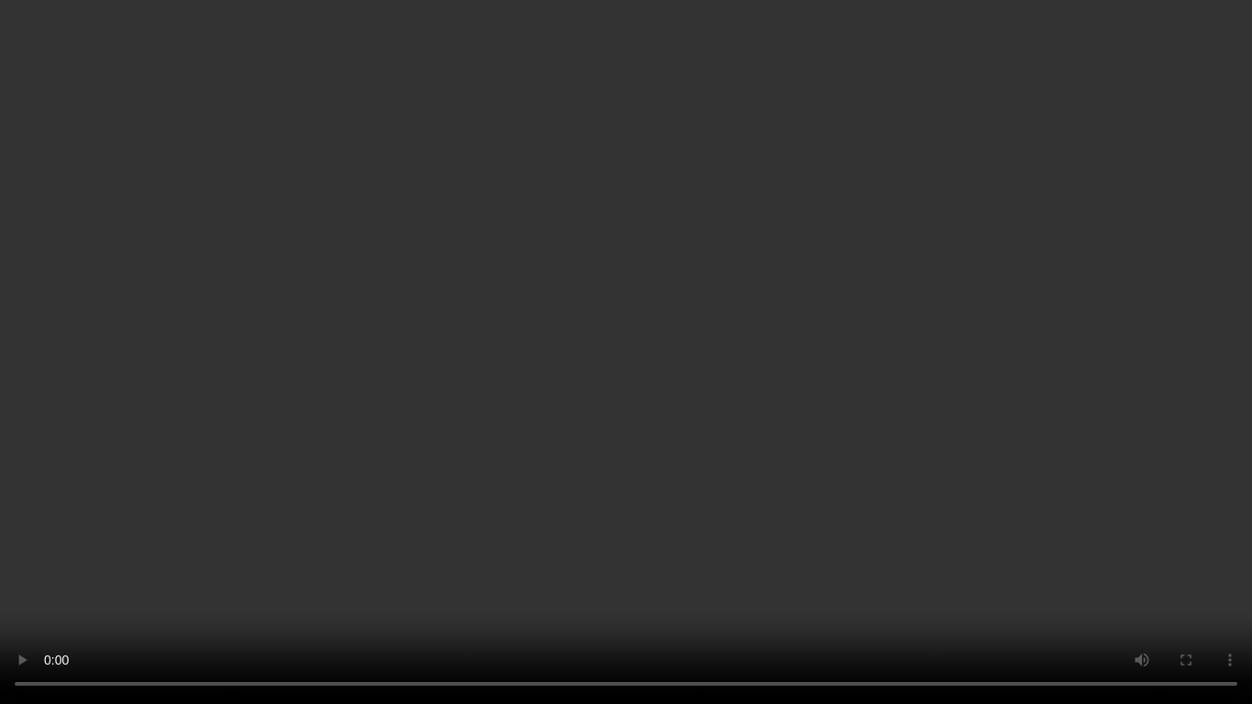
click at [944, 436] on video at bounding box center [626, 352] width 1252 height 704
click at [627, 430] on video at bounding box center [626, 352] width 1252 height 704
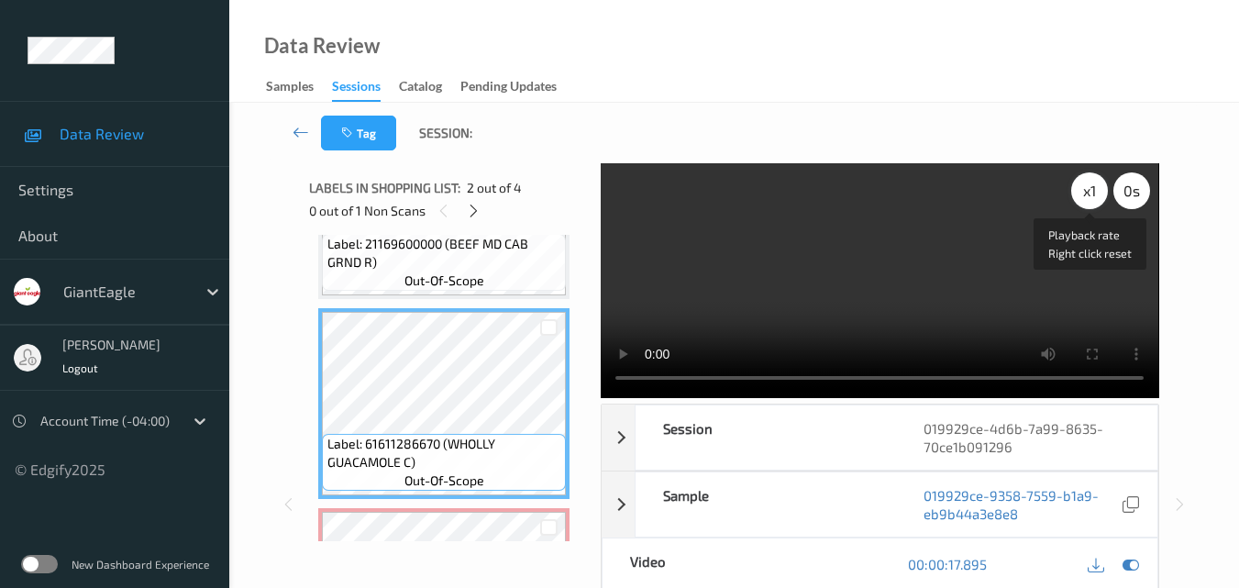
click at [1097, 193] on div "x 1" at bounding box center [1089, 190] width 37 height 37
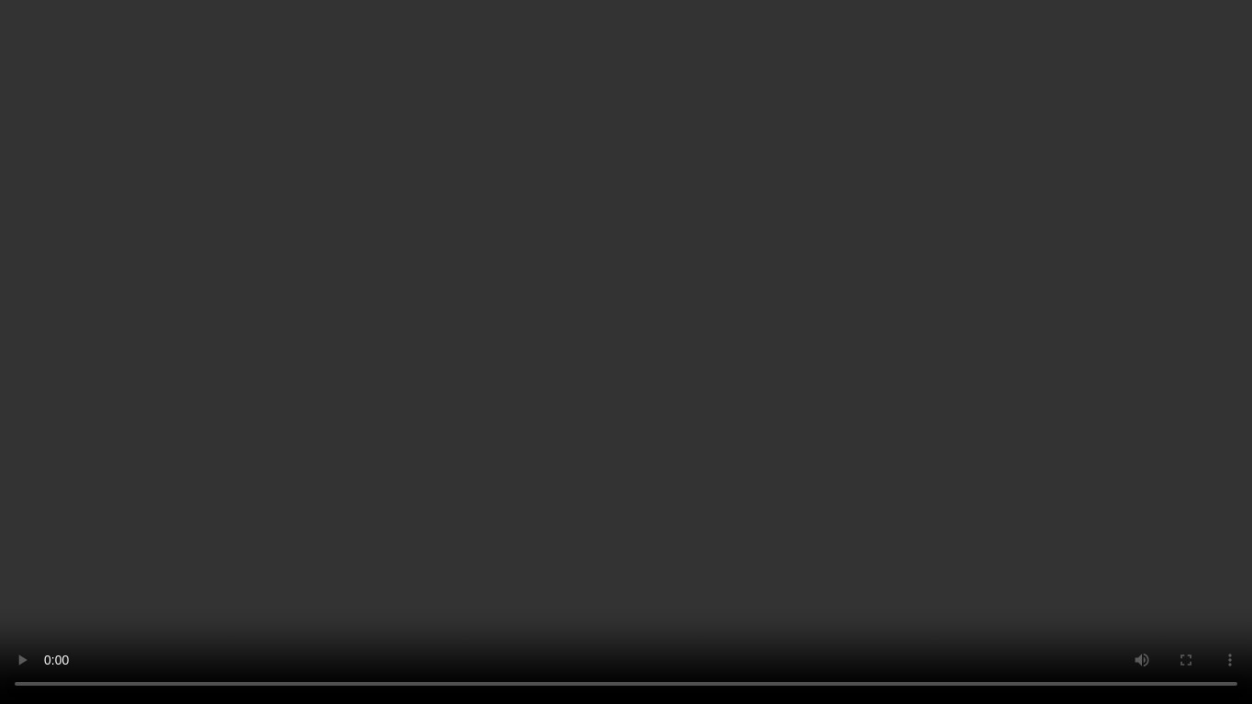
click at [968, 446] on video at bounding box center [626, 352] width 1252 height 704
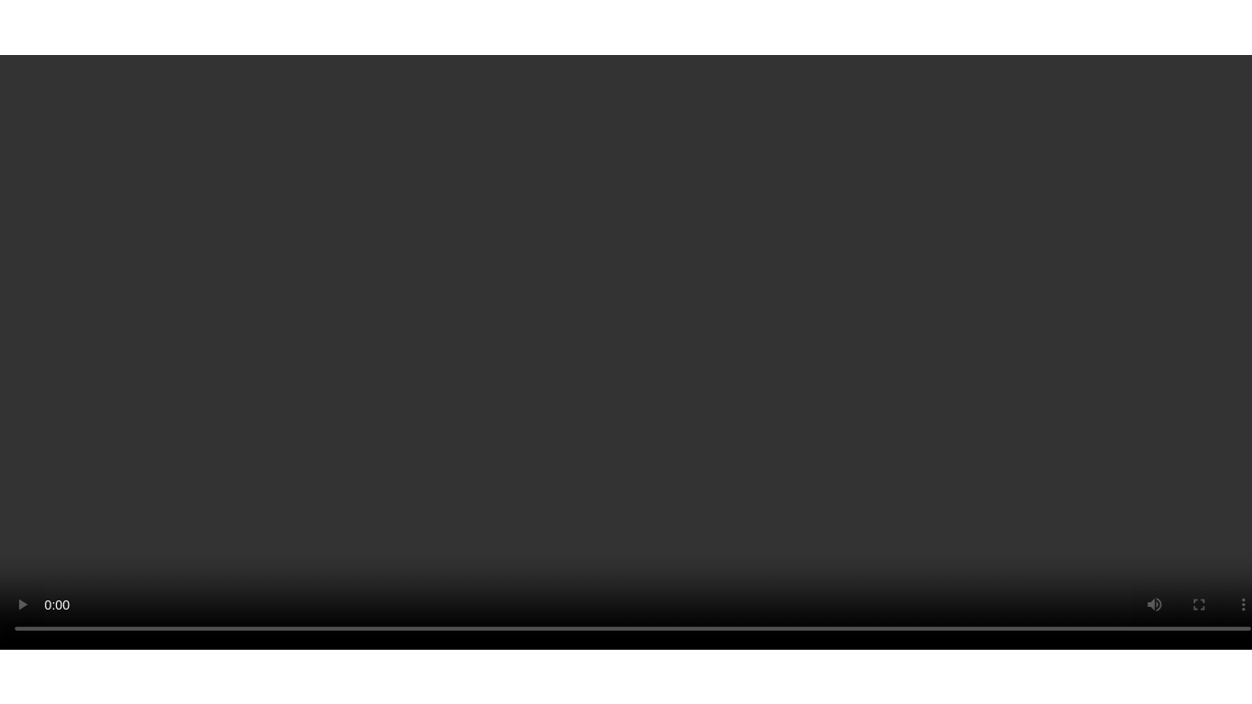
scroll to position [411, 0]
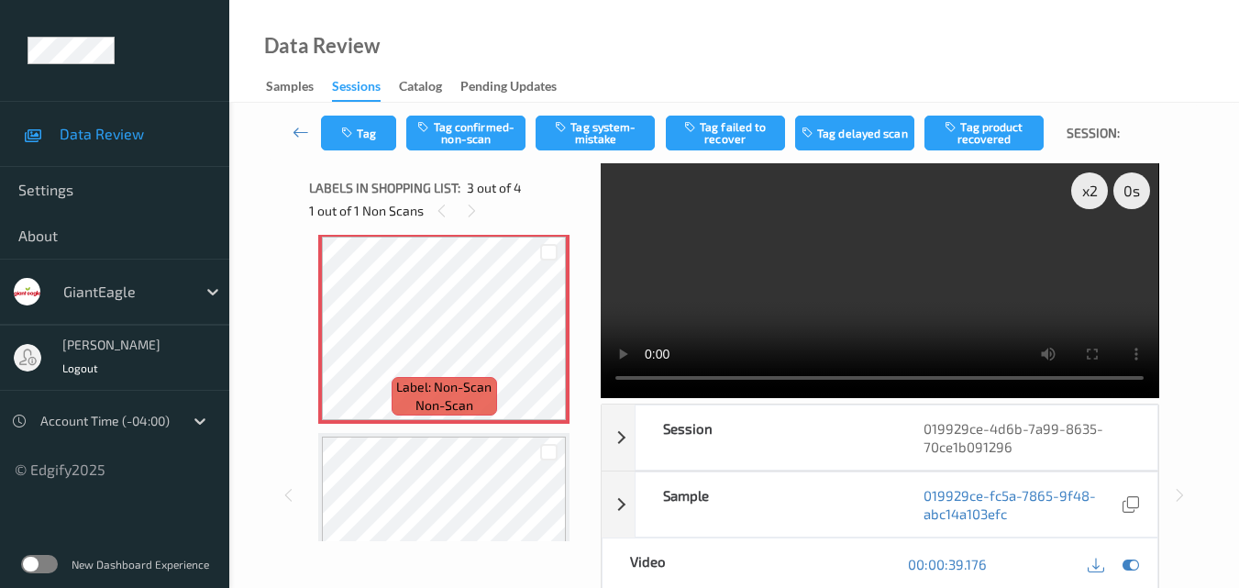
click at [881, 277] on video at bounding box center [879, 280] width 557 height 235
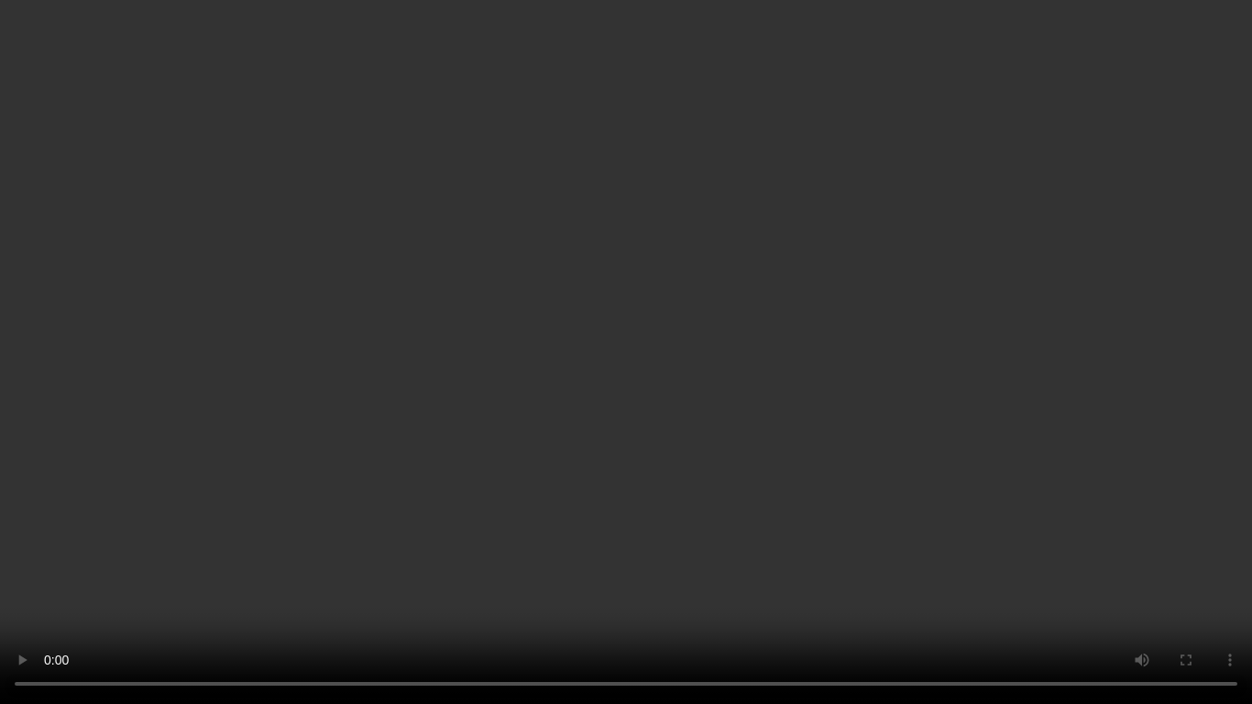
click at [744, 413] on video at bounding box center [626, 352] width 1252 height 704
click at [810, 449] on video at bounding box center [626, 352] width 1252 height 704
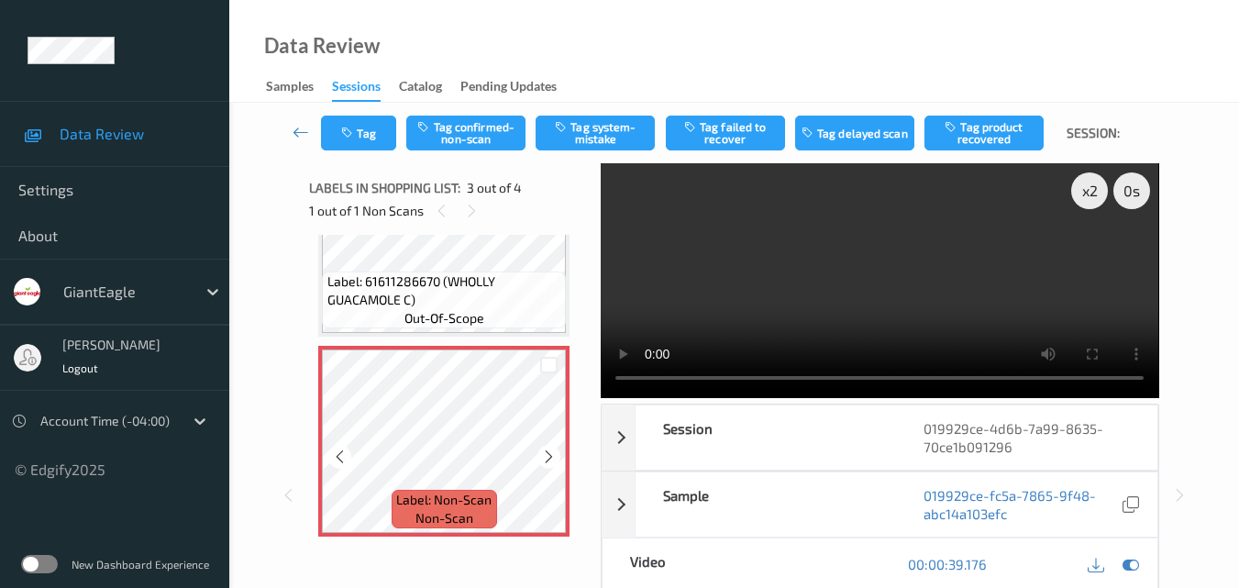
scroll to position [411, 0]
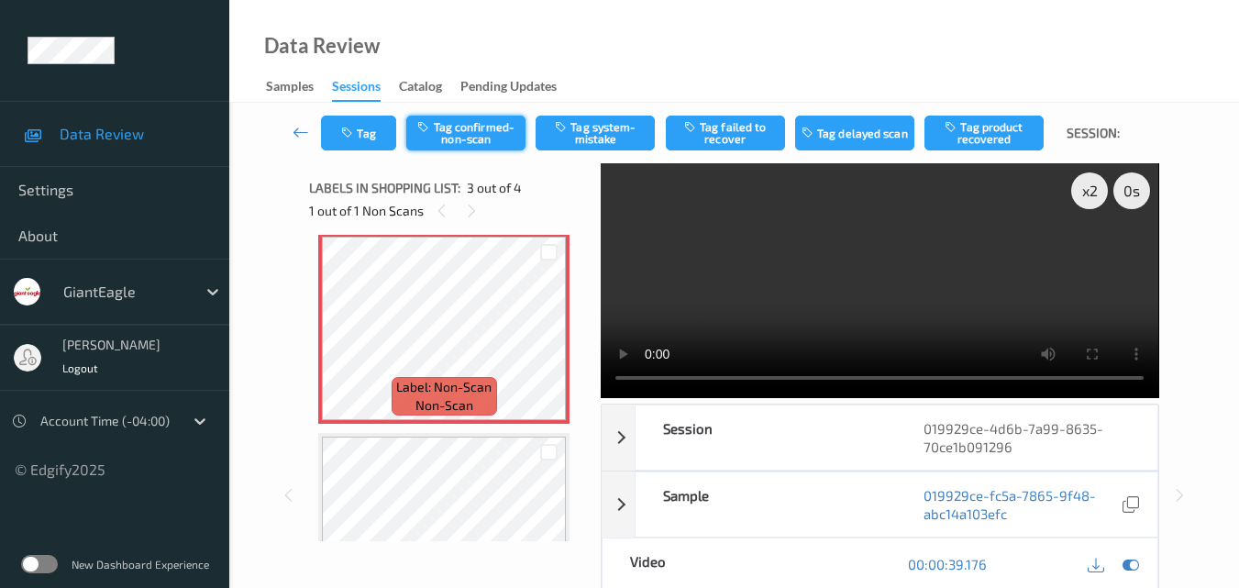
click at [478, 138] on button "Tag confirmed-non-scan" at bounding box center [465, 133] width 119 height 35
click at [478, 138] on button "Untag confirmed-non-scan" at bounding box center [465, 133] width 119 height 35
click at [597, 132] on button "Tag system-mistake" at bounding box center [594, 133] width 119 height 35
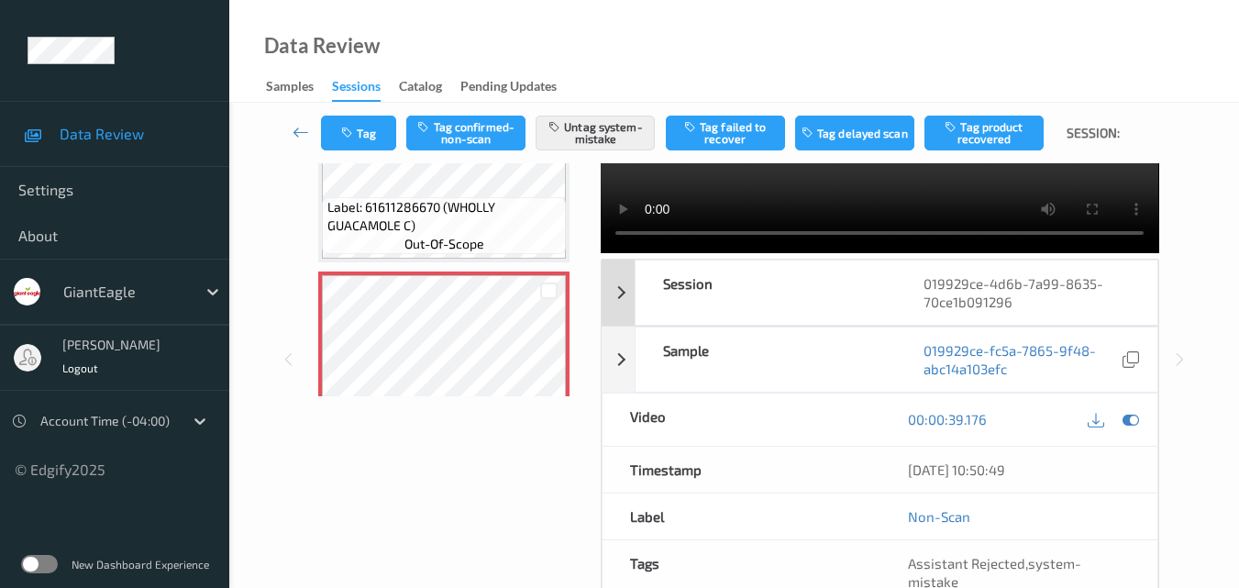
scroll to position [183, 0]
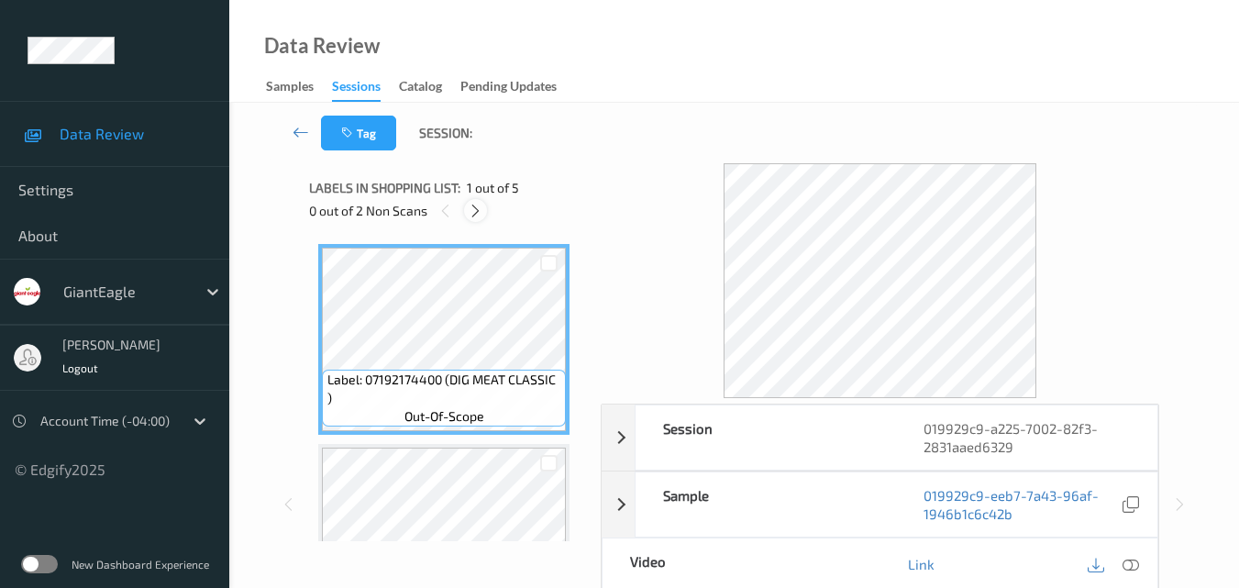
click at [478, 211] on icon at bounding box center [476, 211] width 16 height 17
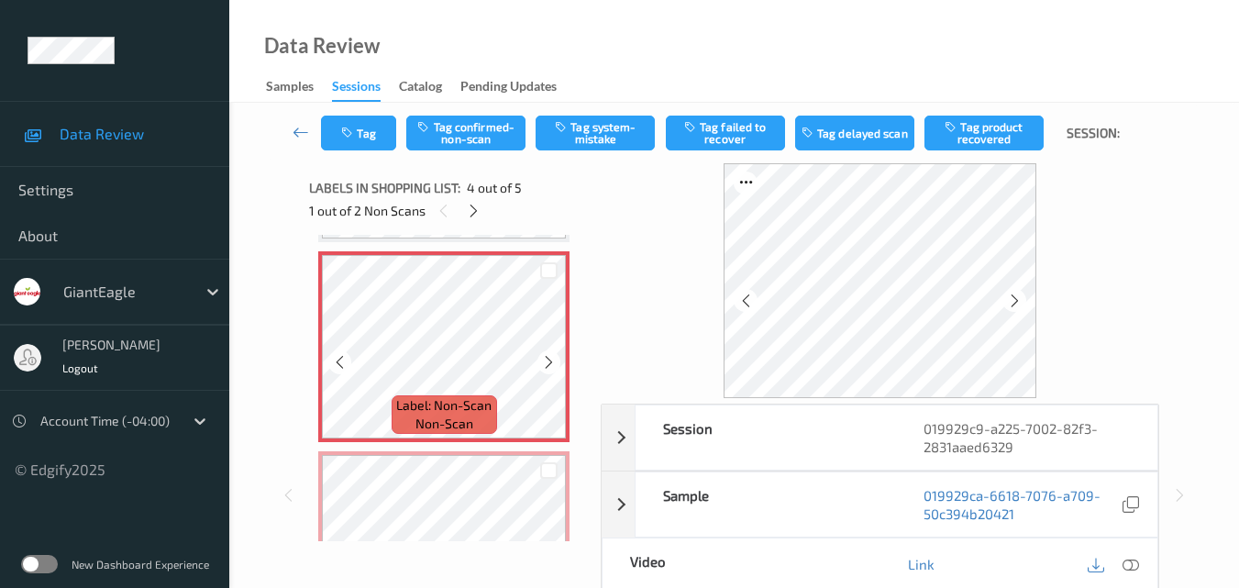
scroll to position [501, 0]
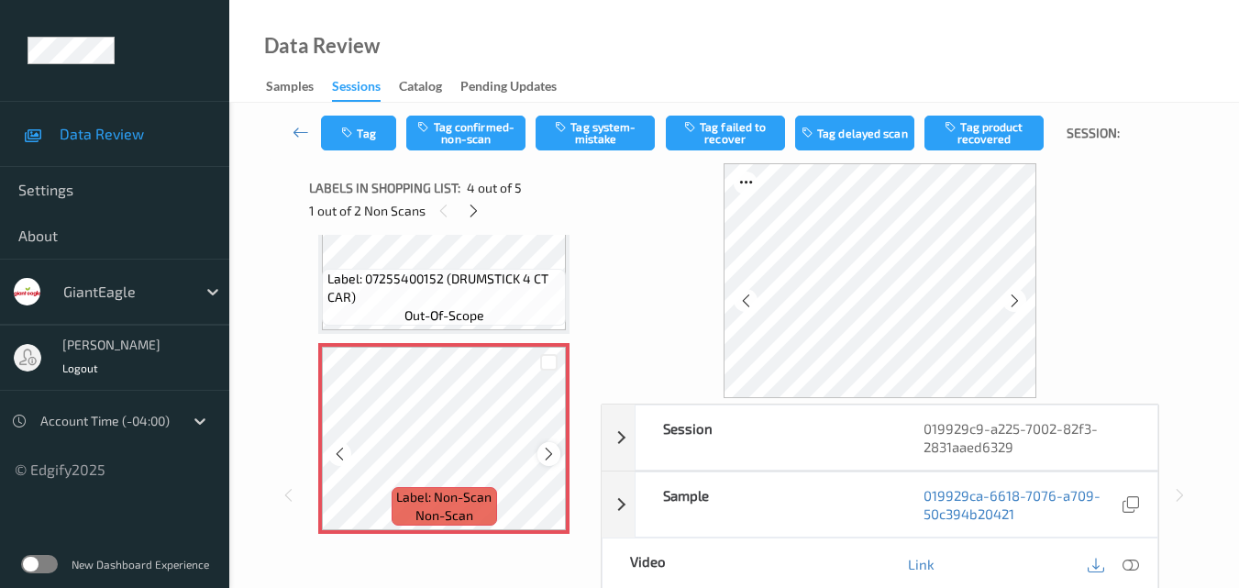
click at [547, 449] on icon at bounding box center [549, 454] width 16 height 17
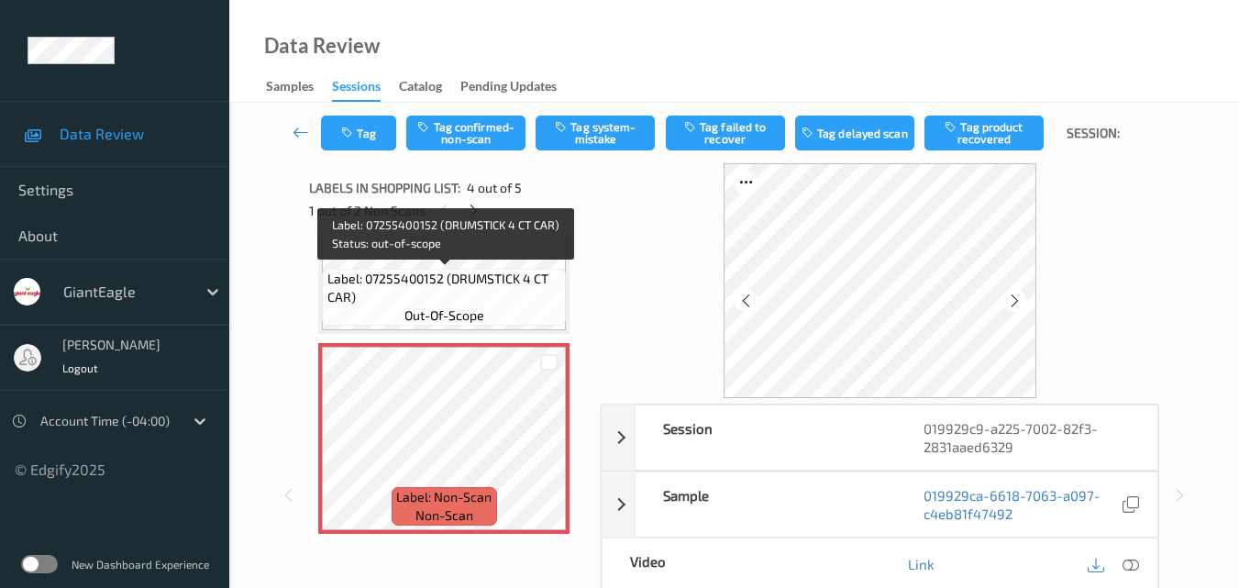
click at [500, 292] on span "Label: 07255400152 (DRUMSTICK 4 CT CAR)" at bounding box center [444, 288] width 235 height 37
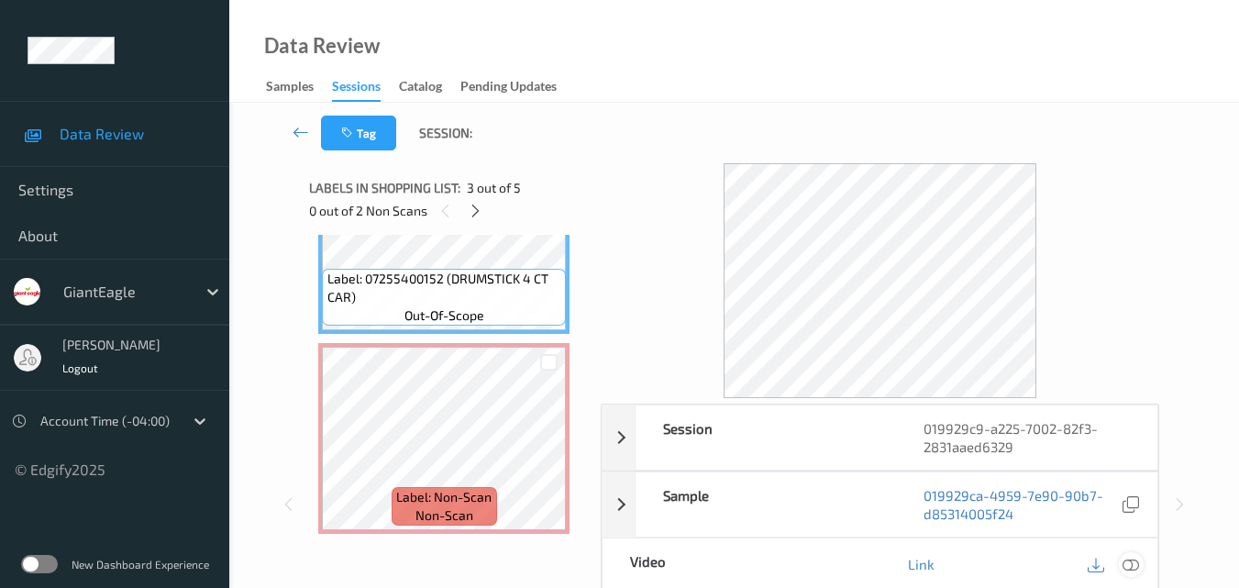
click at [1135, 565] on icon at bounding box center [1130, 564] width 17 height 17
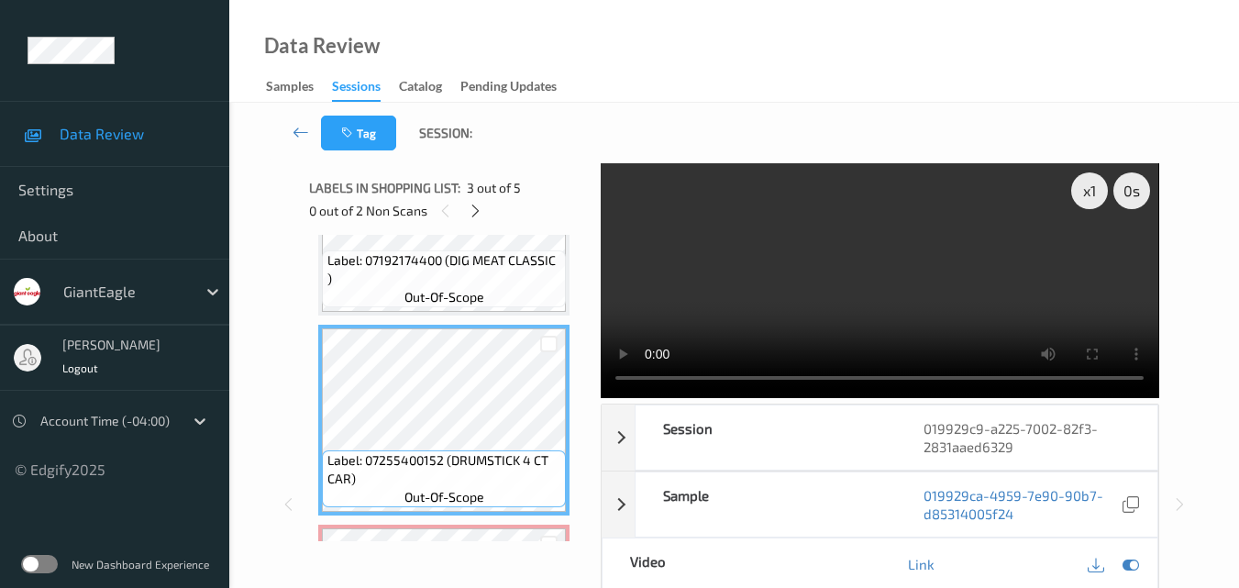
scroll to position [317, 0]
click at [803, 264] on video at bounding box center [879, 280] width 557 height 235
click at [928, 308] on video at bounding box center [879, 280] width 557 height 235
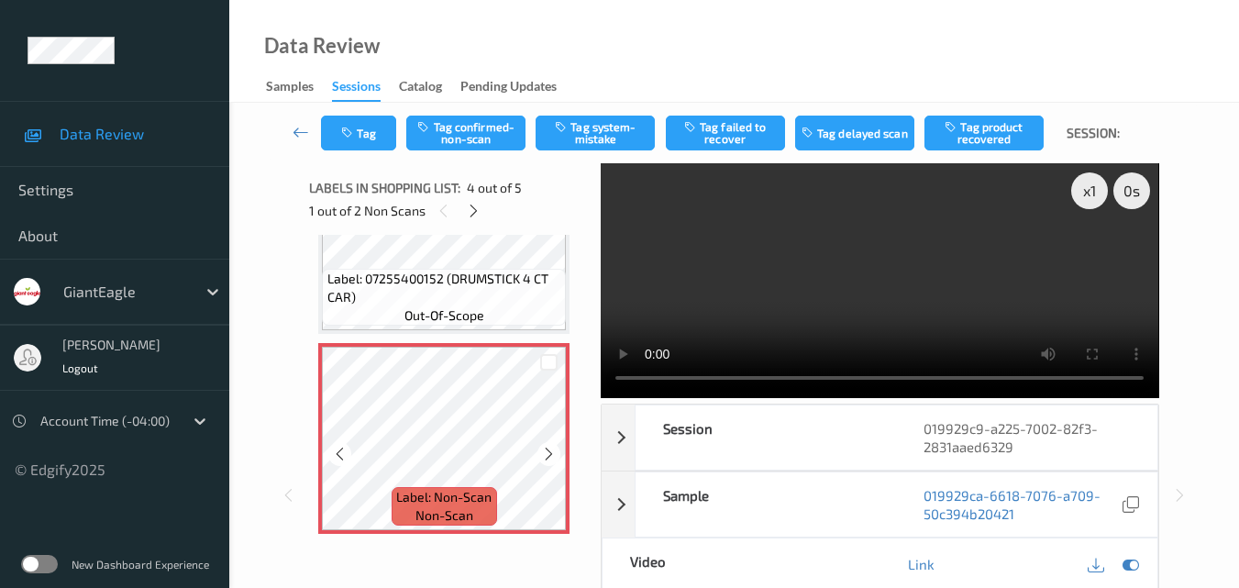
scroll to position [409, 0]
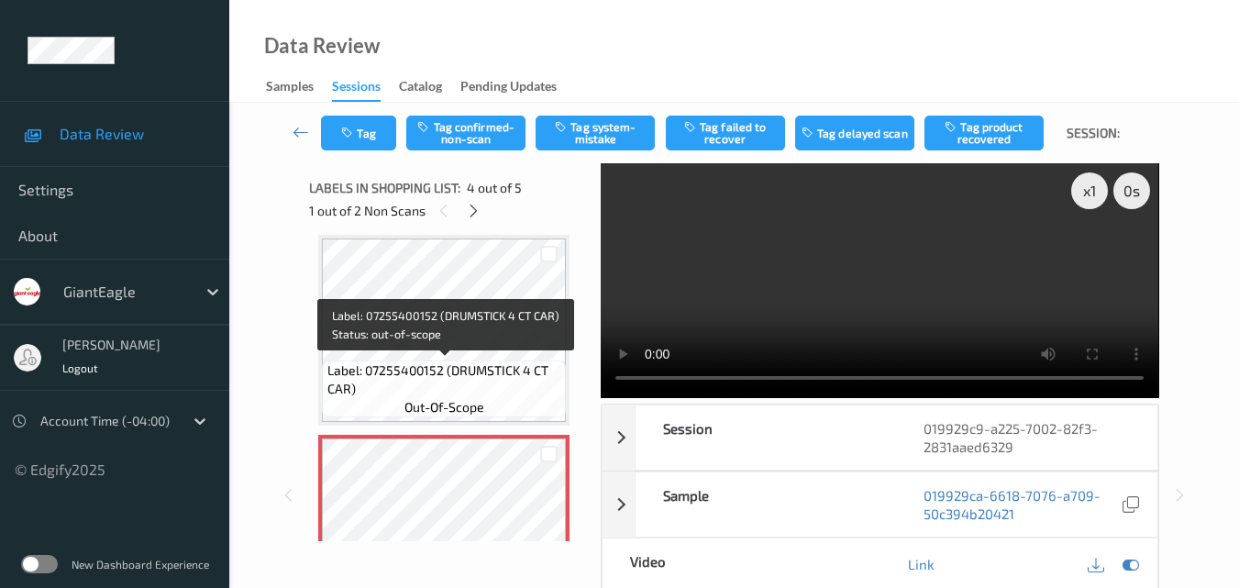
click at [456, 369] on span "Label: 07255400152 (DRUMSTICK 4 CT CAR)" at bounding box center [444, 379] width 235 height 37
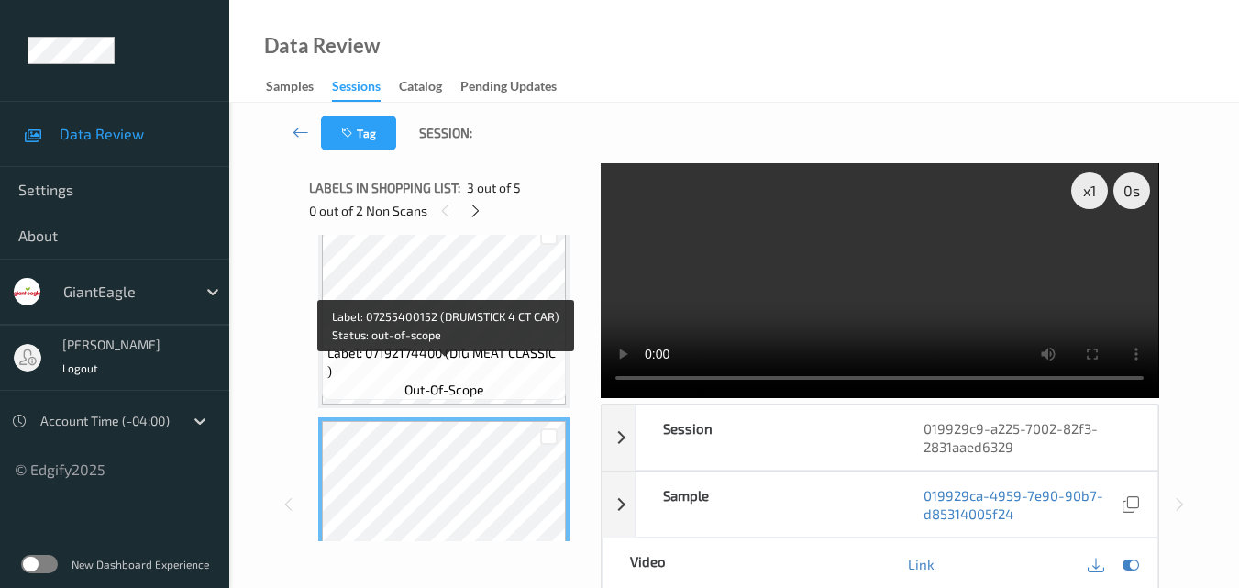
scroll to position [226, 0]
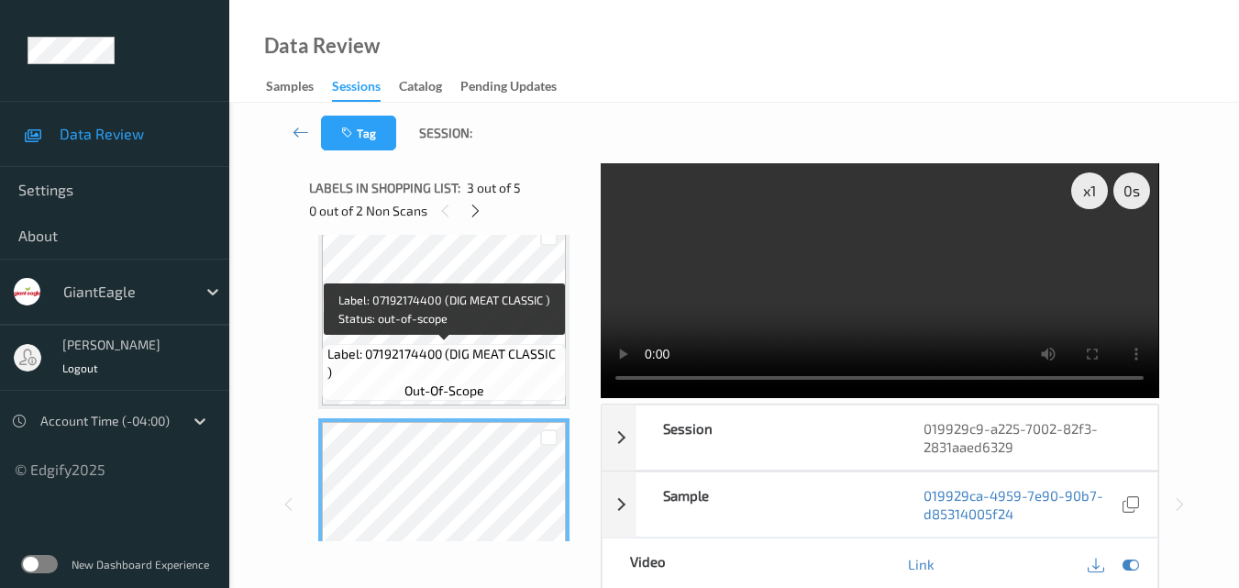
click at [469, 361] on span "Label: 07192174400 (DIG MEAT CLASSIC )" at bounding box center [444, 363] width 235 height 37
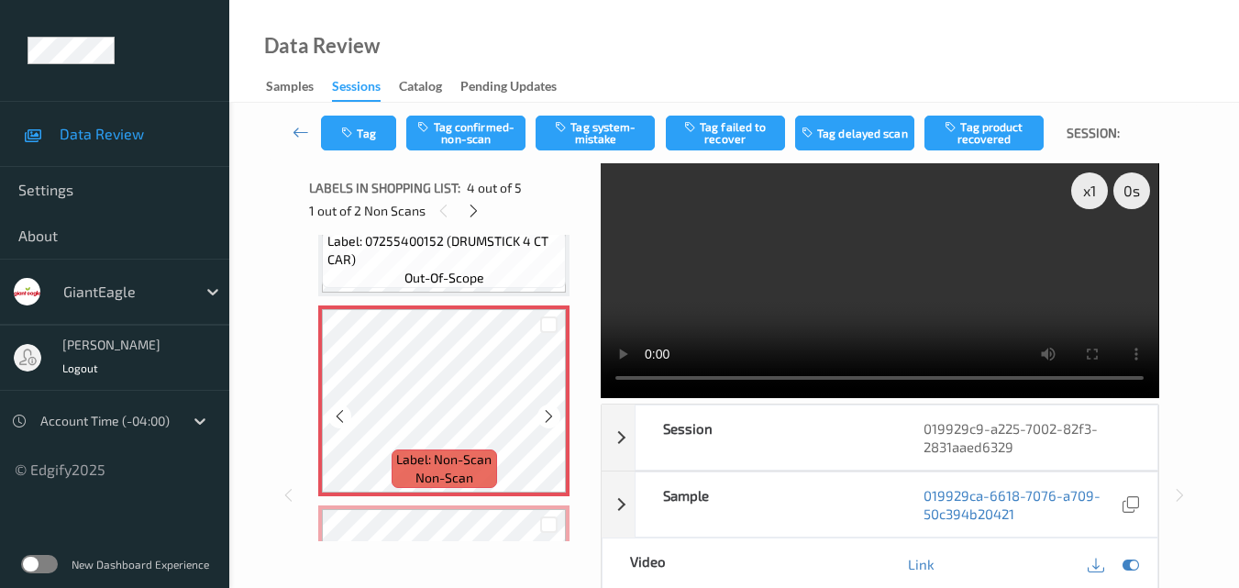
scroll to position [501, 0]
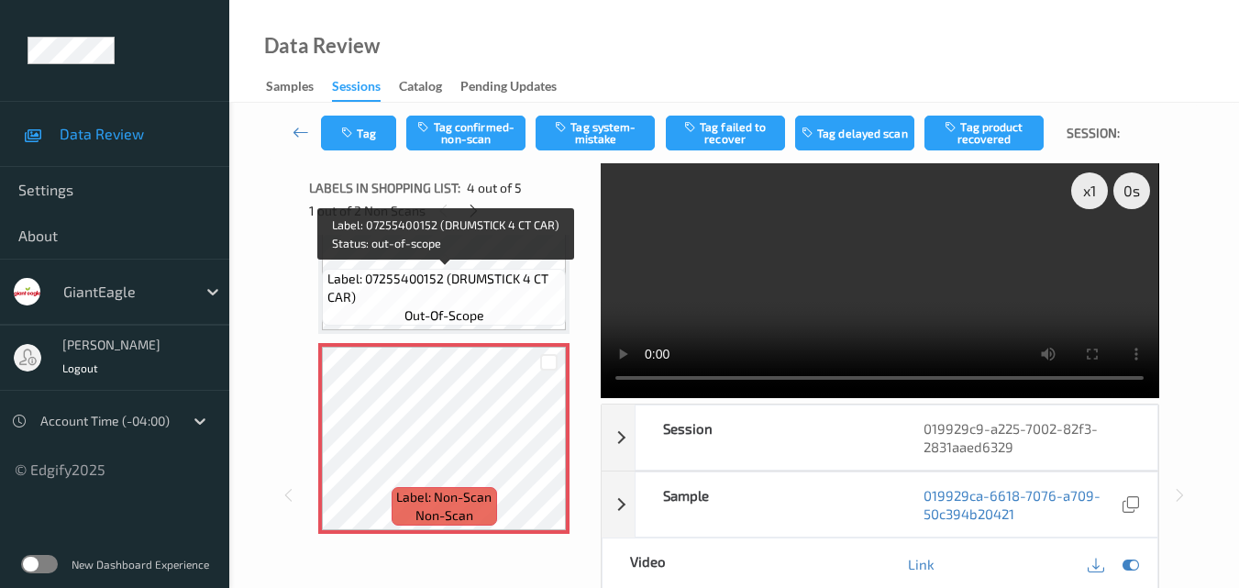
click at [486, 300] on span "Label: 07255400152 (DRUMSTICK 4 CT CAR)" at bounding box center [444, 288] width 235 height 37
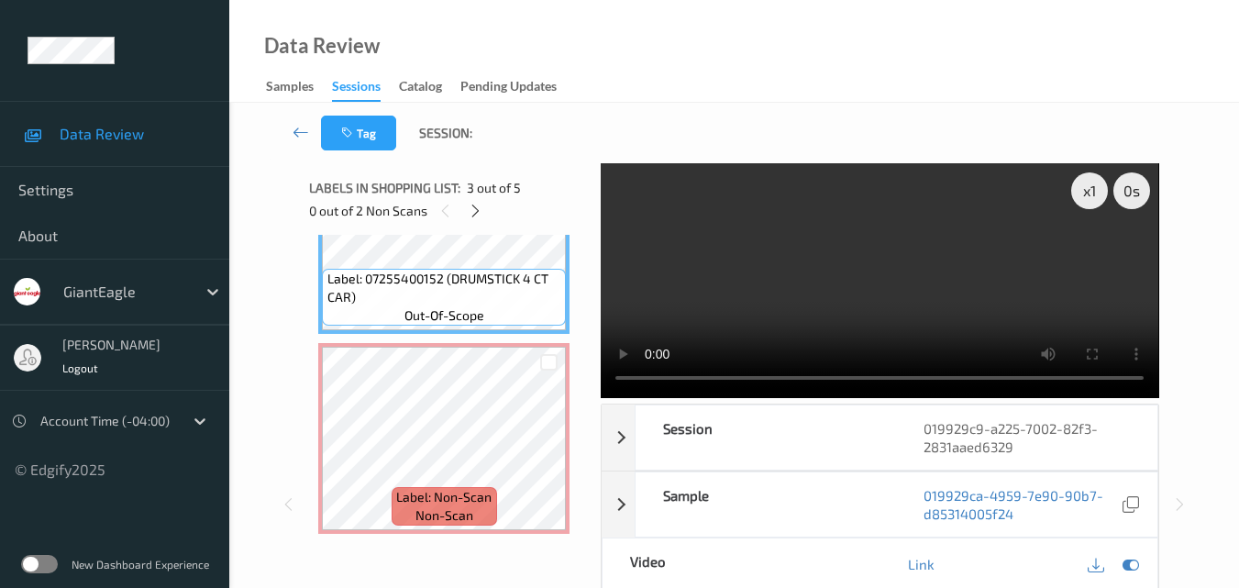
click at [868, 294] on video at bounding box center [879, 280] width 557 height 235
click at [1093, 191] on div "x 1" at bounding box center [1089, 190] width 37 height 37
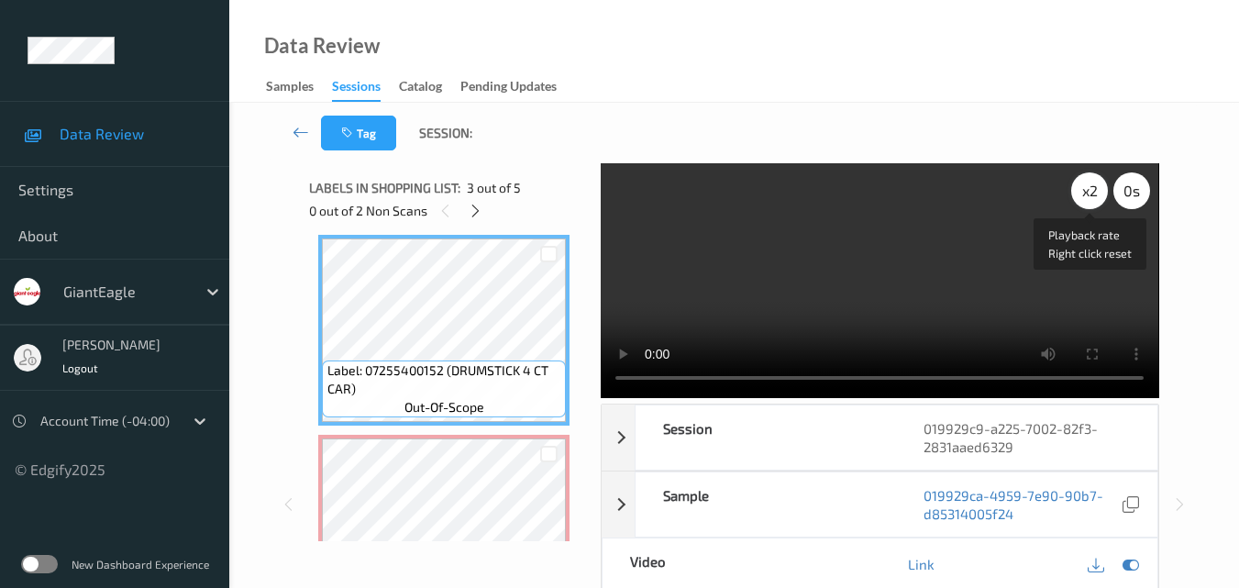
click at [1085, 182] on div "x 2" at bounding box center [1089, 190] width 37 height 37
click at [1095, 190] on div "x 4" at bounding box center [1089, 190] width 37 height 37
click at [1095, 190] on div "x 8" at bounding box center [1089, 190] width 37 height 37
click at [927, 259] on video at bounding box center [879, 280] width 557 height 235
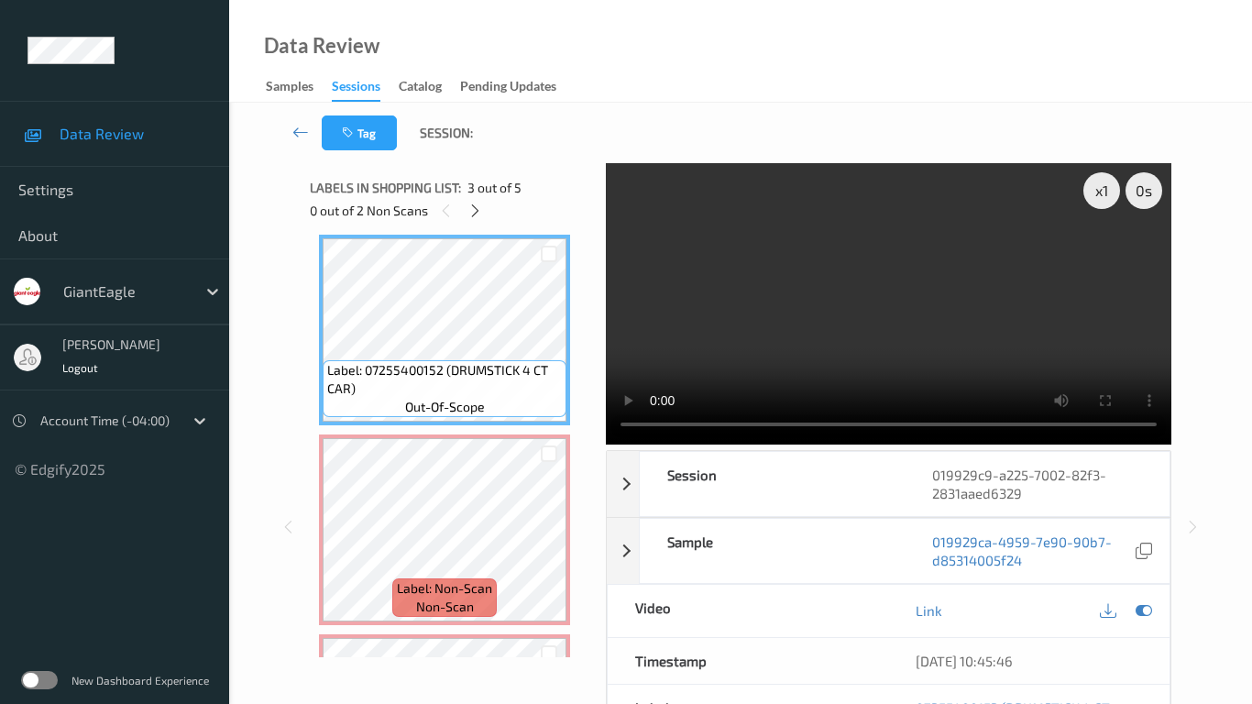
click at [728, 410] on video at bounding box center [889, 303] width 566 height 281
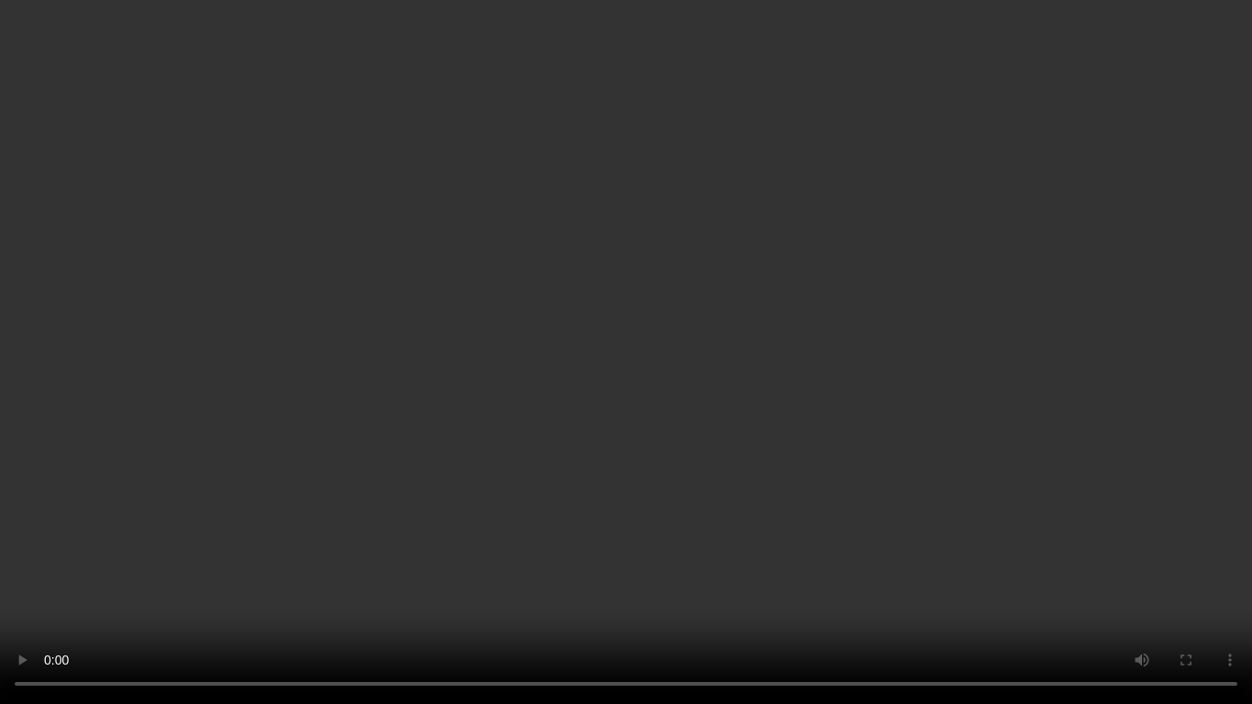
click at [714, 336] on video at bounding box center [626, 352] width 1252 height 704
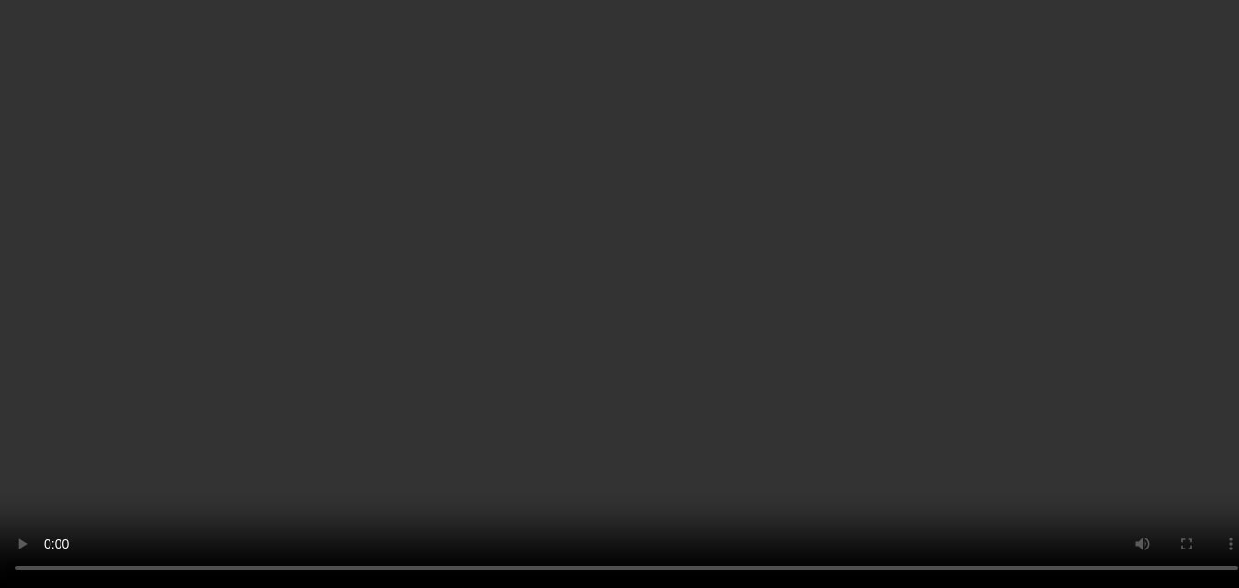
scroll to position [42, 0]
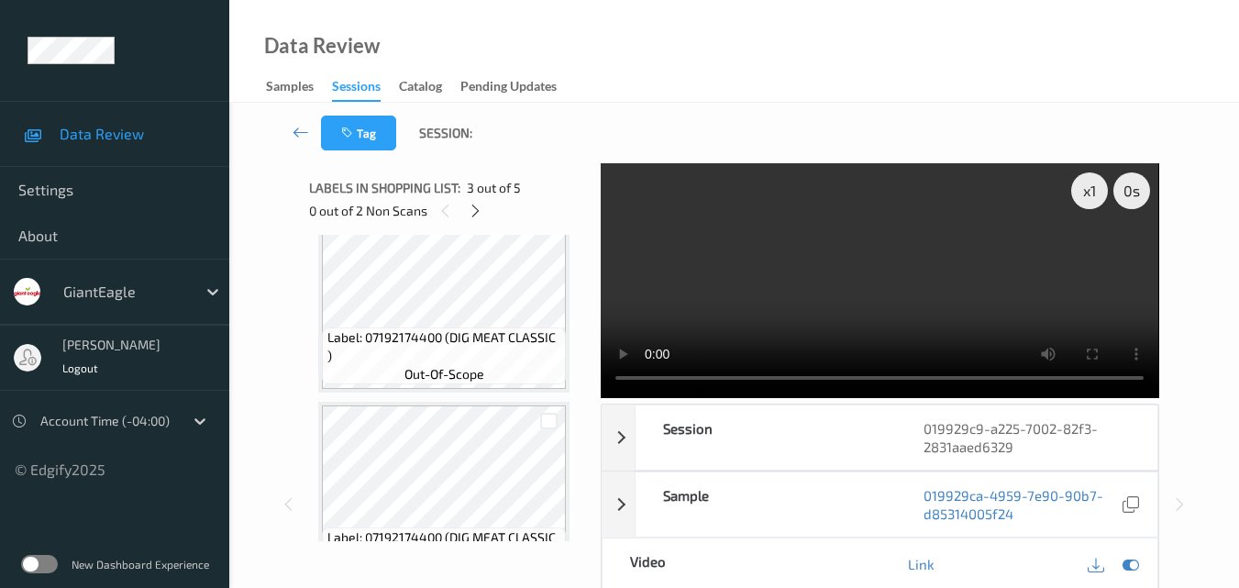
click at [834, 267] on video at bounding box center [879, 280] width 557 height 235
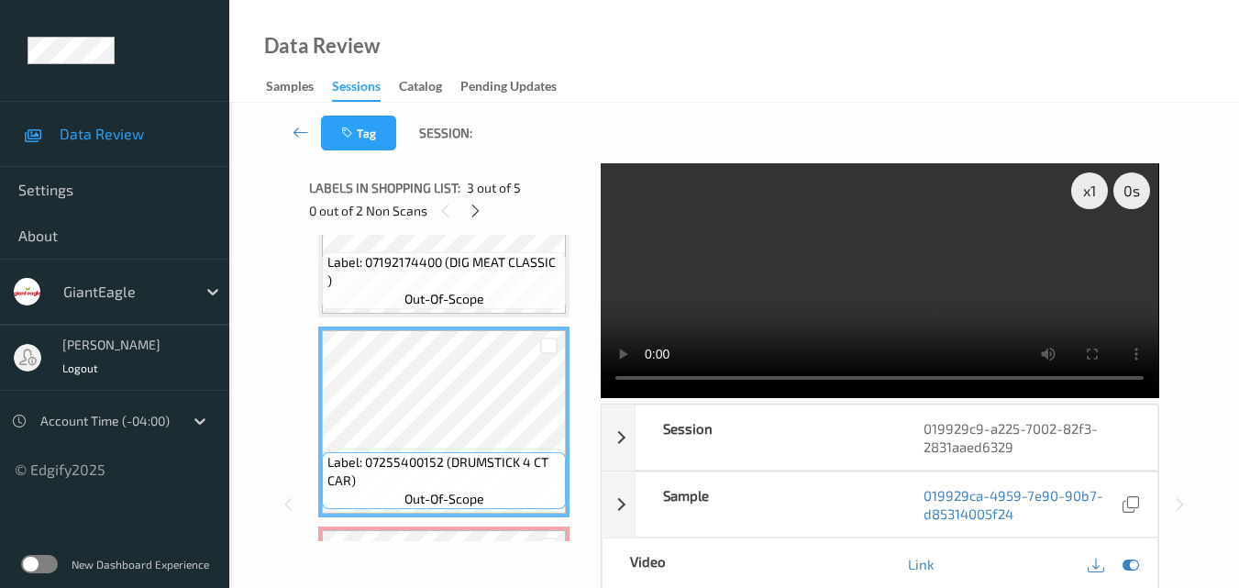
scroll to position [501, 0]
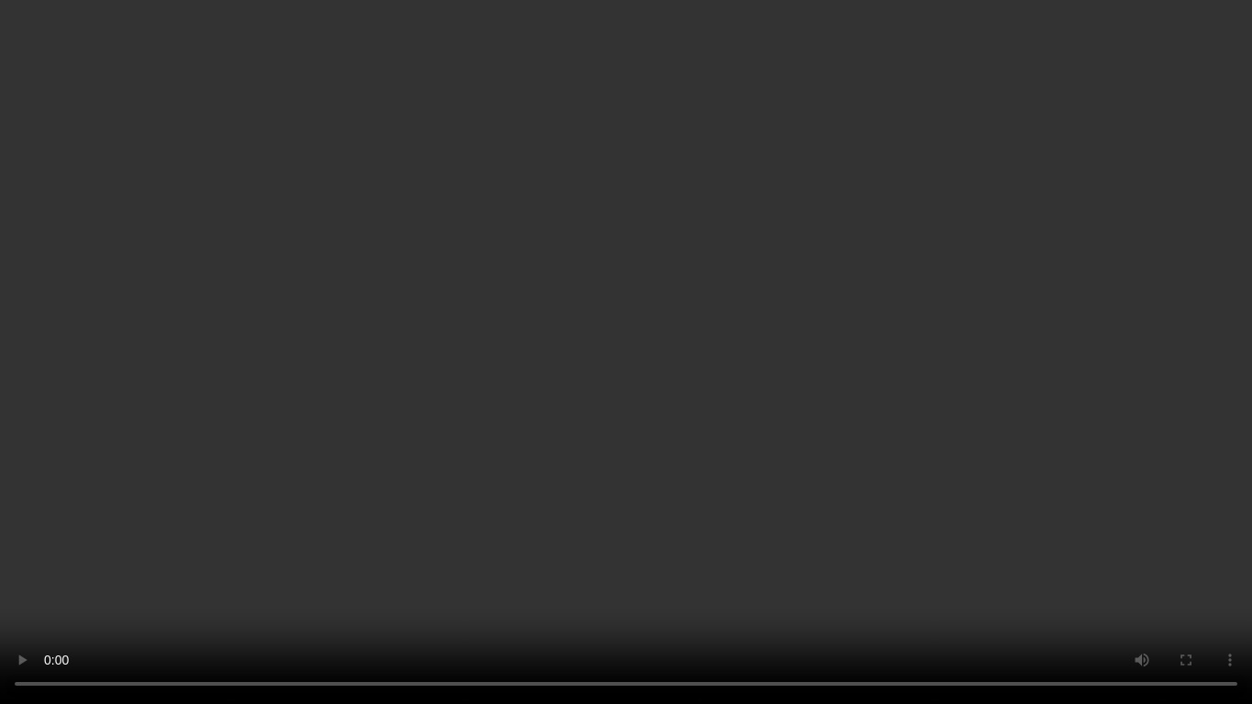
click at [912, 391] on video at bounding box center [626, 352] width 1252 height 704
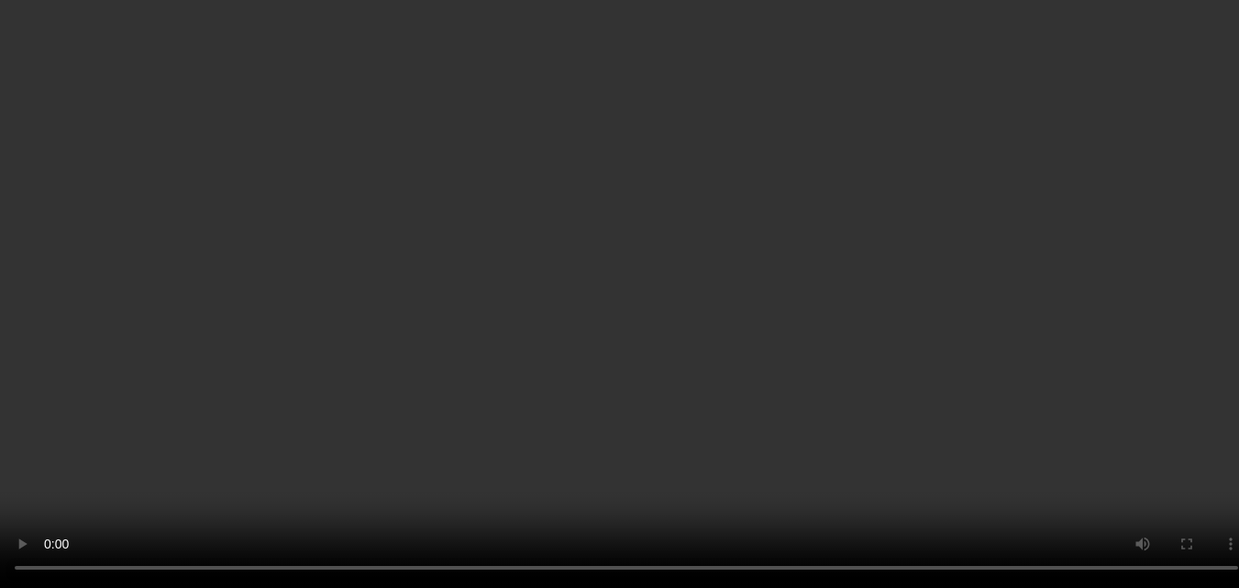
scroll to position [317, 0]
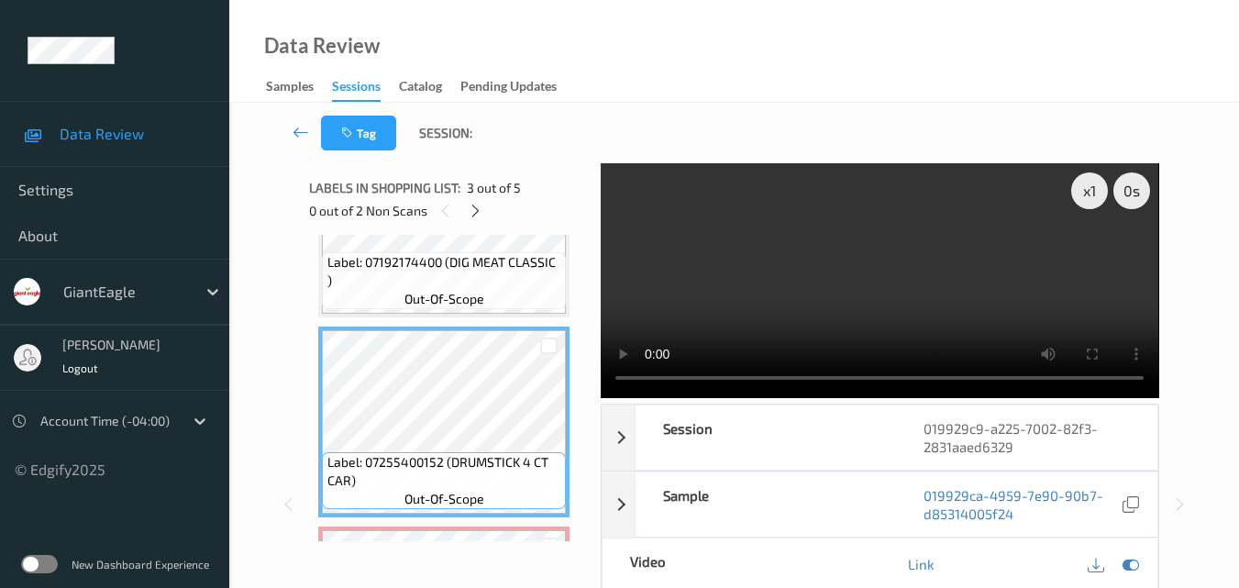
click at [848, 263] on video at bounding box center [879, 280] width 557 height 235
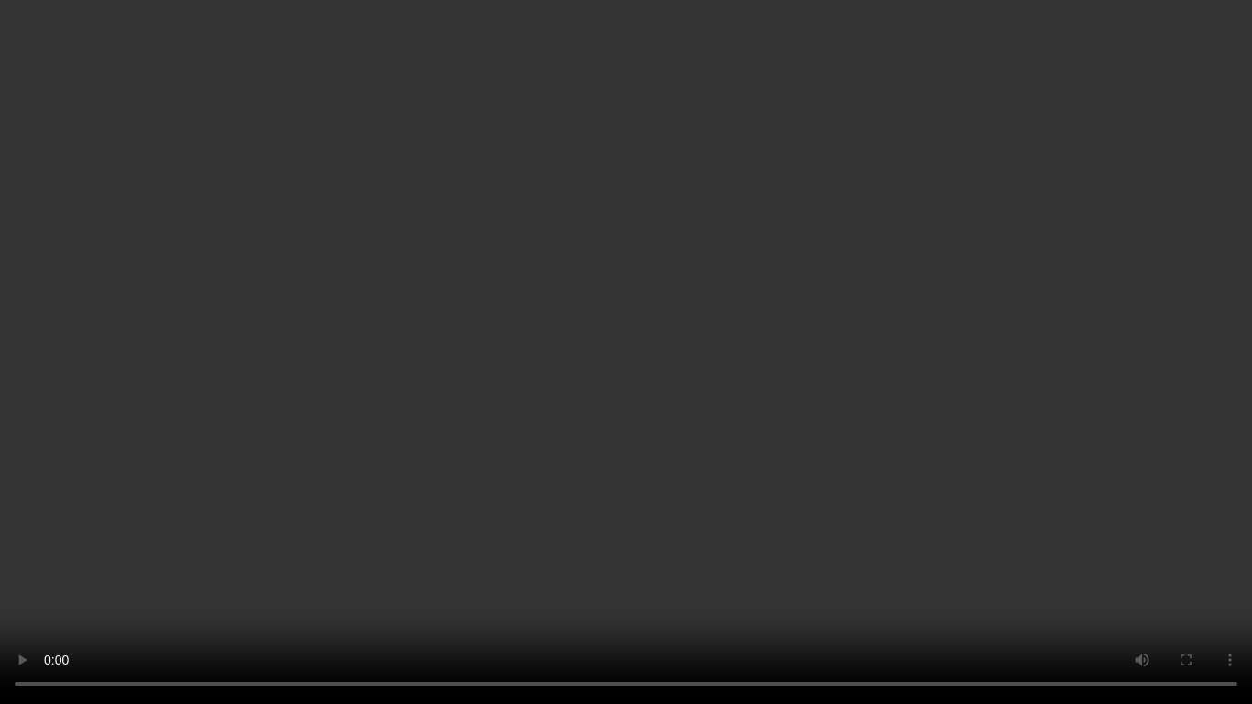
click at [782, 423] on video at bounding box center [626, 352] width 1252 height 704
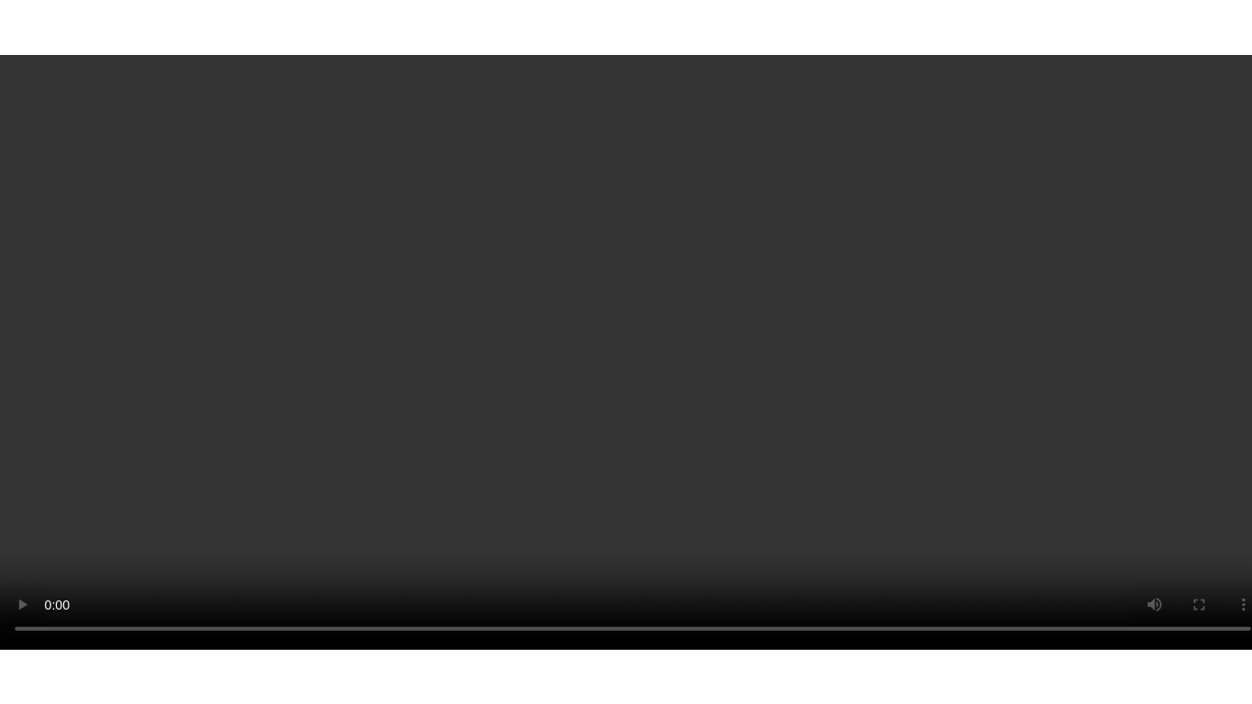
scroll to position [592, 0]
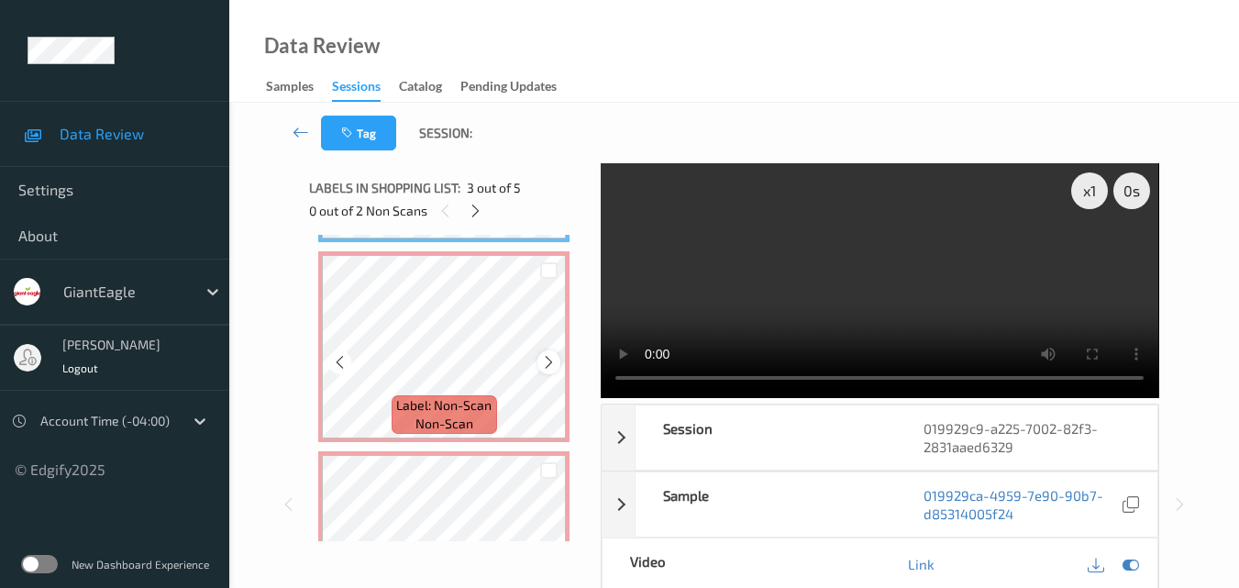
click at [545, 358] on icon at bounding box center [549, 362] width 16 height 17
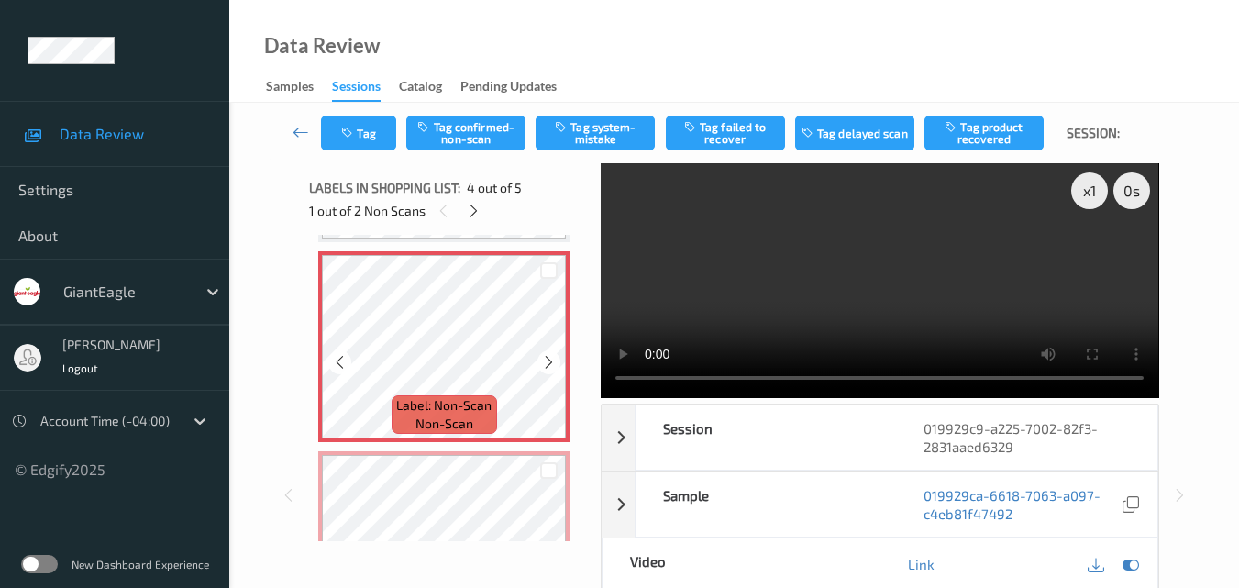
click at [545, 358] on icon at bounding box center [549, 362] width 16 height 17
click at [798, 259] on video at bounding box center [879, 280] width 557 height 235
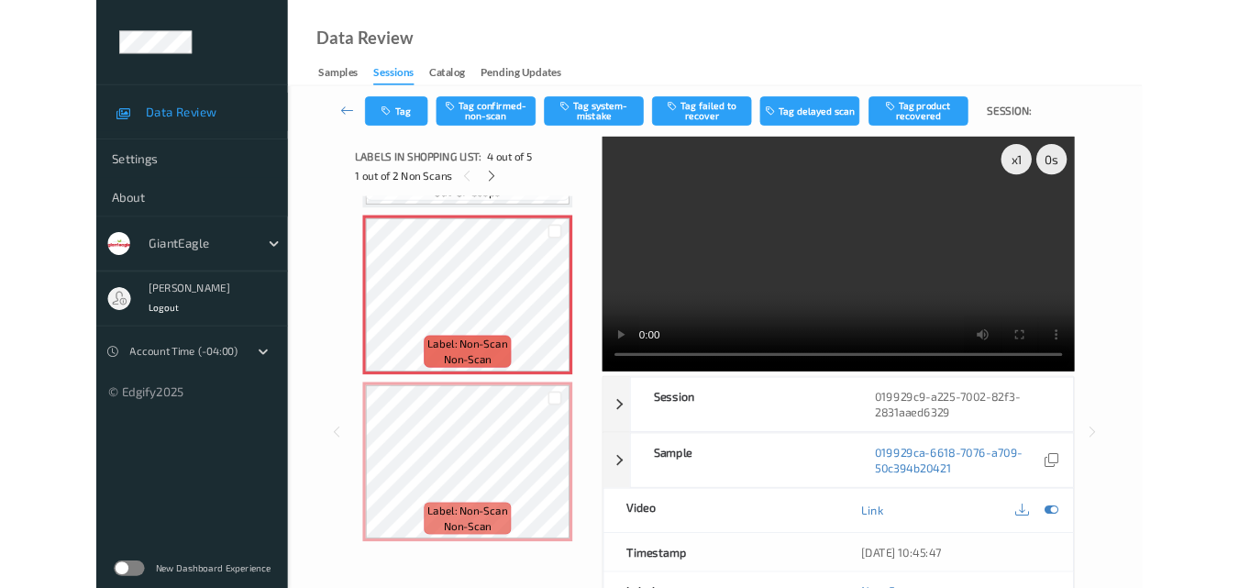
scroll to position [586, 0]
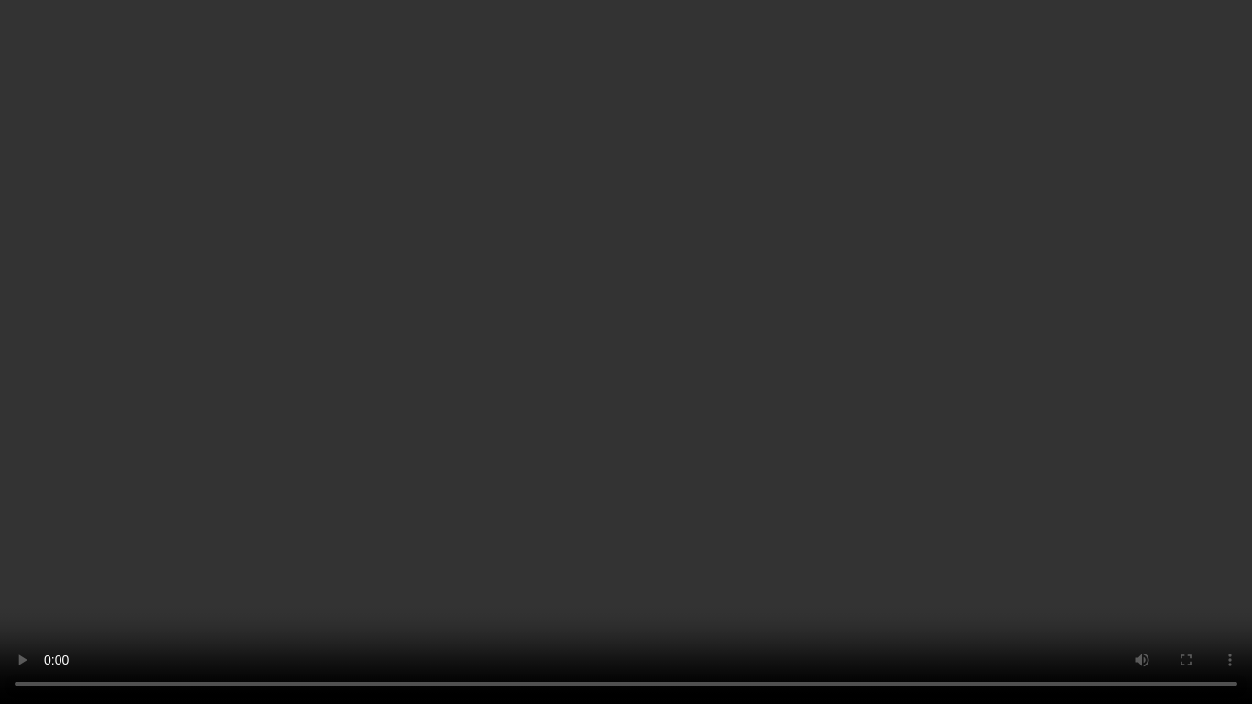
click at [887, 390] on video at bounding box center [626, 352] width 1252 height 704
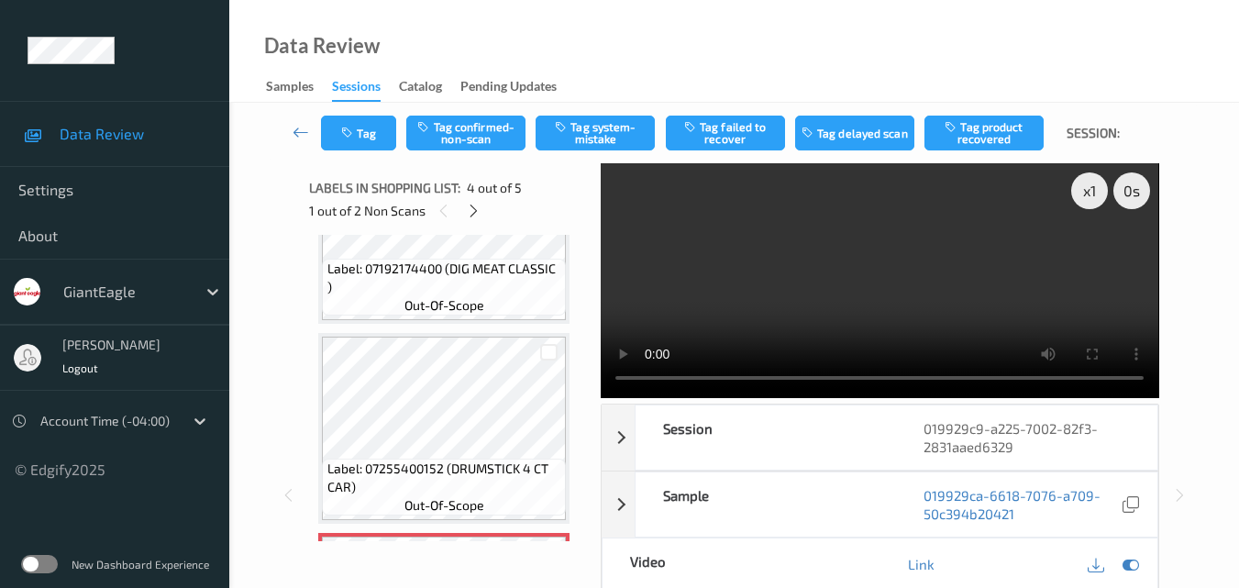
scroll to position [494, 0]
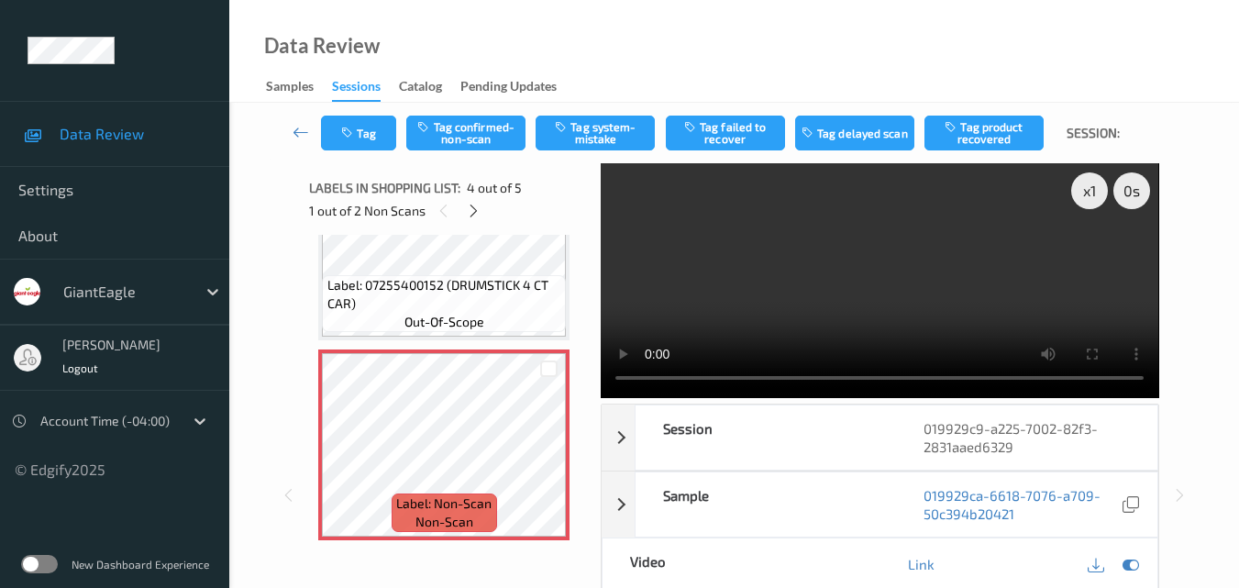
click at [807, 278] on video at bounding box center [879, 280] width 557 height 235
click at [833, 281] on video at bounding box center [879, 280] width 557 height 235
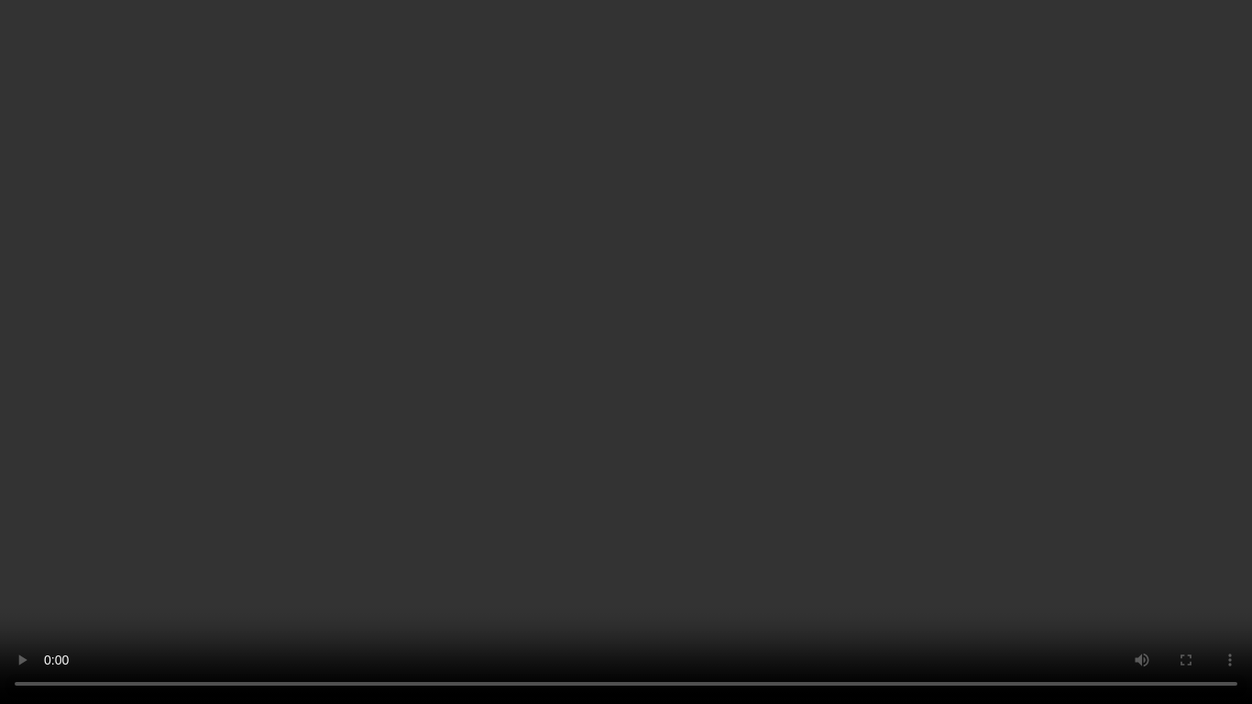
click at [772, 237] on video at bounding box center [626, 352] width 1252 height 704
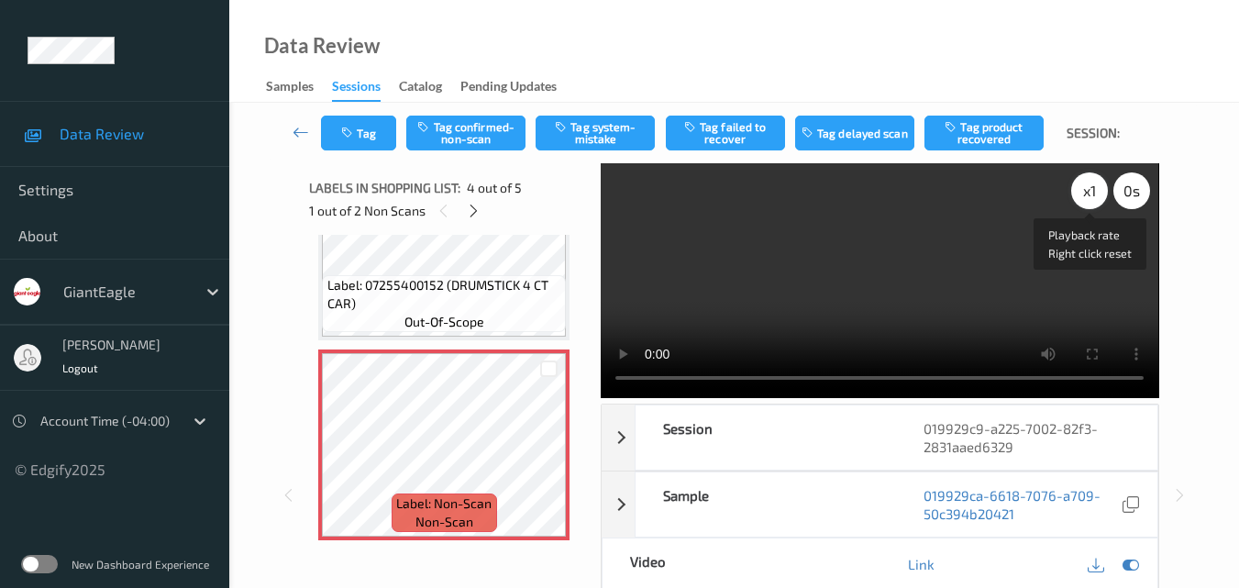
click at [1092, 193] on div "x 1" at bounding box center [1089, 190] width 37 height 37
click at [880, 248] on video at bounding box center [879, 280] width 557 height 235
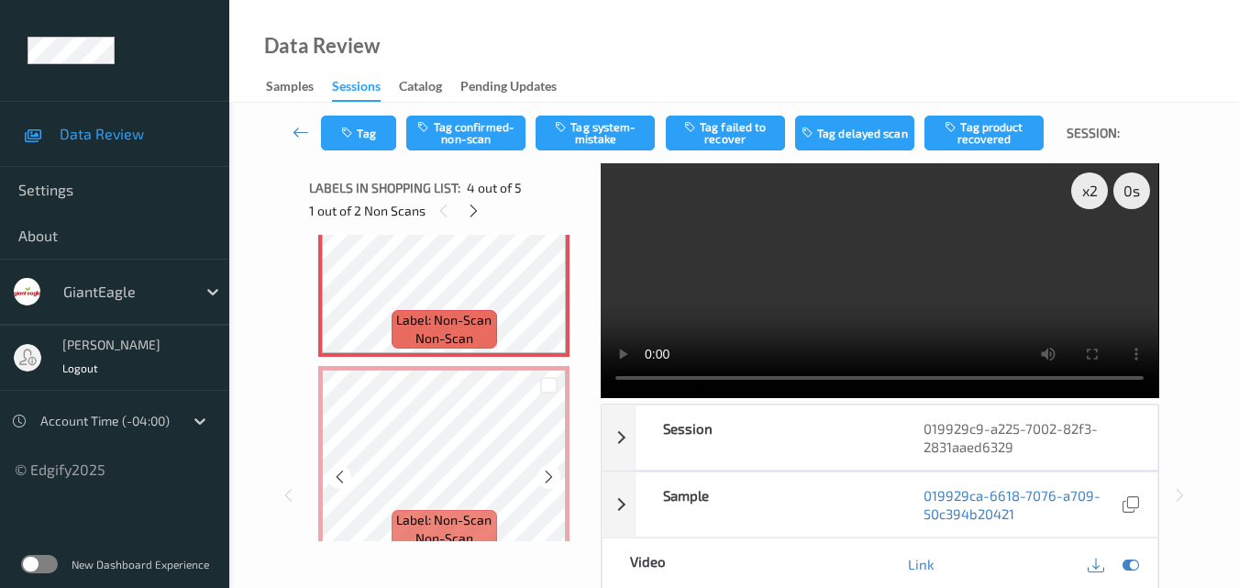
scroll to position [702, 0]
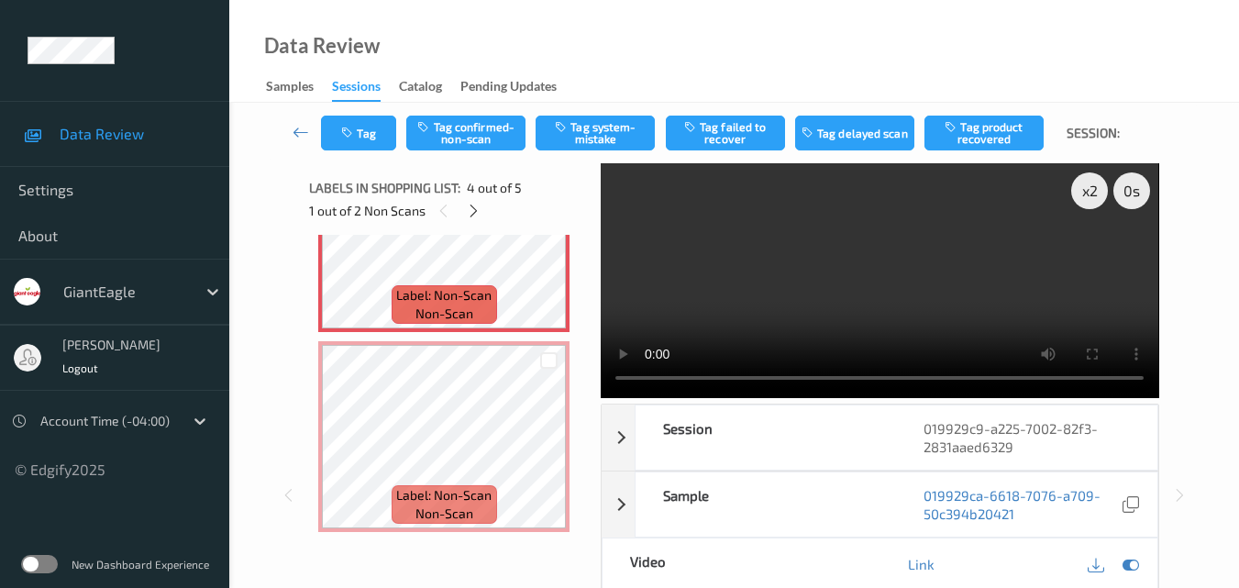
click at [899, 255] on video at bounding box center [879, 280] width 557 height 235
click at [1084, 196] on div "x 2" at bounding box center [1089, 190] width 37 height 37
click at [959, 252] on video at bounding box center [879, 280] width 557 height 235
click at [613, 131] on button "Tag system-mistake" at bounding box center [594, 133] width 119 height 35
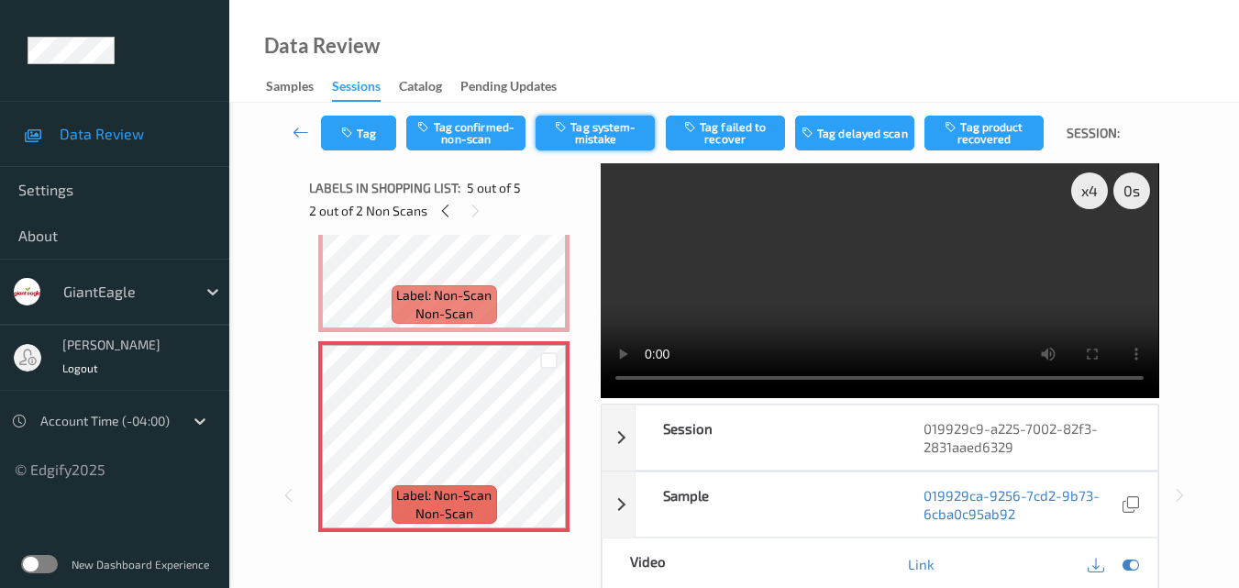
click at [603, 125] on button "Tag system-mistake" at bounding box center [594, 133] width 119 height 35
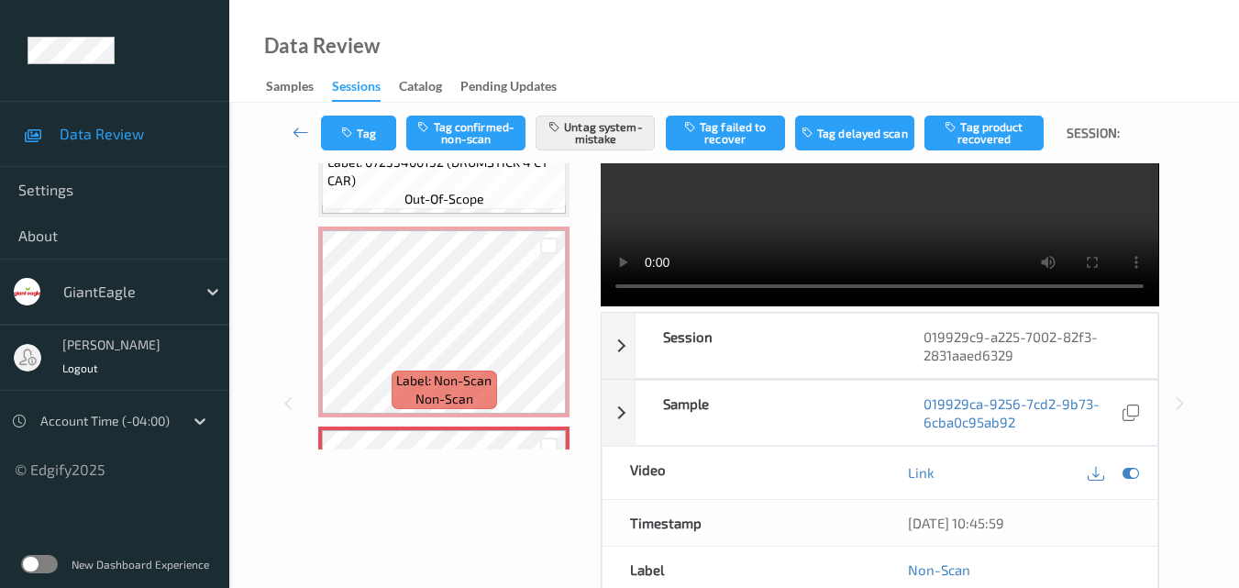
scroll to position [519, 0]
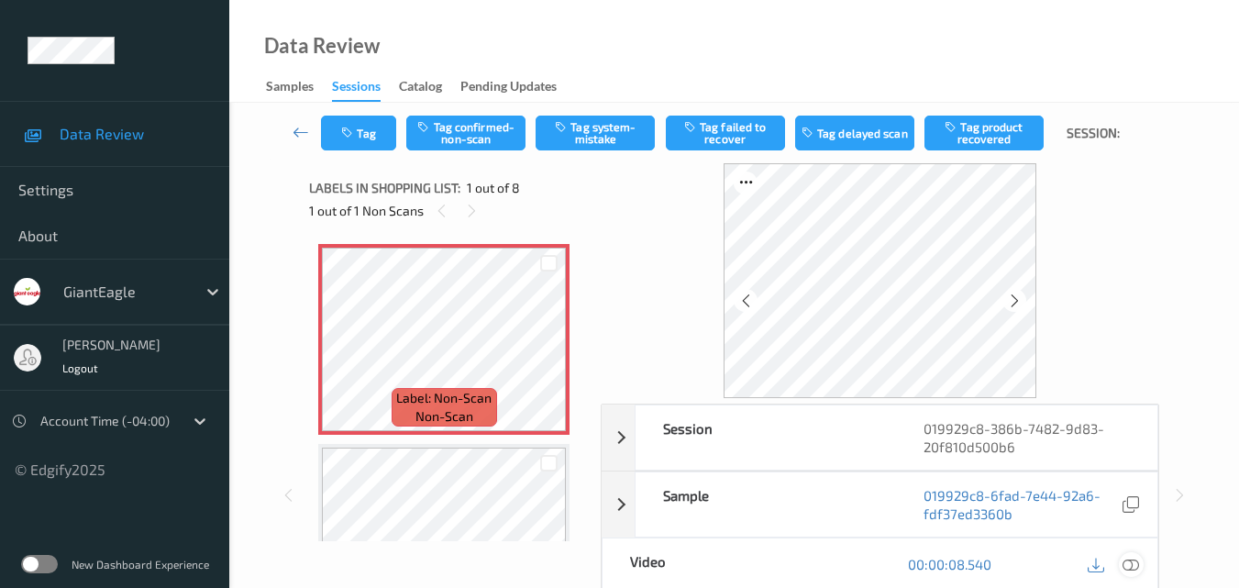
click at [1135, 559] on icon at bounding box center [1130, 564] width 17 height 17
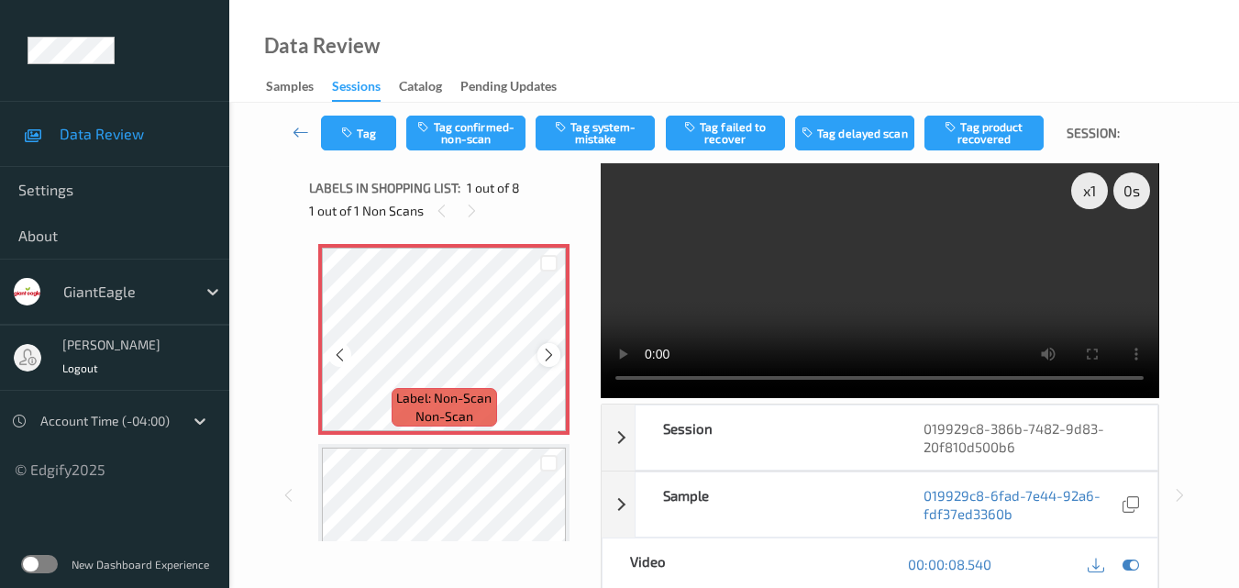
click at [550, 358] on icon at bounding box center [549, 355] width 16 height 17
click at [752, 229] on video at bounding box center [879, 280] width 557 height 235
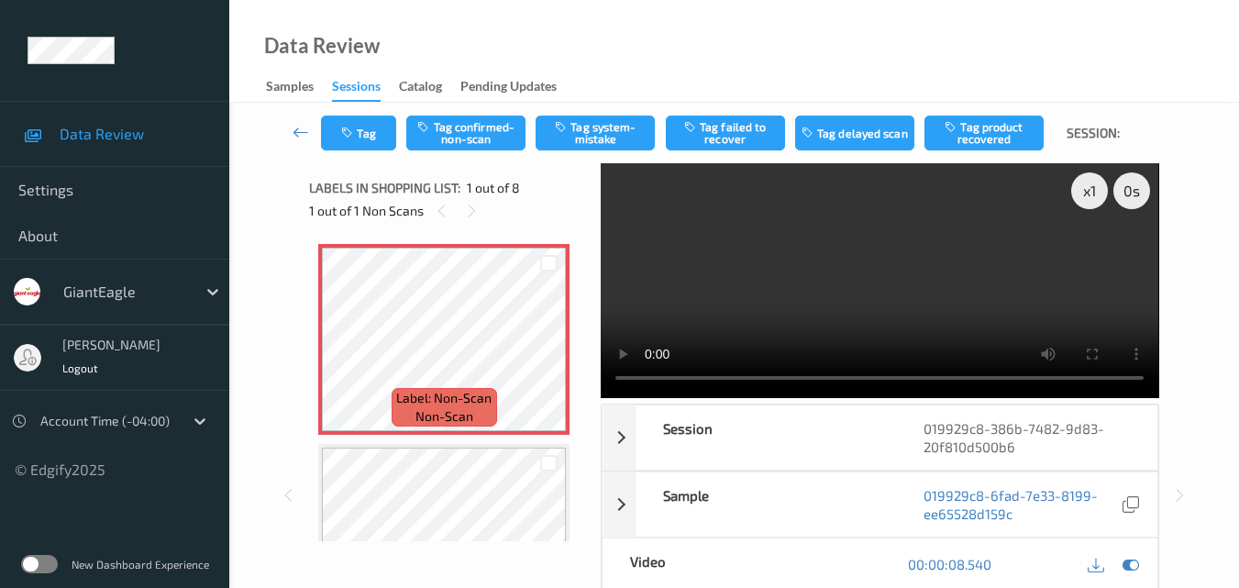
click at [927, 298] on video at bounding box center [879, 280] width 557 height 235
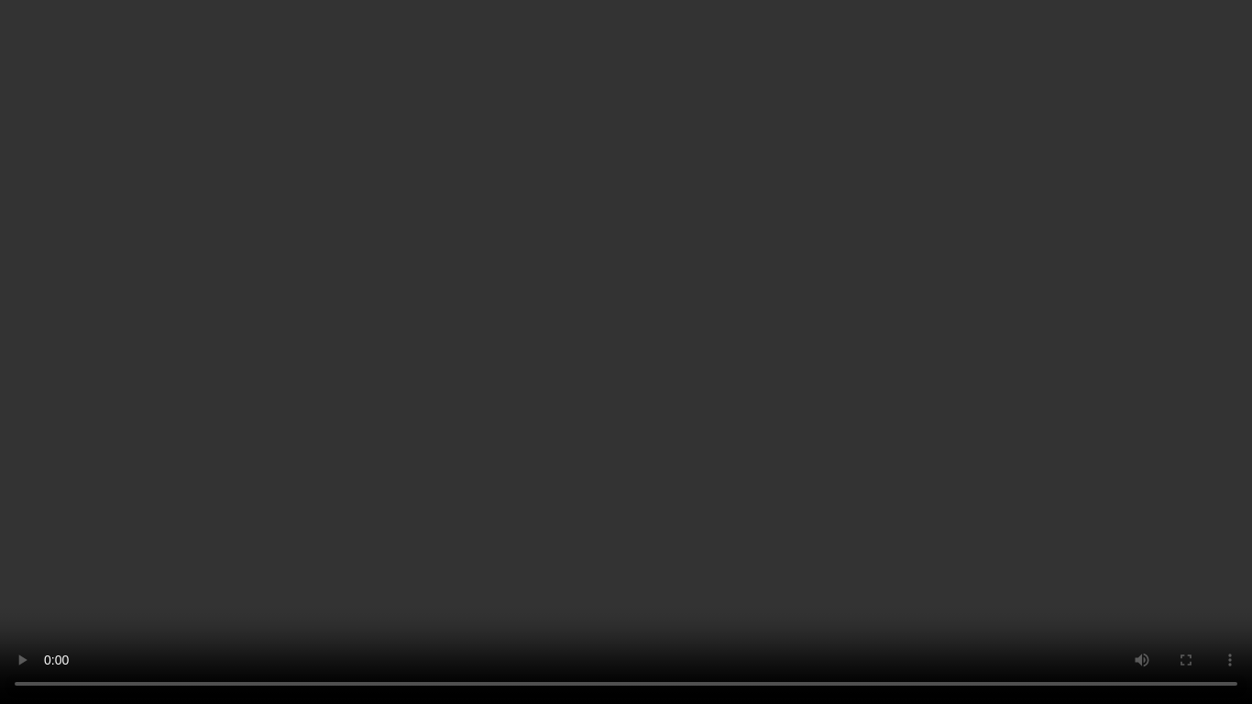
click at [834, 343] on video at bounding box center [626, 352] width 1252 height 704
click at [756, 311] on video at bounding box center [626, 352] width 1252 height 704
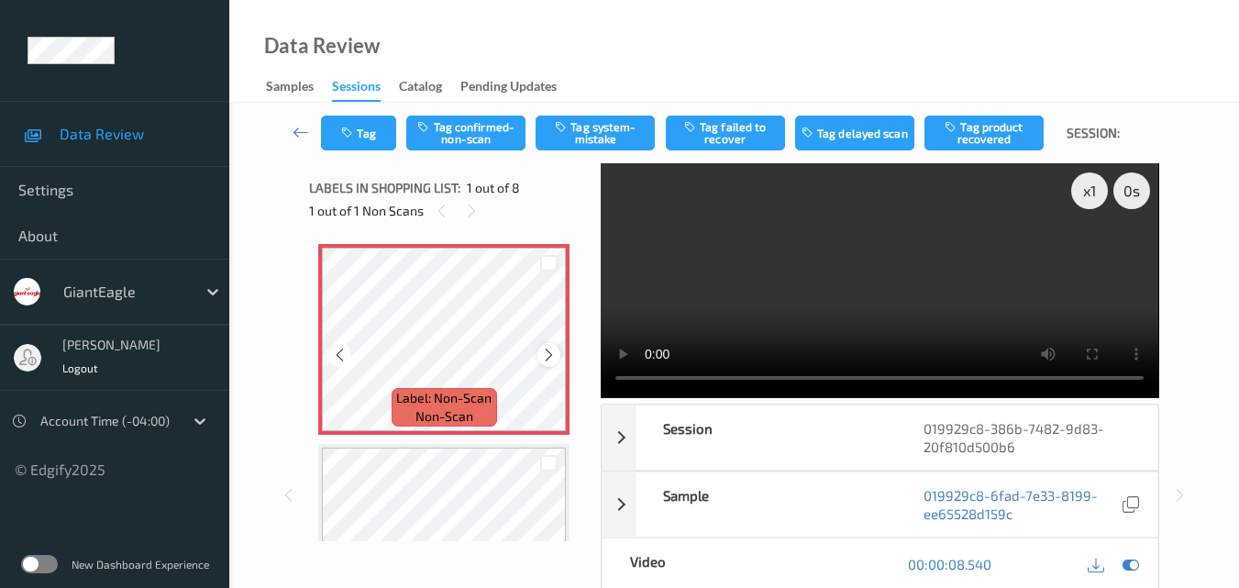
click at [550, 354] on icon at bounding box center [549, 355] width 16 height 17
click at [599, 137] on button "Tag system-mistake" at bounding box center [594, 133] width 119 height 35
click at [364, 138] on button "Tag" at bounding box center [358, 133] width 75 height 35
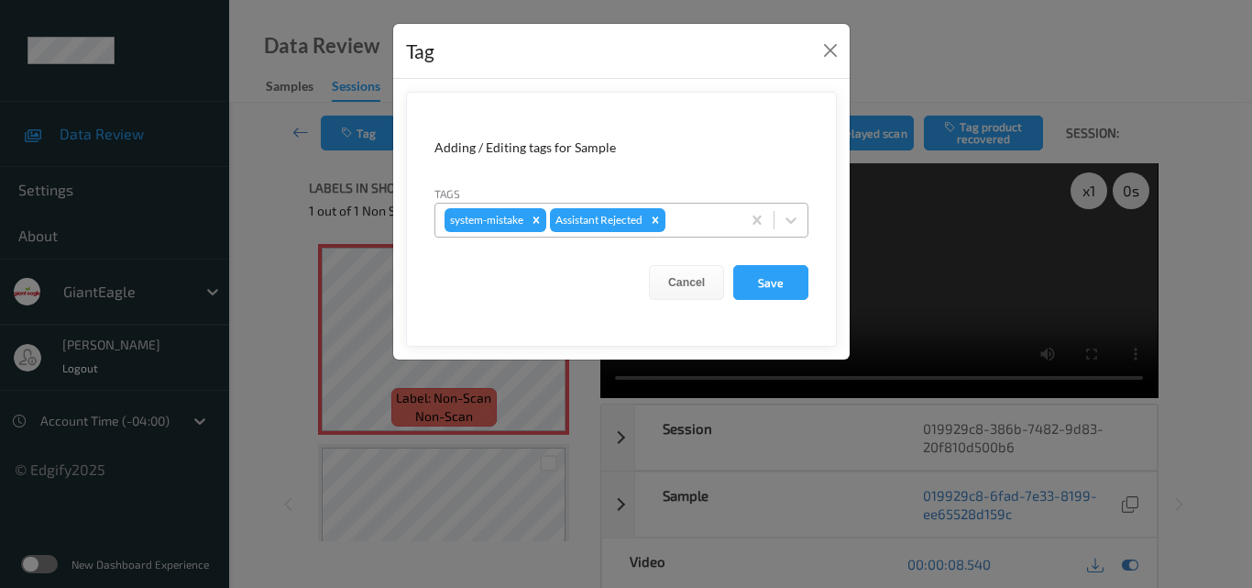
click at [687, 218] on div at bounding box center [700, 220] width 62 height 22
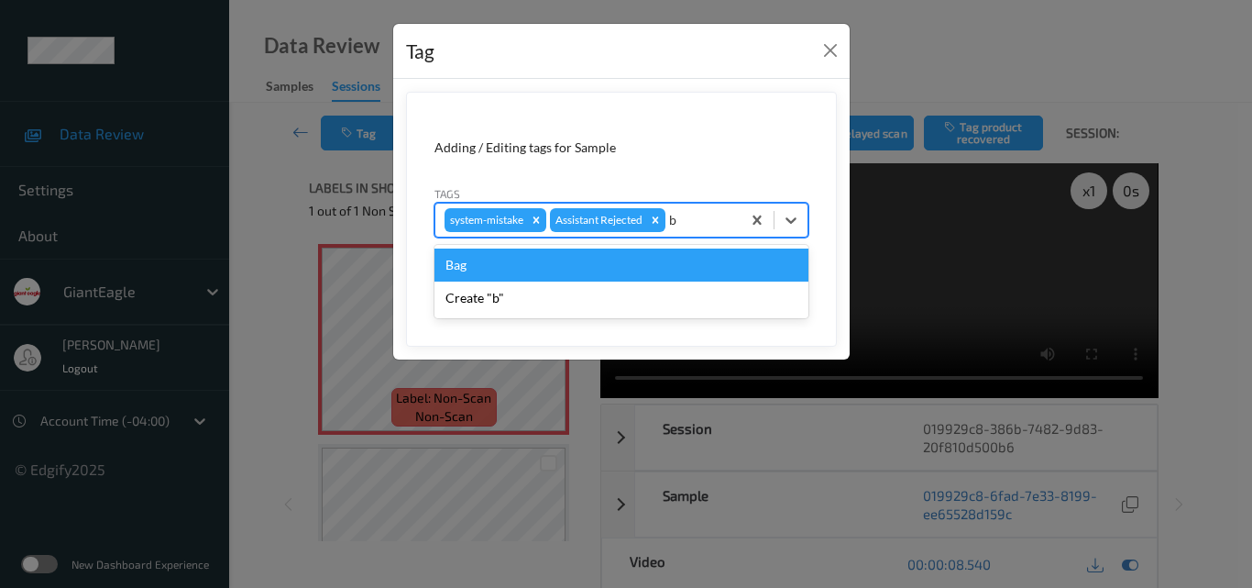
type input "ba"
click at [556, 261] on div "Bag" at bounding box center [622, 264] width 374 height 33
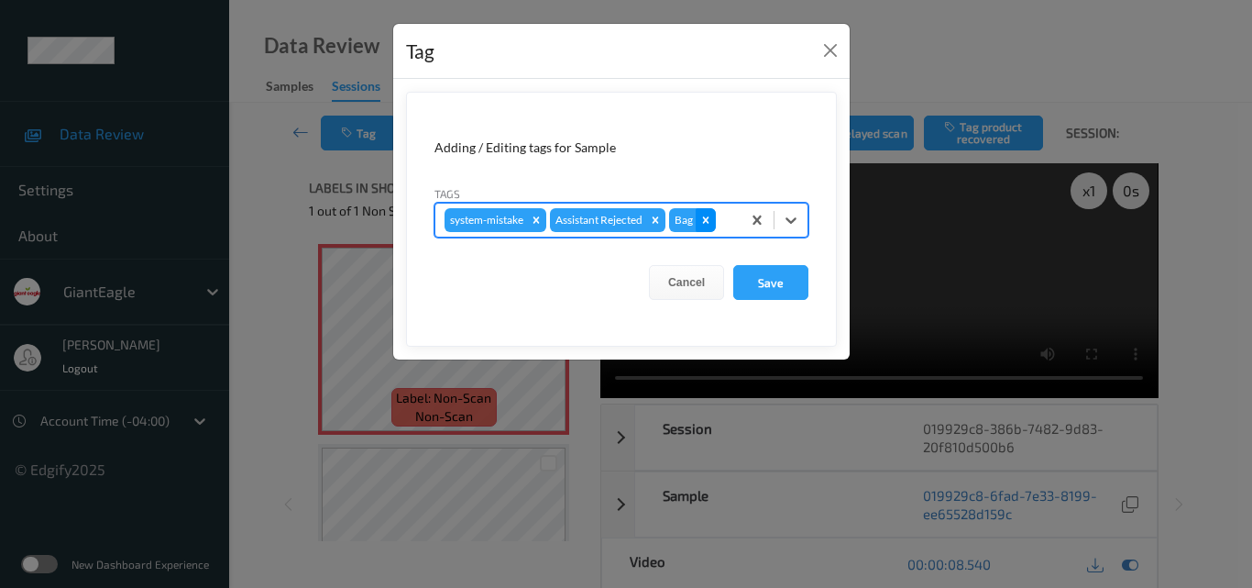
click at [709, 217] on icon "Remove Bag" at bounding box center [706, 220] width 13 height 13
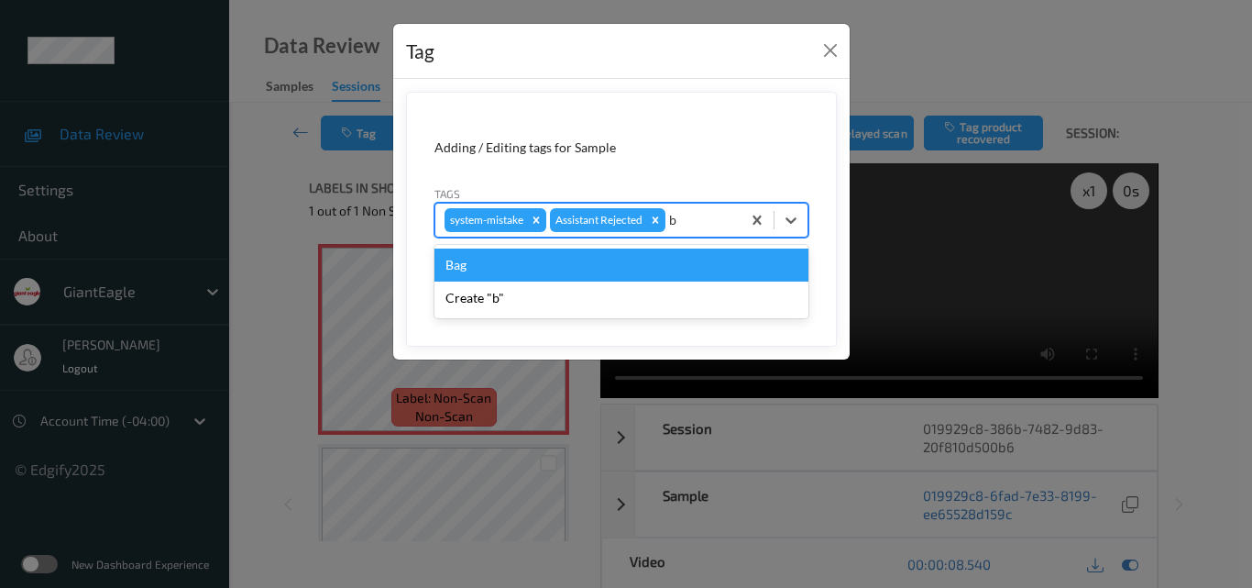
type input "ba"
click at [535, 264] on div "Bag" at bounding box center [622, 264] width 374 height 33
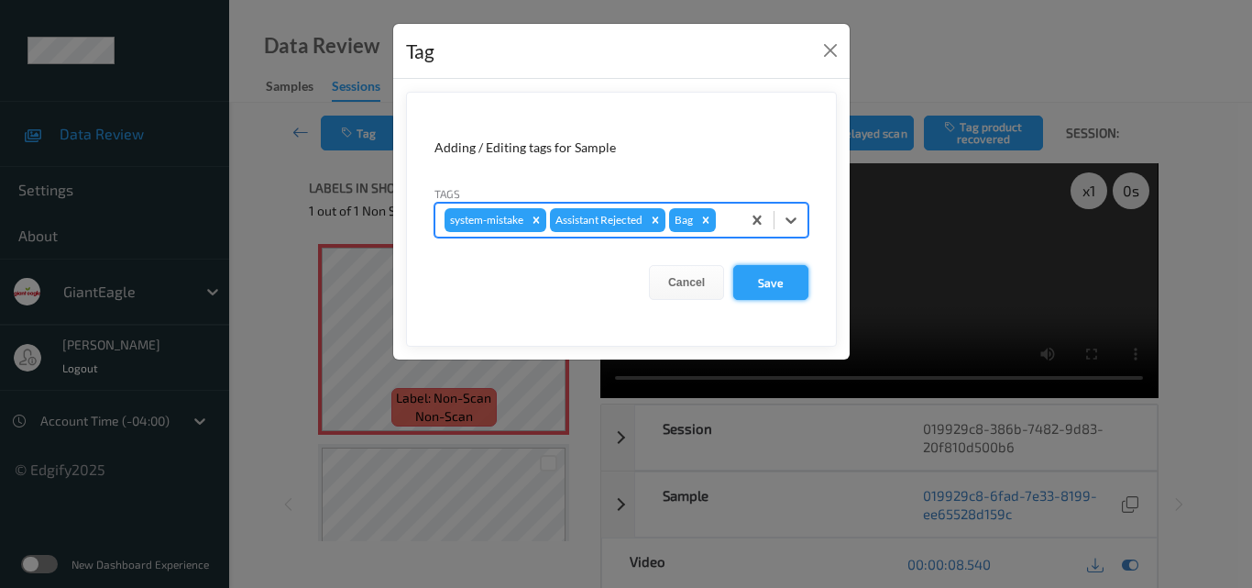
click at [766, 281] on button "Save" at bounding box center [770, 282] width 75 height 35
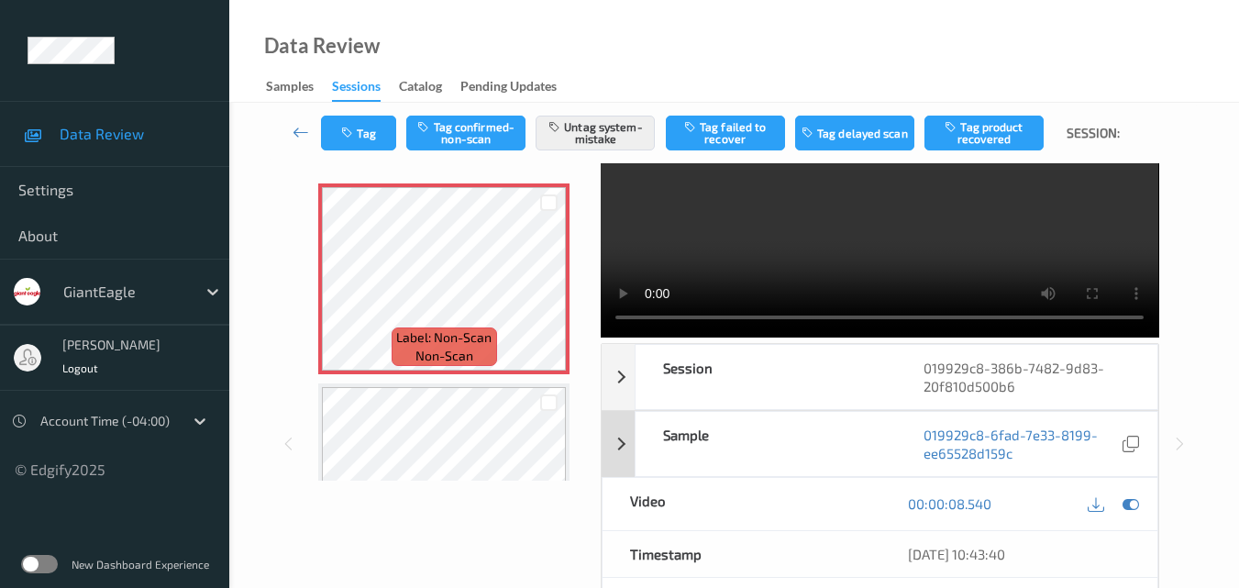
scroll to position [183, 0]
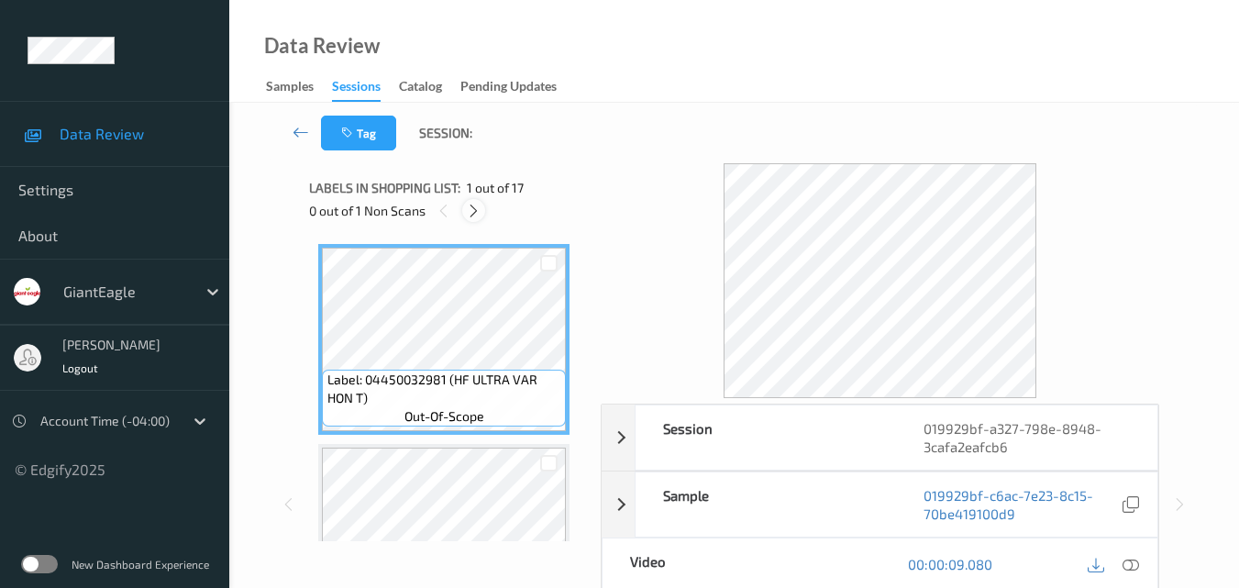
click at [479, 206] on icon at bounding box center [474, 211] width 16 height 17
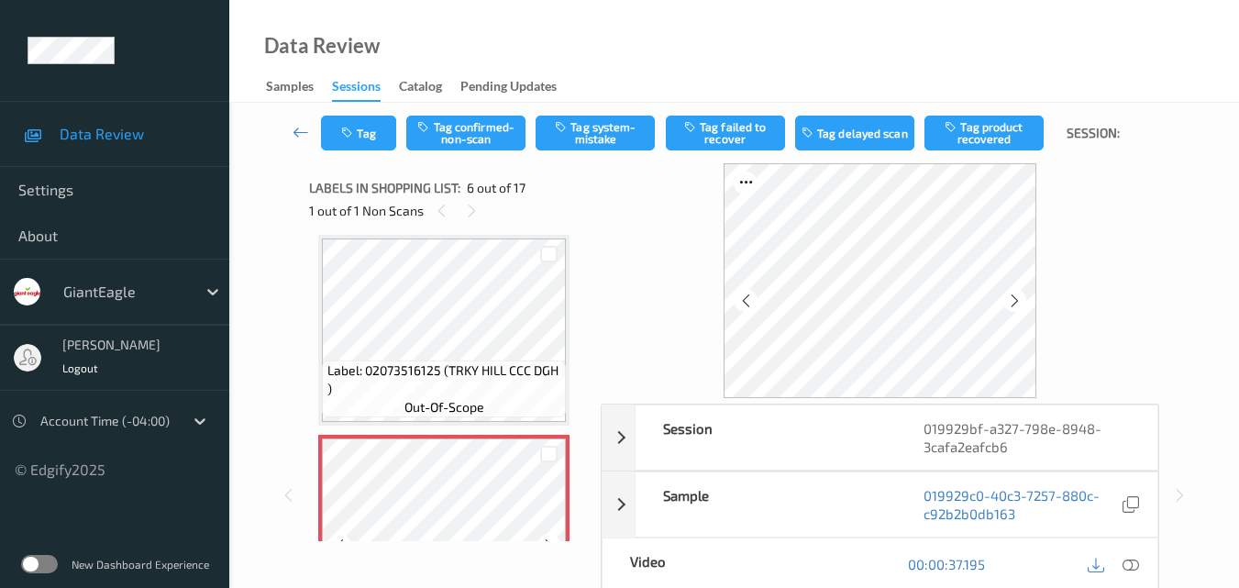
scroll to position [900, 0]
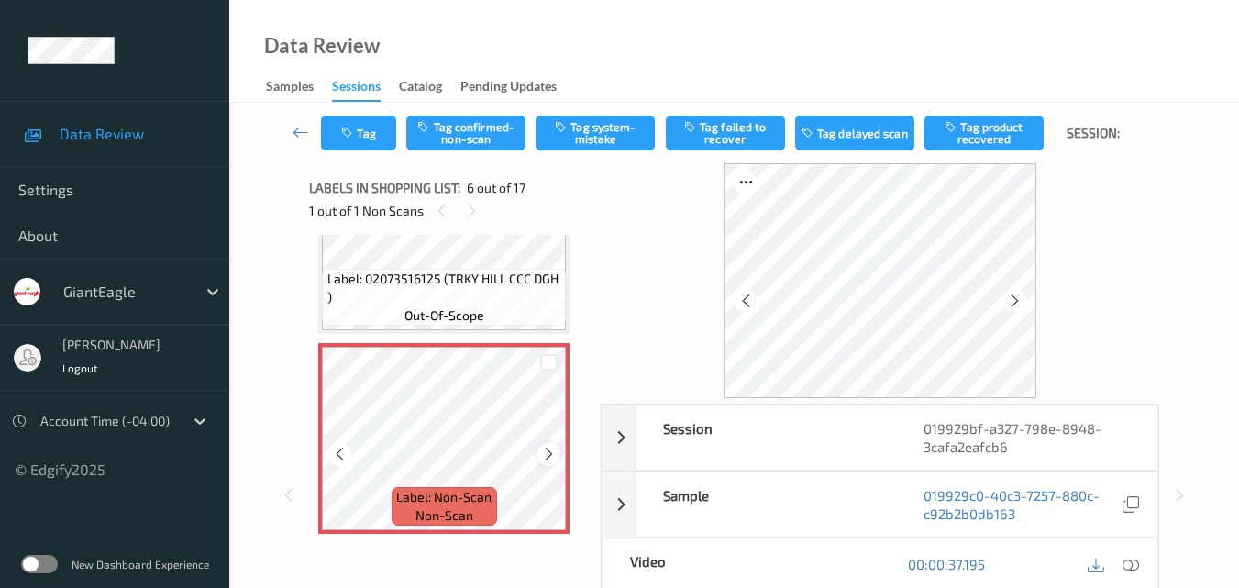
click at [546, 461] on icon at bounding box center [549, 454] width 16 height 17
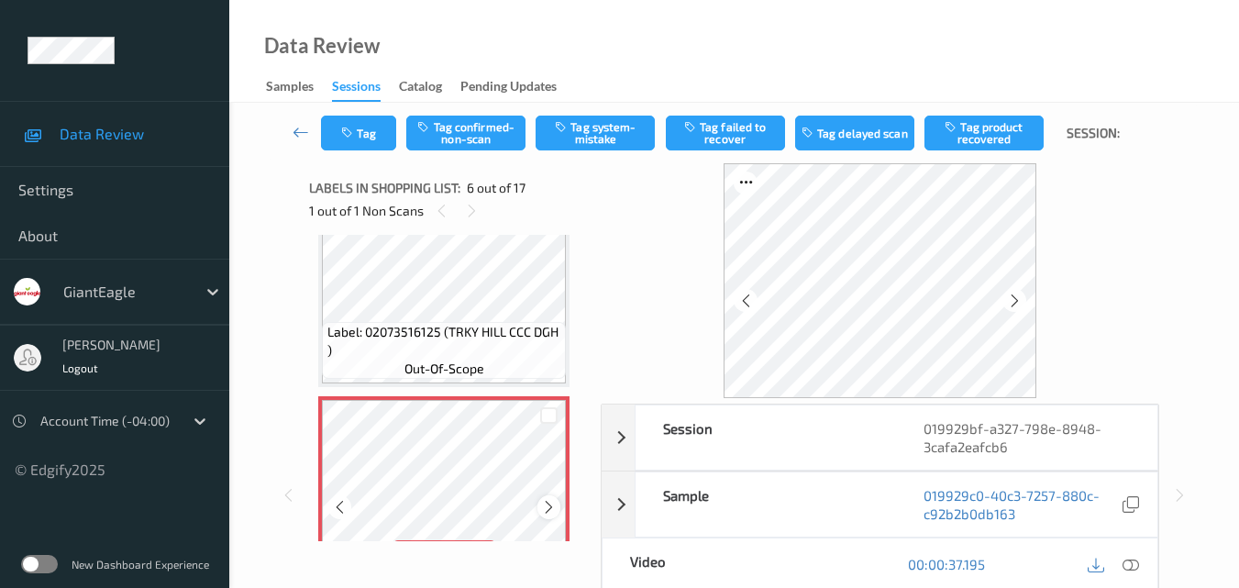
scroll to position [809, 0]
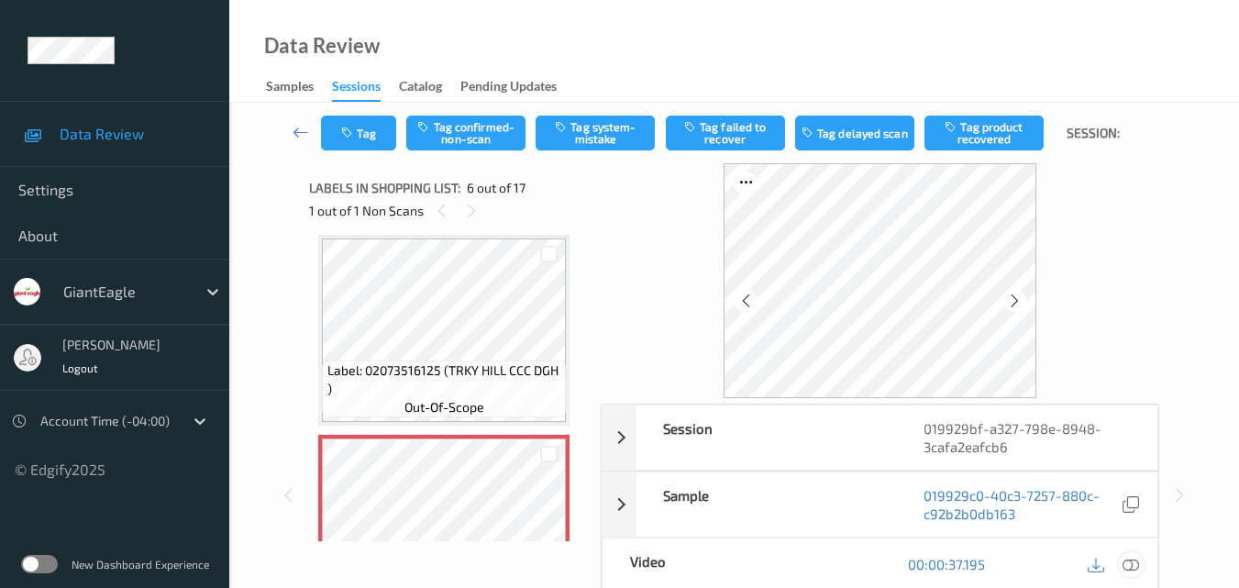
click at [1135, 565] on icon at bounding box center [1130, 564] width 17 height 17
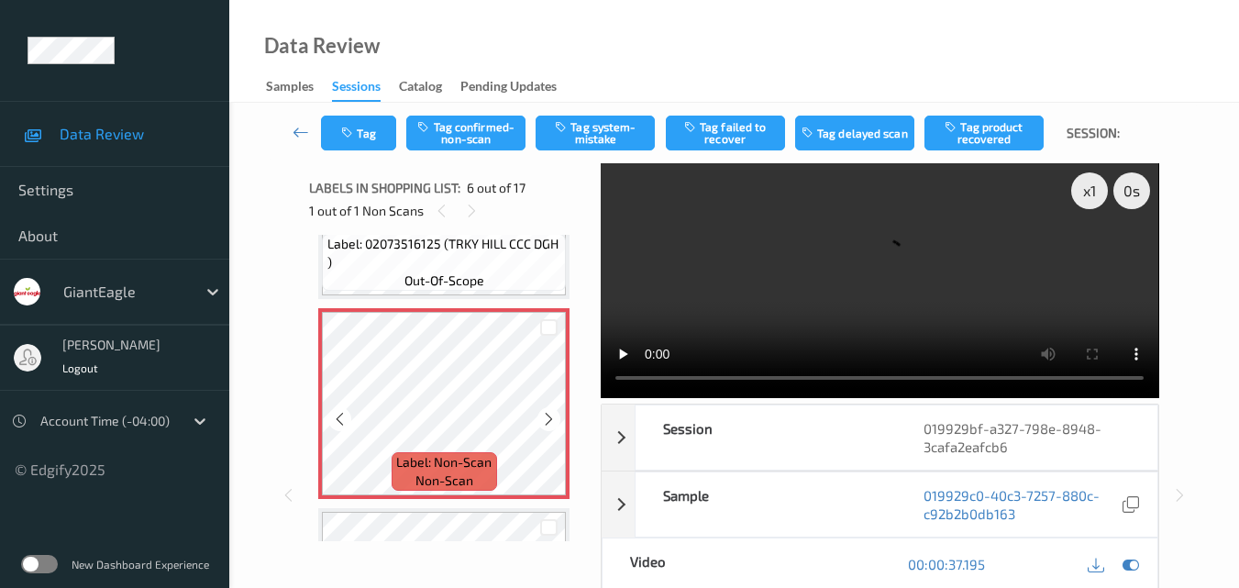
scroll to position [900, 0]
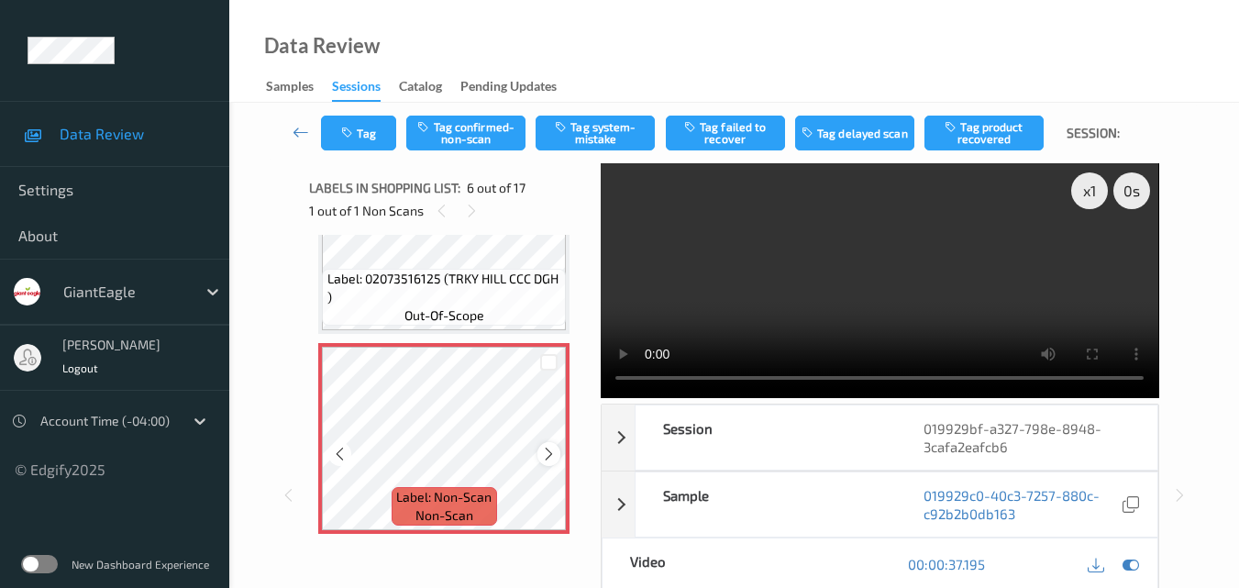
click at [544, 452] on icon at bounding box center [549, 454] width 16 height 17
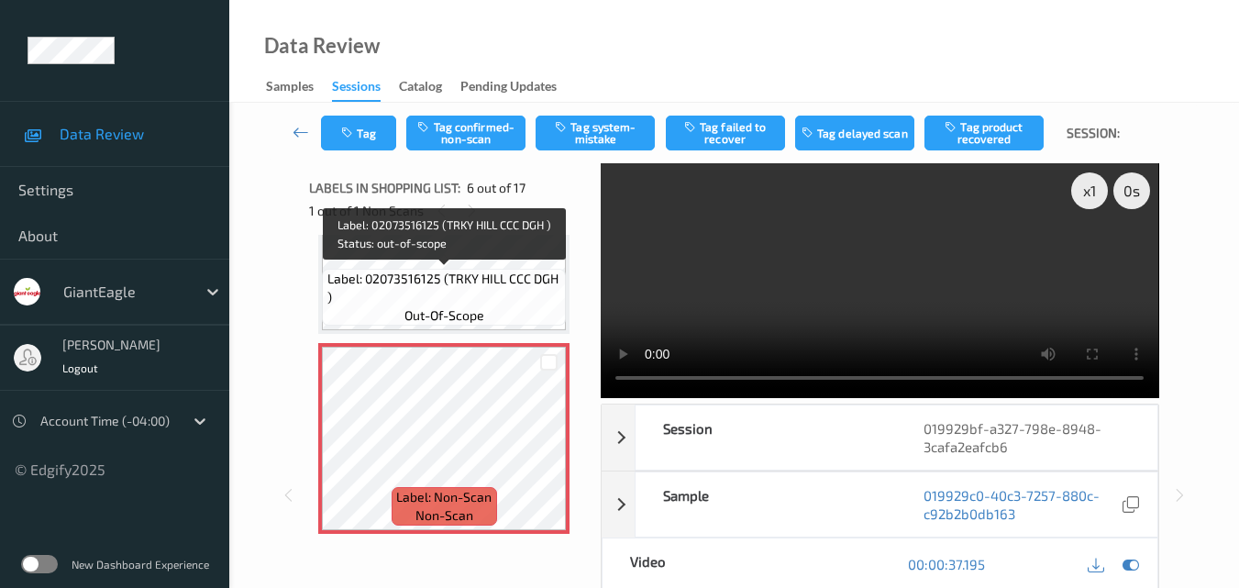
click at [471, 289] on span "Label: 02073516125 (TRKY HILL CCC DGH )" at bounding box center [444, 288] width 235 height 37
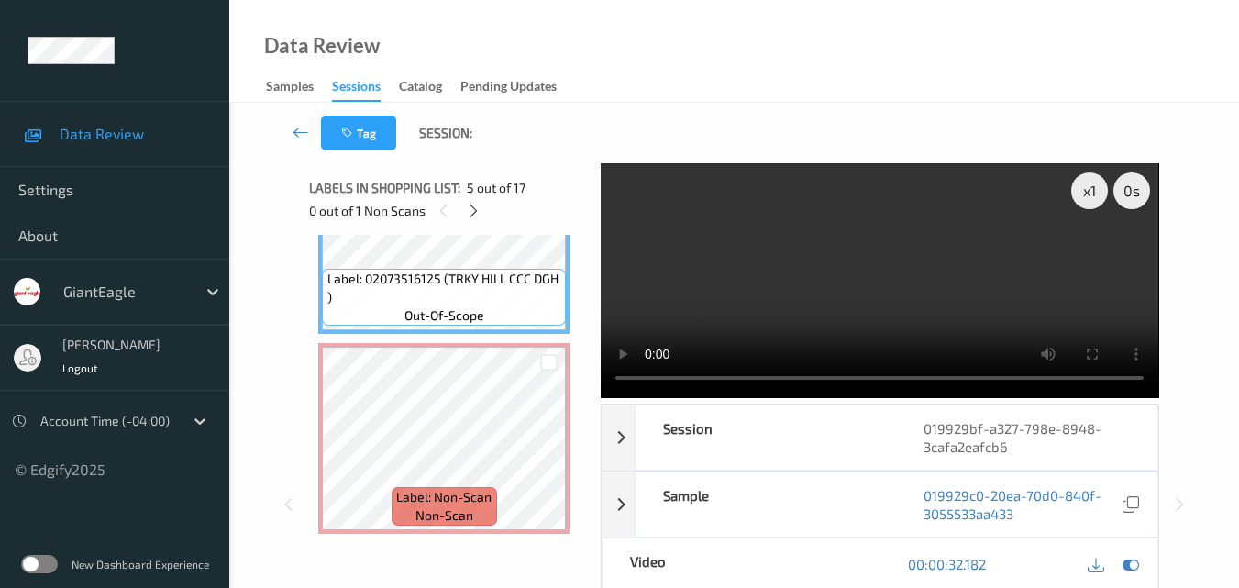
click at [951, 289] on video at bounding box center [879, 280] width 557 height 235
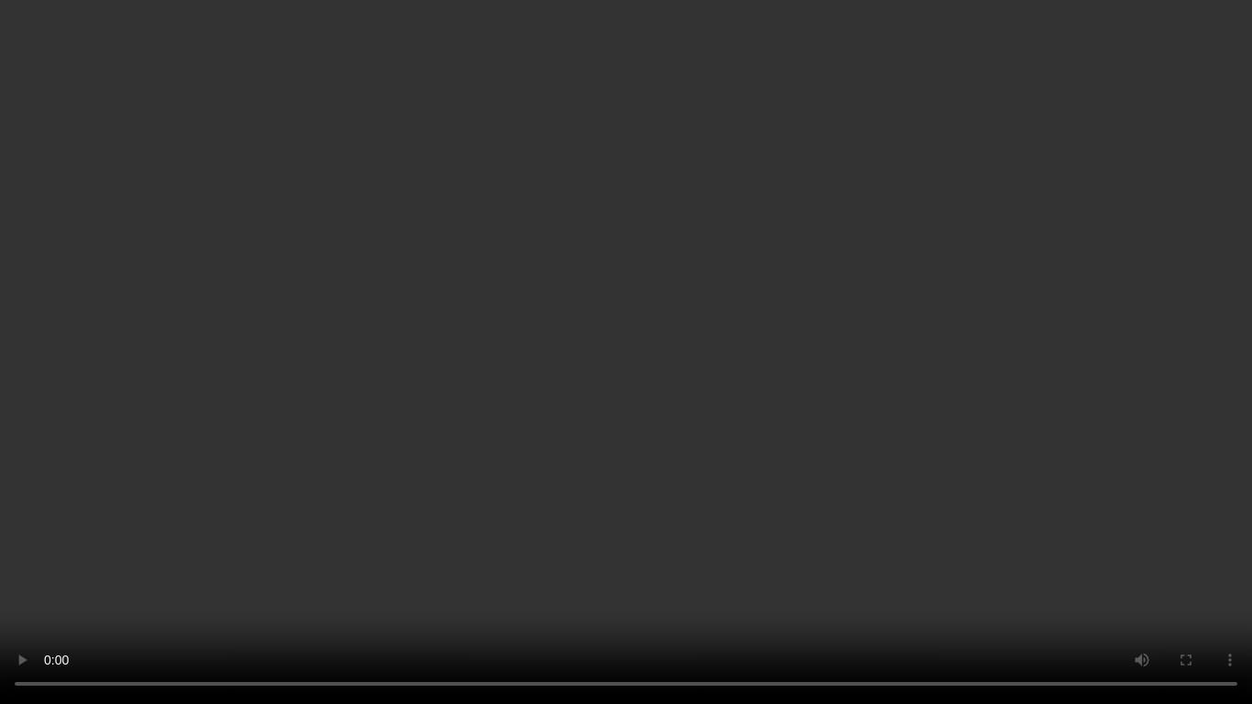
click at [895, 408] on video at bounding box center [626, 352] width 1252 height 704
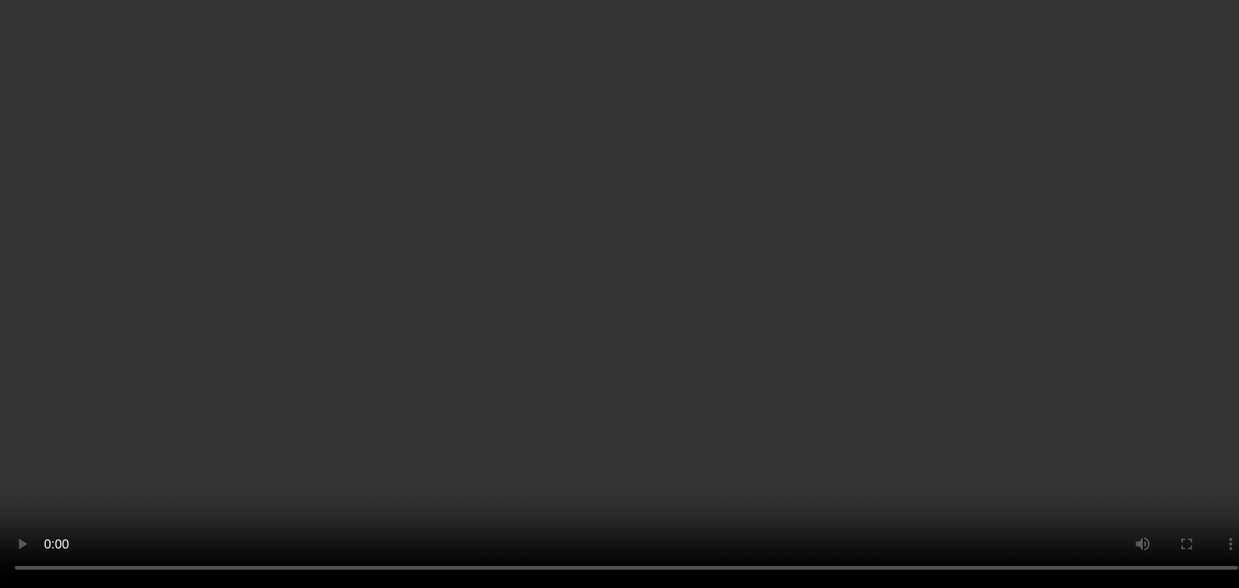
scroll to position [809, 0]
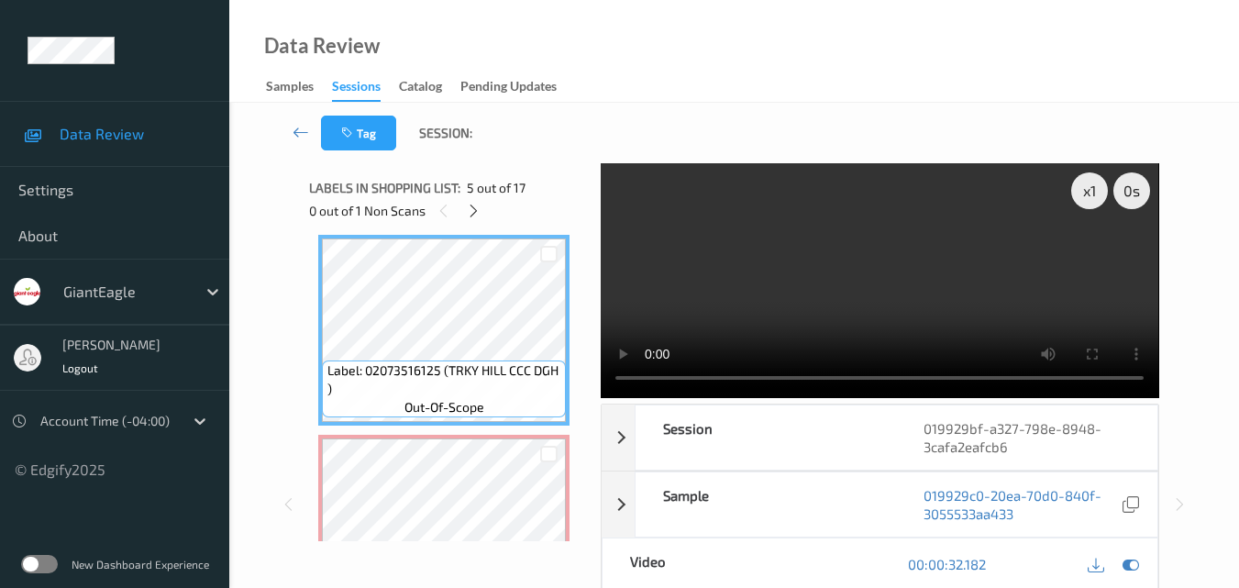
click at [901, 301] on video at bounding box center [879, 280] width 557 height 235
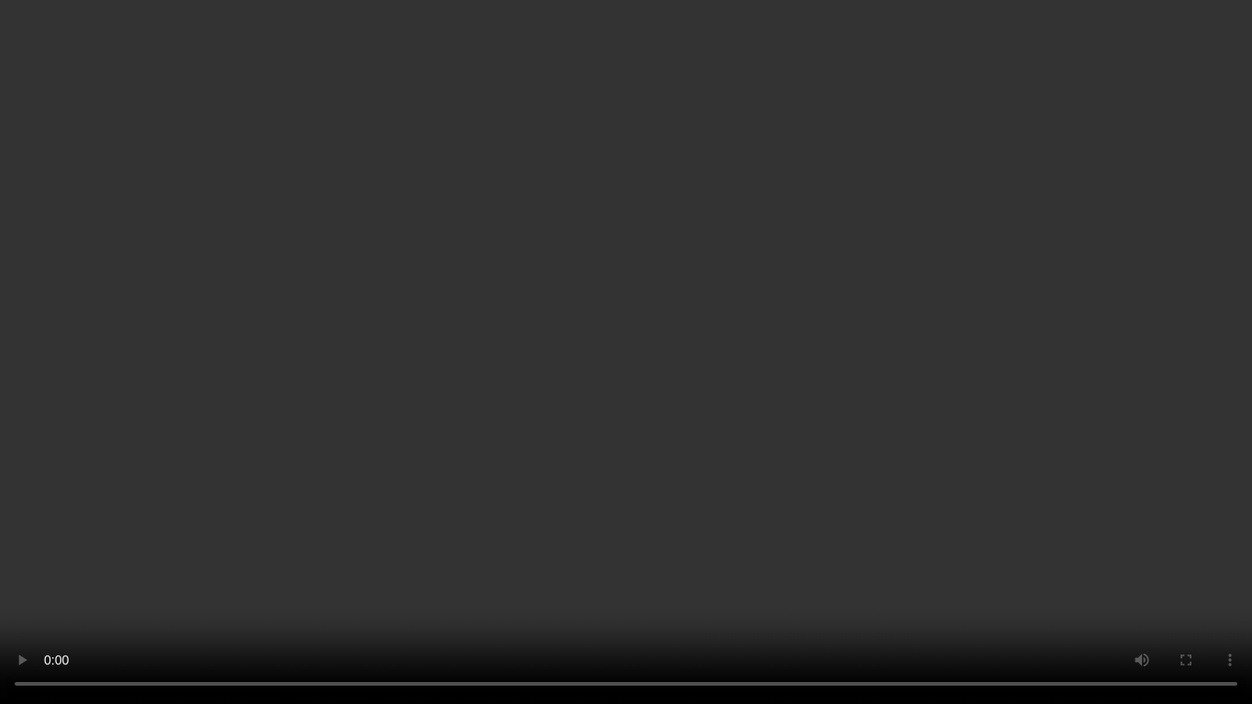
click at [696, 361] on video at bounding box center [626, 352] width 1252 height 704
click at [433, 521] on video at bounding box center [626, 352] width 1252 height 704
click at [880, 426] on video at bounding box center [626, 352] width 1252 height 704
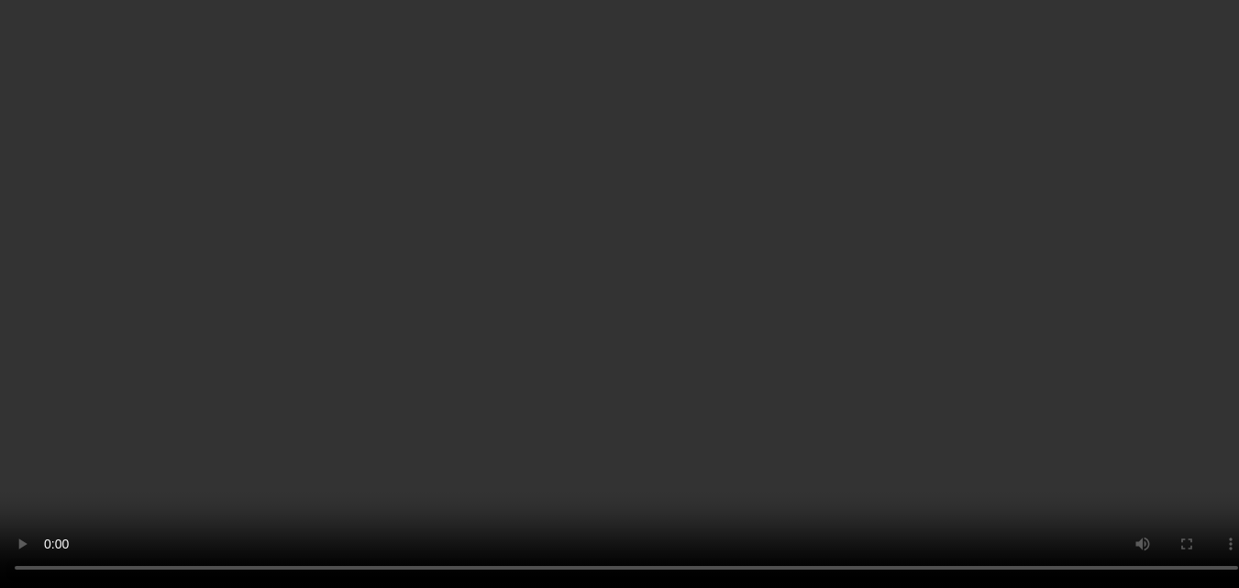
scroll to position [900, 0]
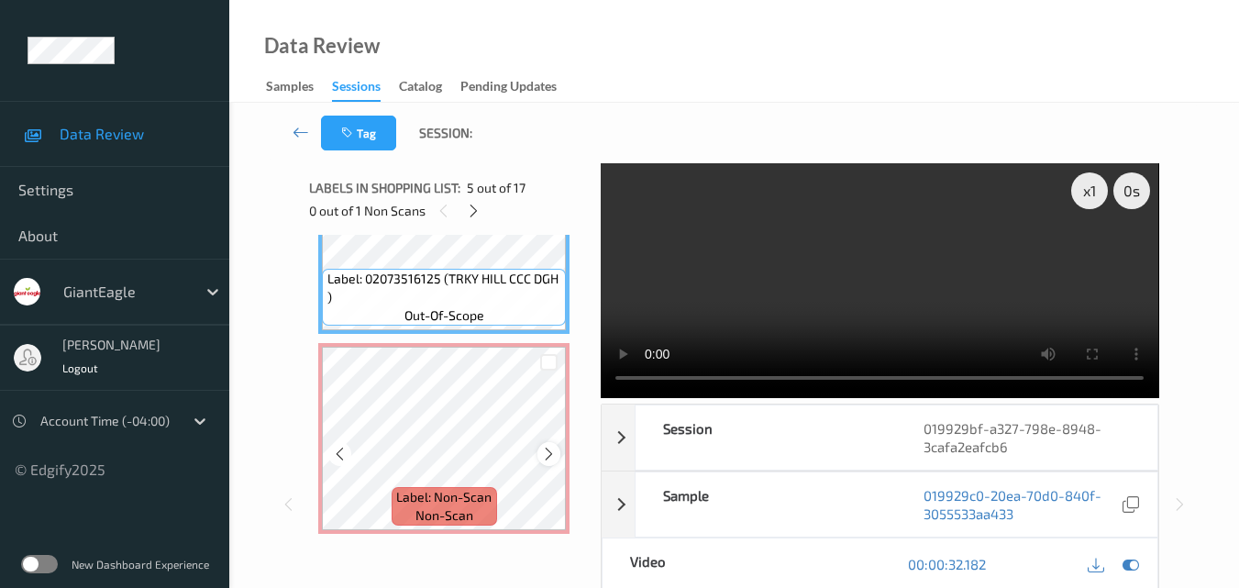
click at [538, 450] on div at bounding box center [548, 453] width 23 height 23
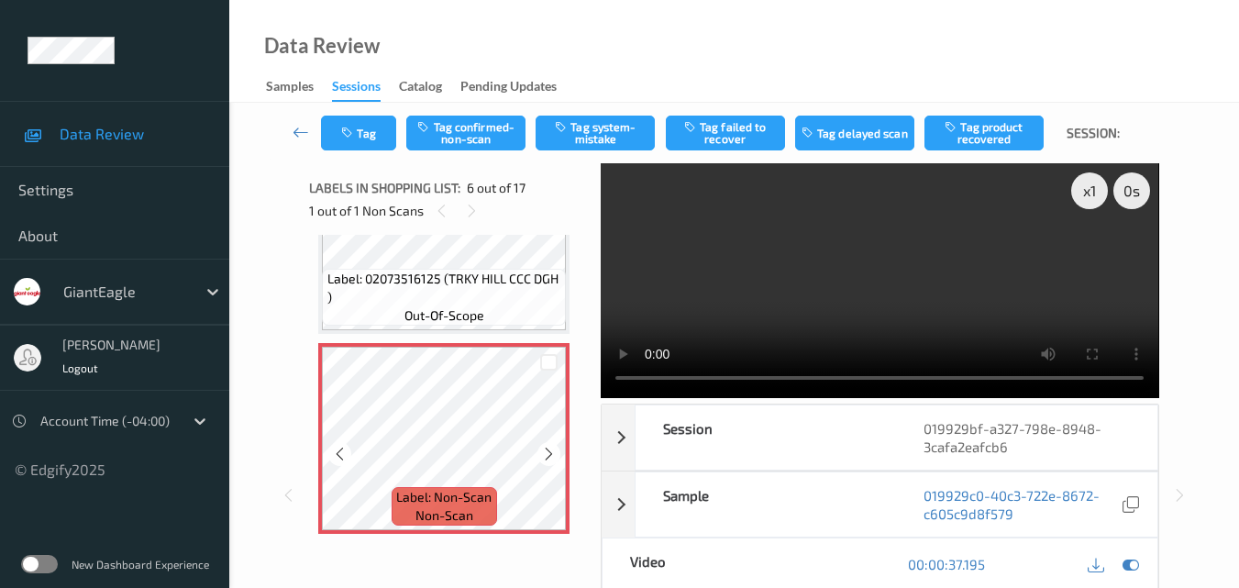
click at [538, 450] on div at bounding box center [548, 453] width 23 height 23
click at [851, 302] on video at bounding box center [879, 280] width 557 height 235
click at [1092, 196] on div "x 1" at bounding box center [1089, 190] width 37 height 37
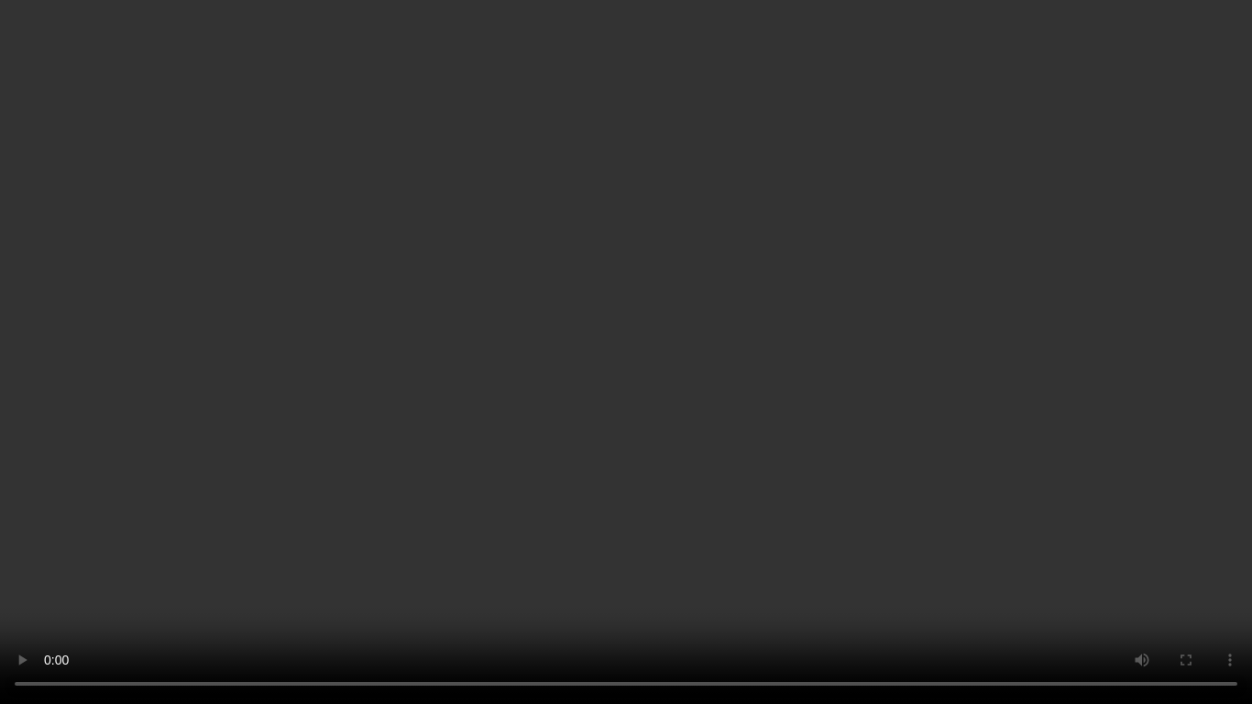
click at [878, 390] on video at bounding box center [626, 352] width 1252 height 704
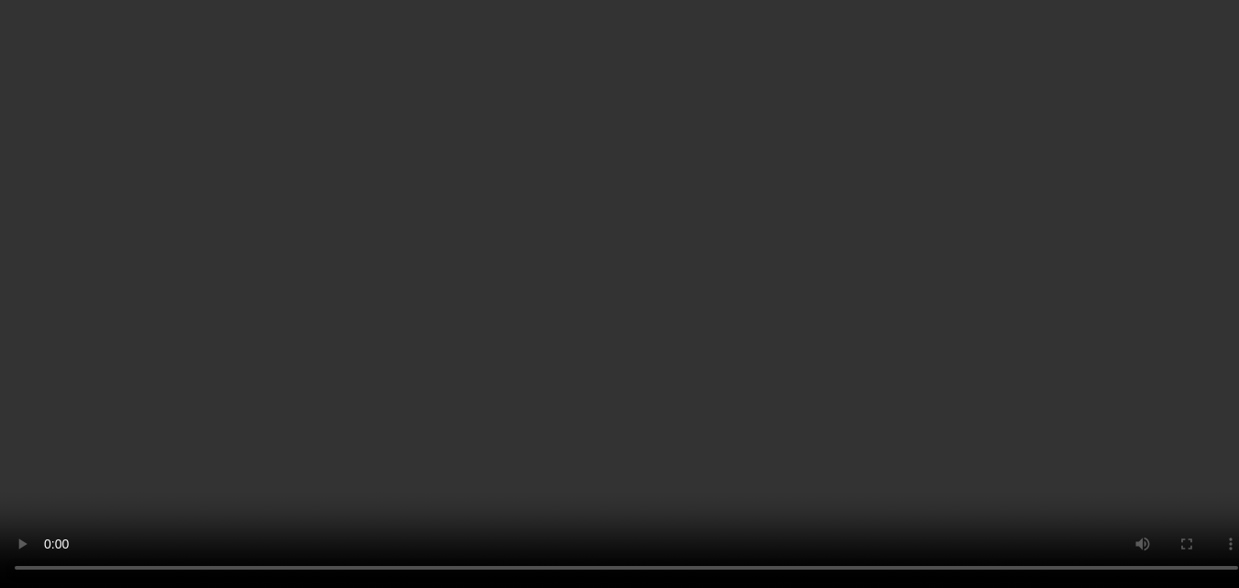
scroll to position [1175, 0]
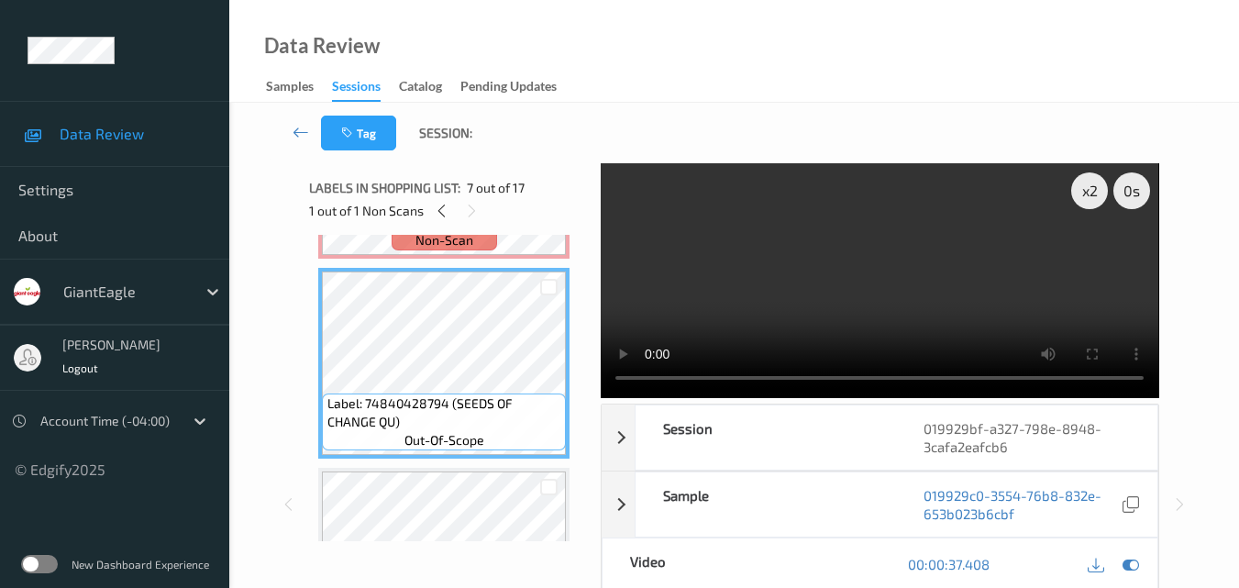
click at [957, 305] on video at bounding box center [879, 280] width 557 height 235
click at [932, 289] on video at bounding box center [879, 280] width 557 height 235
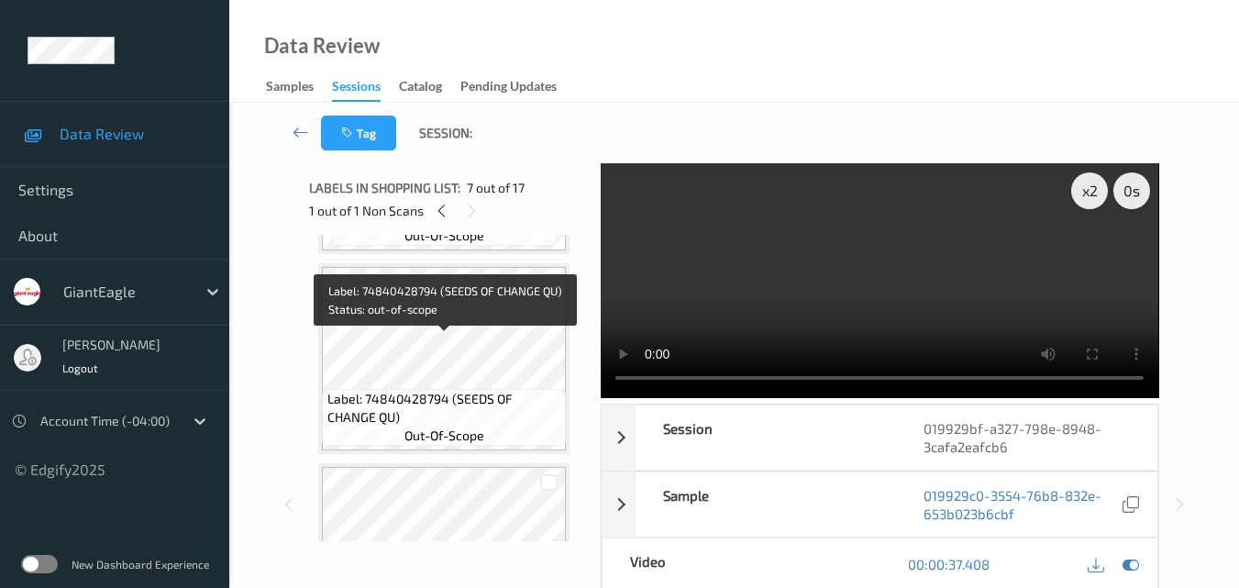
scroll to position [1542, 0]
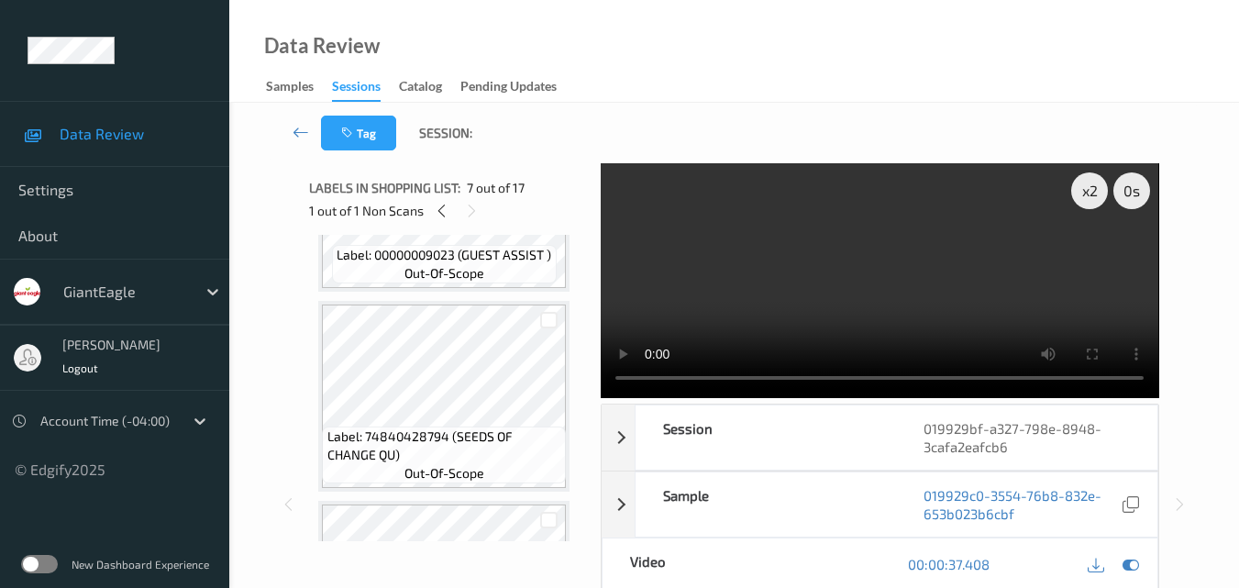
click at [858, 292] on video at bounding box center [879, 280] width 557 height 235
click at [883, 290] on video at bounding box center [879, 280] width 557 height 235
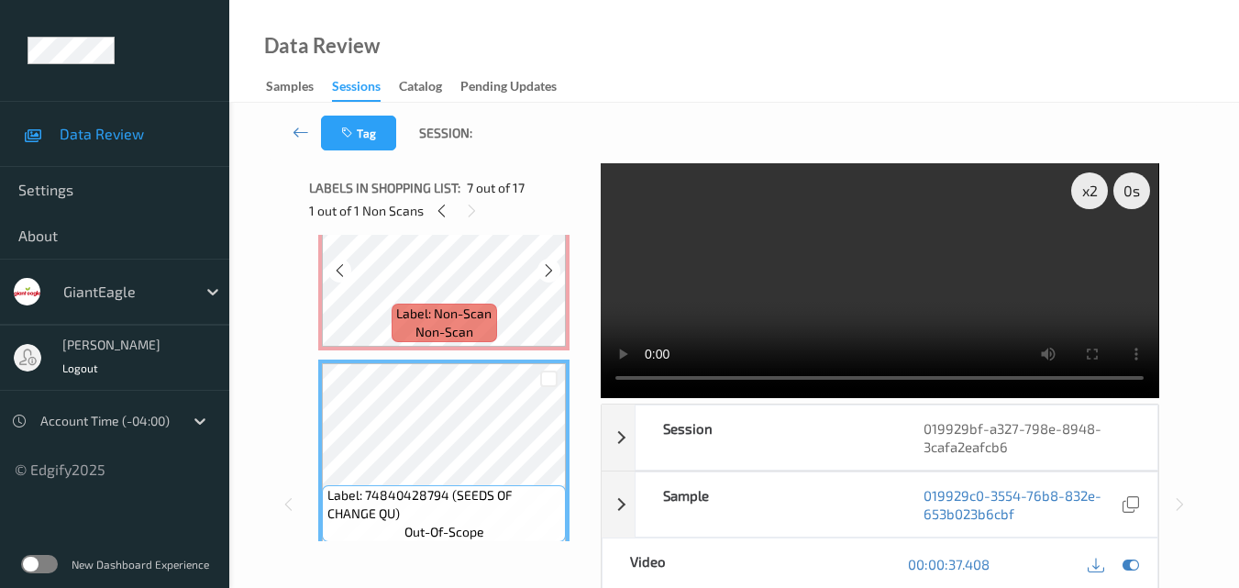
scroll to position [992, 0]
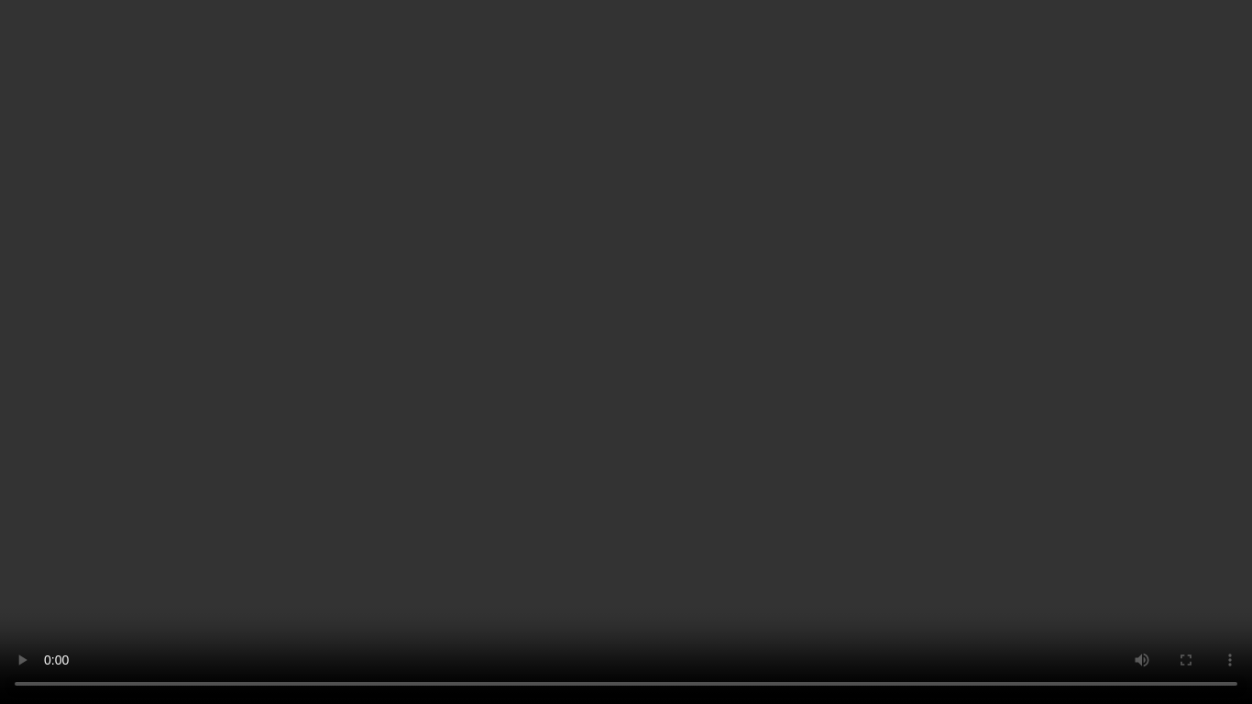
click at [686, 427] on video at bounding box center [626, 352] width 1252 height 704
click at [737, 472] on video at bounding box center [626, 352] width 1252 height 704
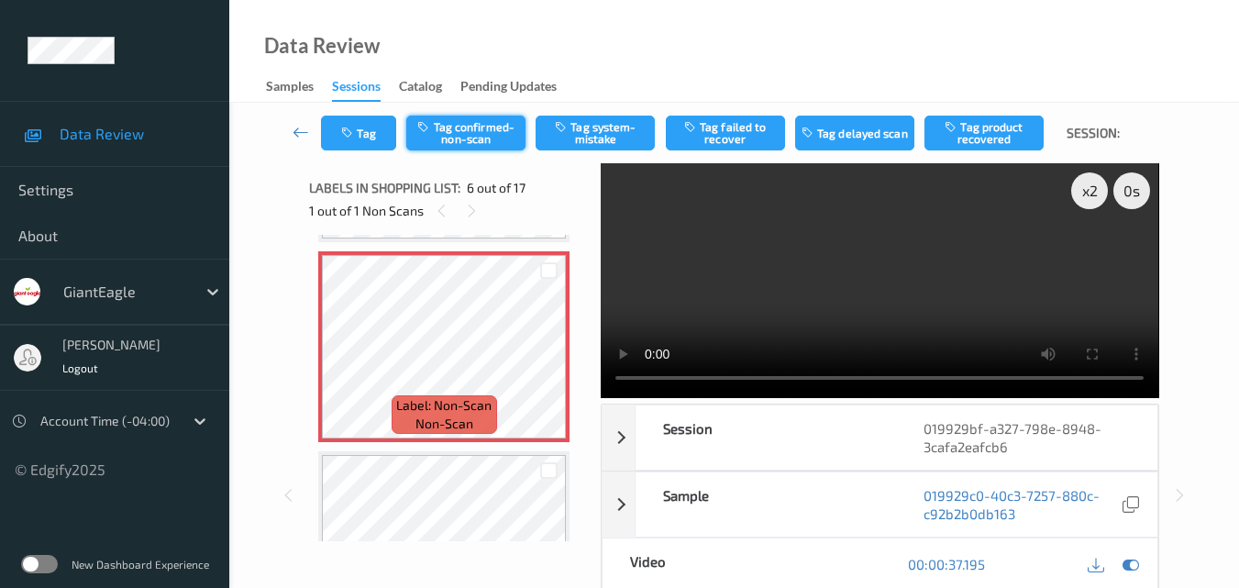
click at [494, 130] on button "Tag confirmed-non-scan" at bounding box center [465, 133] width 119 height 35
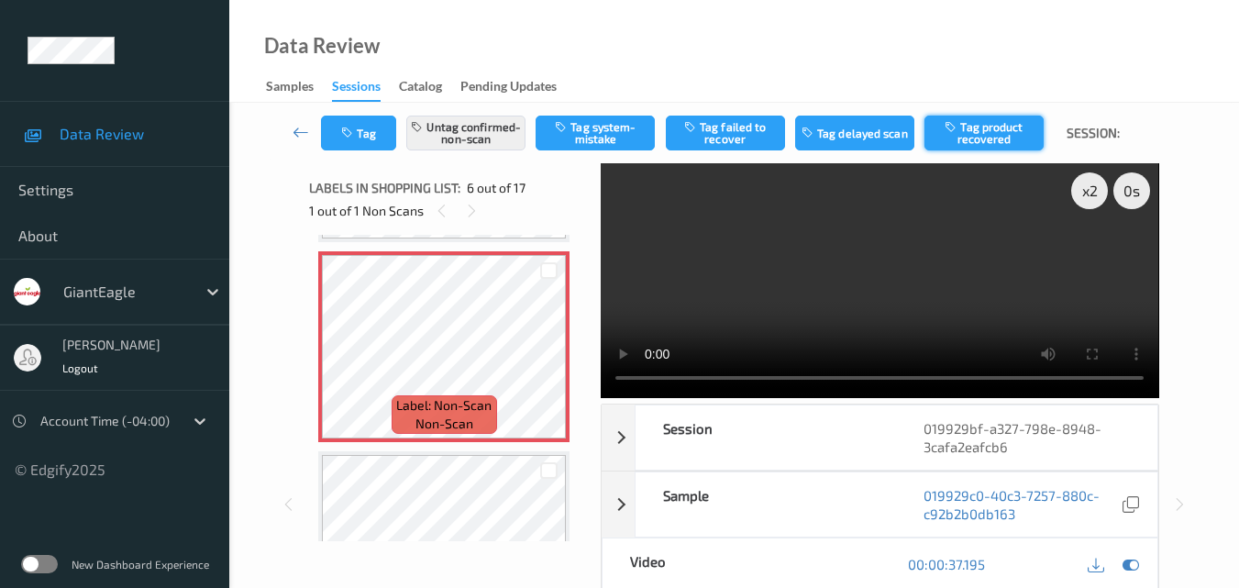
click at [969, 131] on button "Tag product recovered" at bounding box center [983, 133] width 119 height 35
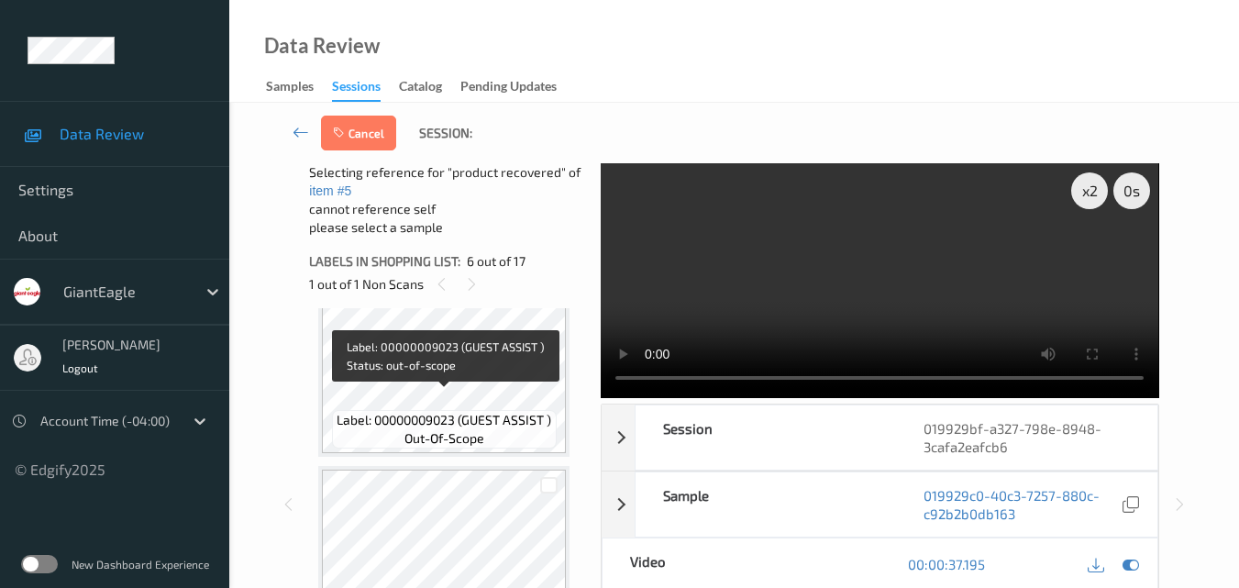
scroll to position [1542, 0]
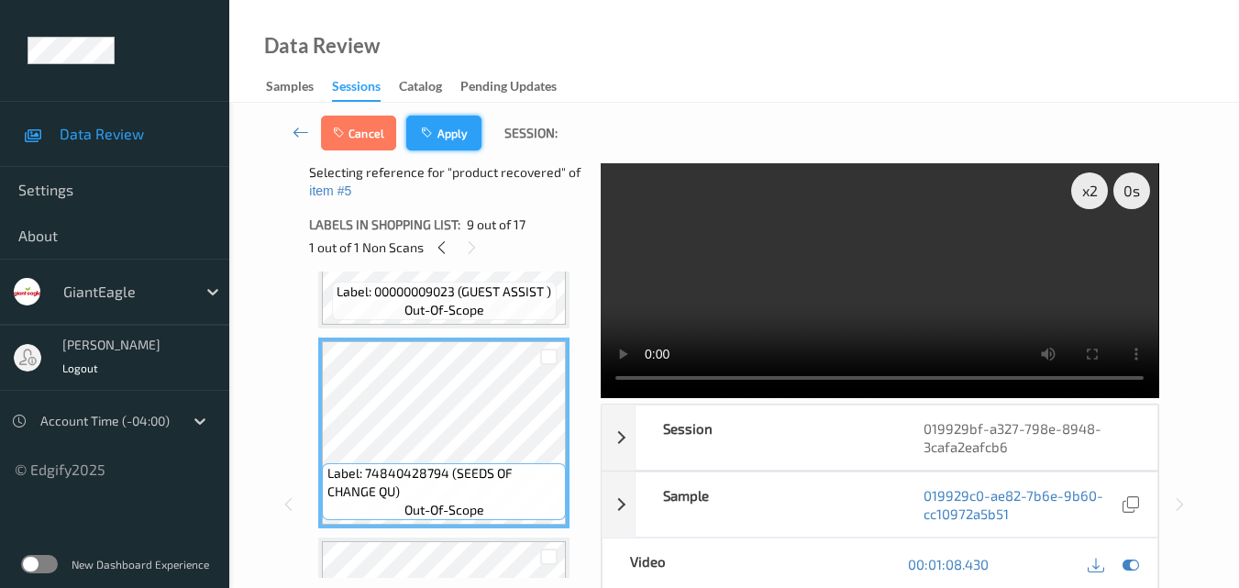
click at [453, 140] on button "Apply" at bounding box center [443, 133] width 75 height 35
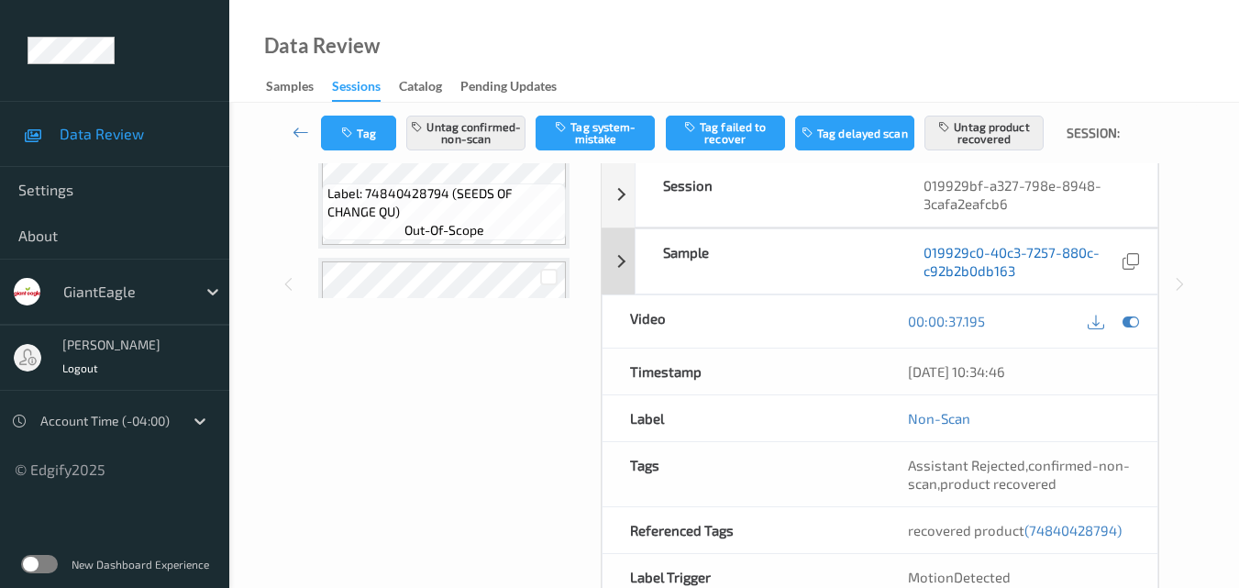
scroll to position [244, 0]
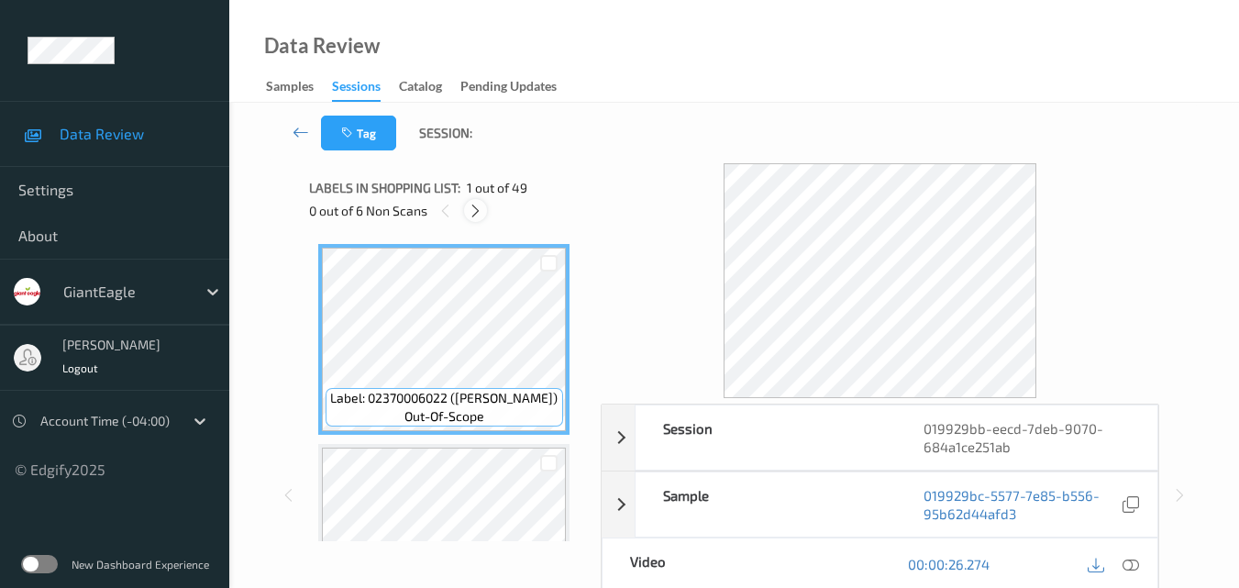
click at [479, 203] on icon at bounding box center [476, 211] width 16 height 17
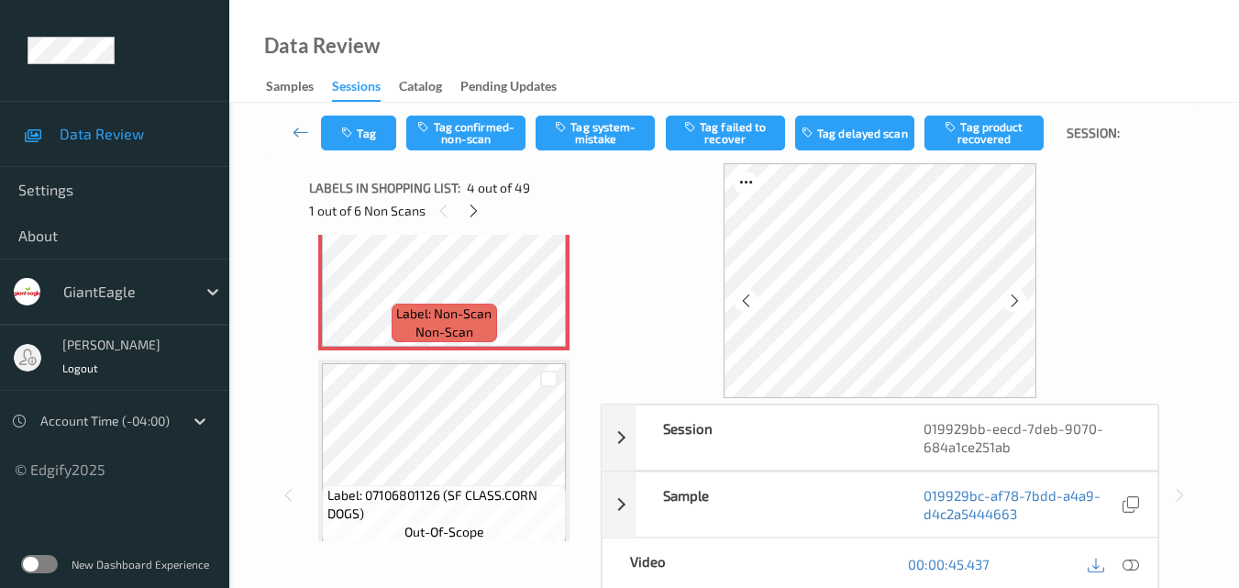
scroll to position [592, 0]
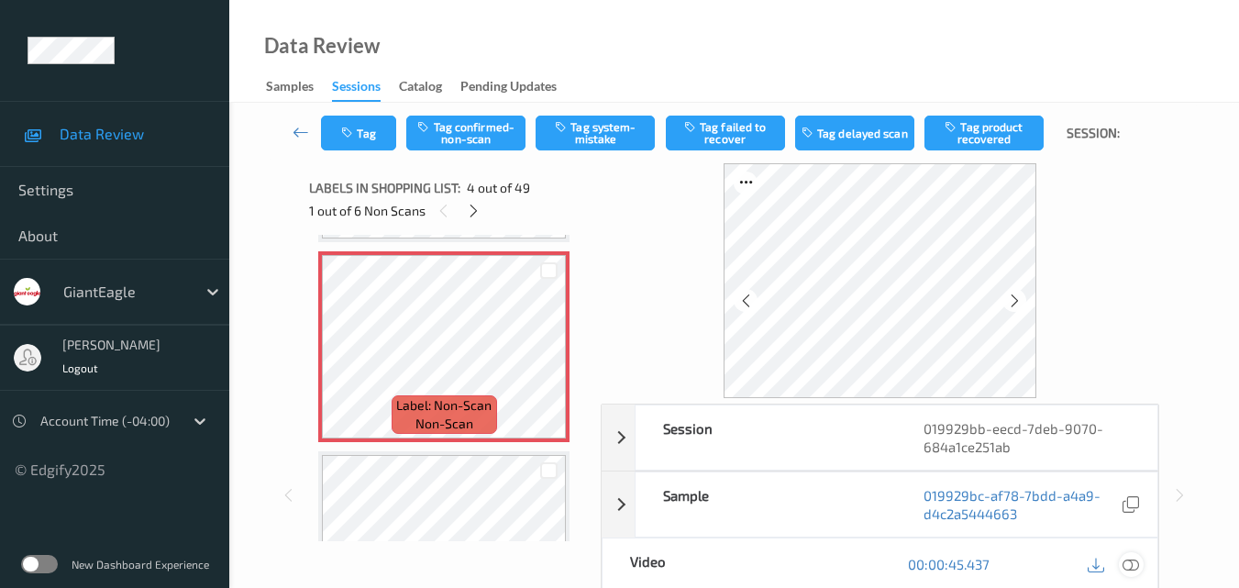
click at [1132, 560] on icon at bounding box center [1130, 564] width 17 height 17
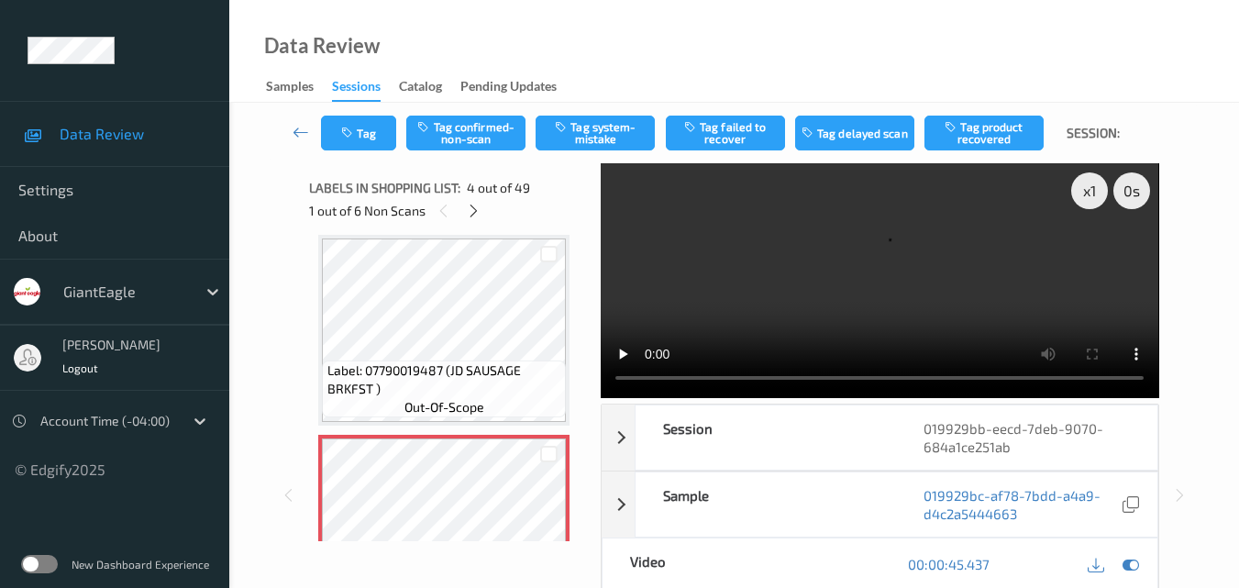
scroll to position [501, 0]
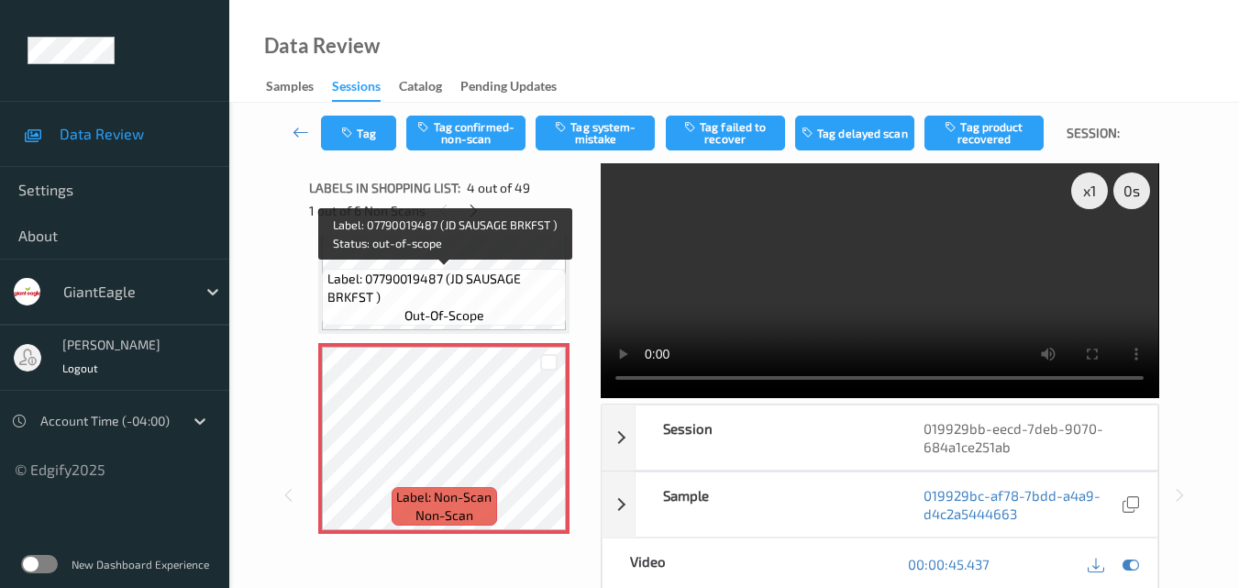
click at [506, 299] on span "Label: 07790019487 (JD SAUSAGE BRKFST )" at bounding box center [444, 288] width 235 height 37
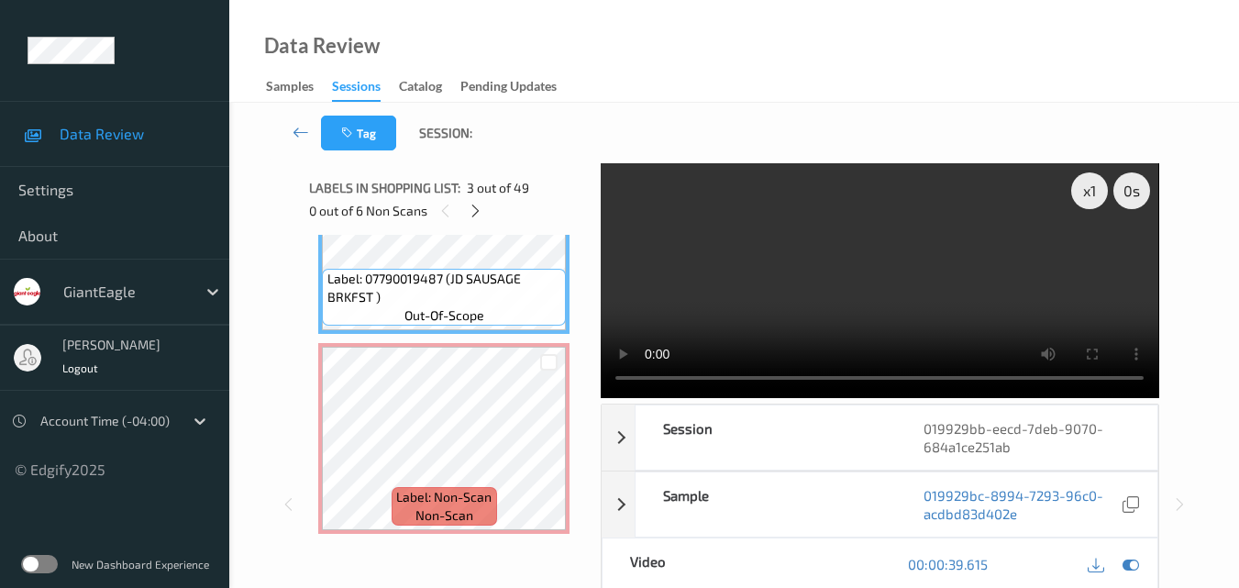
click at [844, 279] on video at bounding box center [879, 280] width 557 height 235
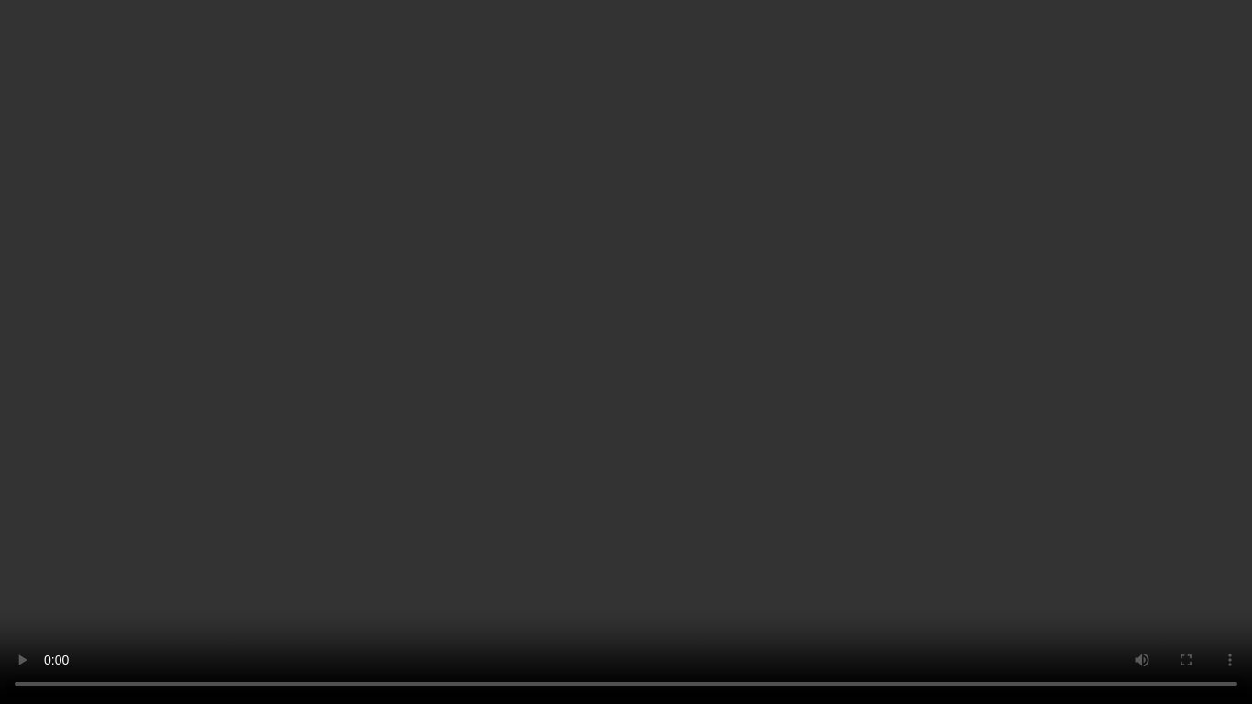
click at [840, 387] on video at bounding box center [626, 352] width 1252 height 704
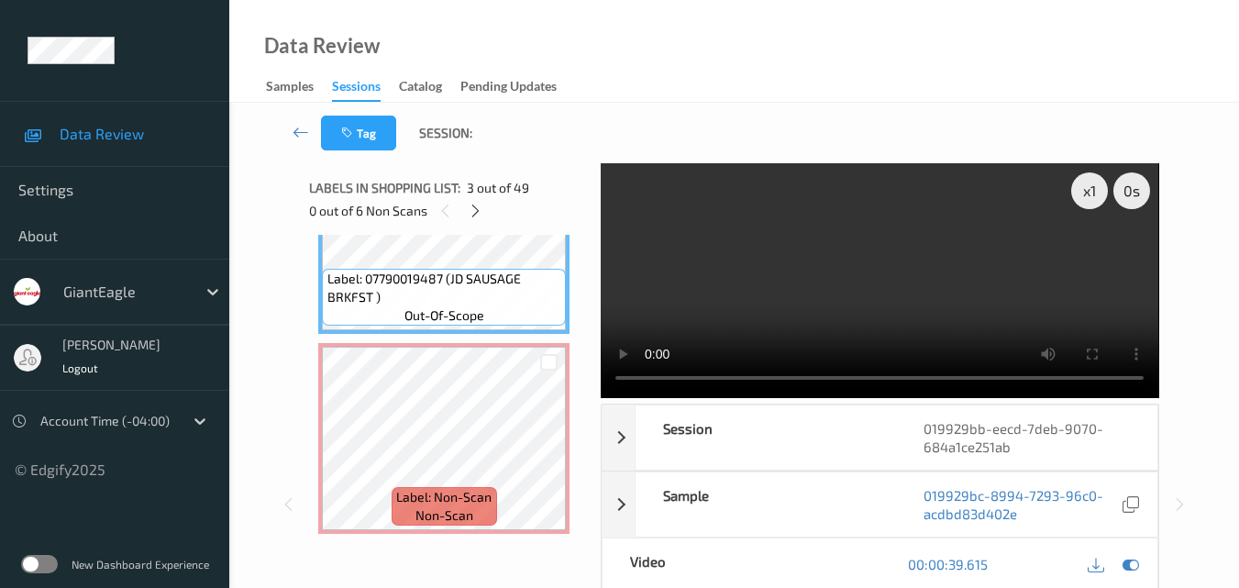
click at [913, 262] on video at bounding box center [879, 280] width 557 height 235
click at [882, 260] on video at bounding box center [879, 280] width 557 height 235
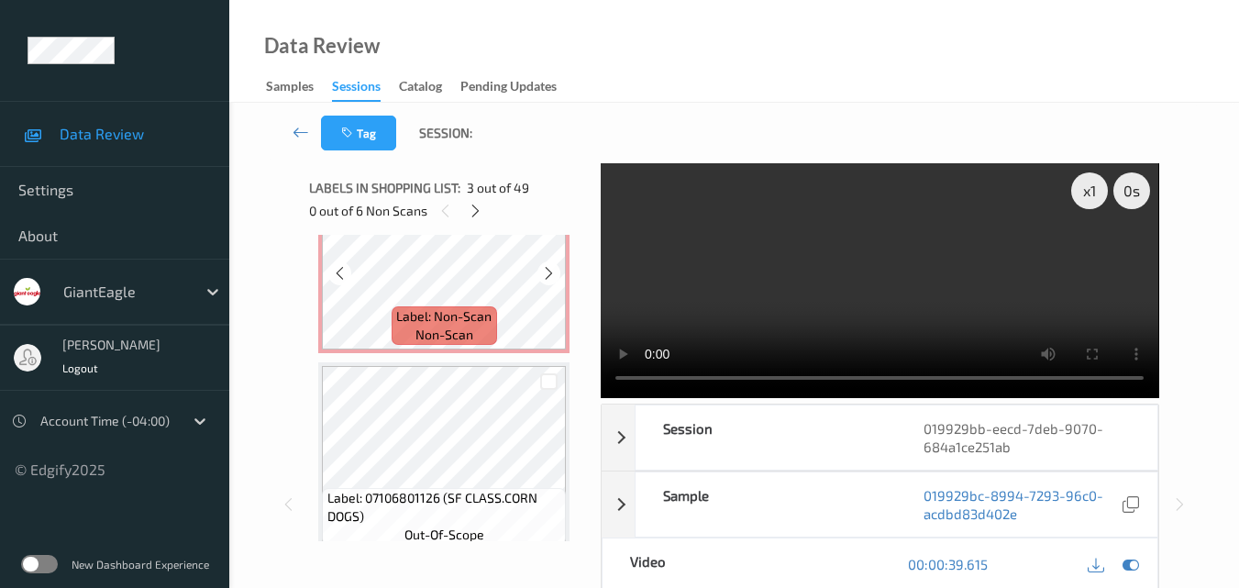
scroll to position [684, 0]
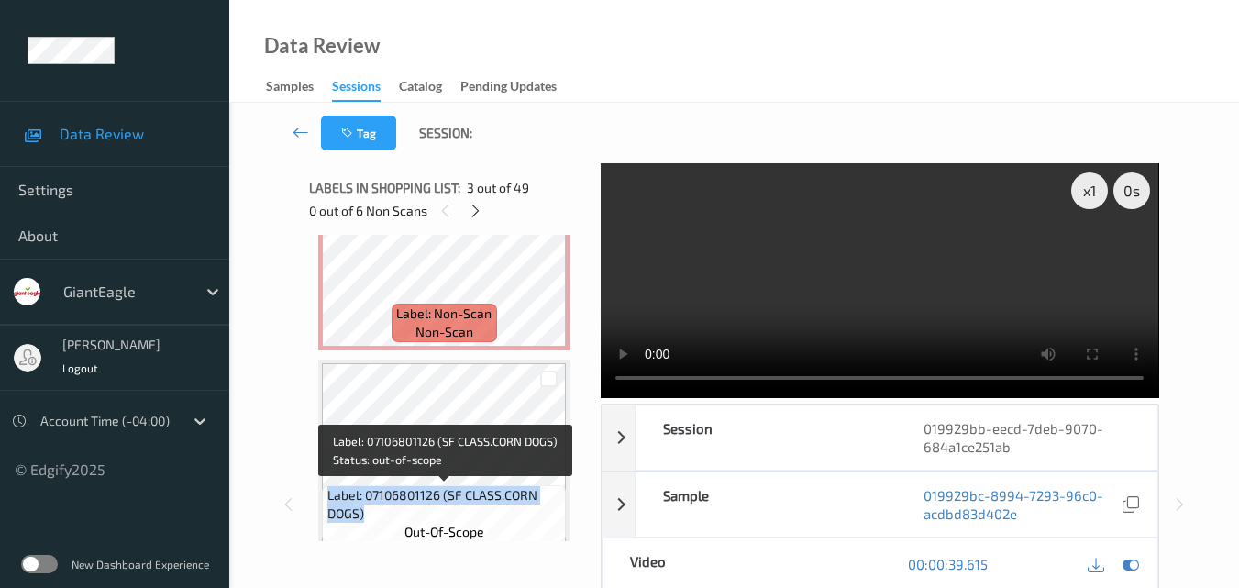
drag, startPoint x: 368, startPoint y: 516, endPoint x: 323, endPoint y: 503, distance: 46.7
click at [323, 503] on div "Label: 07106801126 (SF CLASS.CORN DOGS) out-of-scope" at bounding box center [444, 513] width 244 height 57
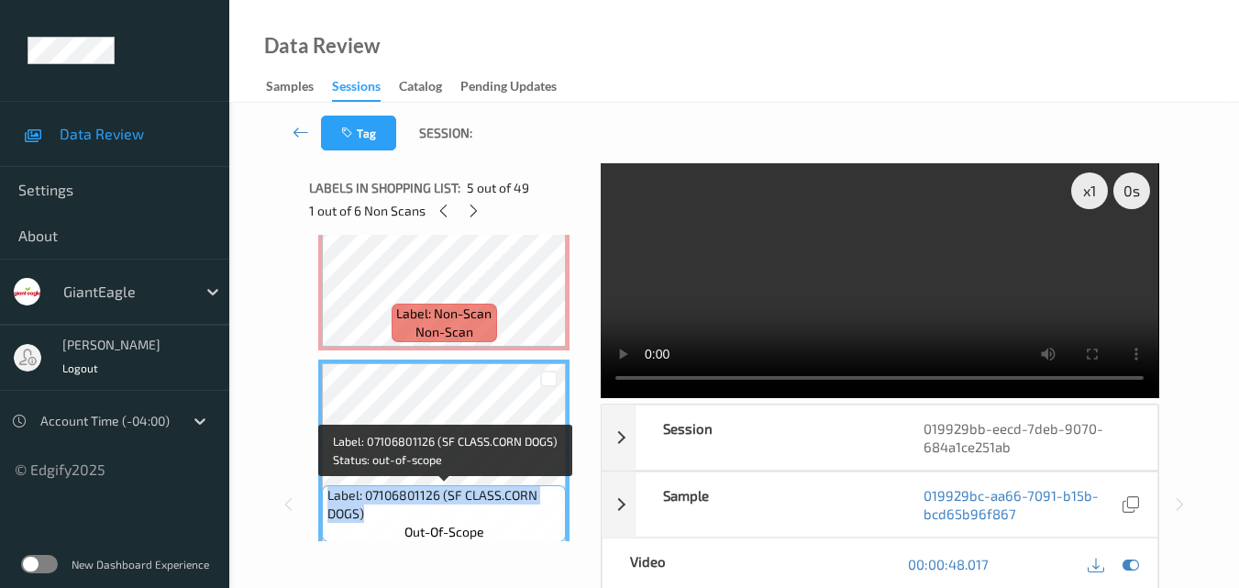
copy span "Label: 07106801126 (SF CLASS.CORN DOGS)"
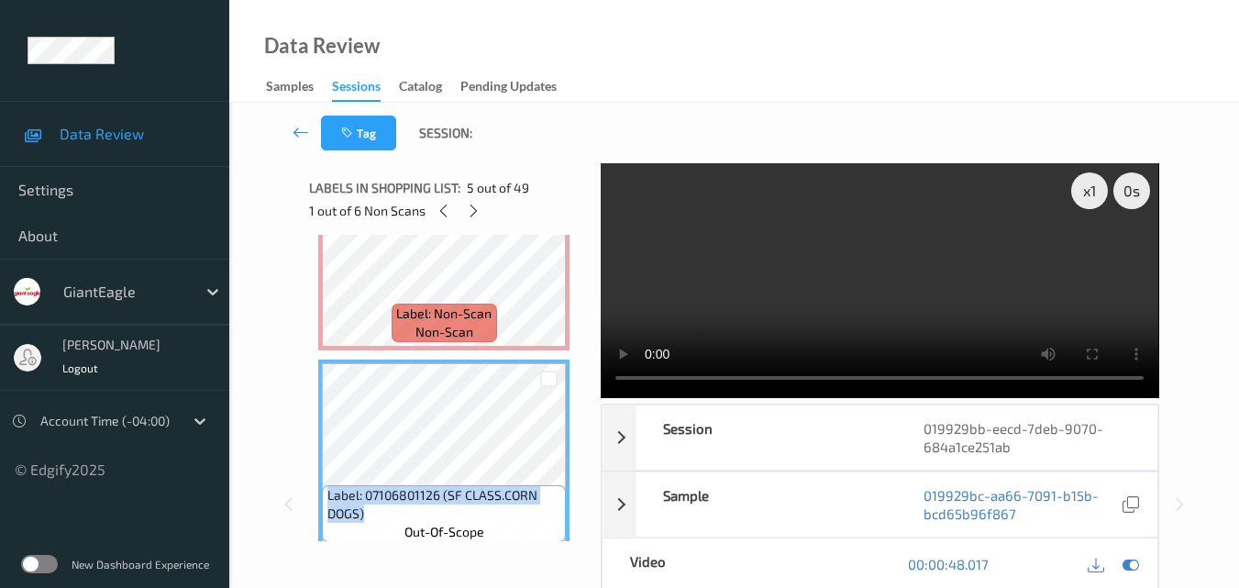
click at [1074, 256] on video at bounding box center [879, 280] width 557 height 235
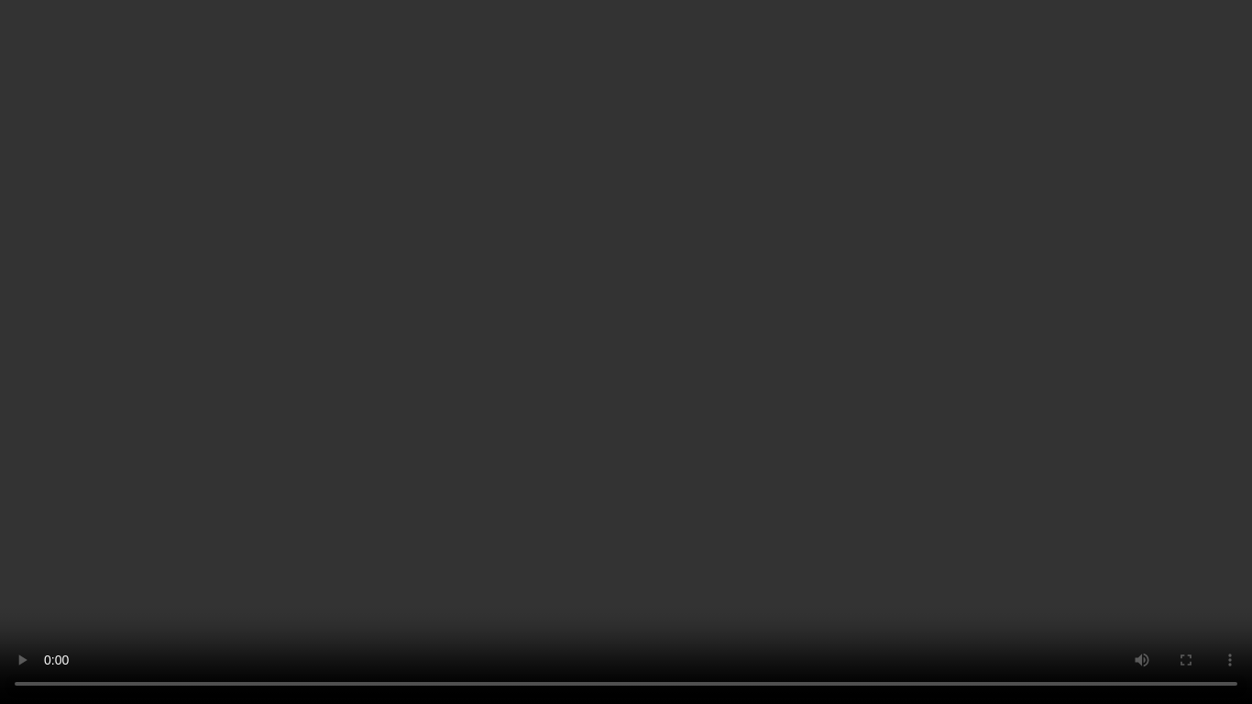
click at [1159, 389] on video at bounding box center [626, 352] width 1252 height 704
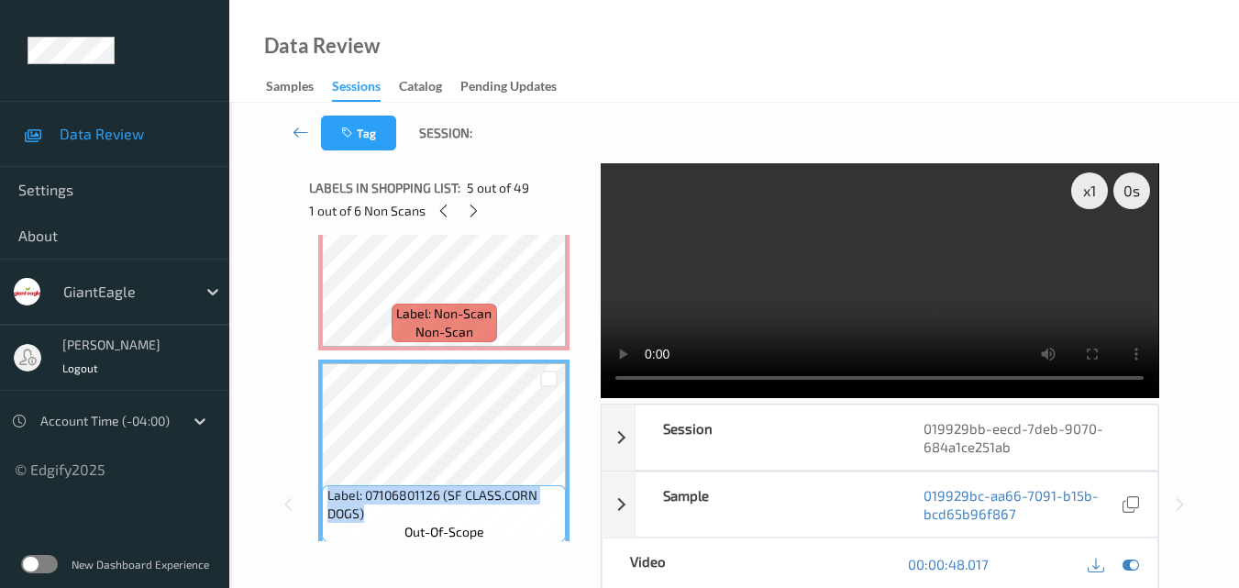
click at [833, 269] on video at bounding box center [879, 280] width 557 height 235
click at [1086, 193] on div "x 1" at bounding box center [1089, 190] width 37 height 37
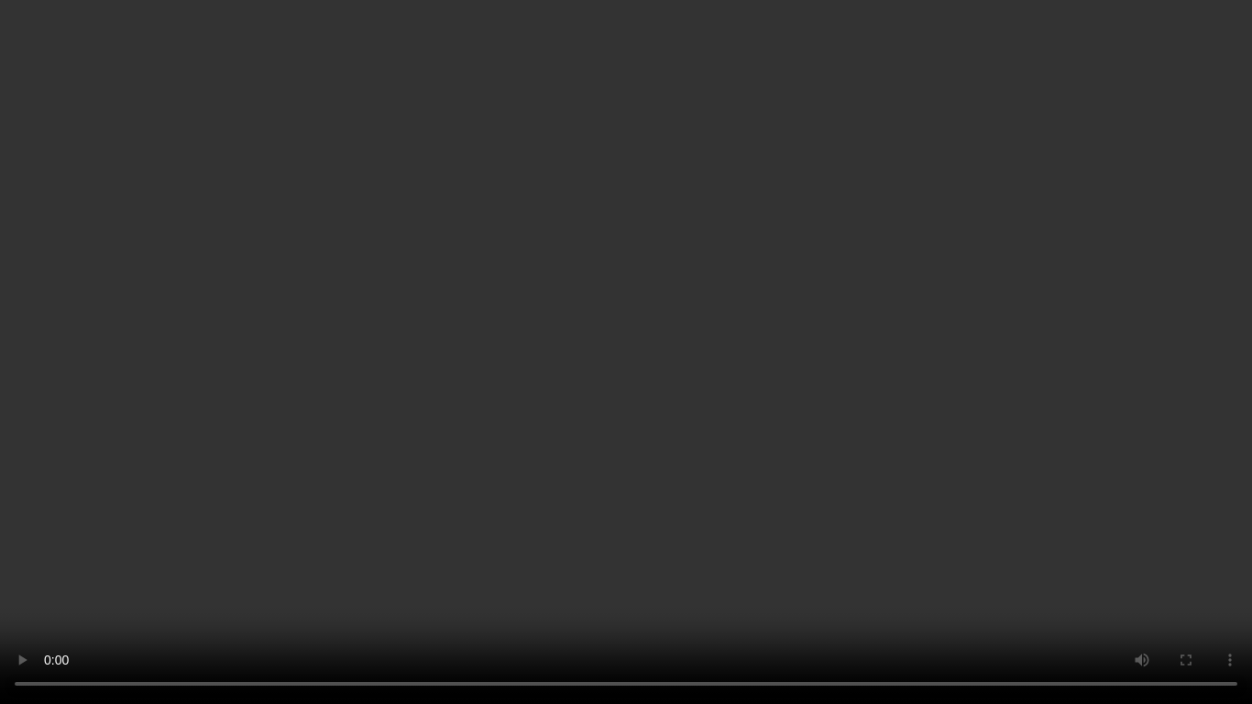
click at [876, 237] on video at bounding box center [626, 352] width 1252 height 704
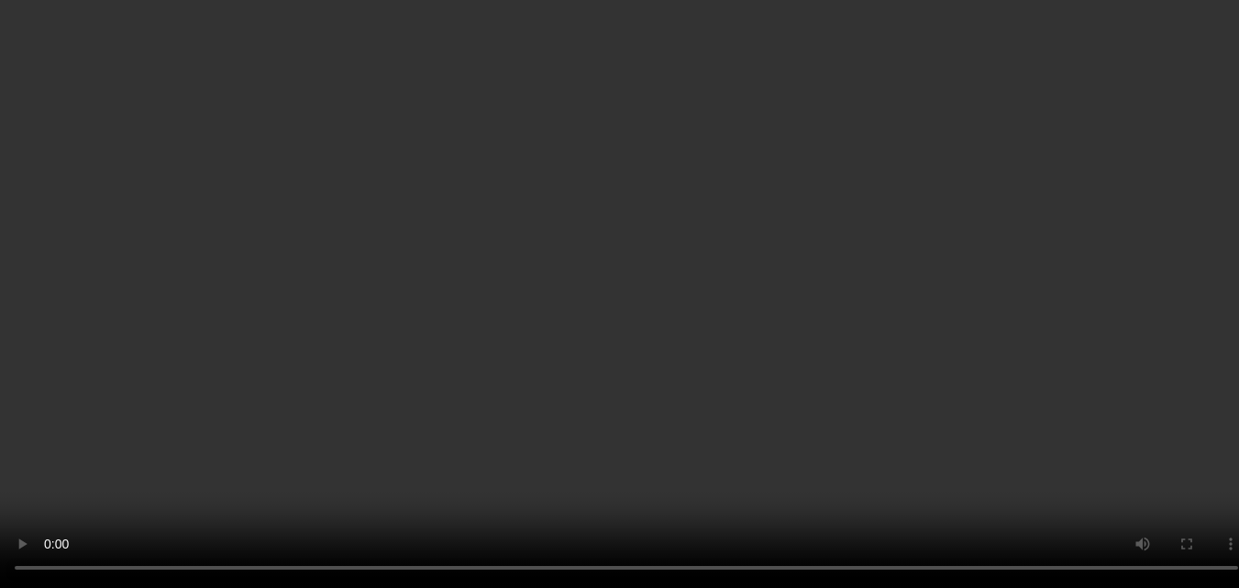
scroll to position [501, 0]
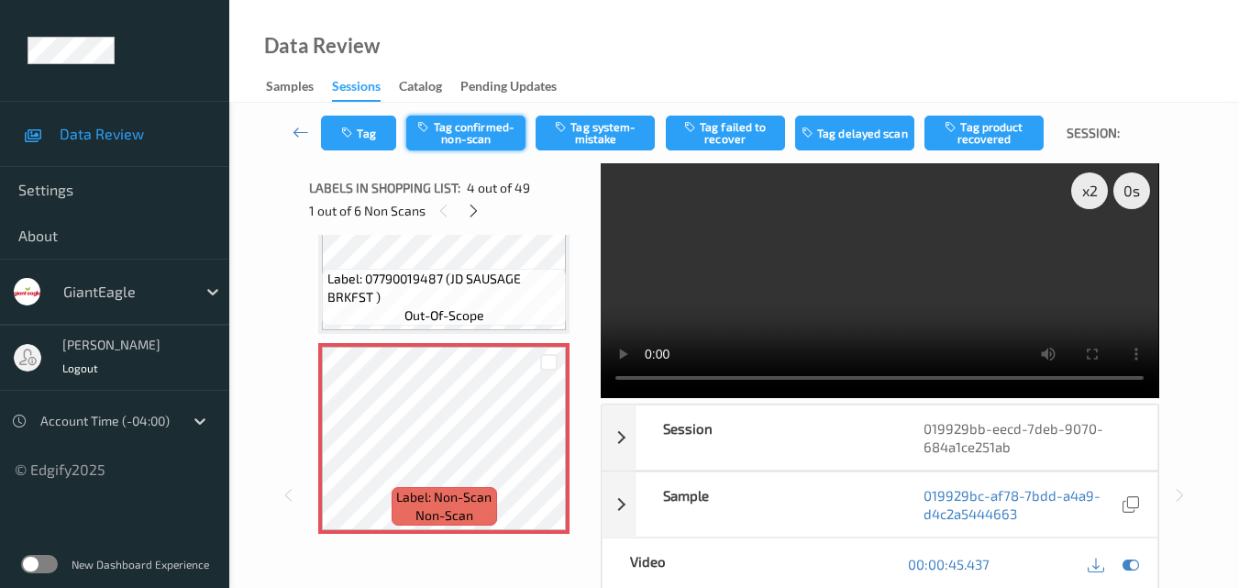
click at [468, 135] on button "Tag confirmed-non-scan" at bounding box center [465, 133] width 119 height 35
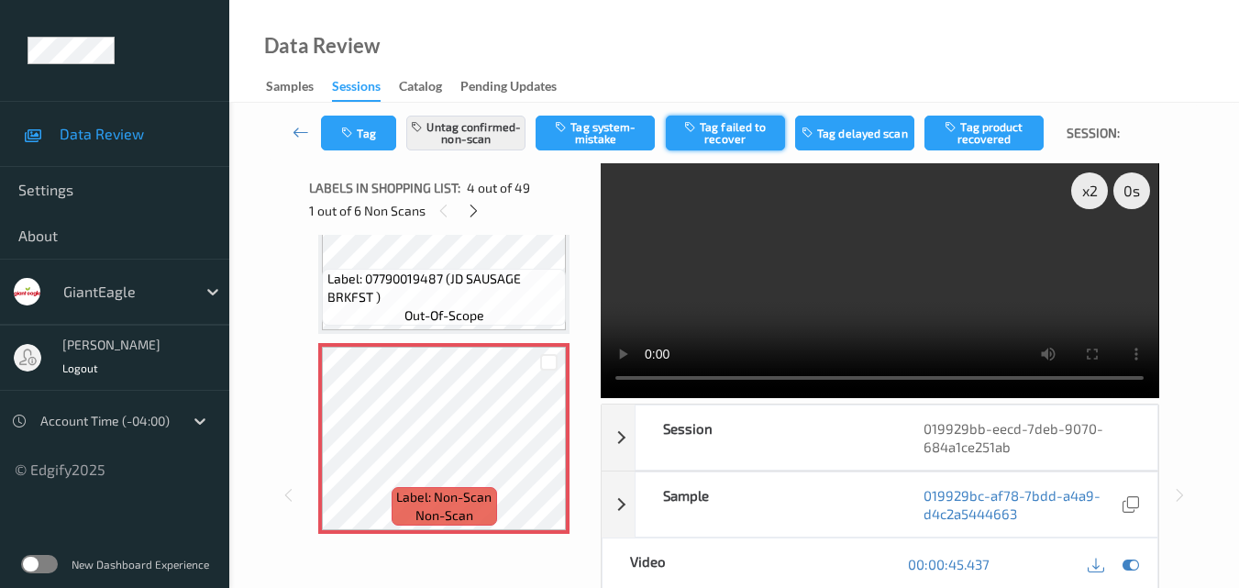
click at [739, 131] on button "Tag failed to recover" at bounding box center [725, 133] width 119 height 35
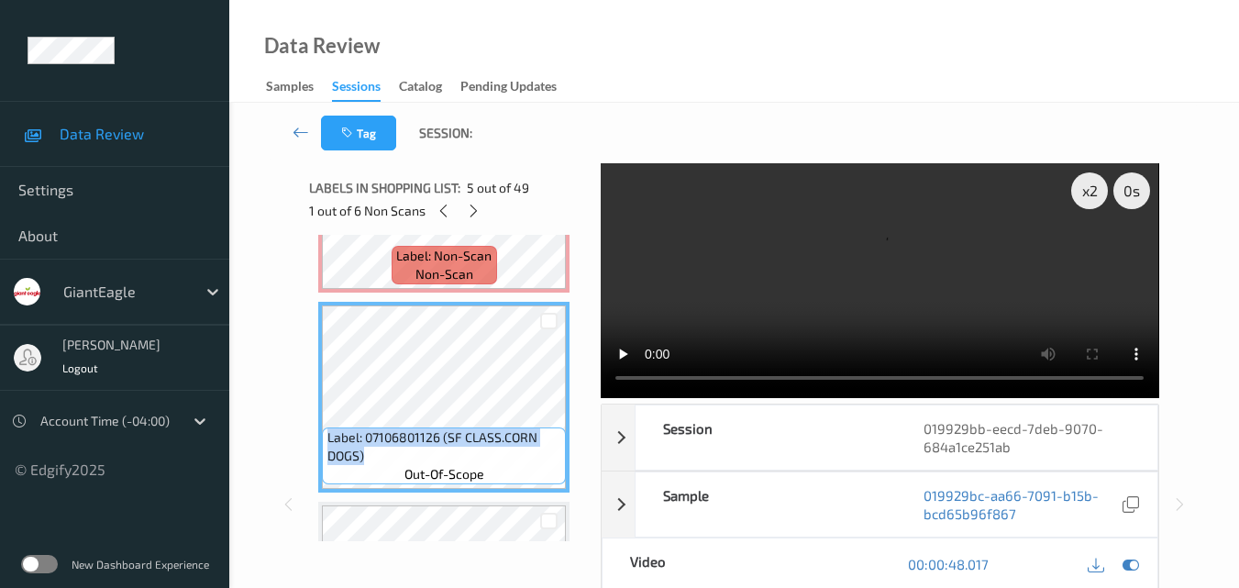
scroll to position [776, 0]
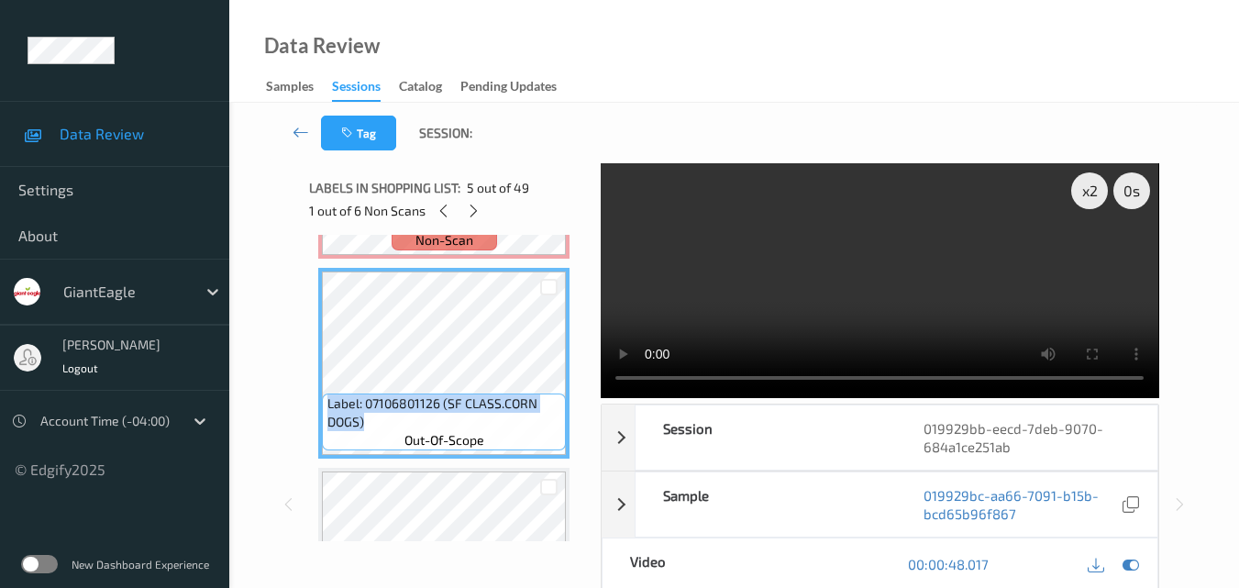
click at [827, 297] on video at bounding box center [879, 280] width 557 height 235
click at [1084, 196] on div "x 2" at bounding box center [1089, 190] width 37 height 37
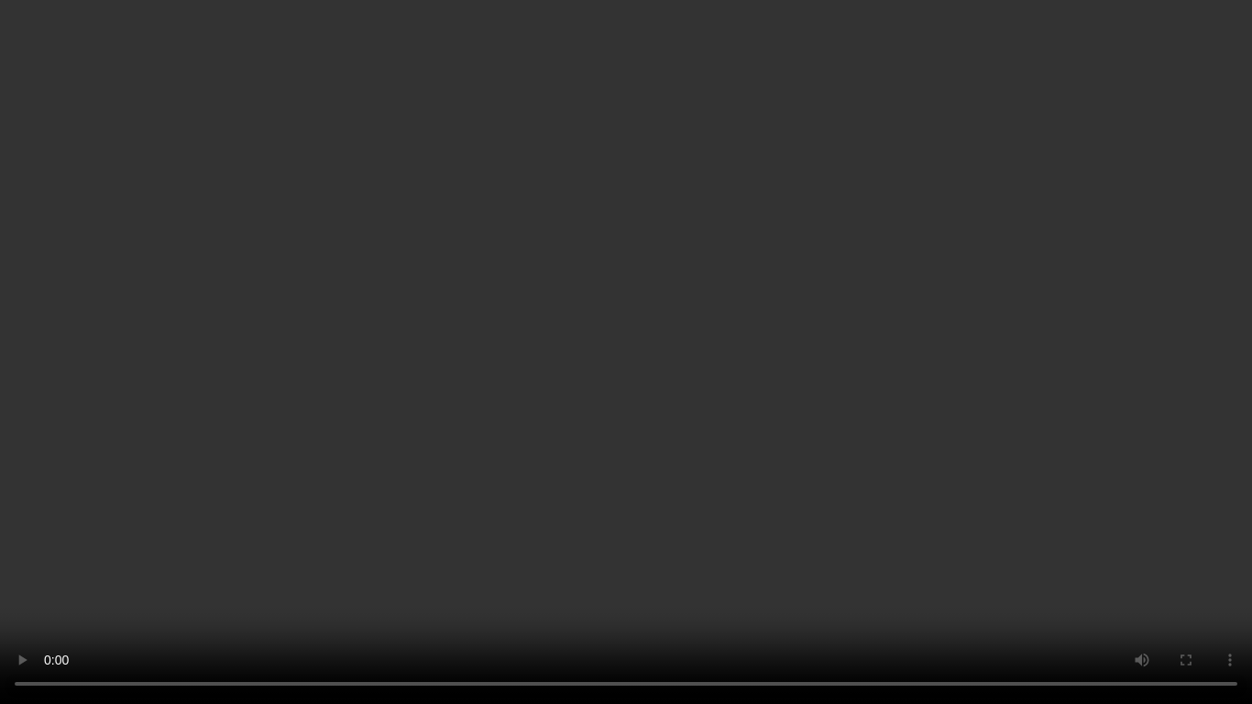
click at [811, 410] on video at bounding box center [626, 352] width 1252 height 704
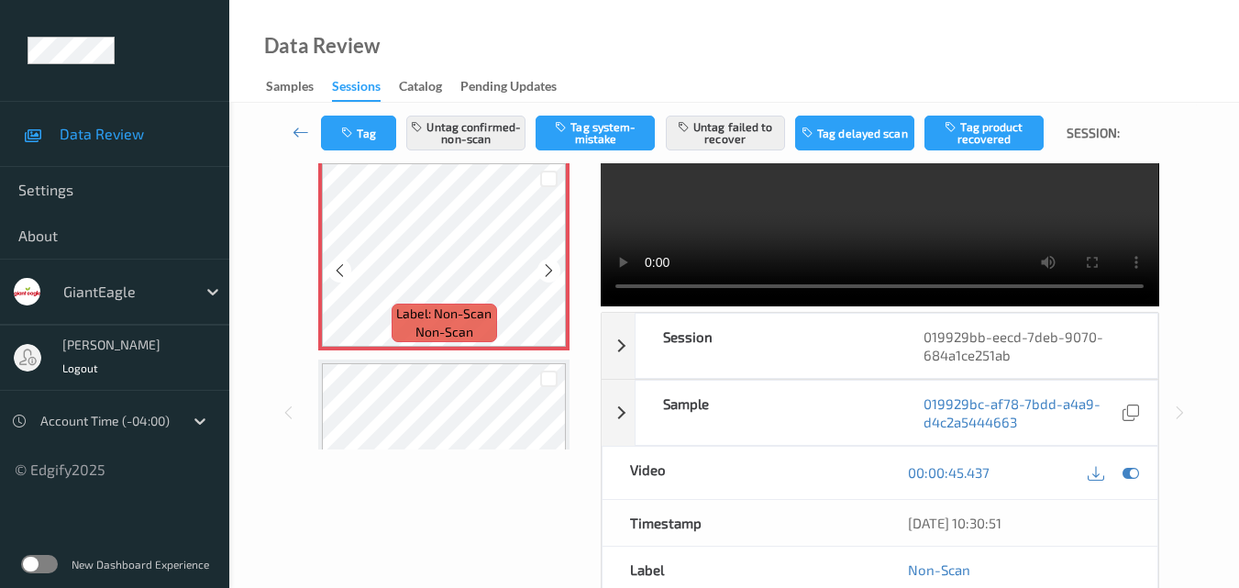
scroll to position [684, 0]
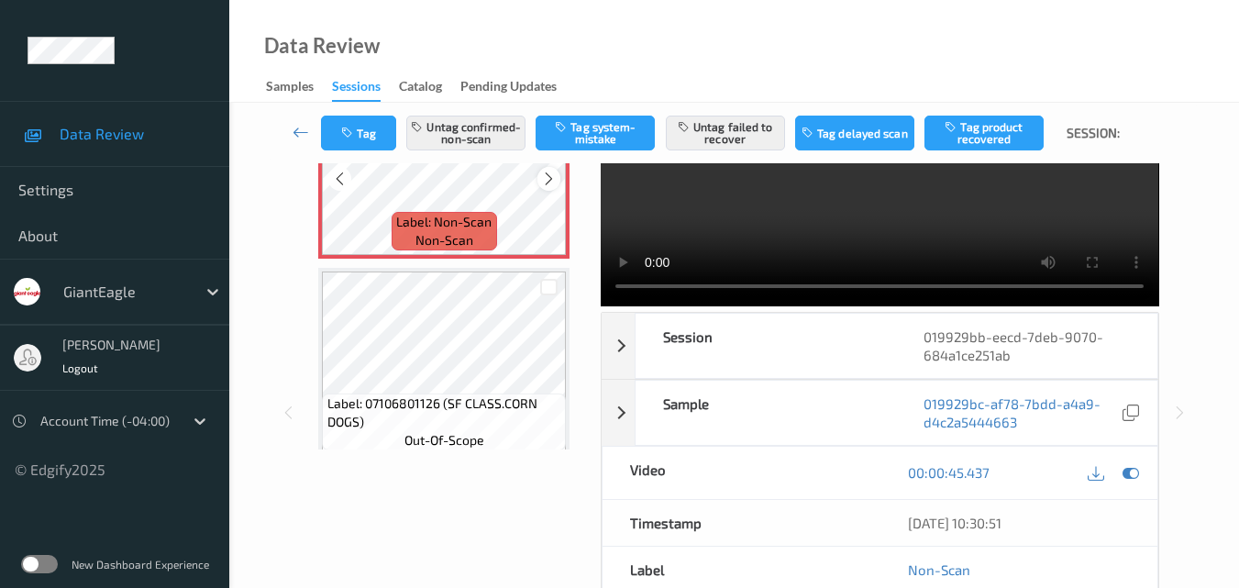
click at [549, 174] on icon at bounding box center [549, 179] width 16 height 17
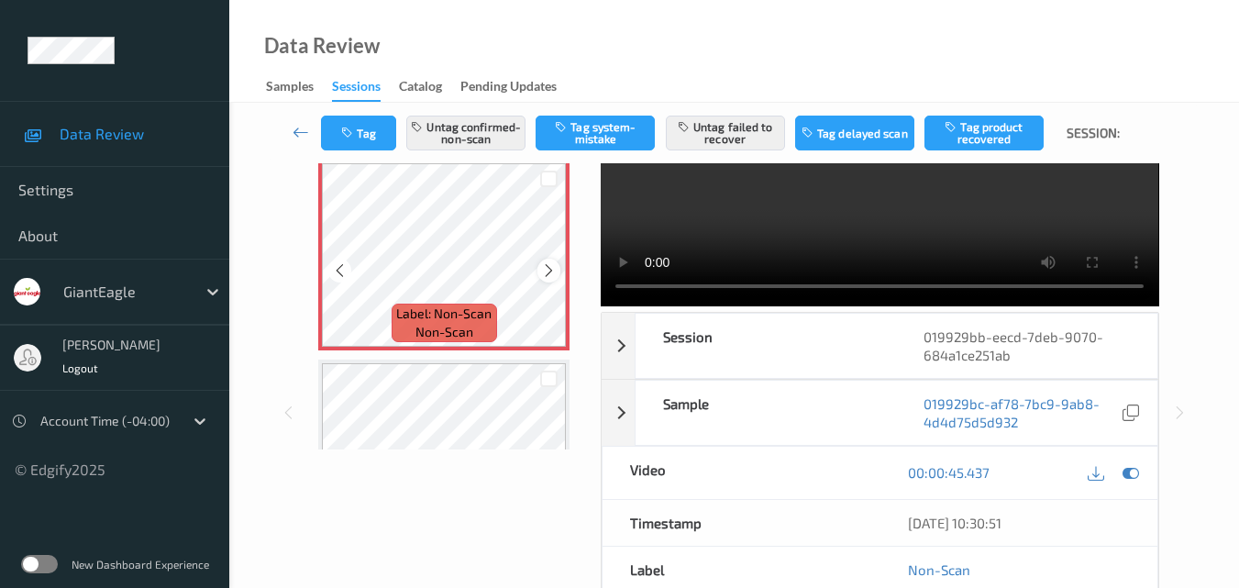
click at [545, 270] on icon at bounding box center [549, 270] width 16 height 17
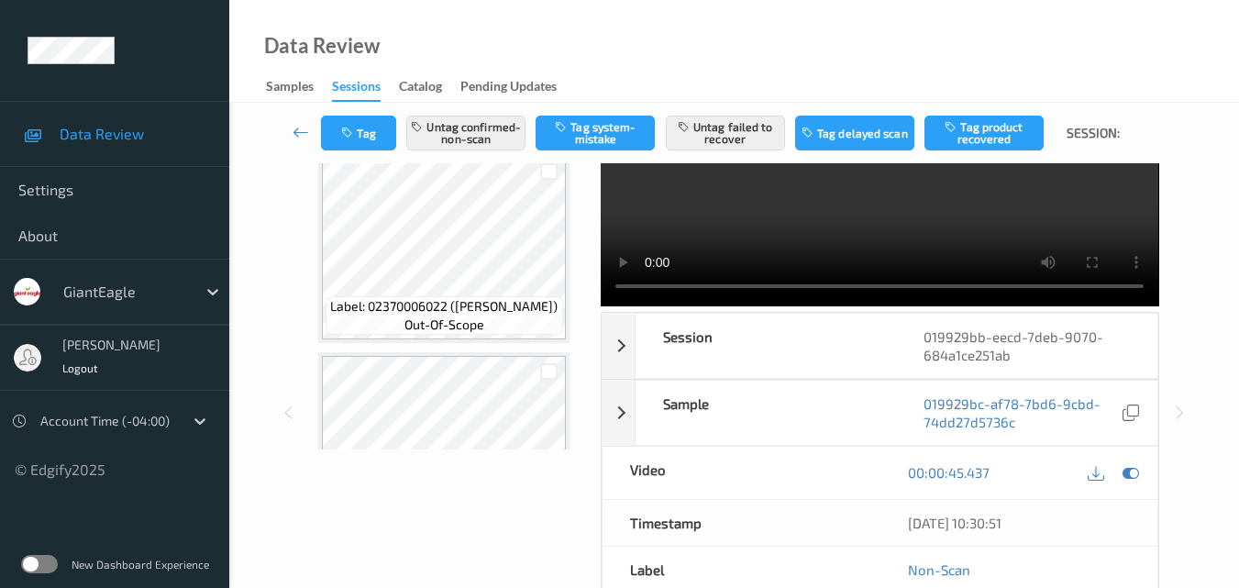
scroll to position [0, 0]
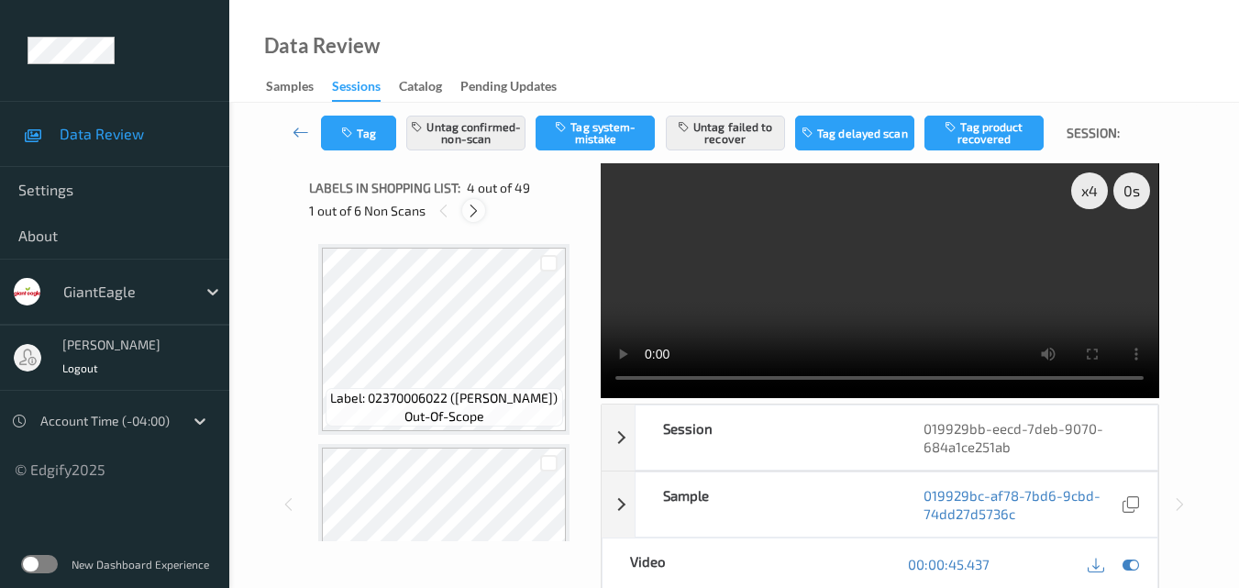
click at [478, 211] on icon at bounding box center [474, 211] width 16 height 17
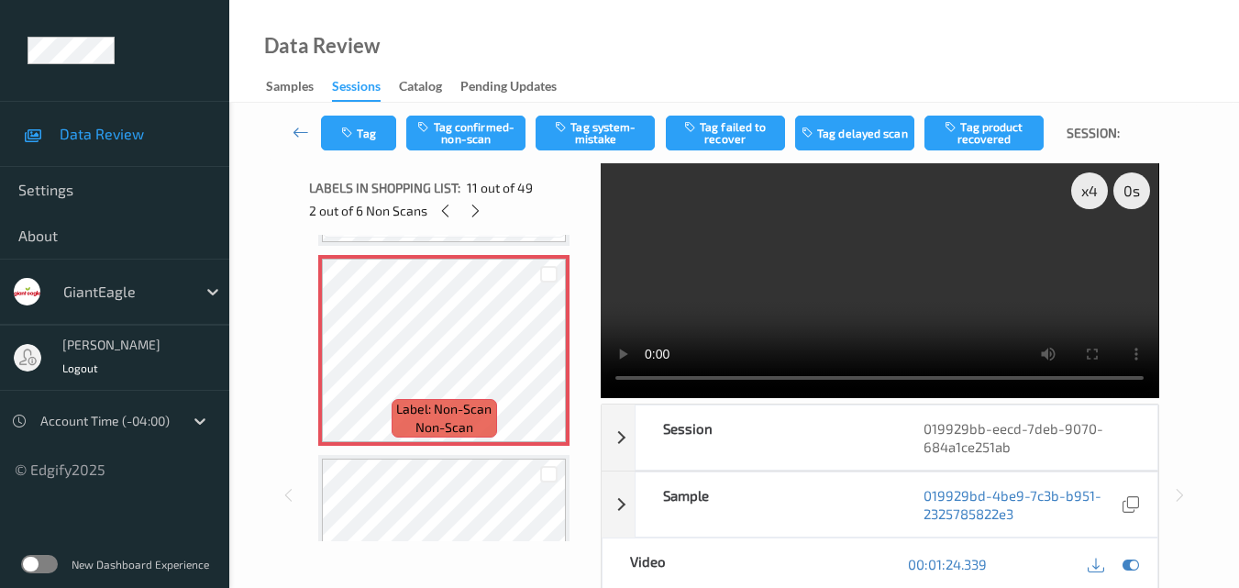
scroll to position [1991, 0]
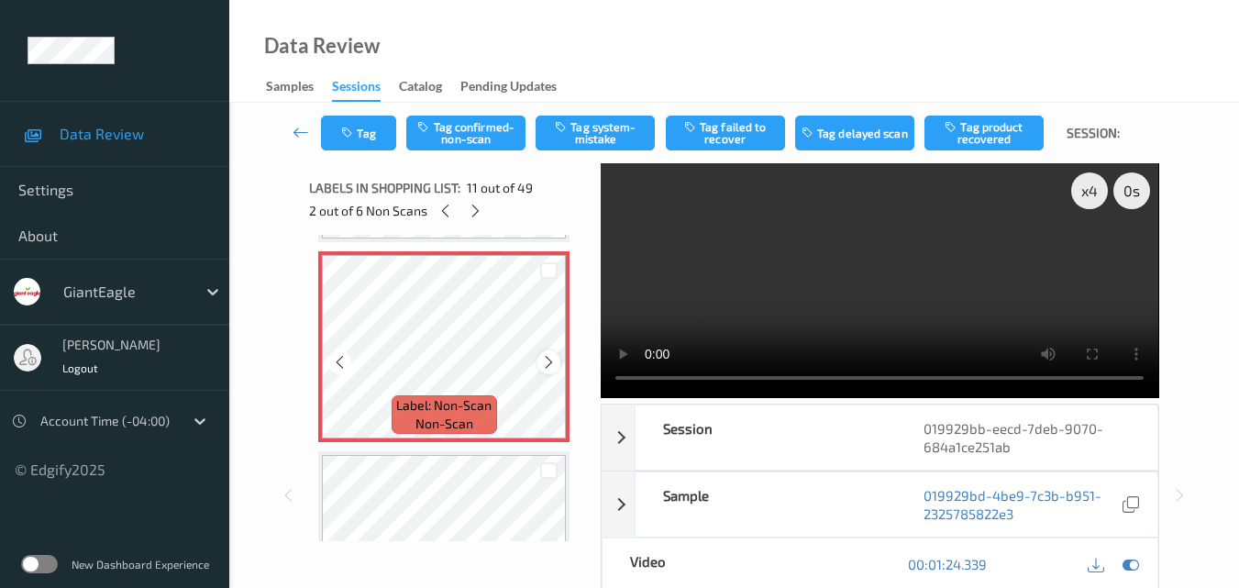
click at [543, 362] on icon at bounding box center [549, 362] width 16 height 17
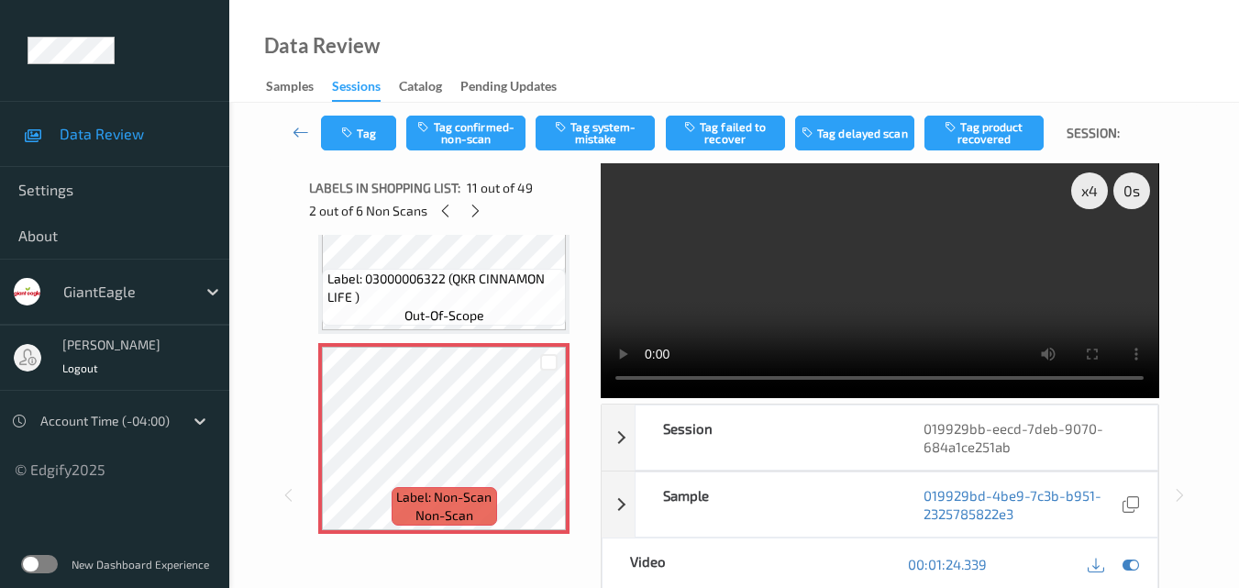
click at [926, 281] on video at bounding box center [879, 280] width 557 height 235
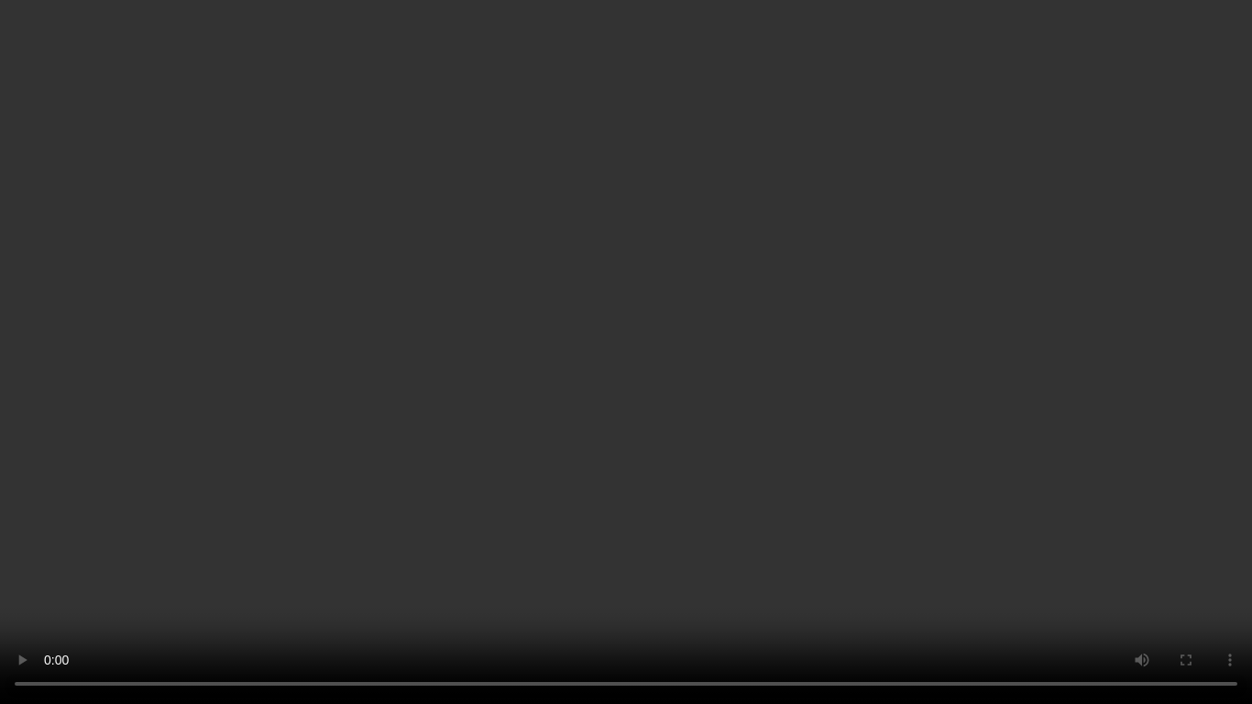
click at [833, 384] on video at bounding box center [626, 352] width 1252 height 704
click at [811, 386] on video at bounding box center [626, 352] width 1252 height 704
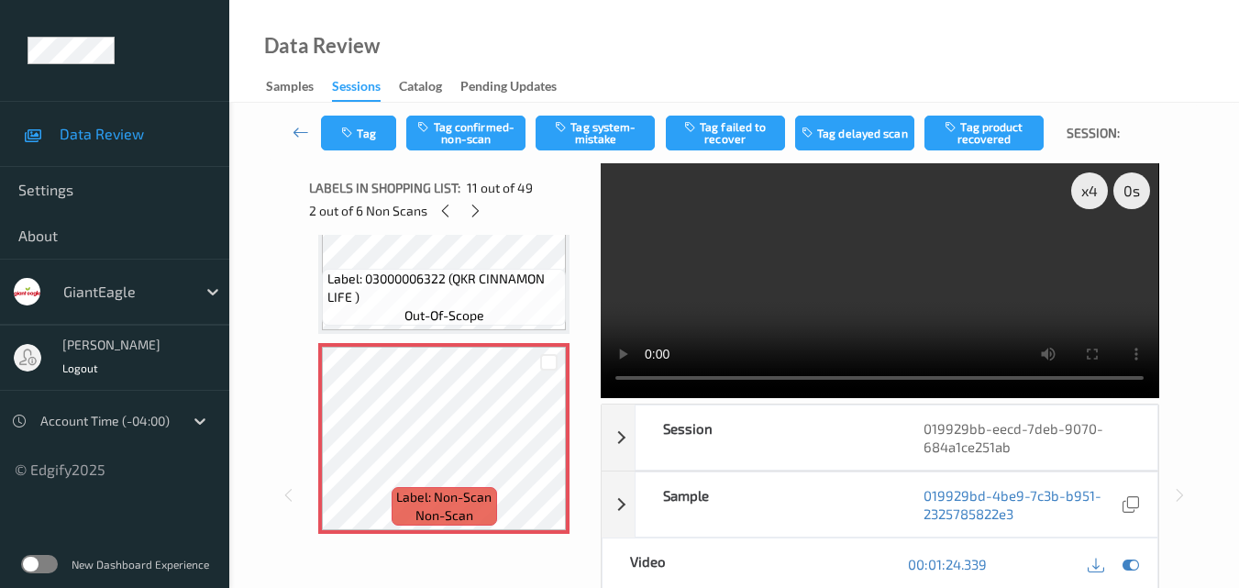
click at [917, 258] on video at bounding box center [879, 280] width 557 height 235
click at [899, 269] on video at bounding box center [879, 280] width 557 height 235
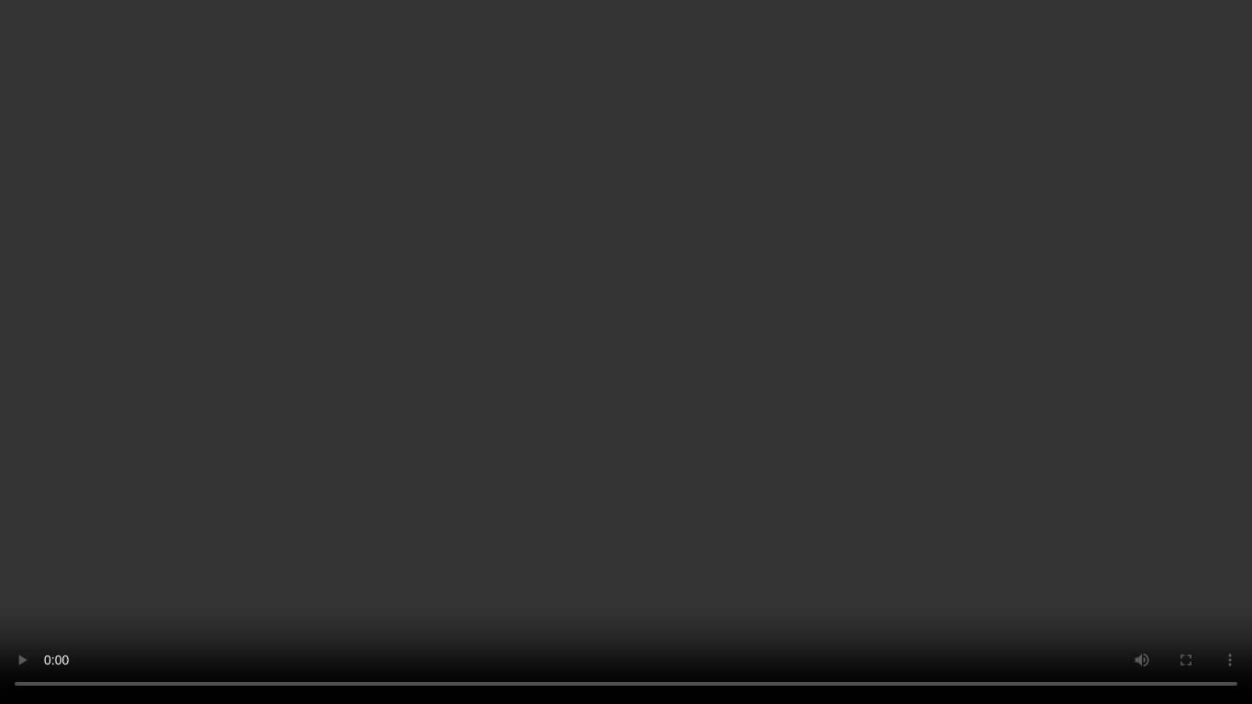
click at [722, 406] on video at bounding box center [626, 352] width 1252 height 704
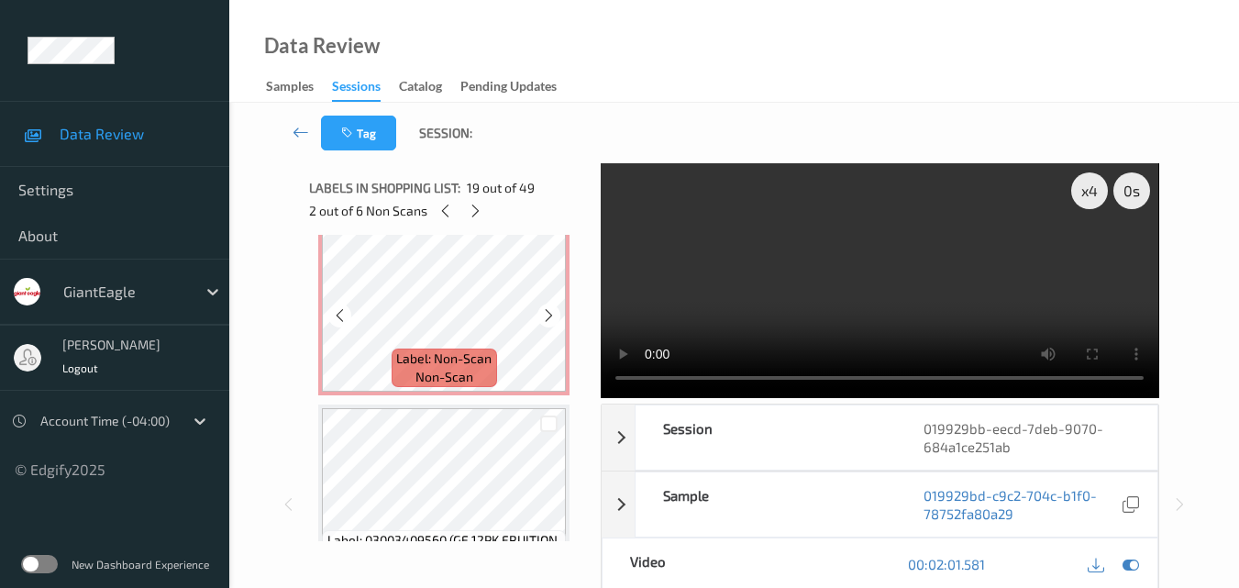
scroll to position [1991, 0]
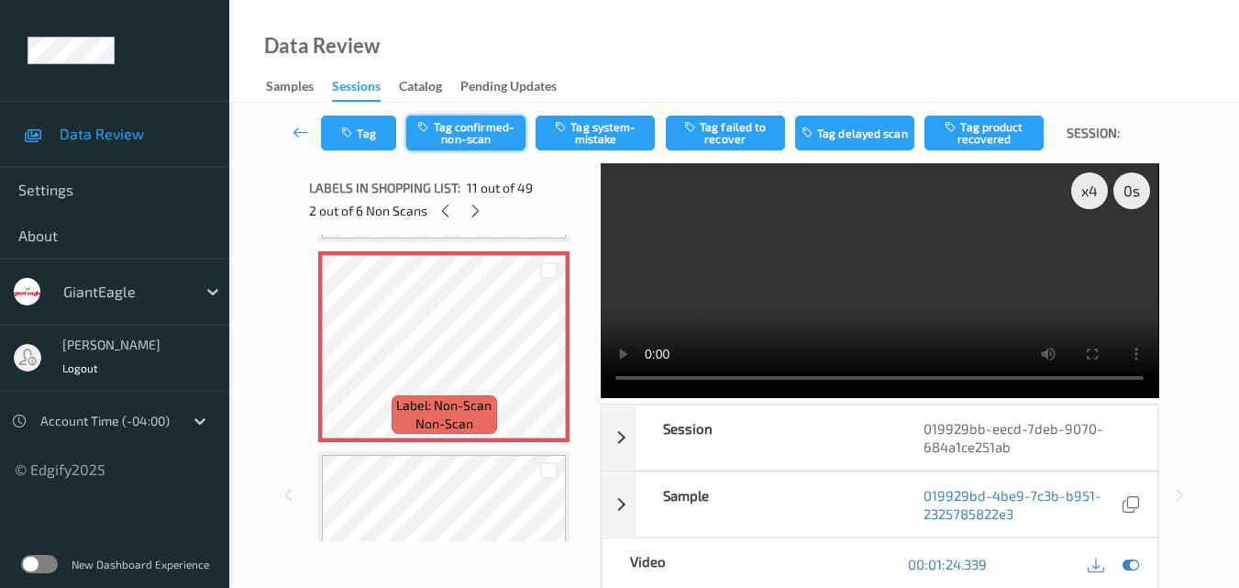
click at [471, 130] on button "Tag confirmed-non-scan" at bounding box center [465, 133] width 119 height 35
click at [543, 356] on icon at bounding box center [549, 362] width 16 height 17
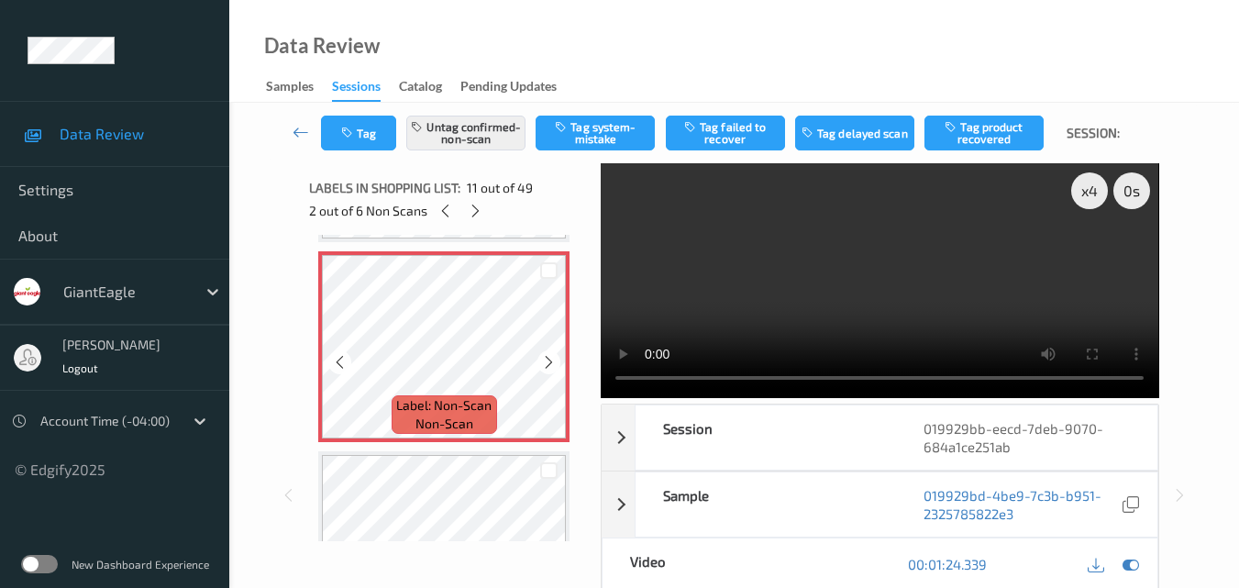
click at [543, 356] on icon at bounding box center [549, 362] width 16 height 17
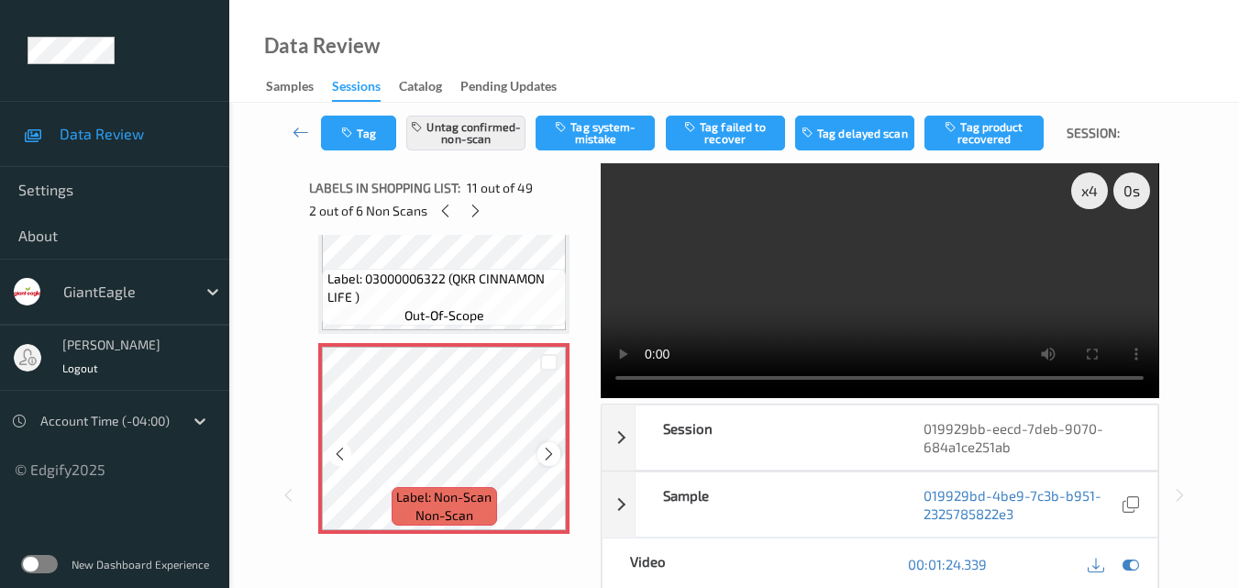
click at [546, 449] on icon at bounding box center [549, 454] width 16 height 17
click at [974, 132] on button "Tag product recovered" at bounding box center [983, 133] width 119 height 35
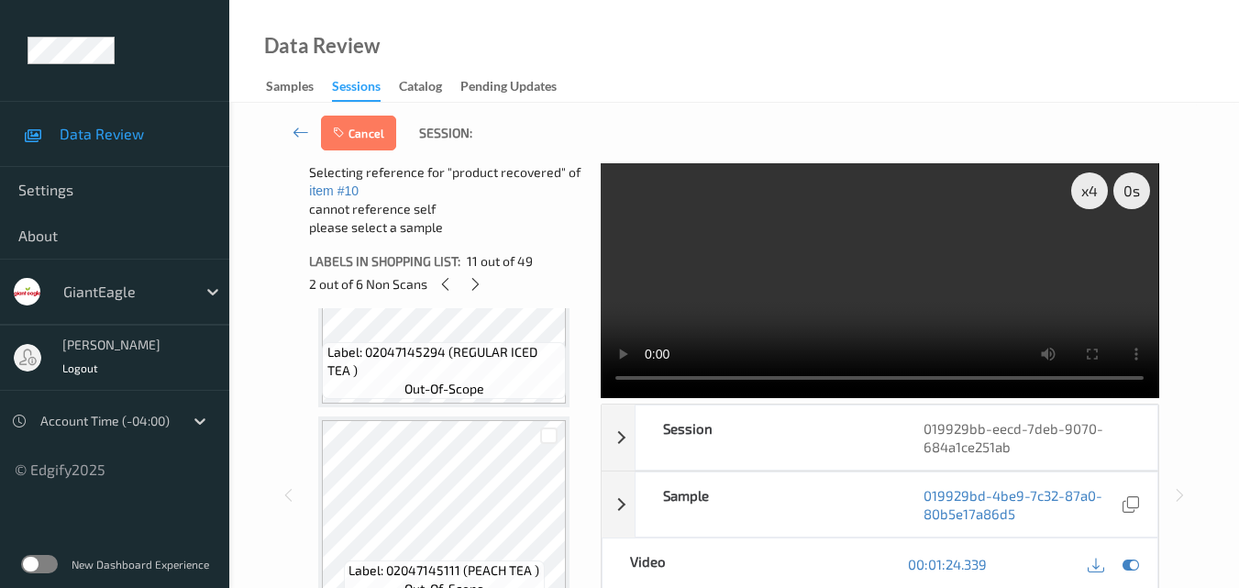
scroll to position [3733, 0]
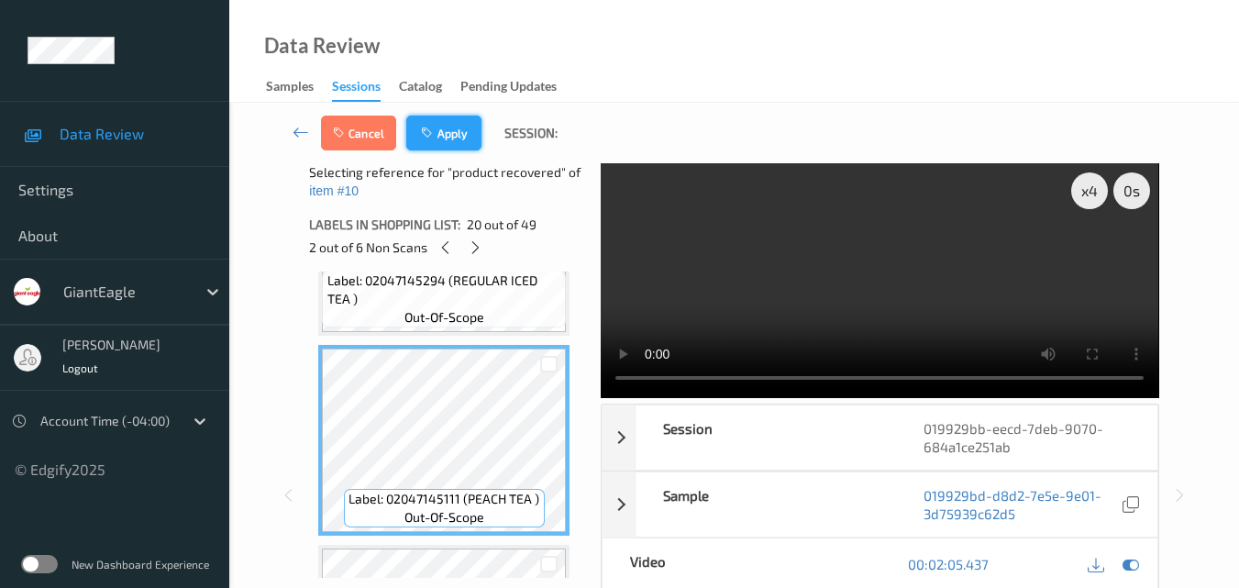
click at [456, 142] on button "Apply" at bounding box center [443, 133] width 75 height 35
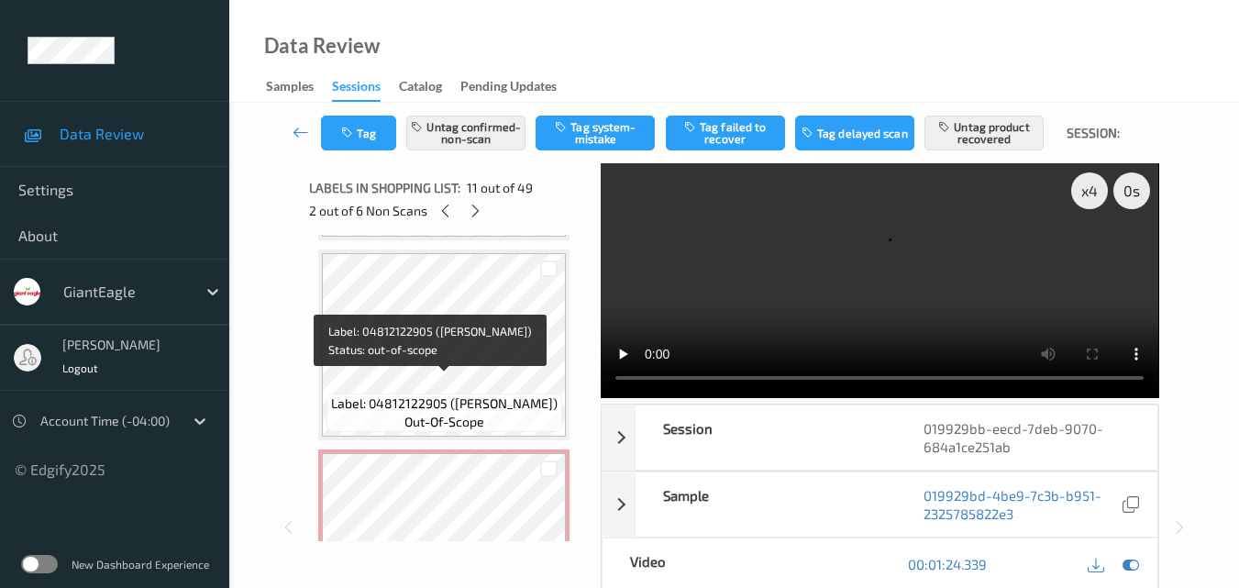
scroll to position [4284, 0]
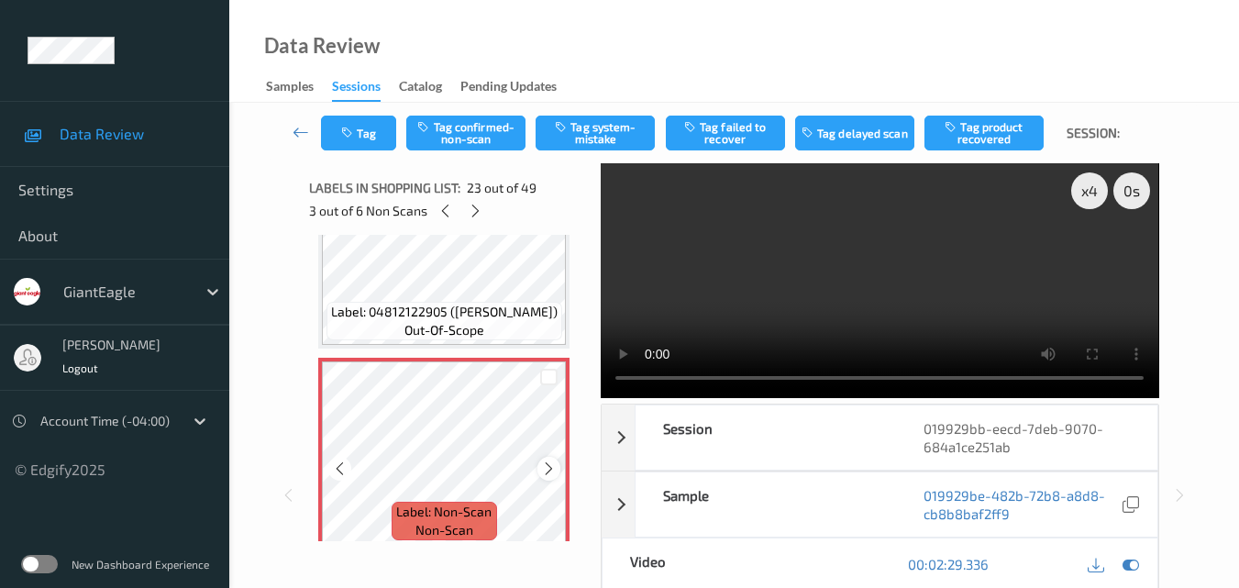
click at [546, 469] on icon at bounding box center [549, 468] width 16 height 17
click at [545, 469] on icon at bounding box center [549, 468] width 16 height 17
click at [864, 288] on video at bounding box center [879, 280] width 557 height 235
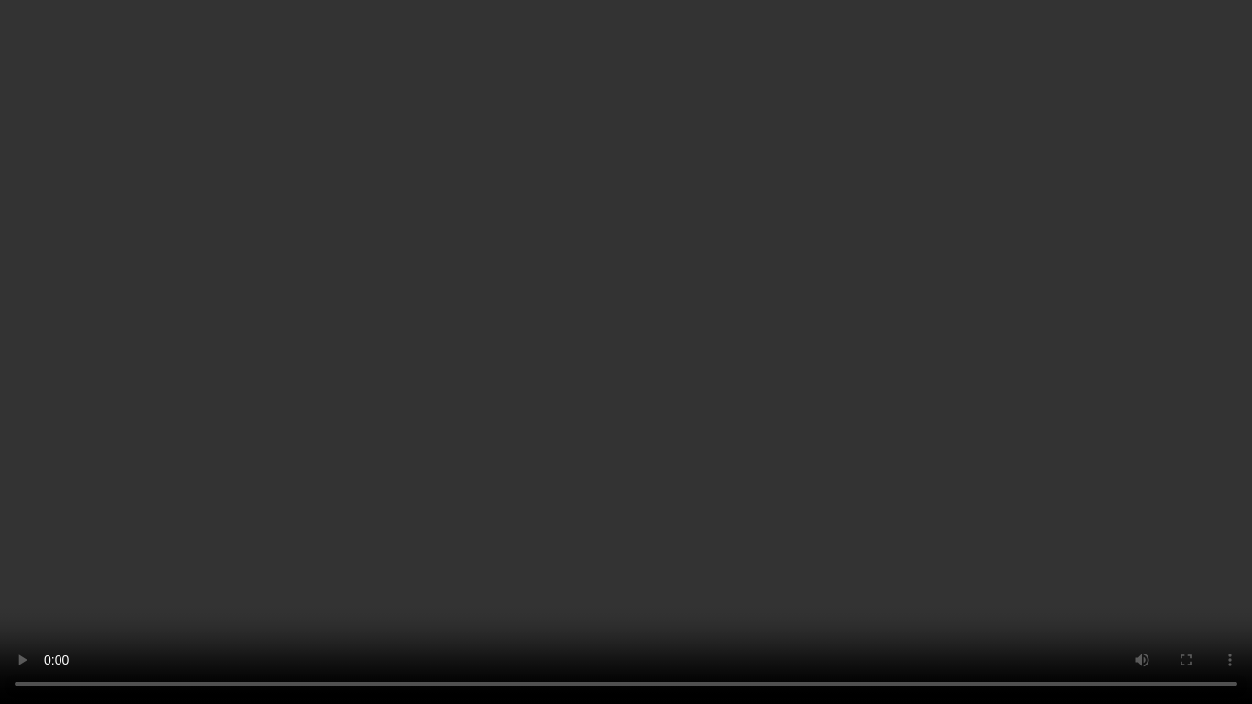
click at [814, 429] on video at bounding box center [626, 352] width 1252 height 704
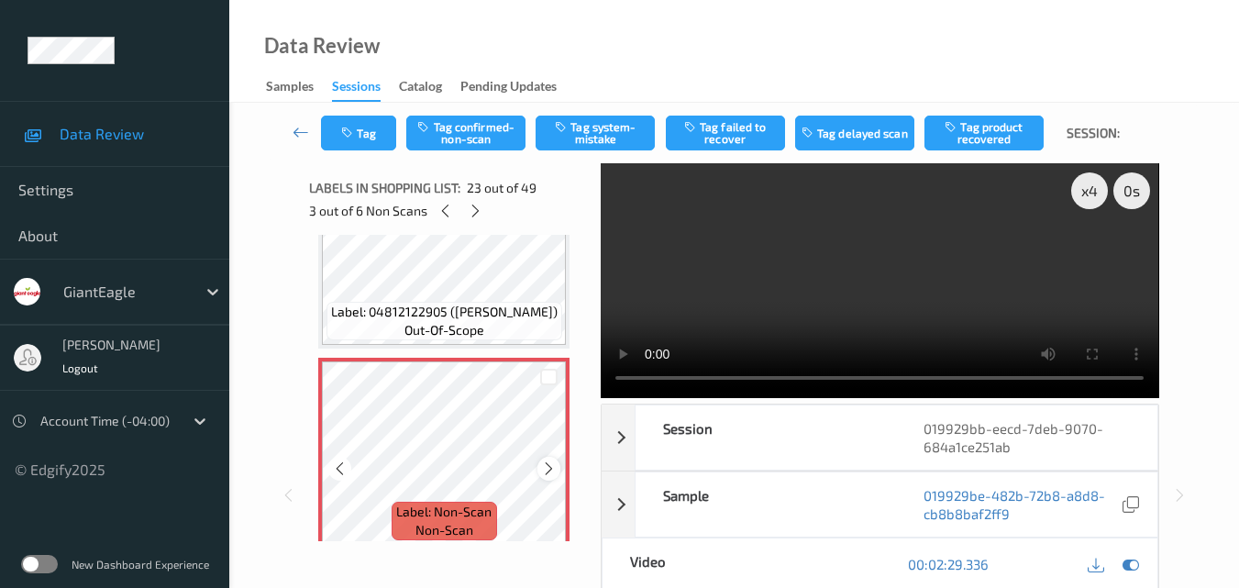
click at [545, 469] on icon at bounding box center [549, 468] width 16 height 17
click at [547, 468] on icon at bounding box center [549, 468] width 16 height 17
click at [1090, 201] on div "x 4" at bounding box center [1089, 190] width 37 height 37
click at [1090, 201] on div "x 8" at bounding box center [1089, 190] width 37 height 37
click at [1090, 201] on div "x 1" at bounding box center [1089, 190] width 37 height 37
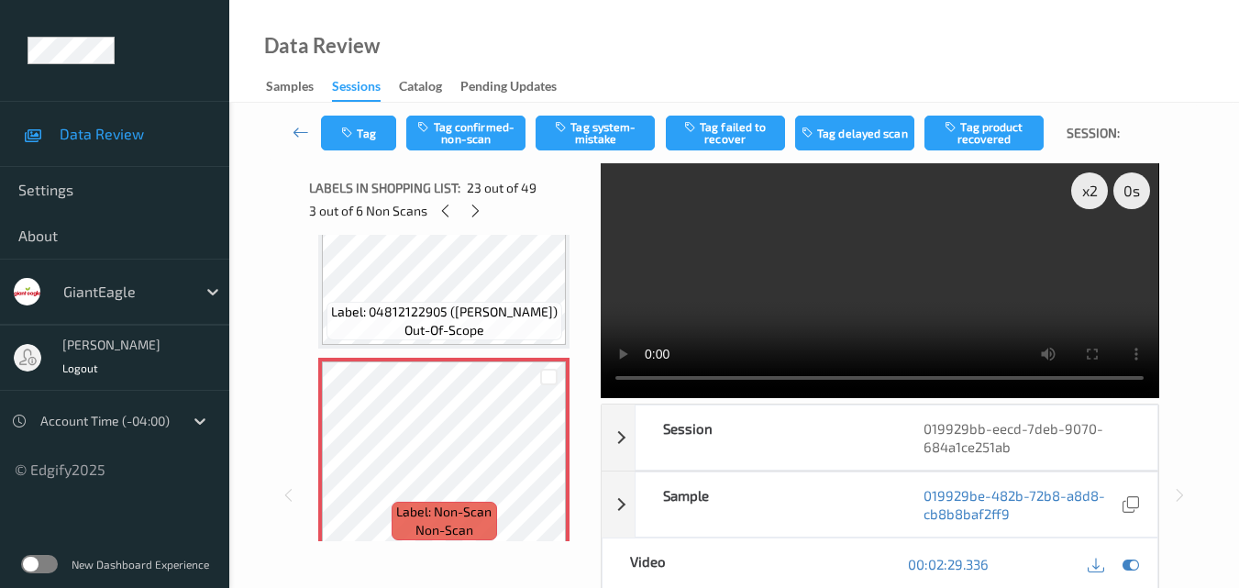
click at [964, 264] on video at bounding box center [879, 280] width 557 height 235
click at [900, 267] on video at bounding box center [879, 280] width 557 height 235
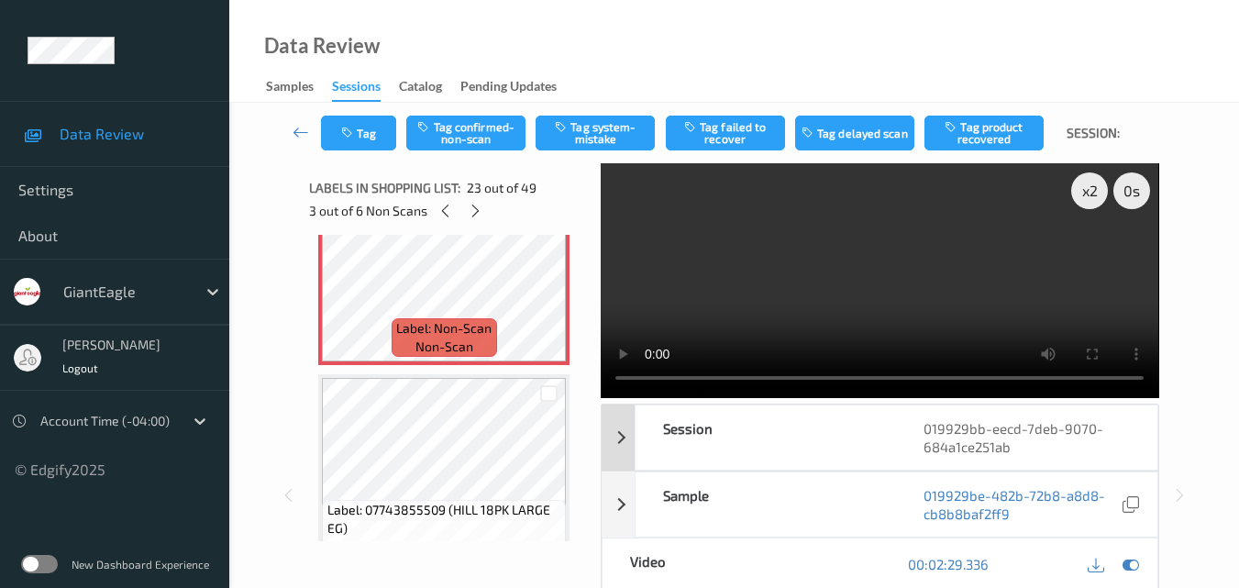
scroll to position [4375, 0]
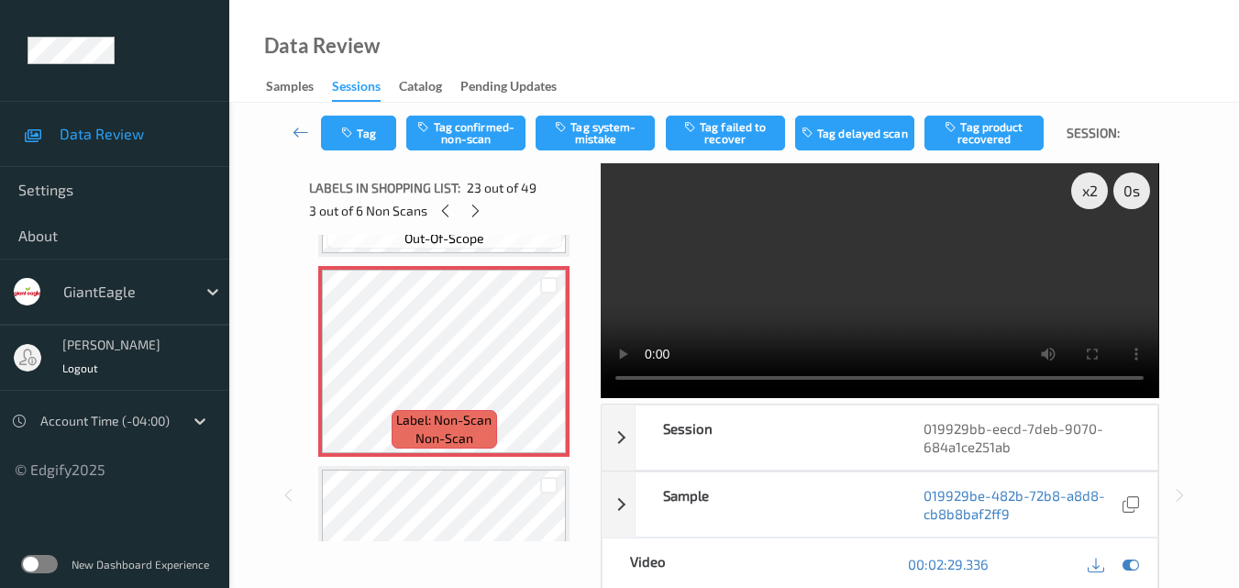
click at [800, 294] on video at bounding box center [879, 280] width 557 height 235
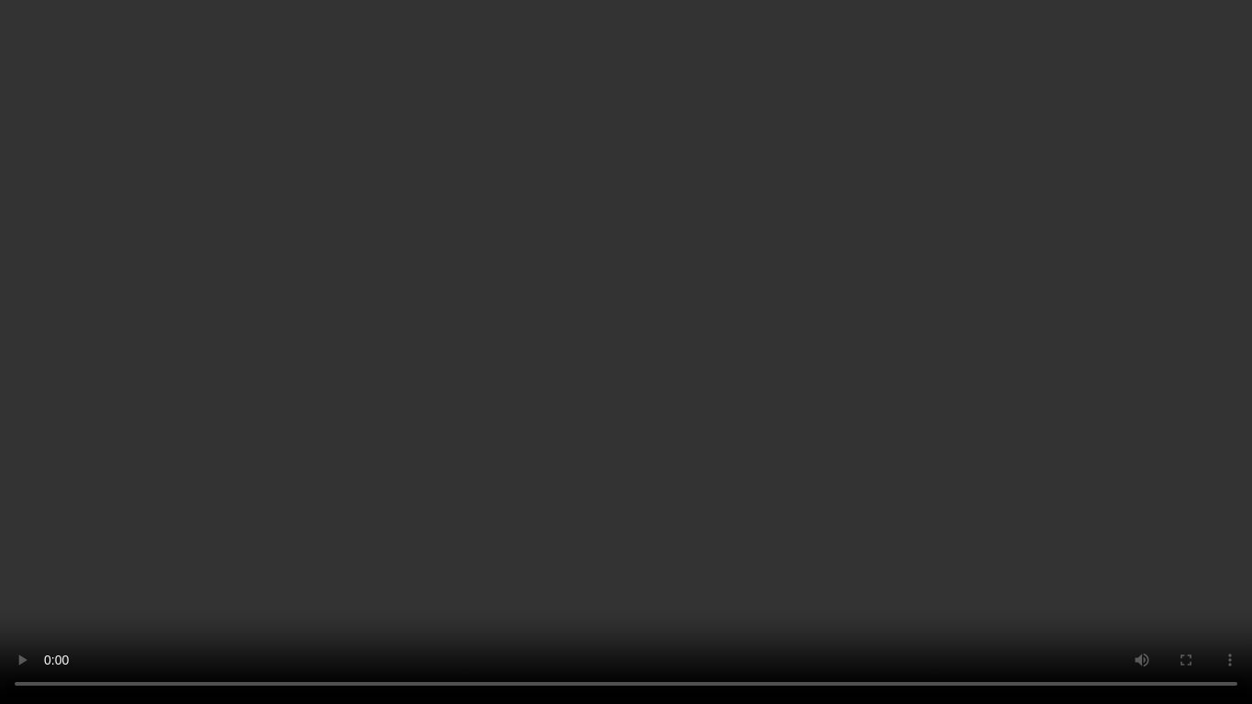
click at [617, 344] on video at bounding box center [626, 352] width 1252 height 704
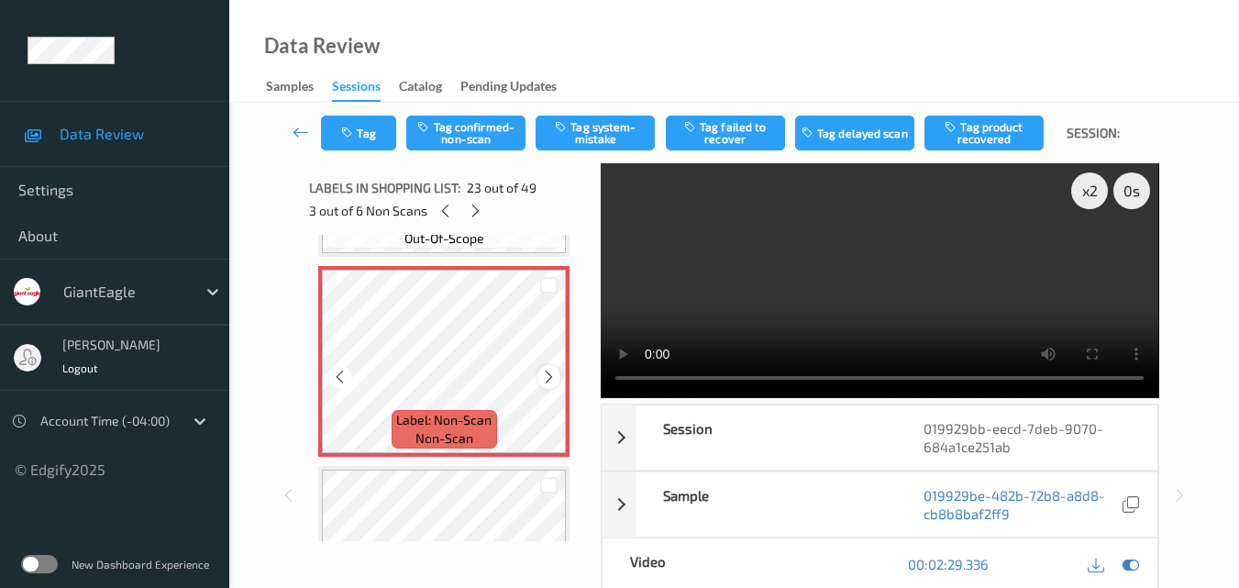
click at [546, 375] on icon at bounding box center [549, 377] width 16 height 17
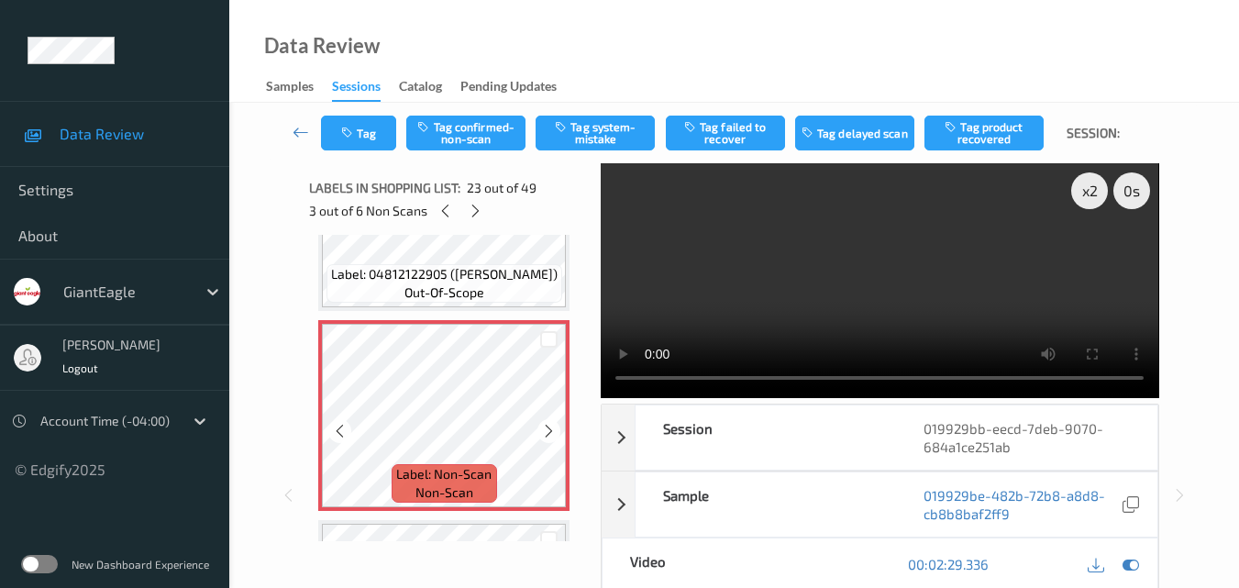
scroll to position [4284, 0]
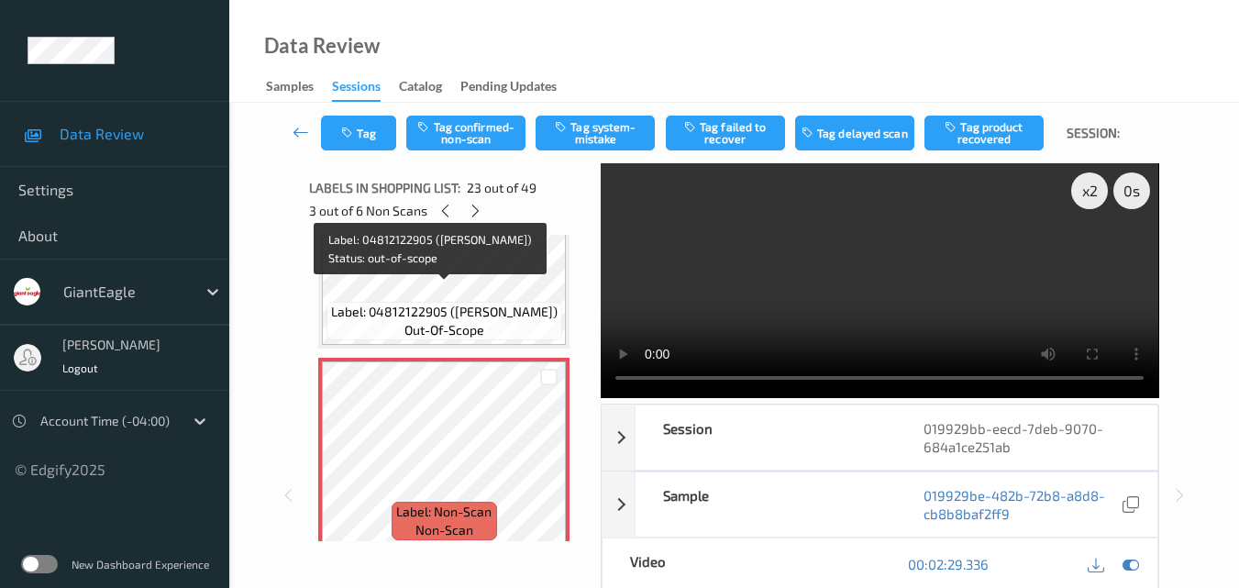
click at [513, 303] on span "Label: 04812122905 (THOMAS SWIRL CINNA)" at bounding box center [444, 312] width 226 height 18
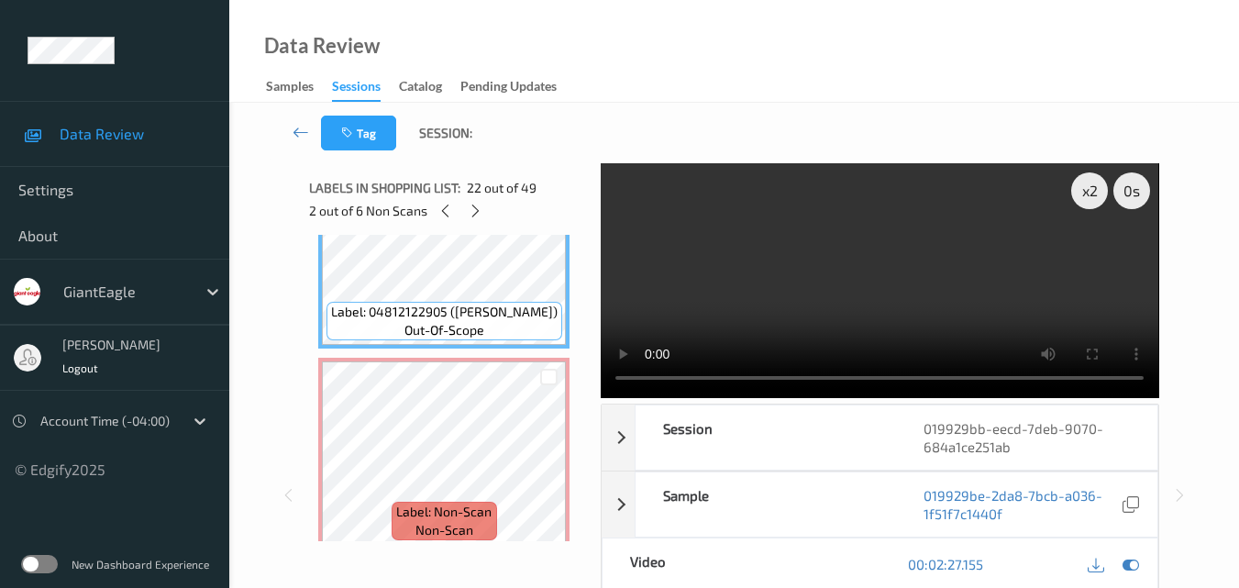
click at [876, 303] on video at bounding box center [879, 280] width 557 height 235
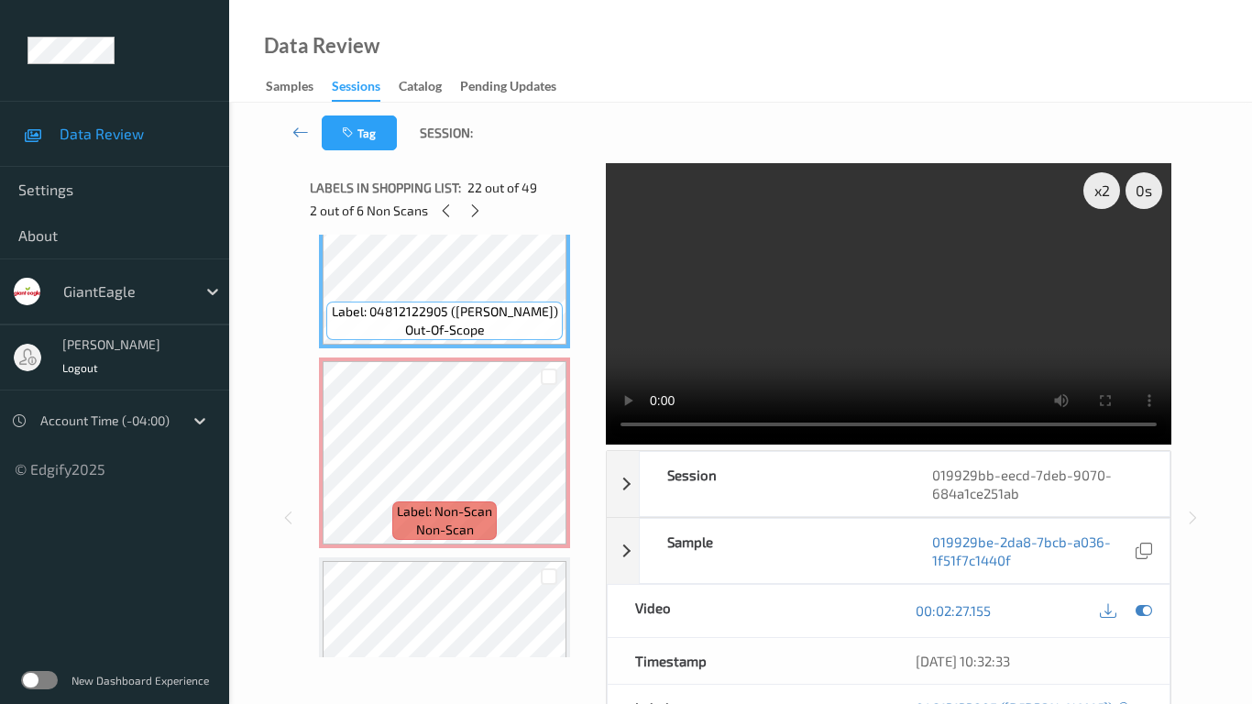
click at [845, 443] on video at bounding box center [889, 303] width 566 height 281
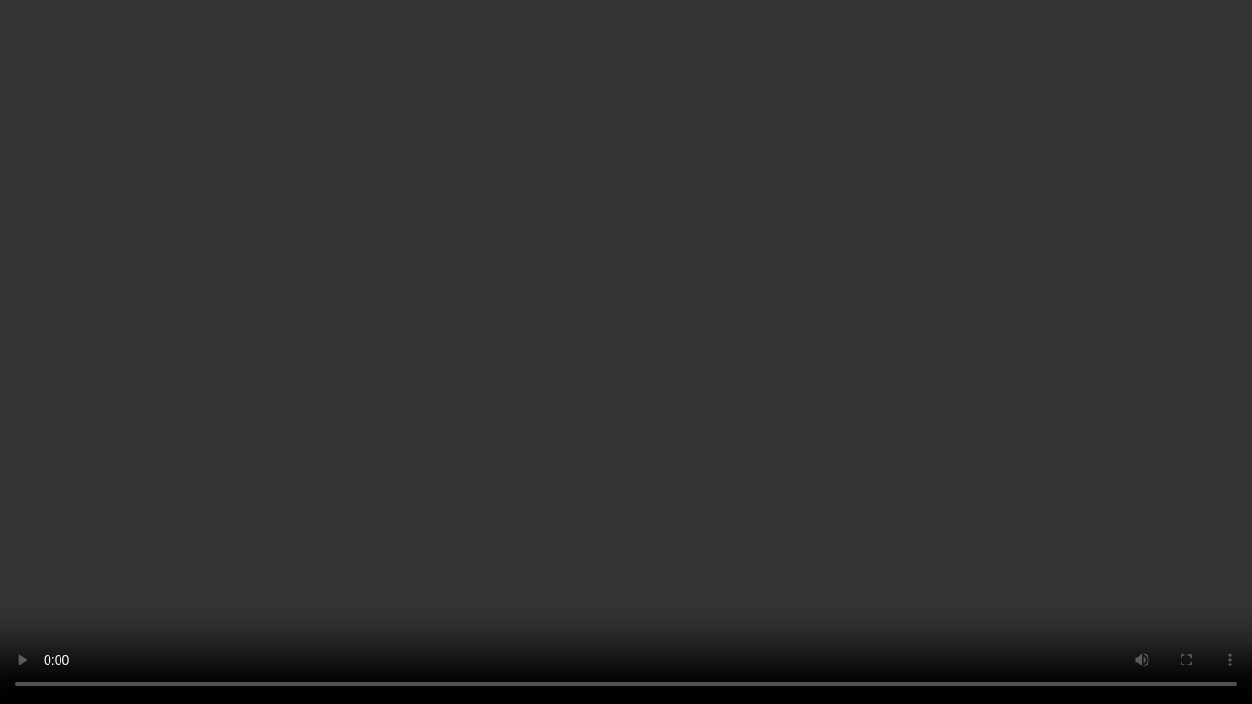
click at [845, 477] on video at bounding box center [626, 352] width 1252 height 704
click at [917, 431] on video at bounding box center [626, 352] width 1252 height 704
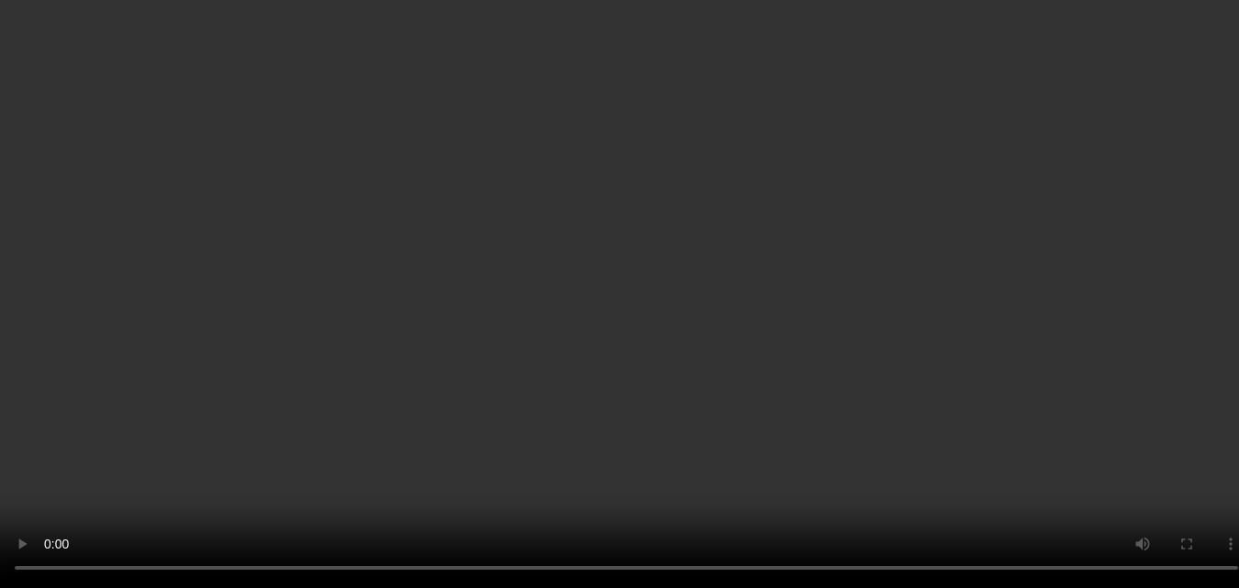
scroll to position [4009, 0]
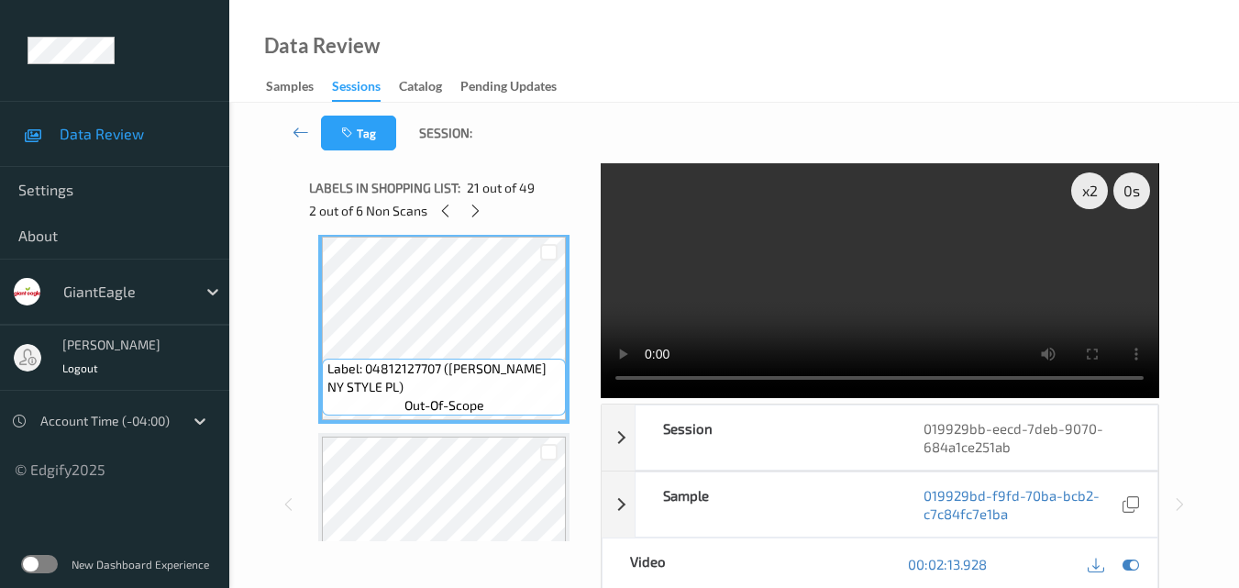
click at [917, 302] on video at bounding box center [879, 280] width 557 height 235
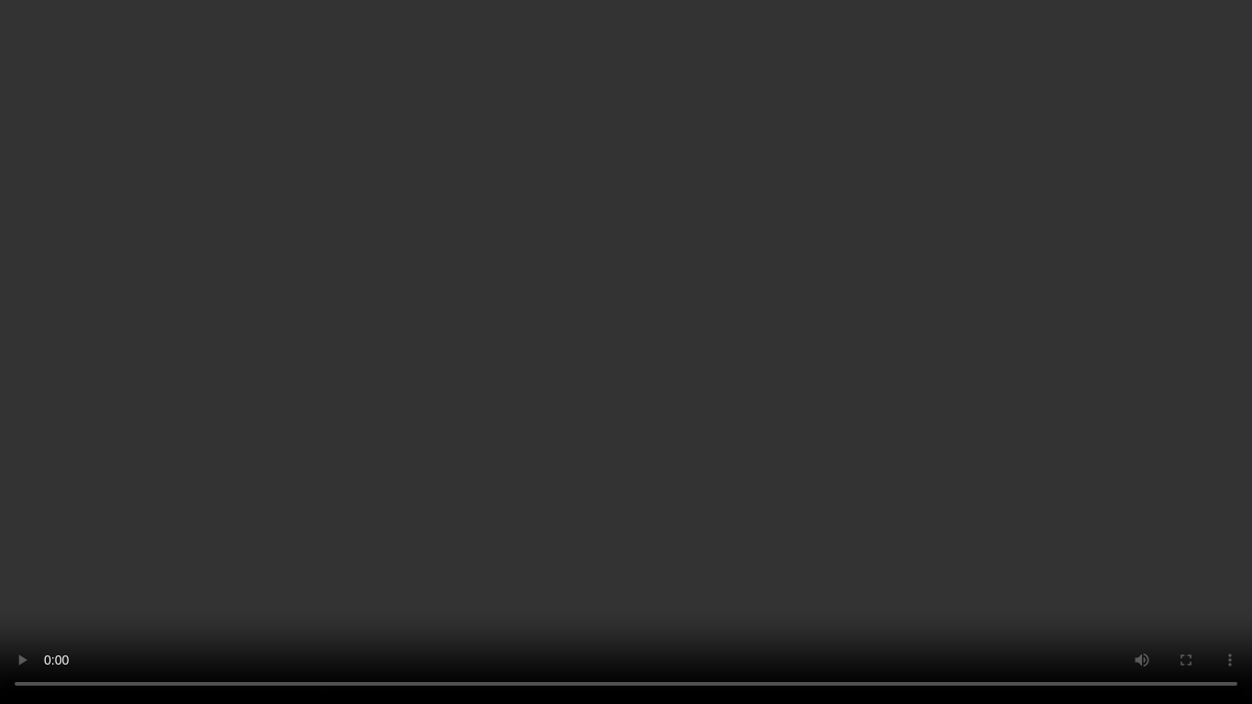
click at [780, 291] on video at bounding box center [626, 352] width 1252 height 704
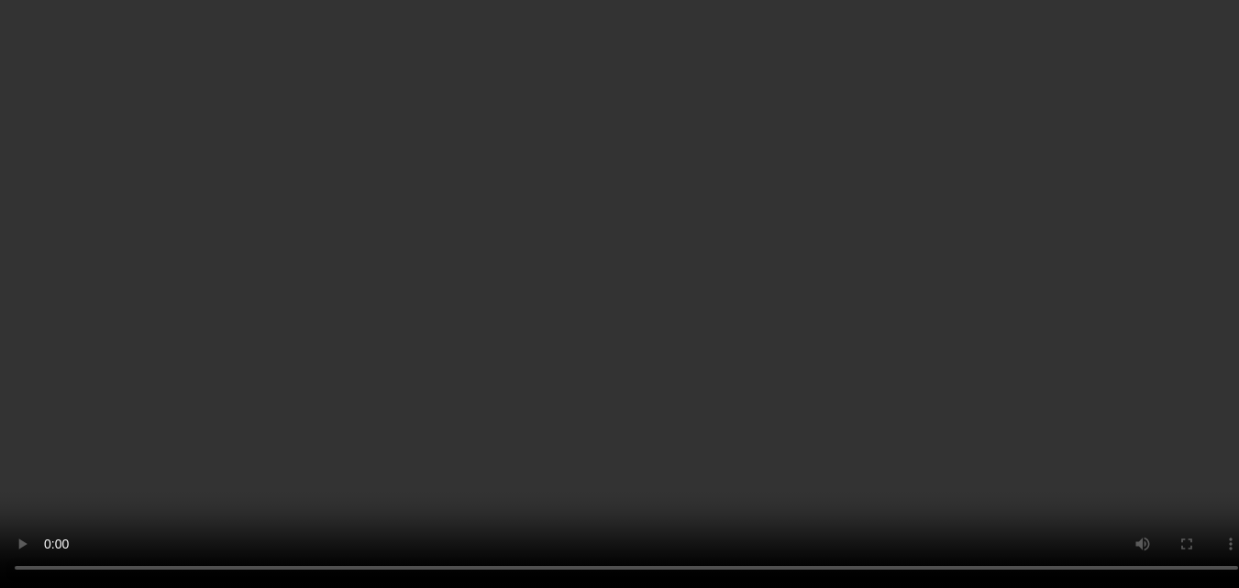
scroll to position [4467, 0]
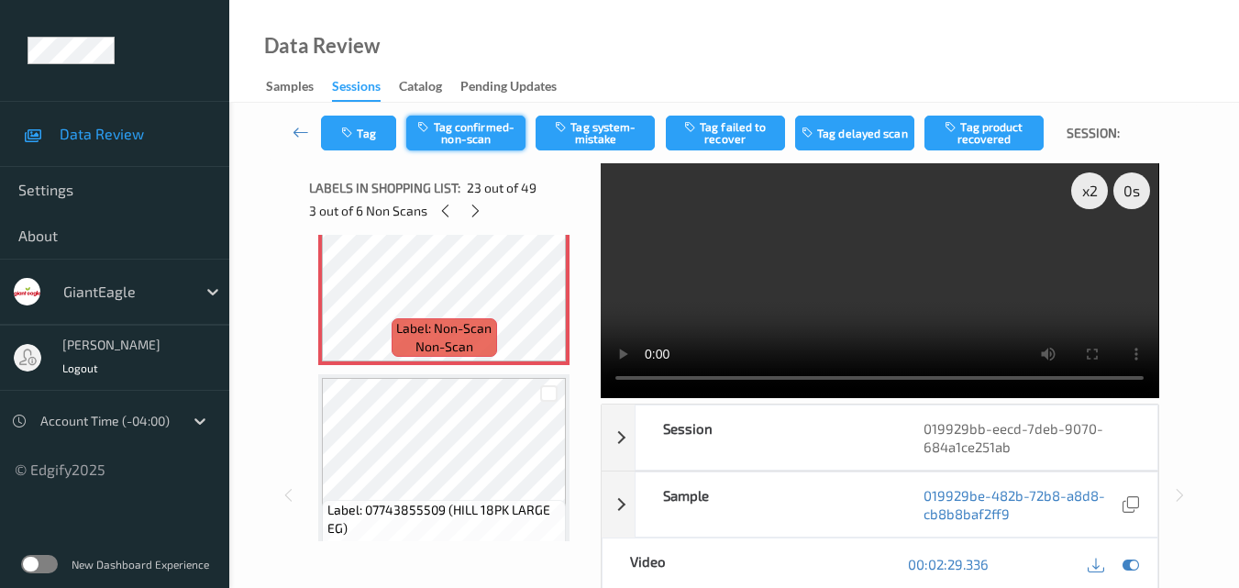
click at [461, 139] on button "Tag confirmed-non-scan" at bounding box center [465, 133] width 119 height 35
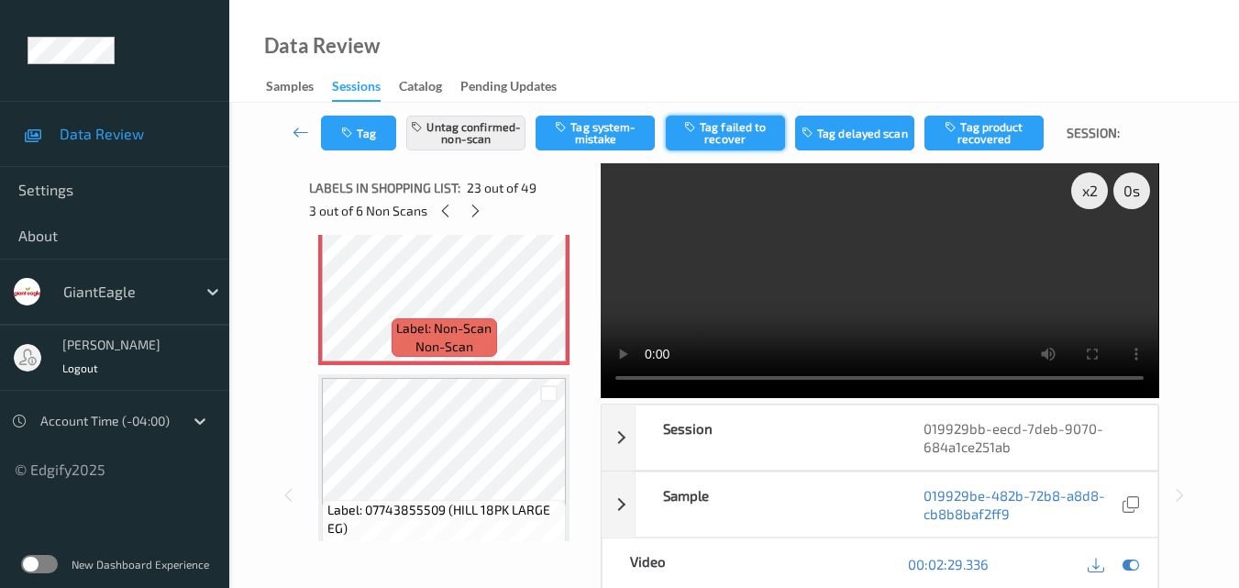
click at [729, 140] on button "Tag failed to recover" at bounding box center [725, 133] width 119 height 35
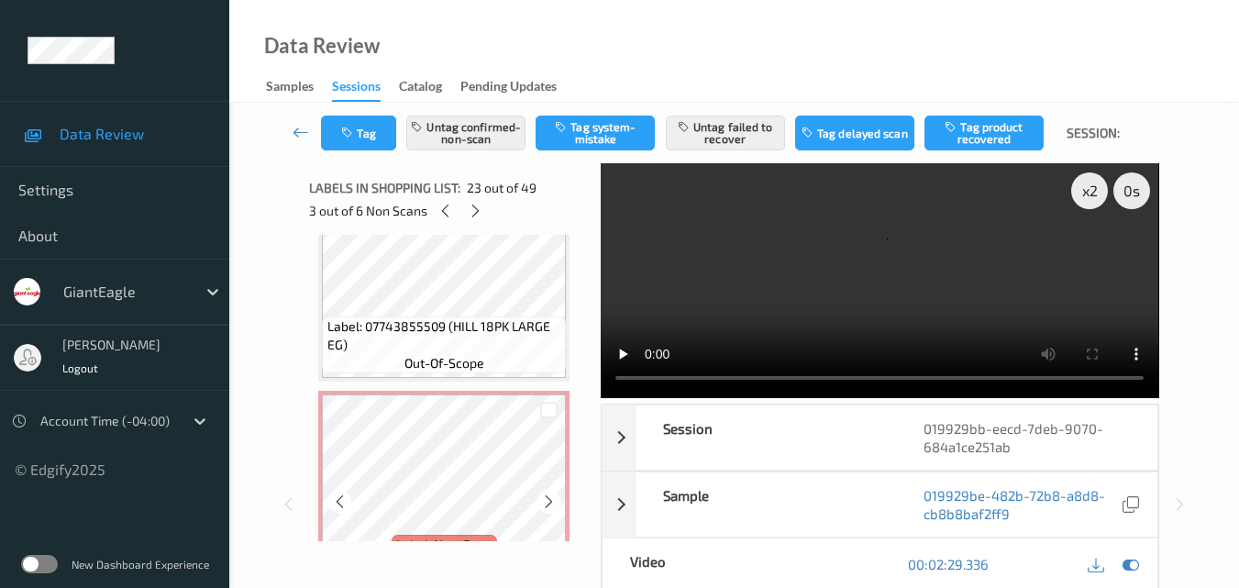
scroll to position [4742, 0]
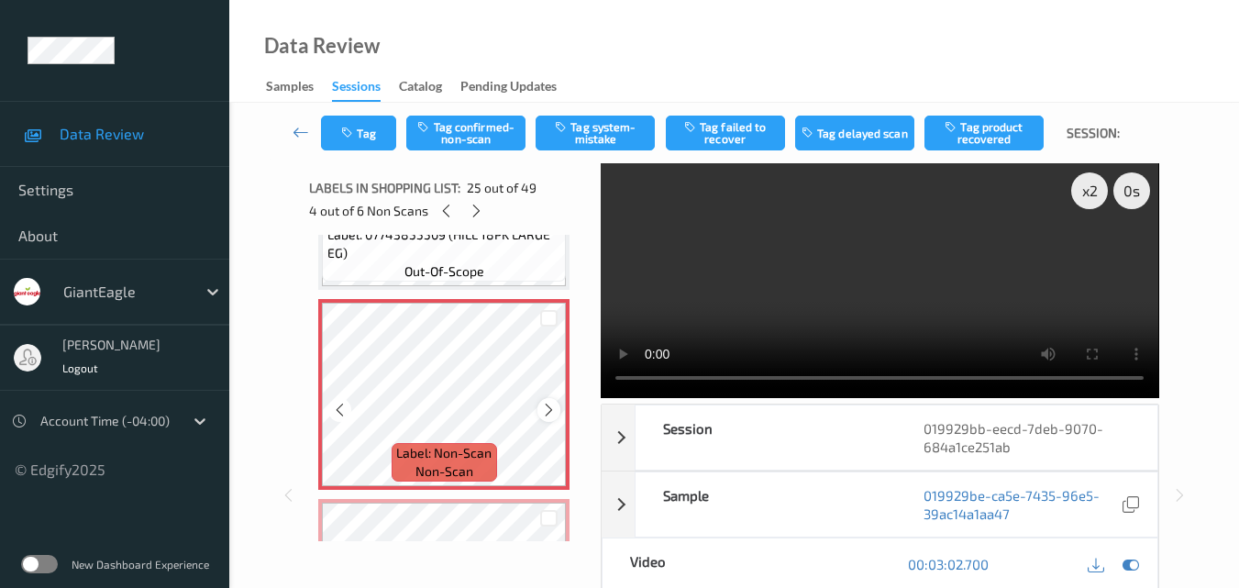
click at [551, 413] on icon at bounding box center [549, 410] width 16 height 17
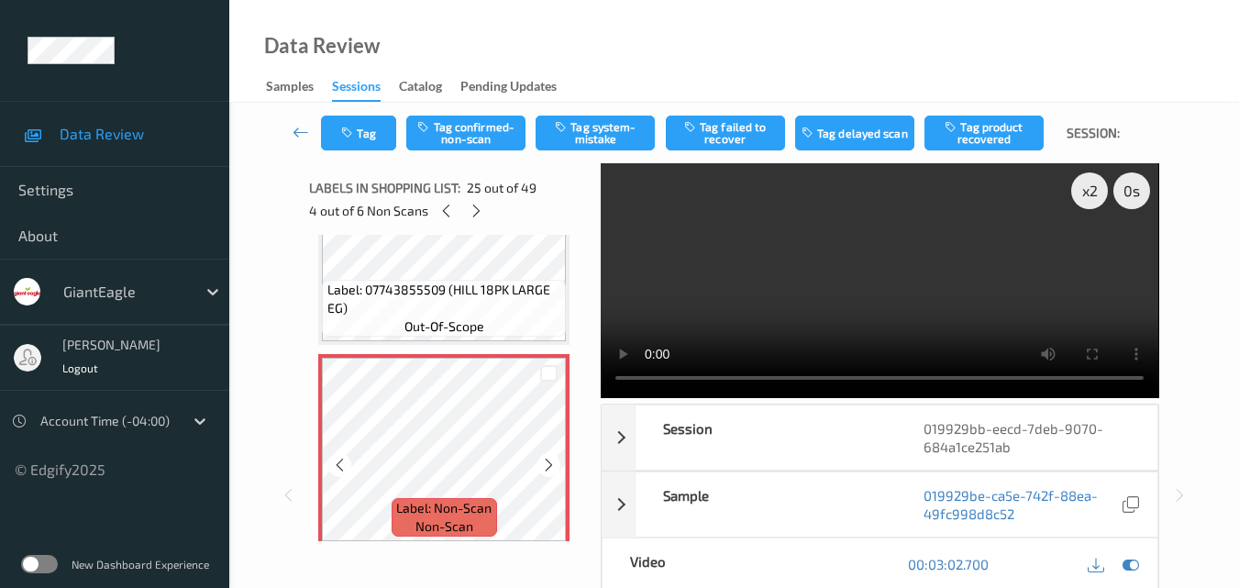
scroll to position [4650, 0]
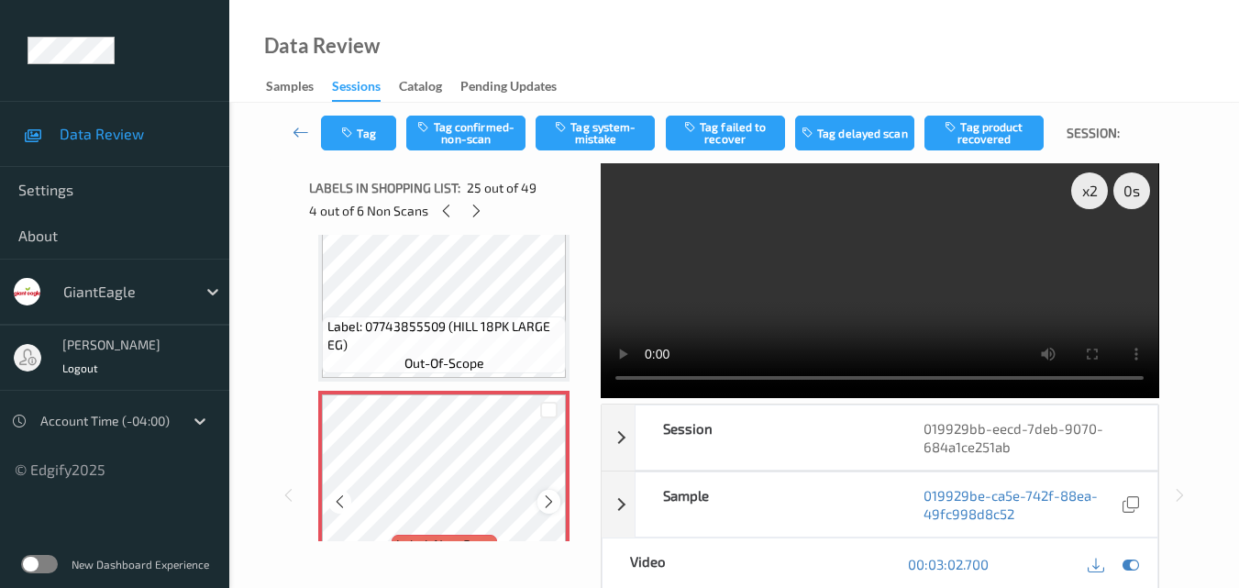
click at [542, 502] on icon at bounding box center [549, 501] width 16 height 17
click at [919, 287] on video at bounding box center [879, 280] width 557 height 235
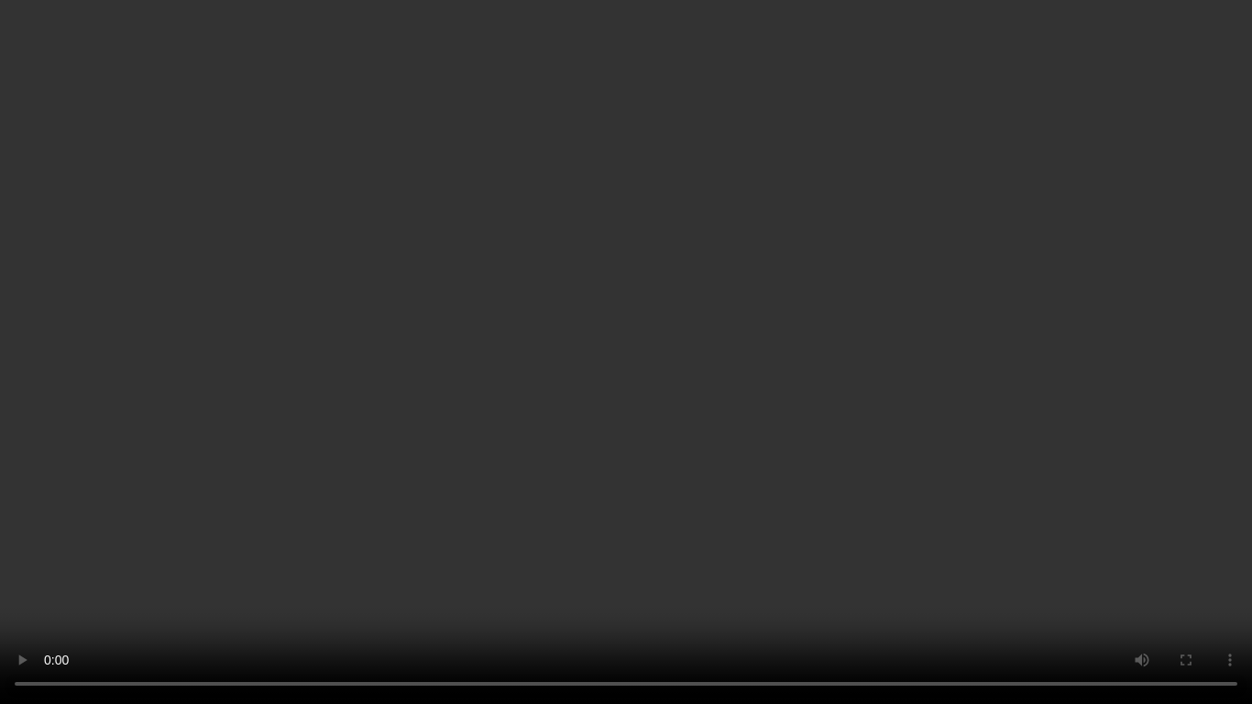
click at [895, 436] on video at bounding box center [626, 352] width 1252 height 704
click at [675, 456] on video at bounding box center [626, 352] width 1252 height 704
click at [940, 408] on video at bounding box center [626, 352] width 1252 height 704
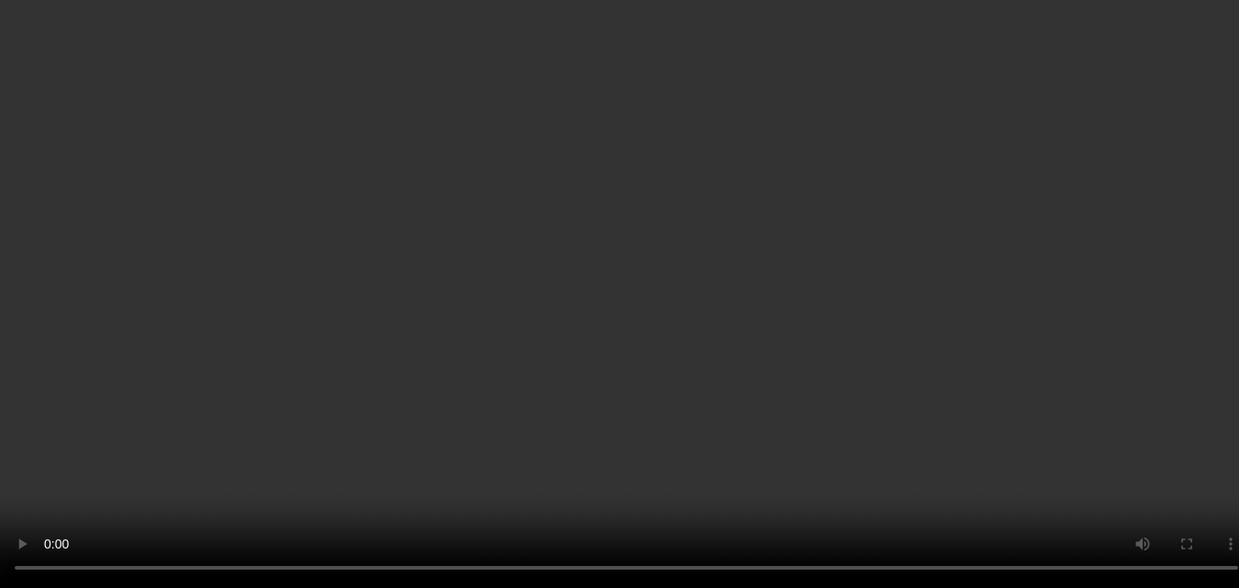
scroll to position [4834, 0]
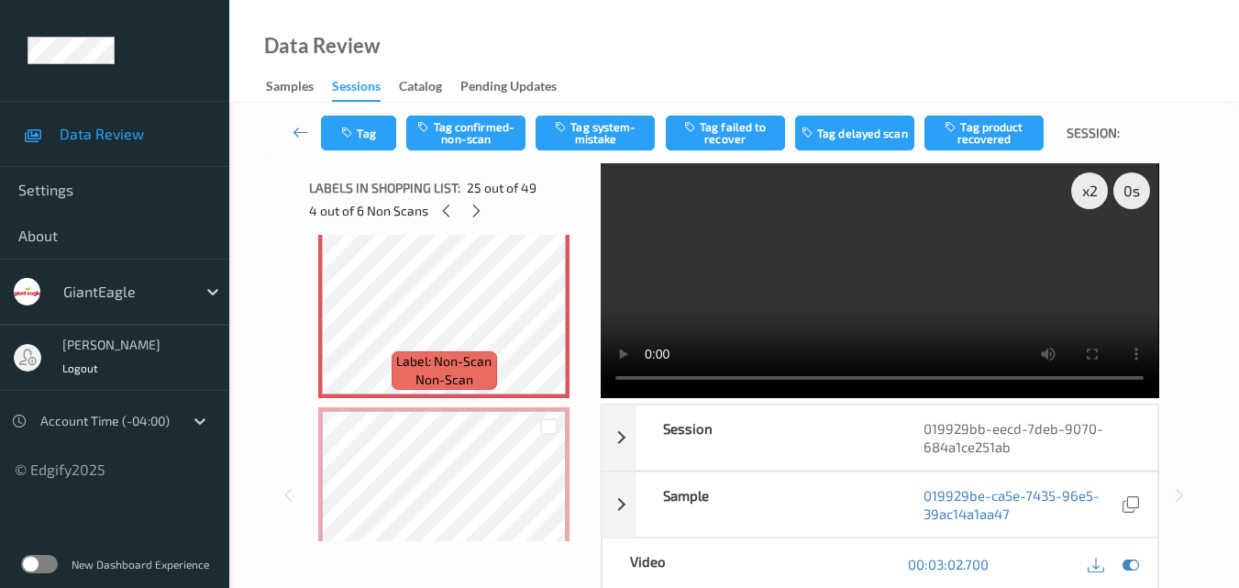
click at [858, 316] on video at bounding box center [879, 280] width 557 height 235
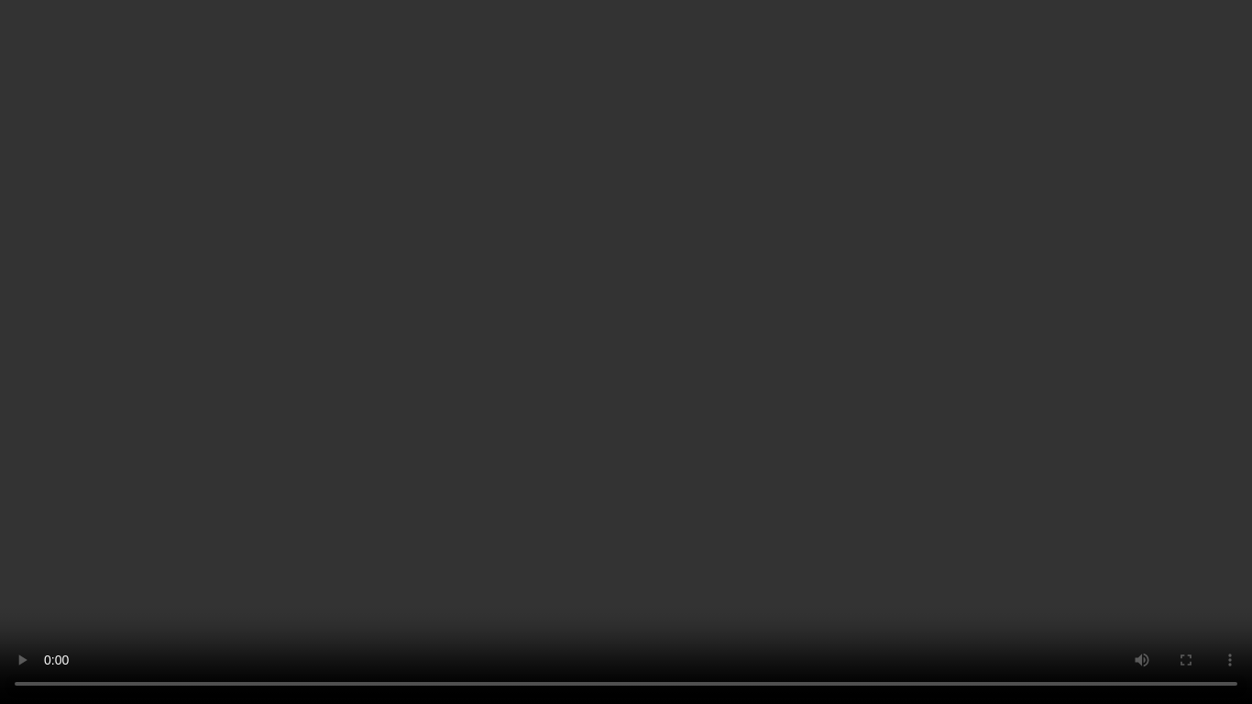
click at [976, 382] on video at bounding box center [626, 352] width 1252 height 704
click at [976, 405] on video at bounding box center [626, 352] width 1252 height 704
click at [932, 422] on video at bounding box center [626, 352] width 1252 height 704
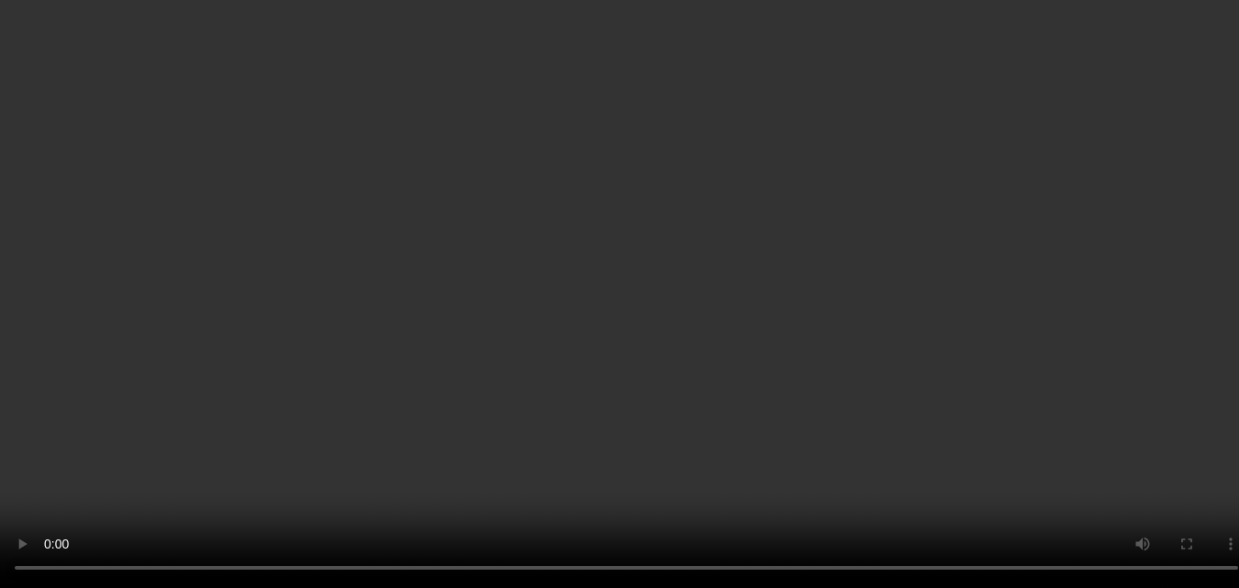
scroll to position [4742, 0]
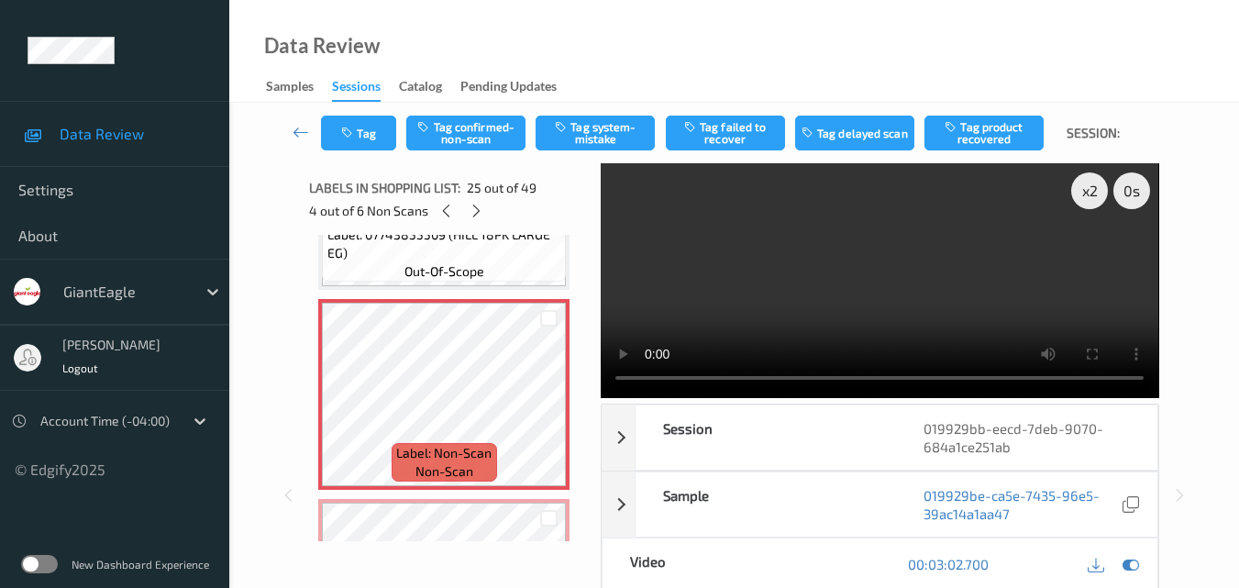
click at [998, 303] on video at bounding box center [879, 280] width 557 height 235
click at [1088, 197] on div "x 2" at bounding box center [1089, 190] width 37 height 37
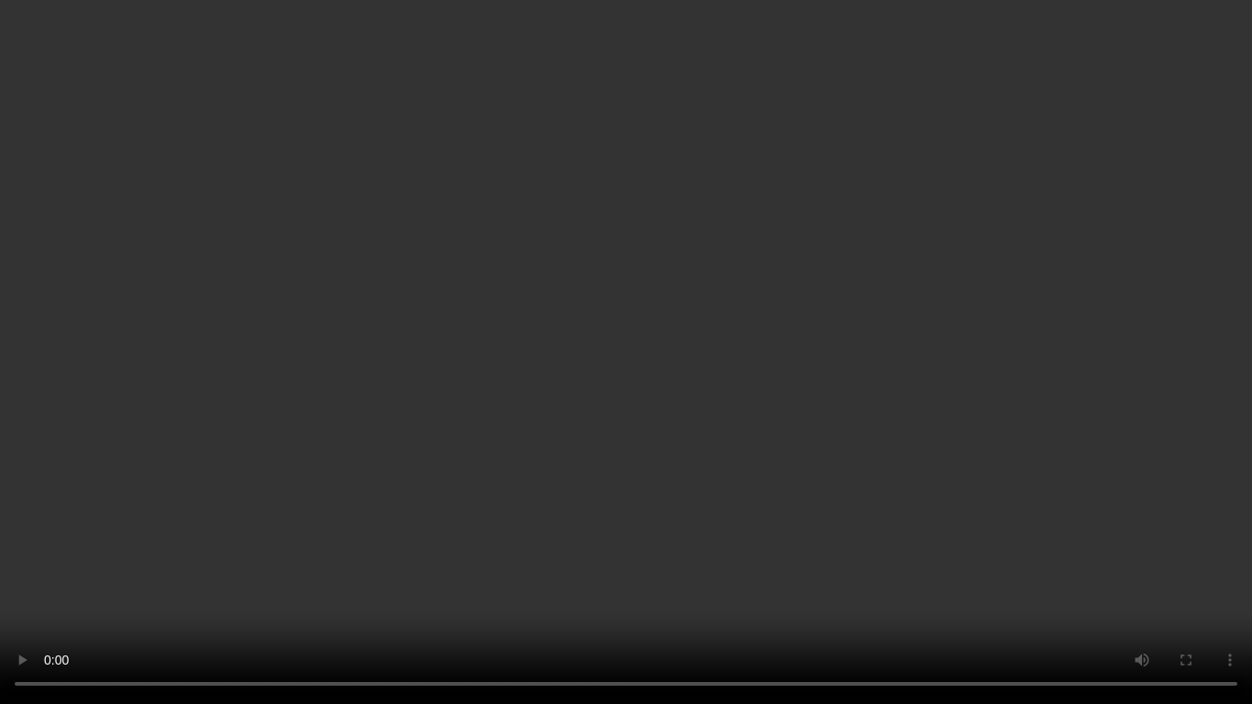
click at [960, 373] on video at bounding box center [626, 352] width 1252 height 704
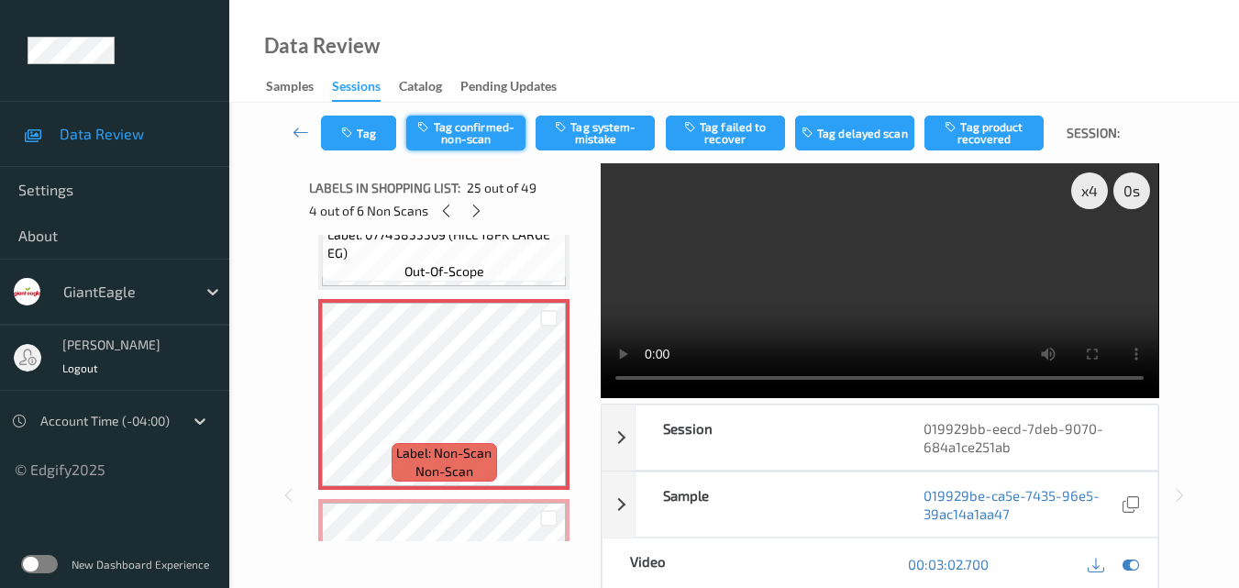
click at [475, 122] on button "Tag confirmed-non-scan" at bounding box center [465, 133] width 119 height 35
click at [547, 407] on icon at bounding box center [549, 410] width 16 height 17
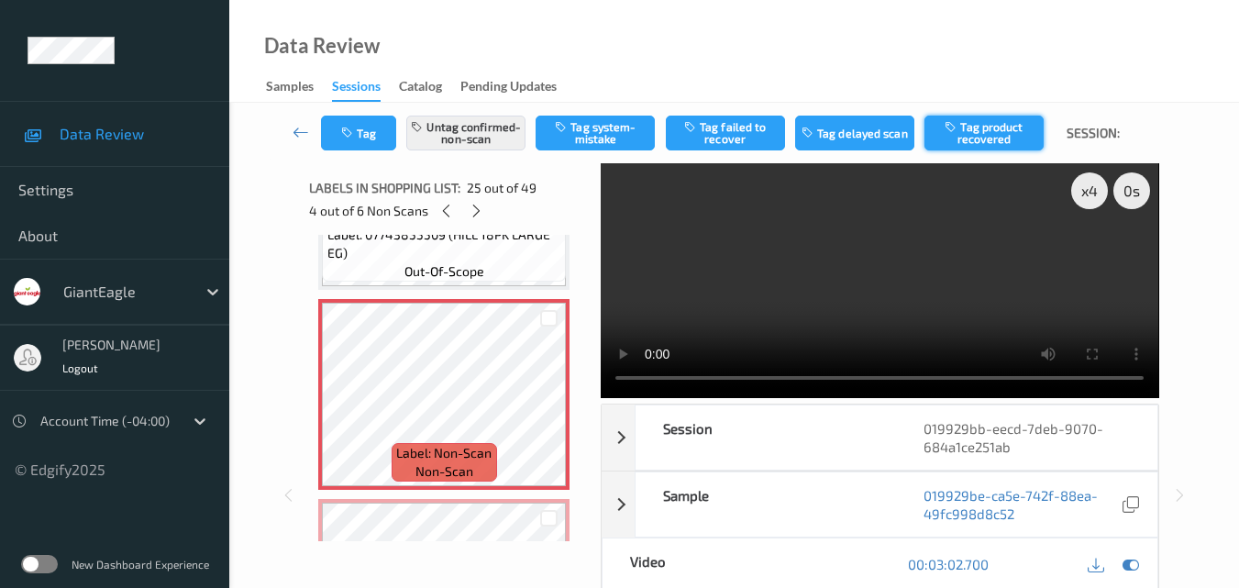
click at [995, 134] on button "Tag product recovered" at bounding box center [983, 133] width 119 height 35
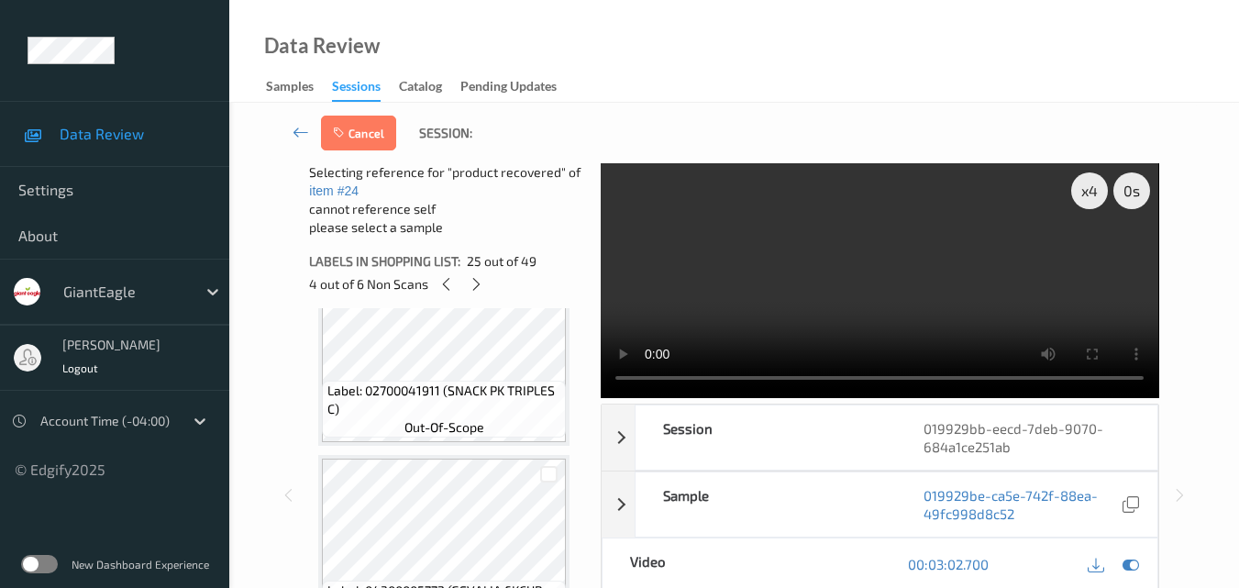
scroll to position [5567, 0]
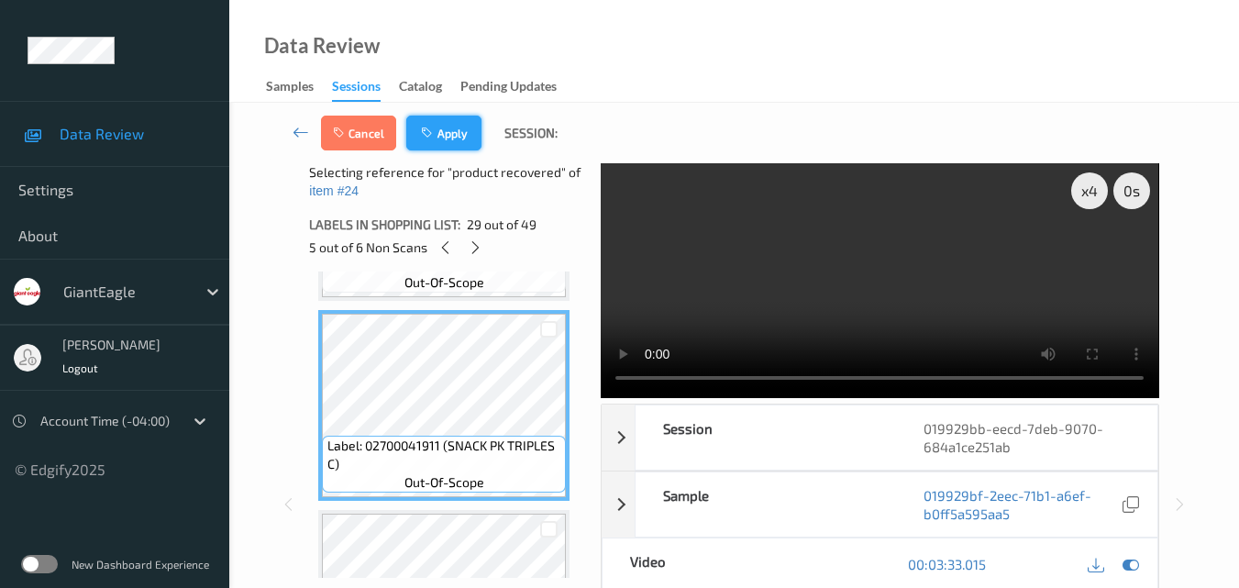
click at [458, 141] on button "Apply" at bounding box center [443, 133] width 75 height 35
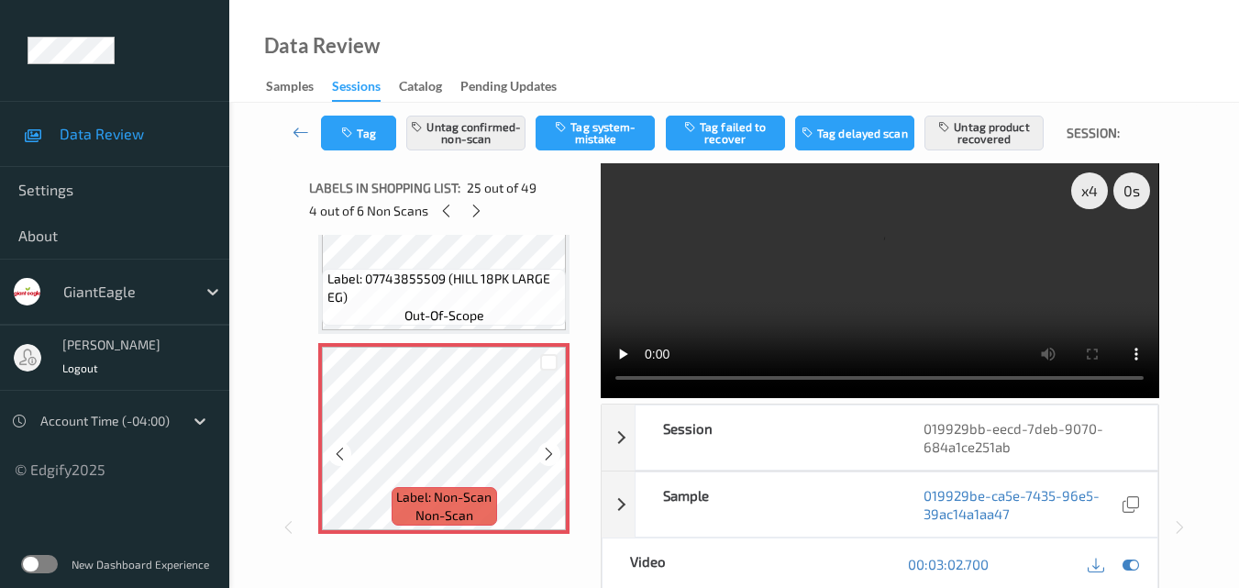
scroll to position [4790, 0]
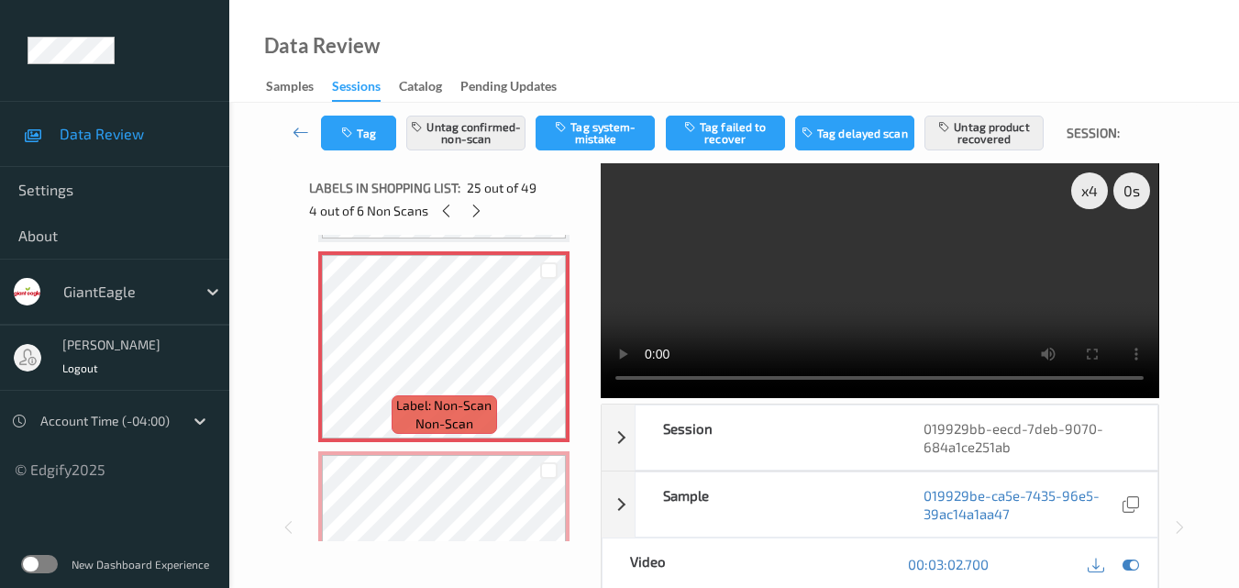
click at [923, 299] on video at bounding box center [879, 280] width 557 height 235
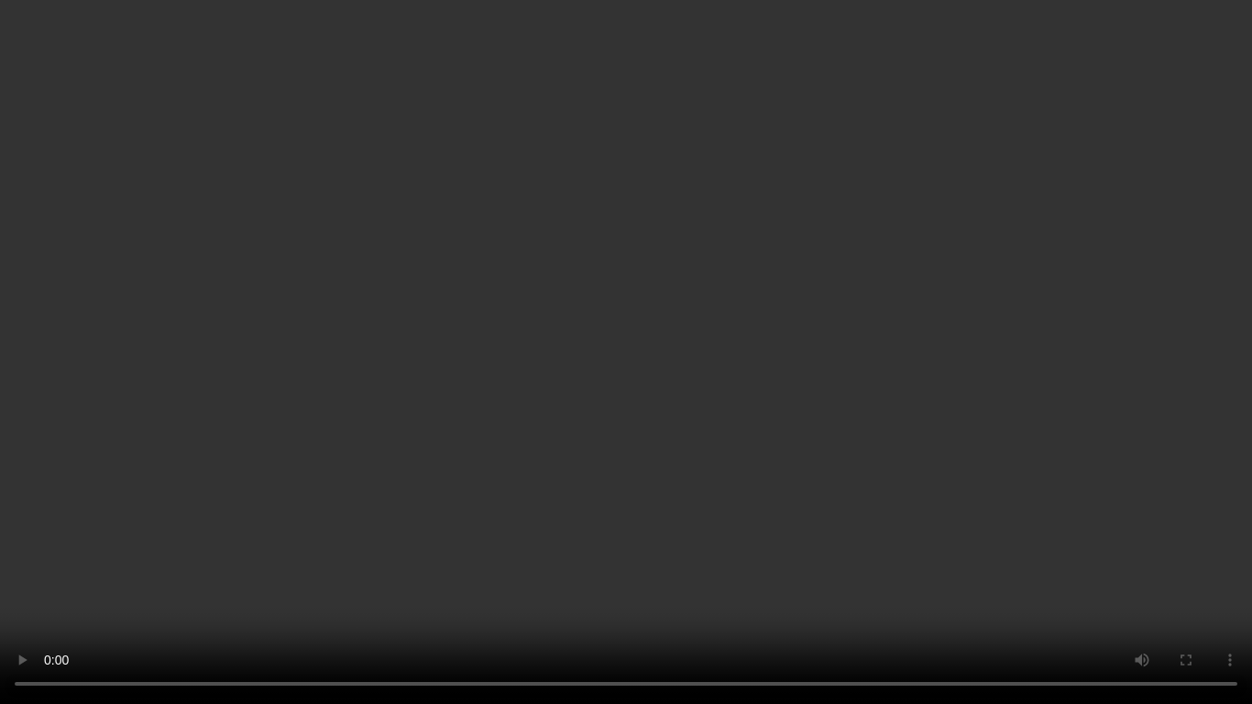
click at [850, 408] on video at bounding box center [626, 352] width 1252 height 704
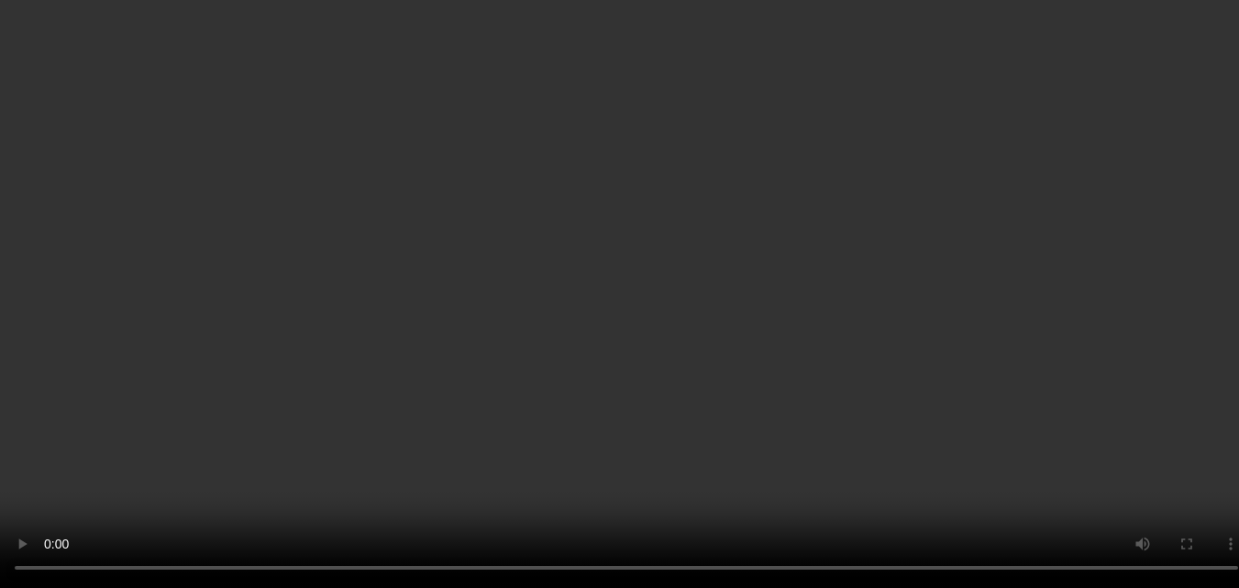
scroll to position [5523, 0]
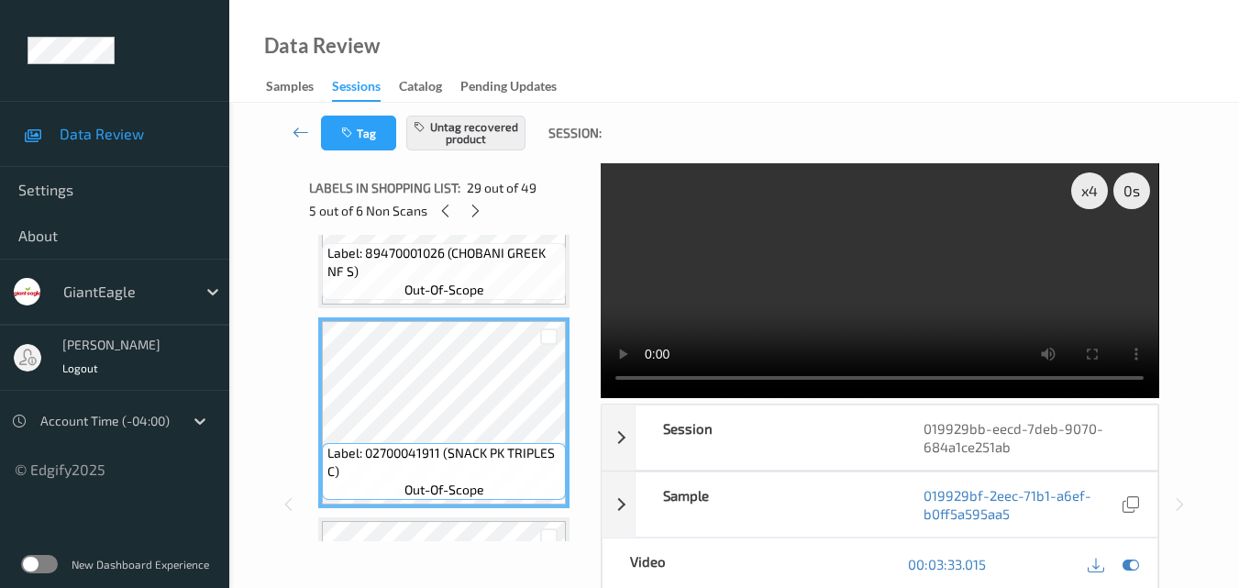
click at [912, 306] on video at bounding box center [879, 280] width 557 height 235
click at [974, 298] on video at bounding box center [879, 280] width 557 height 235
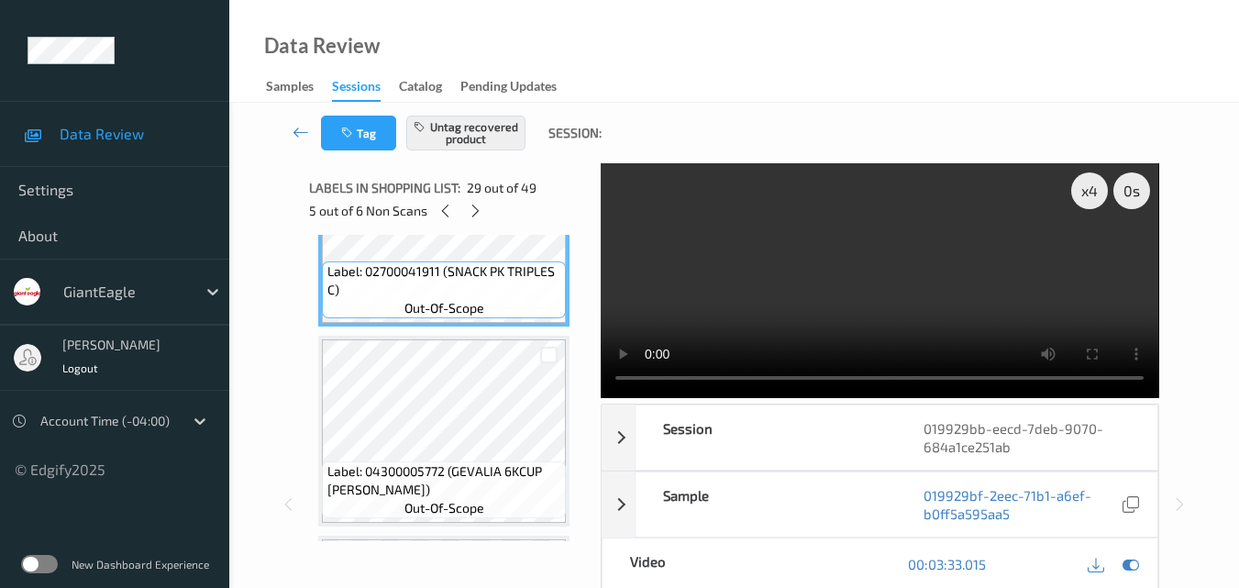
scroll to position [5707, 0]
click at [863, 292] on video at bounding box center [879, 280] width 557 height 235
click at [870, 299] on video at bounding box center [879, 280] width 557 height 235
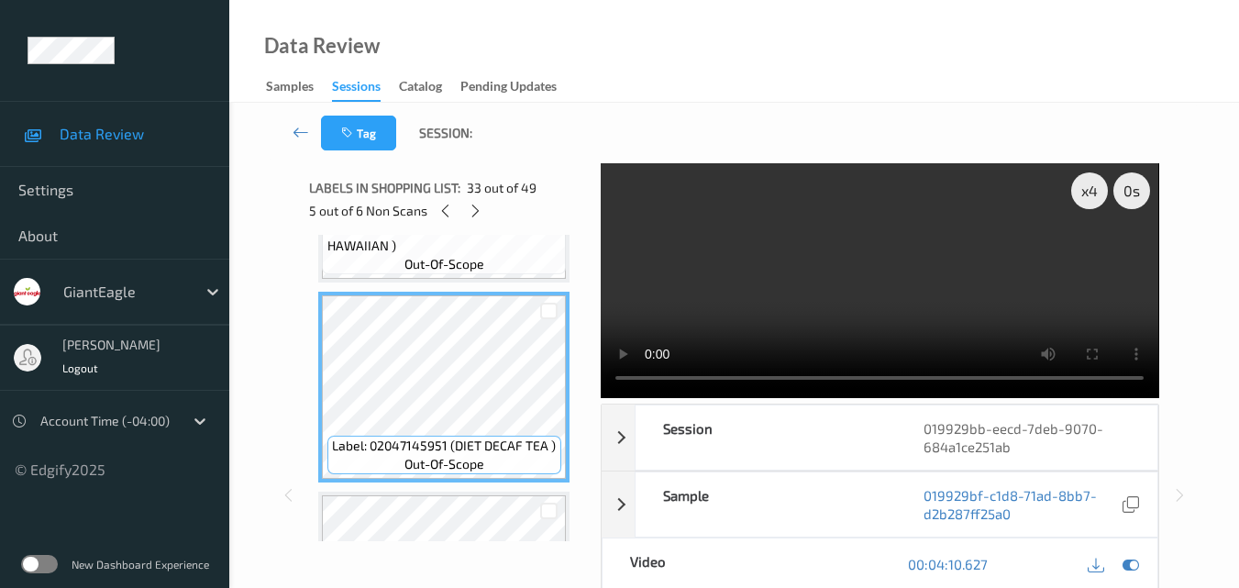
scroll to position [6257, 0]
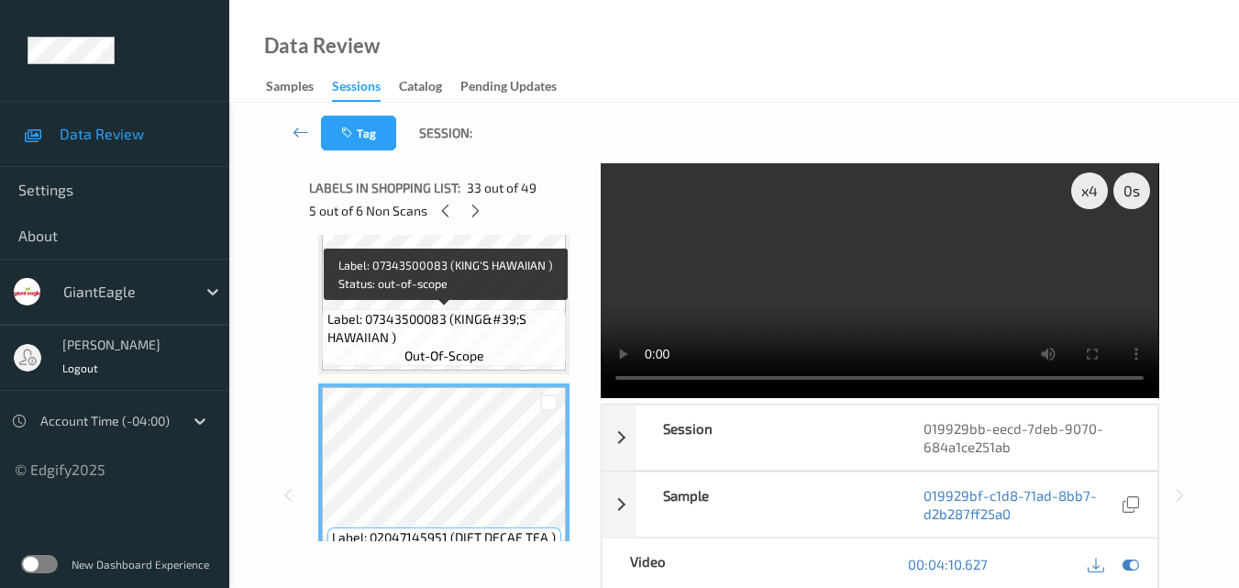
click at [479, 326] on span "Label: 07343500083 (KING&#39;S HAWAIIAN )" at bounding box center [444, 328] width 235 height 37
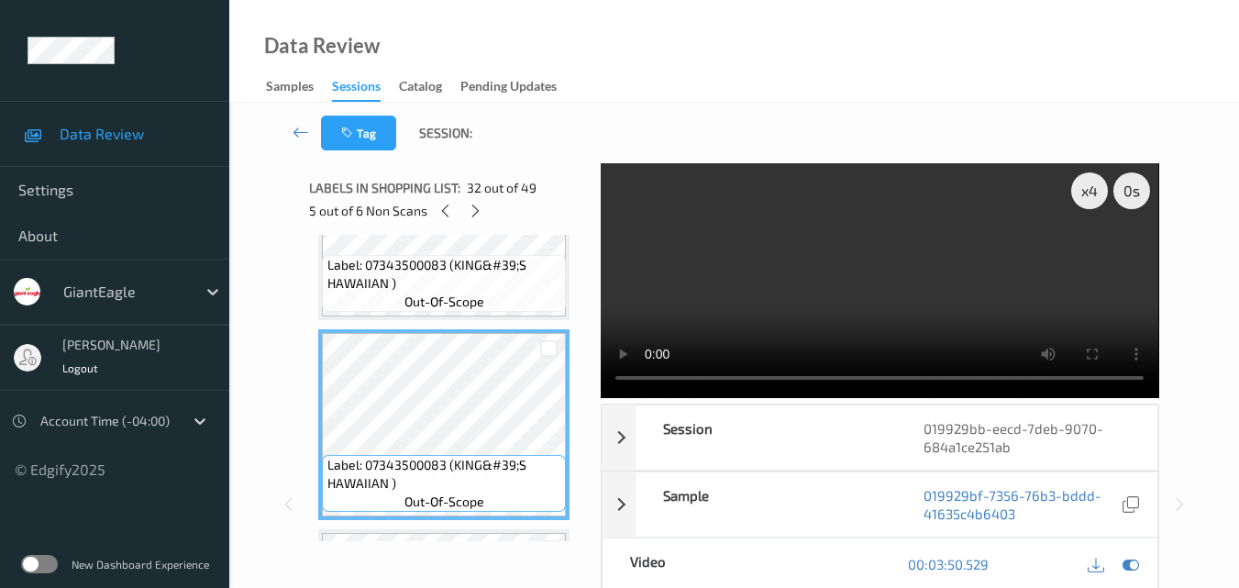
scroll to position [6073, 0]
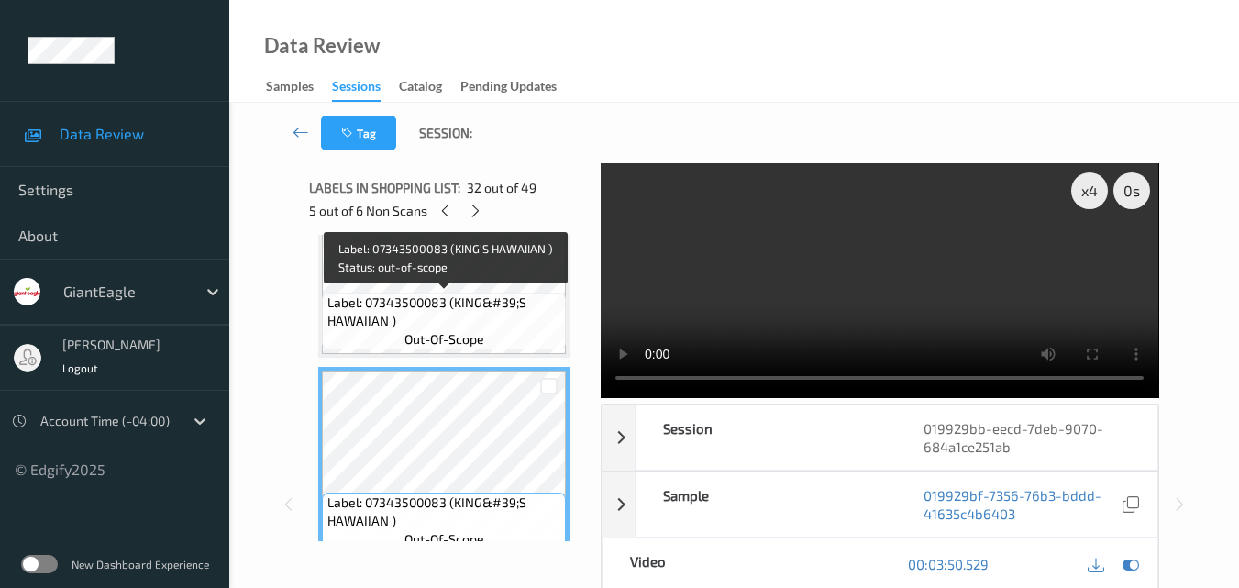
click at [453, 316] on span "Label: 07343500083 (KING&#39;S HAWAIIAN )" at bounding box center [444, 311] width 235 height 37
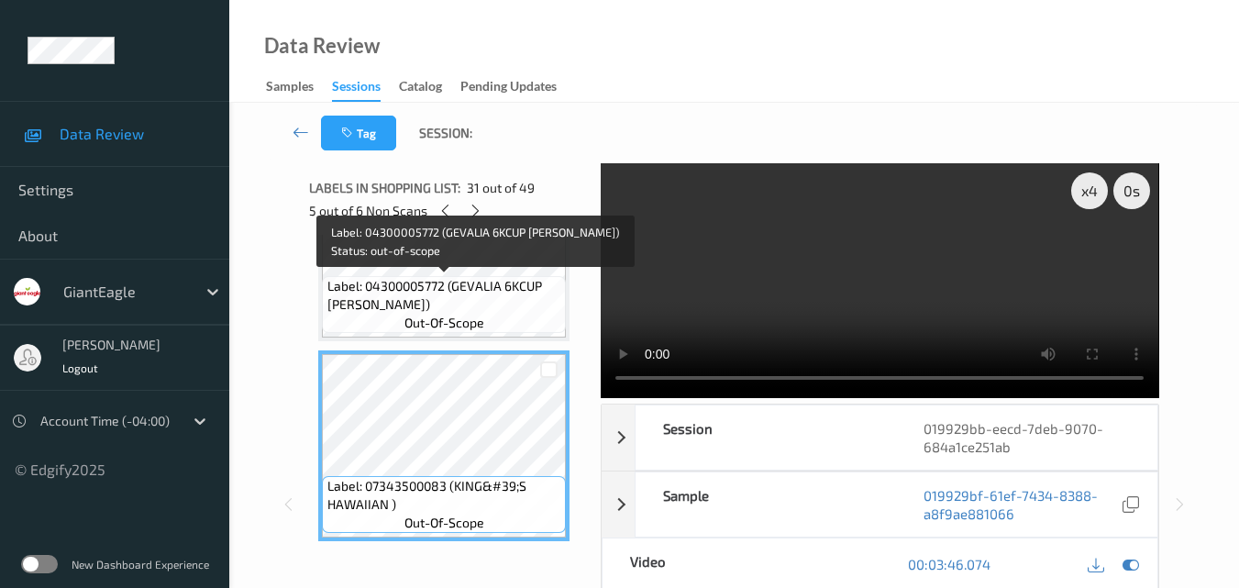
scroll to position [5798, 0]
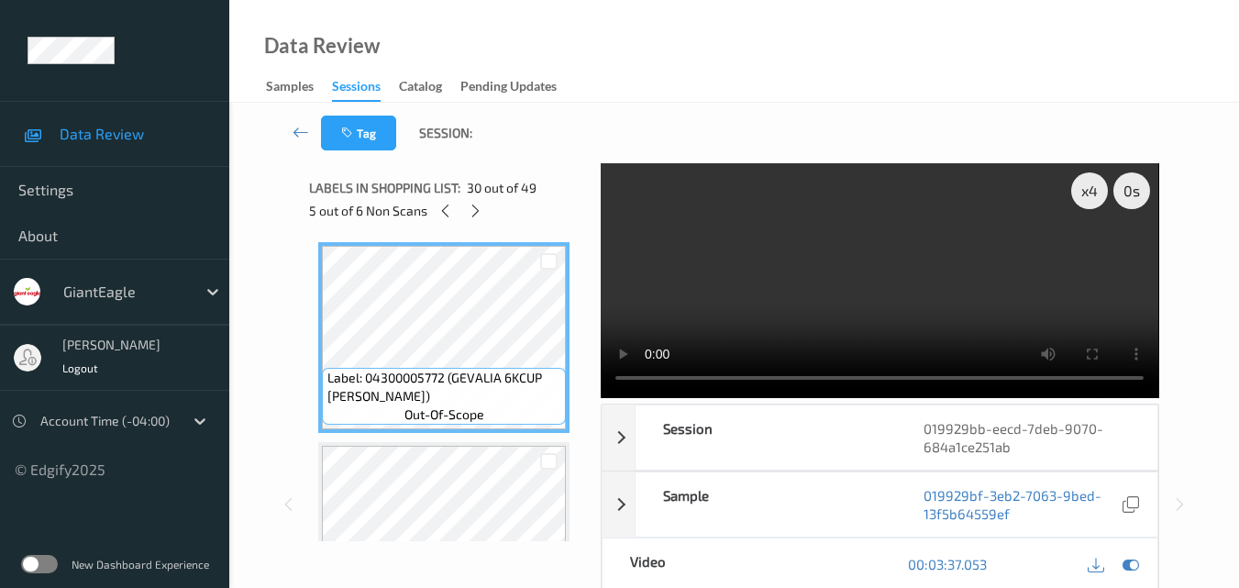
click at [836, 281] on video at bounding box center [879, 280] width 557 height 235
click at [888, 311] on video at bounding box center [879, 280] width 557 height 235
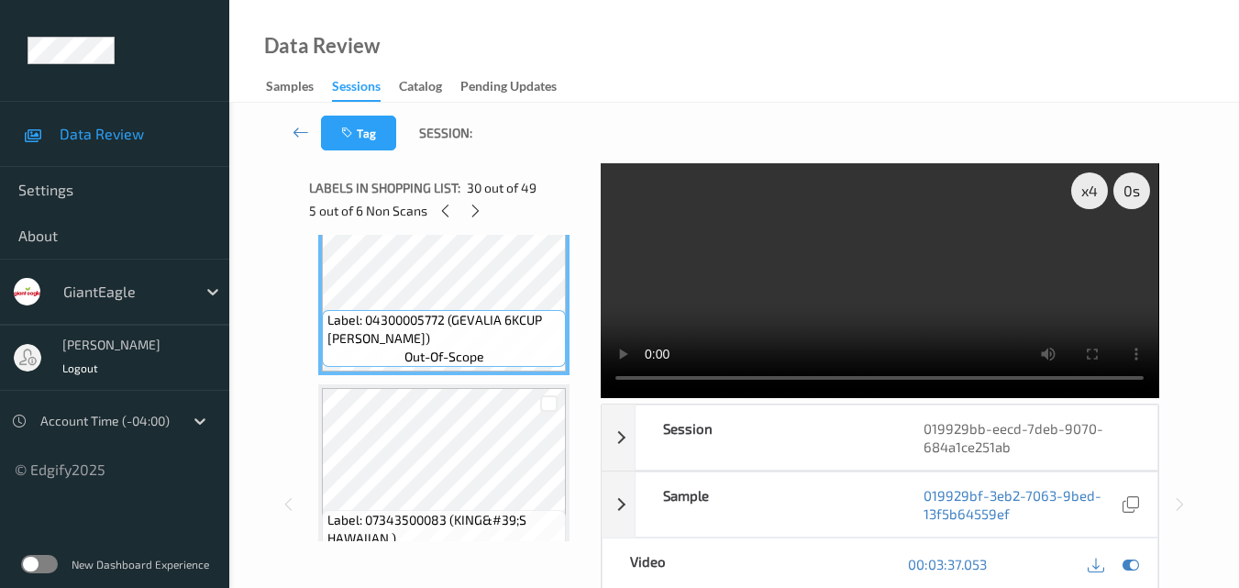
scroll to position [5890, 0]
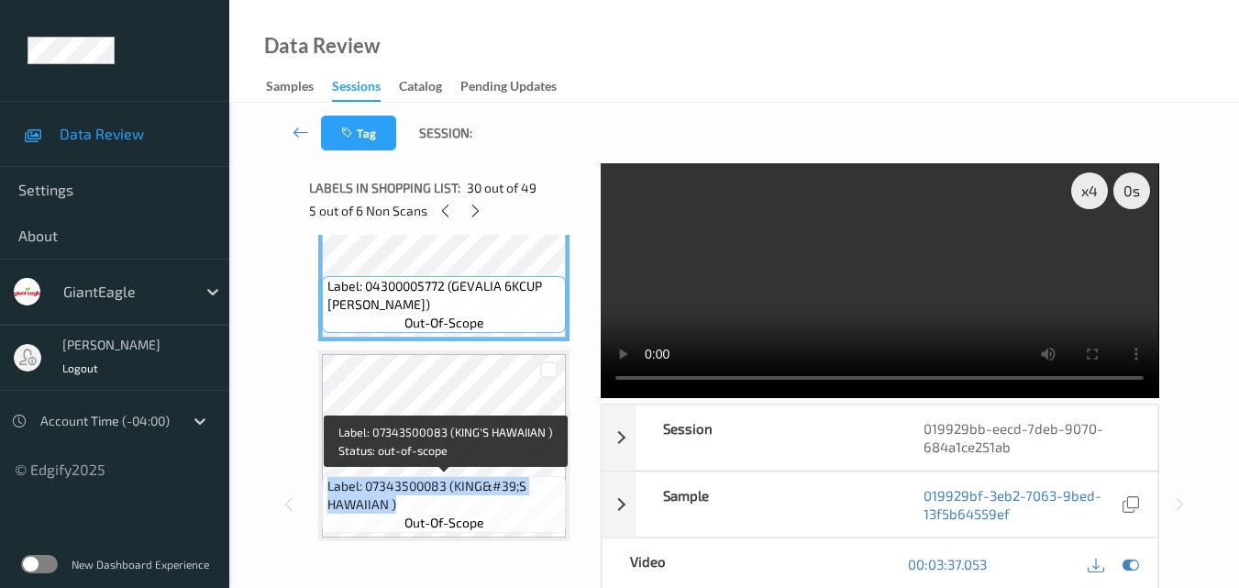
drag, startPoint x: 399, startPoint y: 506, endPoint x: 326, endPoint y: 486, distance: 75.2
click at [327, 486] on span "Label: 07343500083 (KING&#39;S HAWAIIAN )" at bounding box center [444, 495] width 235 height 37
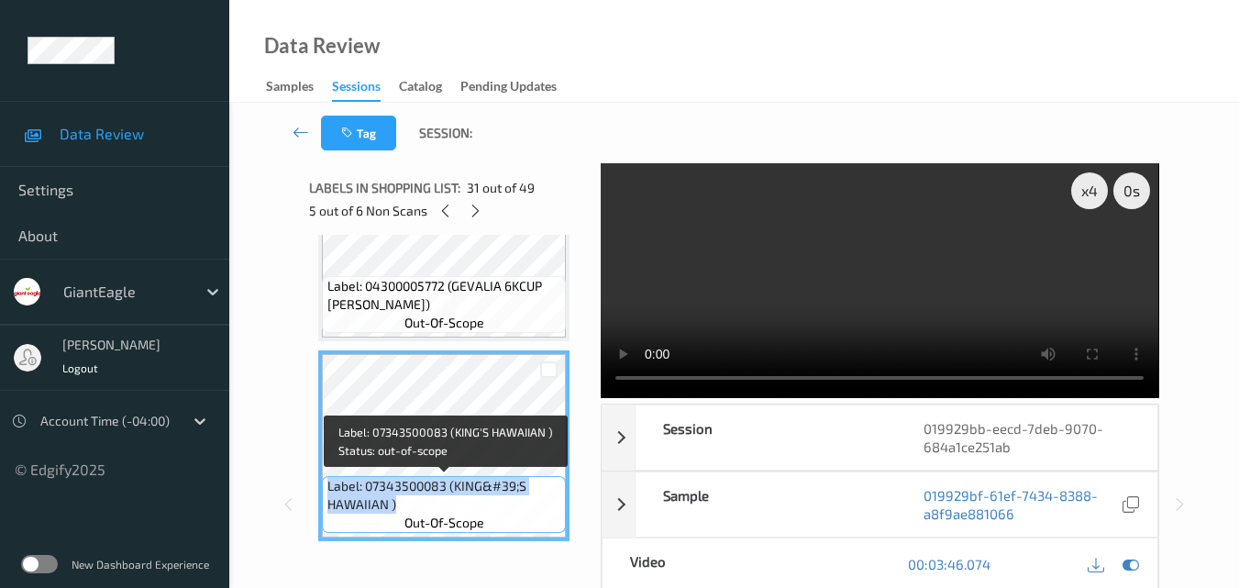
copy span "Label: 07343500083 (KING&#39;S HAWAIIAN )"
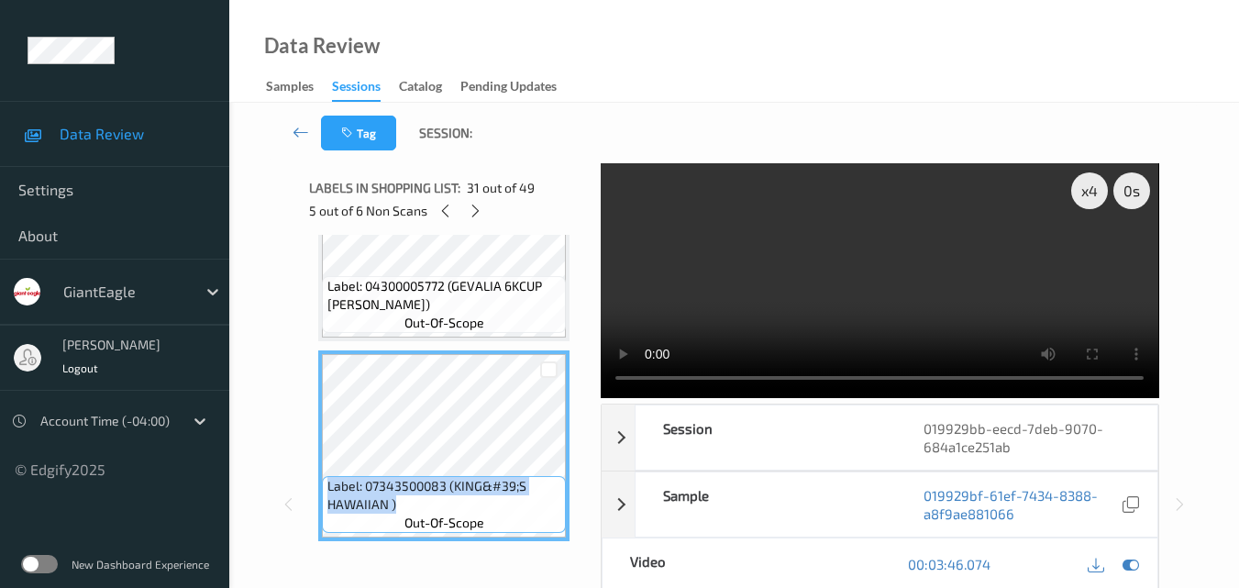
scroll to position [5982, 0]
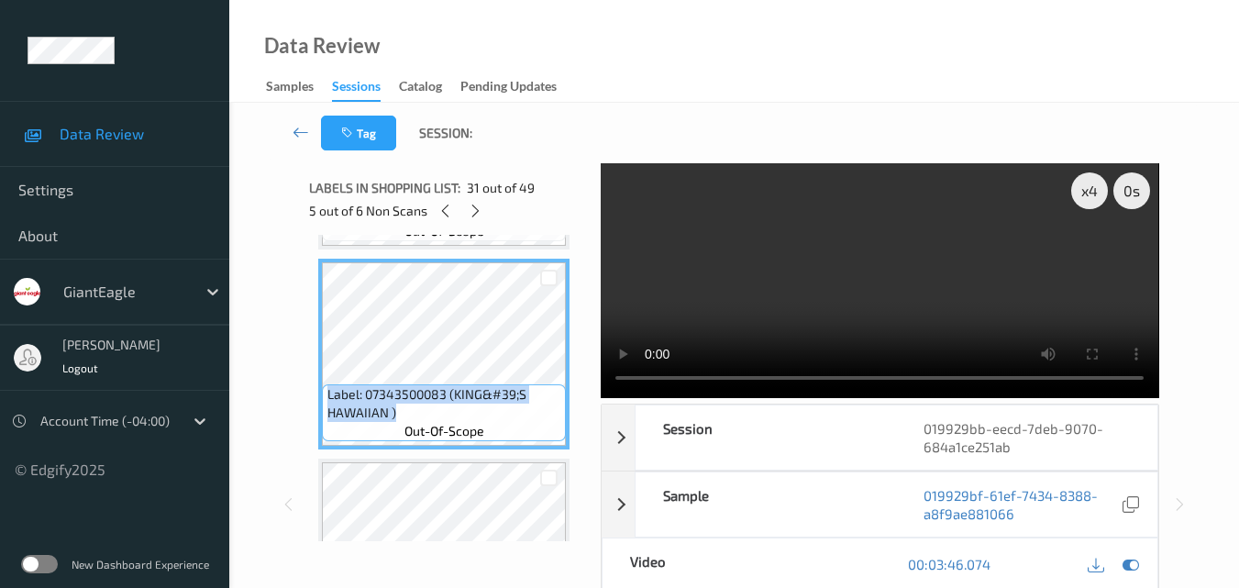
click at [775, 282] on video at bounding box center [879, 280] width 557 height 235
click at [892, 292] on video at bounding box center [879, 280] width 557 height 235
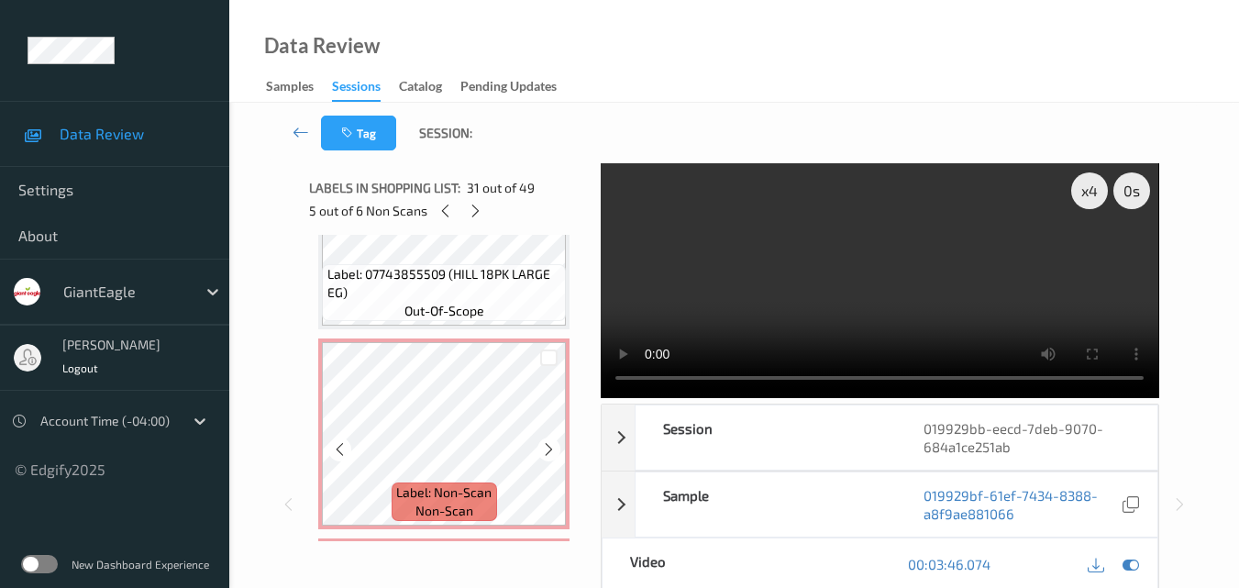
scroll to position [4698, 0]
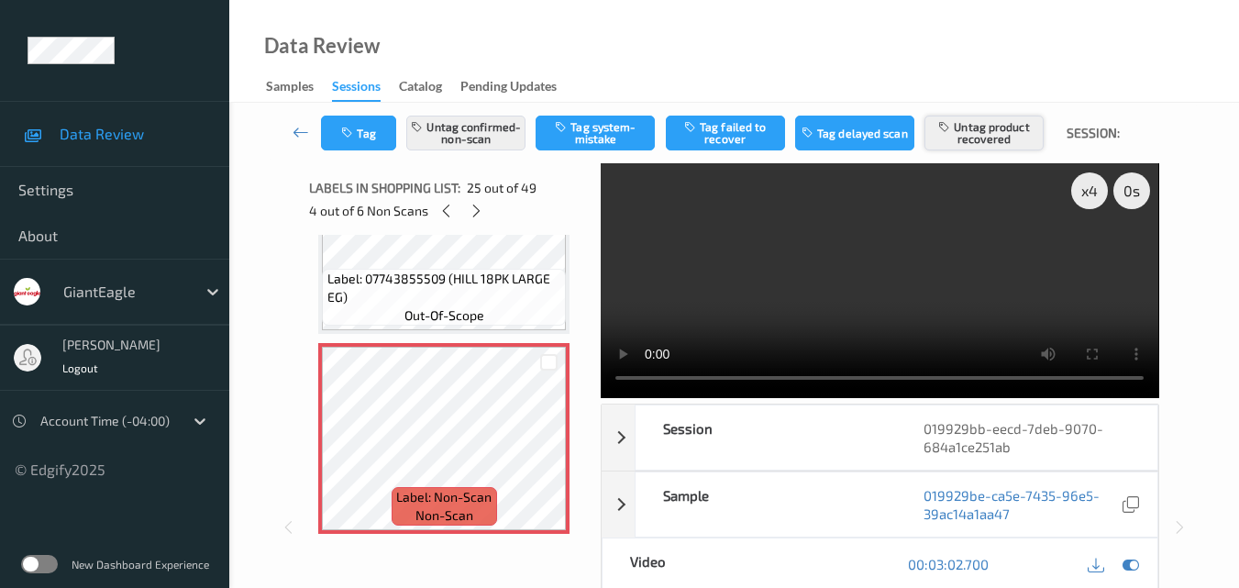
click at [1001, 137] on button "Untag product recovered" at bounding box center [983, 133] width 119 height 35
click at [997, 145] on button "Tag product recovered" at bounding box center [983, 133] width 119 height 35
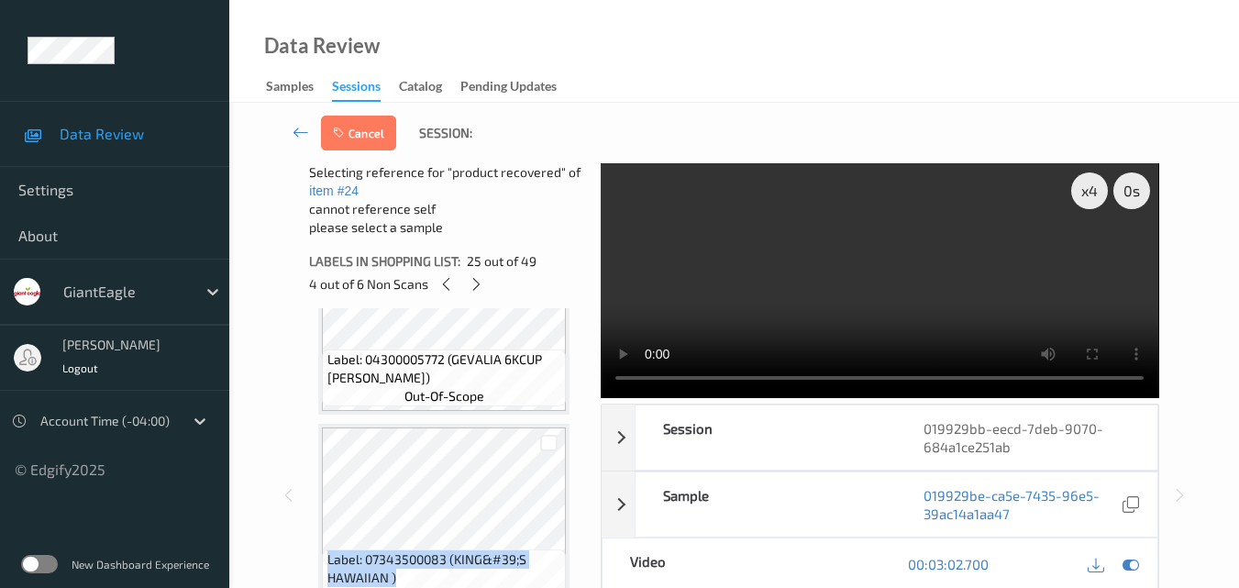
scroll to position [5982, 0]
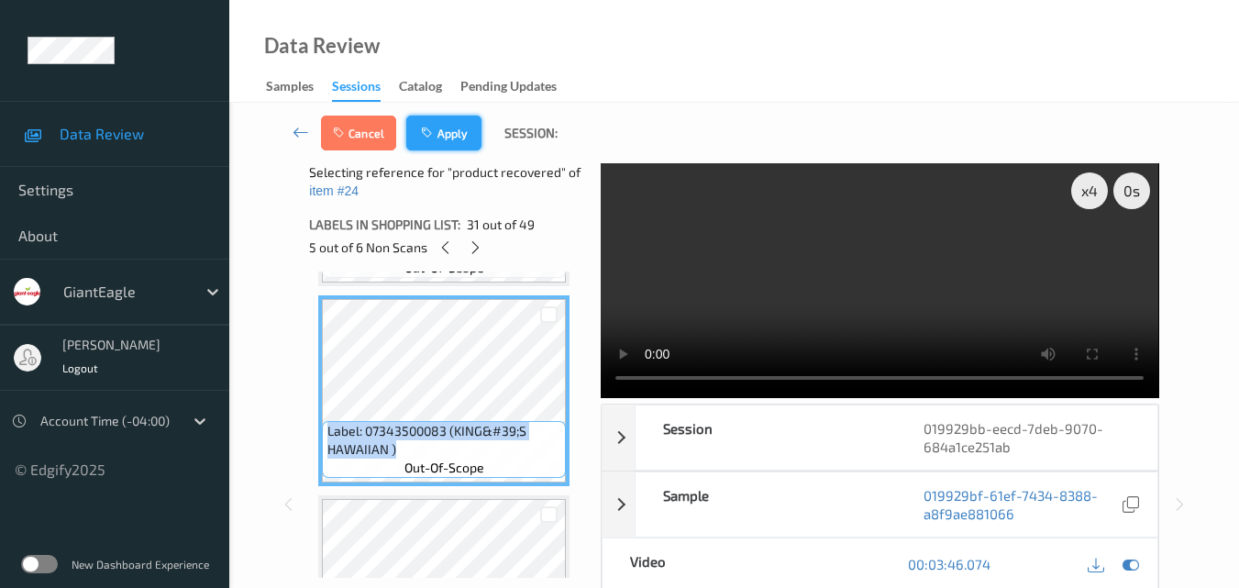
click at [446, 130] on button "Apply" at bounding box center [443, 133] width 75 height 35
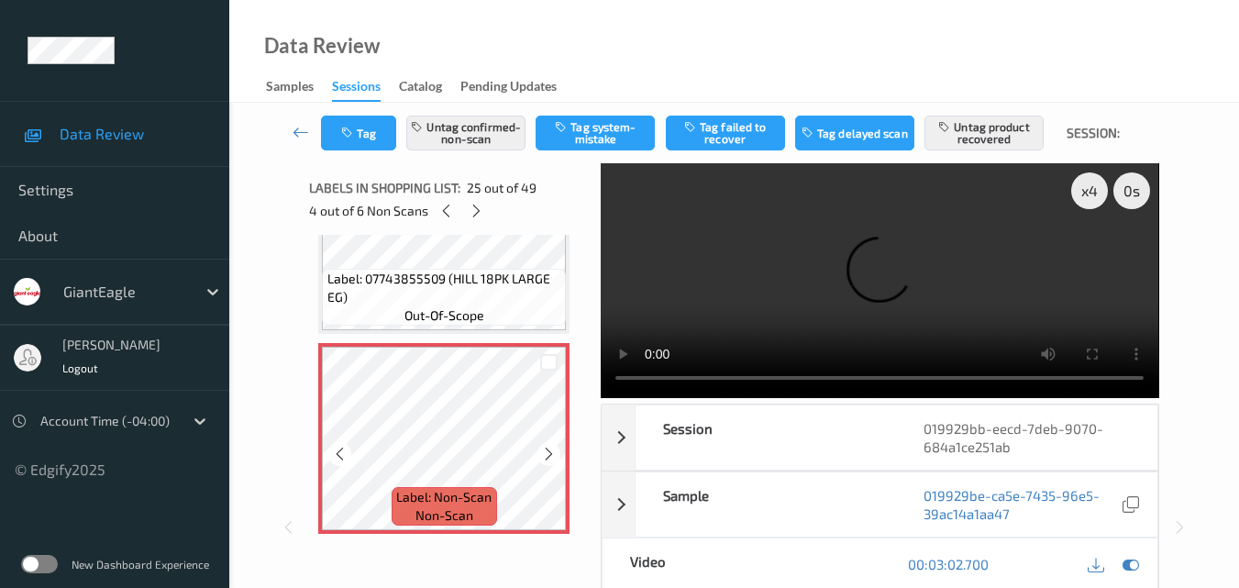
scroll to position [4881, 0]
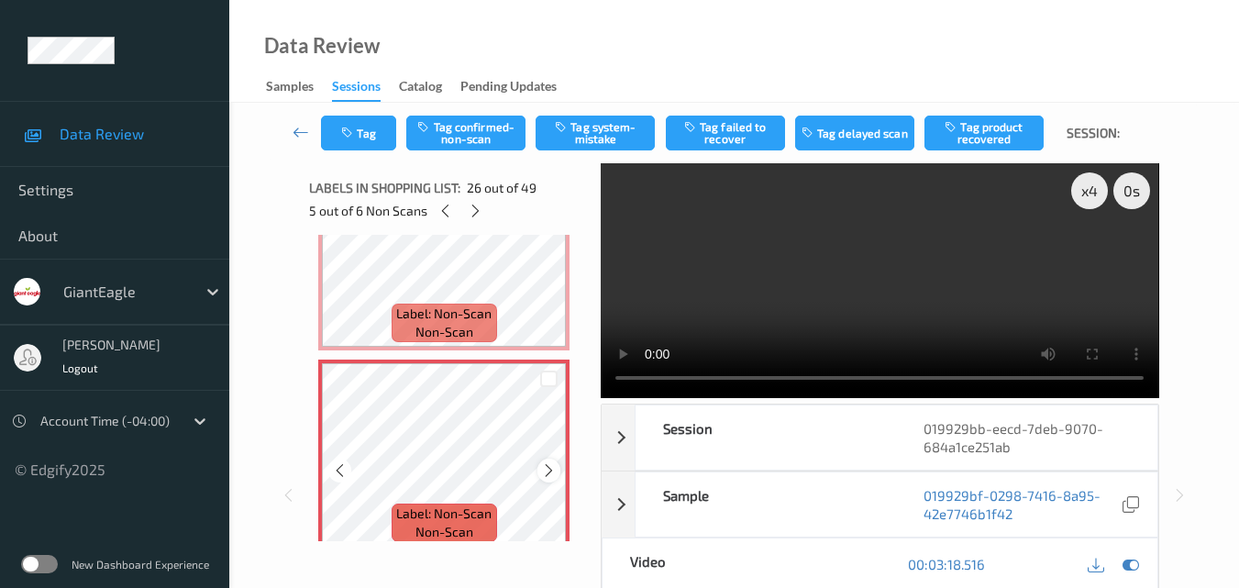
click at [547, 473] on icon at bounding box center [549, 470] width 16 height 17
click at [875, 282] on video at bounding box center [879, 280] width 557 height 235
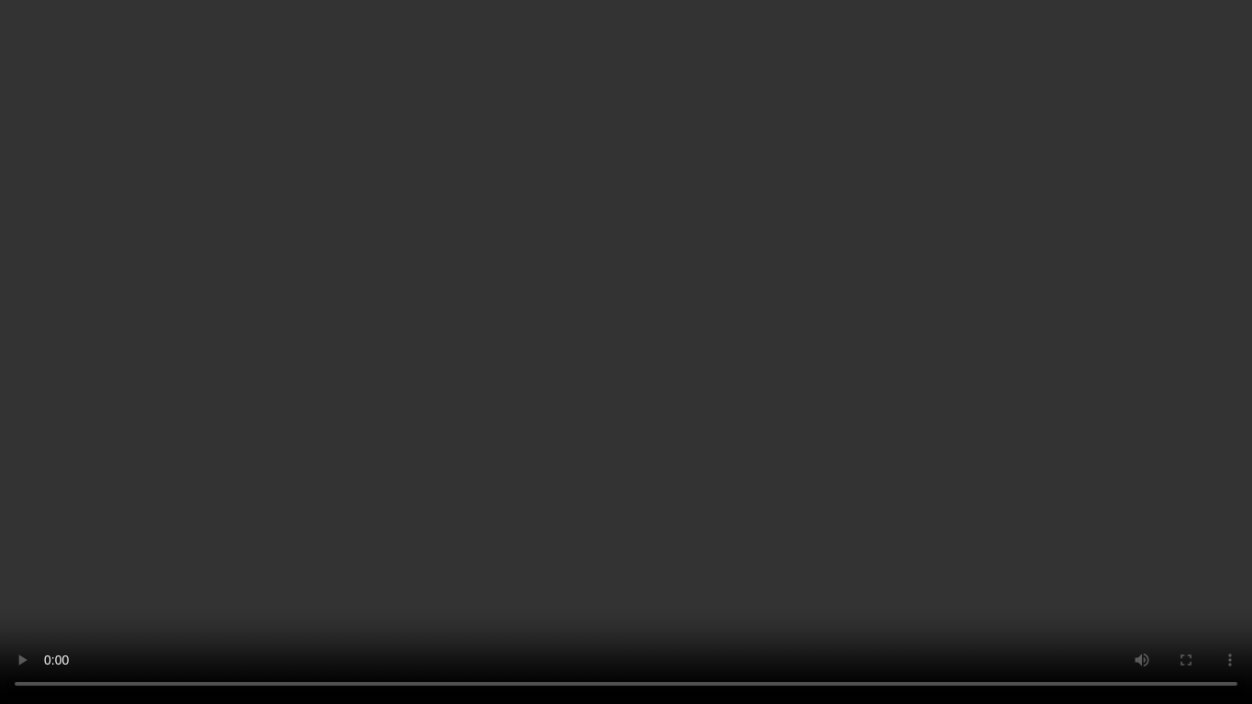
click at [839, 405] on video at bounding box center [626, 352] width 1252 height 704
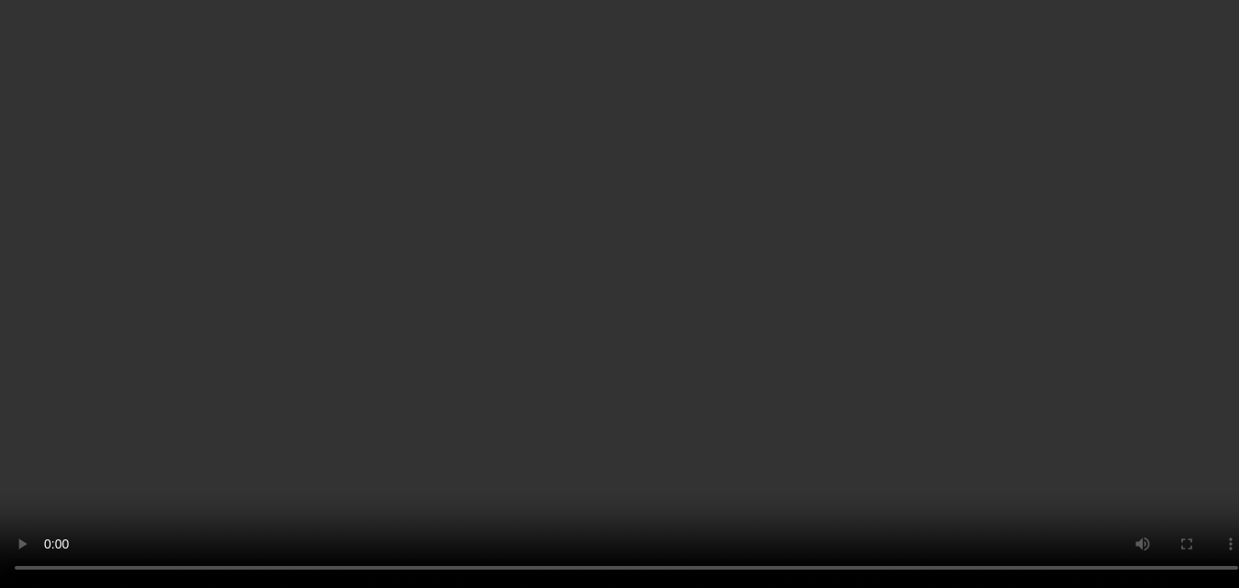
scroll to position [4973, 0]
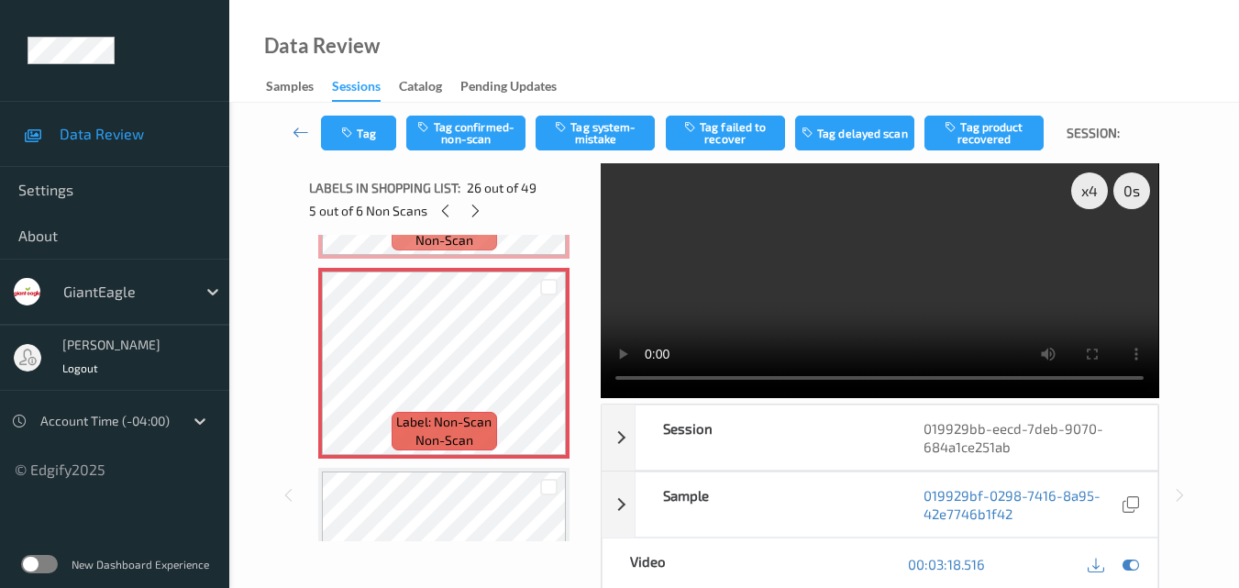
click at [934, 282] on video at bounding box center [879, 280] width 557 height 235
click at [1086, 197] on div "x 4" at bounding box center [1089, 190] width 37 height 37
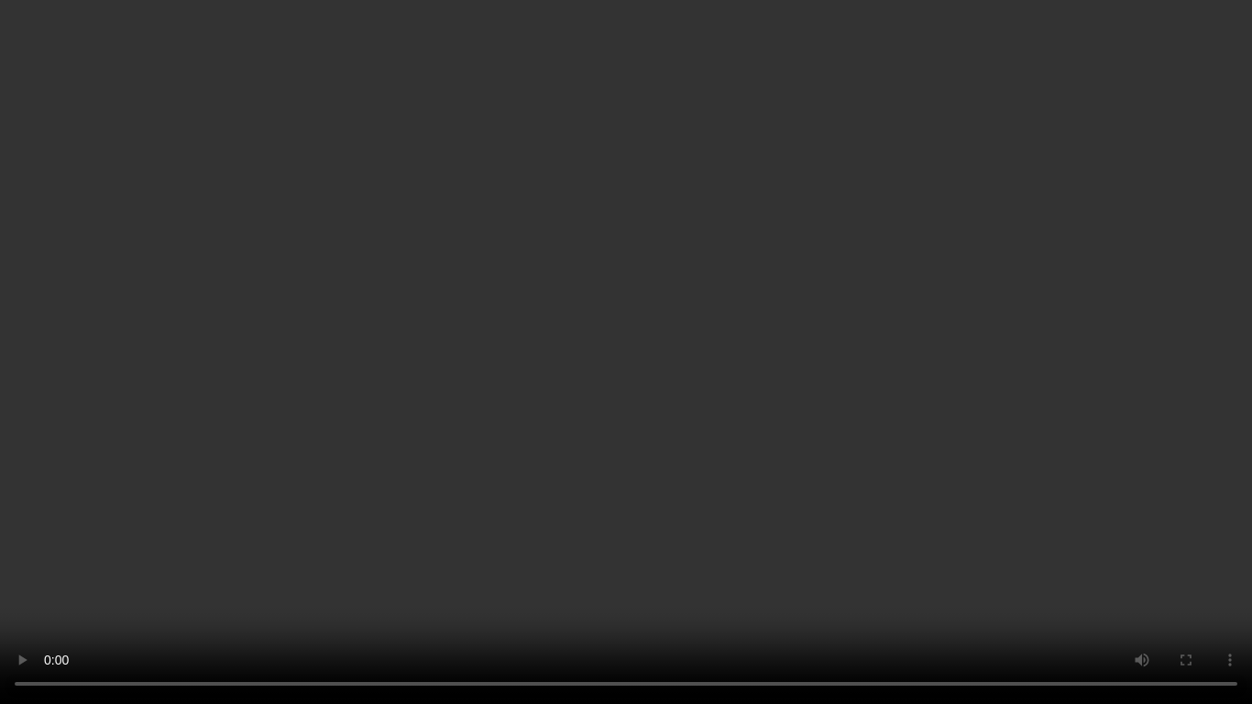
click at [963, 466] on video at bounding box center [626, 352] width 1252 height 704
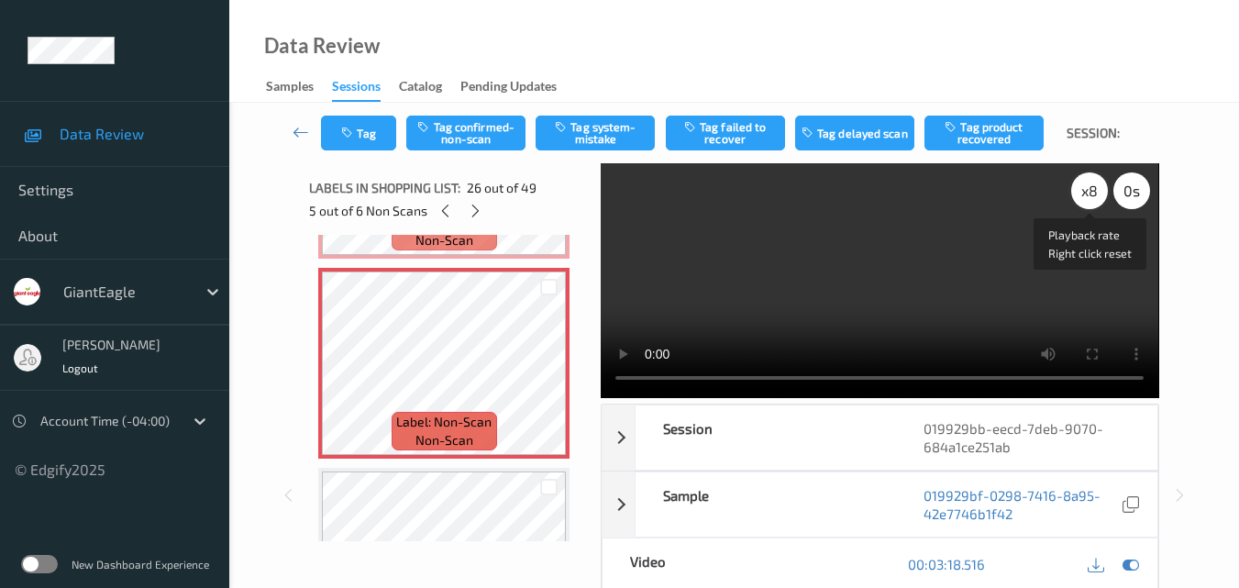
click at [1085, 186] on div "x 8" at bounding box center [1089, 190] width 37 height 37
click at [1085, 186] on div "x 1" at bounding box center [1089, 190] width 37 height 37
click at [943, 281] on video at bounding box center [879, 280] width 557 height 235
click at [927, 273] on video at bounding box center [879, 280] width 557 height 235
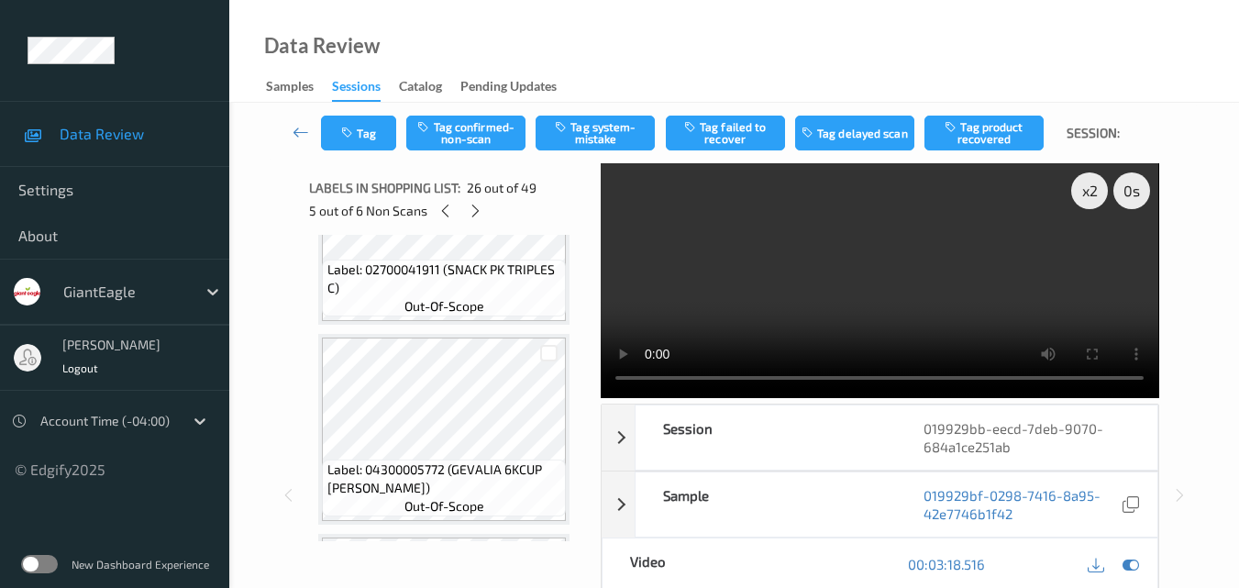
scroll to position [5798, 0]
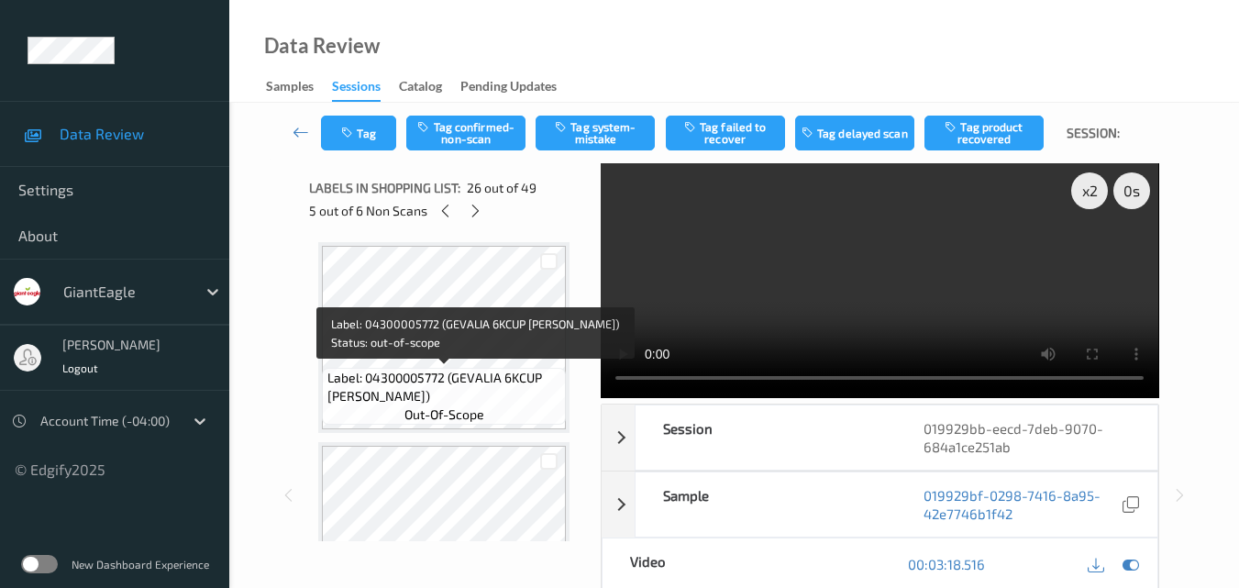
click at [470, 389] on span "Label: 04300005772 (GEVALIA 6KCUP CAPP)" at bounding box center [444, 387] width 235 height 37
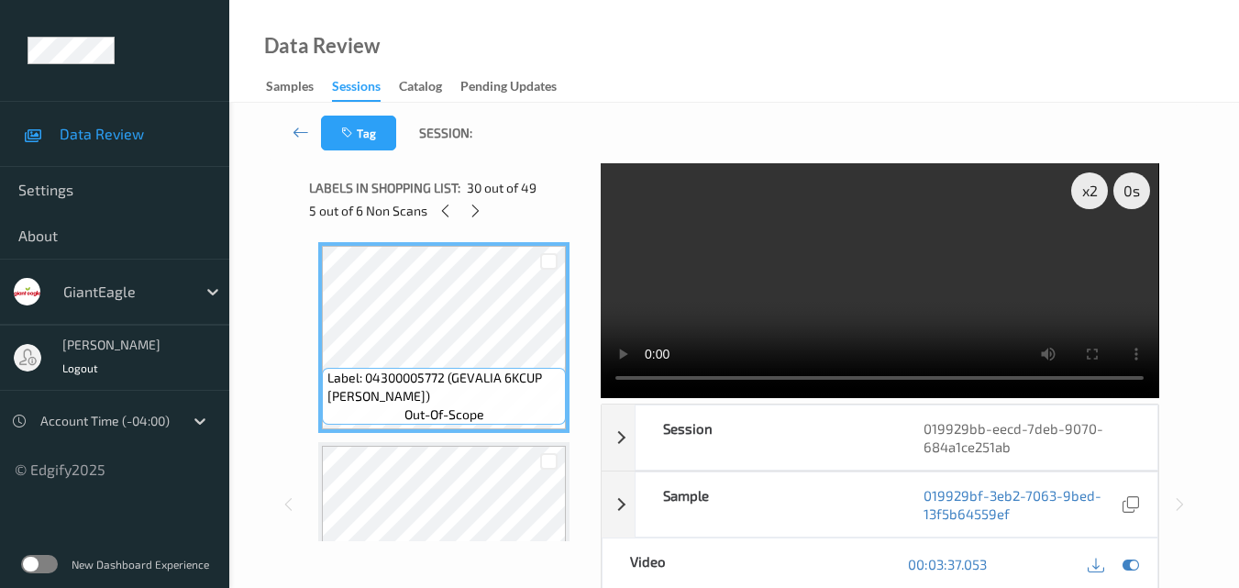
click at [905, 306] on video at bounding box center [879, 280] width 557 height 235
click at [955, 304] on video at bounding box center [879, 280] width 557 height 235
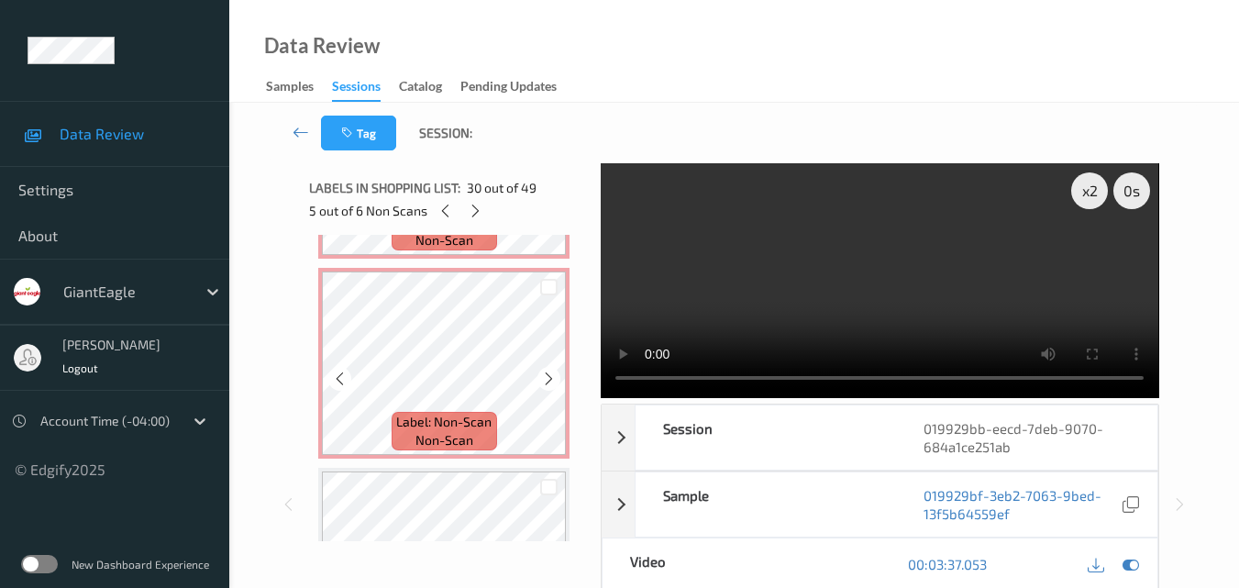
scroll to position [4881, 0]
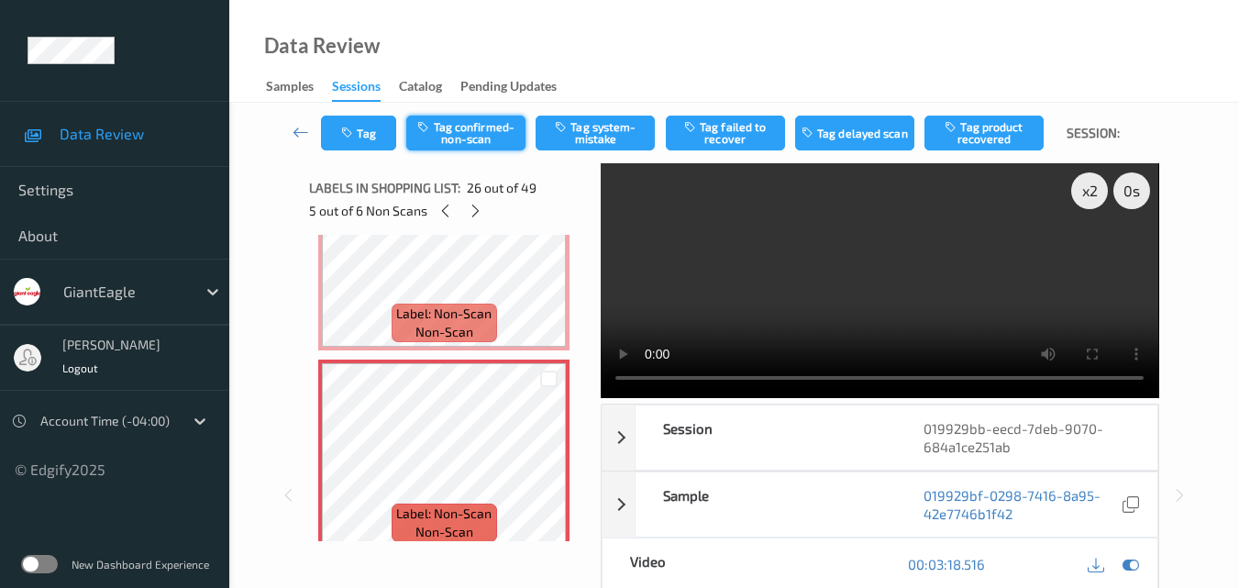
click at [461, 127] on button "Tag confirmed-non-scan" at bounding box center [465, 133] width 119 height 35
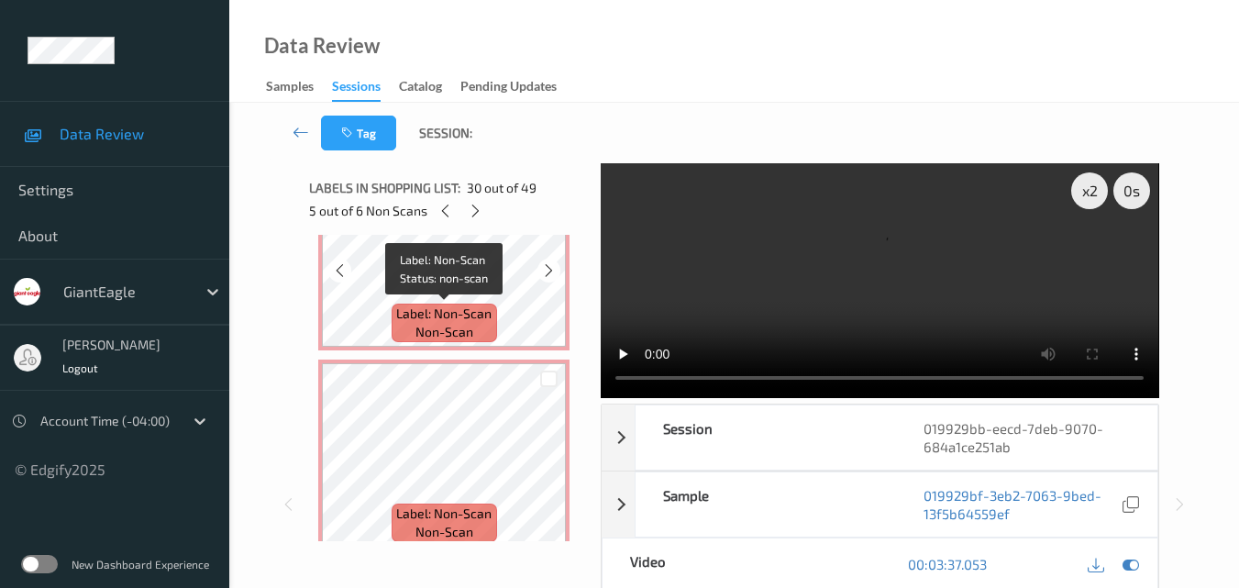
scroll to position [4973, 0]
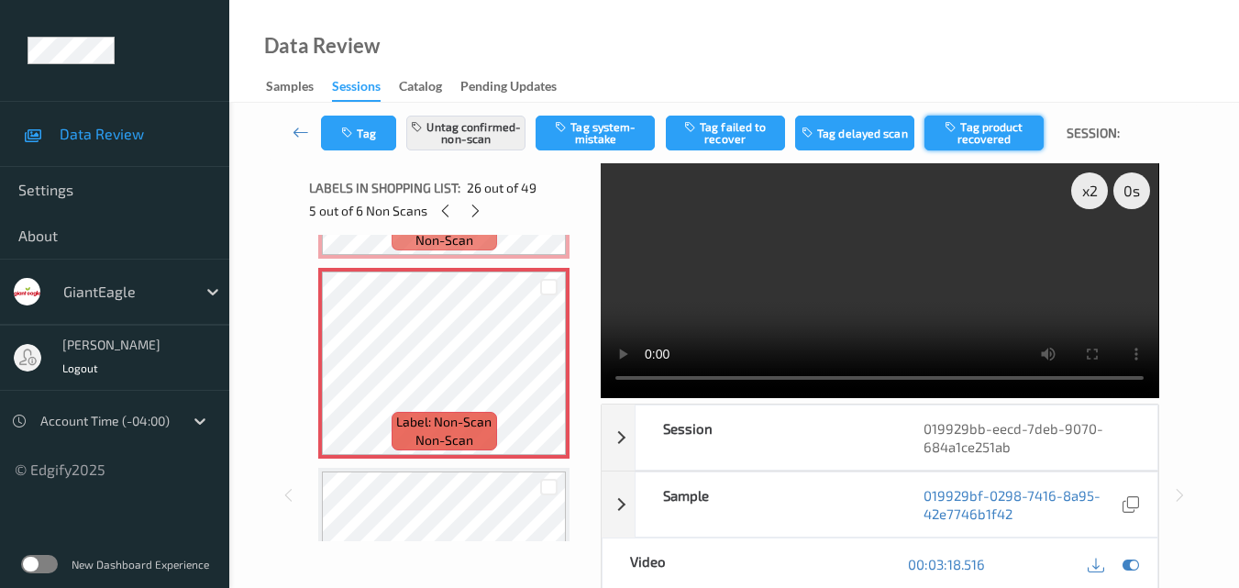
click at [1008, 135] on button "Tag product recovered" at bounding box center [983, 133] width 119 height 35
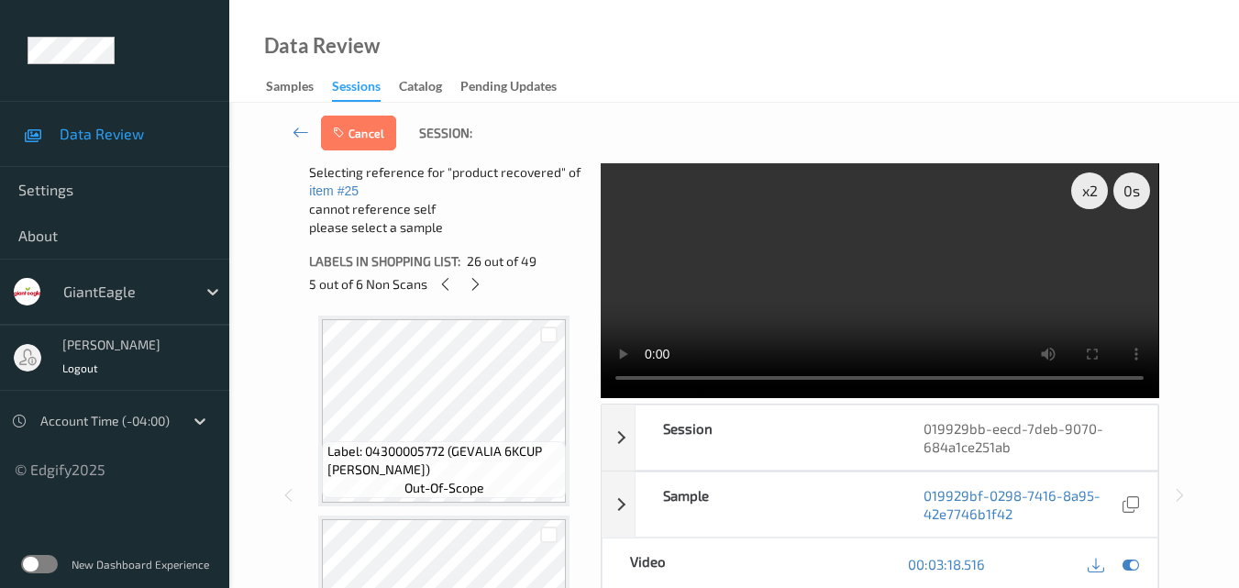
scroll to position [5890, 0]
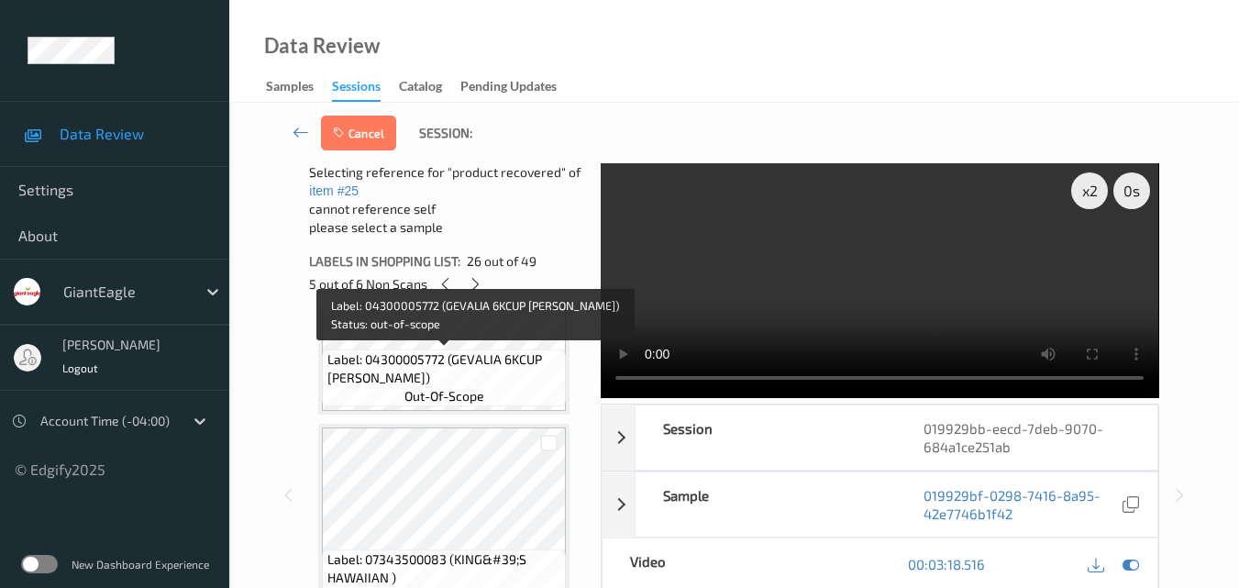
click at [491, 369] on span "Label: 04300005772 (GEVALIA 6KCUP CAPP)" at bounding box center [444, 368] width 235 height 37
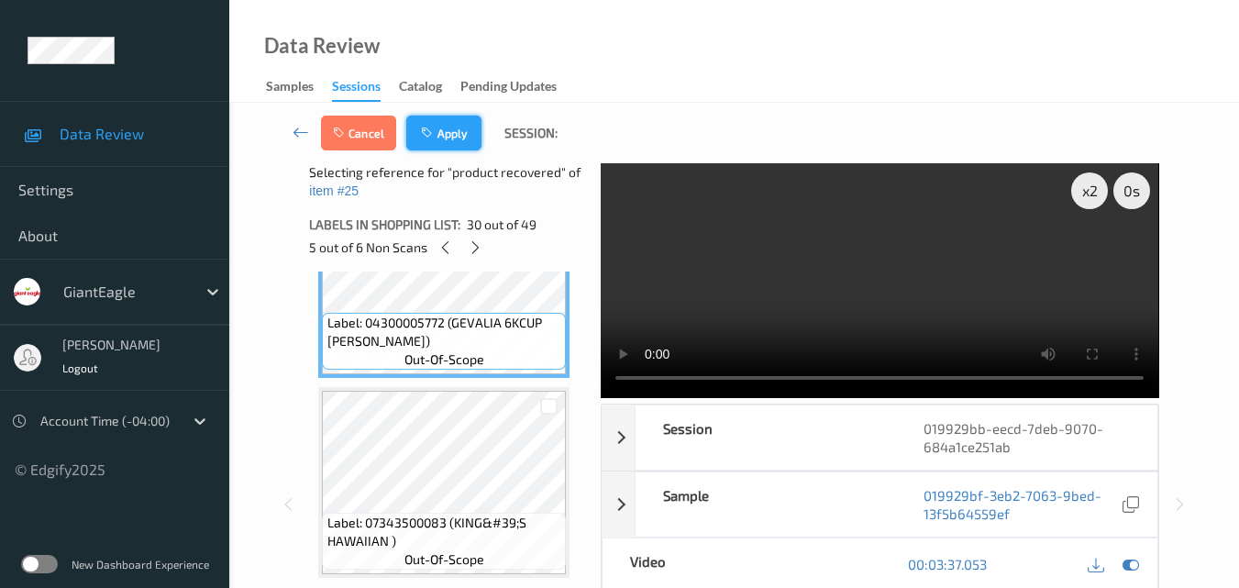
click at [450, 144] on button "Apply" at bounding box center [443, 133] width 75 height 35
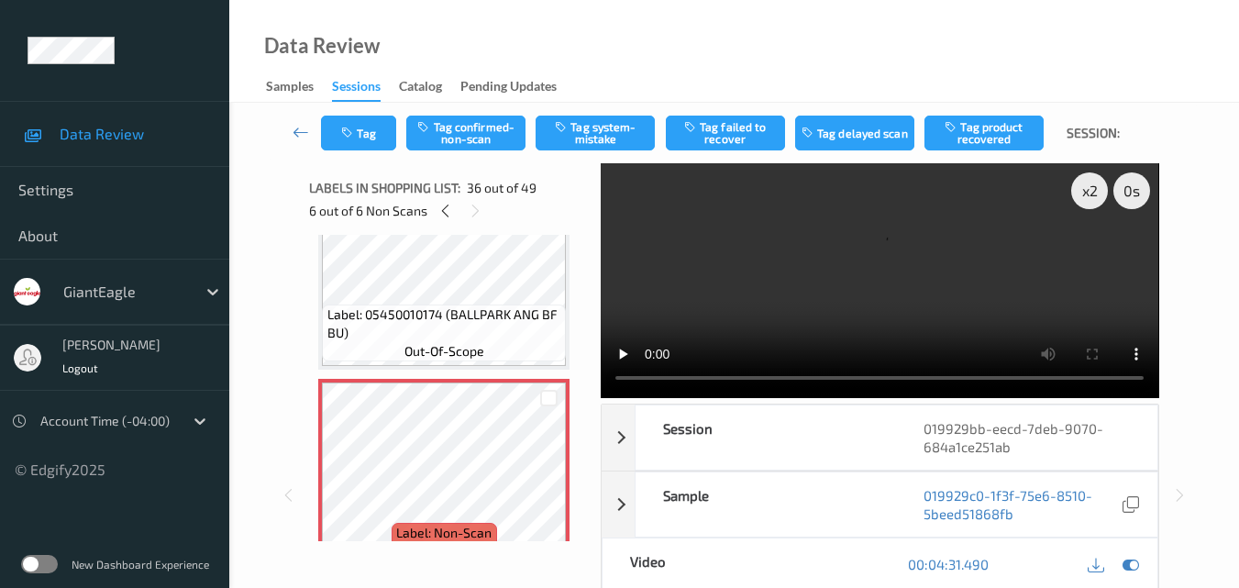
scroll to position [6823, 0]
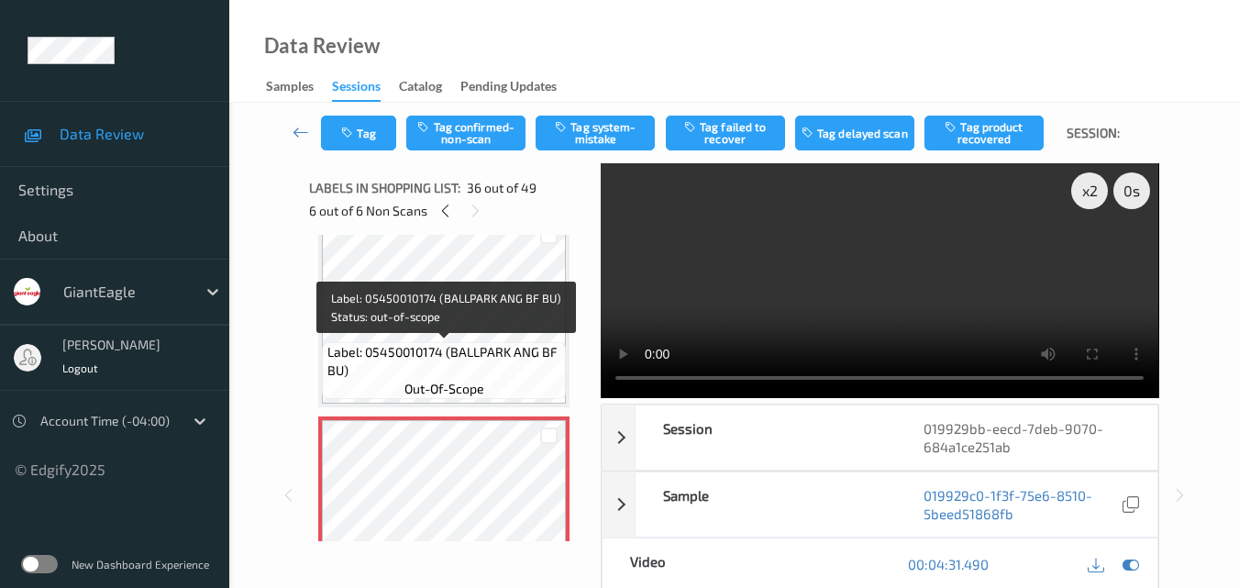
click at [497, 369] on span "Label: 05450010174 (BALLPARK ANG BF BU)" at bounding box center [444, 361] width 235 height 37
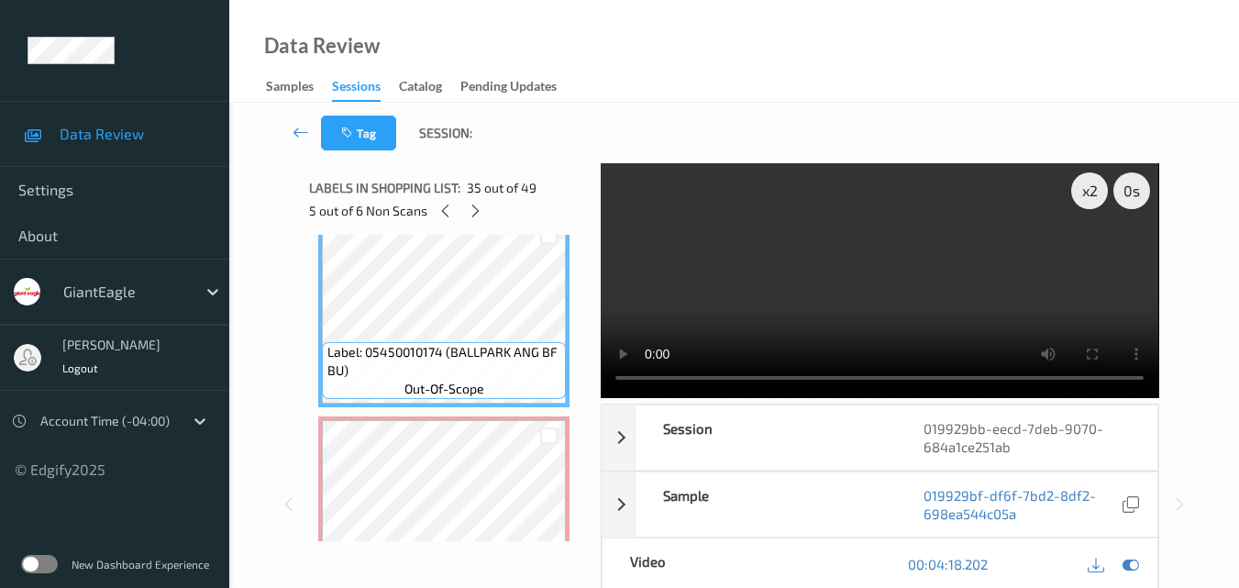
click at [863, 299] on video at bounding box center [879, 280] width 557 height 235
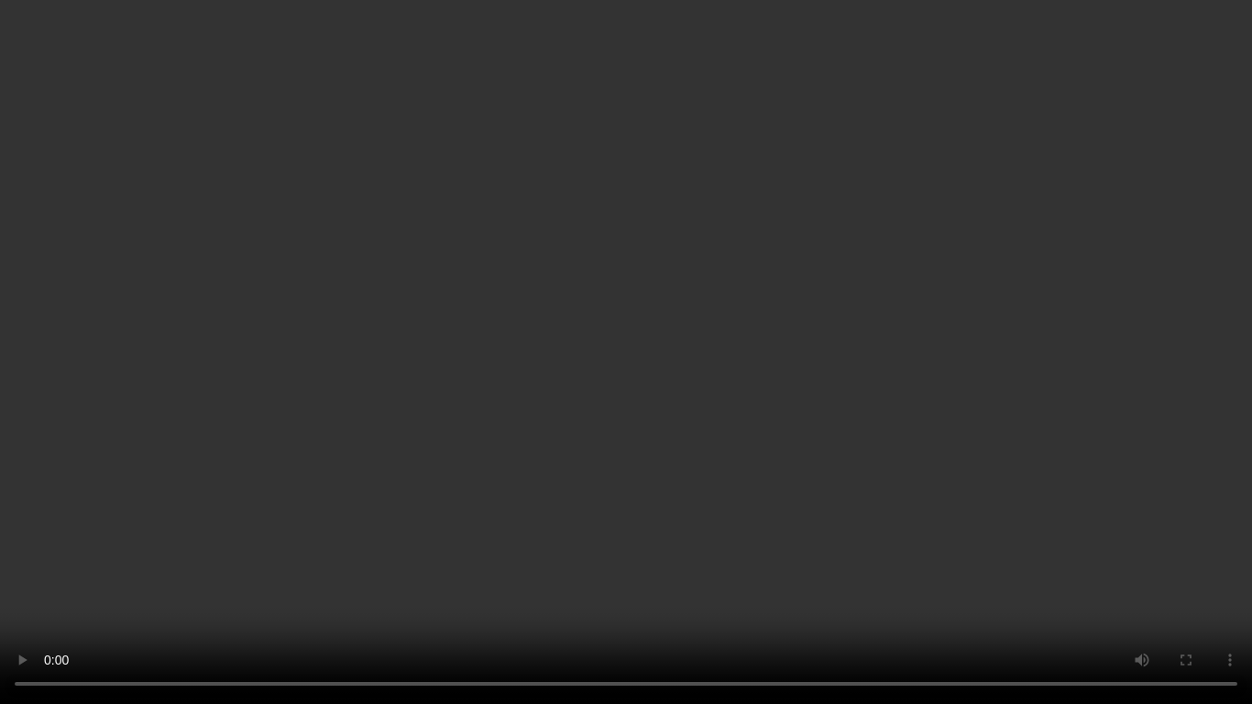
click at [993, 381] on video at bounding box center [626, 352] width 1252 height 704
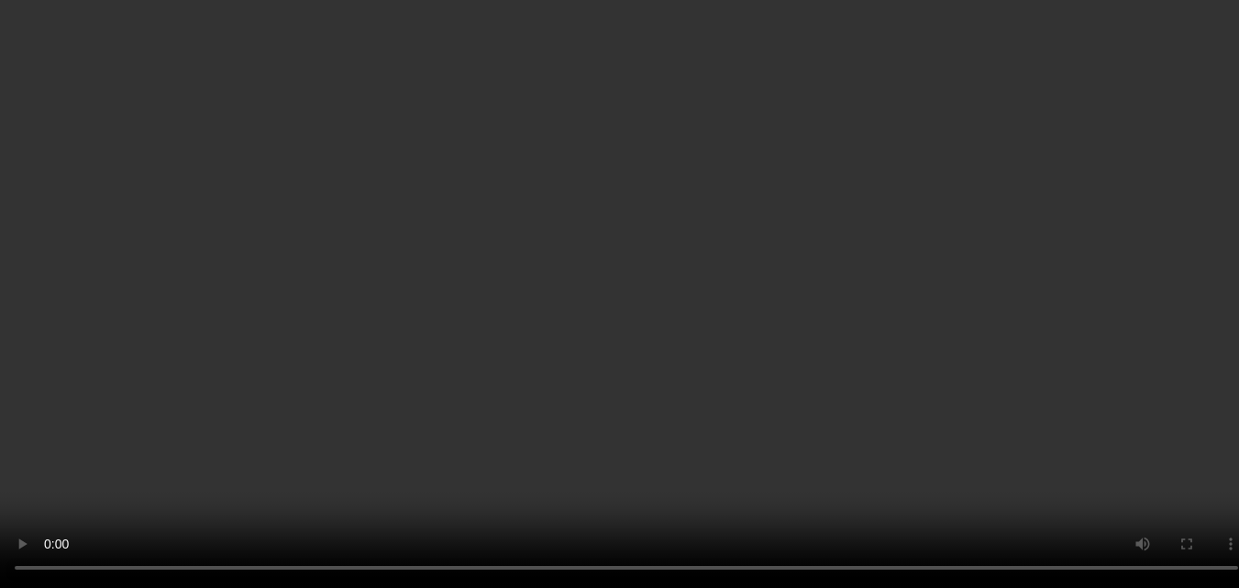
scroll to position [6915, 0]
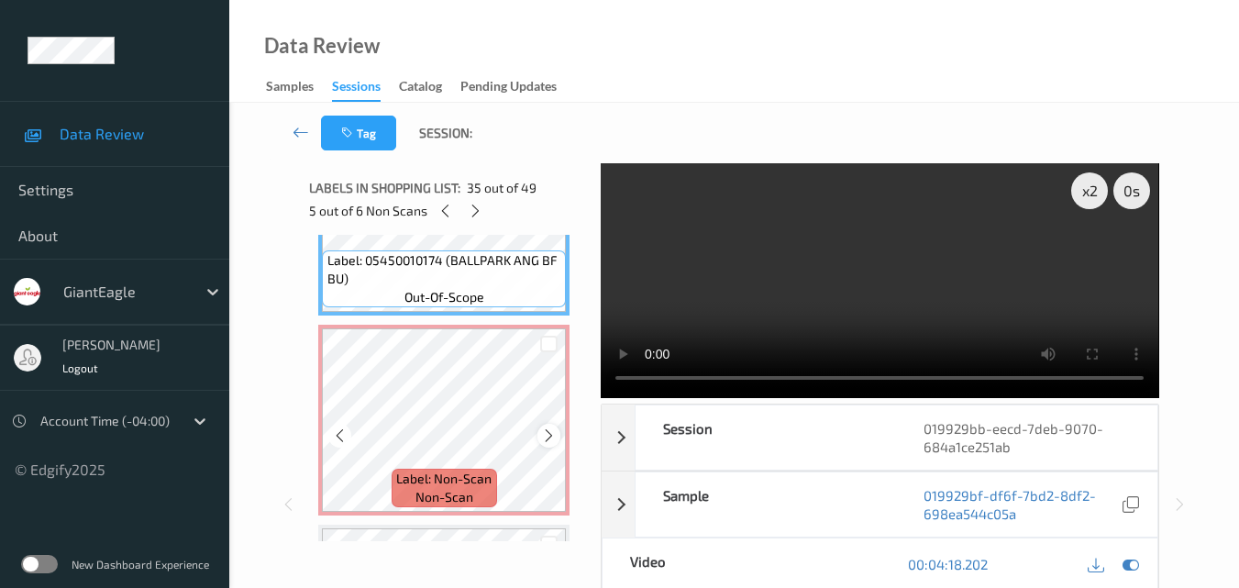
click at [551, 434] on icon at bounding box center [549, 435] width 16 height 17
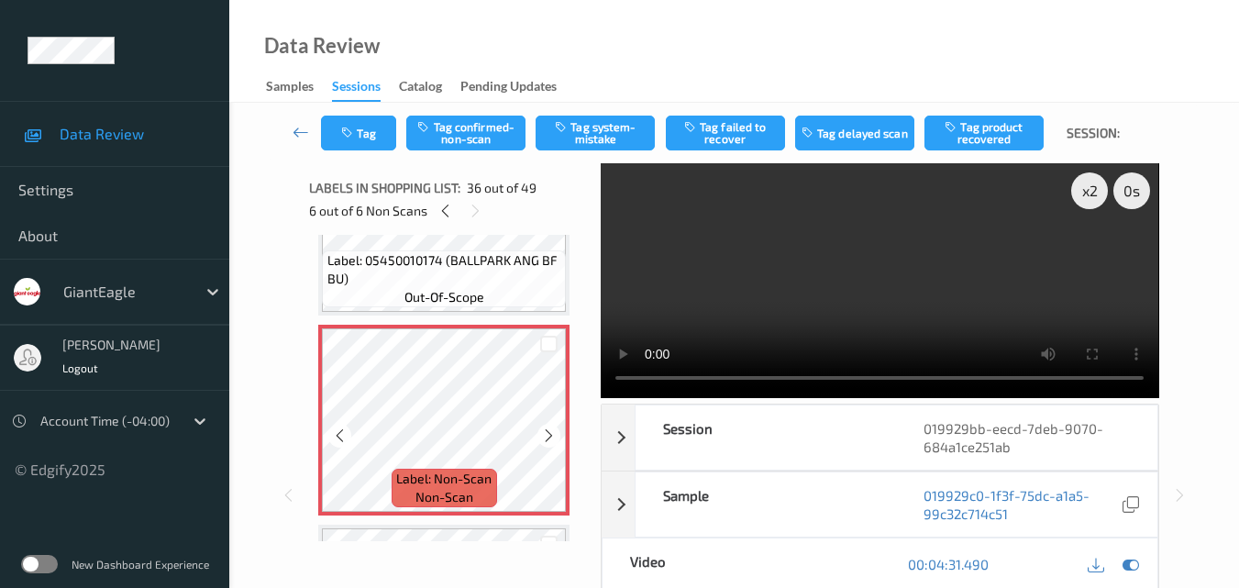
click at [551, 434] on icon at bounding box center [549, 435] width 16 height 17
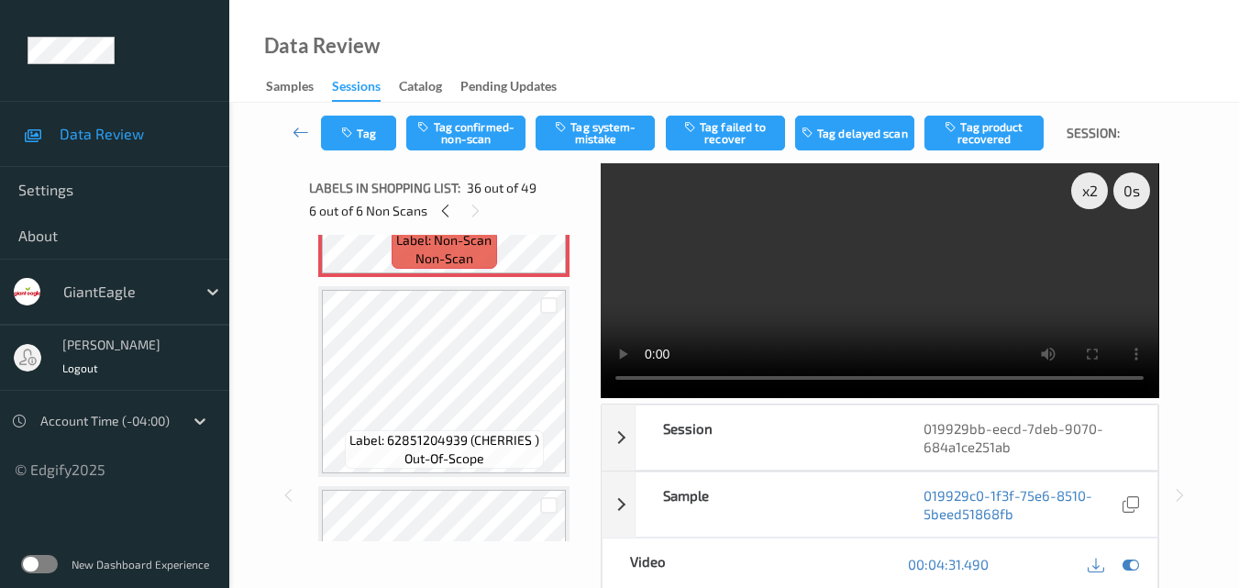
scroll to position [7190, 0]
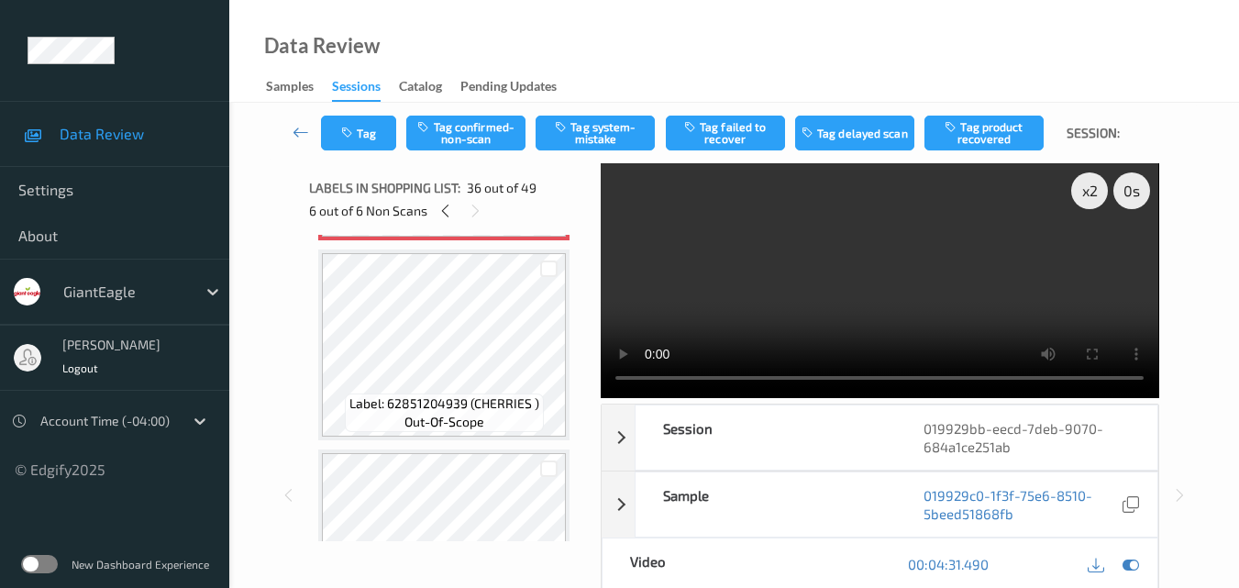
click at [873, 263] on video at bounding box center [879, 280] width 557 height 235
click at [1083, 191] on div "x 2" at bounding box center [1089, 190] width 37 height 37
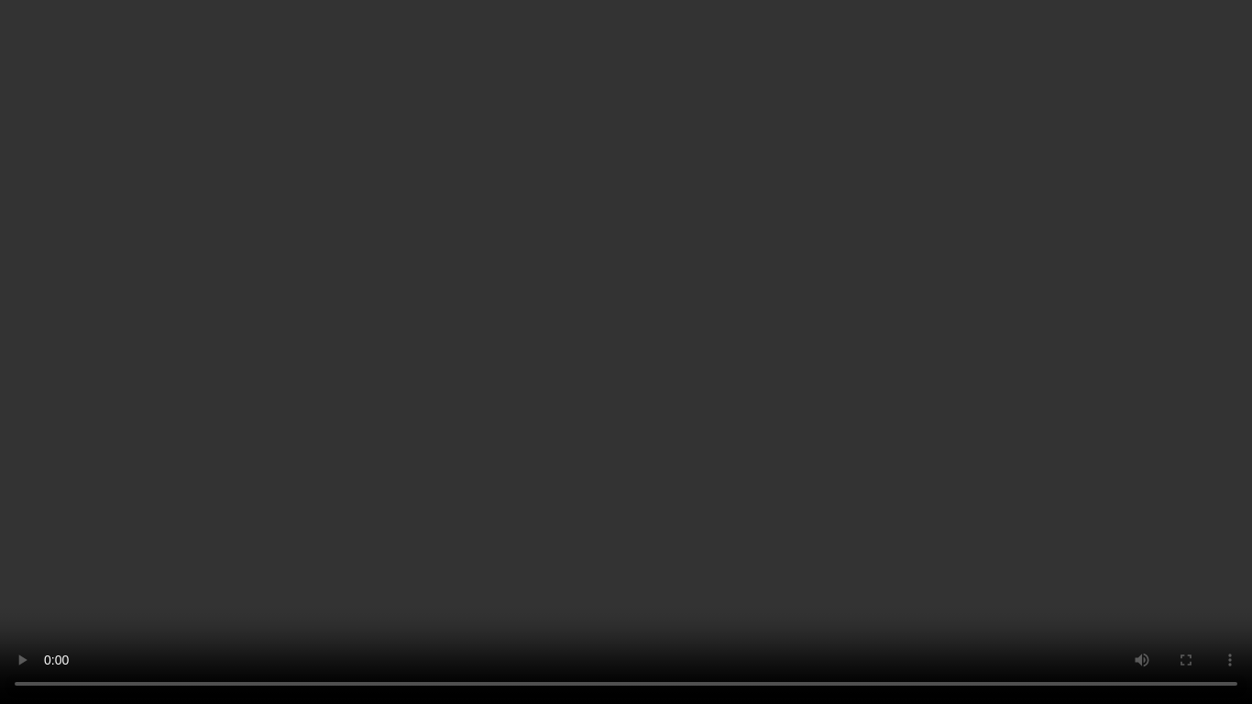
click at [765, 378] on video at bounding box center [626, 352] width 1252 height 704
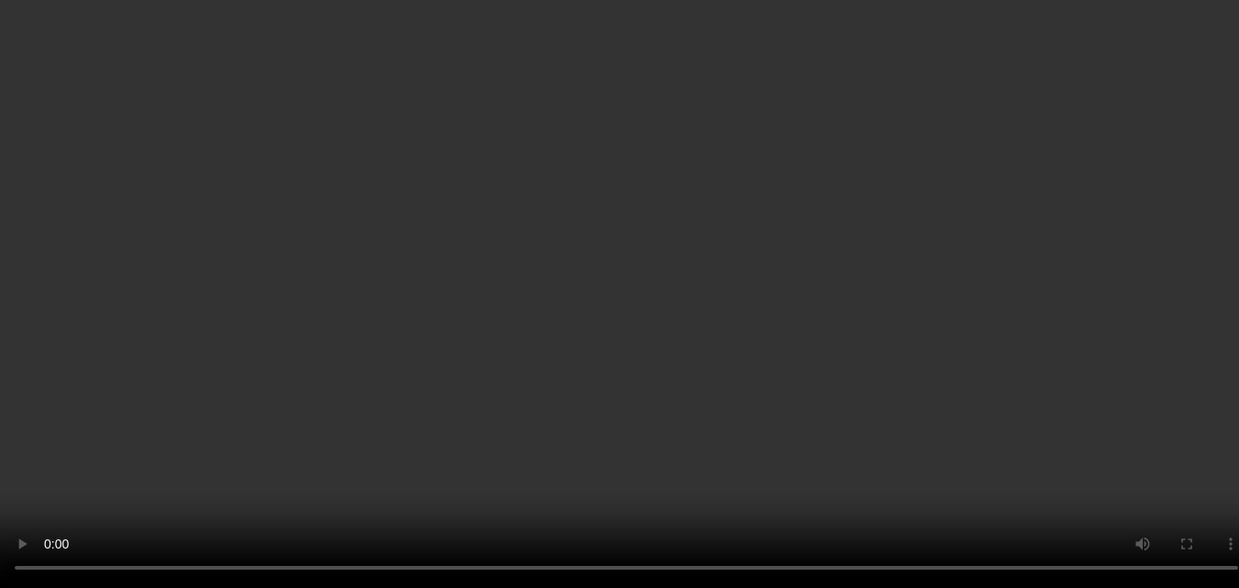
scroll to position [7648, 0]
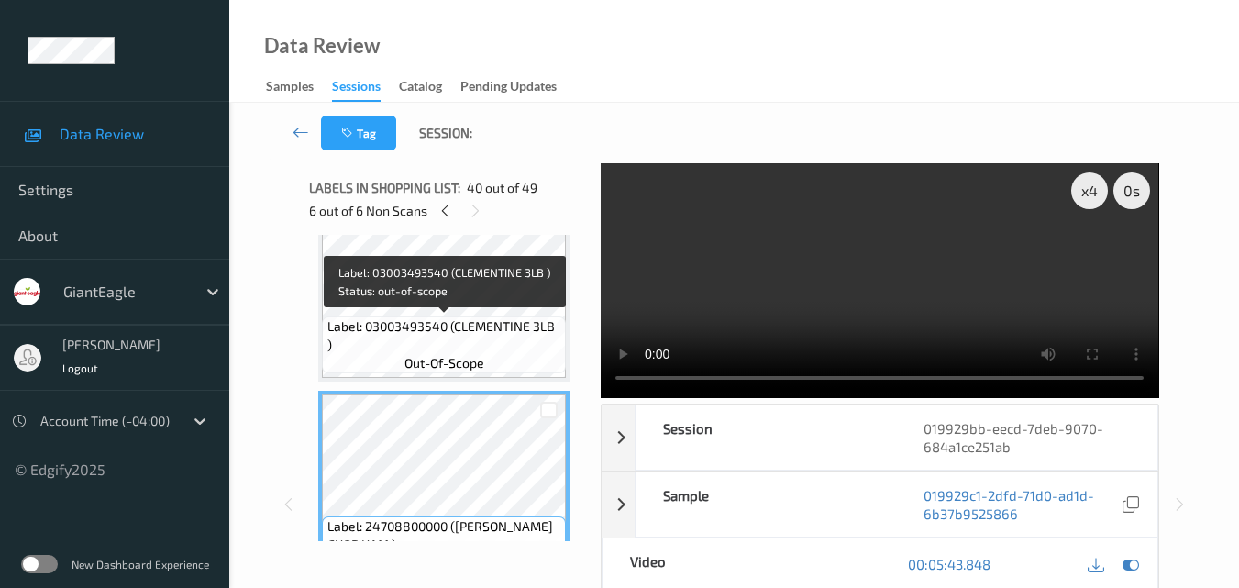
click at [510, 336] on span "Label: 03003493540 (CLEMENTINE 3LB )" at bounding box center [444, 335] width 235 height 37
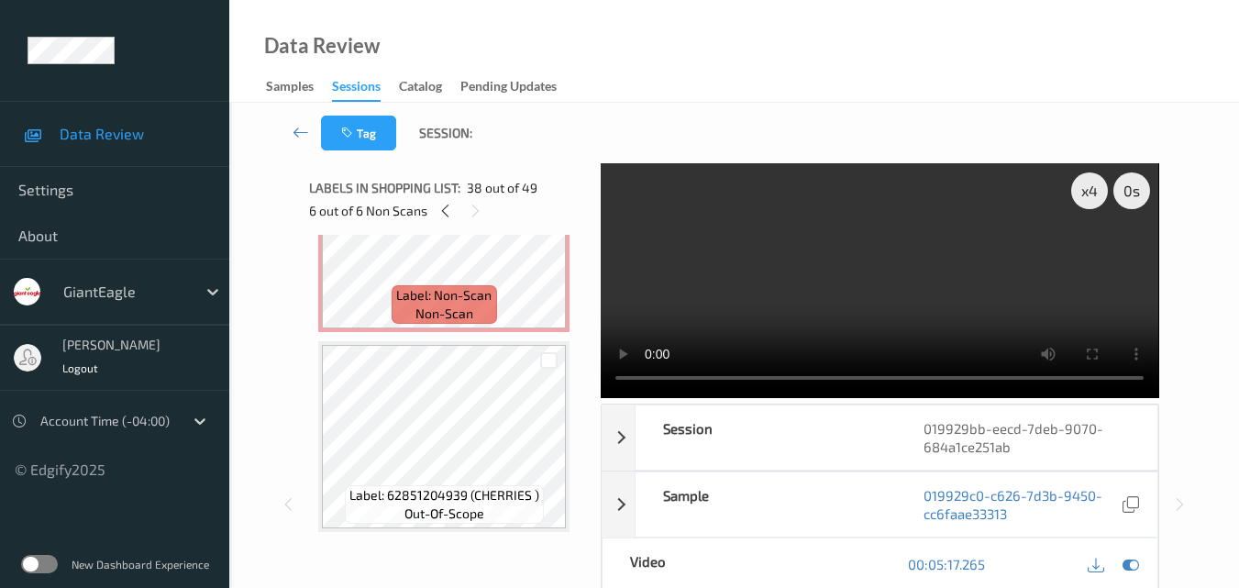
scroll to position [7007, 0]
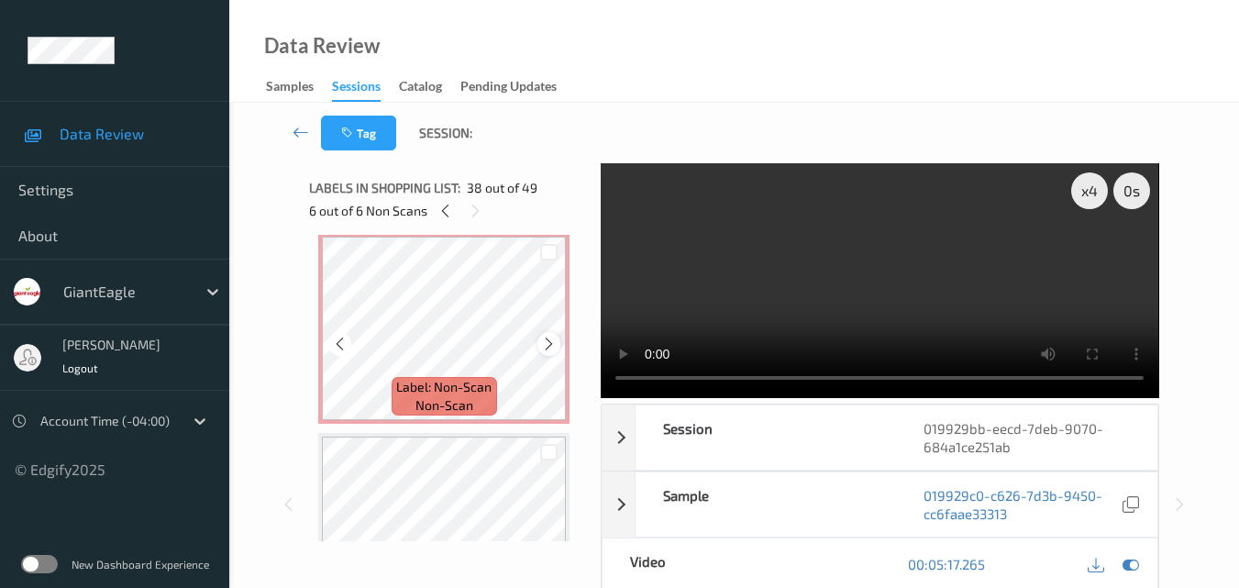
click at [544, 343] on icon at bounding box center [549, 344] width 16 height 17
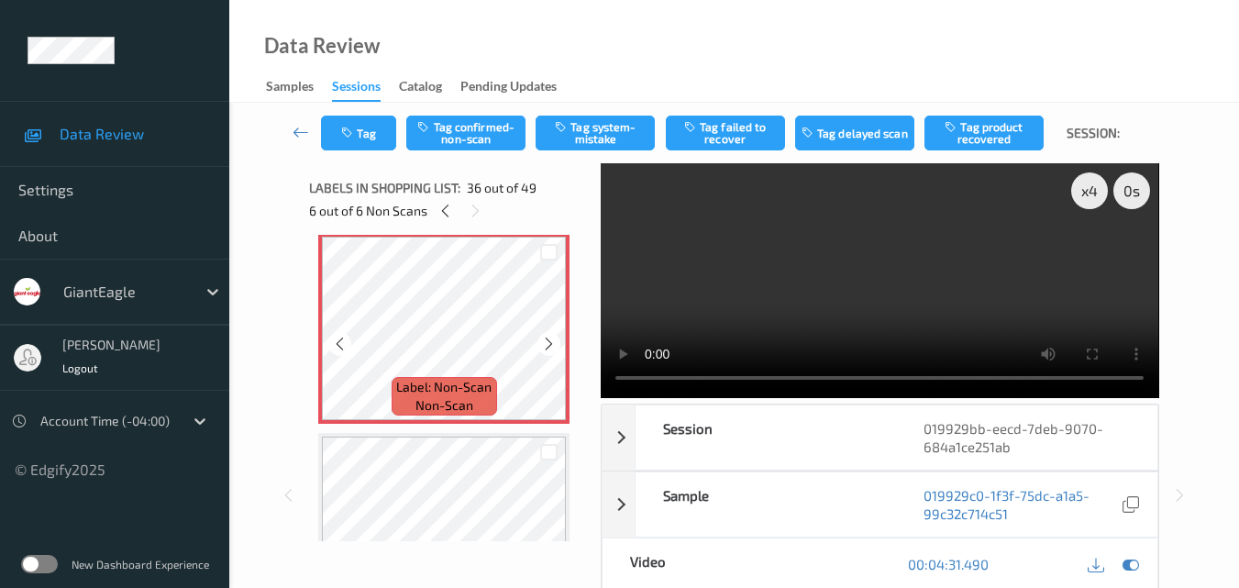
click at [544, 343] on icon at bounding box center [549, 344] width 16 height 17
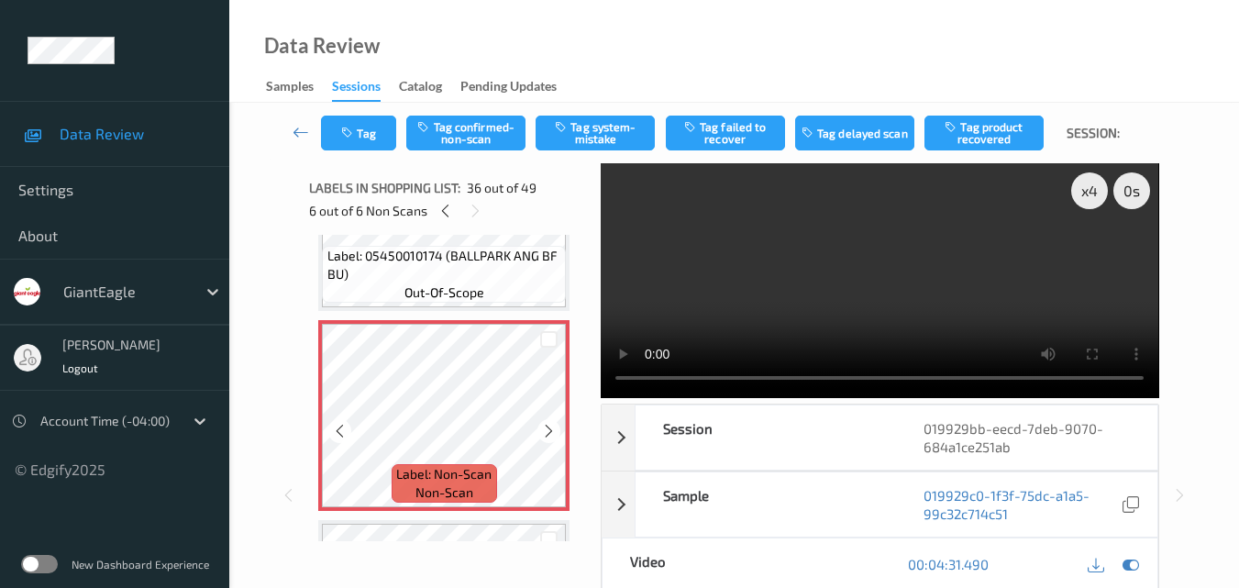
scroll to position [6915, 0]
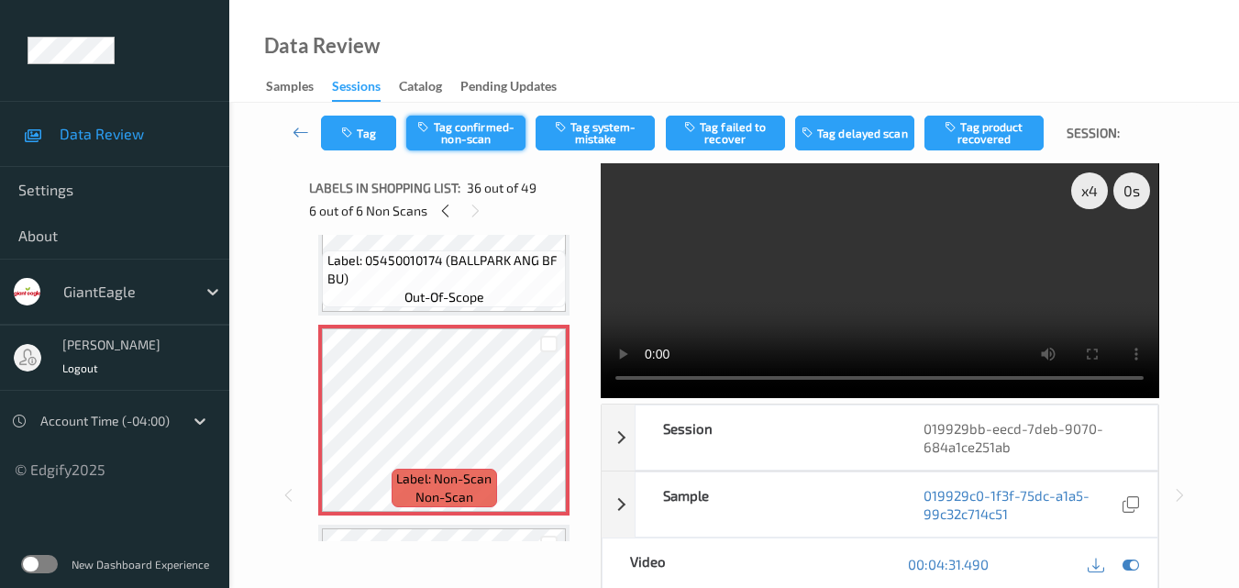
click at [468, 136] on button "Tag confirmed-non-scan" at bounding box center [465, 133] width 119 height 35
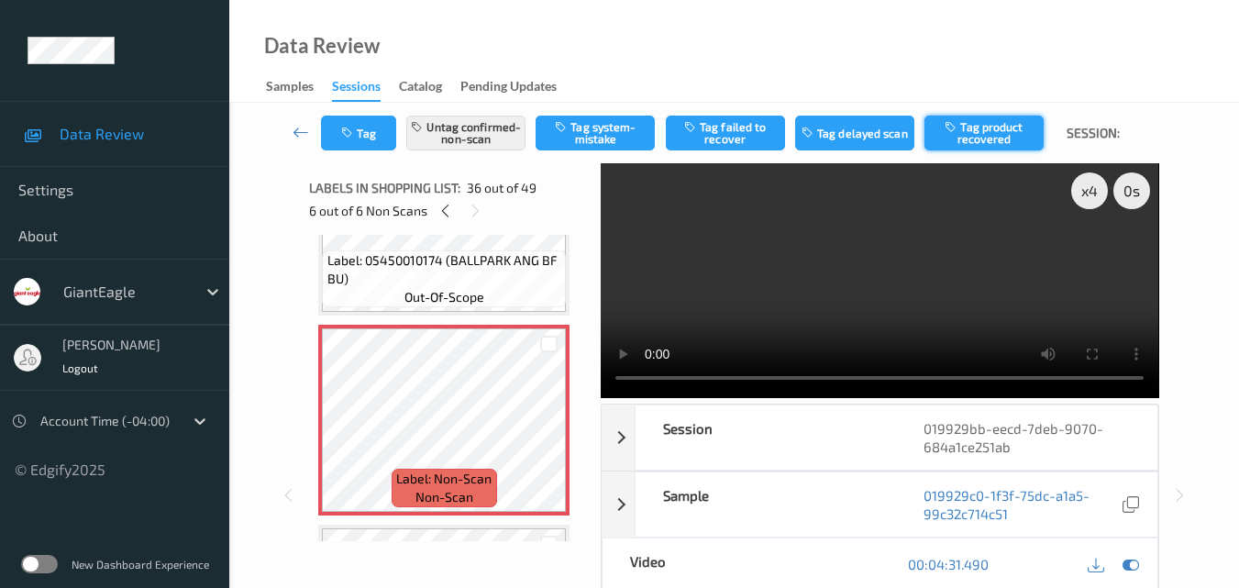
click at [993, 145] on button "Tag product recovered" at bounding box center [983, 133] width 119 height 35
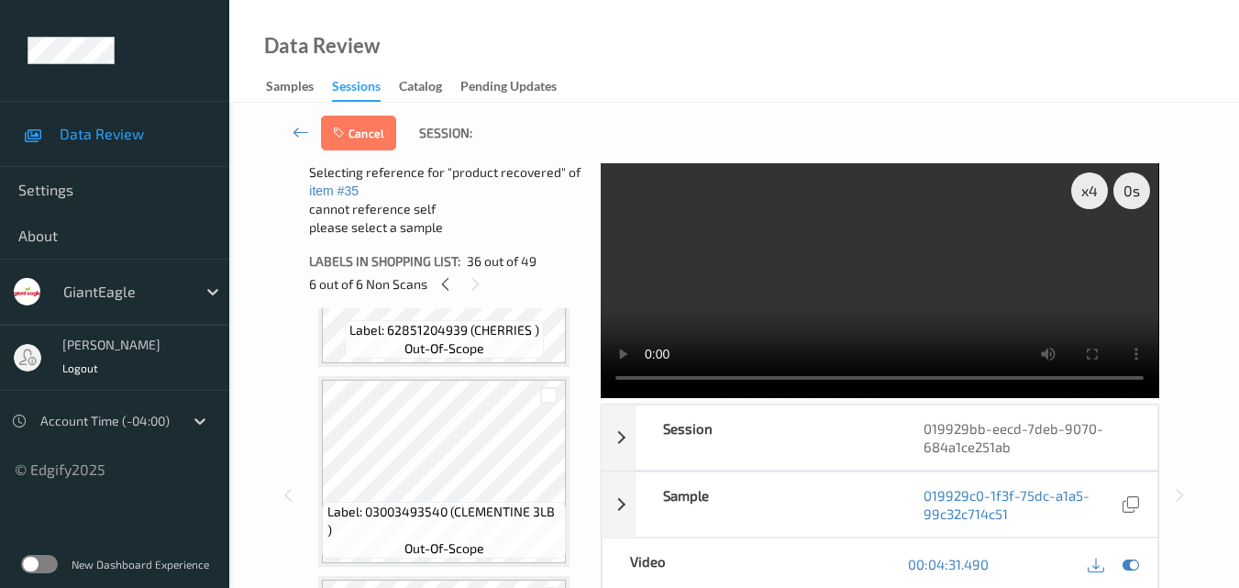
scroll to position [7373, 0]
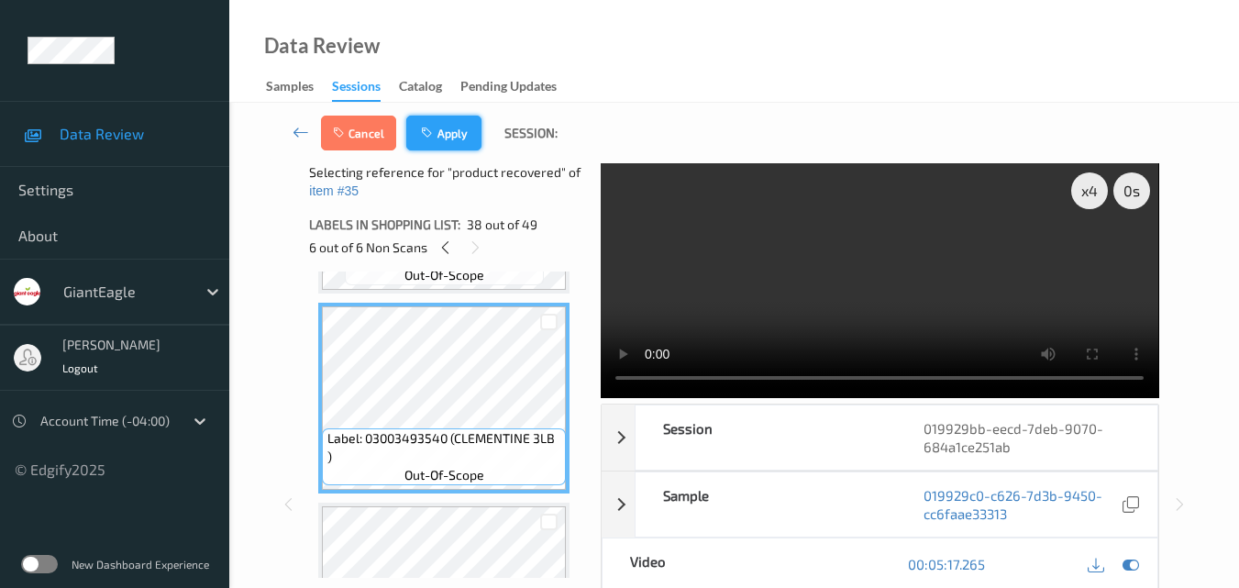
click at [440, 121] on button "Apply" at bounding box center [443, 133] width 75 height 35
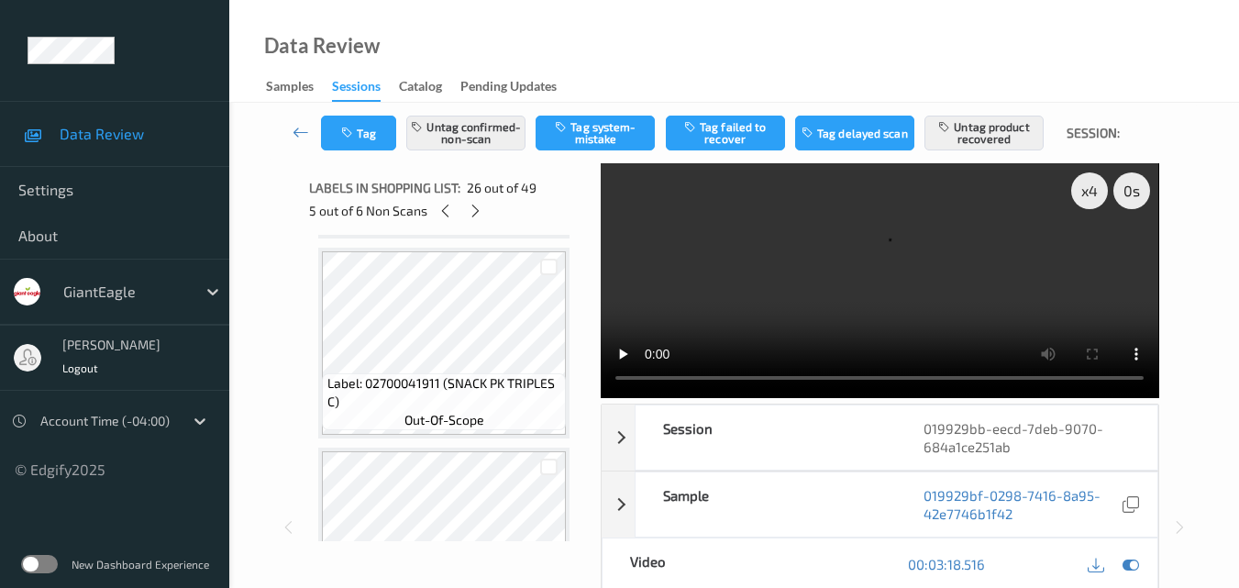
scroll to position [5685, 0]
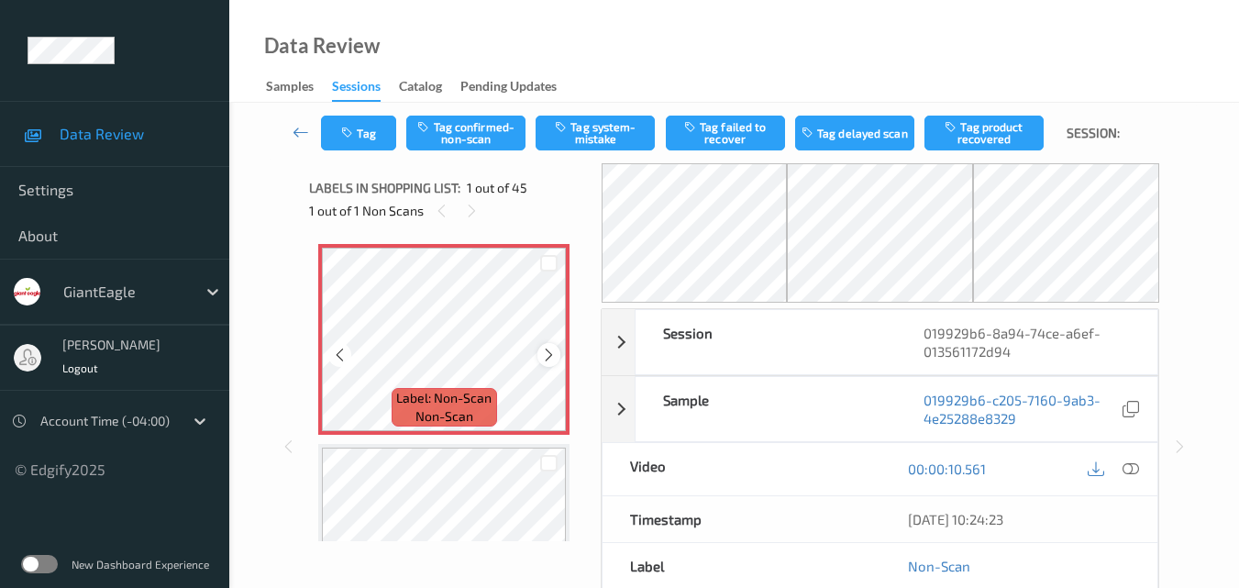
click at [548, 346] on div at bounding box center [548, 354] width 23 height 23
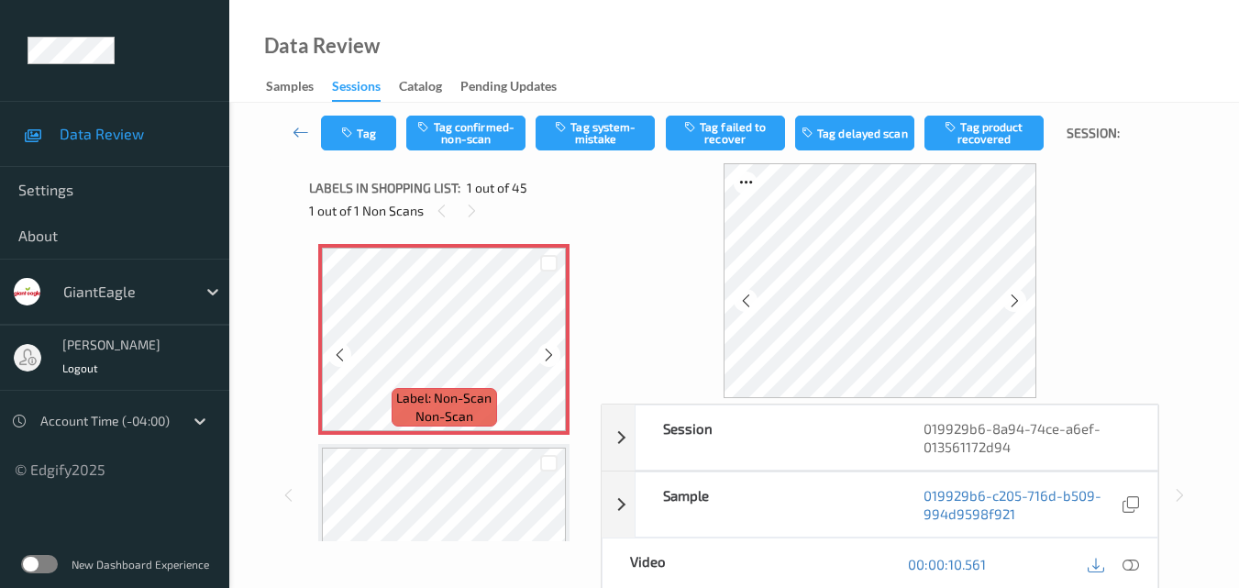
click at [548, 346] on div at bounding box center [548, 354] width 23 height 23
click at [546, 351] on icon at bounding box center [549, 355] width 16 height 17
click at [605, 134] on button "Tag system-mistake" at bounding box center [594, 133] width 119 height 35
click at [365, 130] on button "Tag" at bounding box center [358, 133] width 75 height 35
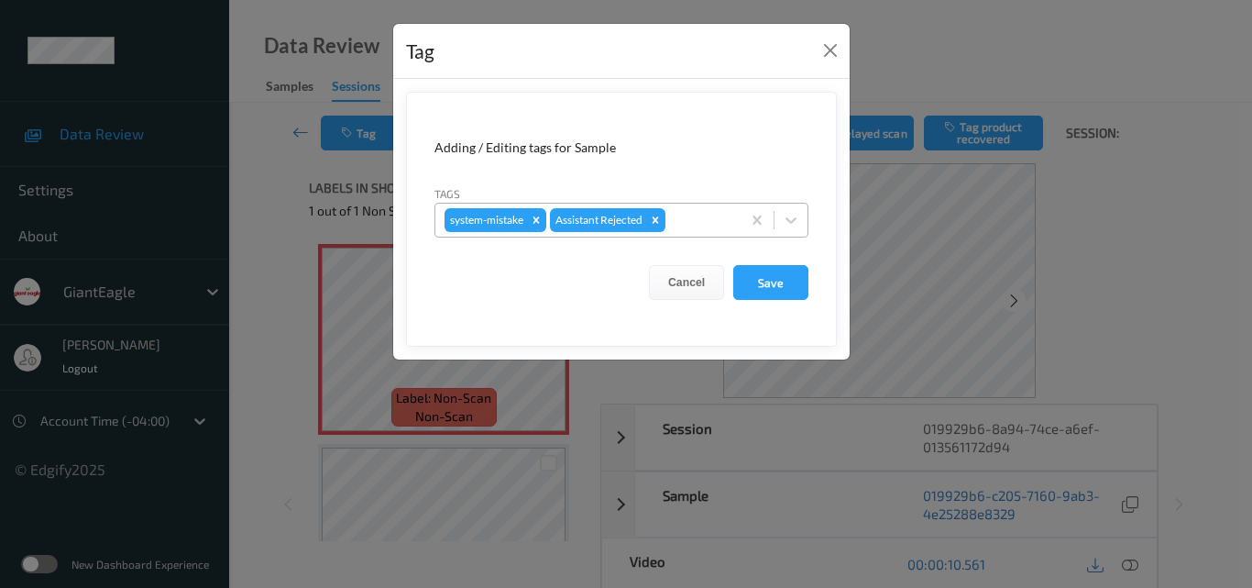
click at [695, 221] on div at bounding box center [700, 220] width 62 height 22
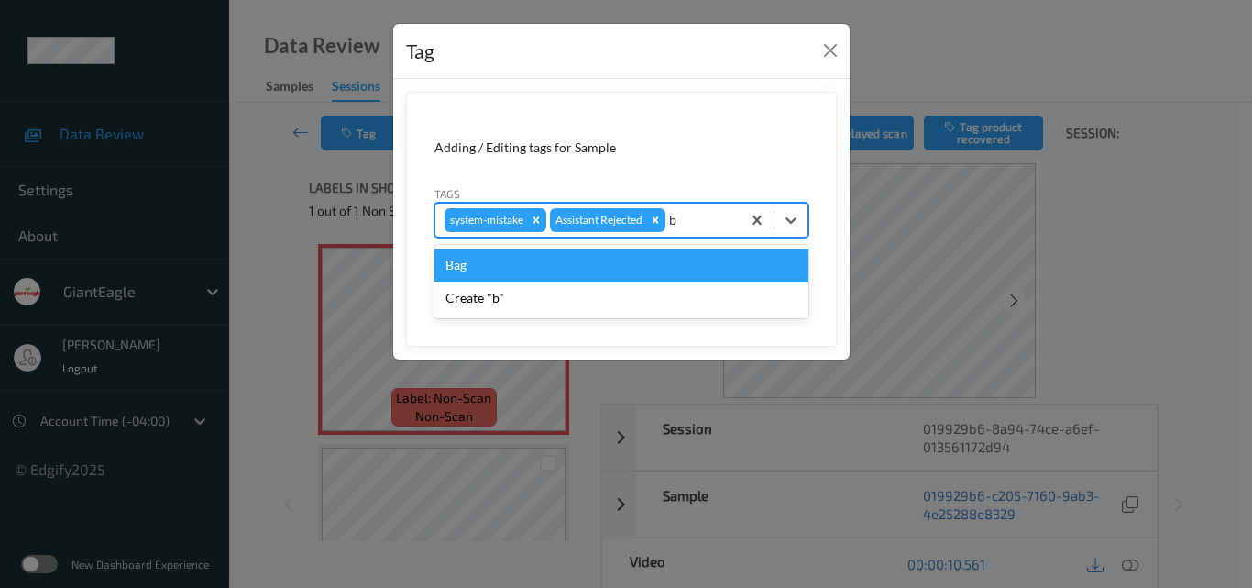
type input "ba"
click at [518, 261] on div "Bag" at bounding box center [622, 264] width 374 height 33
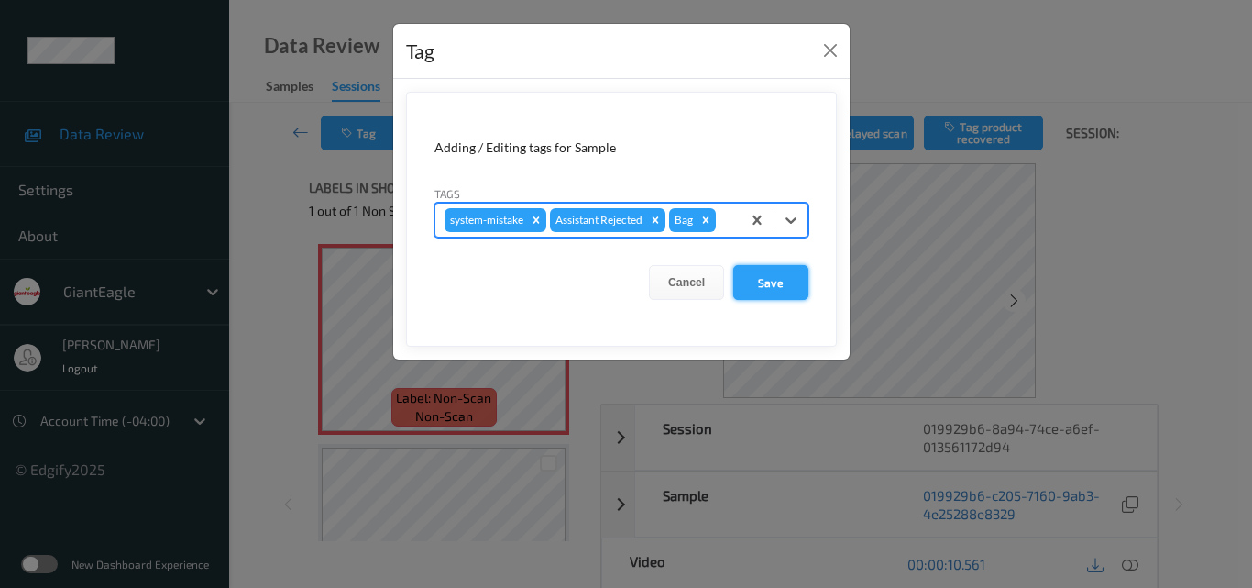
click at [782, 282] on button "Save" at bounding box center [770, 282] width 75 height 35
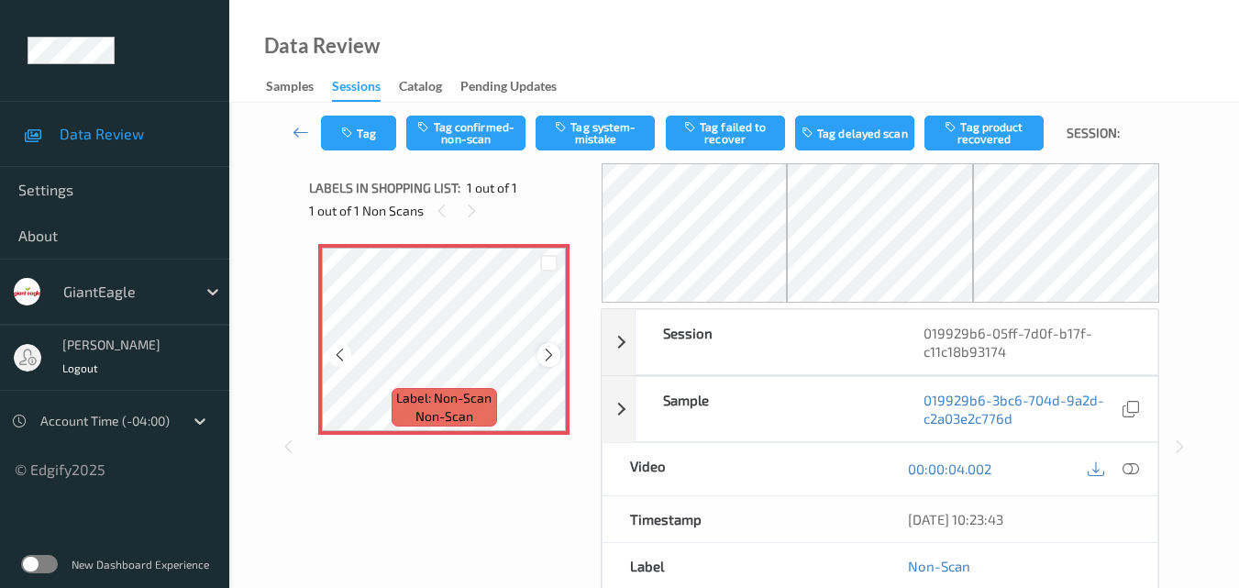
click at [554, 353] on icon at bounding box center [549, 355] width 16 height 17
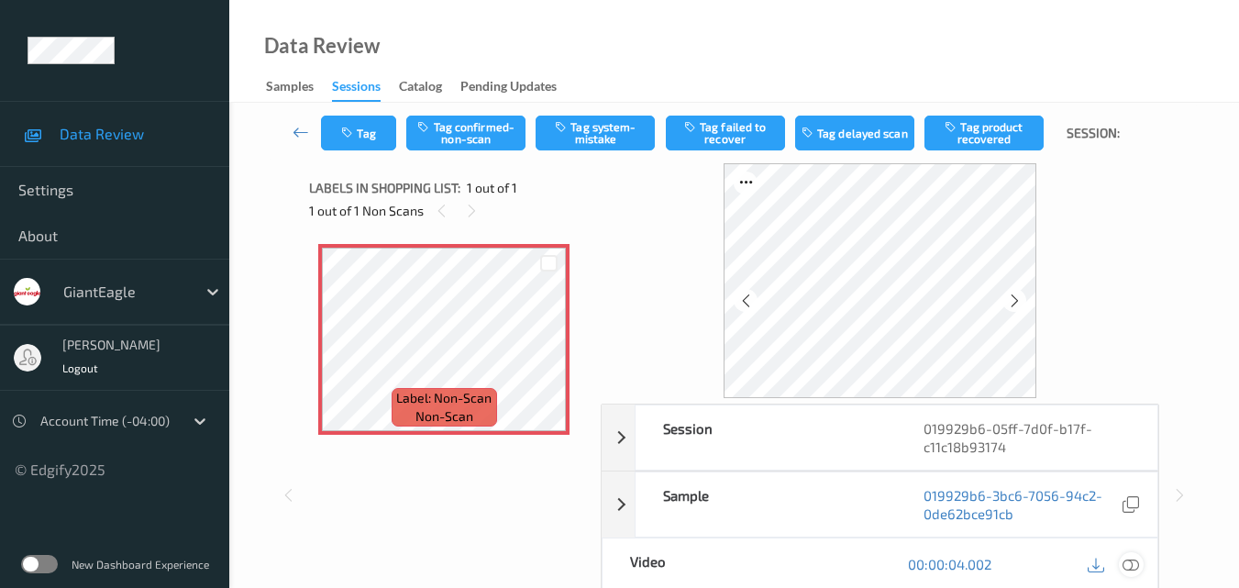
click at [1138, 561] on icon at bounding box center [1130, 564] width 17 height 17
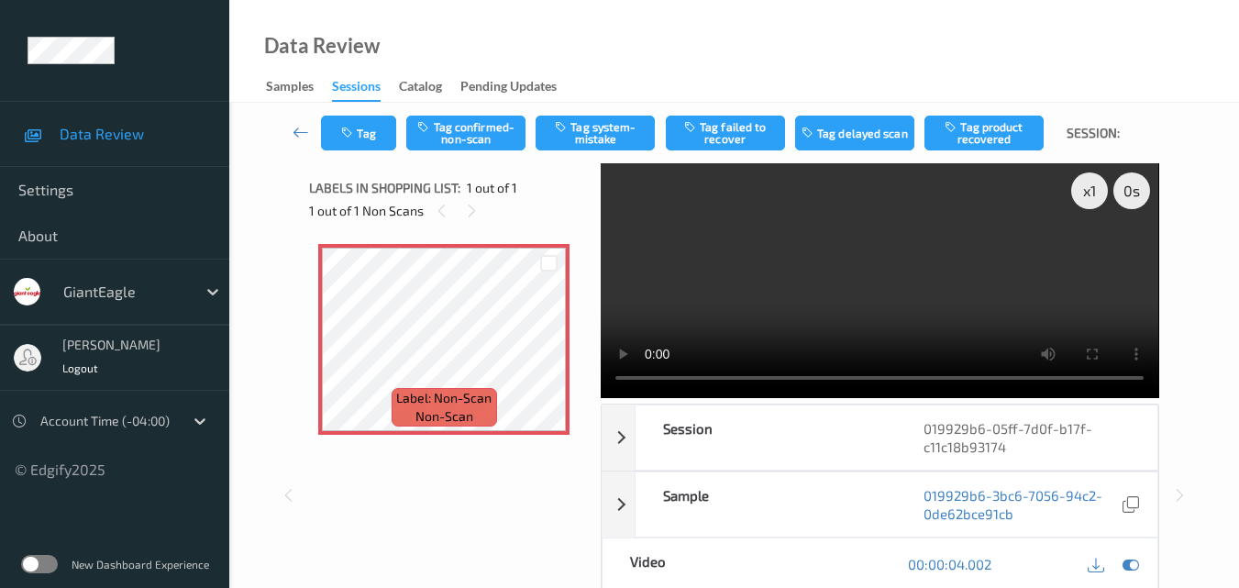
click at [933, 241] on video at bounding box center [879, 280] width 557 height 235
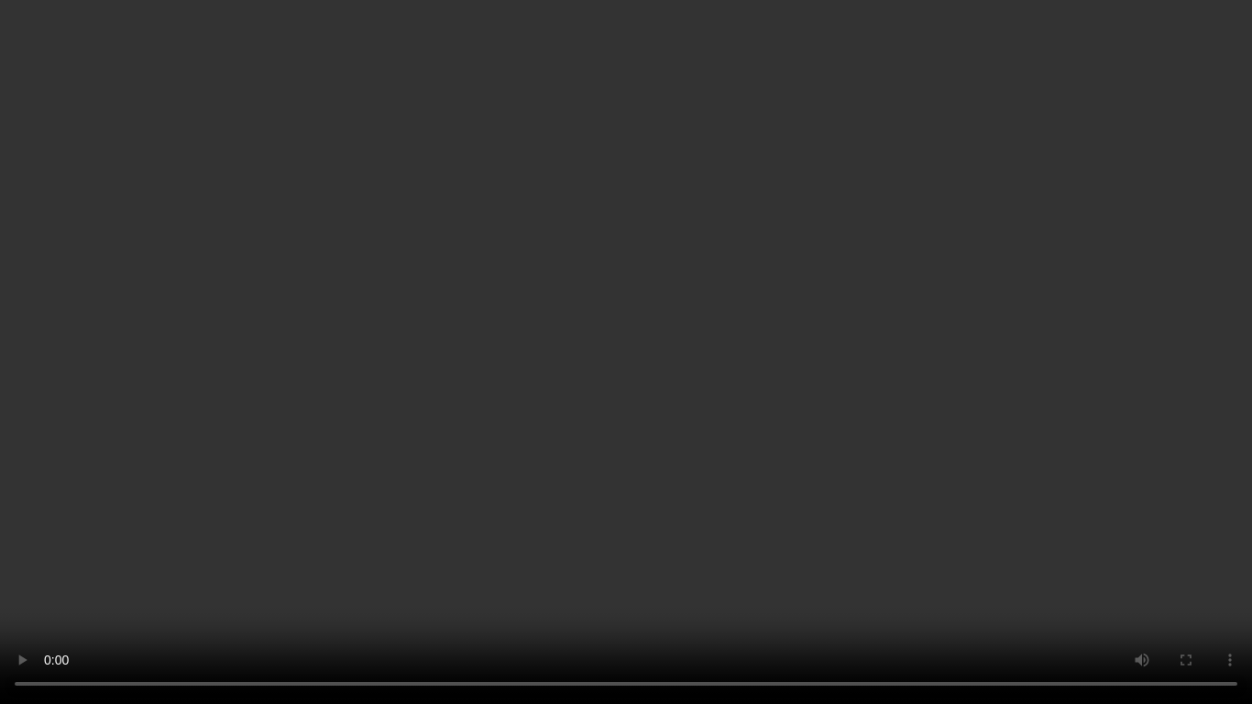
click at [793, 396] on video at bounding box center [626, 352] width 1252 height 704
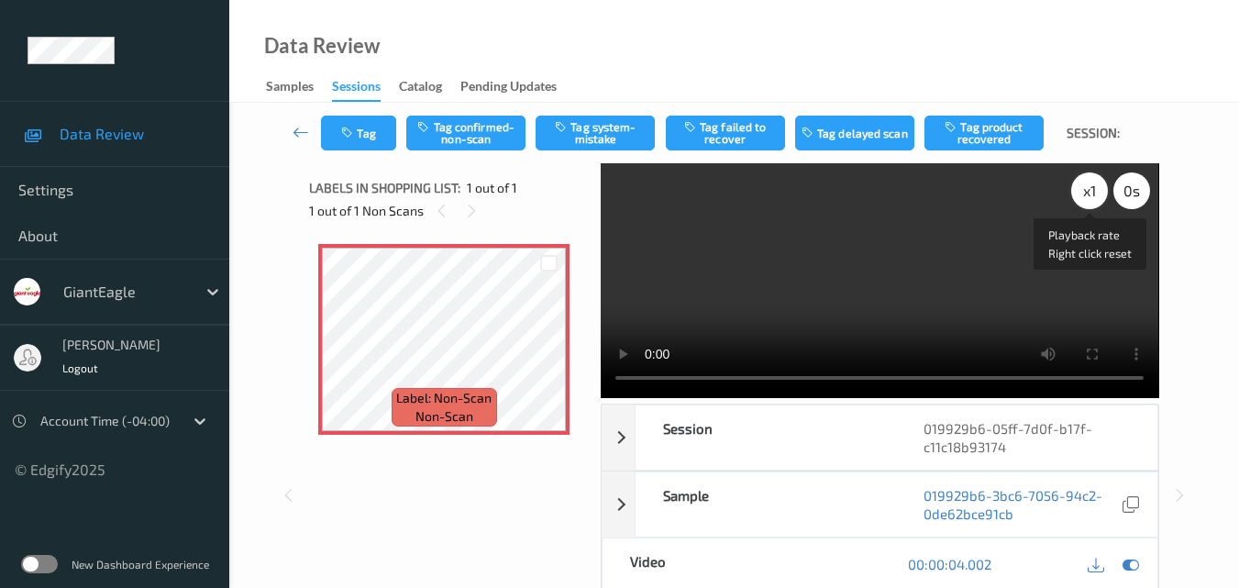
click at [1085, 194] on div "x 1" at bounding box center [1089, 190] width 37 height 37
click at [896, 258] on video at bounding box center [879, 280] width 557 height 235
click at [985, 263] on video at bounding box center [879, 280] width 557 height 235
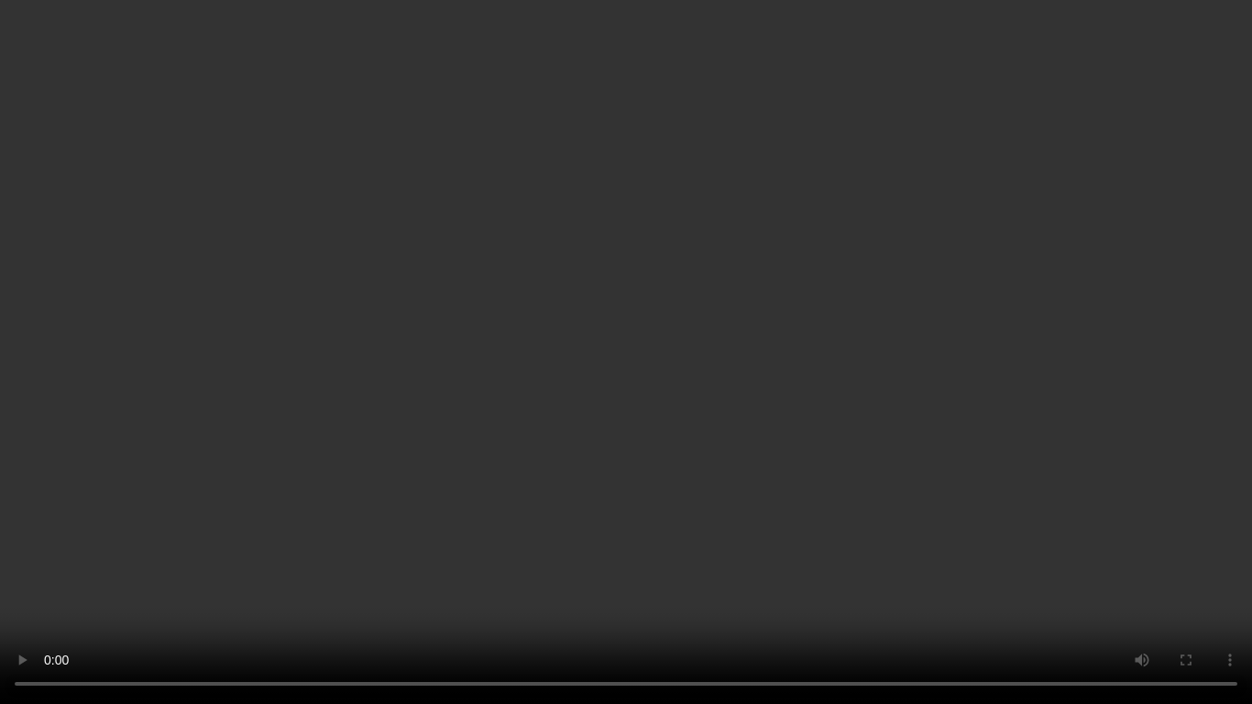
click at [727, 270] on video at bounding box center [626, 352] width 1252 height 704
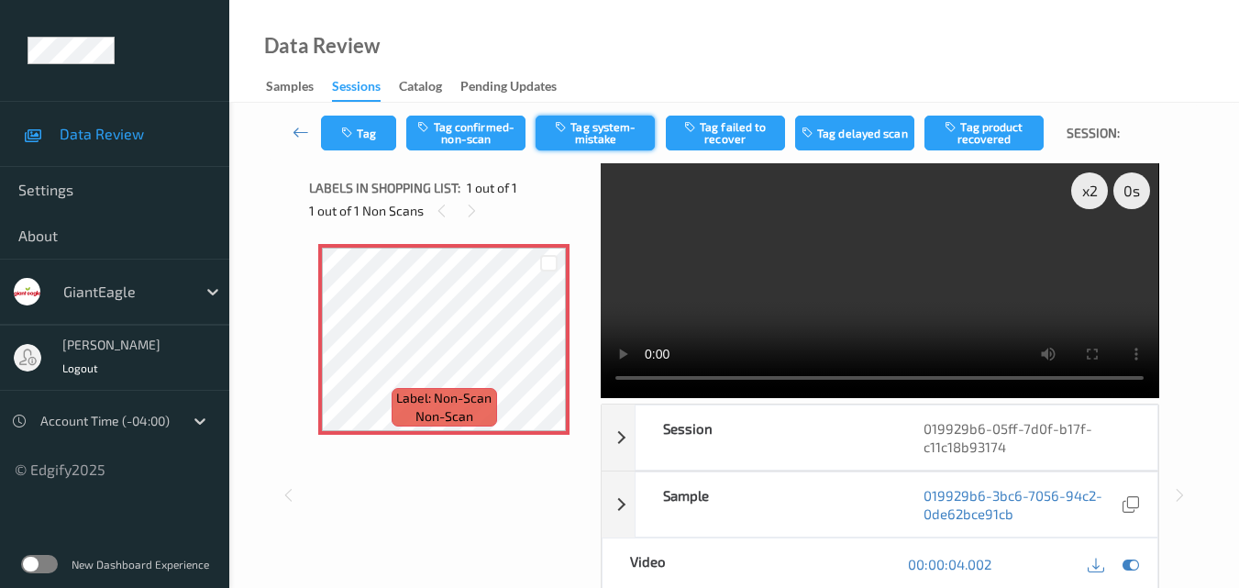
click at [603, 131] on button "Tag system-mistake" at bounding box center [594, 133] width 119 height 35
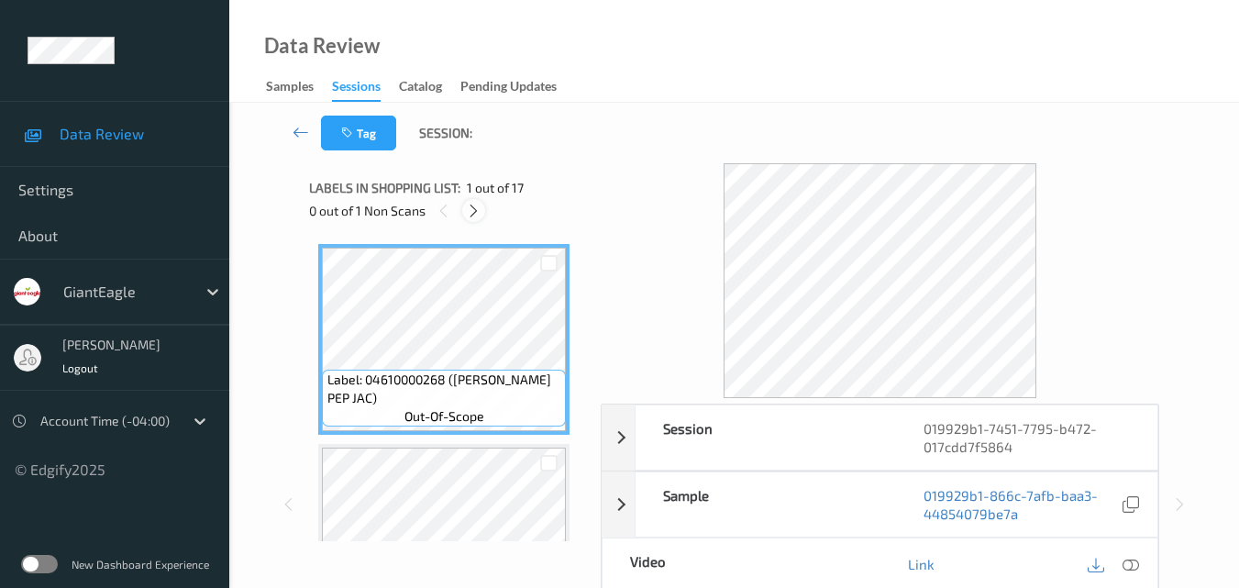
click at [473, 212] on icon at bounding box center [474, 211] width 16 height 17
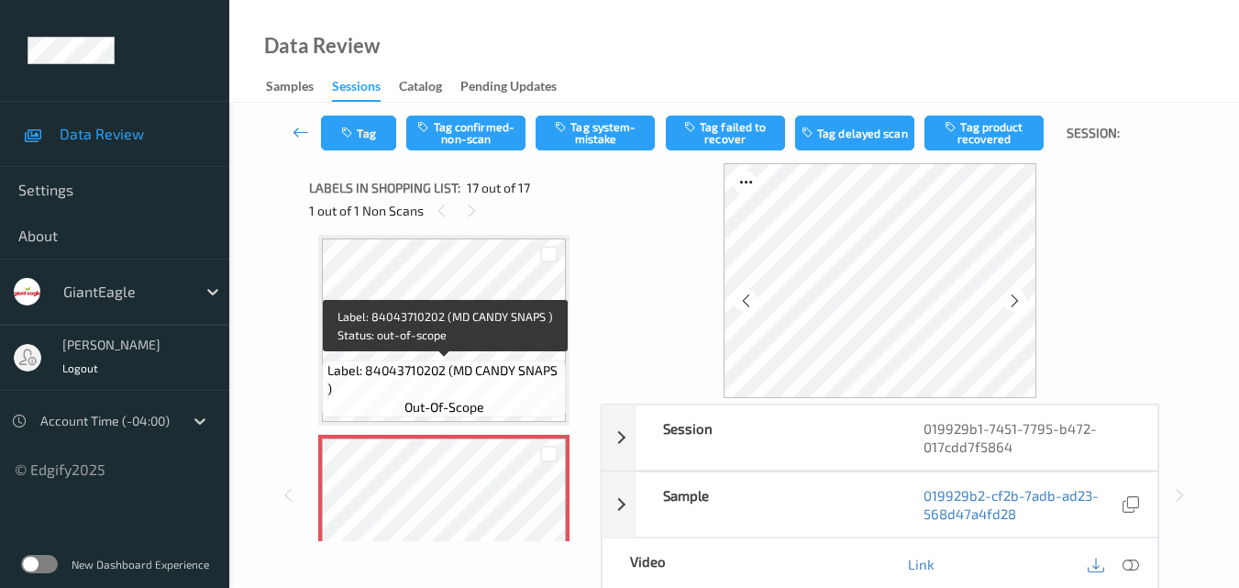
scroll to position [3099, 0]
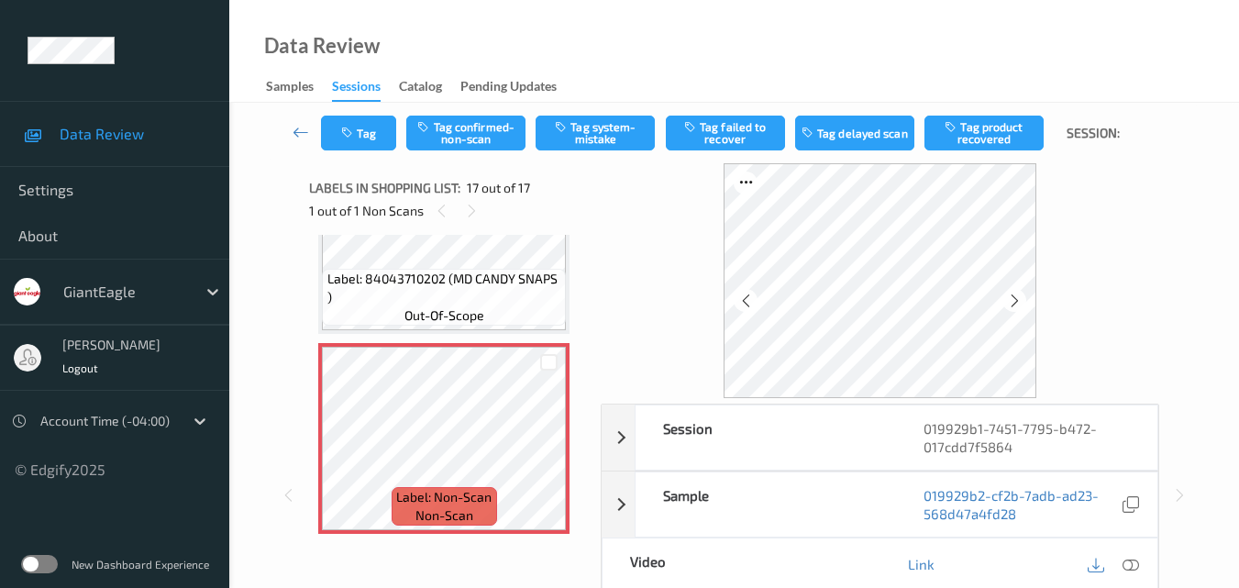
click at [1131, 558] on icon at bounding box center [1130, 564] width 17 height 17
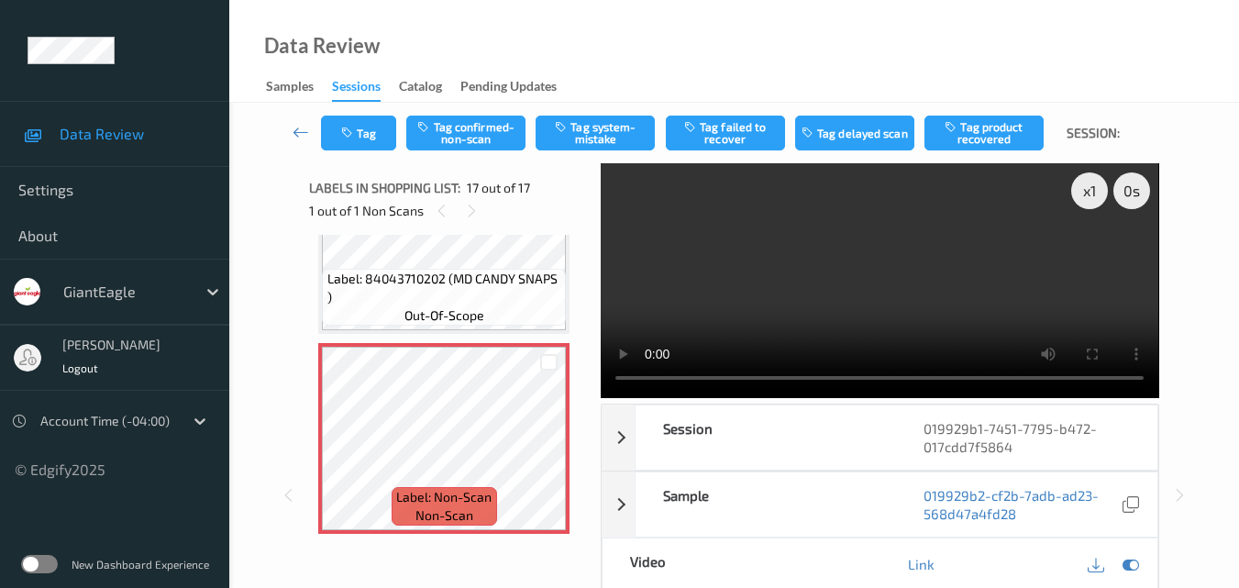
click at [849, 236] on video at bounding box center [879, 280] width 557 height 235
click at [858, 277] on video at bounding box center [879, 280] width 557 height 235
click at [546, 457] on icon at bounding box center [549, 454] width 16 height 17
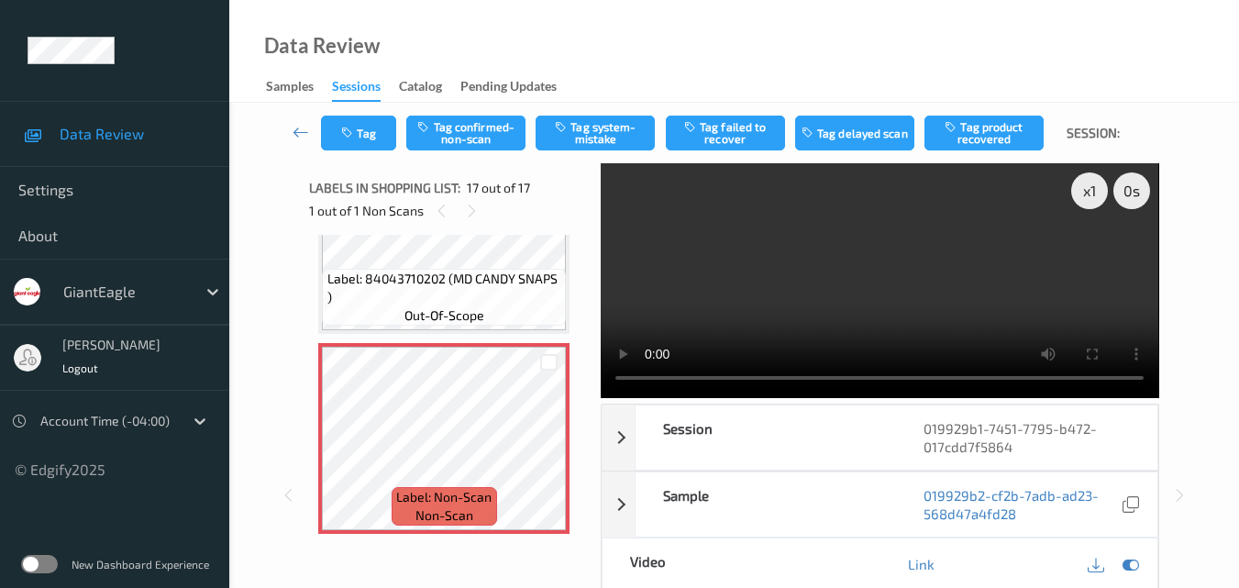
click at [913, 280] on video at bounding box center [879, 280] width 557 height 235
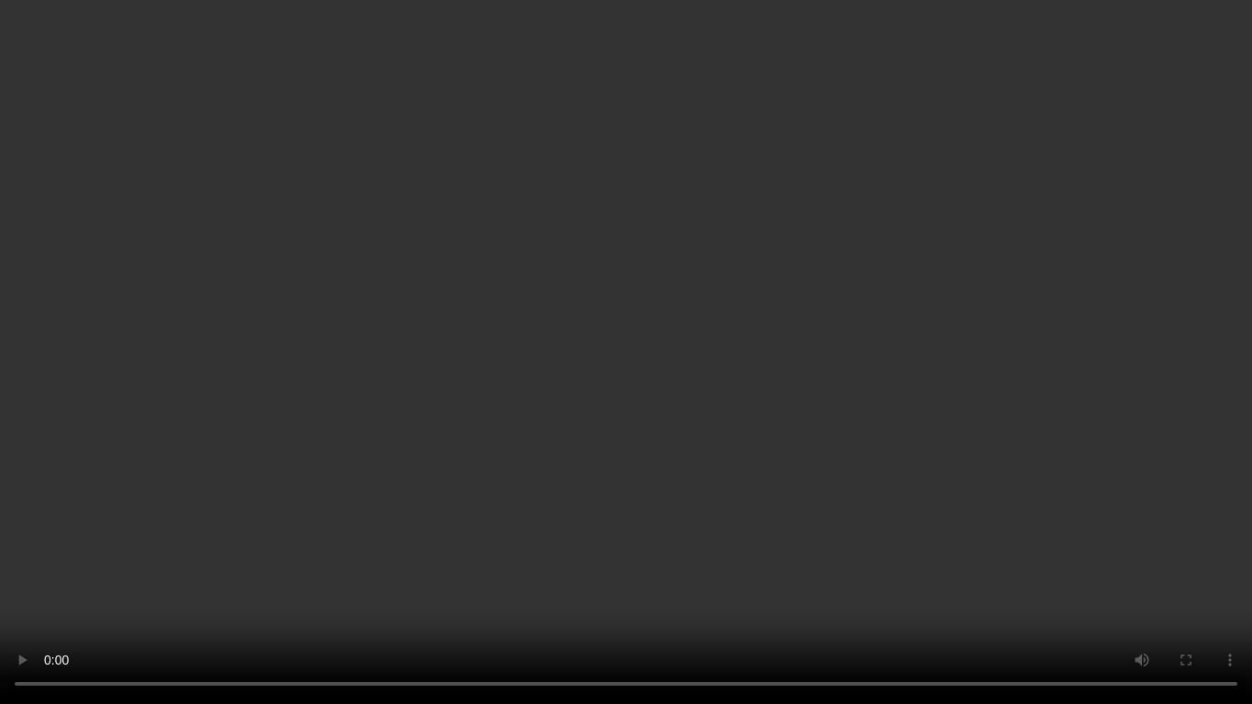
click at [667, 415] on video at bounding box center [626, 352] width 1252 height 704
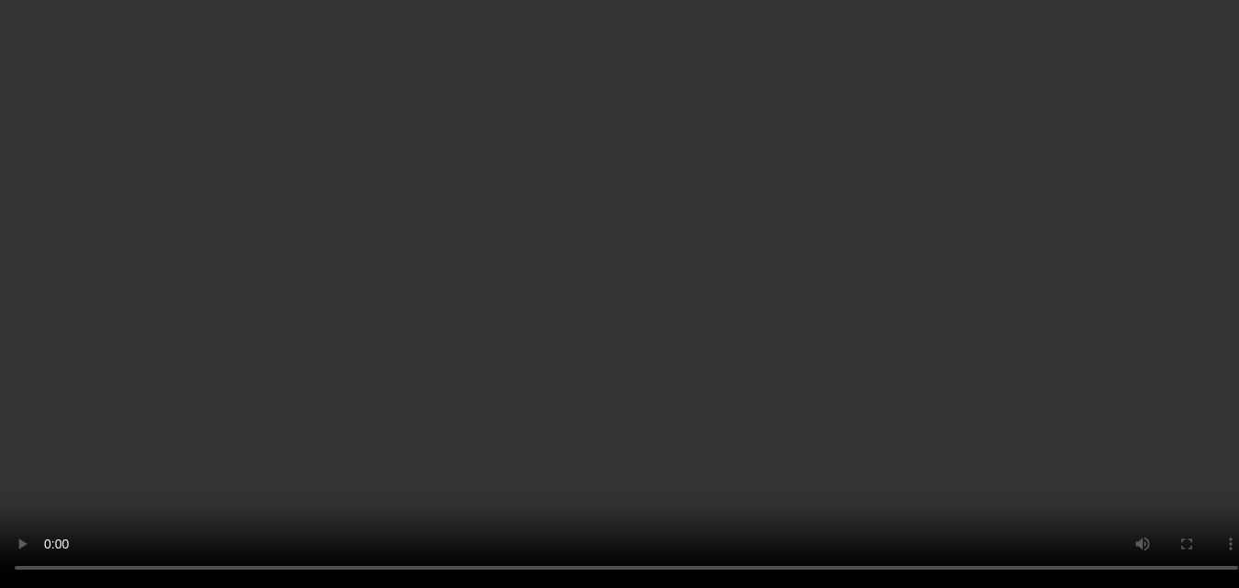
scroll to position [3076, 0]
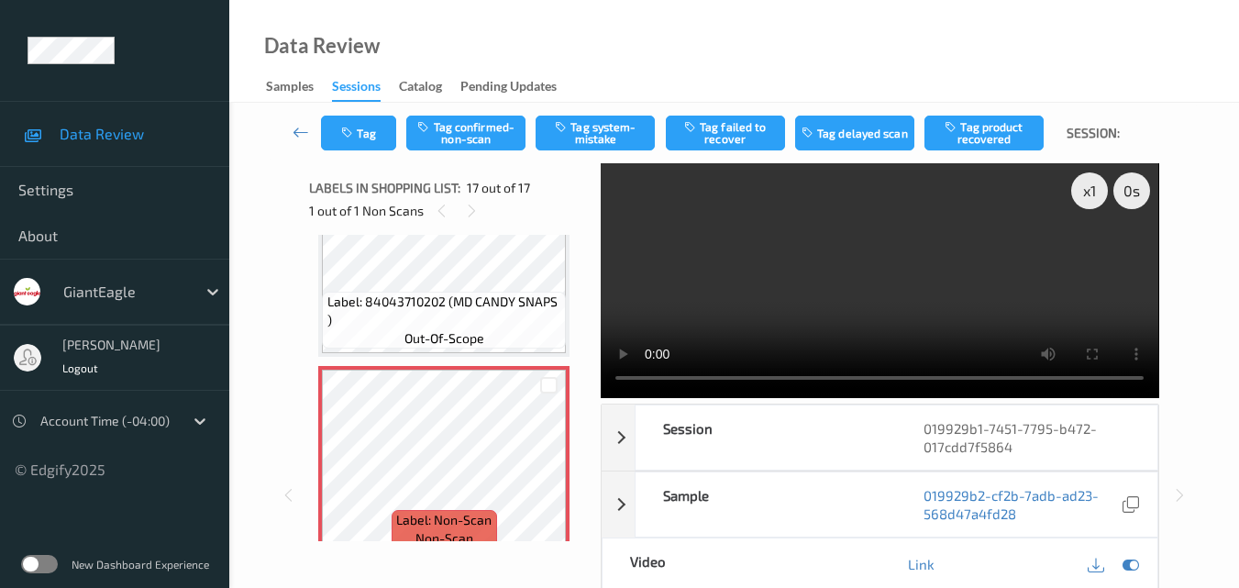
click at [748, 318] on video at bounding box center [879, 280] width 557 height 235
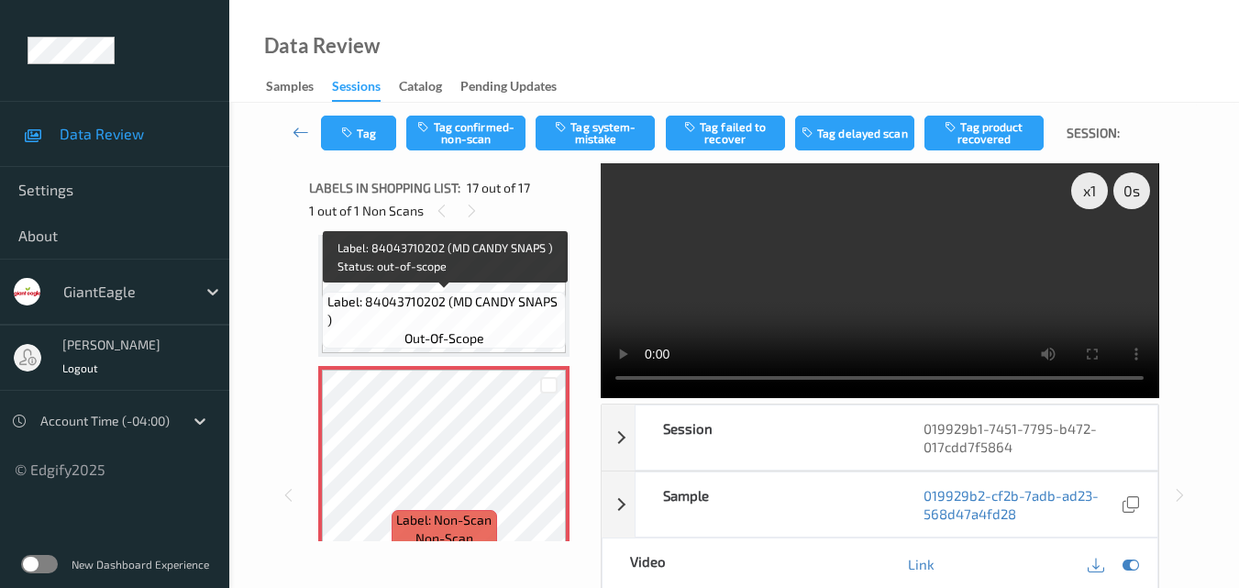
drag, startPoint x: 476, startPoint y: 326, endPoint x: 474, endPoint y: 348, distance: 22.1
click at [476, 325] on span "Label: 84043710202 (MD CANDY SNAPS )" at bounding box center [444, 310] width 235 height 37
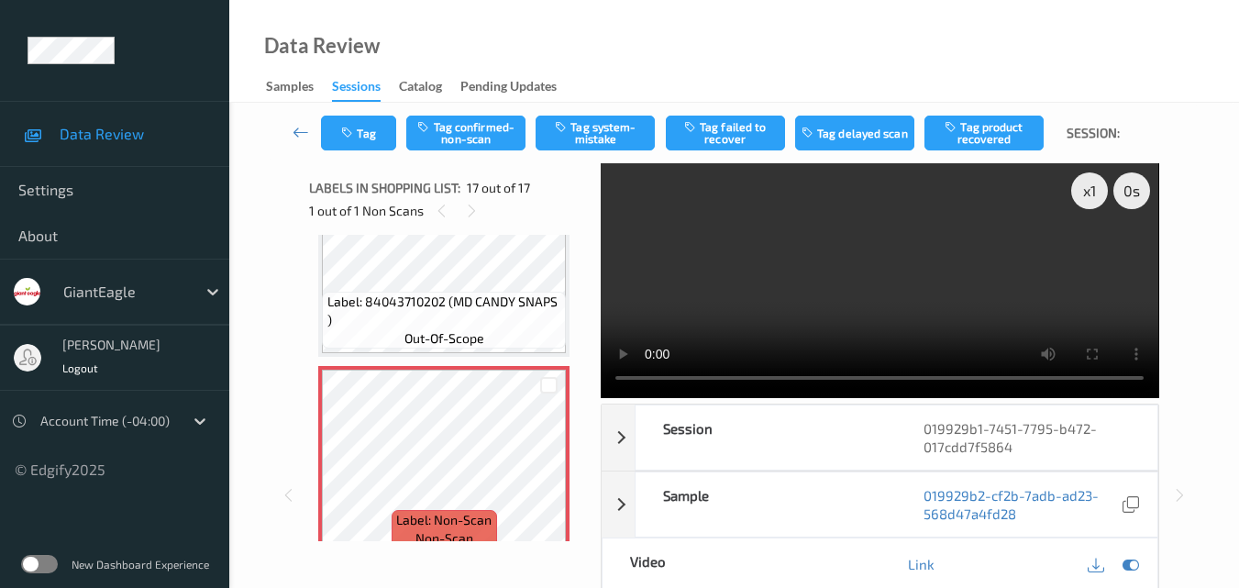
click at [858, 314] on video at bounding box center [879, 280] width 557 height 235
click at [541, 477] on icon at bounding box center [549, 477] width 16 height 17
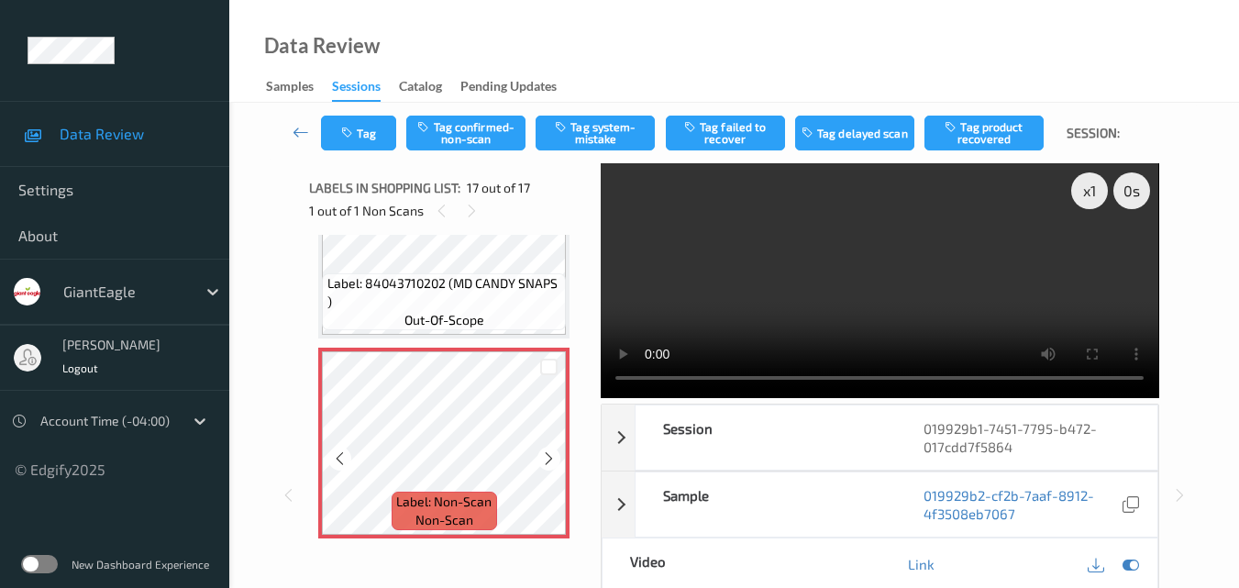
scroll to position [3101, 0]
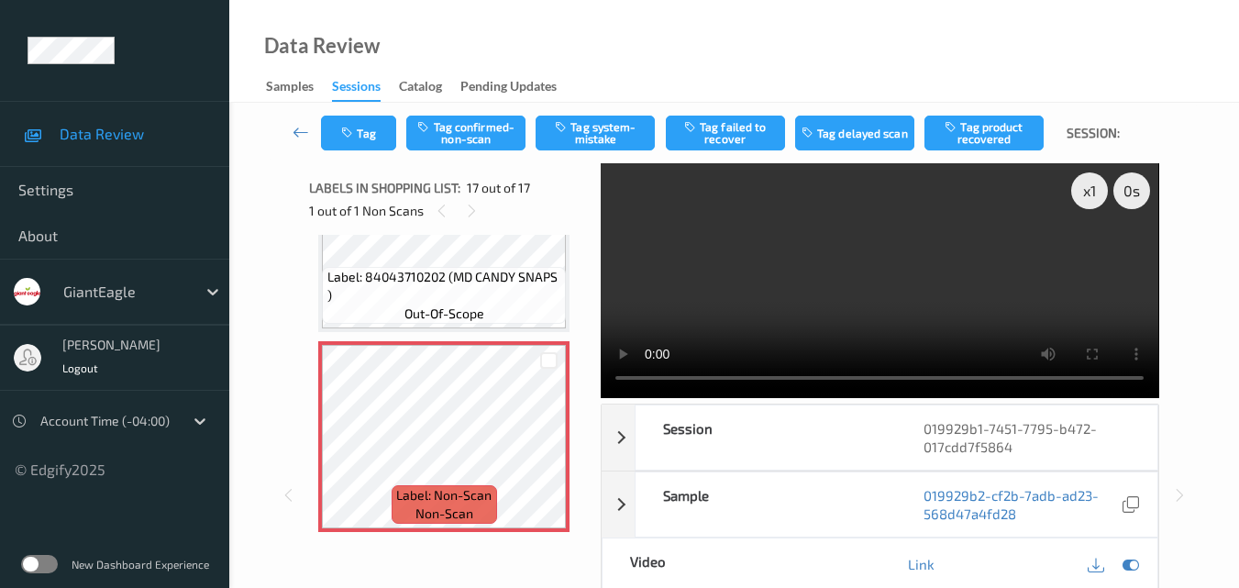
click at [747, 302] on video at bounding box center [879, 280] width 557 height 235
click at [887, 297] on video at bounding box center [879, 280] width 557 height 235
click at [541, 451] on icon at bounding box center [549, 452] width 16 height 17
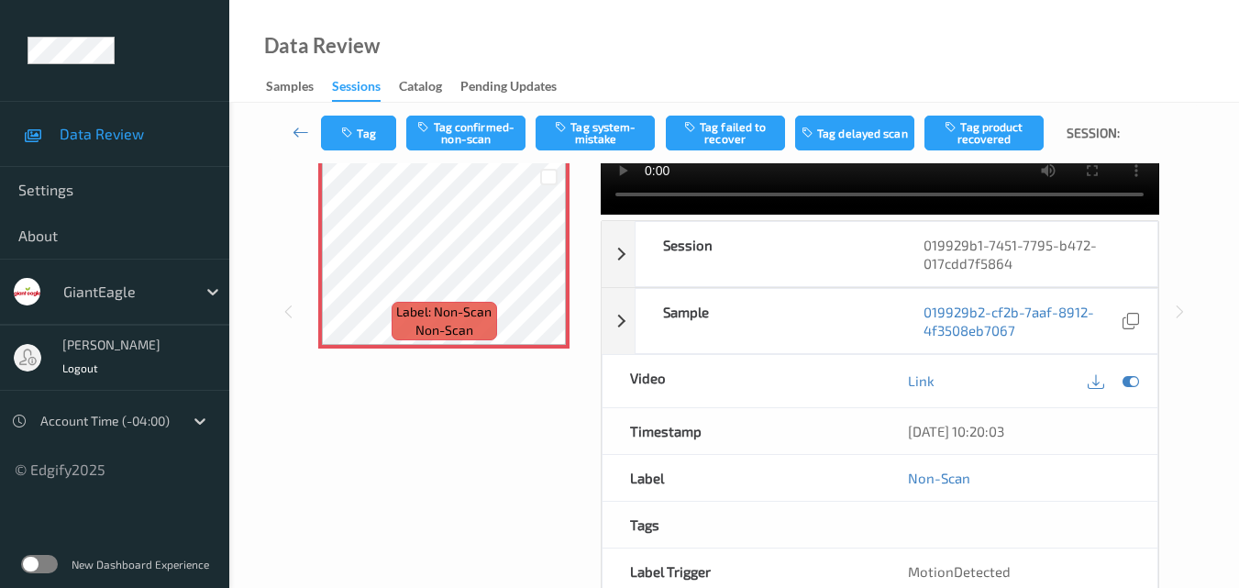
scroll to position [0, 0]
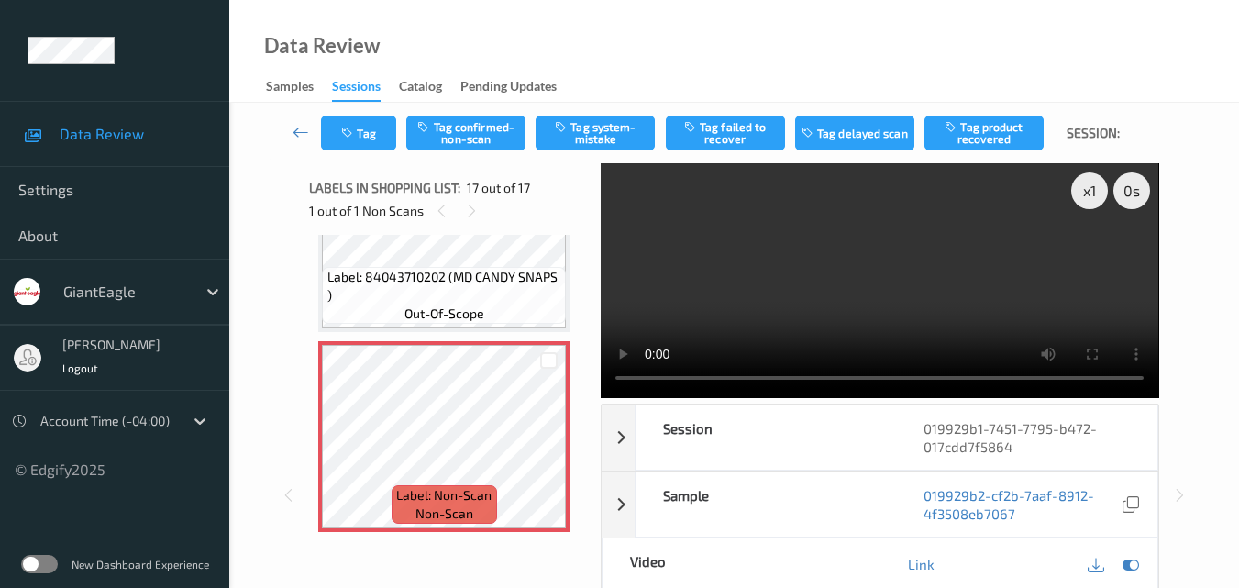
click at [810, 312] on video at bounding box center [879, 280] width 557 height 235
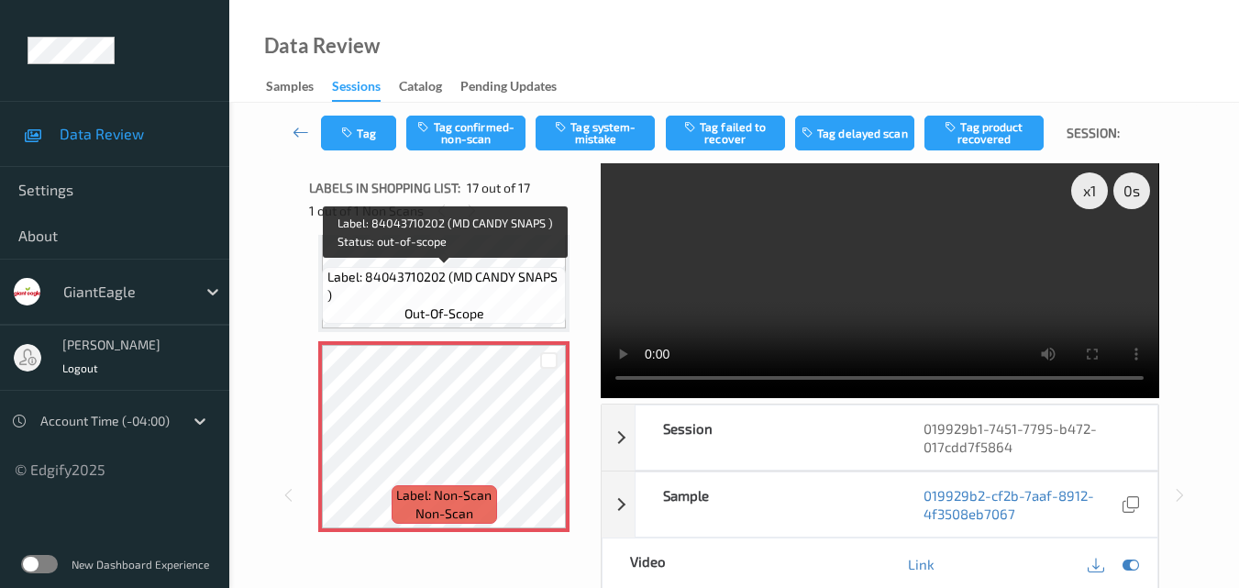
click at [471, 283] on span "Label: 84043710202 (MD CANDY SNAPS )" at bounding box center [444, 286] width 235 height 37
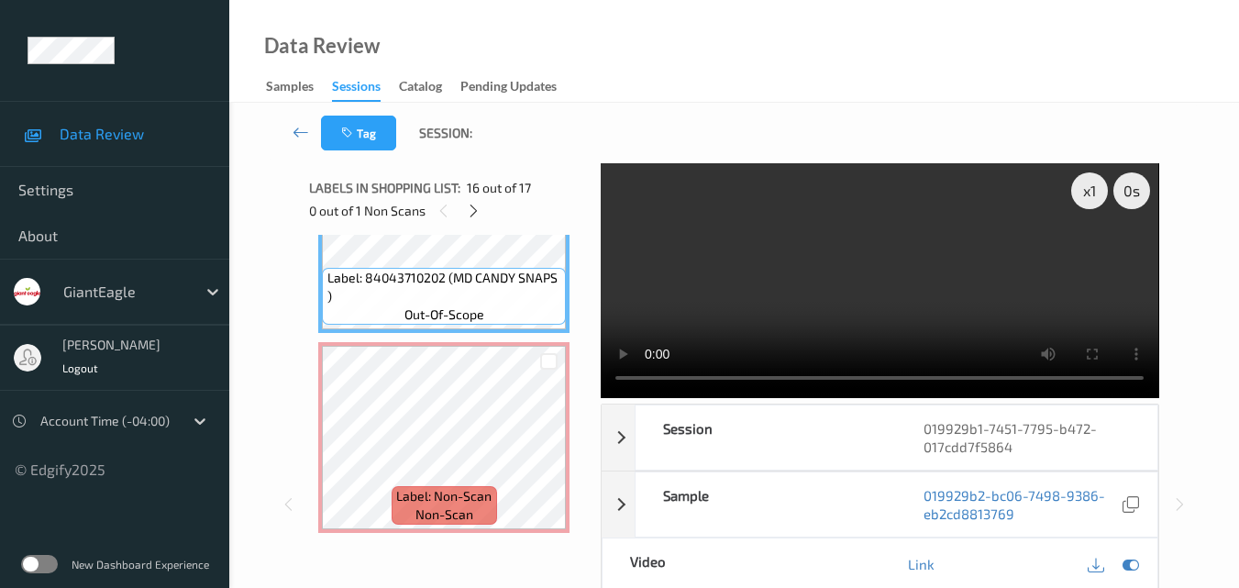
scroll to position [3101, 0]
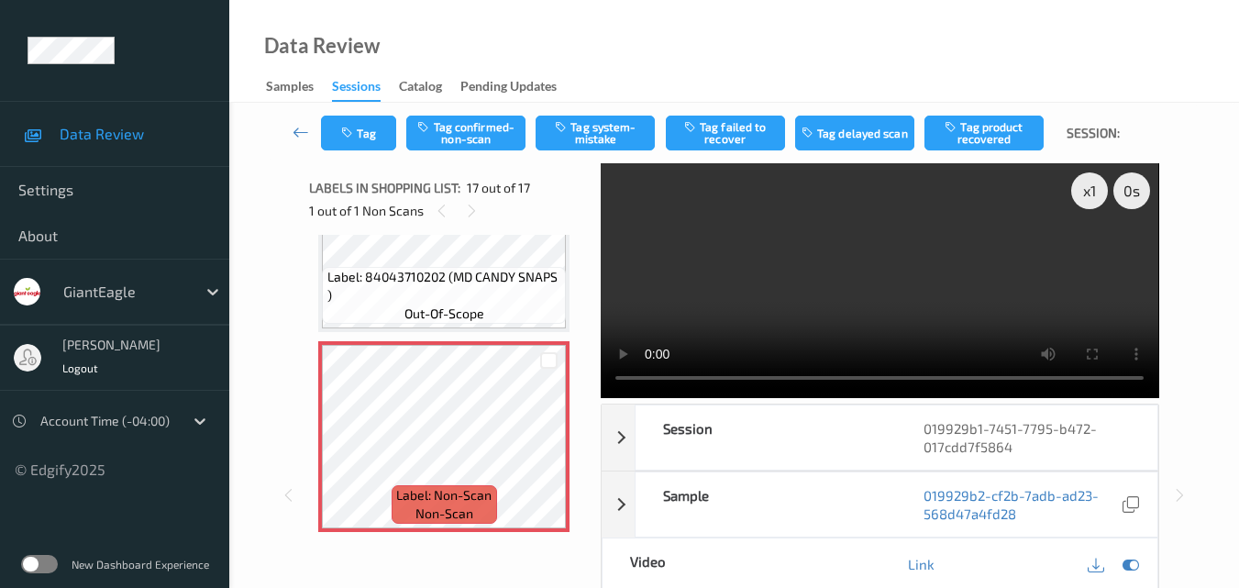
click at [992, 284] on video at bounding box center [879, 280] width 557 height 235
click at [544, 450] on icon at bounding box center [549, 452] width 16 height 17
click at [606, 125] on button "Tag system-mistake" at bounding box center [594, 133] width 119 height 35
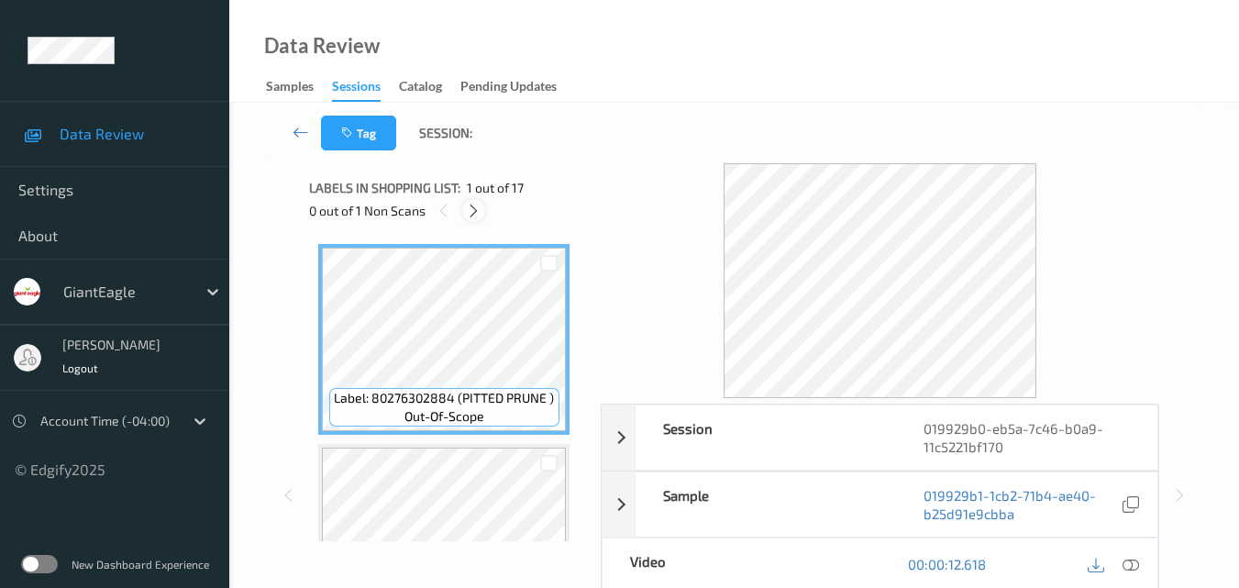
click at [481, 212] on div at bounding box center [473, 210] width 23 height 23
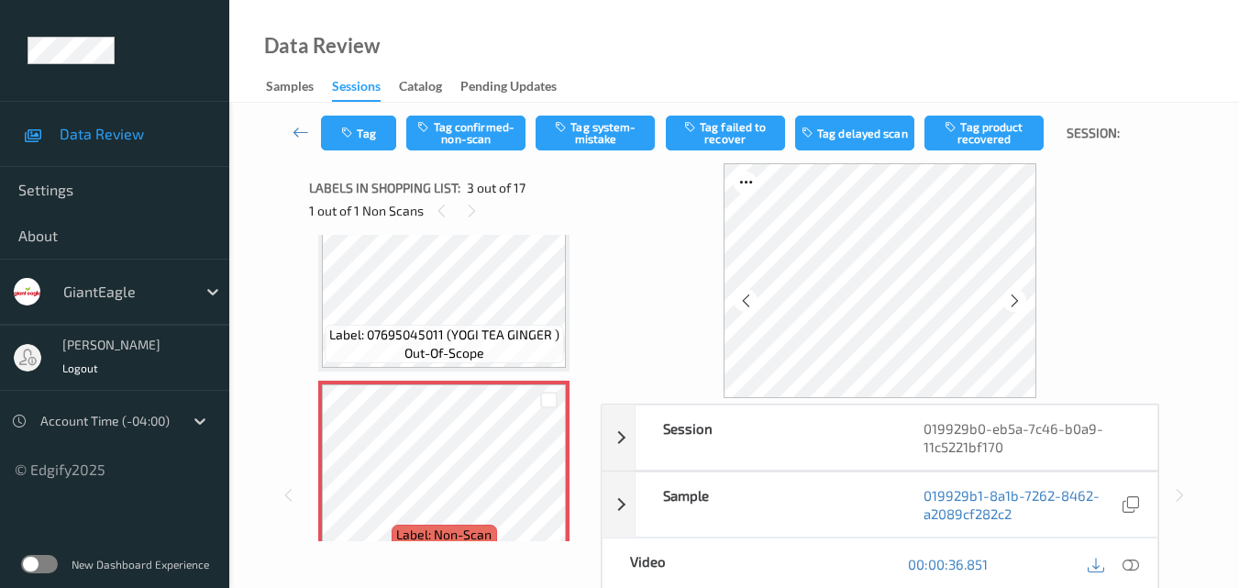
scroll to position [301, 0]
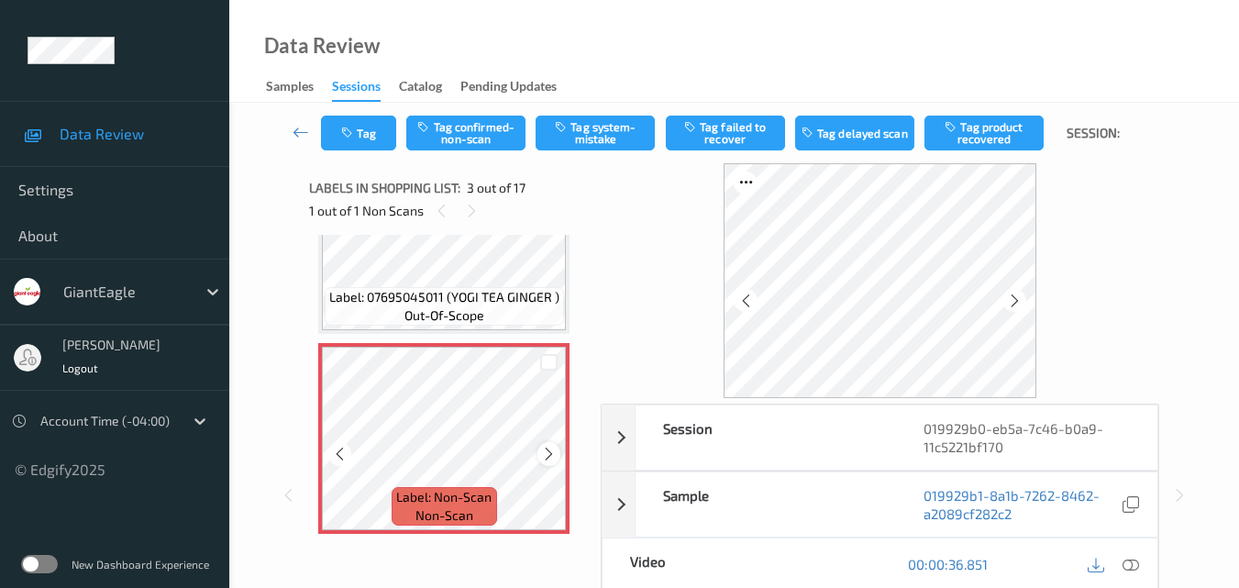
click at [543, 457] on icon at bounding box center [549, 454] width 16 height 17
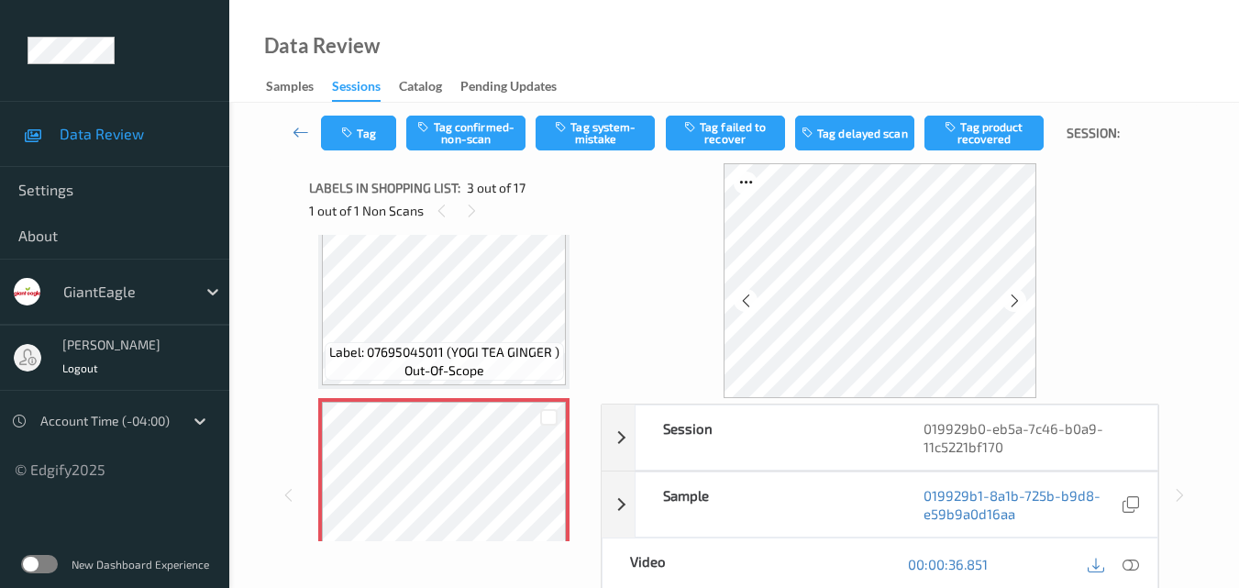
scroll to position [209, 0]
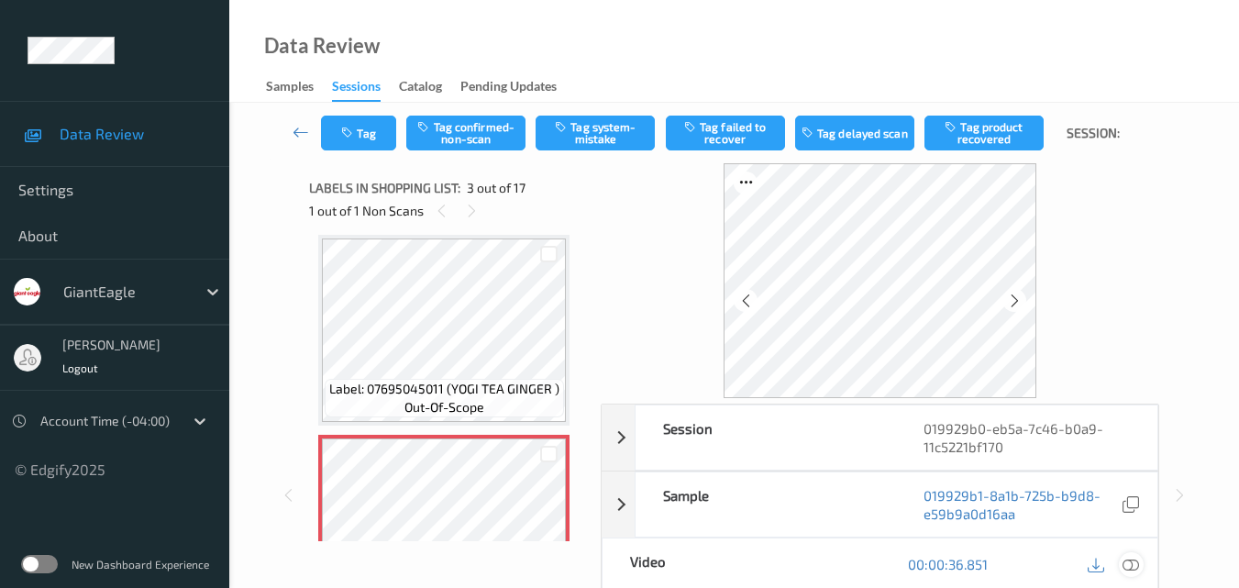
click at [1132, 564] on icon at bounding box center [1130, 564] width 17 height 17
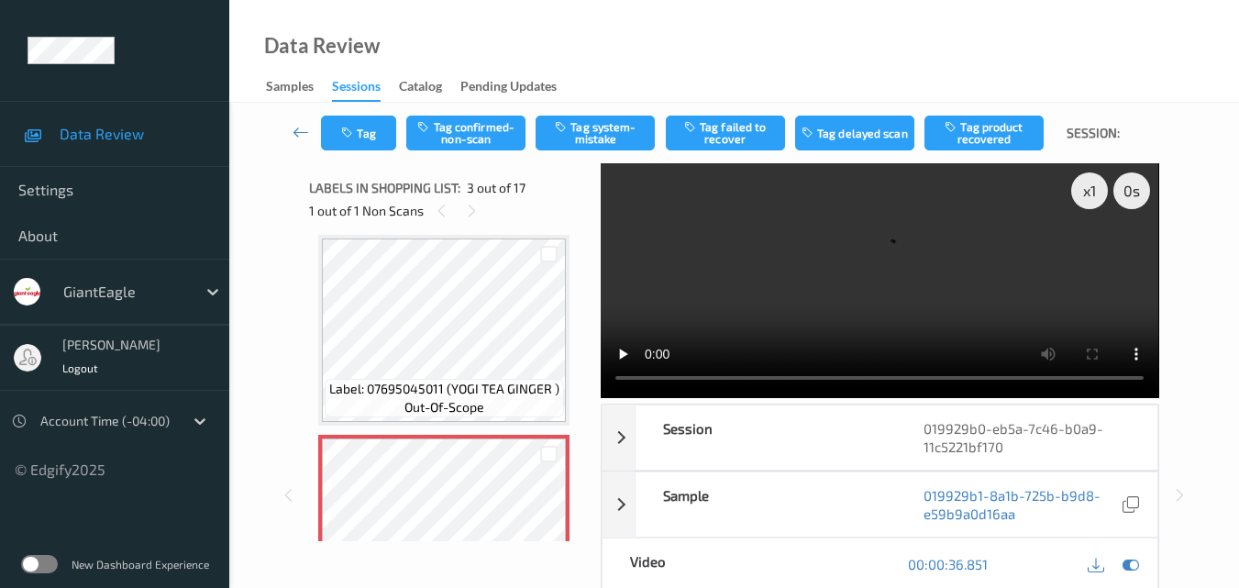
scroll to position [392, 0]
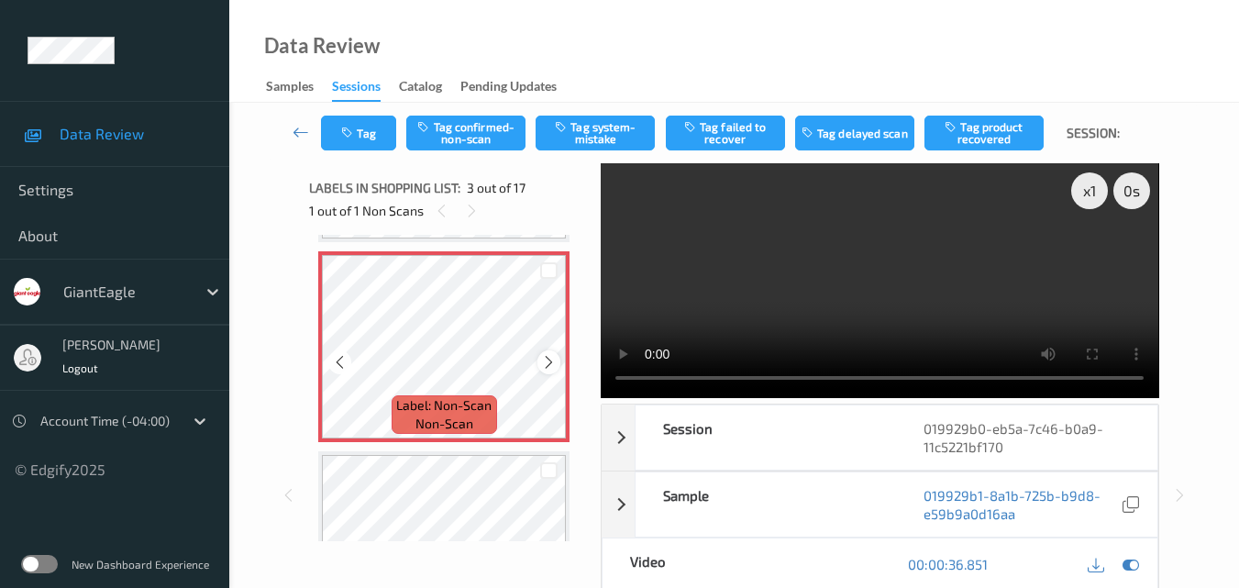
click at [549, 358] on icon at bounding box center [549, 362] width 16 height 17
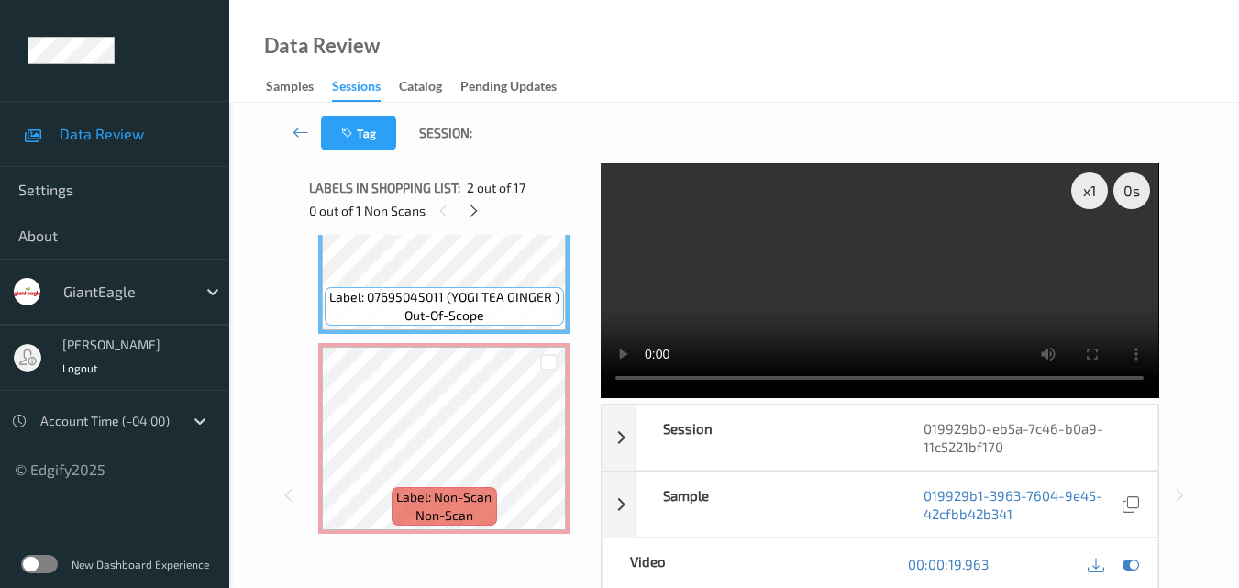
click at [800, 291] on video at bounding box center [879, 280] width 557 height 235
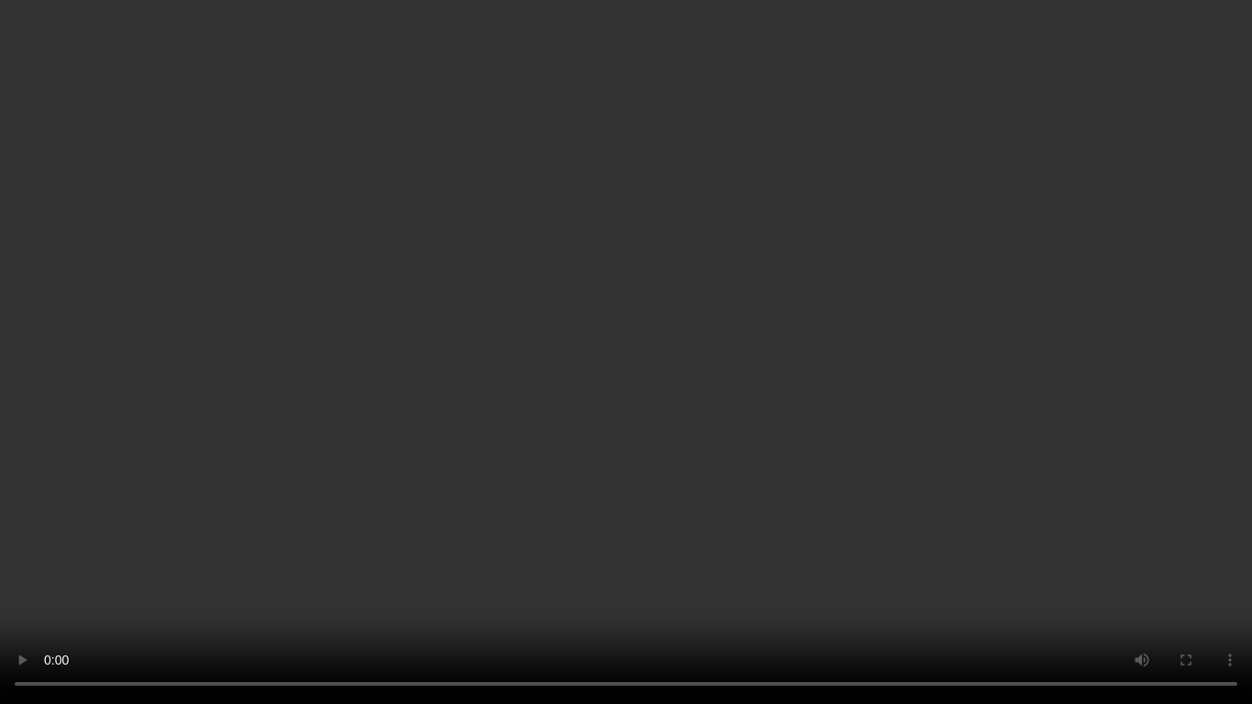
click at [884, 421] on video at bounding box center [626, 352] width 1252 height 704
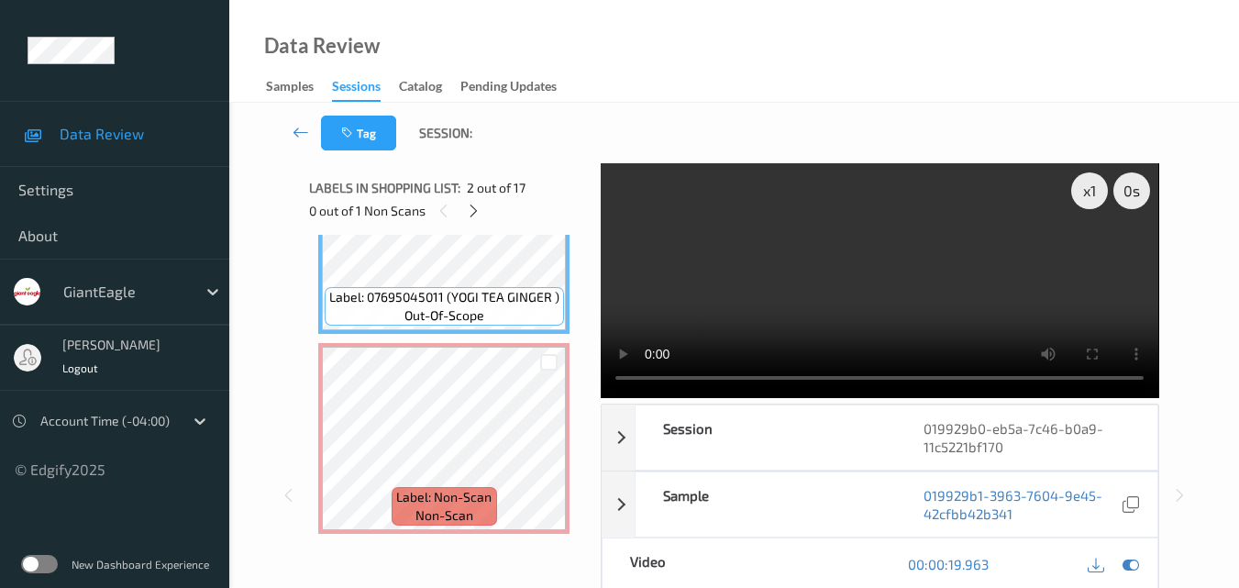
click at [919, 228] on video at bounding box center [879, 280] width 557 height 235
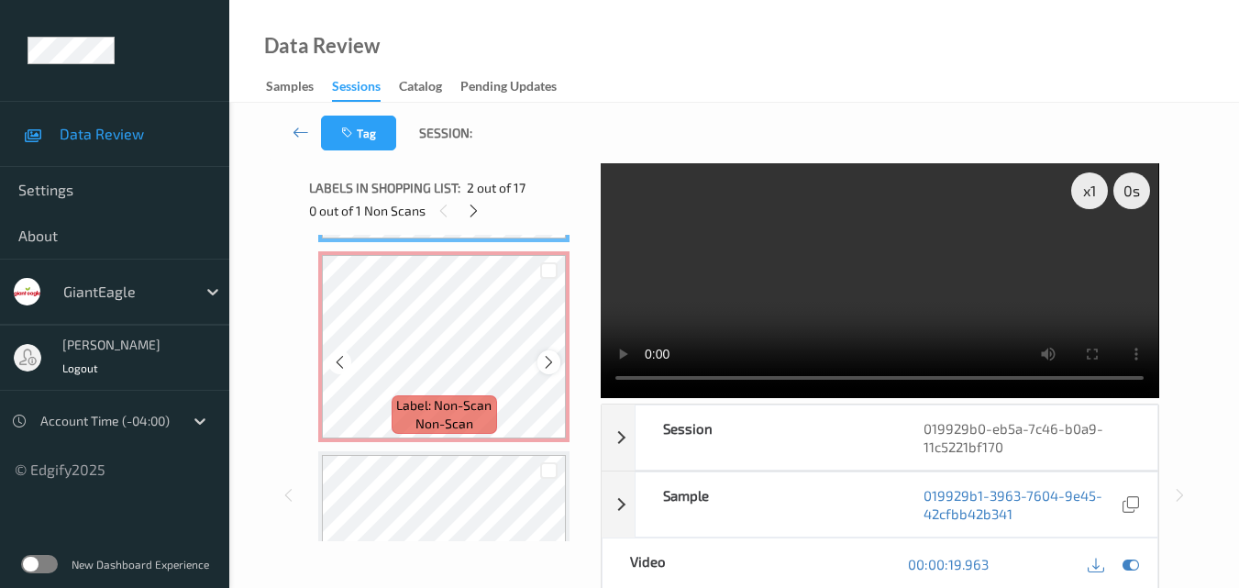
click at [541, 358] on icon at bounding box center [549, 362] width 16 height 17
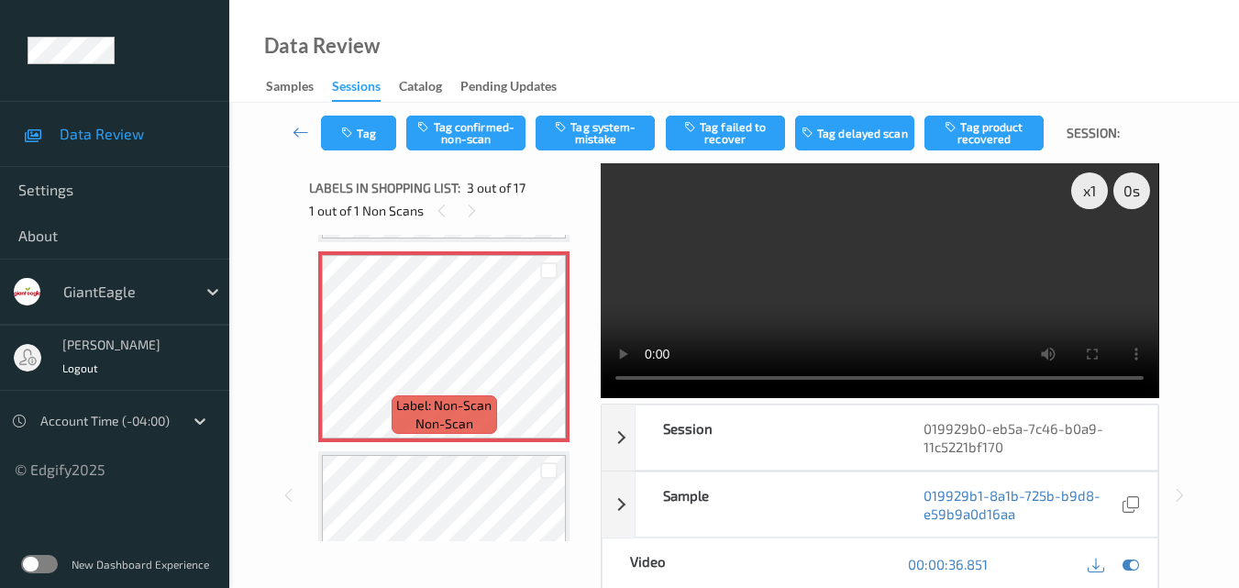
click at [921, 273] on video at bounding box center [879, 280] width 557 height 235
click at [866, 278] on video at bounding box center [879, 280] width 557 height 235
click at [862, 276] on video at bounding box center [879, 280] width 557 height 235
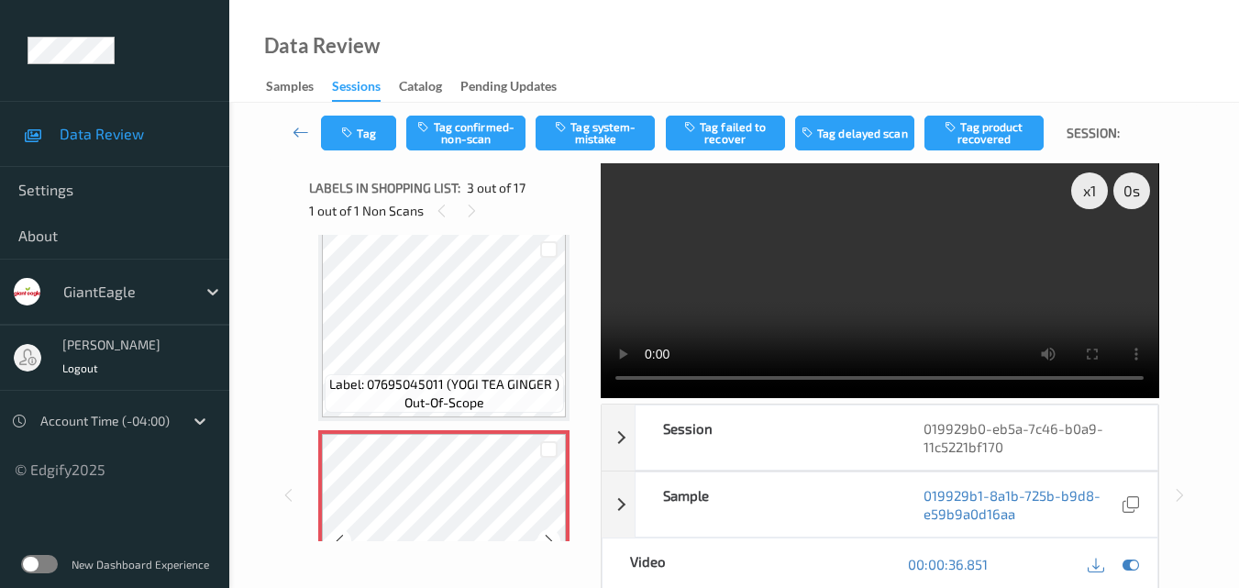
scroll to position [209, 0]
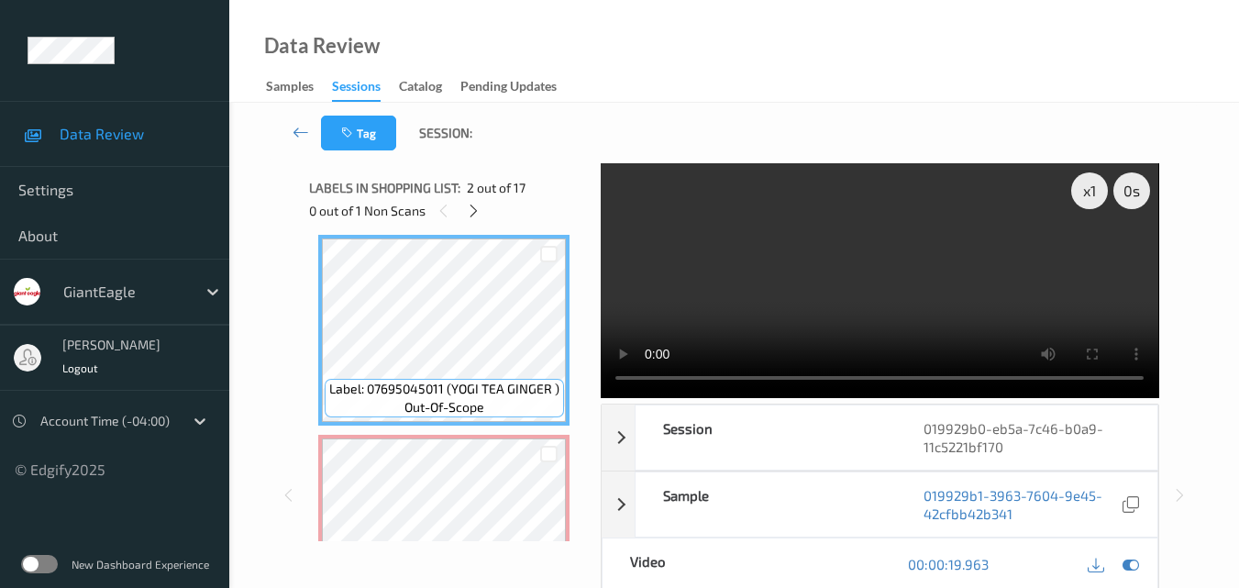
click at [866, 272] on video at bounding box center [879, 280] width 557 height 235
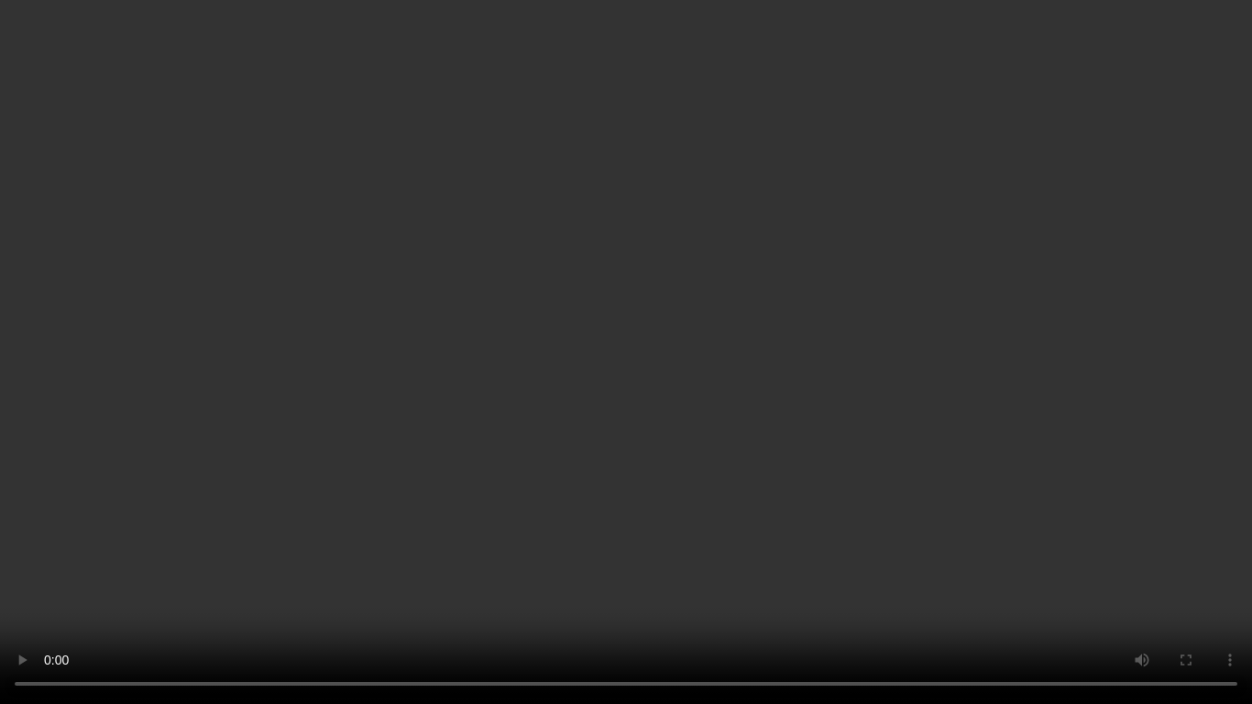
click at [1134, 392] on video at bounding box center [626, 352] width 1252 height 704
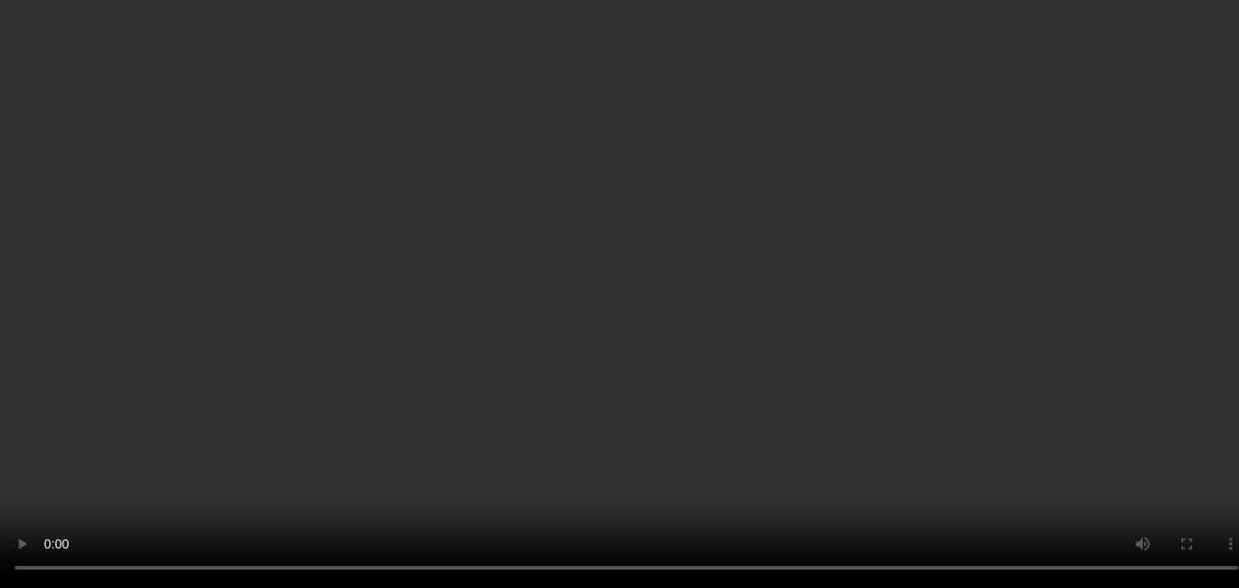
scroll to position [301, 0]
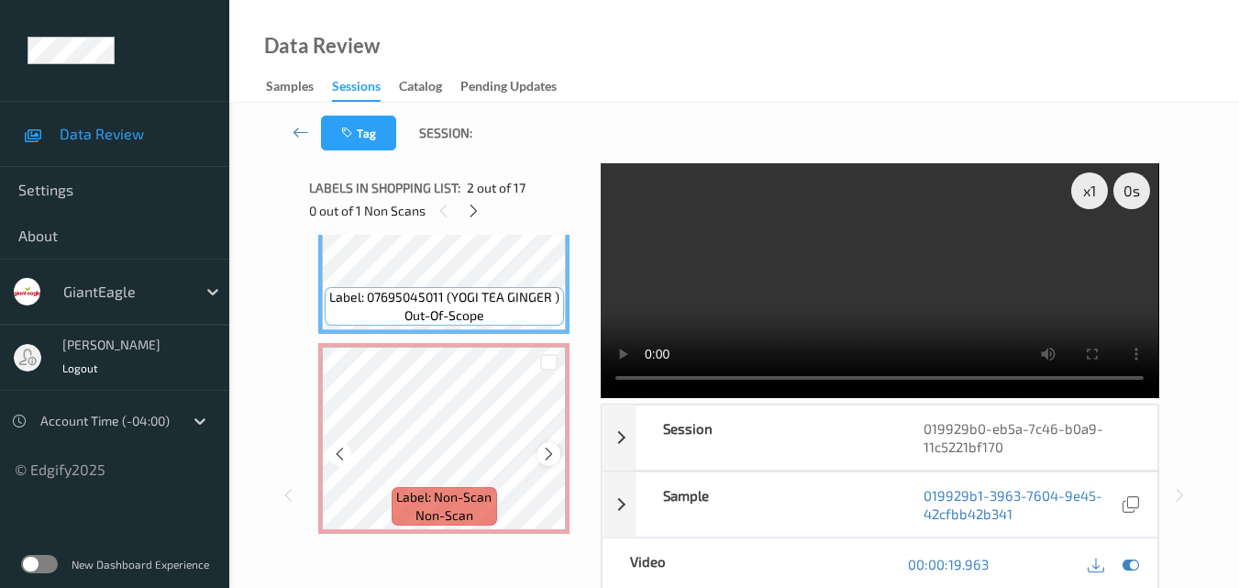
click at [547, 455] on icon at bounding box center [549, 454] width 16 height 17
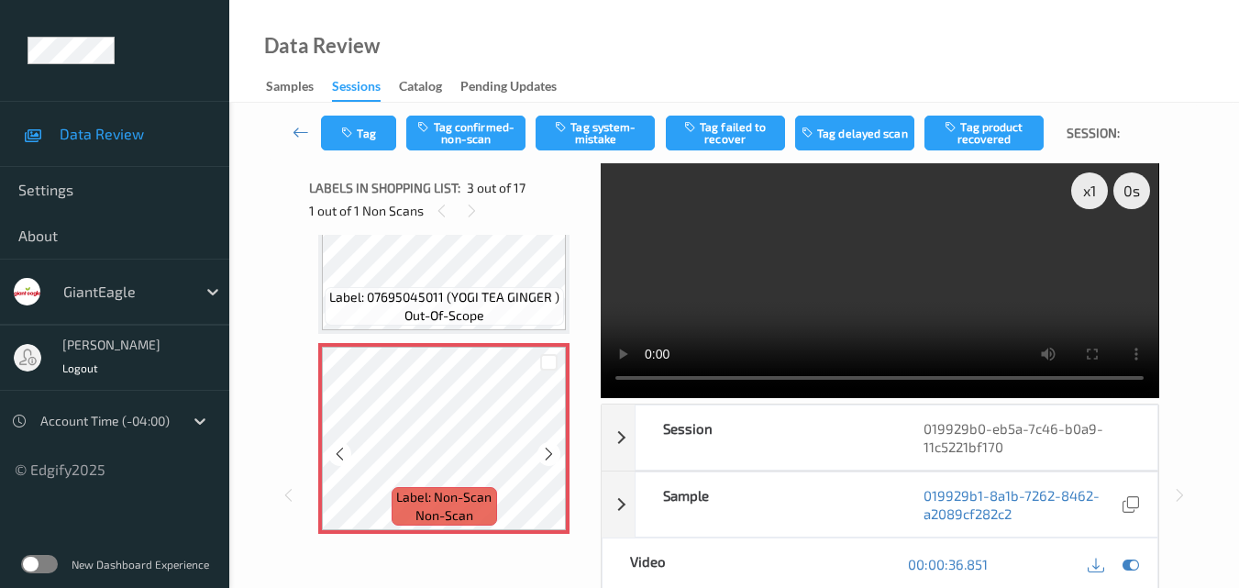
click at [547, 455] on icon at bounding box center [549, 454] width 16 height 17
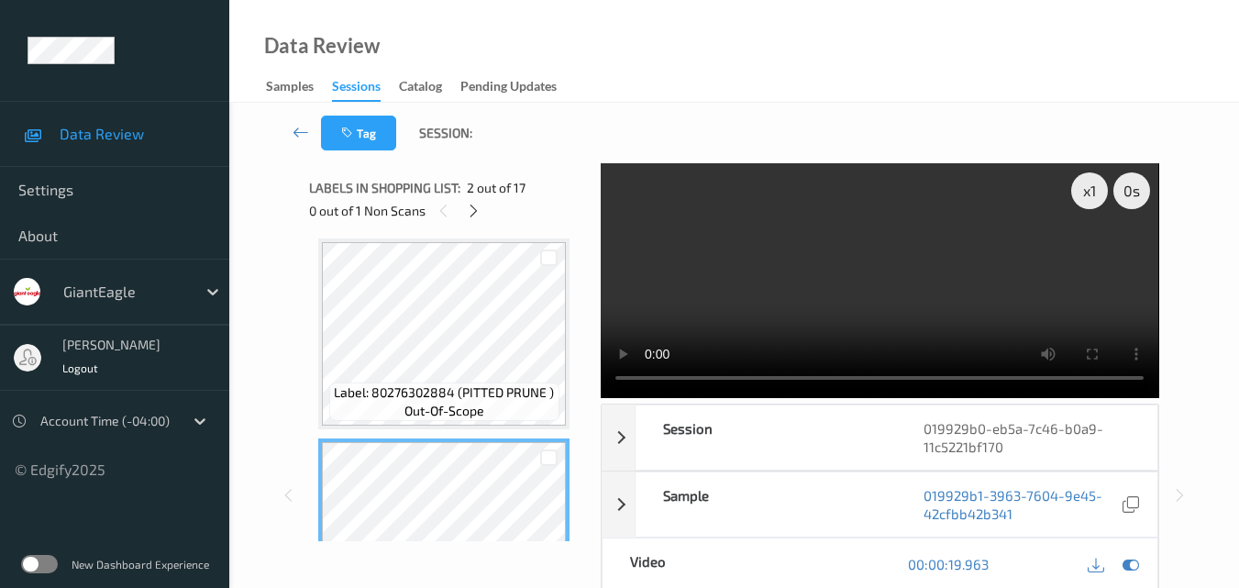
scroll to position [0, 0]
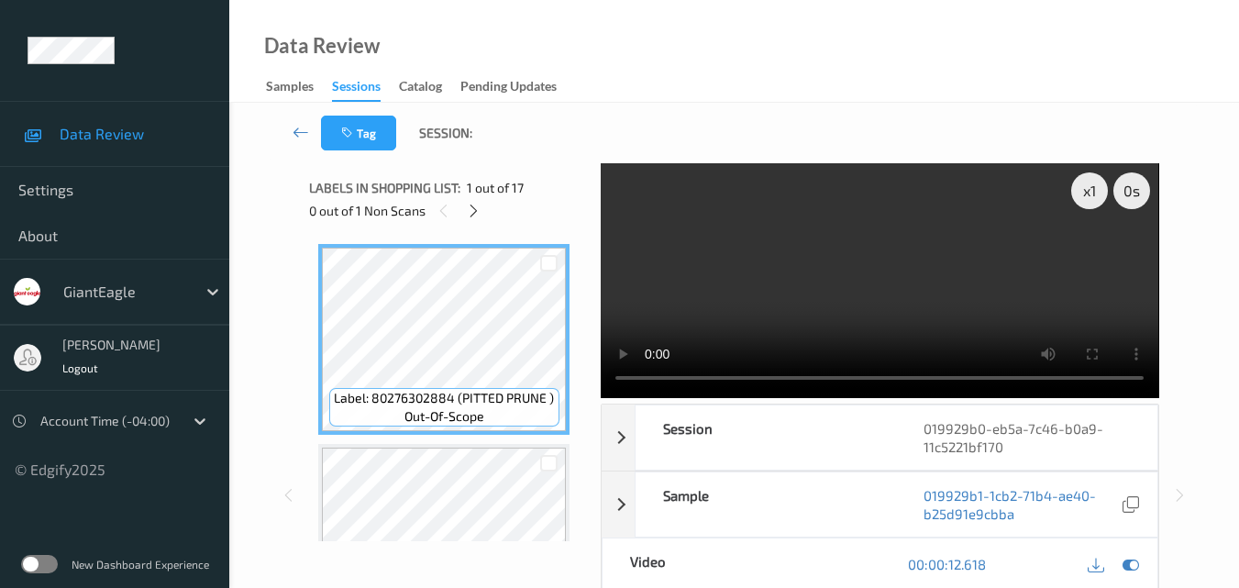
click at [861, 279] on video at bounding box center [879, 280] width 557 height 235
click at [831, 319] on video at bounding box center [879, 280] width 557 height 235
click at [848, 288] on video at bounding box center [879, 280] width 557 height 235
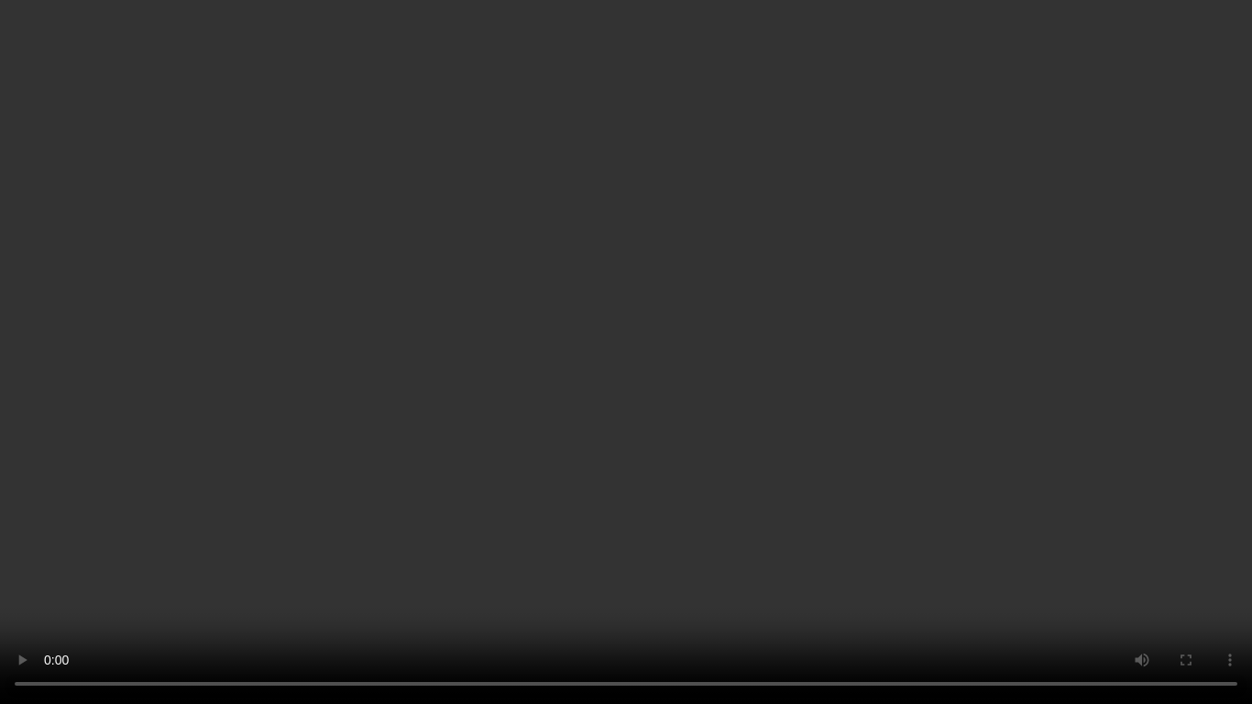
click at [797, 444] on video at bounding box center [626, 352] width 1252 height 704
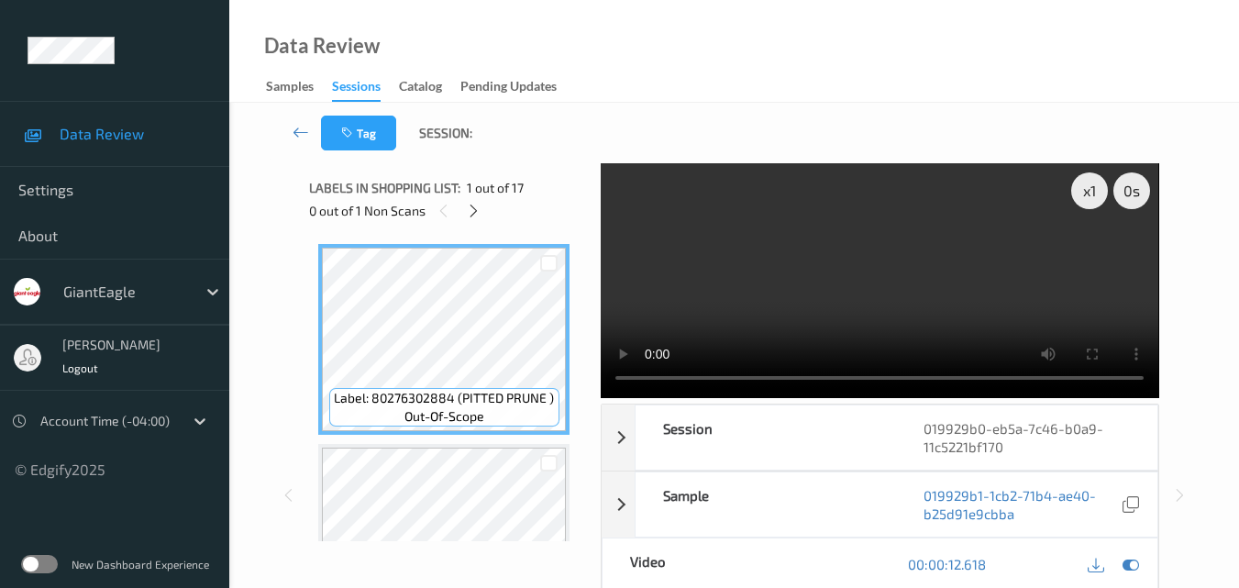
click at [811, 292] on video at bounding box center [879, 280] width 557 height 235
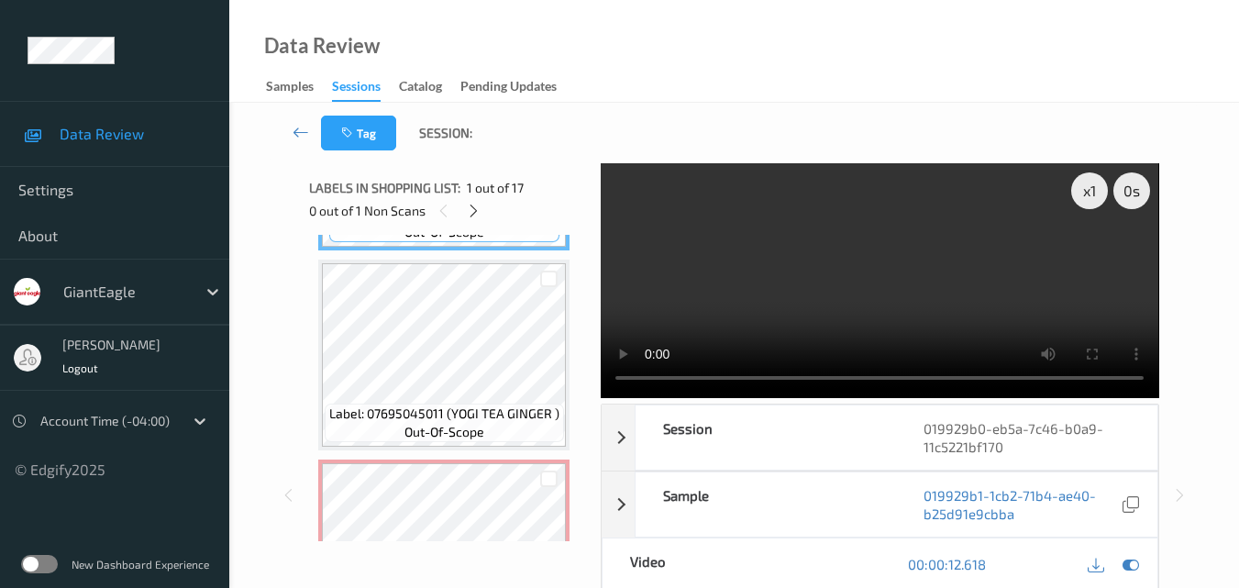
scroll to position [183, 0]
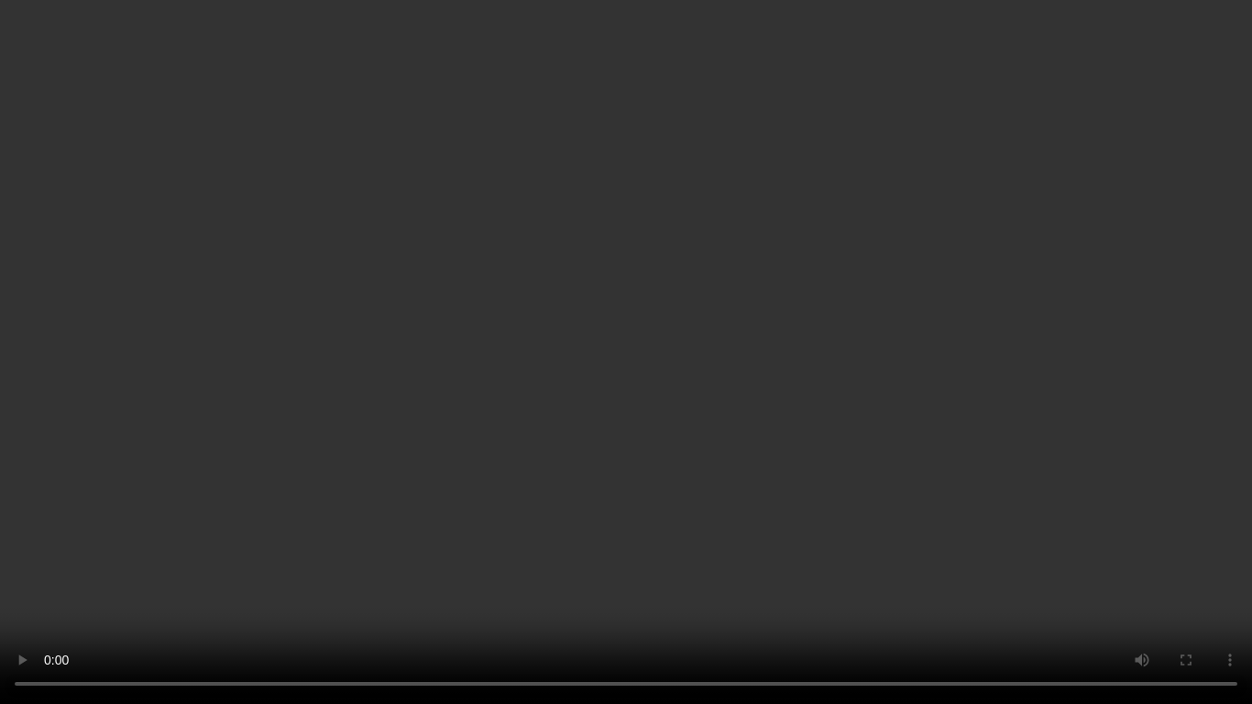
click at [747, 426] on video at bounding box center [626, 352] width 1252 height 704
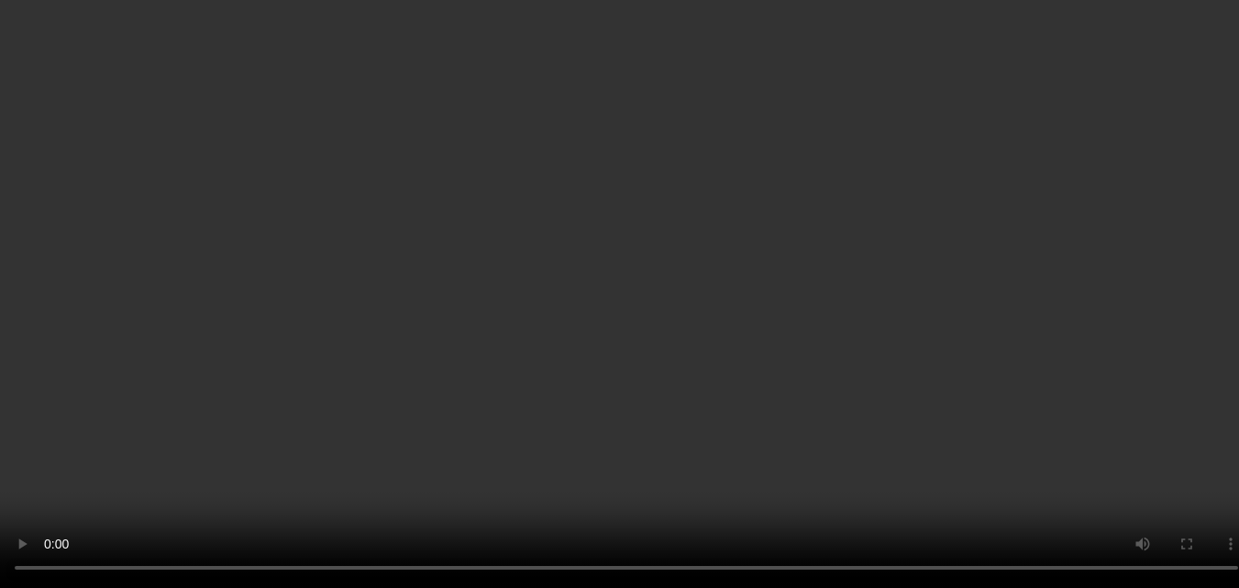
scroll to position [367, 0]
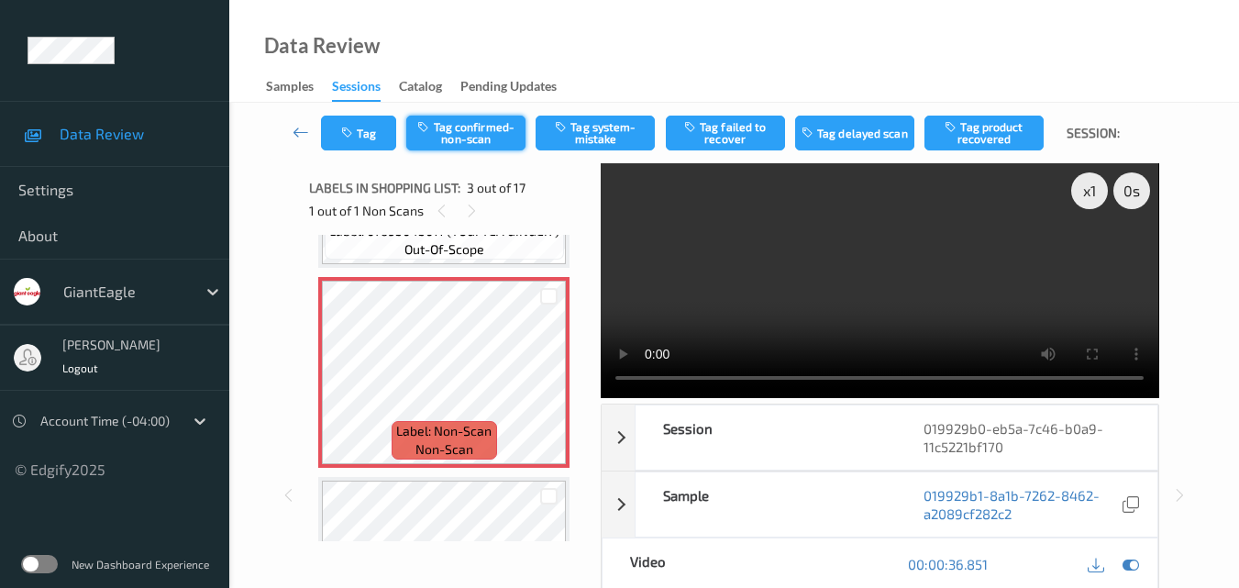
click at [487, 137] on button "Tag confirmed-non-scan" at bounding box center [465, 133] width 119 height 35
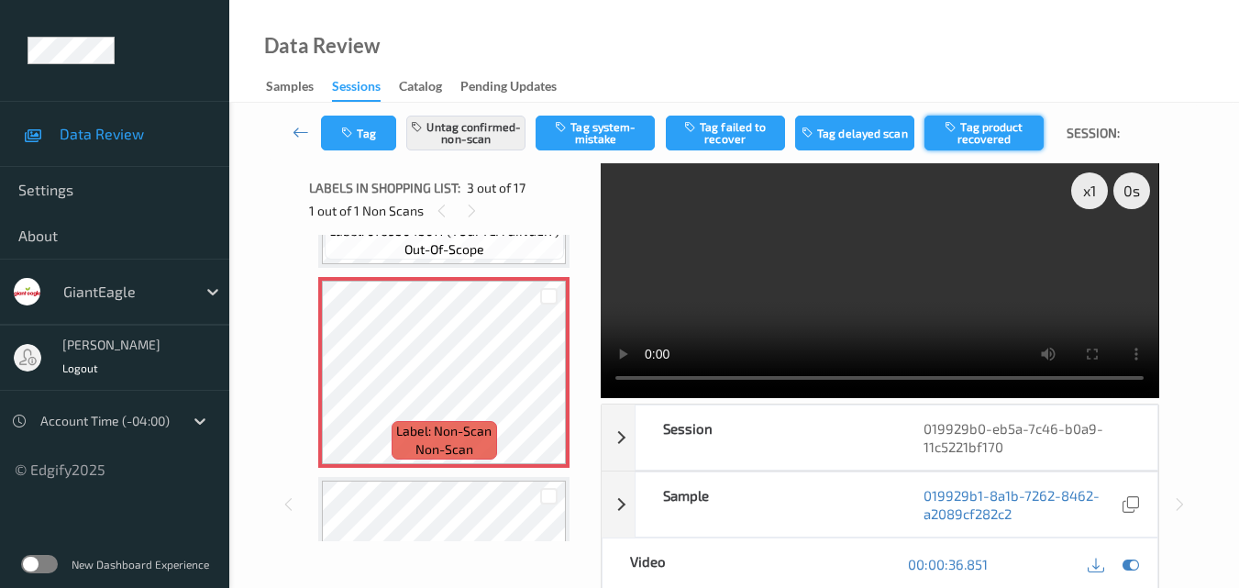
click at [987, 135] on button "Tag product recovered" at bounding box center [983, 133] width 119 height 35
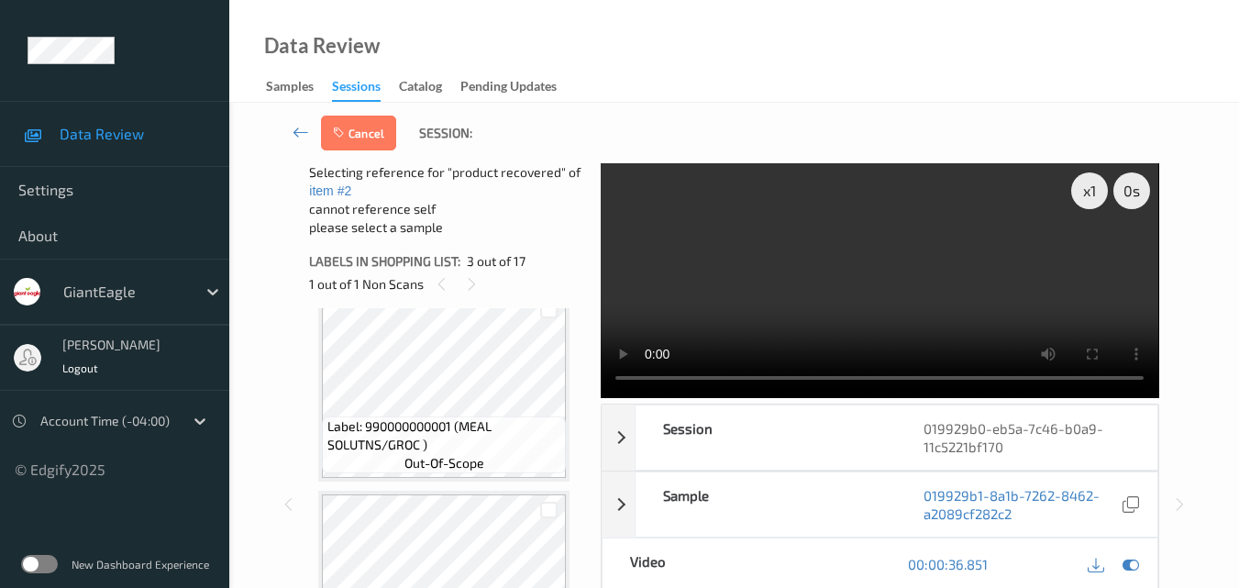
scroll to position [825, 0]
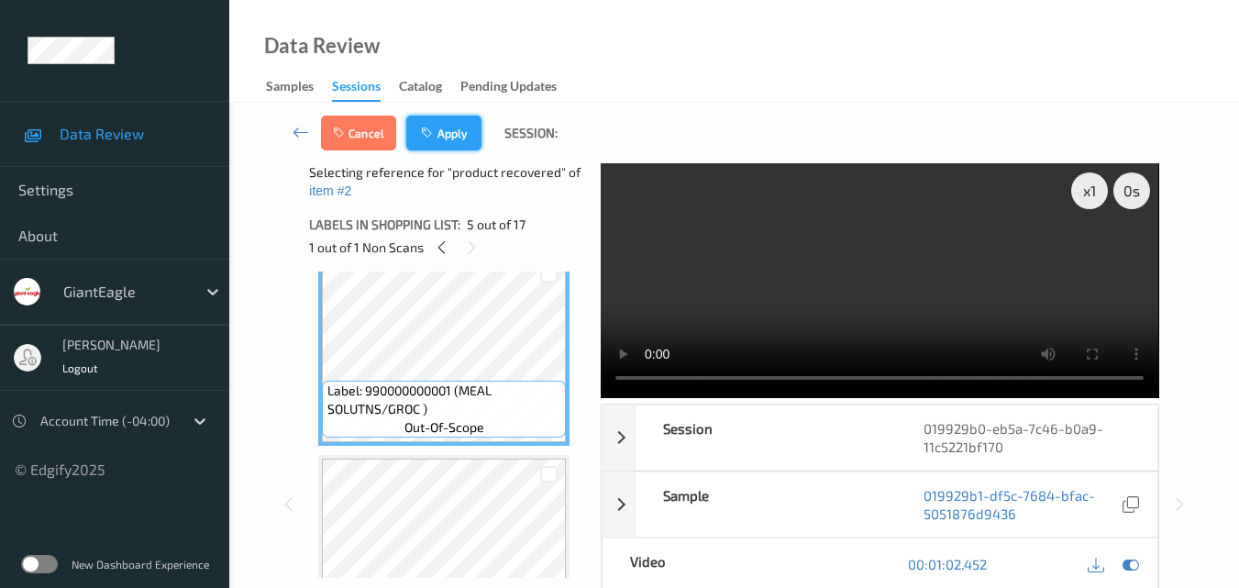
click at [468, 138] on button "Apply" at bounding box center [443, 133] width 75 height 35
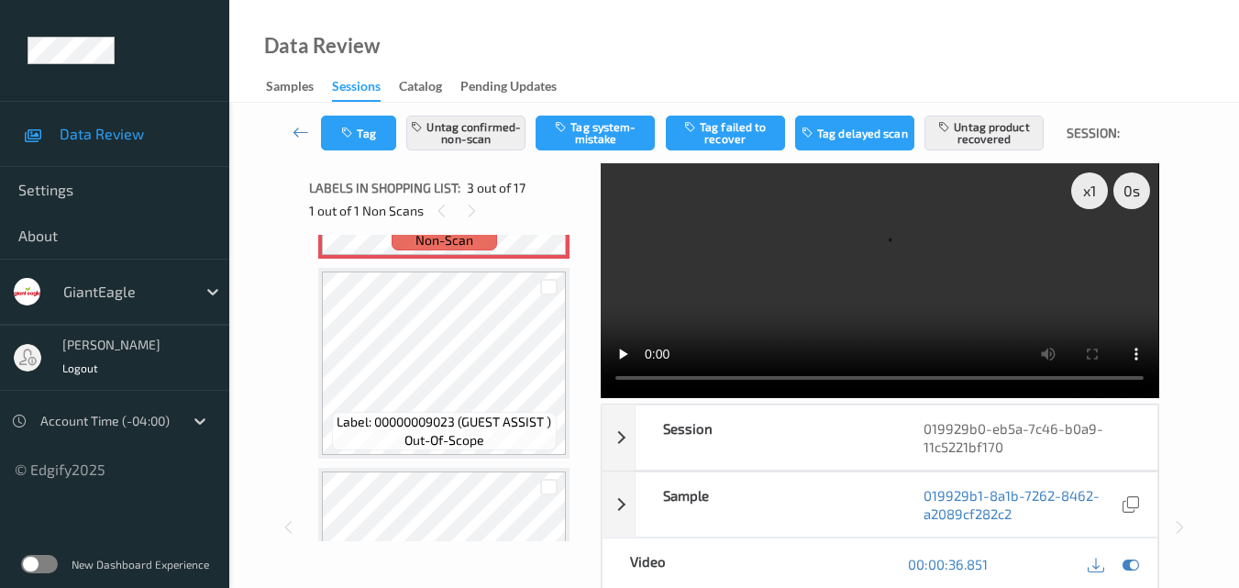
scroll to position [667, 0]
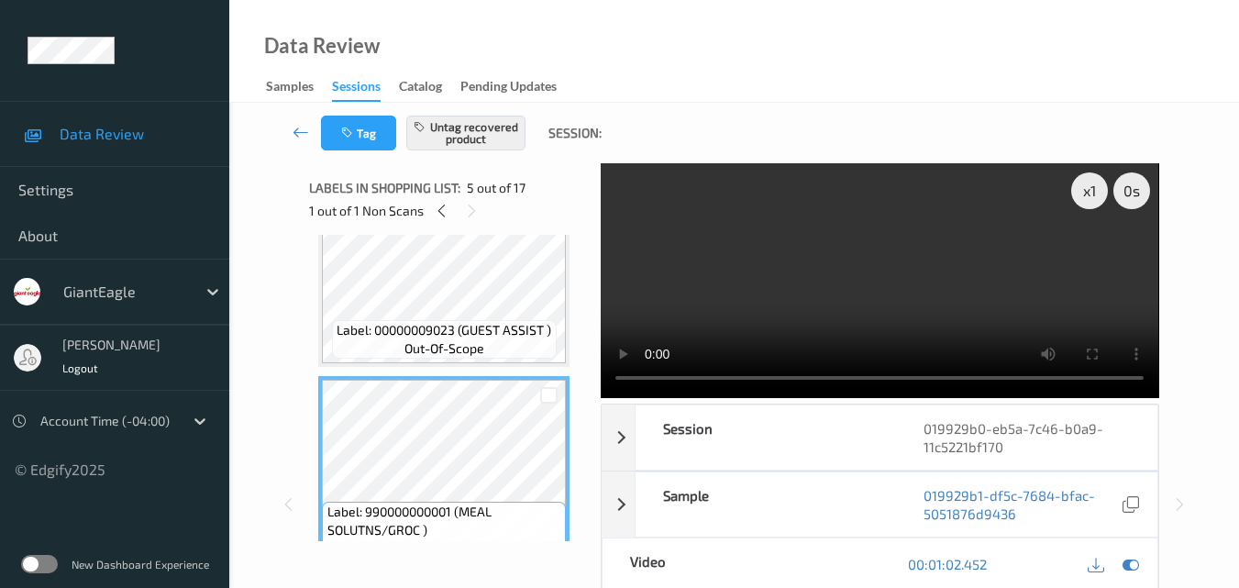
click at [837, 280] on video at bounding box center [879, 280] width 557 height 235
click at [928, 293] on video at bounding box center [879, 280] width 557 height 235
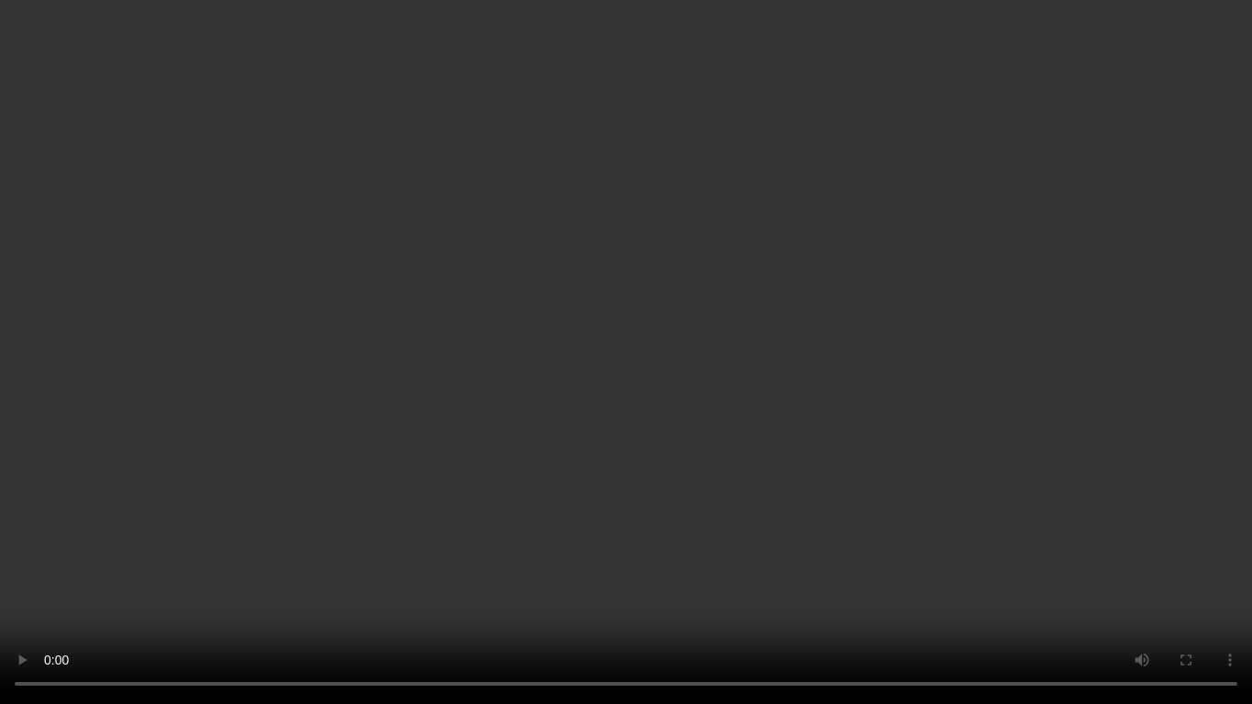
click at [780, 339] on video at bounding box center [626, 352] width 1252 height 704
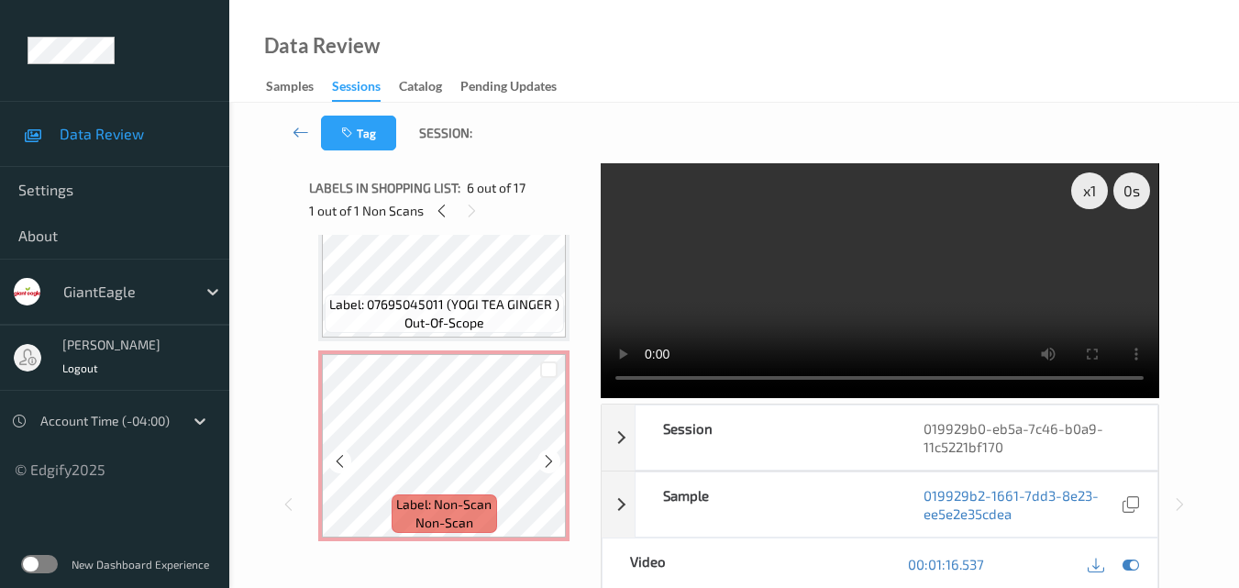
scroll to position [392, 0]
